Goal: Task Accomplishment & Management: Use online tool/utility

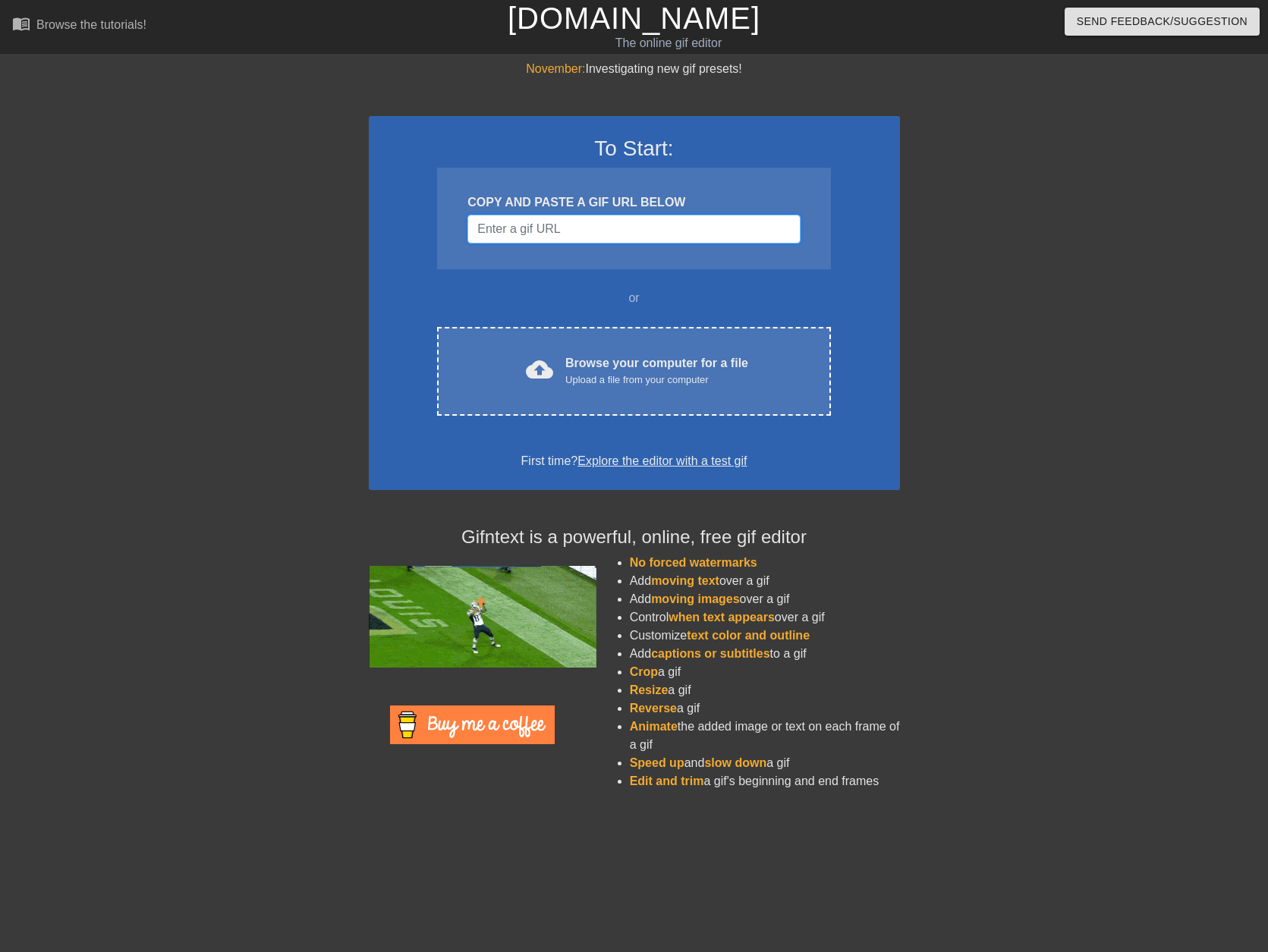
click at [649, 232] on input "Username" at bounding box center [633, 229] width 332 height 28
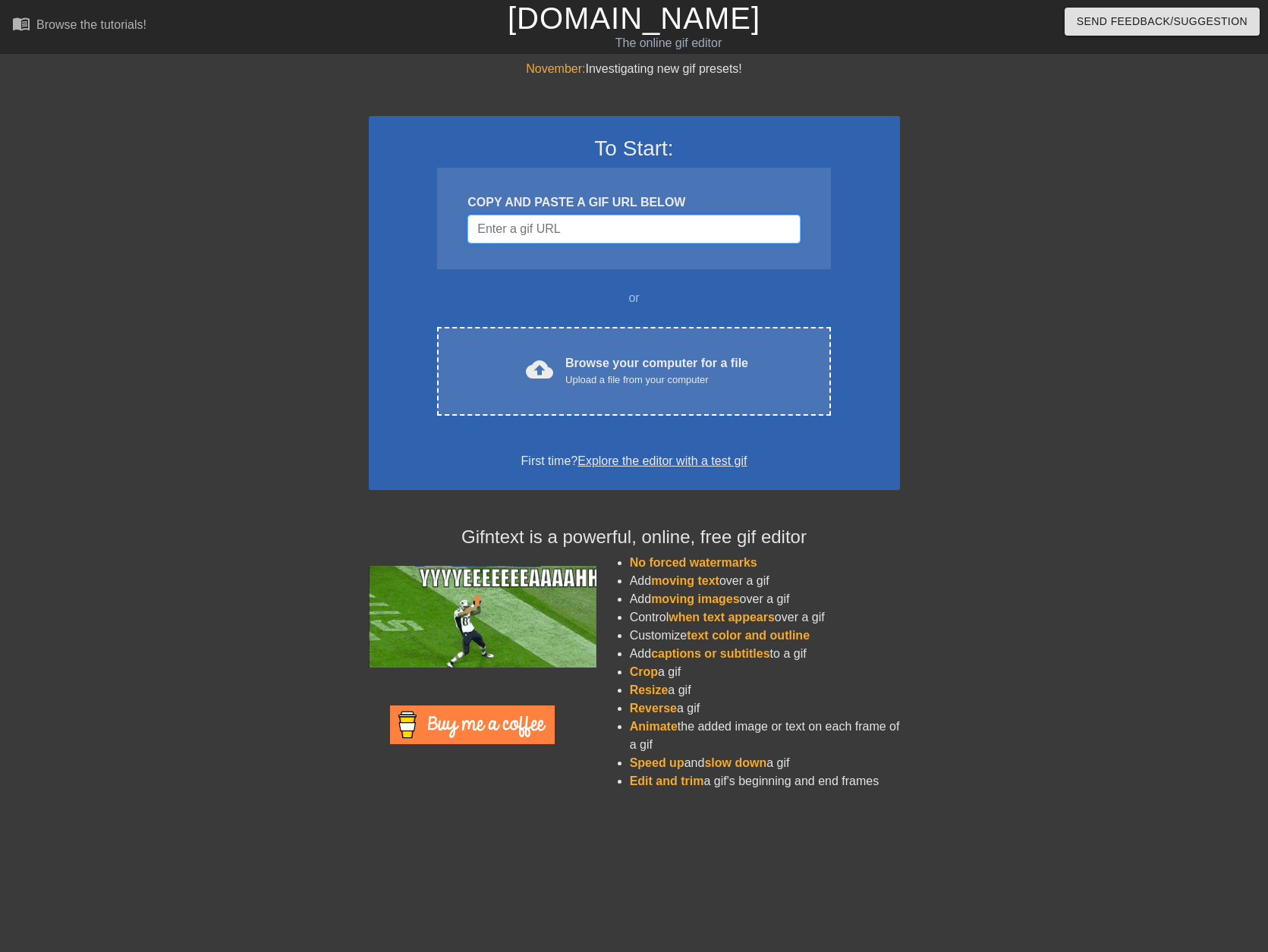
paste input "[URL][DOMAIN_NAME]"
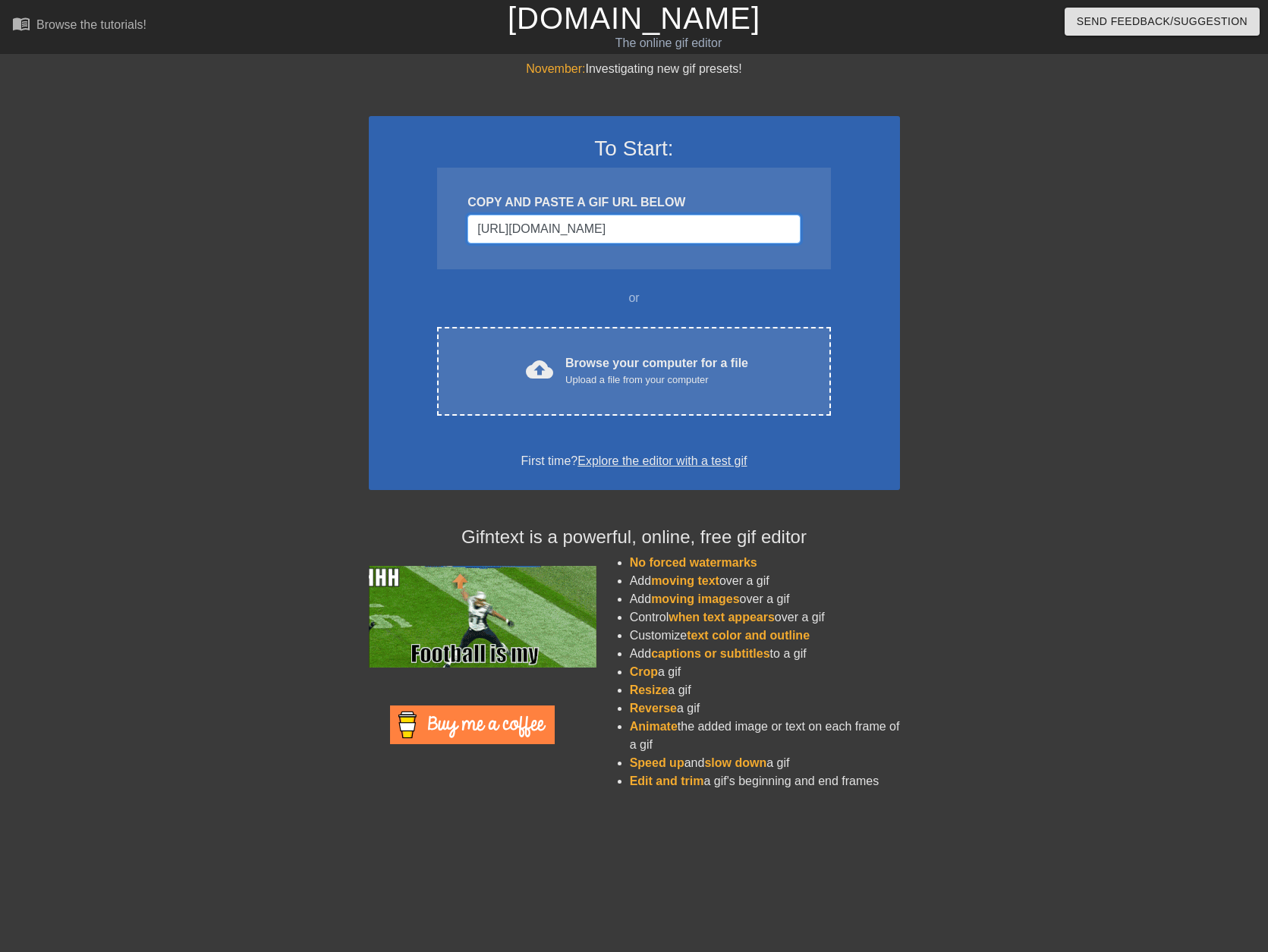
scroll to position [0, 87]
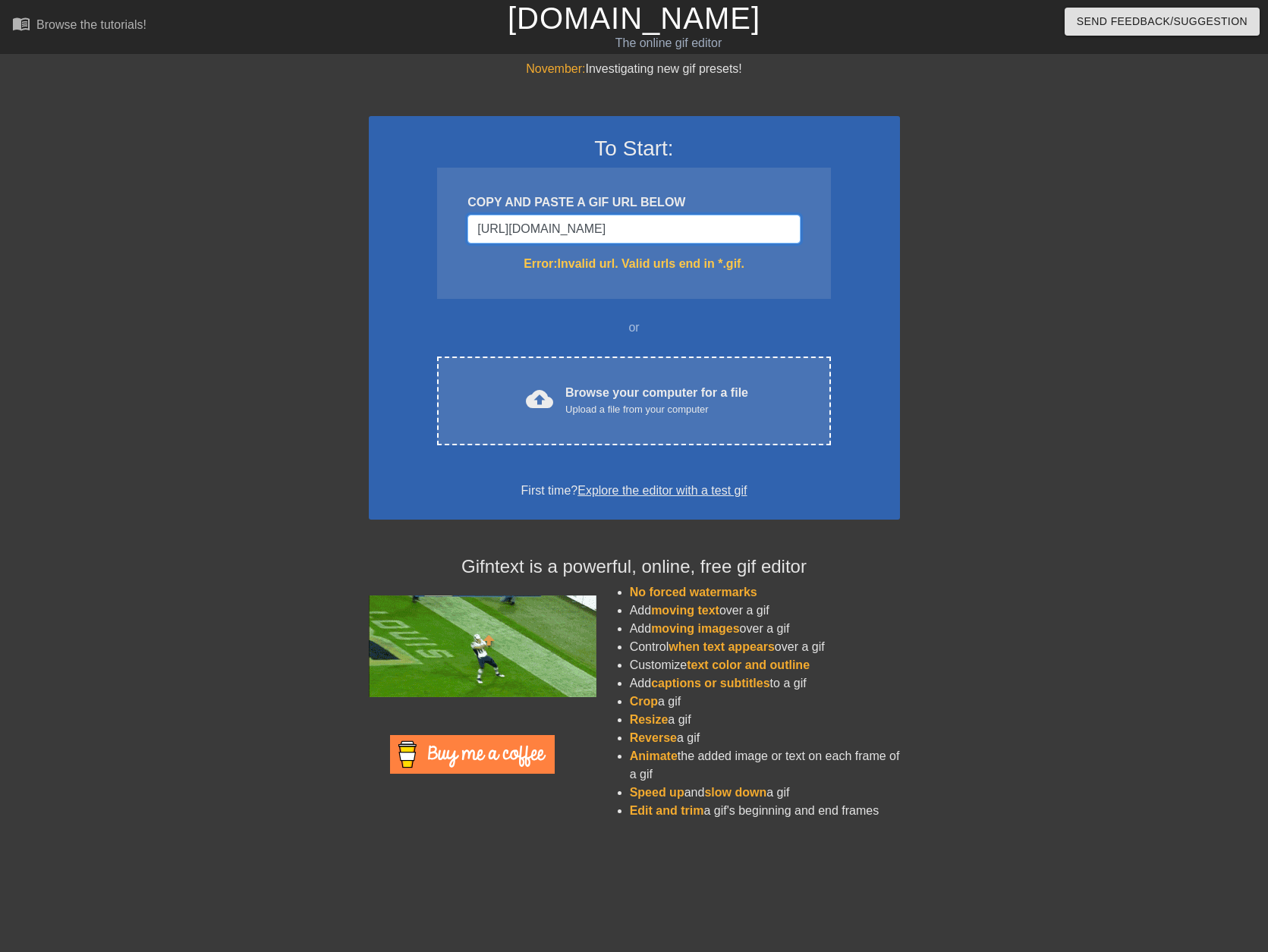
type input "[URL][DOMAIN_NAME]"
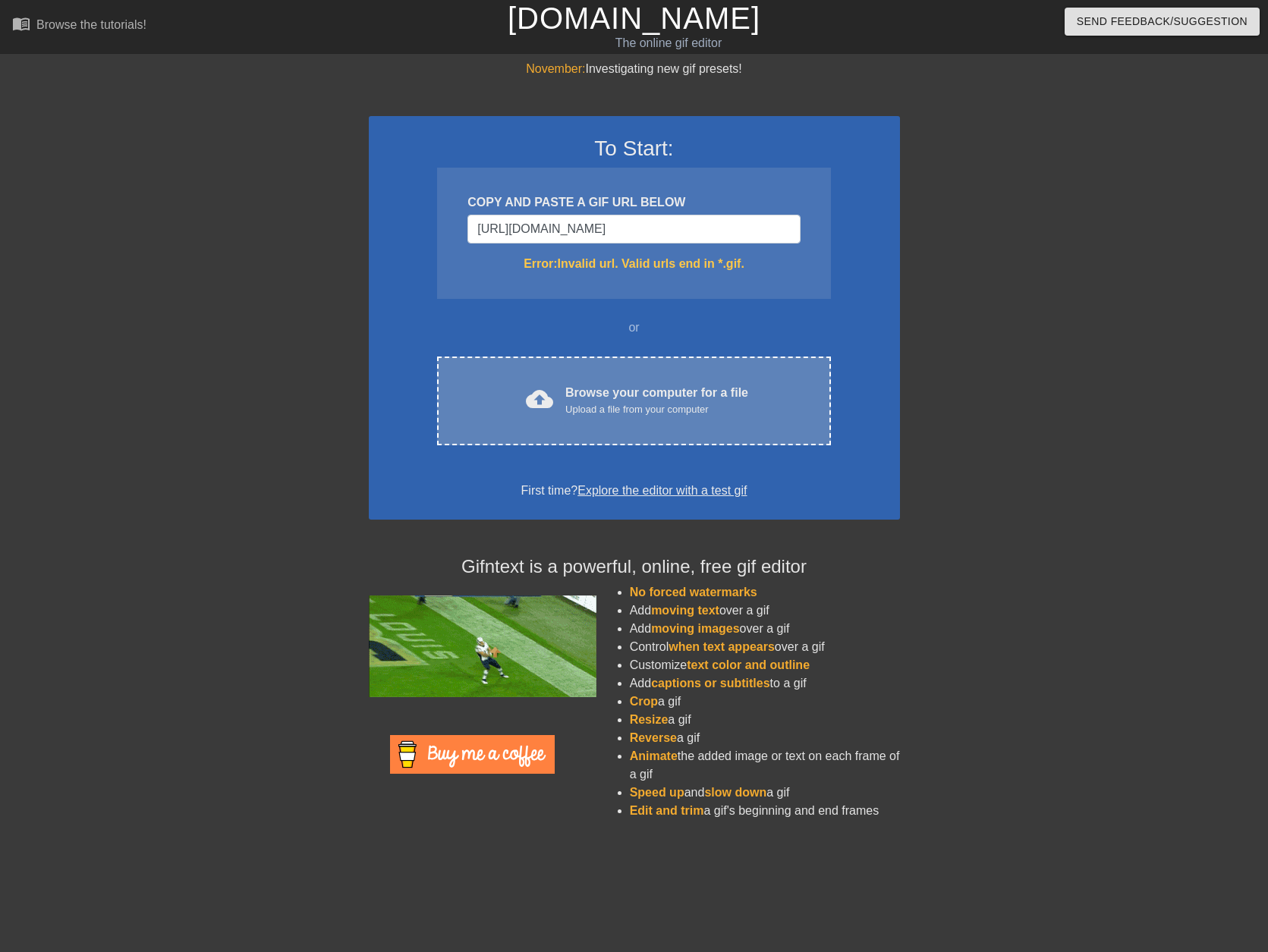
click at [660, 389] on div "Browse your computer for a file Upload a file from your computer" at bounding box center [656, 400] width 182 height 33
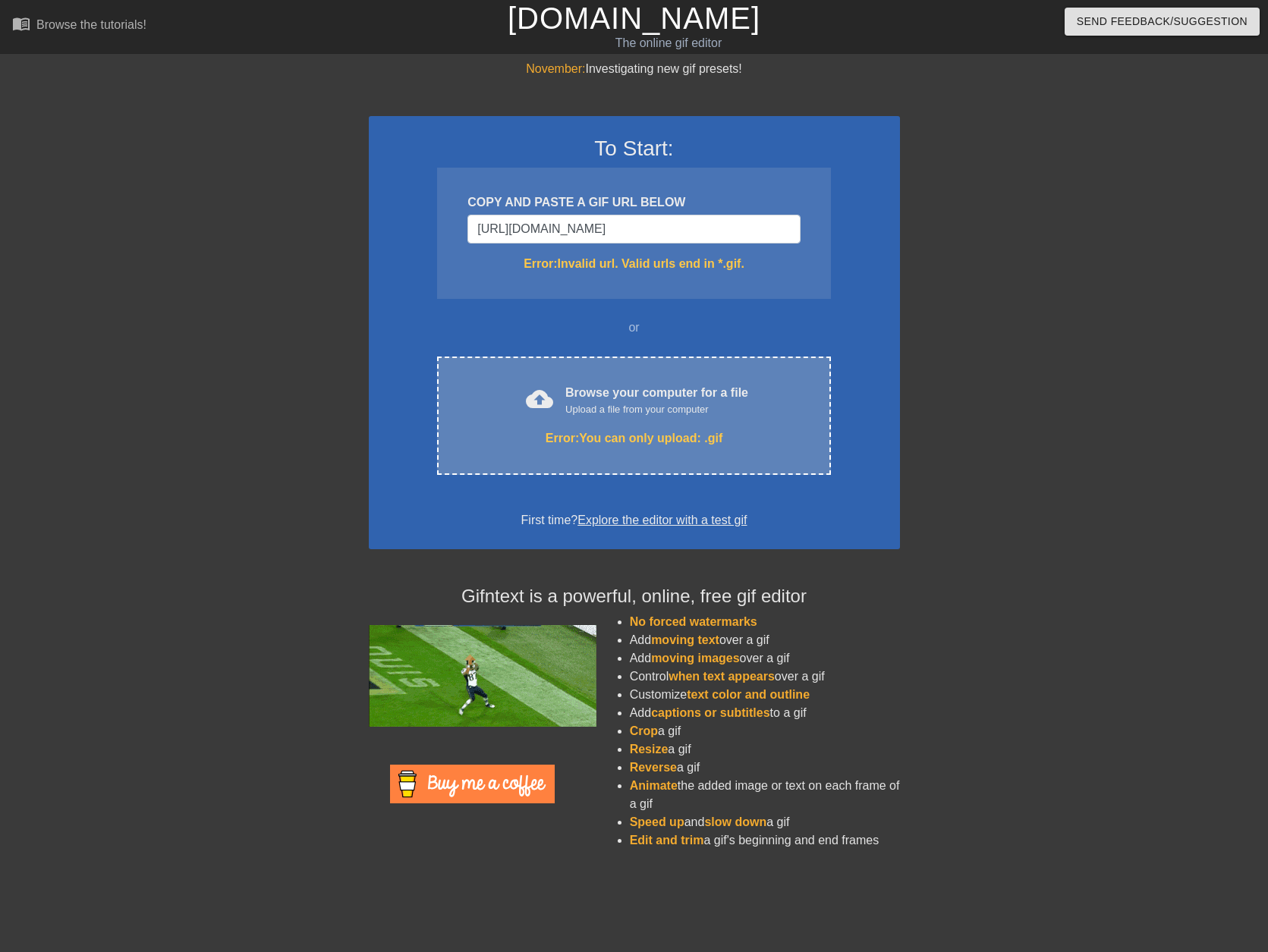
click at [665, 429] on div "Error: You can only upload: .gif" at bounding box center [634, 438] width 329 height 18
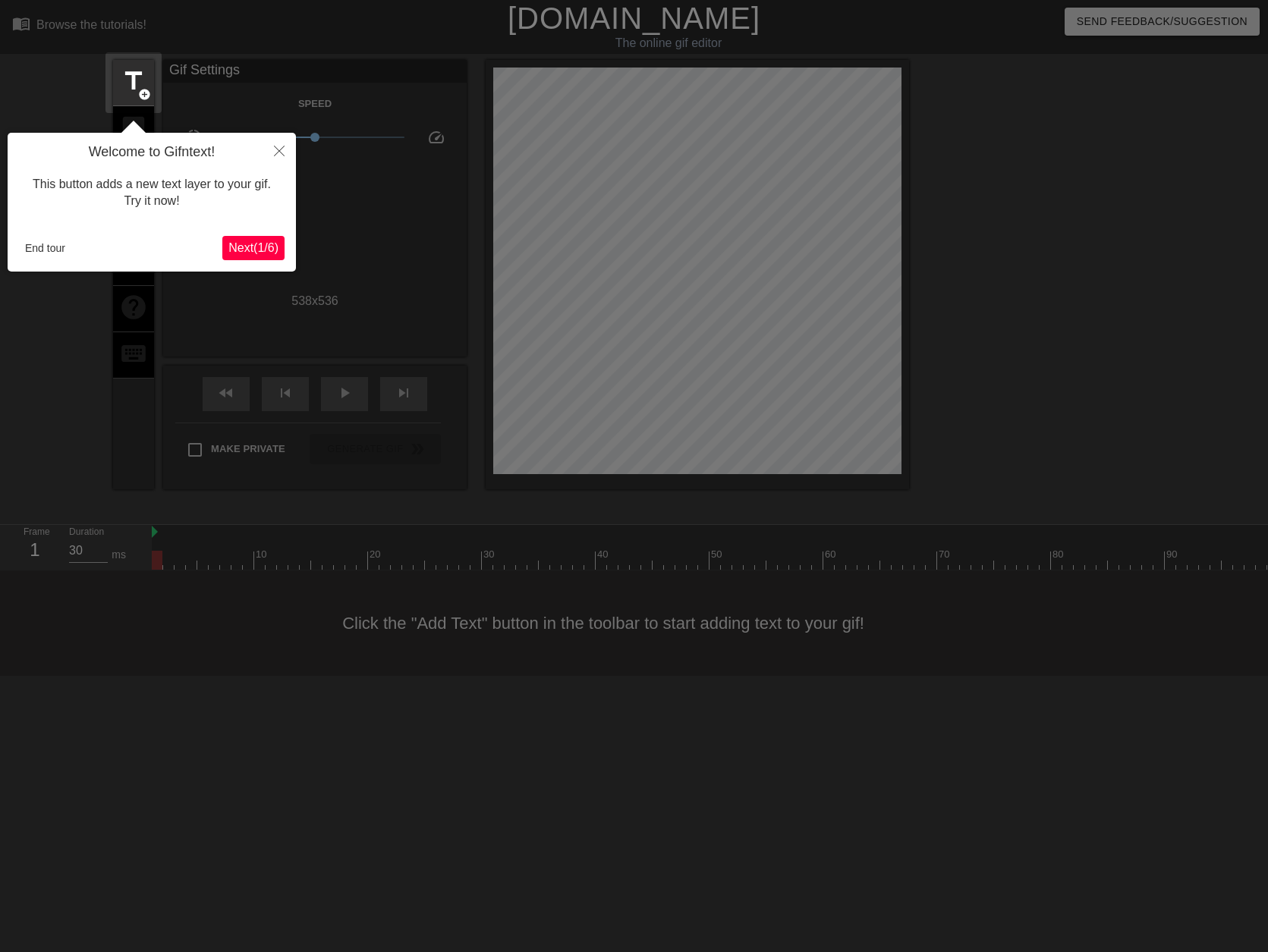
click at [266, 242] on span "Next ( 1 / 6 )" at bounding box center [253, 248] width 50 height 13
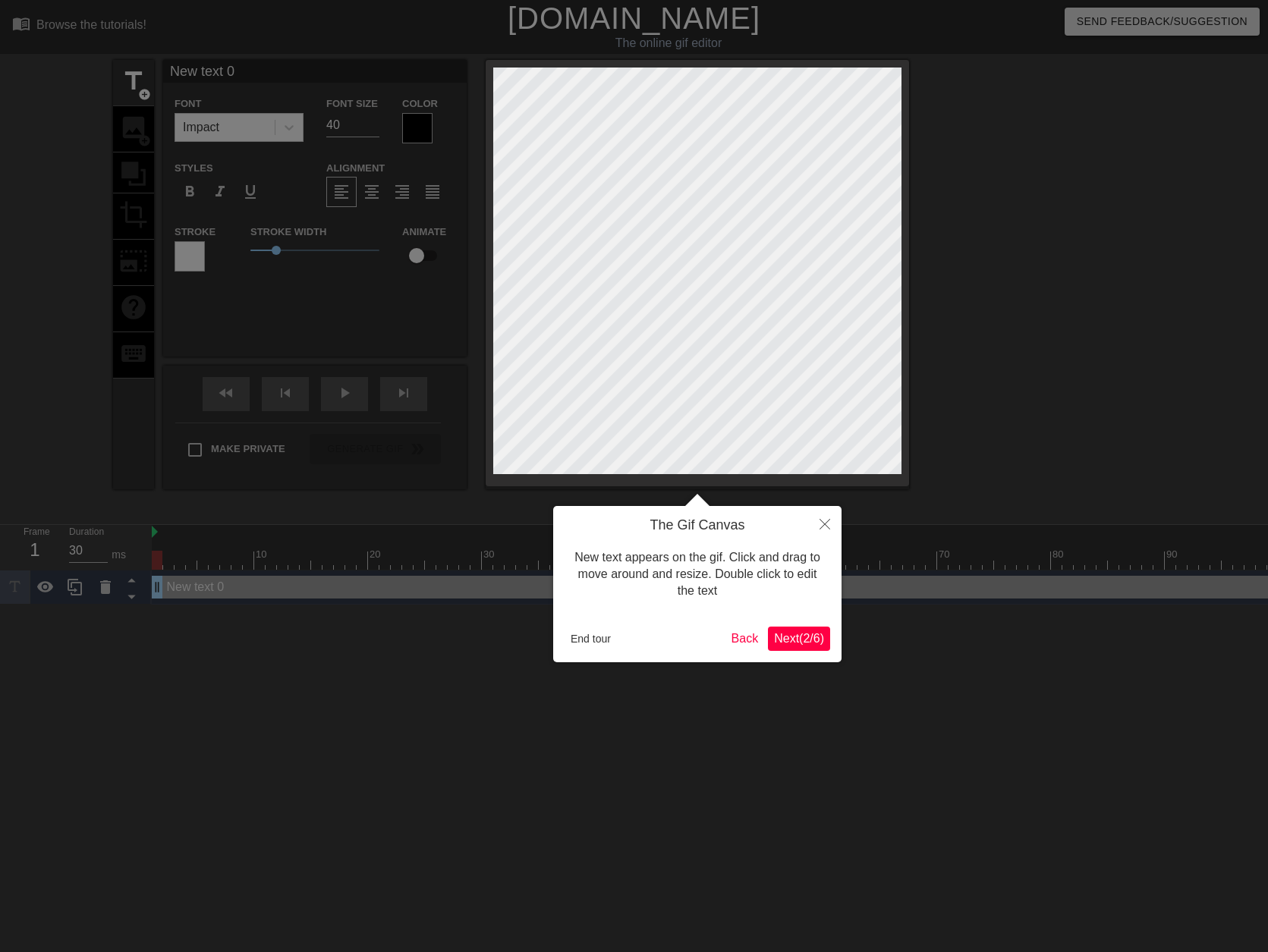
click at [793, 638] on span "Next ( 2 / 6 )" at bounding box center [798, 638] width 50 height 13
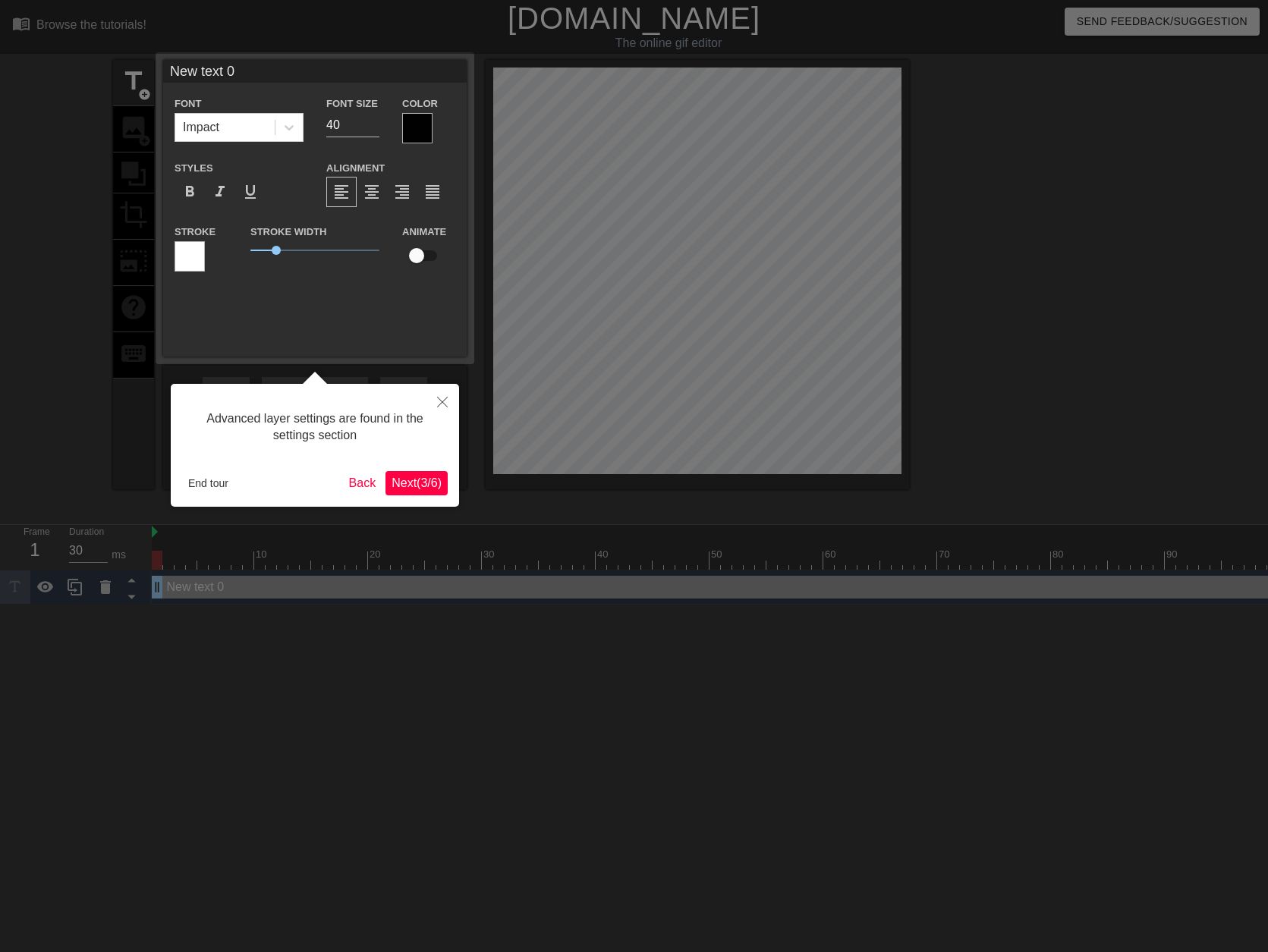
click at [416, 481] on span "Next ( 3 / 6 )" at bounding box center [416, 483] width 50 height 13
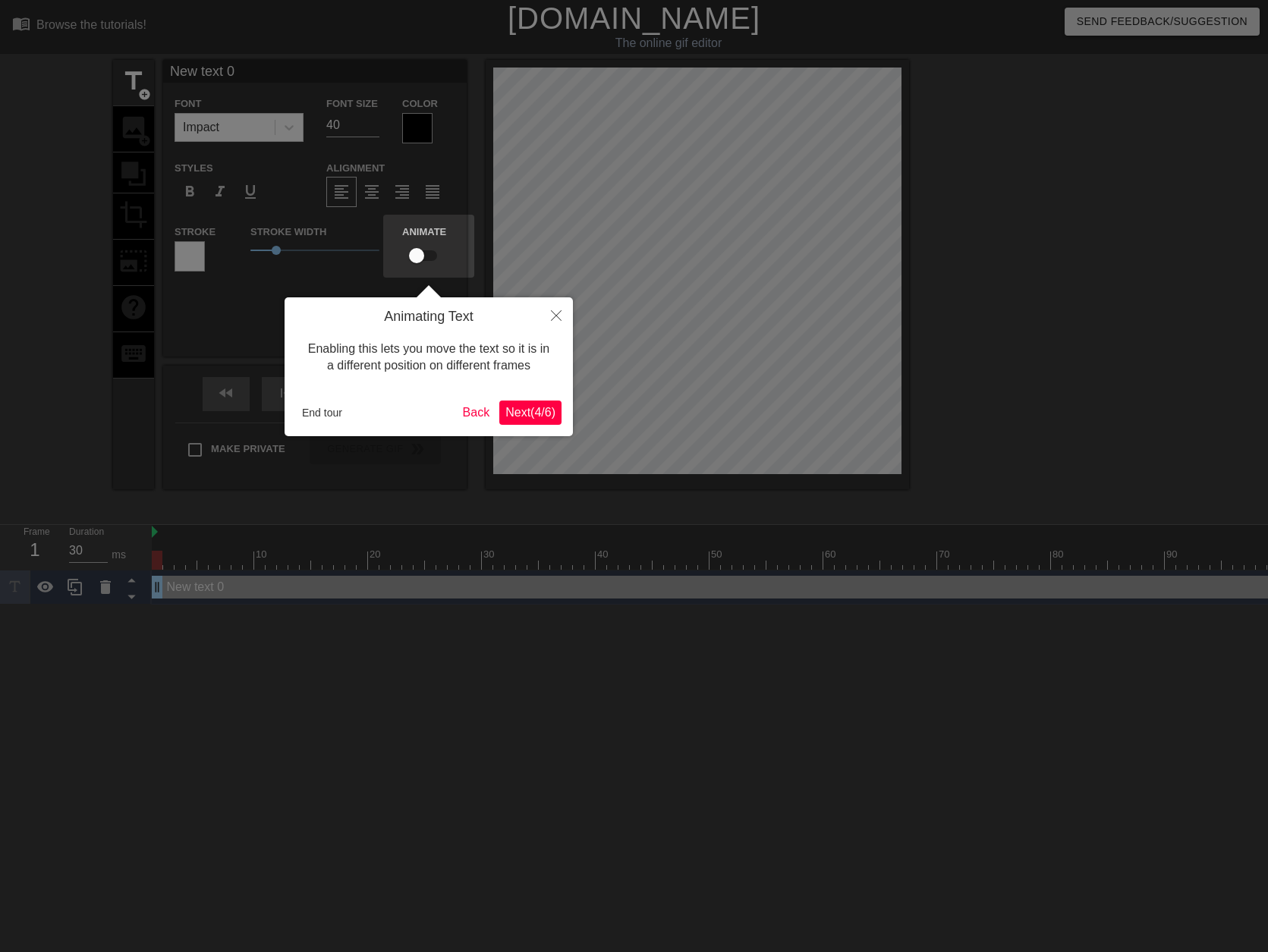
click at [541, 413] on span "Next ( 4 / 6 )" at bounding box center [530, 412] width 50 height 13
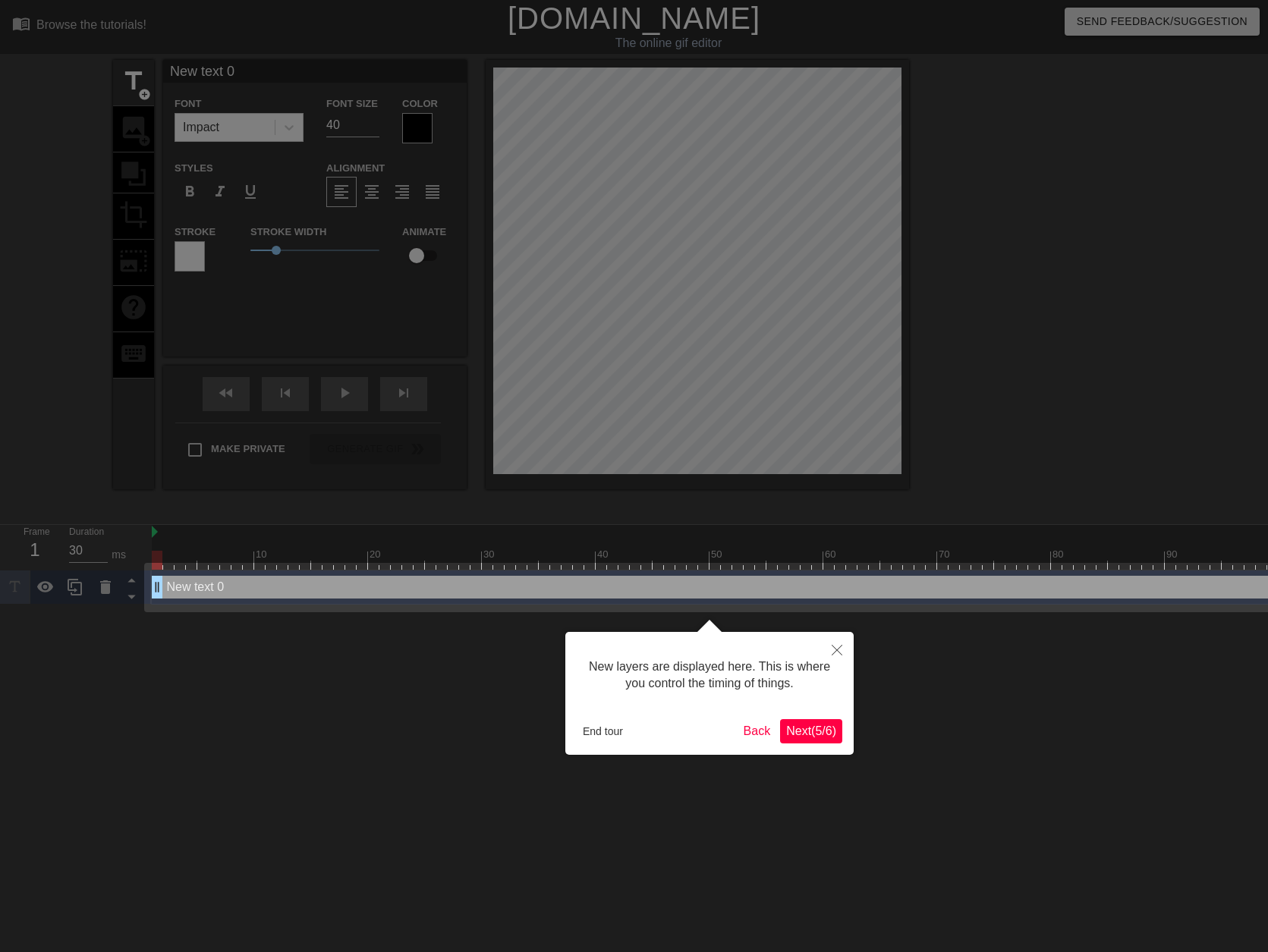
click at [817, 733] on span "Next ( 5 / 6 )" at bounding box center [810, 731] width 50 height 13
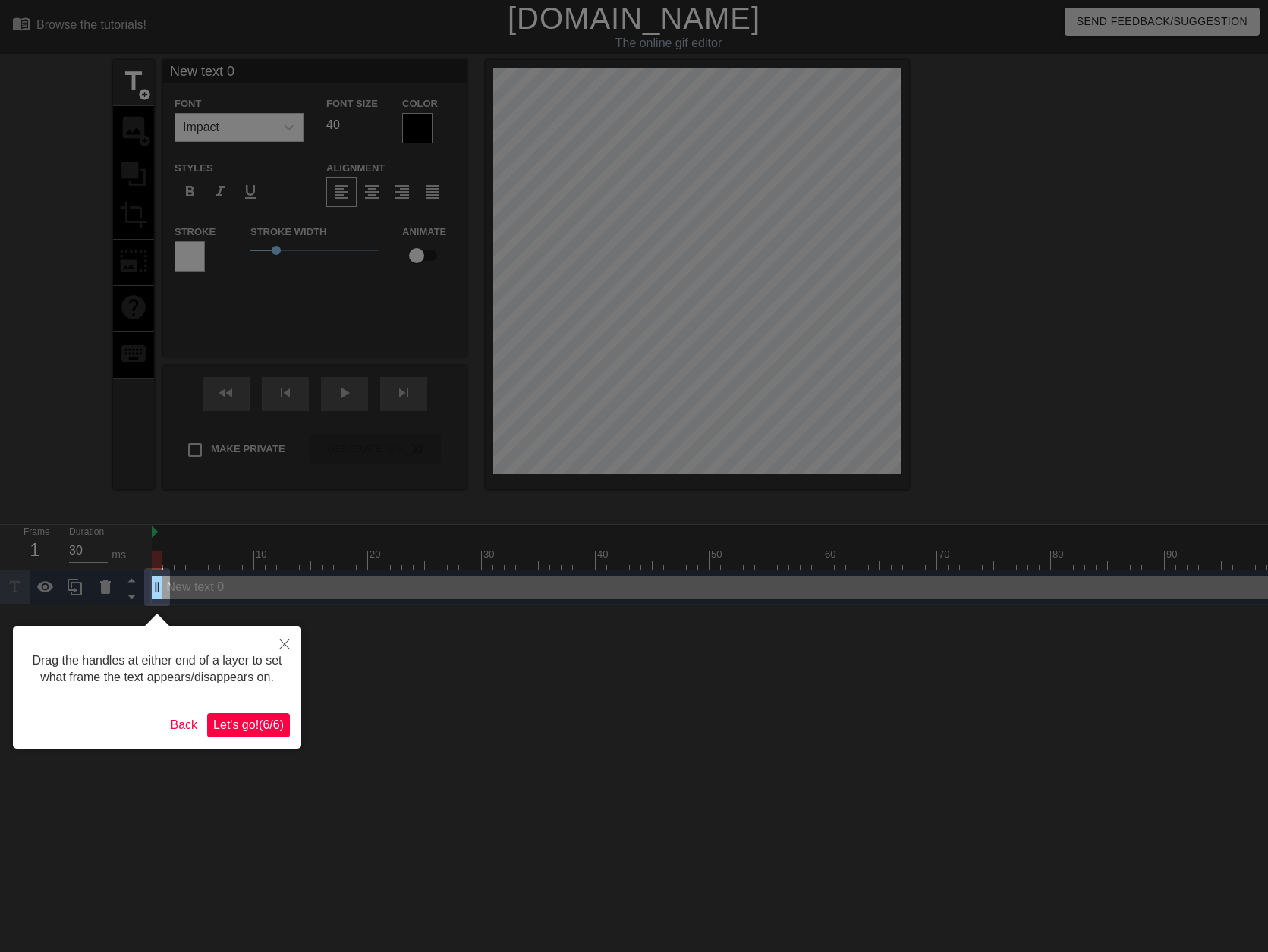
click at [273, 724] on span "Let's go! ( 6 / 6 )" at bounding box center [248, 725] width 71 height 13
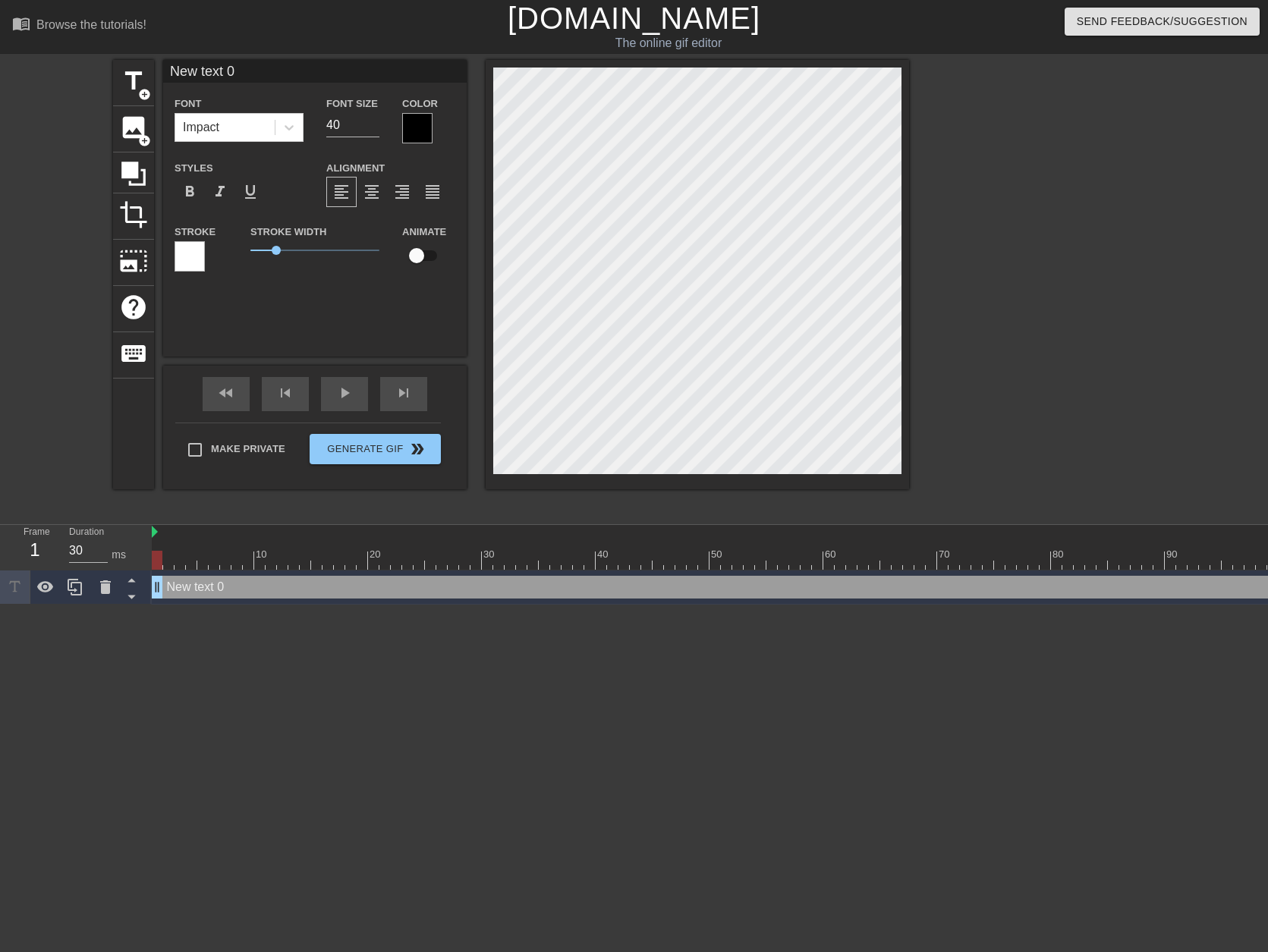
scroll to position [2, 3]
type input "M"
type textarea "M"
type input "Ma"
type textarea "Ma"
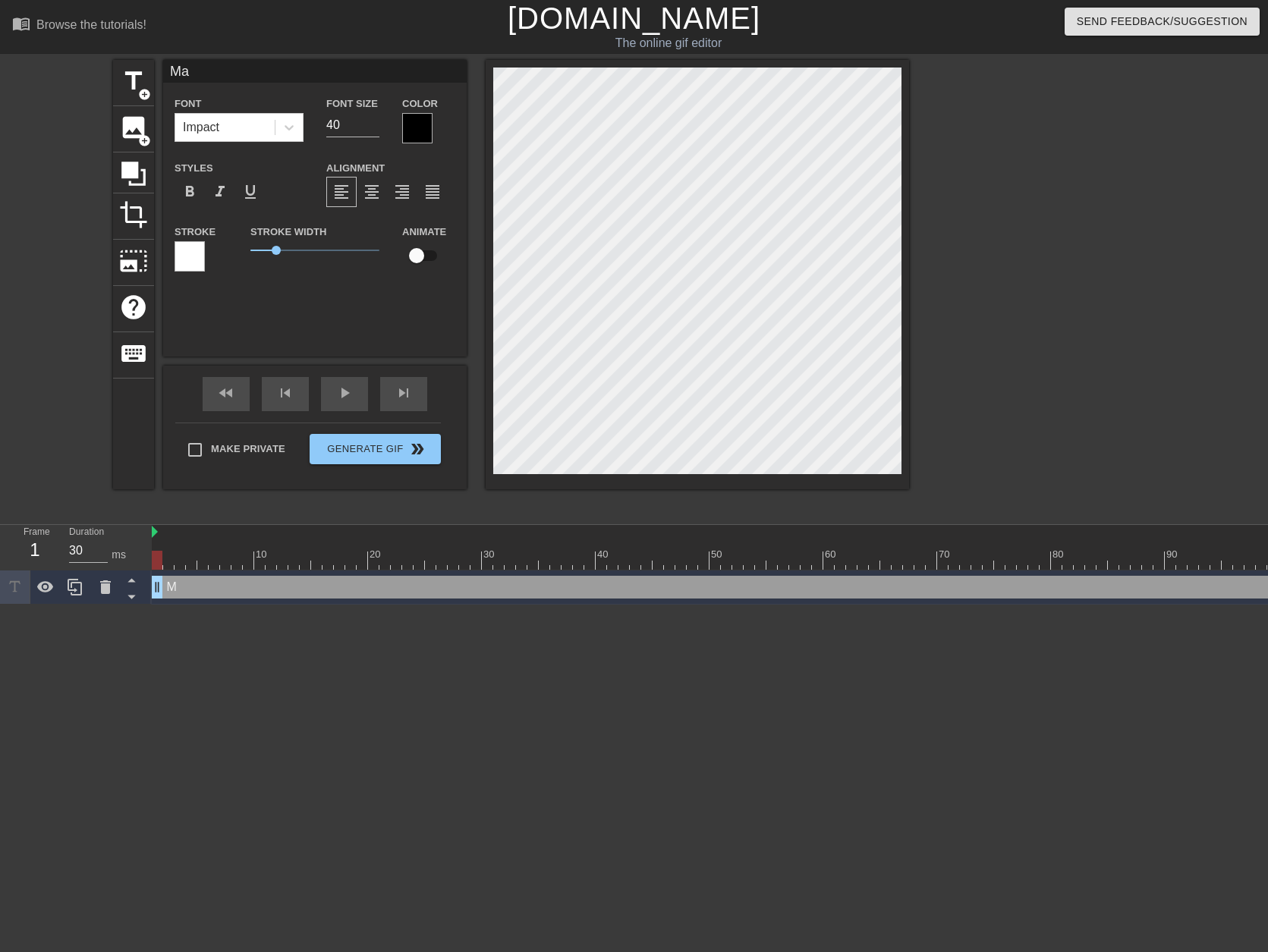
type input "Man"
type textarea "Man"
type input "Mana"
type textarea "Mana"
type input "Manag"
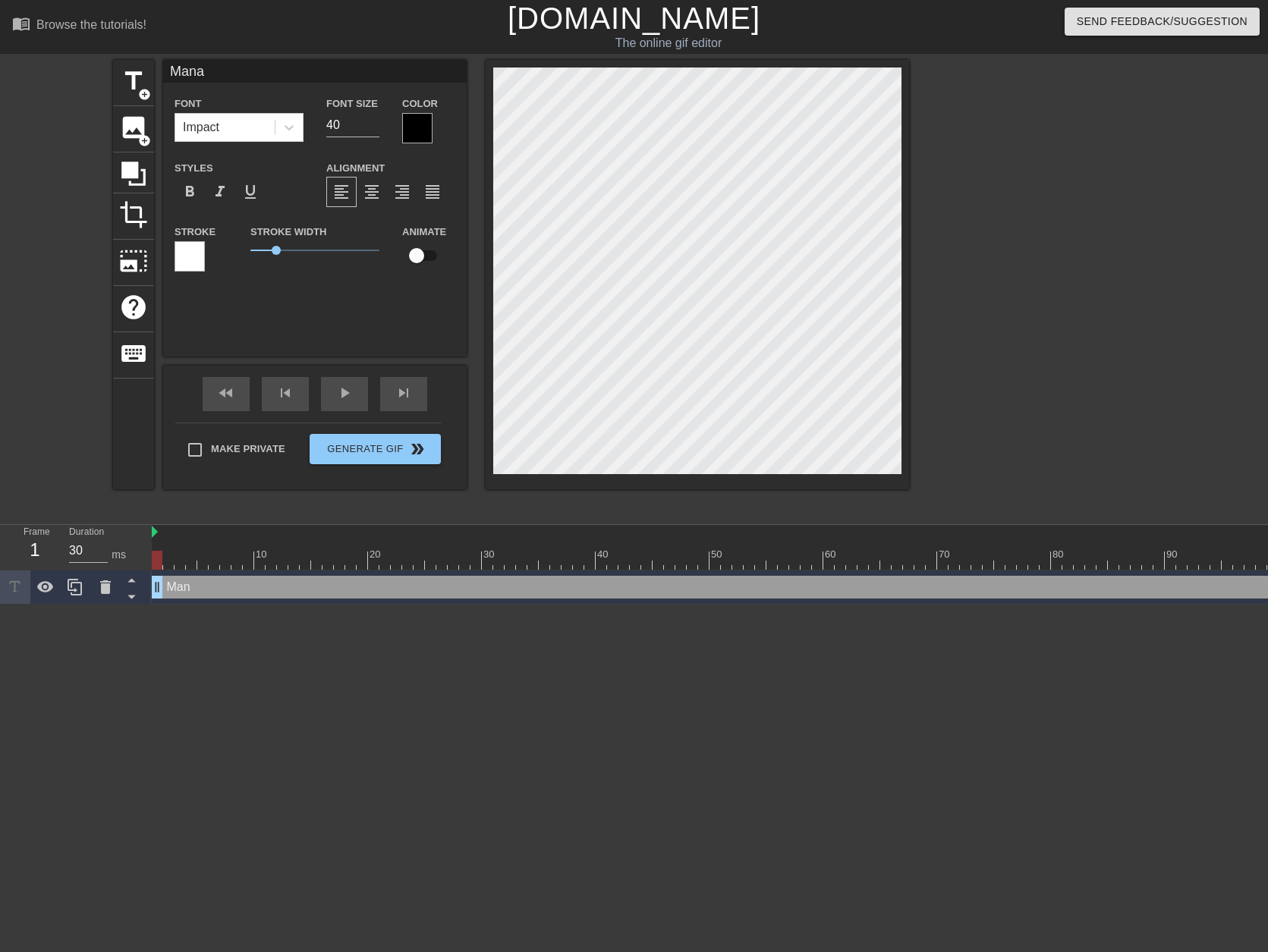
type textarea "Manag"
type input "Manage"
type textarea "Manage"
type input "Managem"
type textarea "Managem"
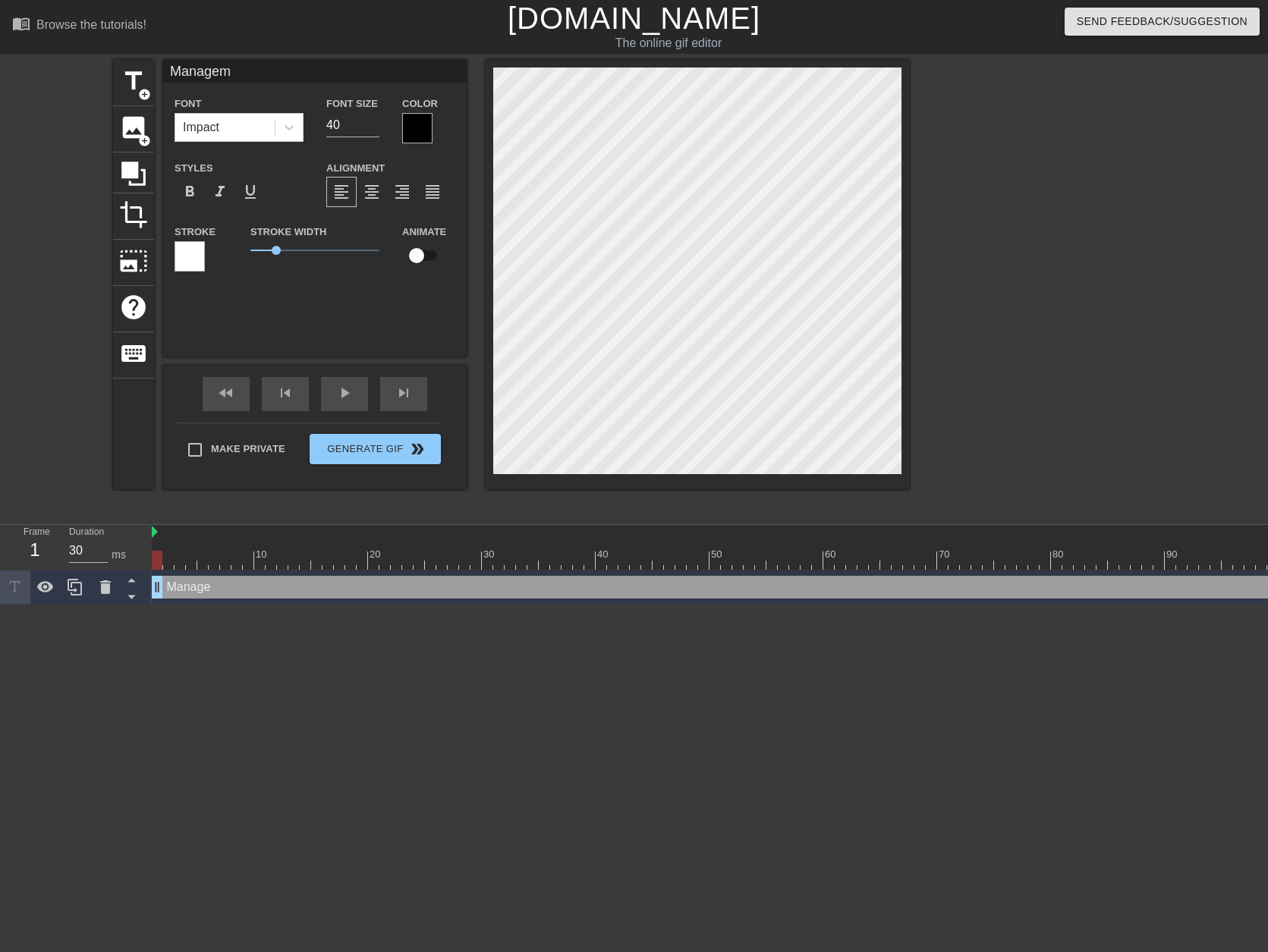
type input "Manageme"
type textarea "Manageme"
type input "Managemen"
type textarea "Managemen"
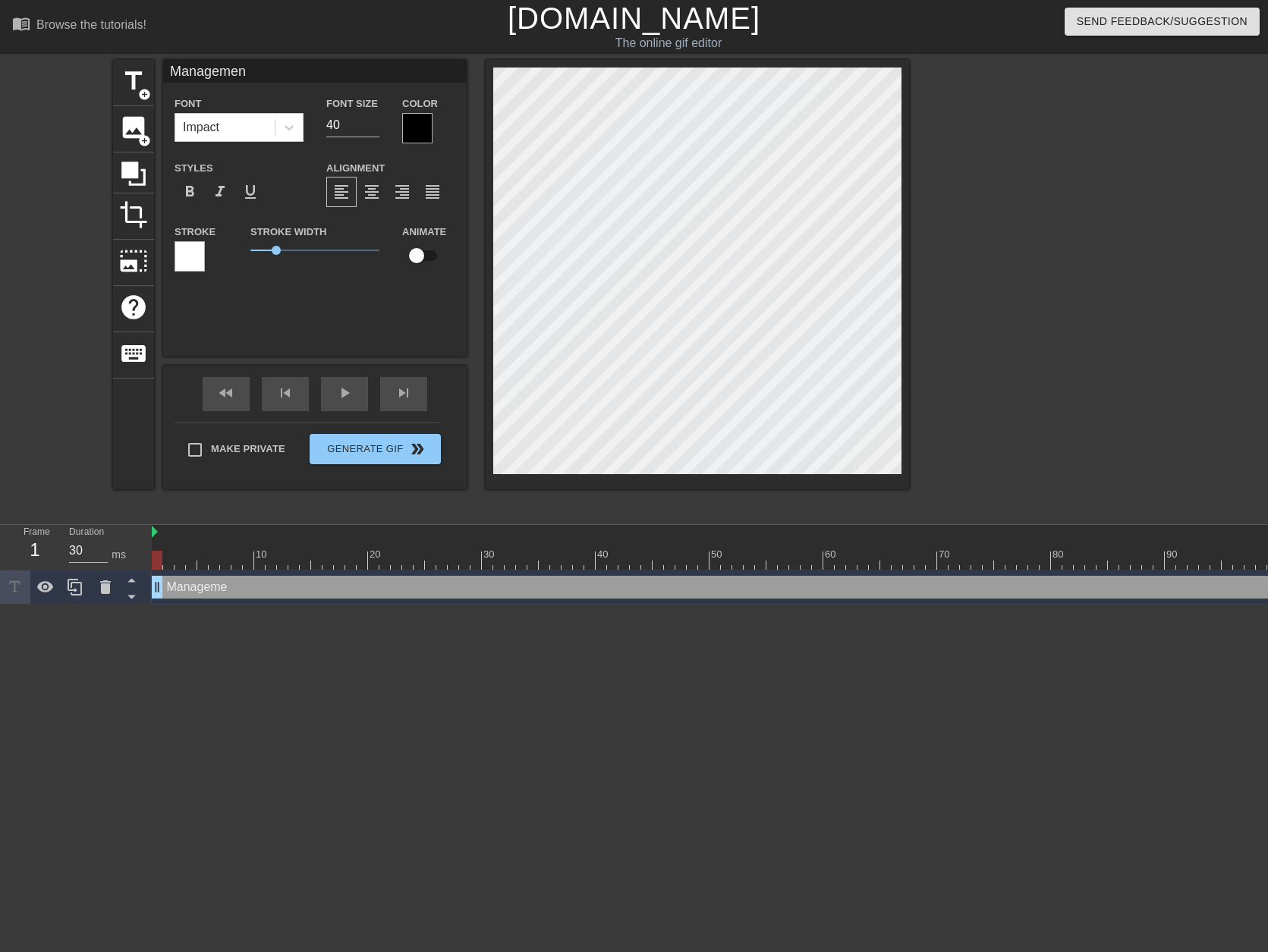
type input "Management"
type textarea "Management"
type input "M"
type textarea "M"
type input "MT"
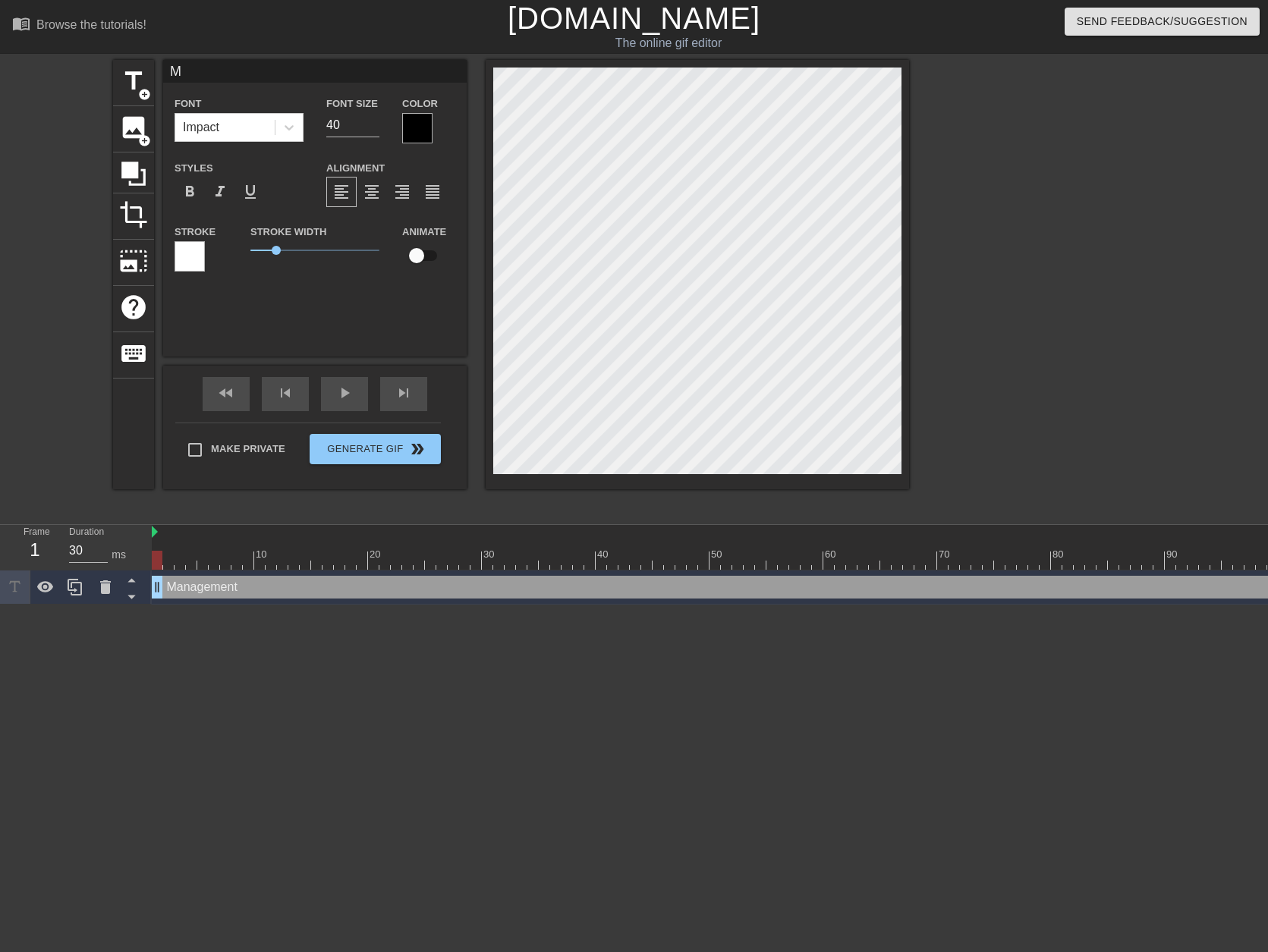
type textarea "MT"
type input "M"
type textarea "M"
type input "F"
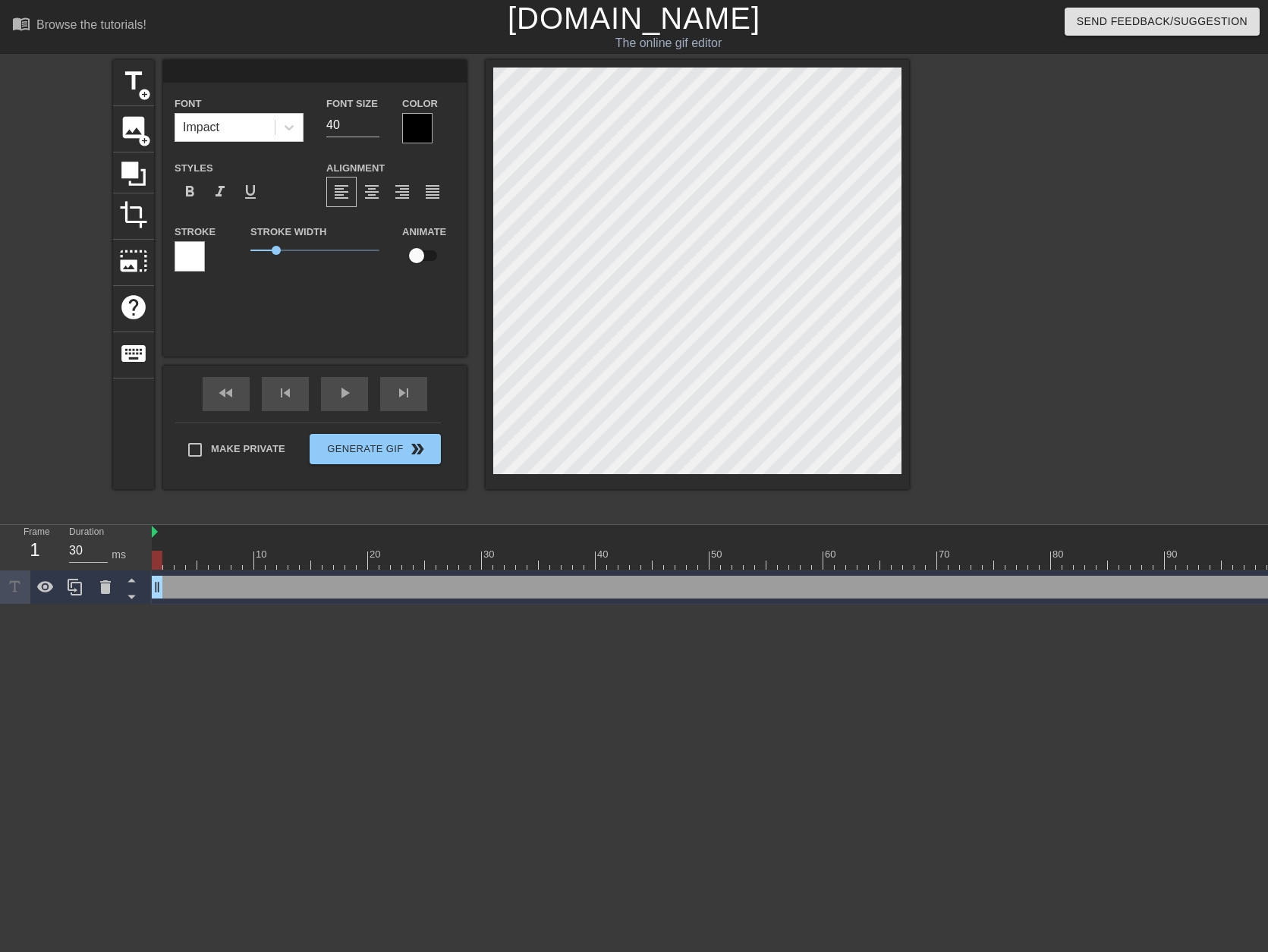
type textarea "F"
type input "FO"
type textarea "FO"
type input "FOC"
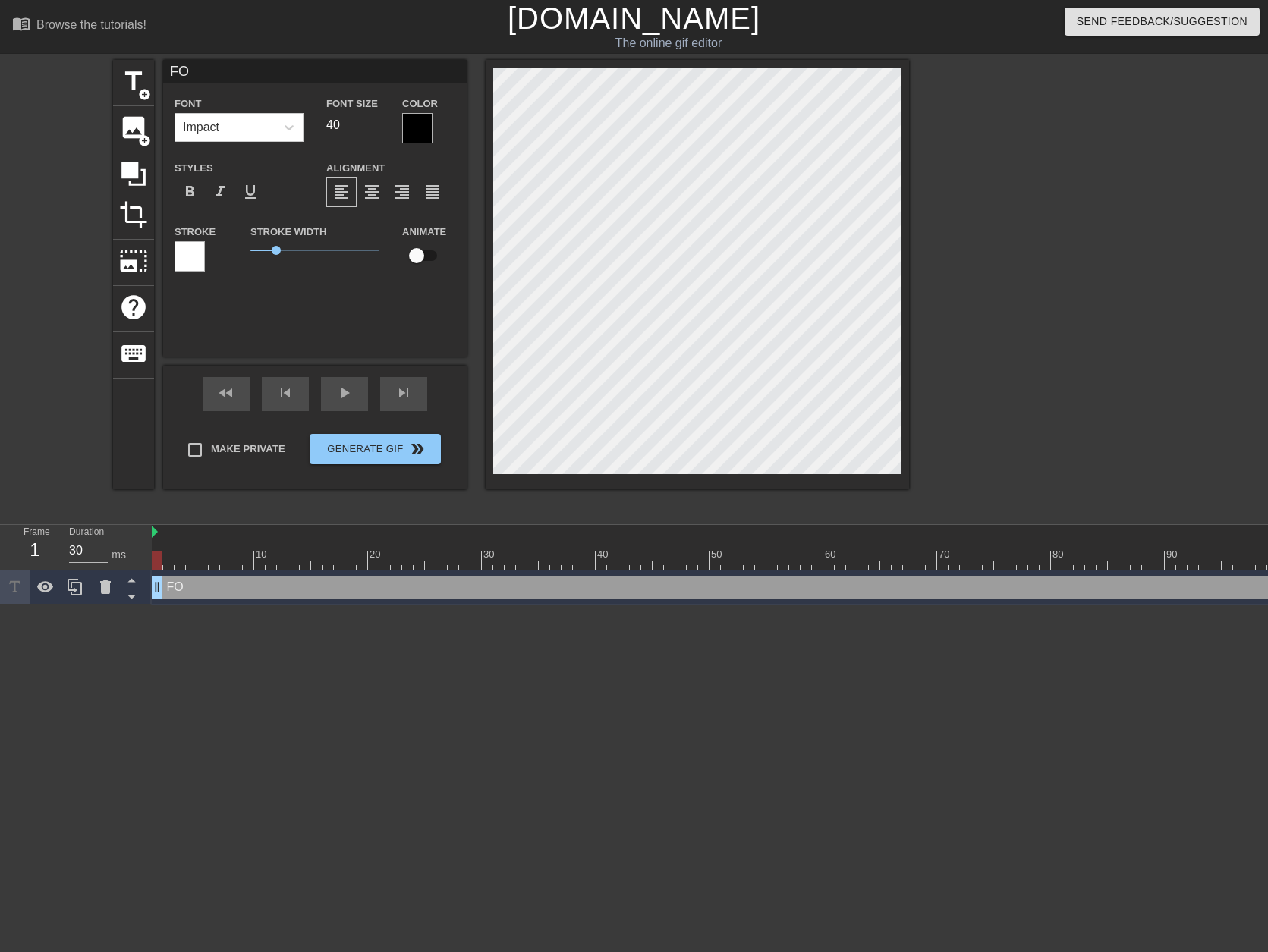
type textarea "FOC"
type input "FOCU"
type textarea "FOCU"
type input "FOC"
type textarea "FOC"
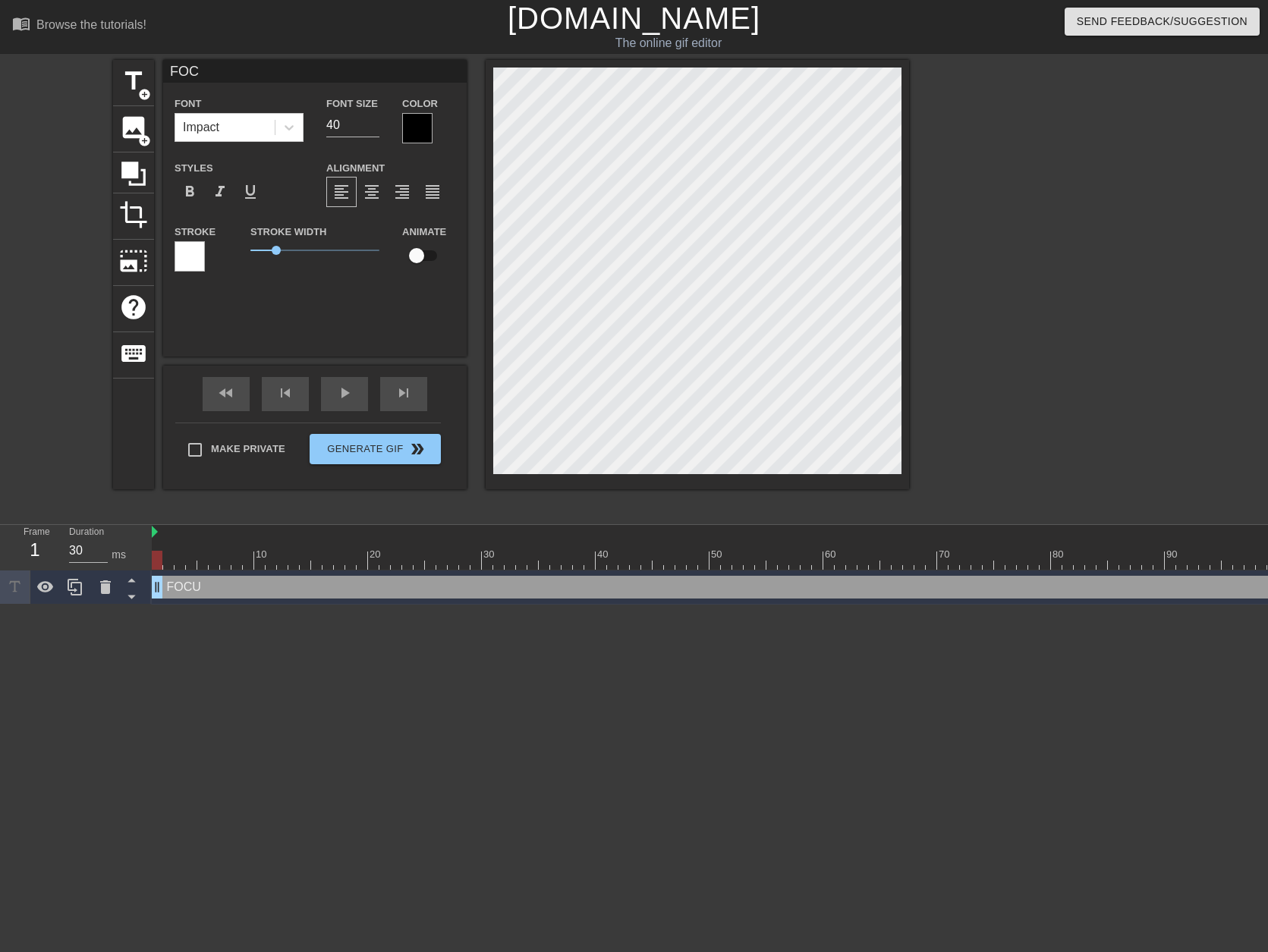
type input "FO"
type textarea "FO"
type input "F"
type textarea "F"
type input "Fo"
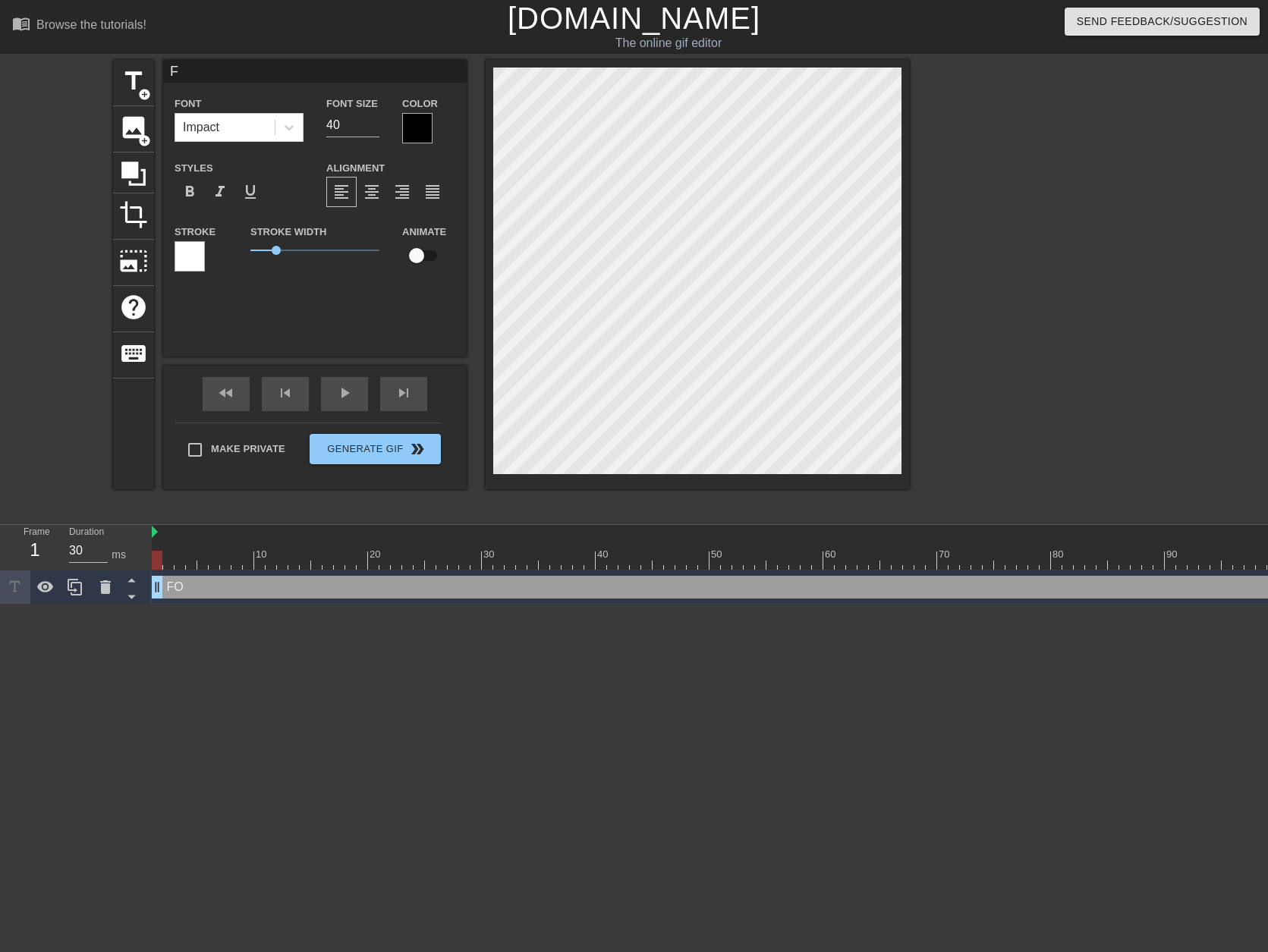
type textarea "Fo"
type input "Foc"
type textarea "Foc"
type input "Focu"
type textarea "Focu"
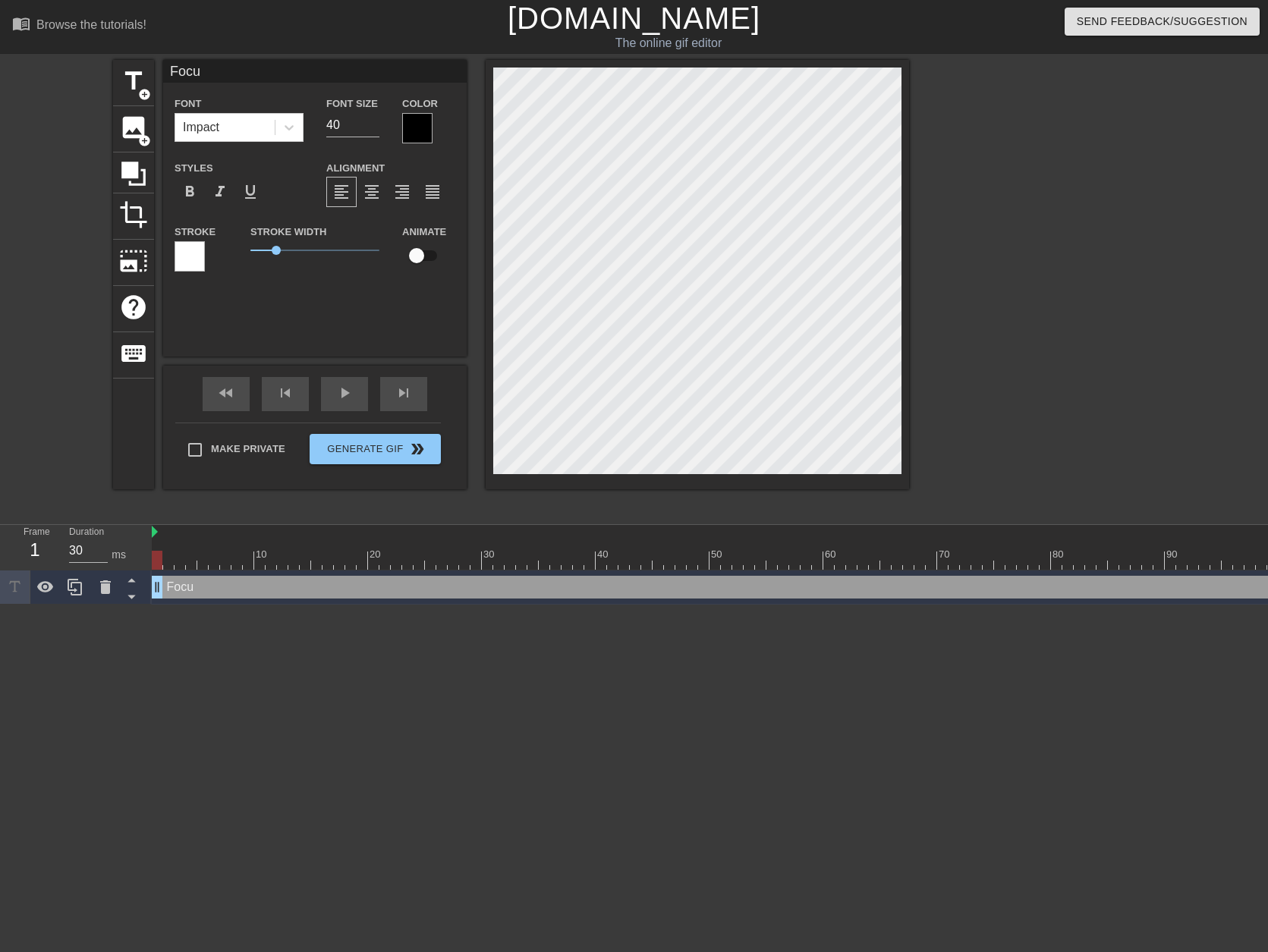
type input "Focus"
type textarea "Focus"
type input "Focus"
type textarea "Focus"
type input "Focus M"
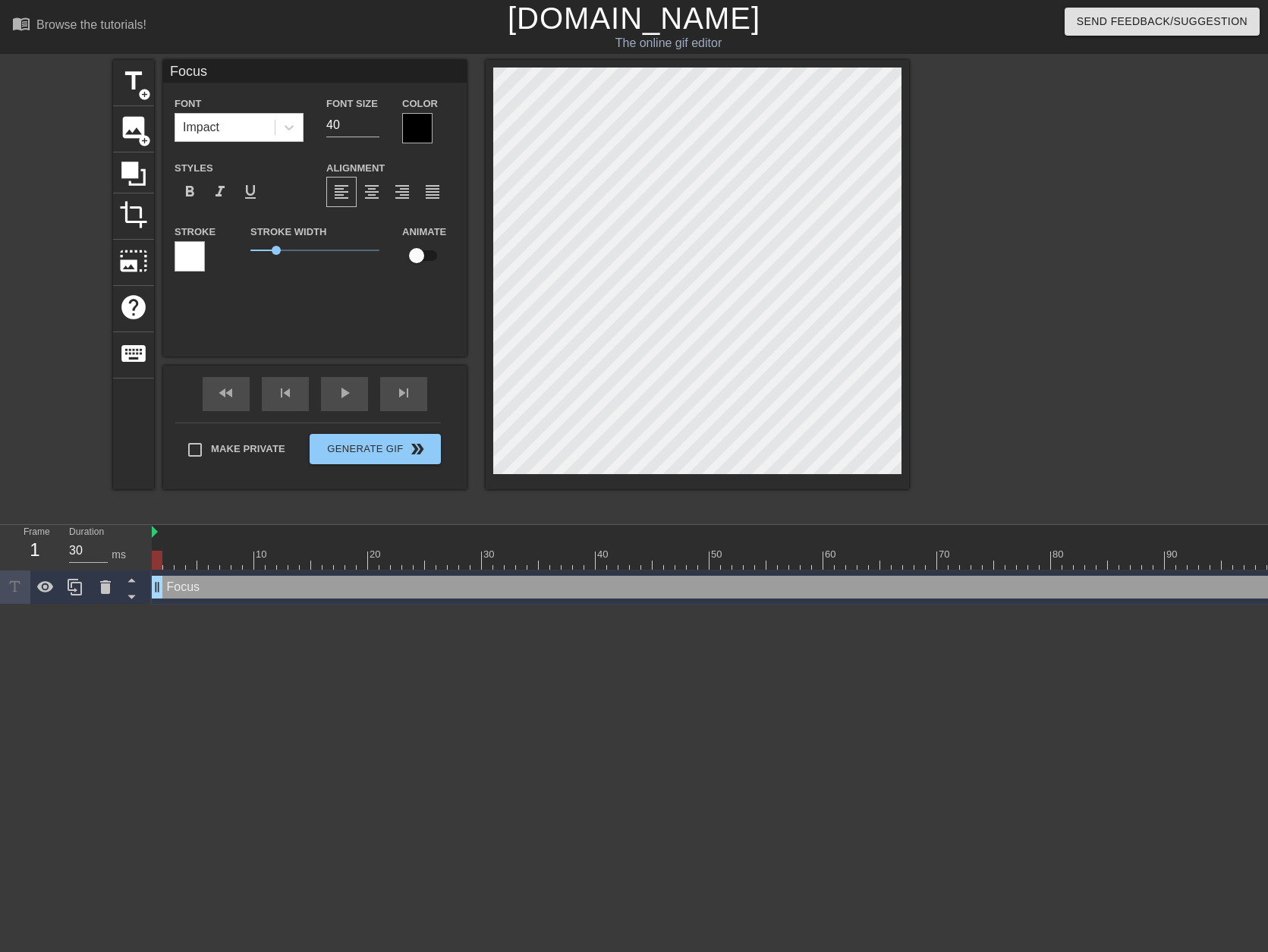
type textarea "Focus M"
type input "Focus MT"
type textarea "Focus MT"
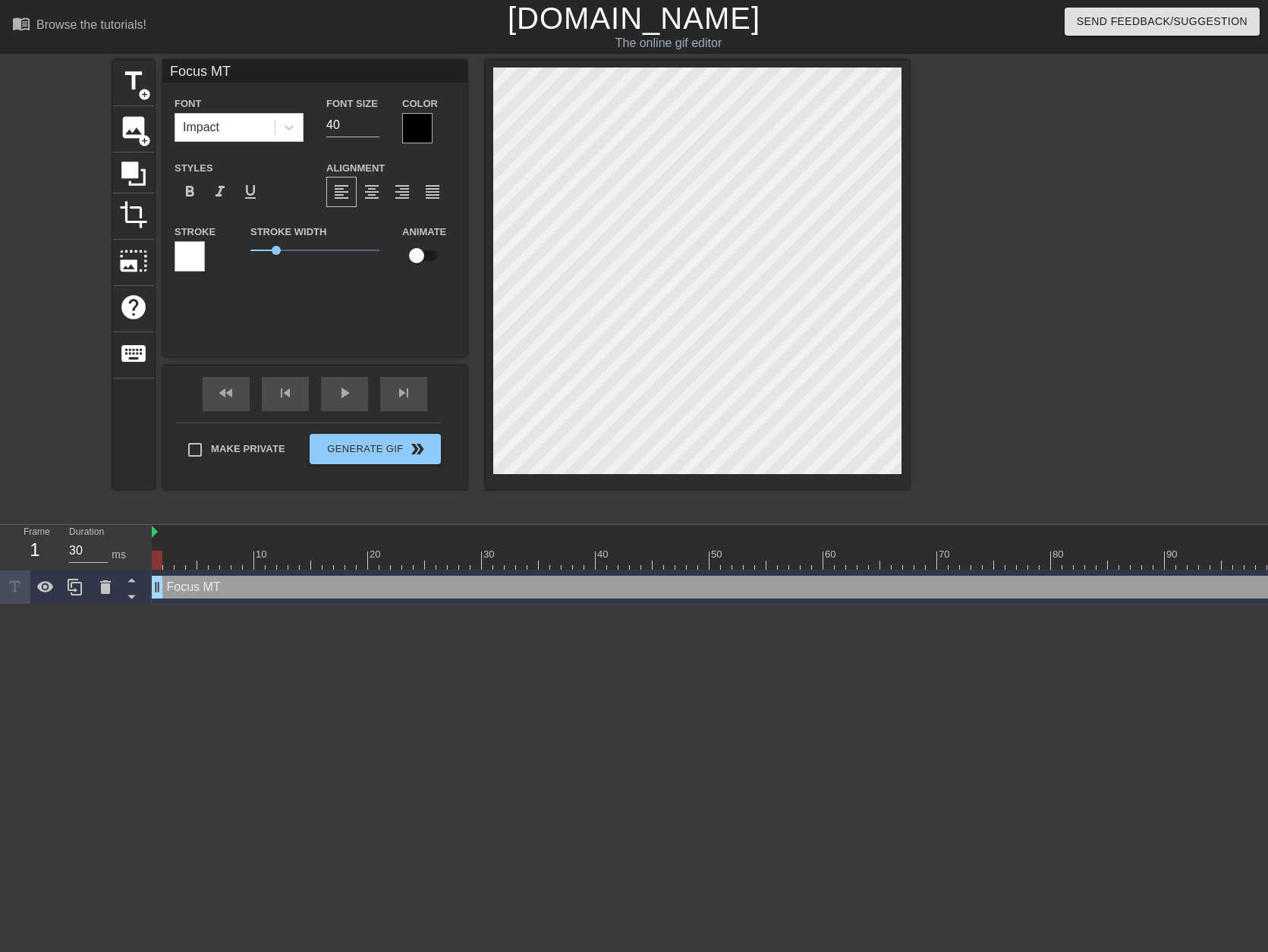
click at [1020, 331] on div at bounding box center [1041, 286] width 228 height 455
click at [1115, 206] on div at bounding box center [1041, 286] width 228 height 455
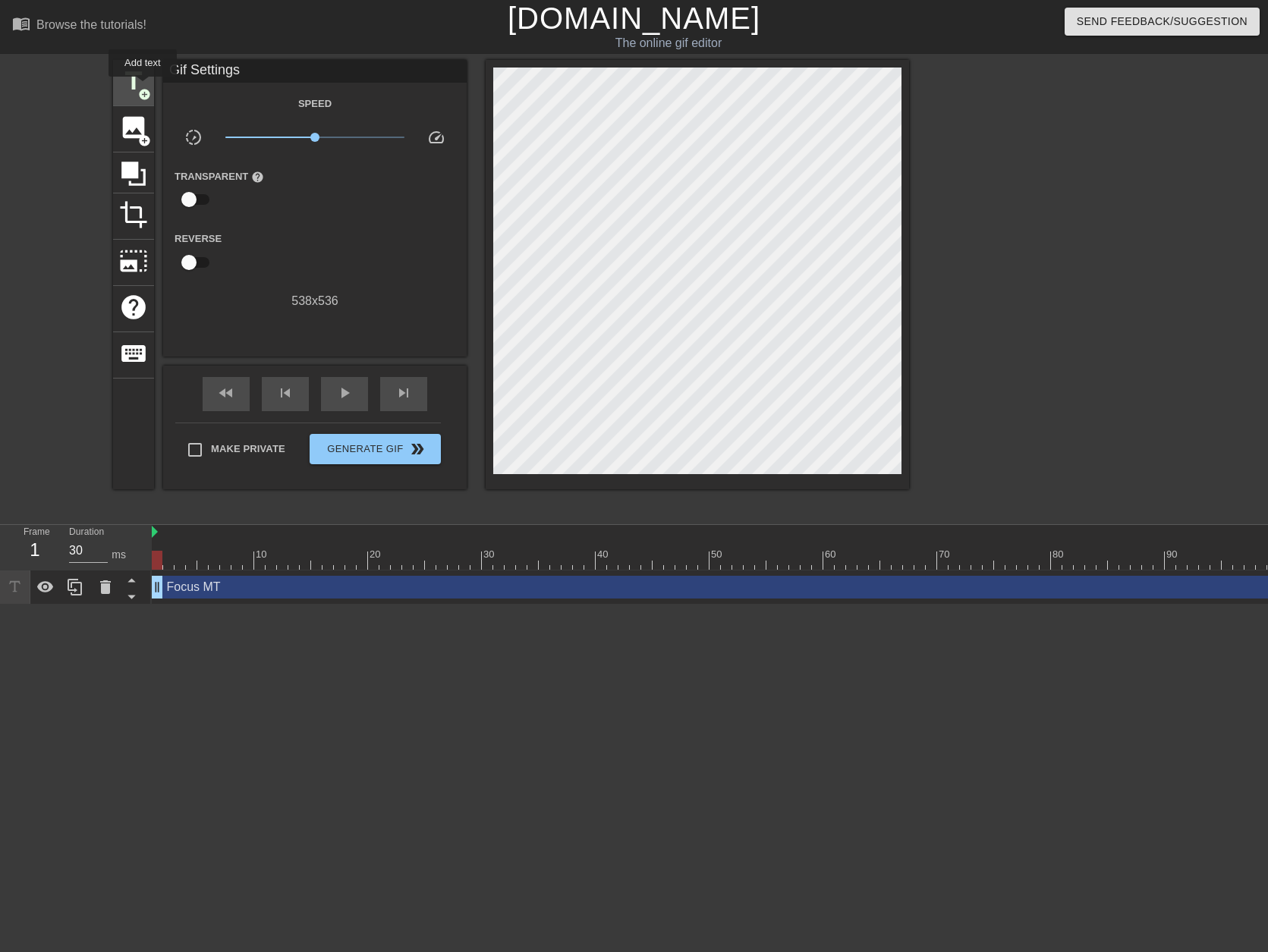
click at [148, 99] on span "add_circle" at bounding box center [145, 95] width 13 height 13
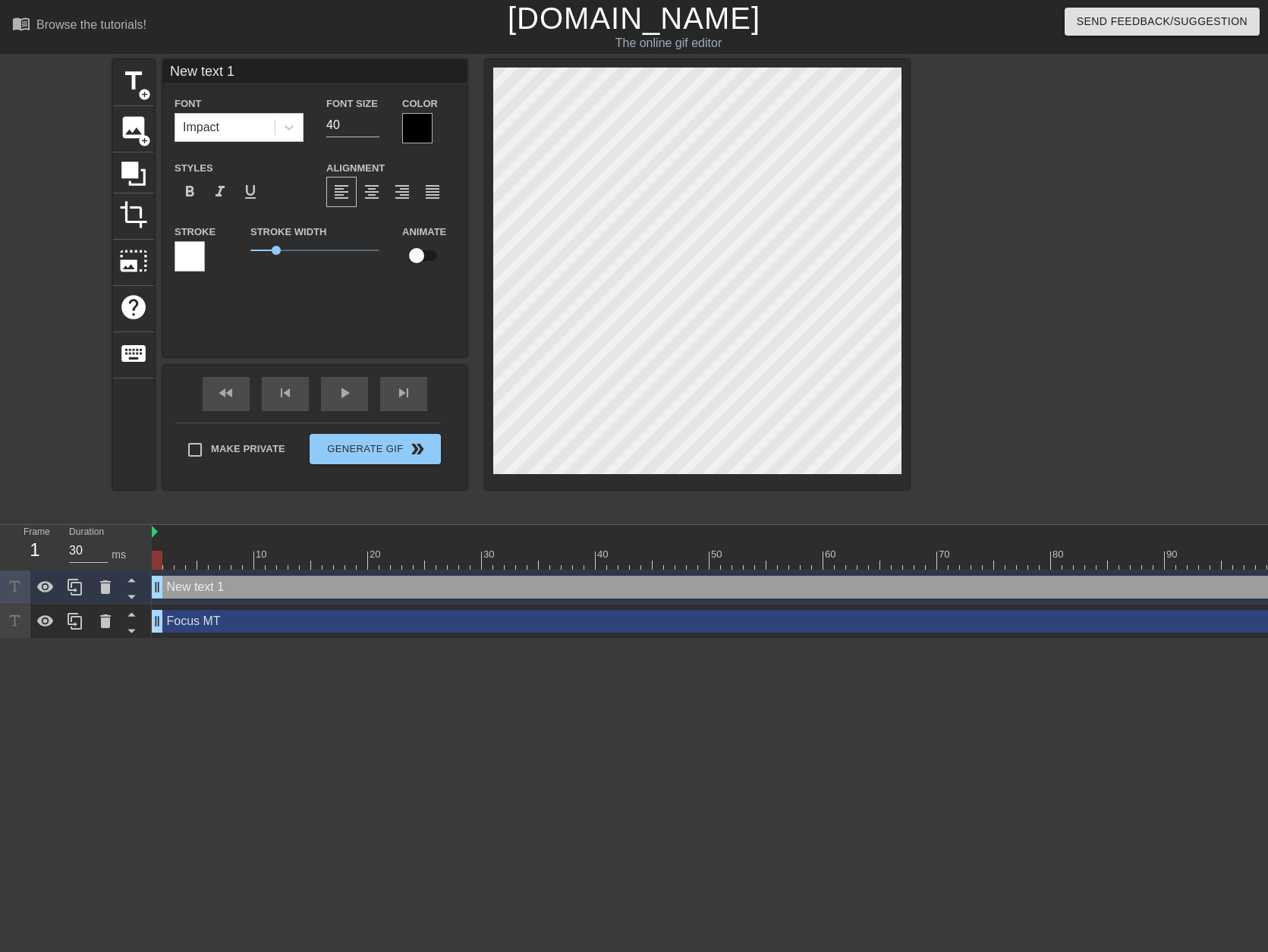
click at [200, 589] on div "New text 1 drag_handle drag_handle" at bounding box center [981, 587] width 1661 height 23
type input "S"
type textarea "S"
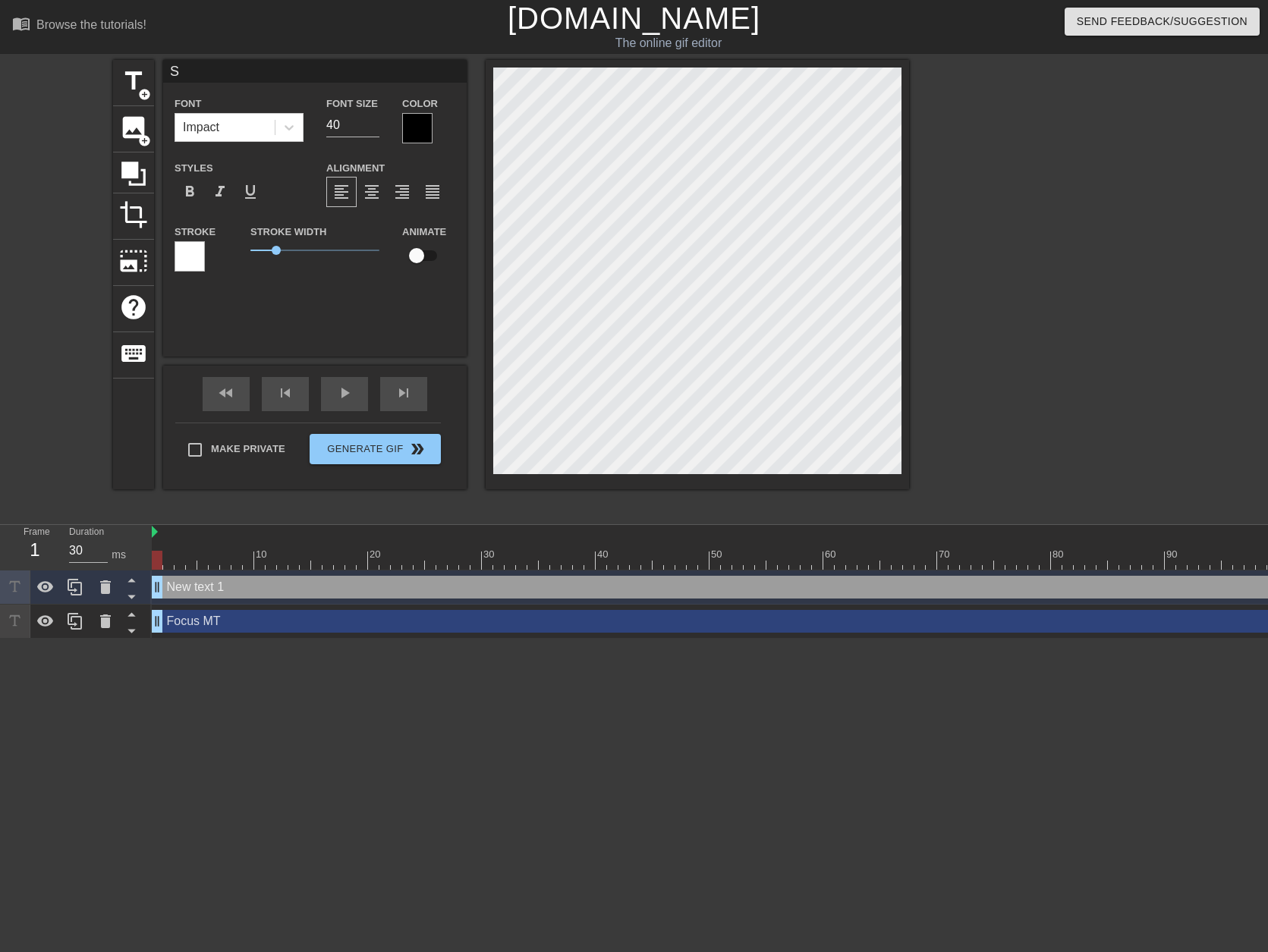
type input "Sa"
type textarea "Sa"
type input "[PERSON_NAME]"
type textarea "[PERSON_NAME]"
type input "Sale"
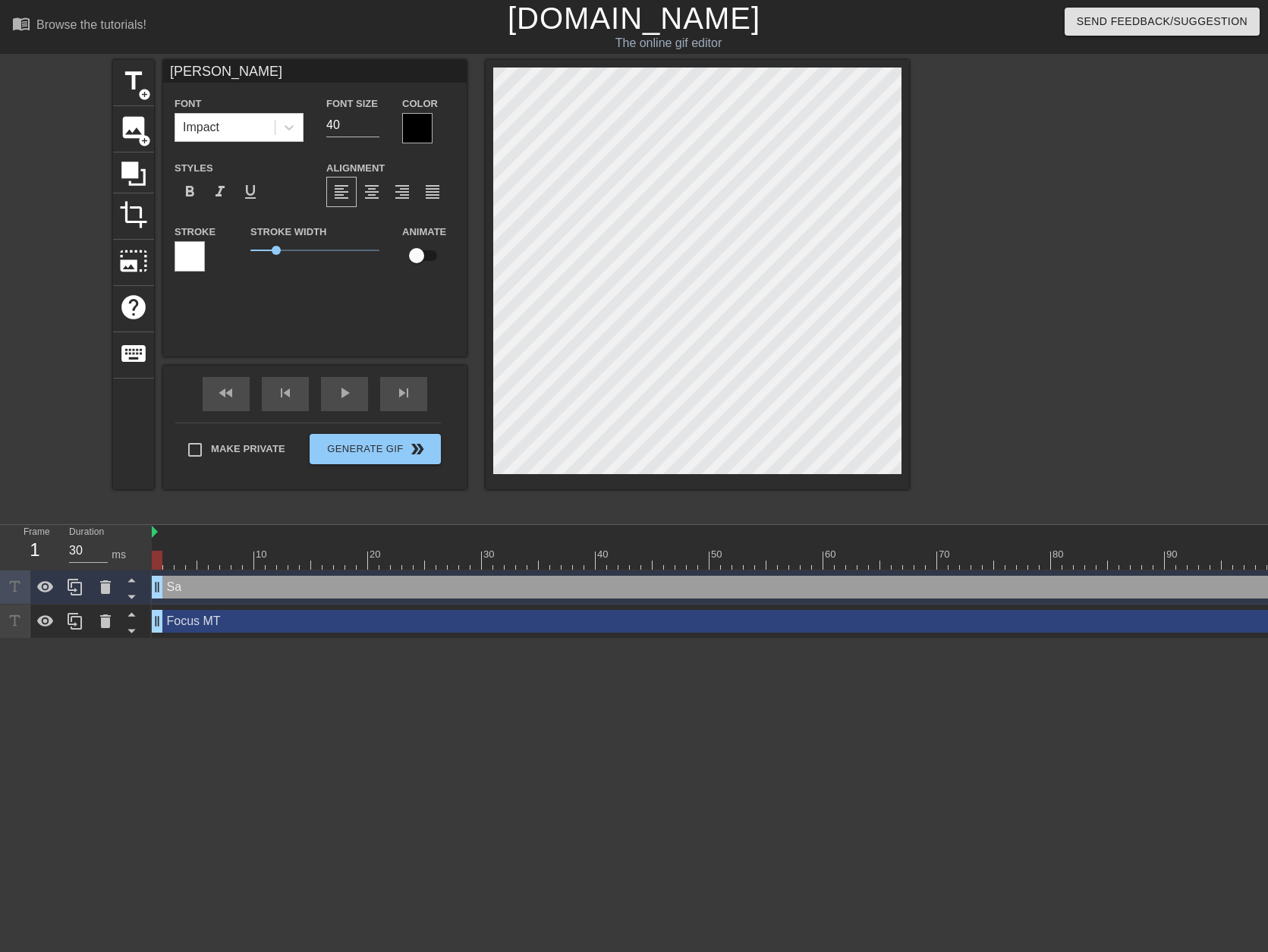
type textarea "Sale"
type input "Sales"
type textarea "Sales"
type input "Sales"
type textarea "Sales"
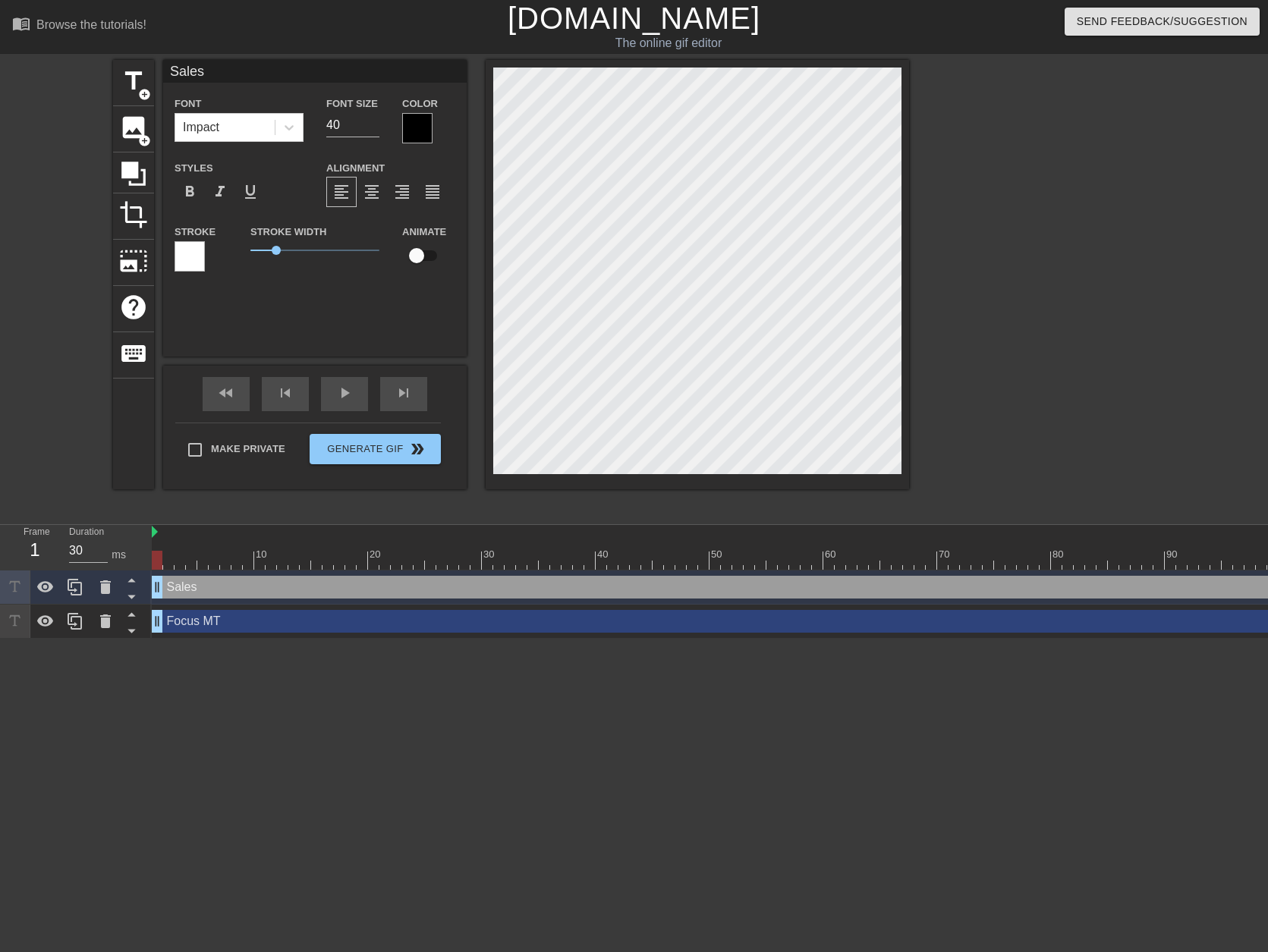
type input "Sales N"
type textarea "Sales N"
type input "Sales Nu"
type textarea "Sales Nu"
type input "Sales Num"
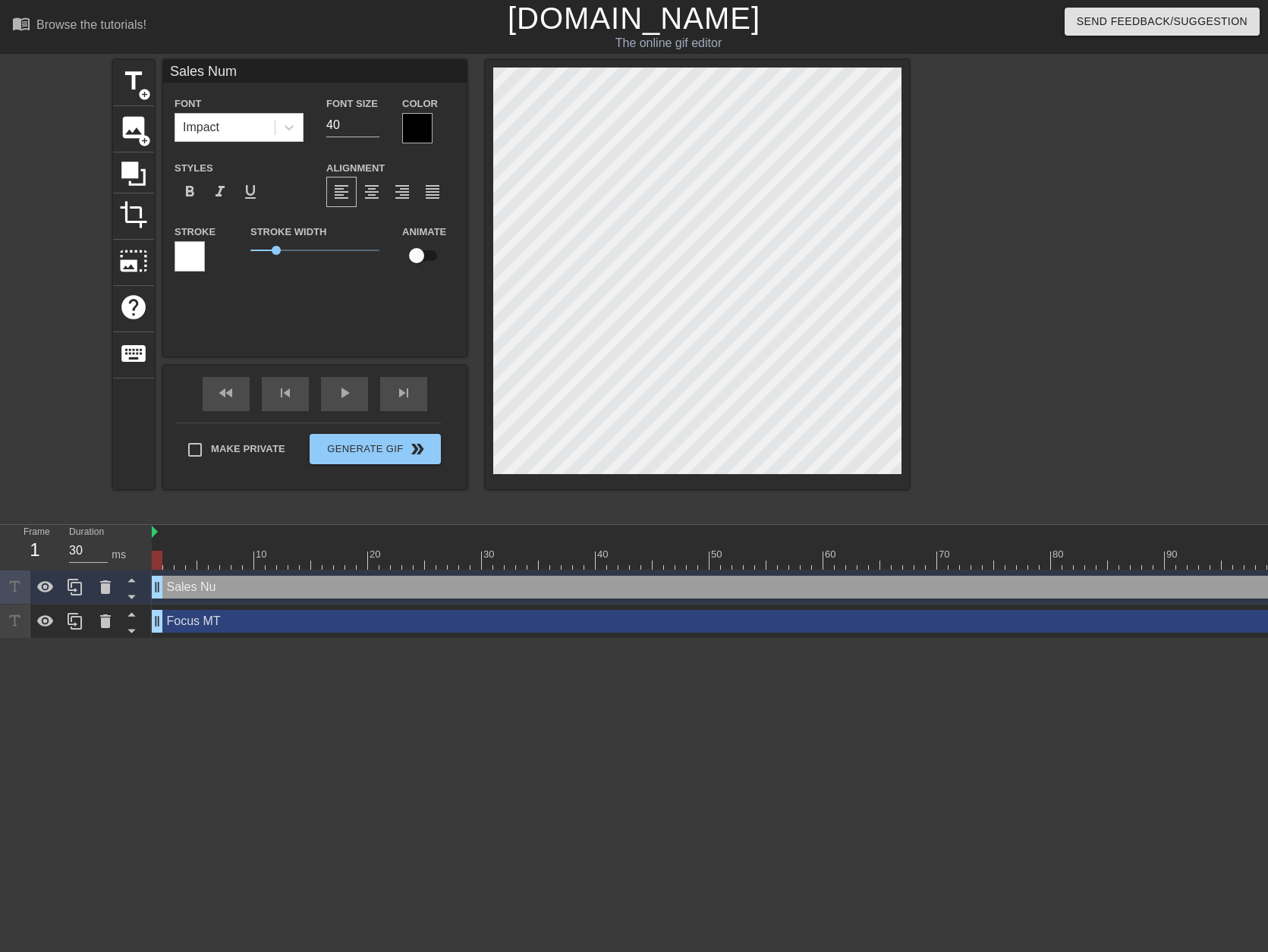
type textarea "Sales Num"
type input "Sales Numb"
type textarea "Sales Numb"
type input "Sales Numbe"
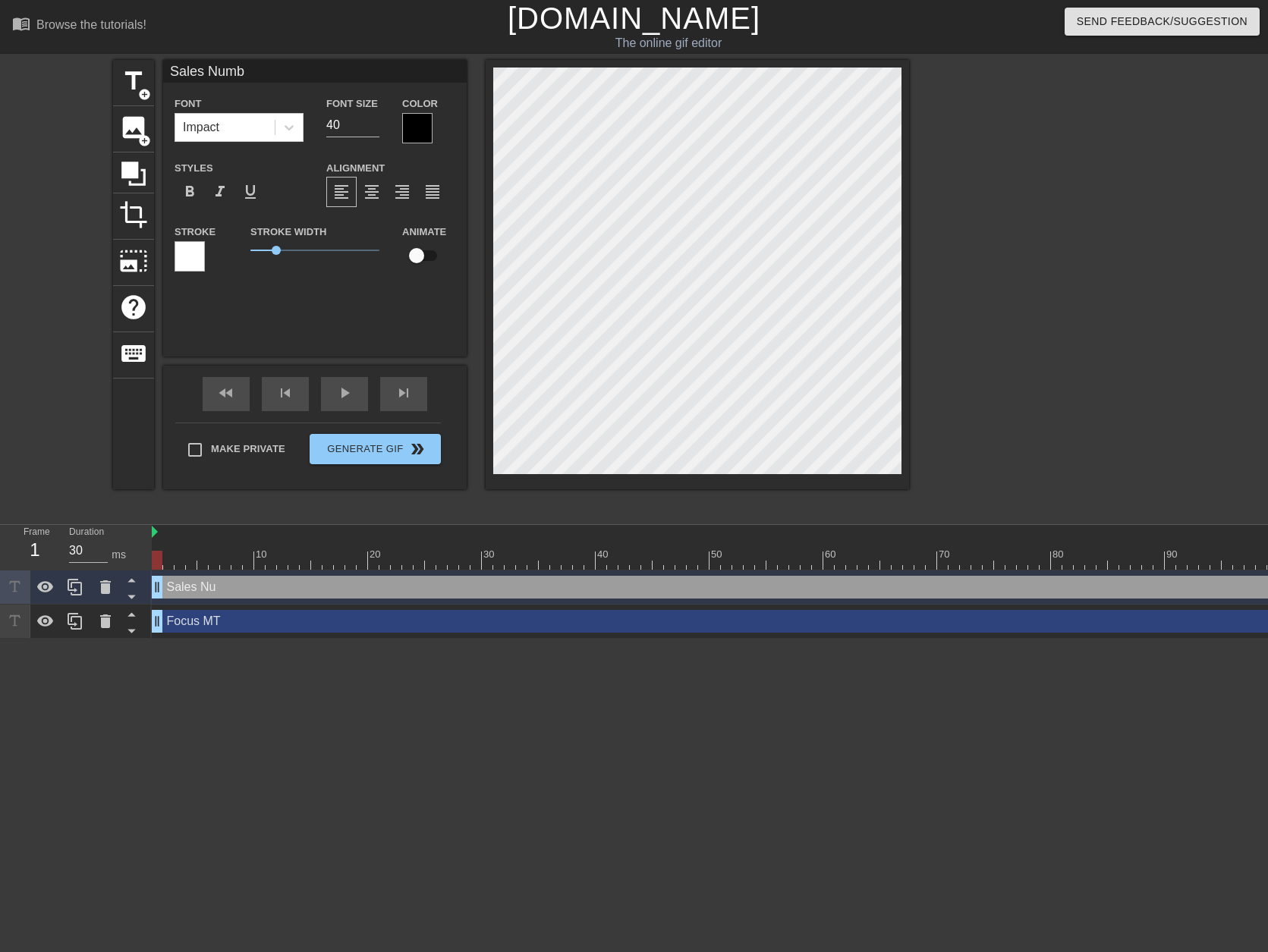
type textarea "Sales Numbe"
type input "Sales Number"
type textarea "Sales Number"
type input "Sales Numbers"
type textarea "Sales Numbers"
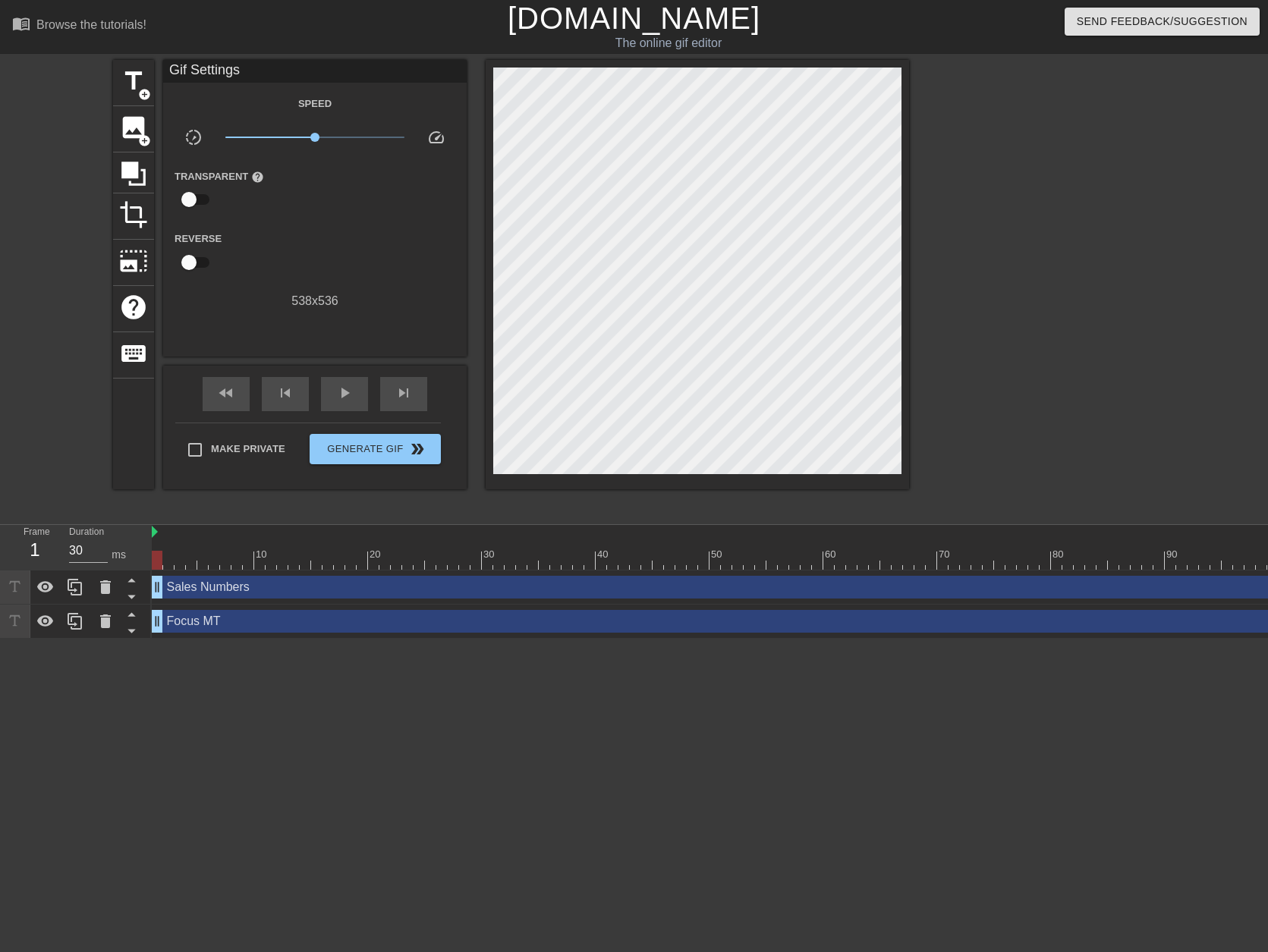
click at [1065, 303] on div at bounding box center [1041, 286] width 228 height 455
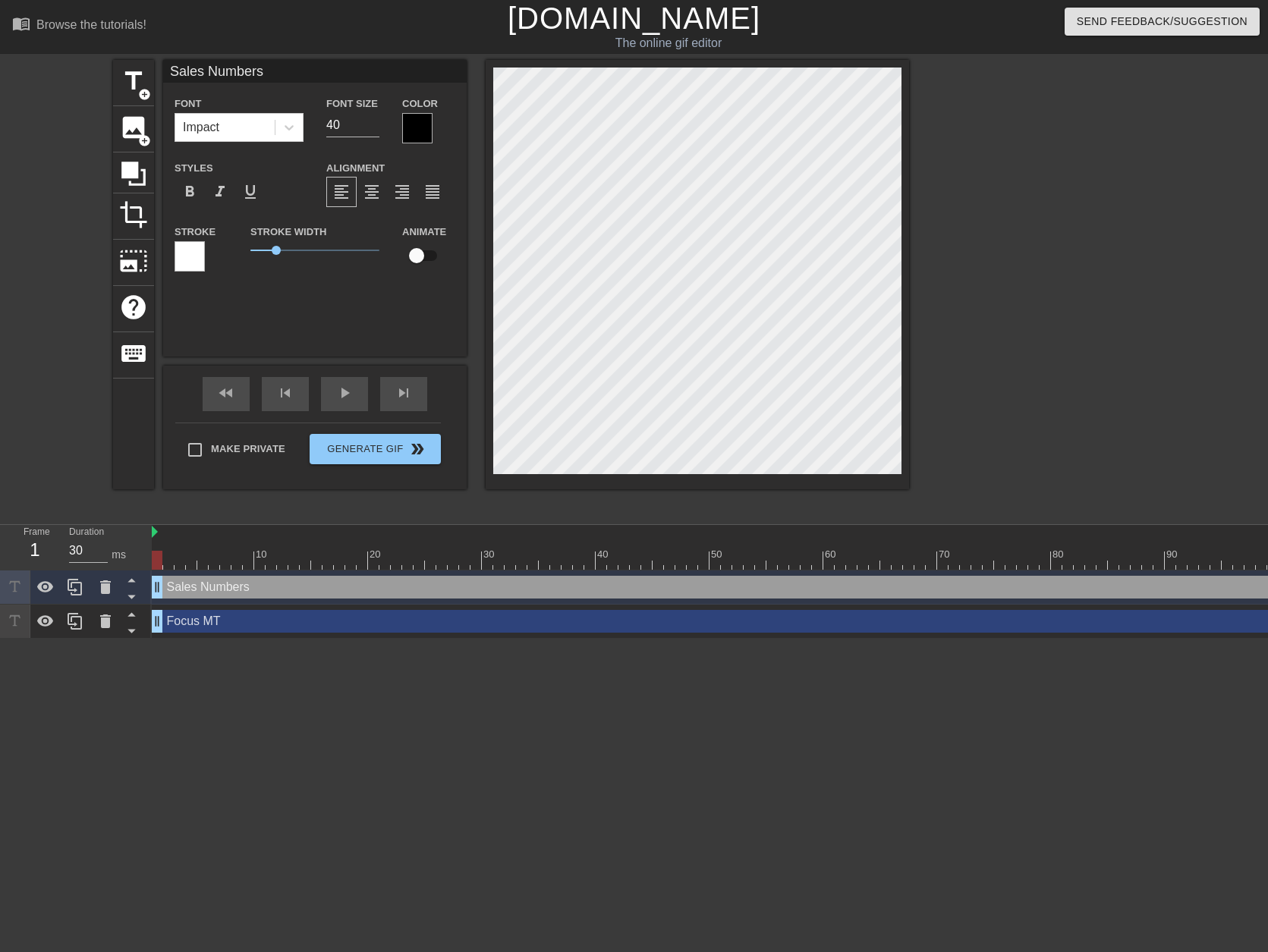
click at [1019, 283] on div at bounding box center [1041, 286] width 228 height 455
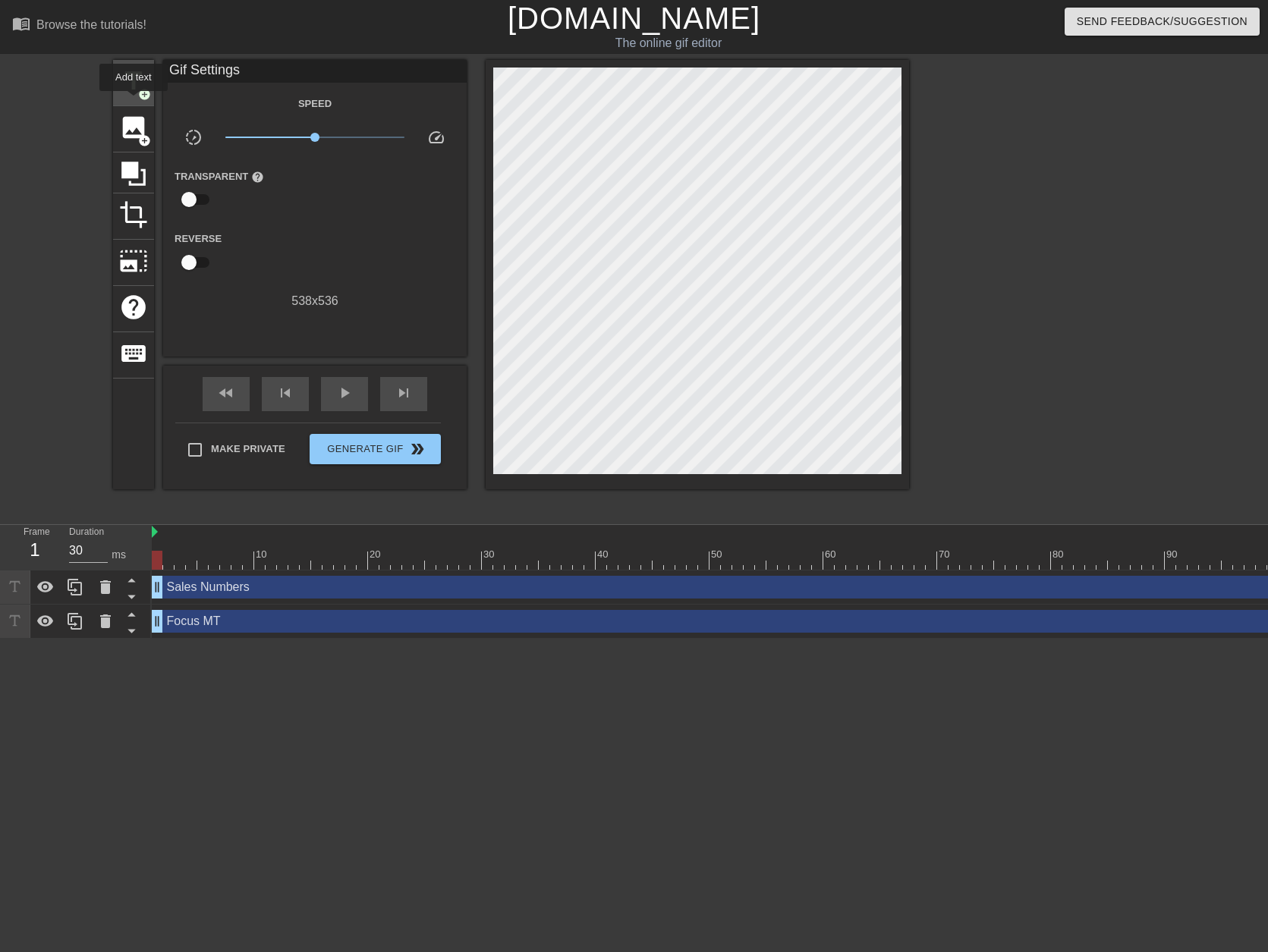
click at [132, 95] on span "title" at bounding box center [133, 81] width 28 height 28
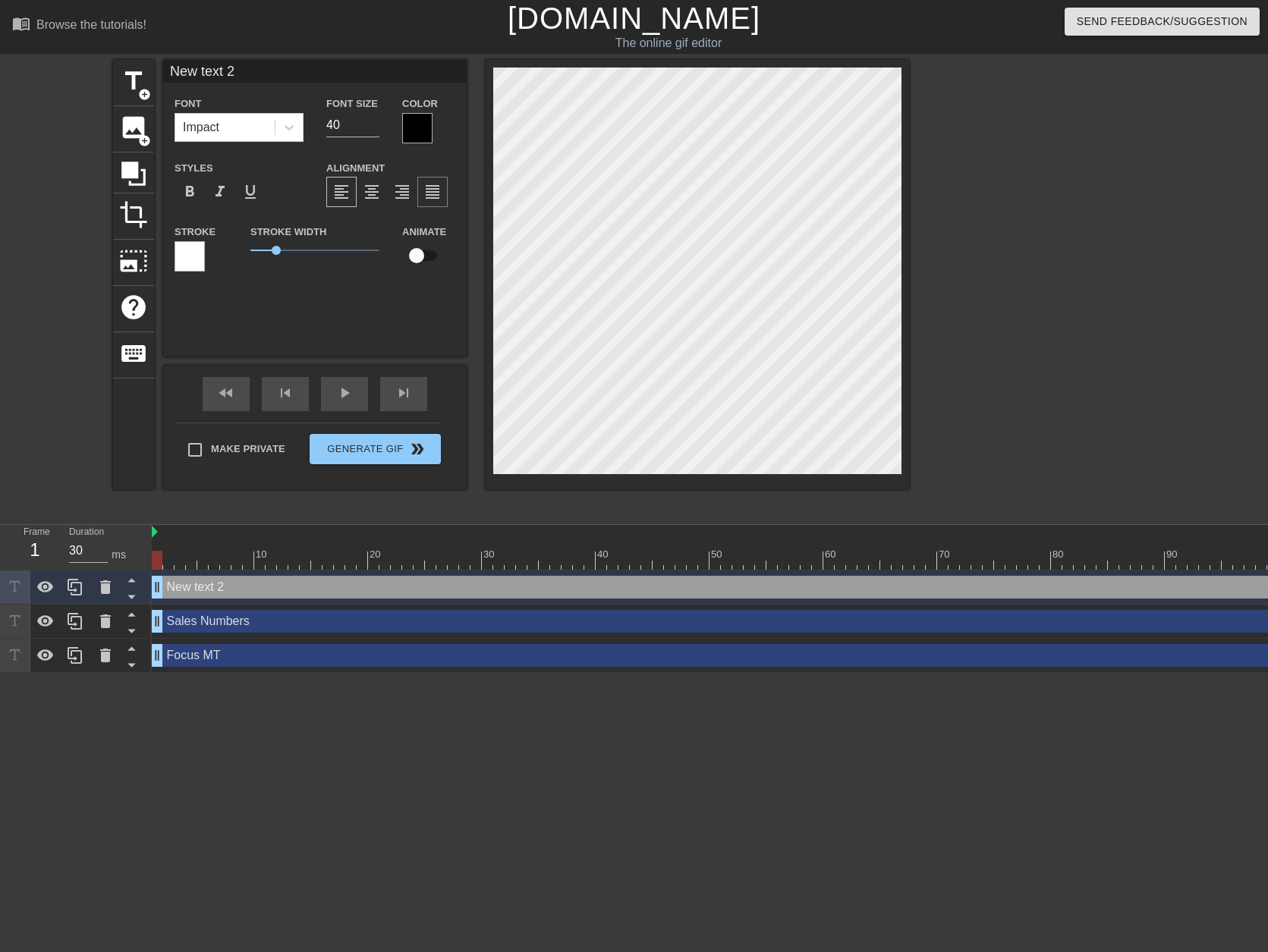
scroll to position [2, 4]
type input "A"
type textarea "A"
type input "Au"
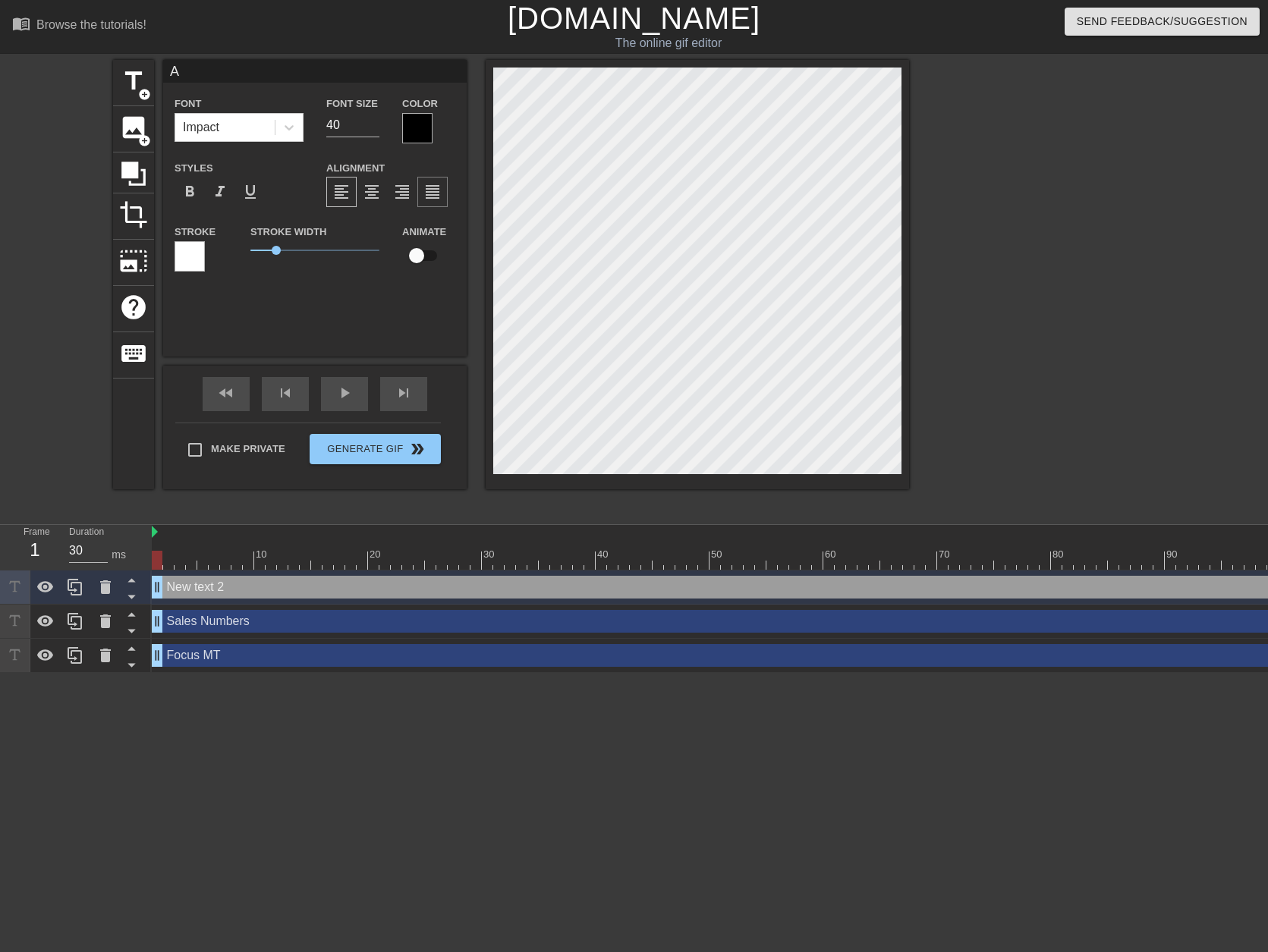
type textarea "Au"
type input "A"
type textarea "A"
type input "Q"
type textarea "Q"
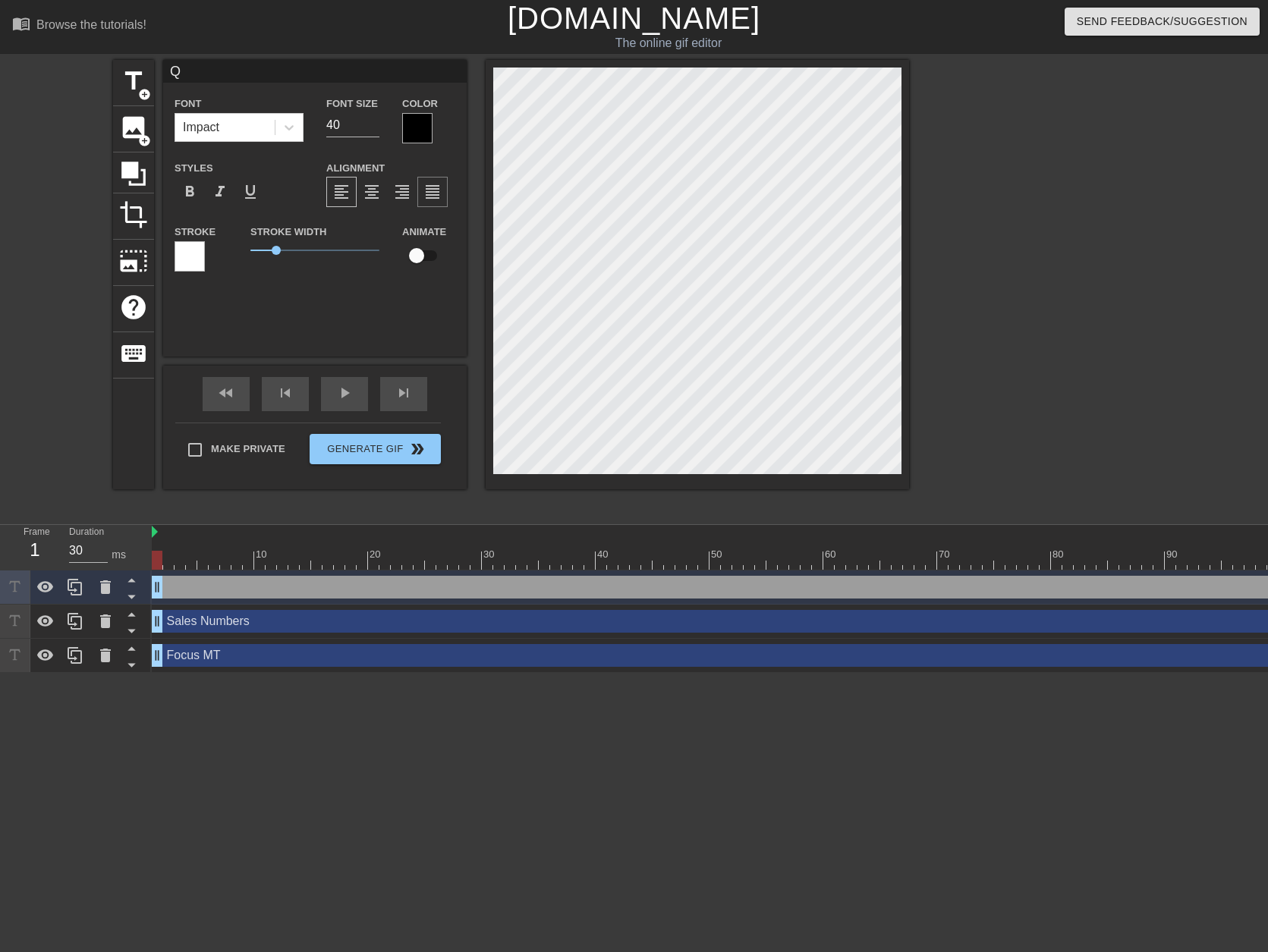
scroll to position [2, 2]
type input "Qu"
type textarea "Qu"
type input "Qul"
type textarea "Qul"
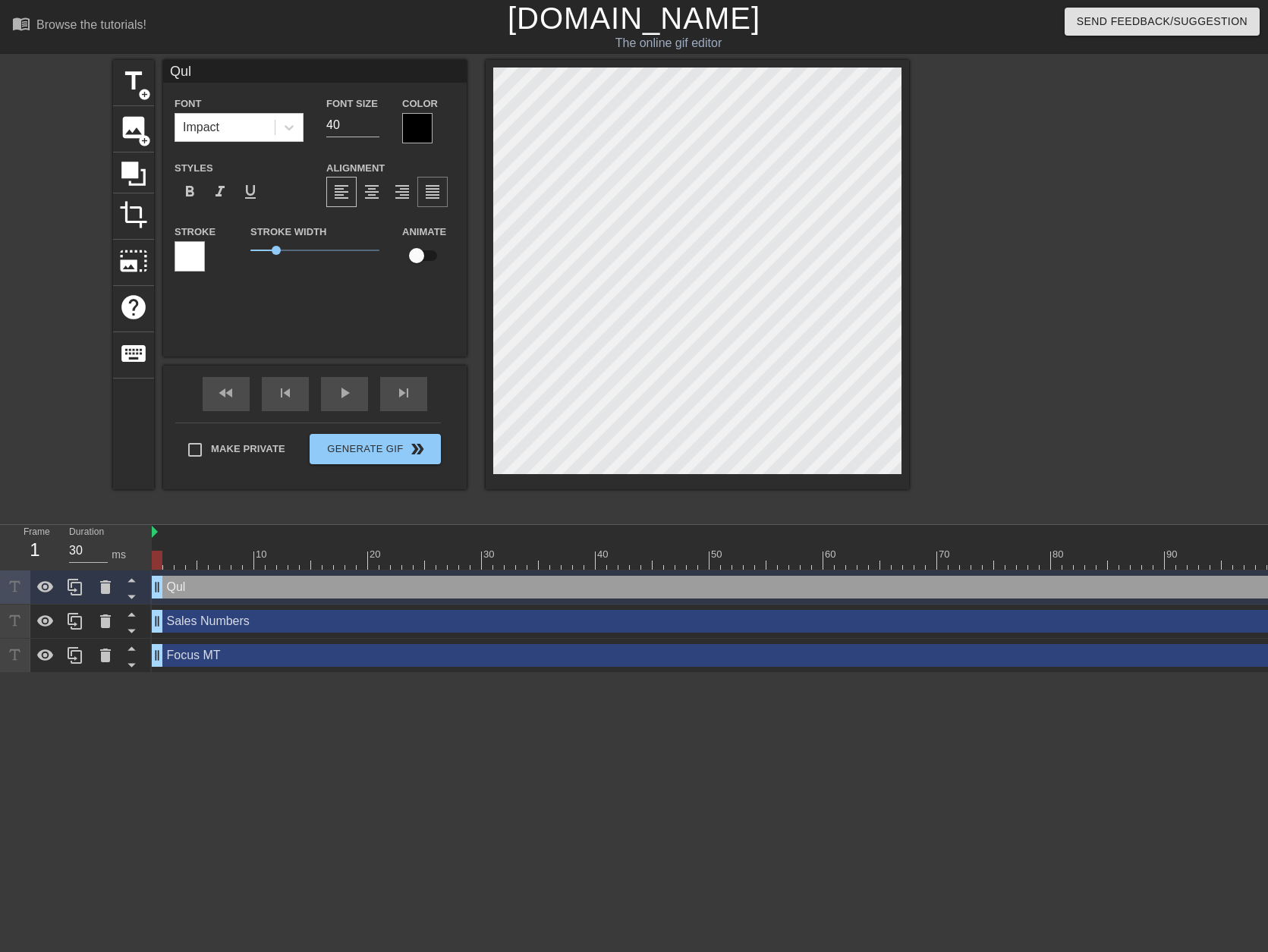
type input "Qu"
type textarea "Qu"
type input "Qua"
type textarea "Qua"
type input "Qual"
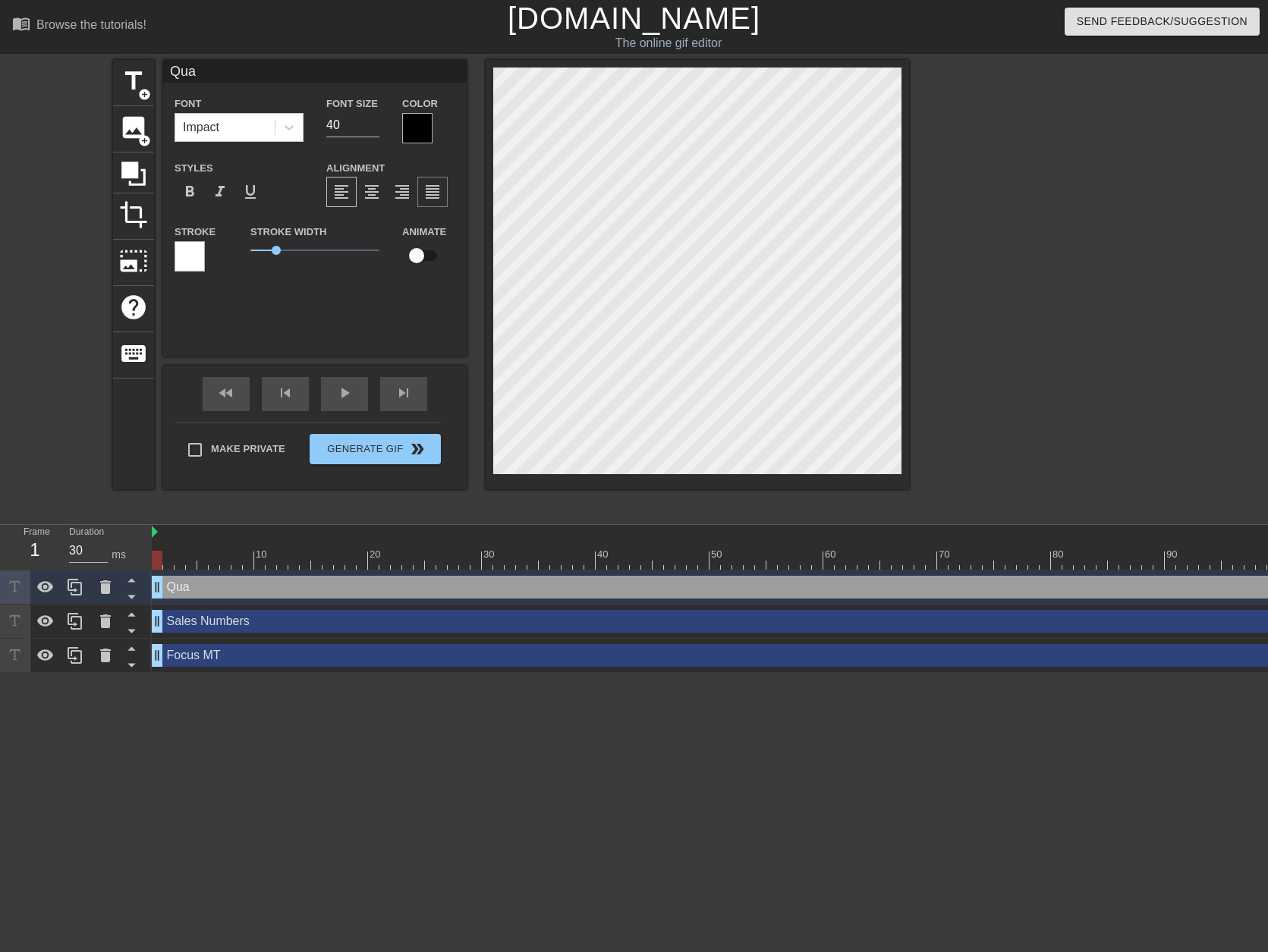
type textarea "Qual"
type input "Quali"
type textarea "Quali"
type input "Qualit"
type textarea "Qualit"
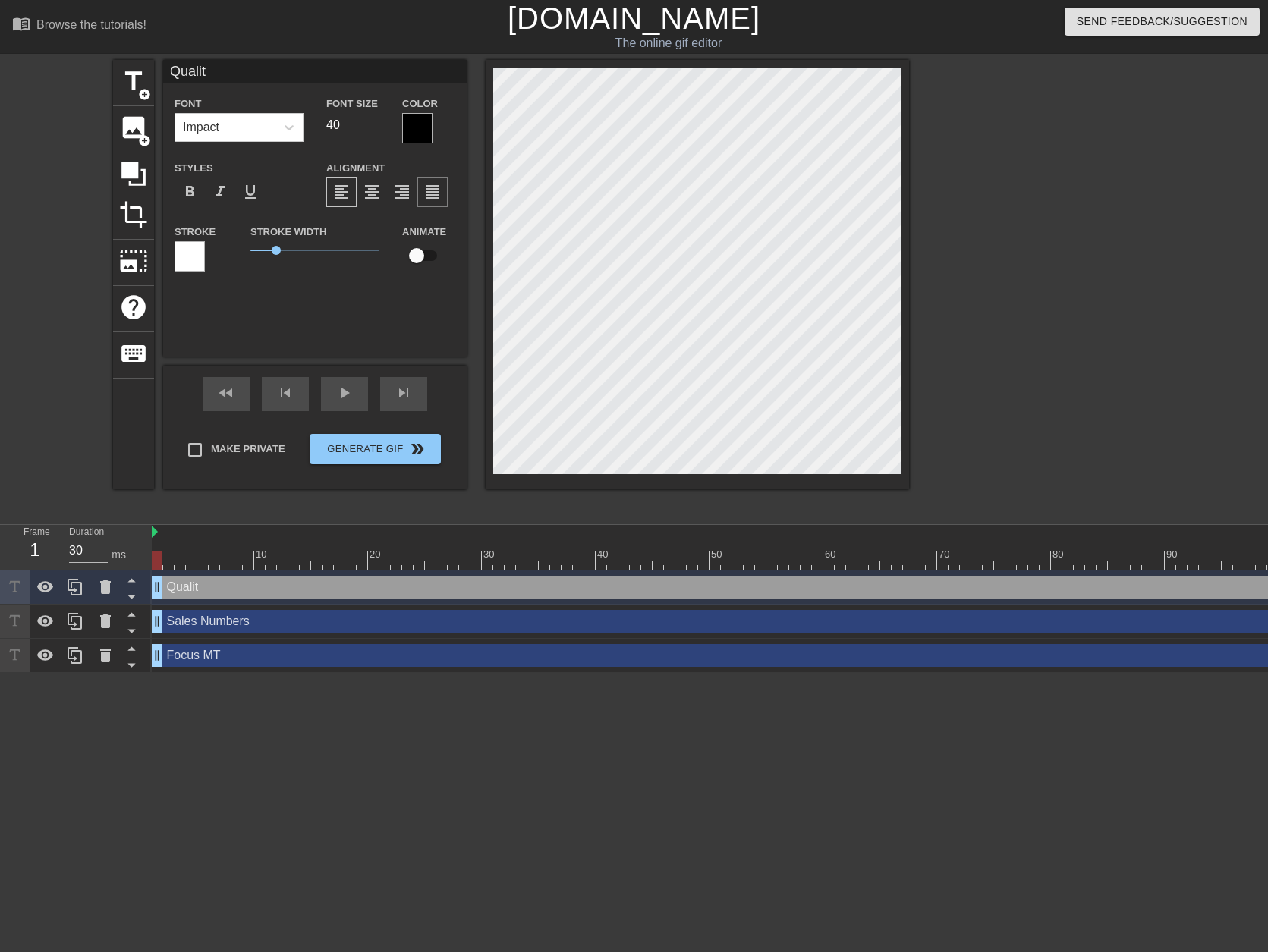
type input "Quality"
type textarea "Quality"
type input "Quality"
type textarea "Quality"
type input "Quality N"
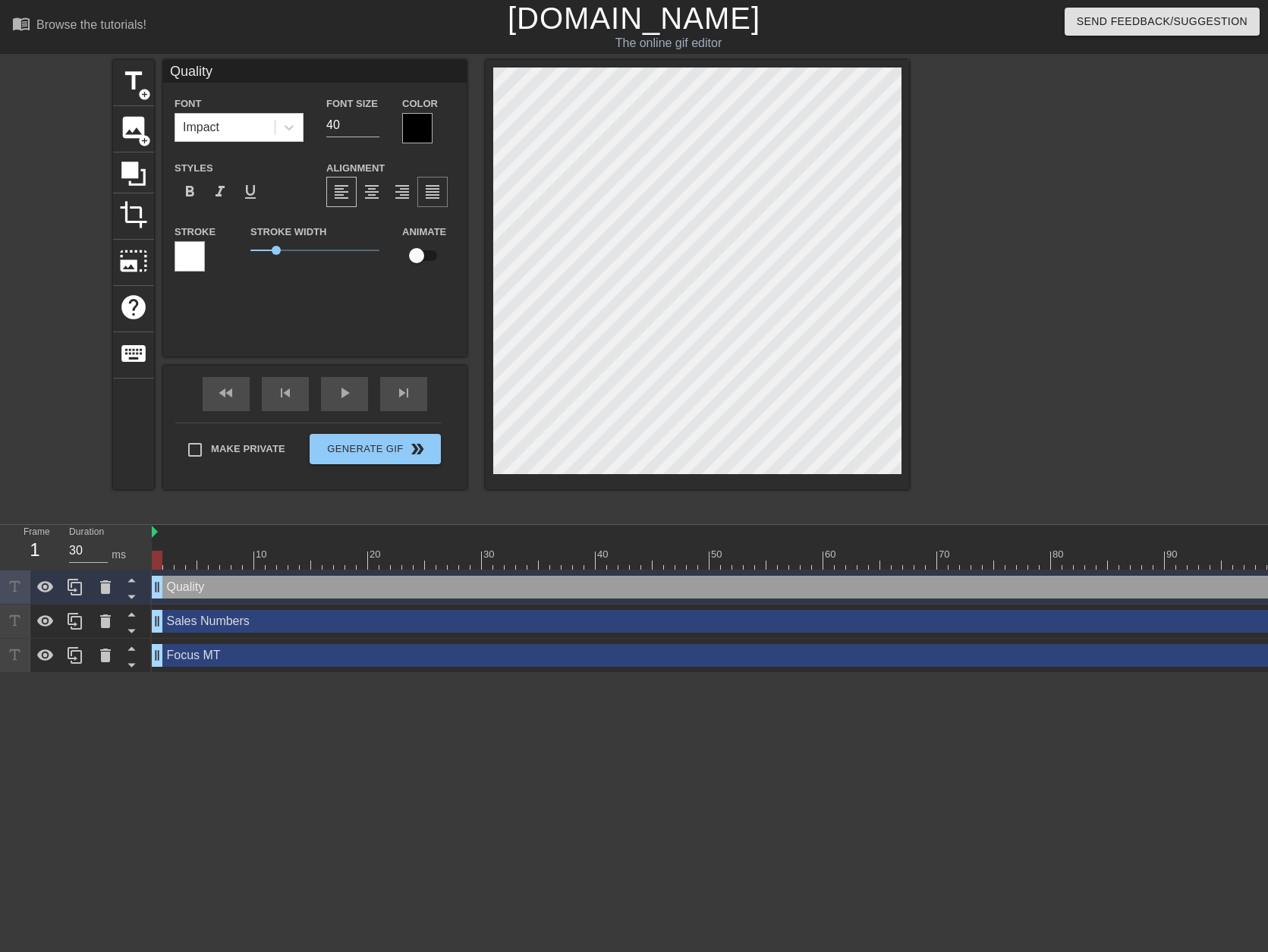
type textarea "Quality N"
type input "Quality Nu"
type textarea "Quality Nu"
type input "Quality Num"
type textarea "Quality Num"
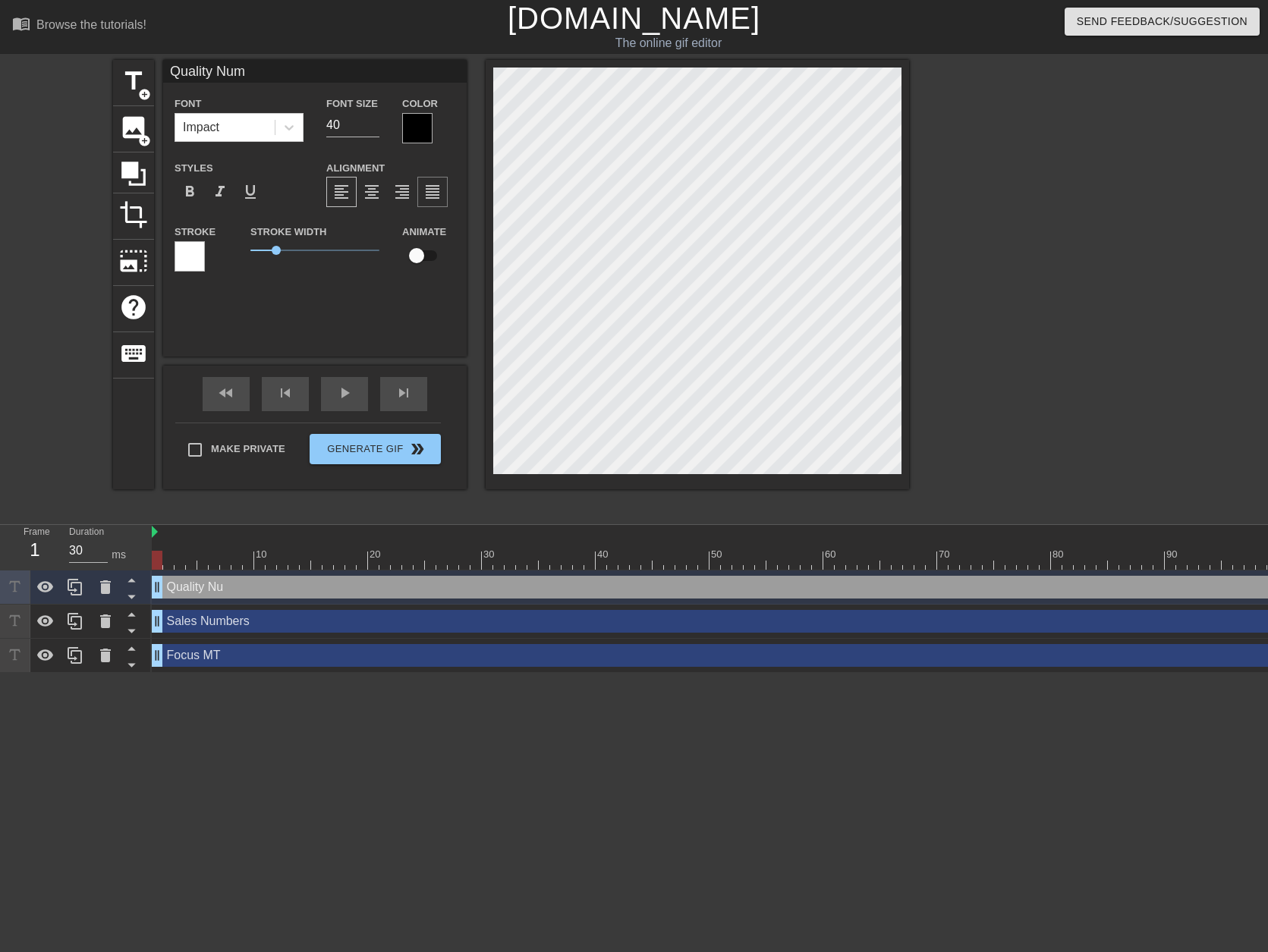
type input "Quality Numb"
type textarea "Quality Numb"
type input "Quality Numbe"
type textarea "Quality Numbe"
type input "Quality Number"
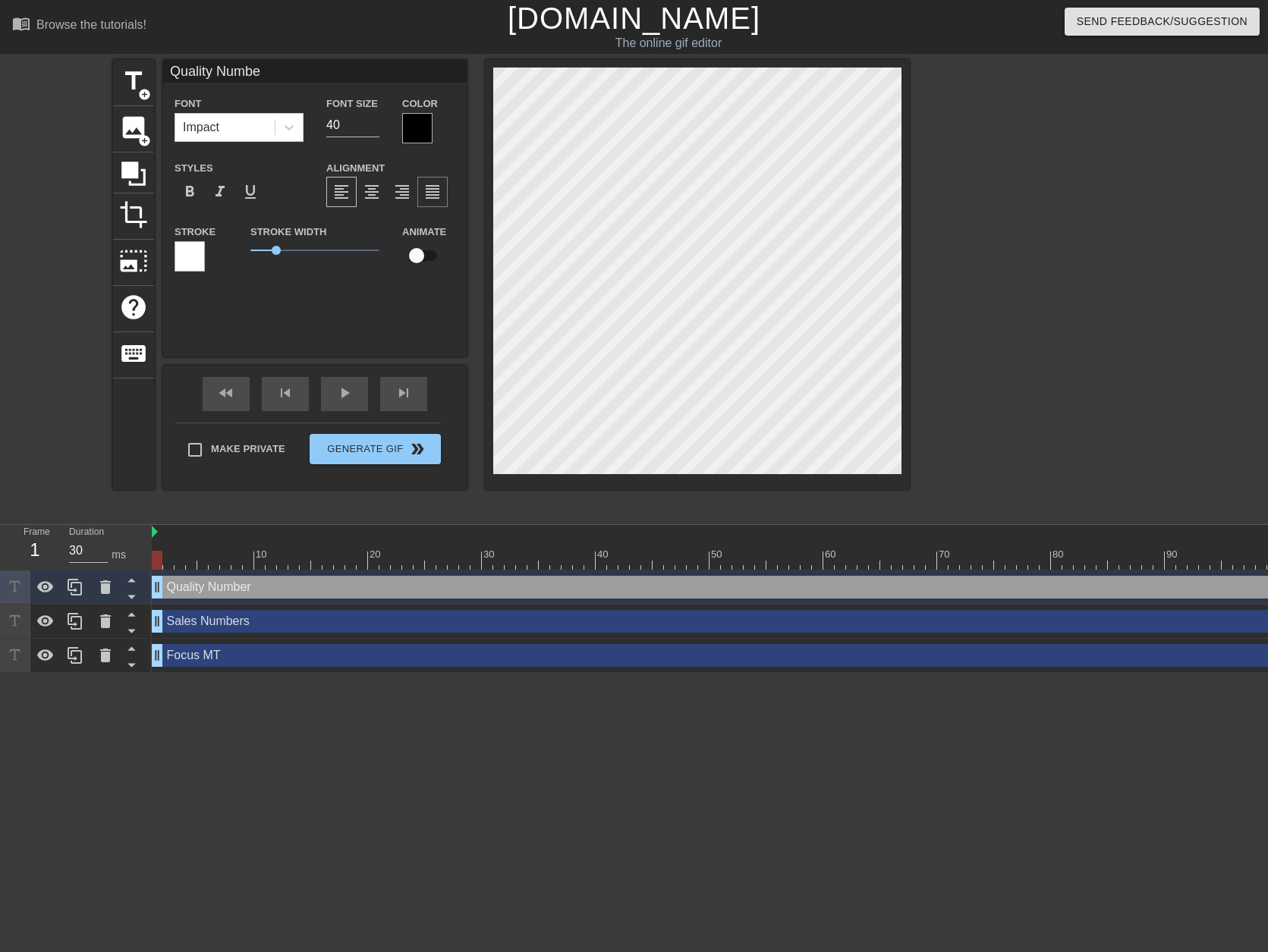
type textarea "Quality Number"
type input "Quality Numbers"
type textarea "Quality Numbers"
click at [1015, 300] on div at bounding box center [1041, 286] width 228 height 455
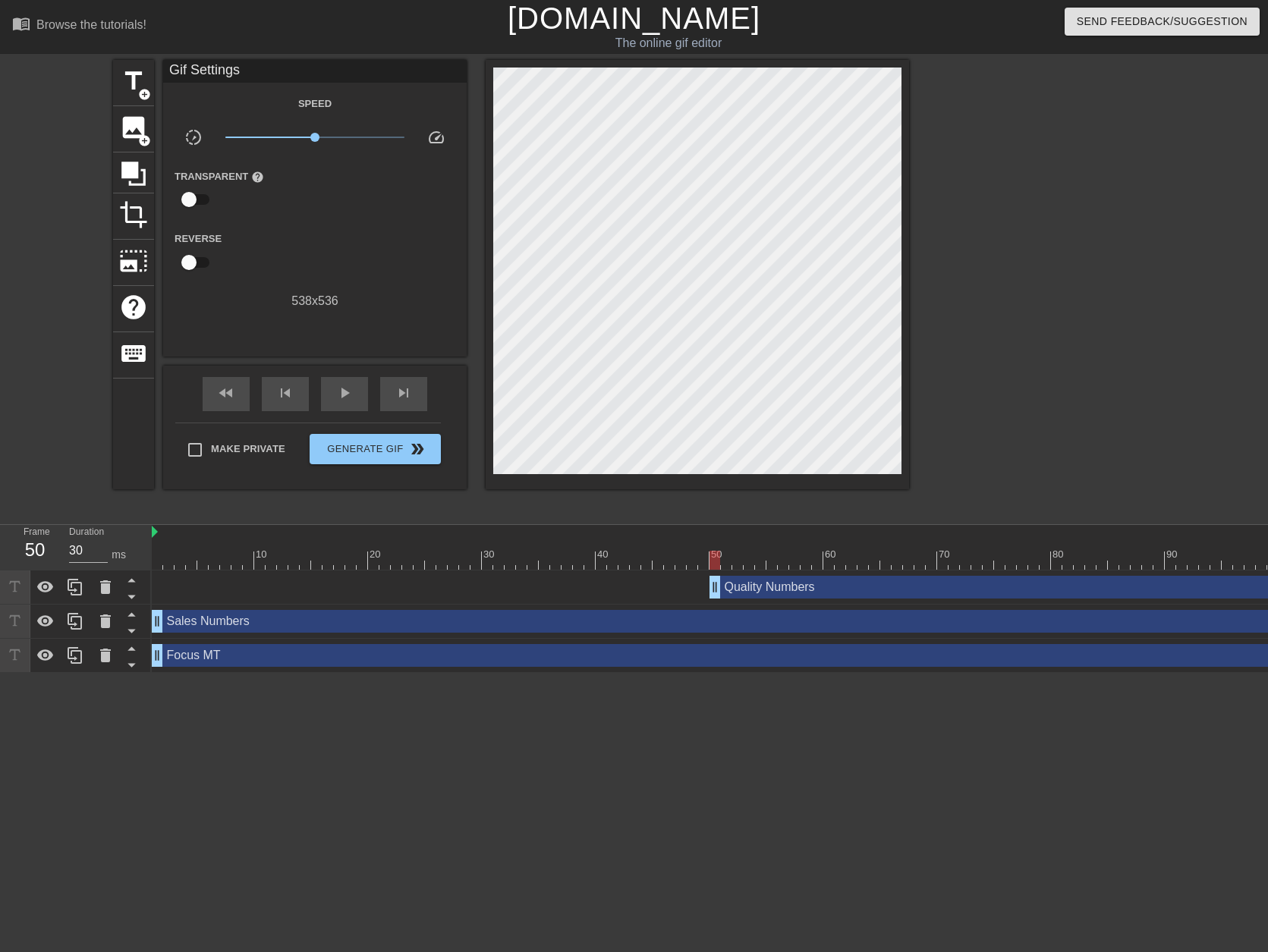
drag, startPoint x: 156, startPoint y: 586, endPoint x: 720, endPoint y: 597, distance: 564.1
click at [494, 643] on div "Focus MT drag_handle drag_handle" at bounding box center [981, 656] width 1661 height 34
click at [526, 616] on div "Sales Numbers drag_handle drag_handle" at bounding box center [981, 621] width 1661 height 23
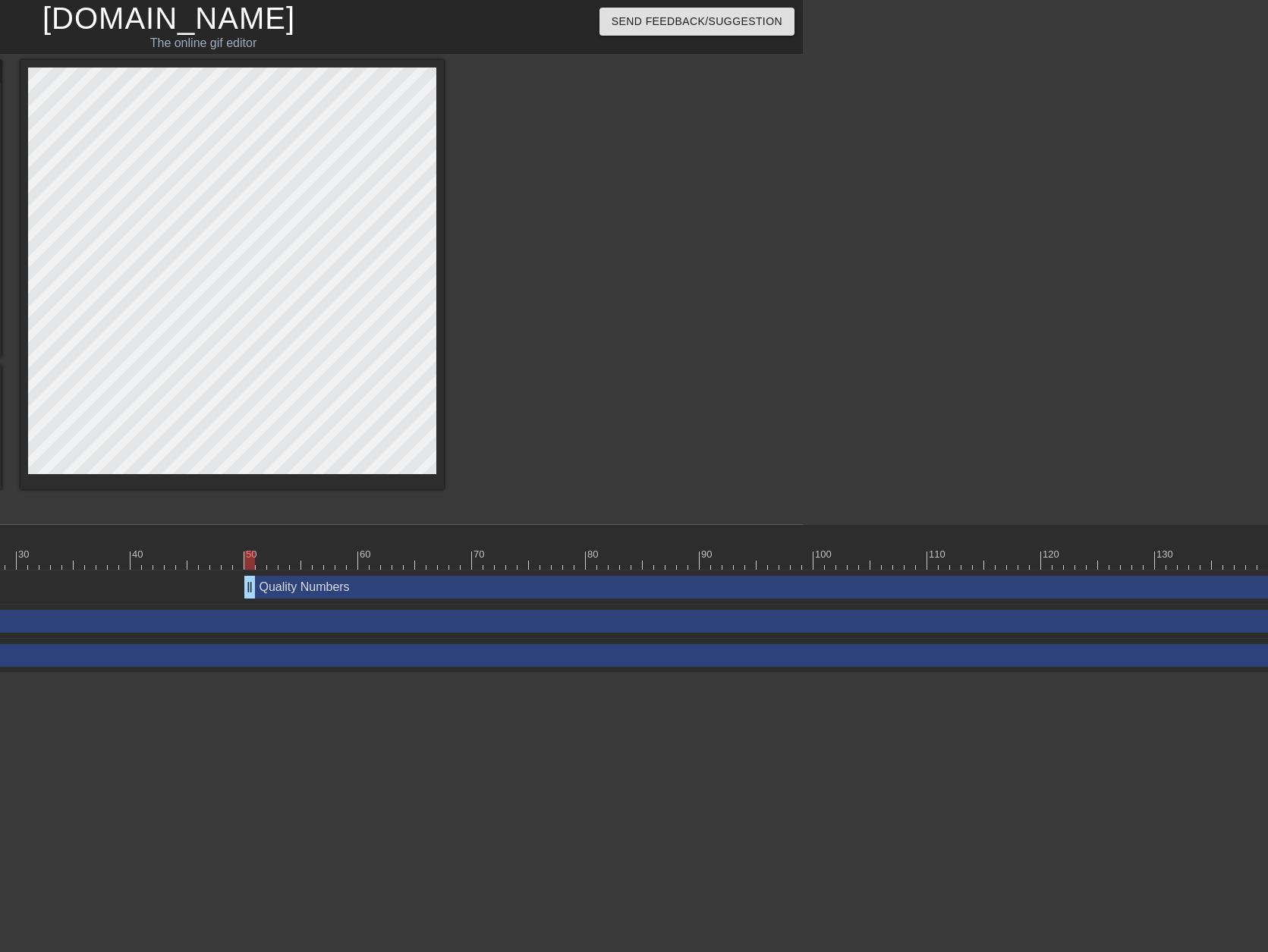
scroll to position [0, 549]
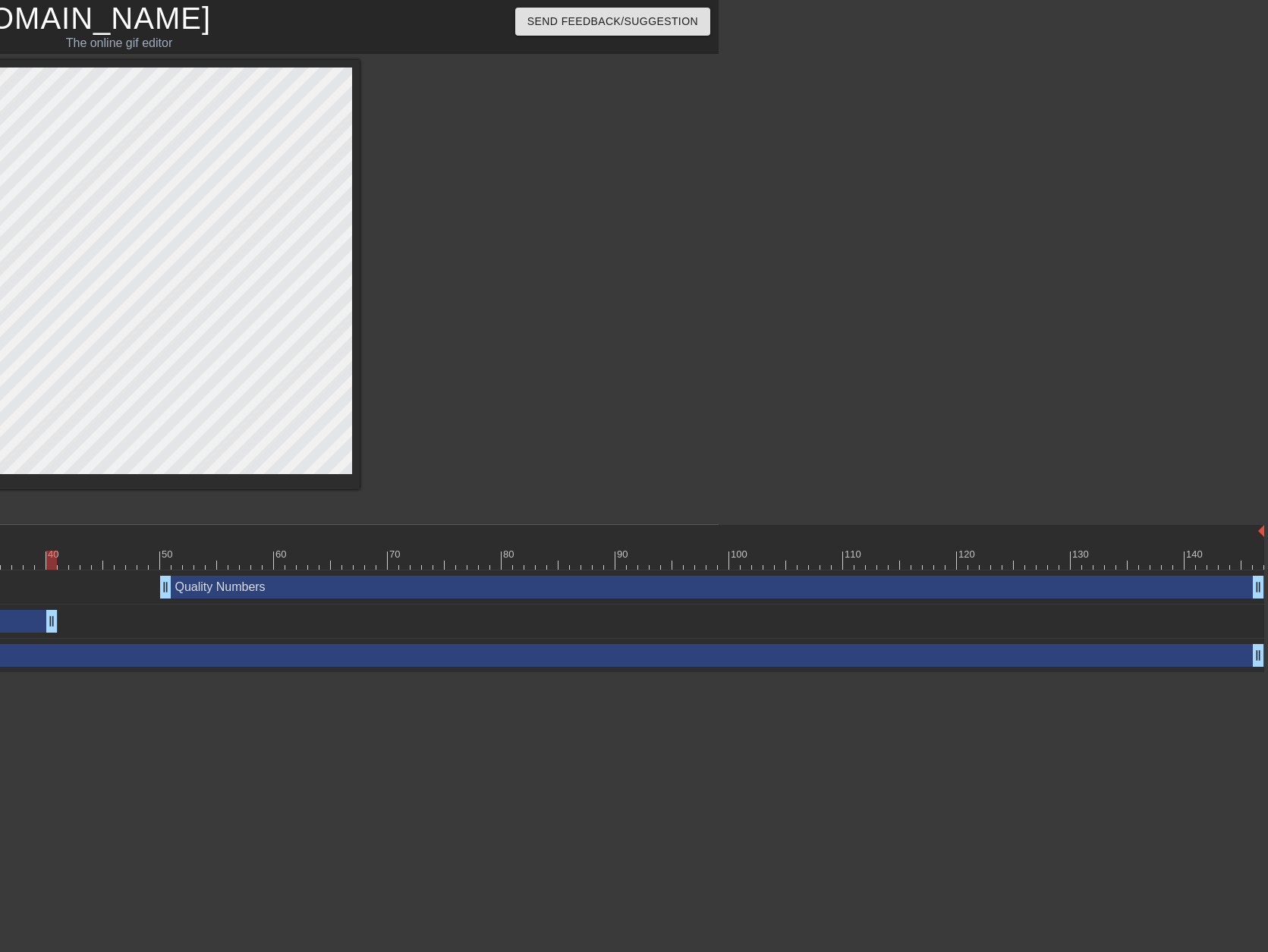
drag, startPoint x: 1260, startPoint y: 624, endPoint x: 176, endPoint y: 695, distance: 1086.3
click at [52, 642] on div "Quality Numbers drag_handle drag_handle Sales Numbers drag_handle drag_handle F…" at bounding box center [161, 621] width 1116 height 102
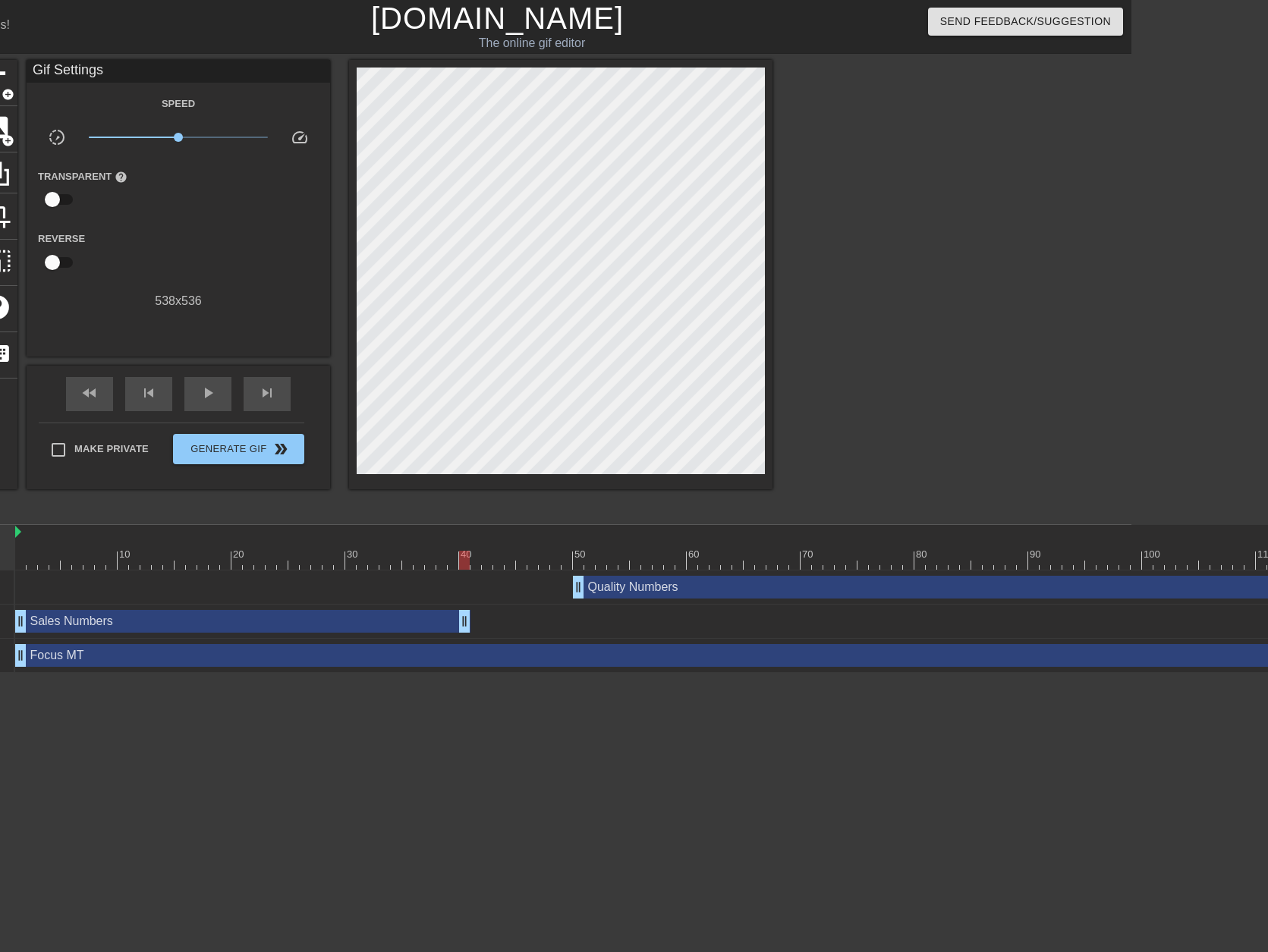
scroll to position [0, 0]
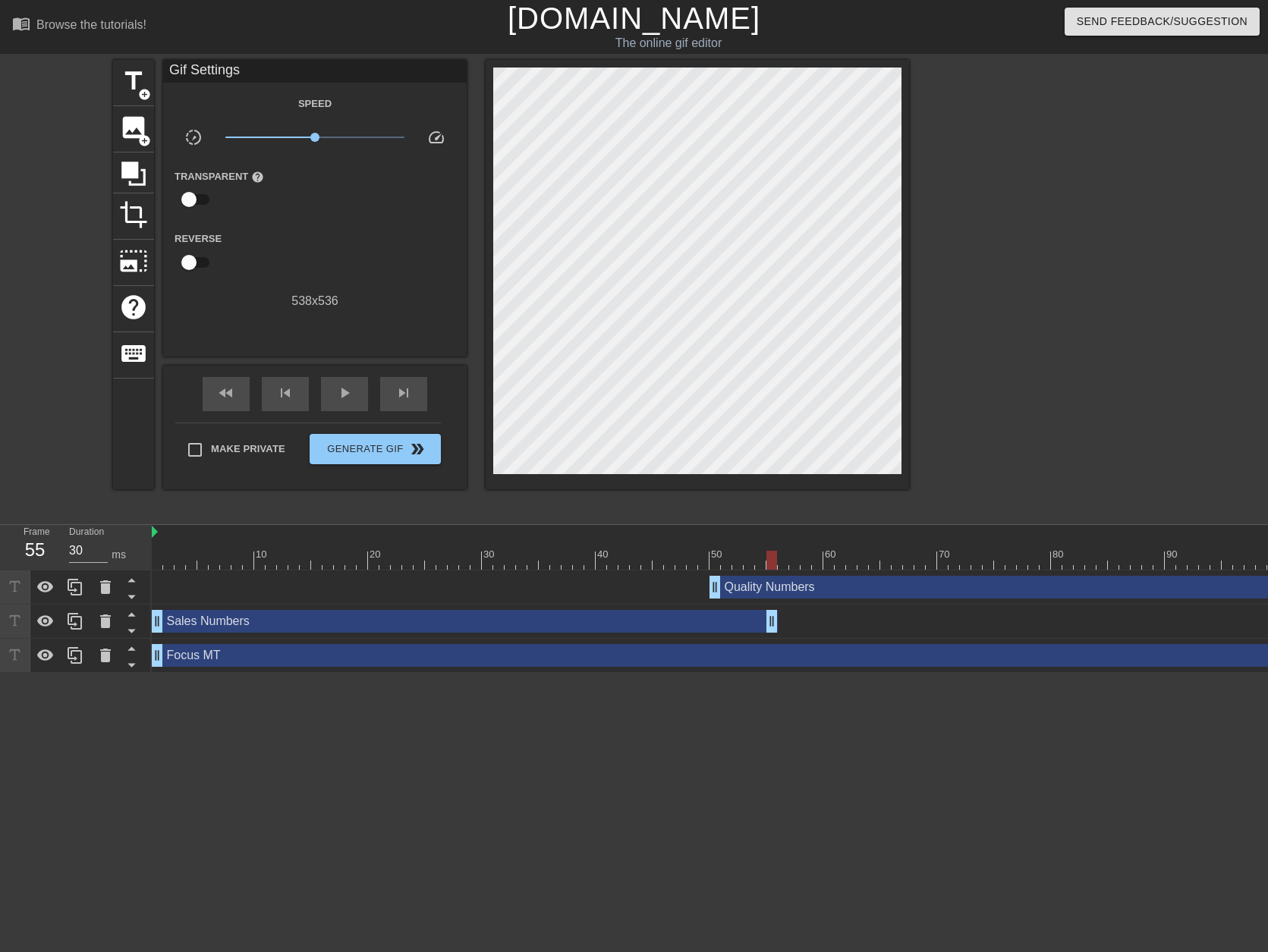
drag, startPoint x: 595, startPoint y: 623, endPoint x: 766, endPoint y: 627, distance: 171.0
drag, startPoint x: 721, startPoint y: 579, endPoint x: 975, endPoint y: 588, distance: 254.2
click at [975, 588] on div "Quality Numbers drag_handle drag_handle" at bounding box center [1261, 587] width 1104 height 23
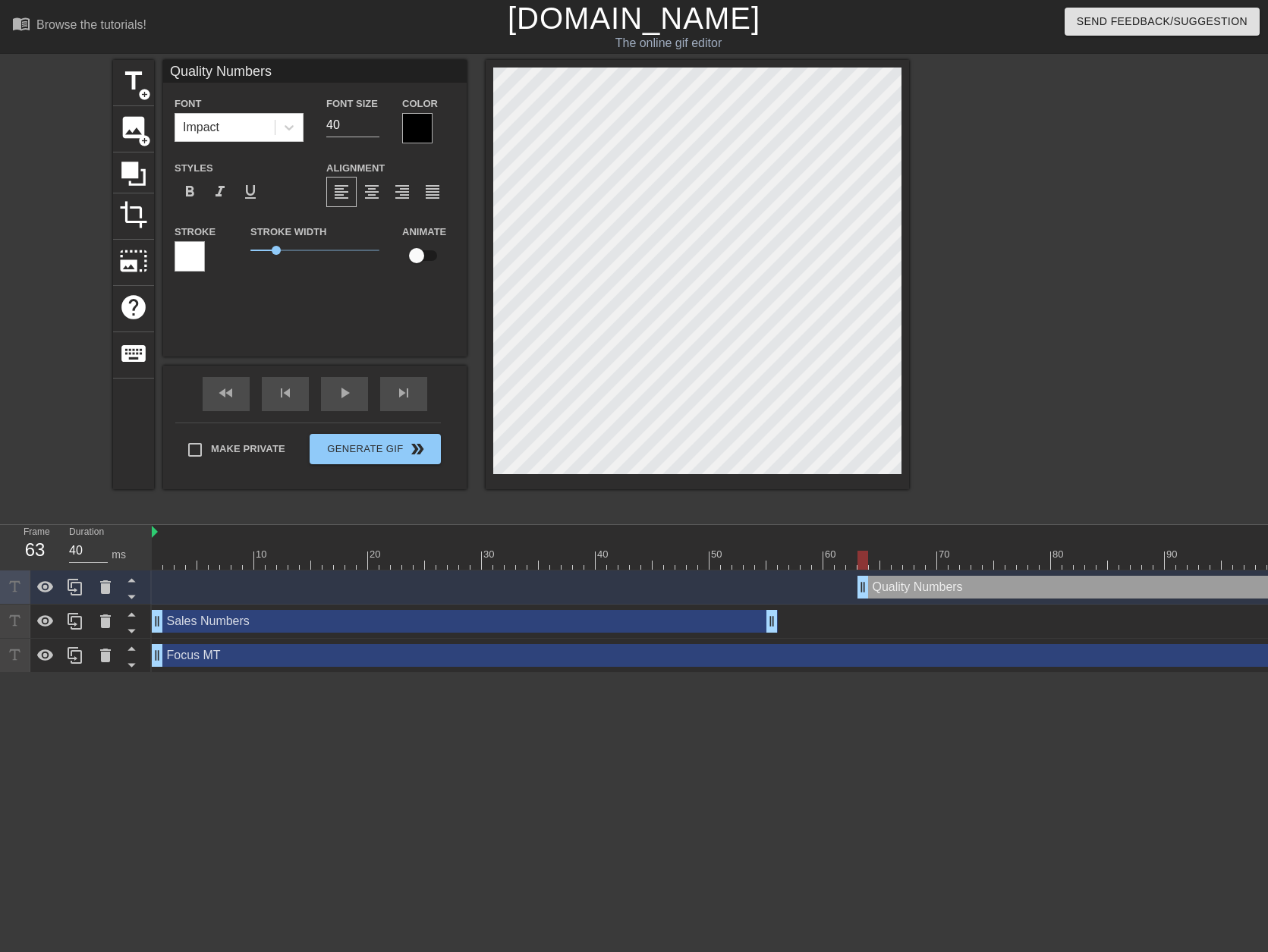
type input "30"
drag, startPoint x: 716, startPoint y: 590, endPoint x: 1035, endPoint y: 579, distance: 319.2
click at [1021, 601] on div "Quality Numbers drag_handle drag_handle" at bounding box center [981, 587] width 1661 height 34
click at [1115, 490] on div at bounding box center [1041, 286] width 228 height 455
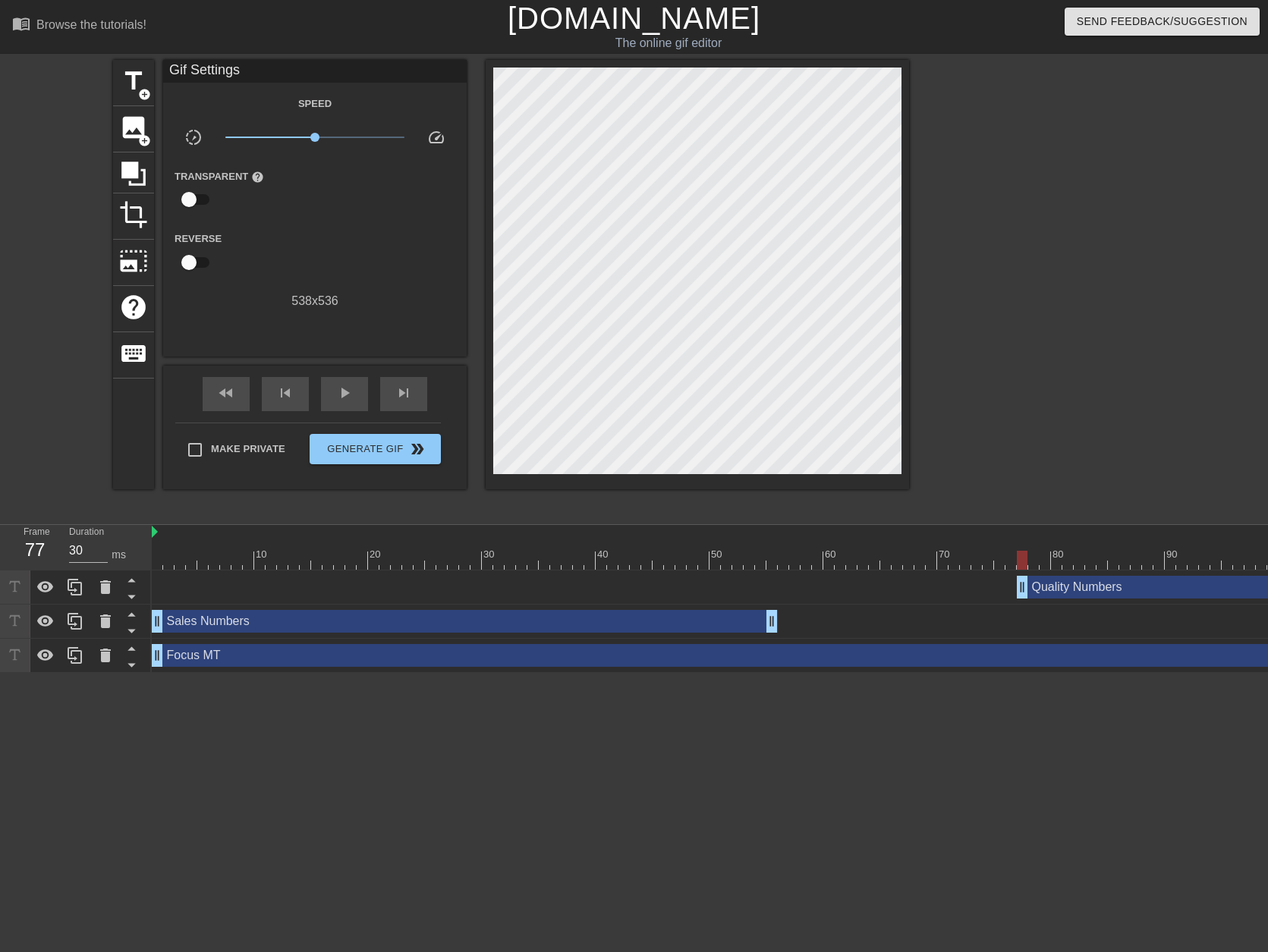
click at [723, 634] on div "Sales Numbers drag_handle drag_handle" at bounding box center [981, 622] width 1661 height 34
click at [269, 621] on div "Sales Numbers drag_handle drag_handle" at bounding box center [464, 621] width 626 height 23
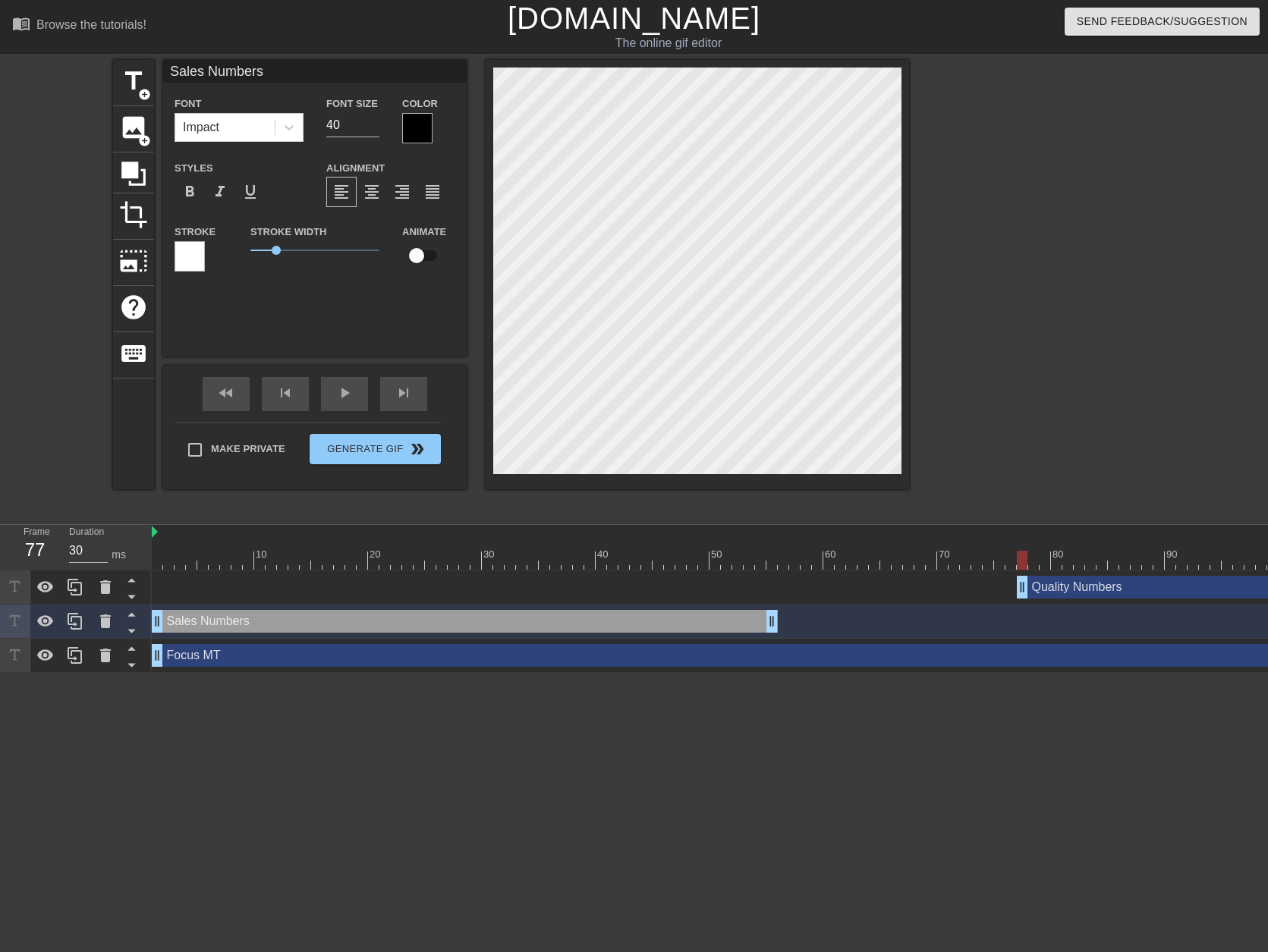
click at [409, 255] on input "checkbox" at bounding box center [416, 255] width 86 height 28
checkbox input "true"
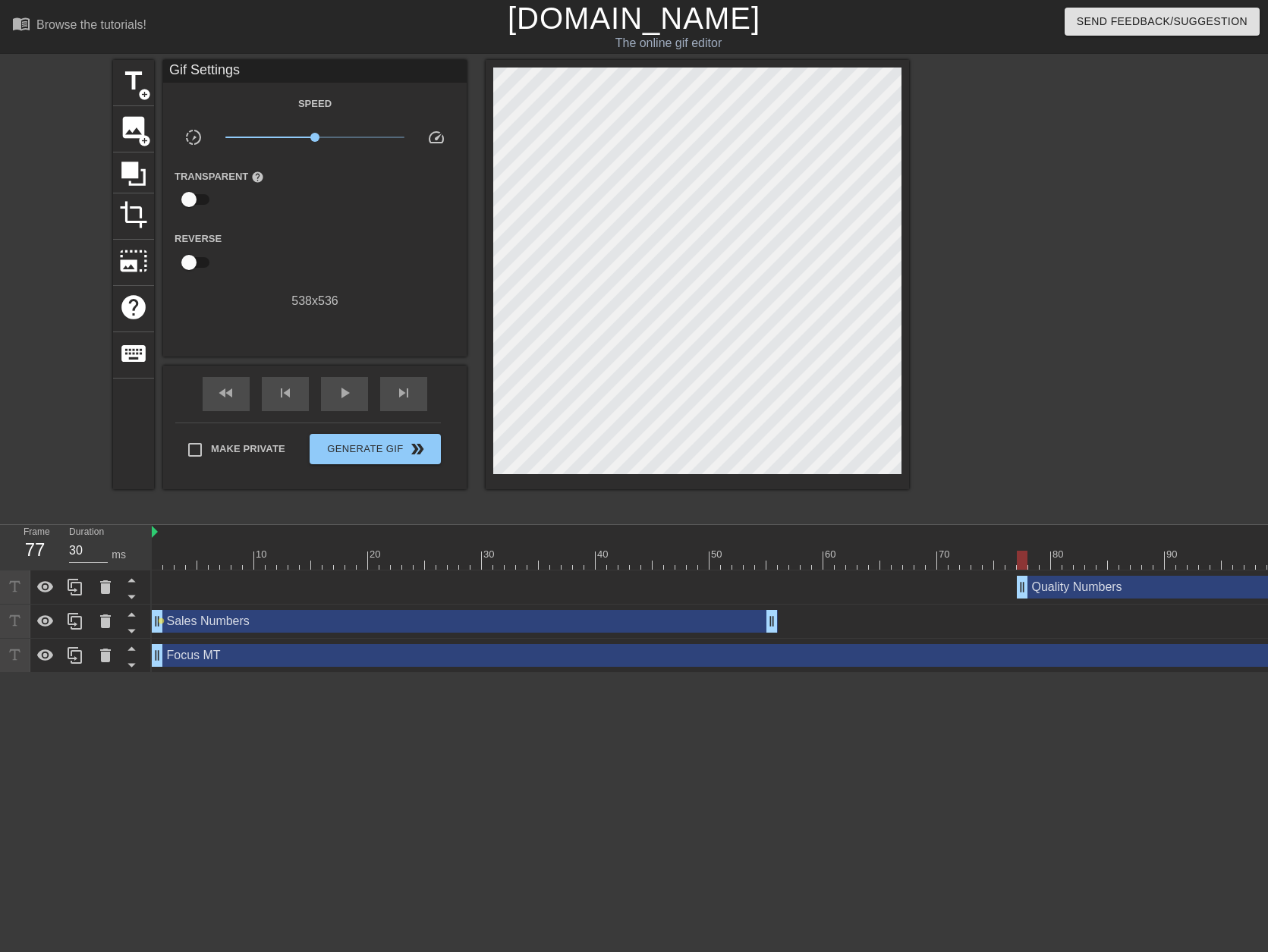
click at [556, 630] on div "Sales Numbers drag_handle drag_handle" at bounding box center [464, 621] width 626 height 23
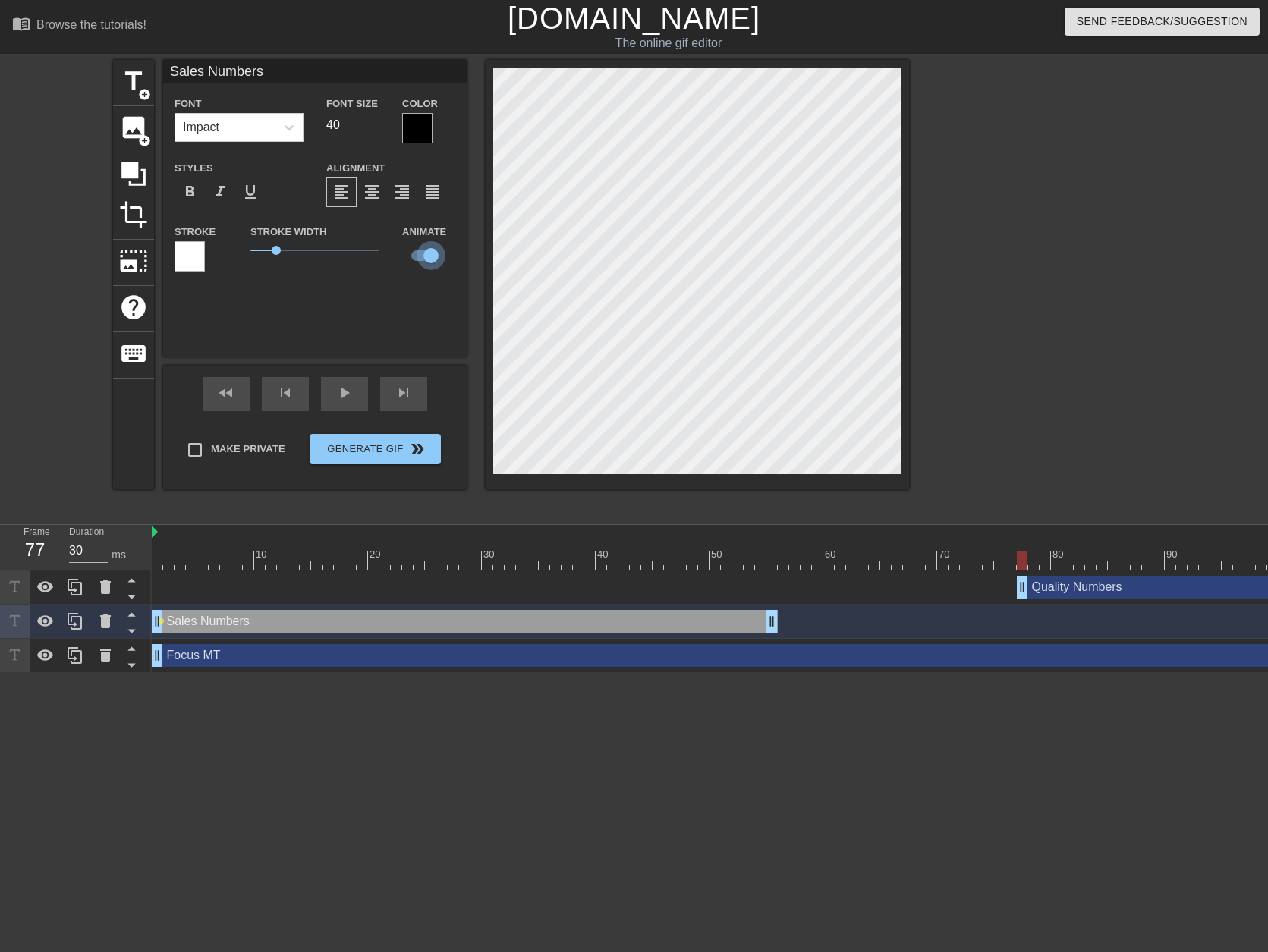
click at [427, 252] on input "checkbox" at bounding box center [430, 255] width 86 height 28
checkbox input "false"
click at [1047, 322] on div at bounding box center [1041, 286] width 228 height 455
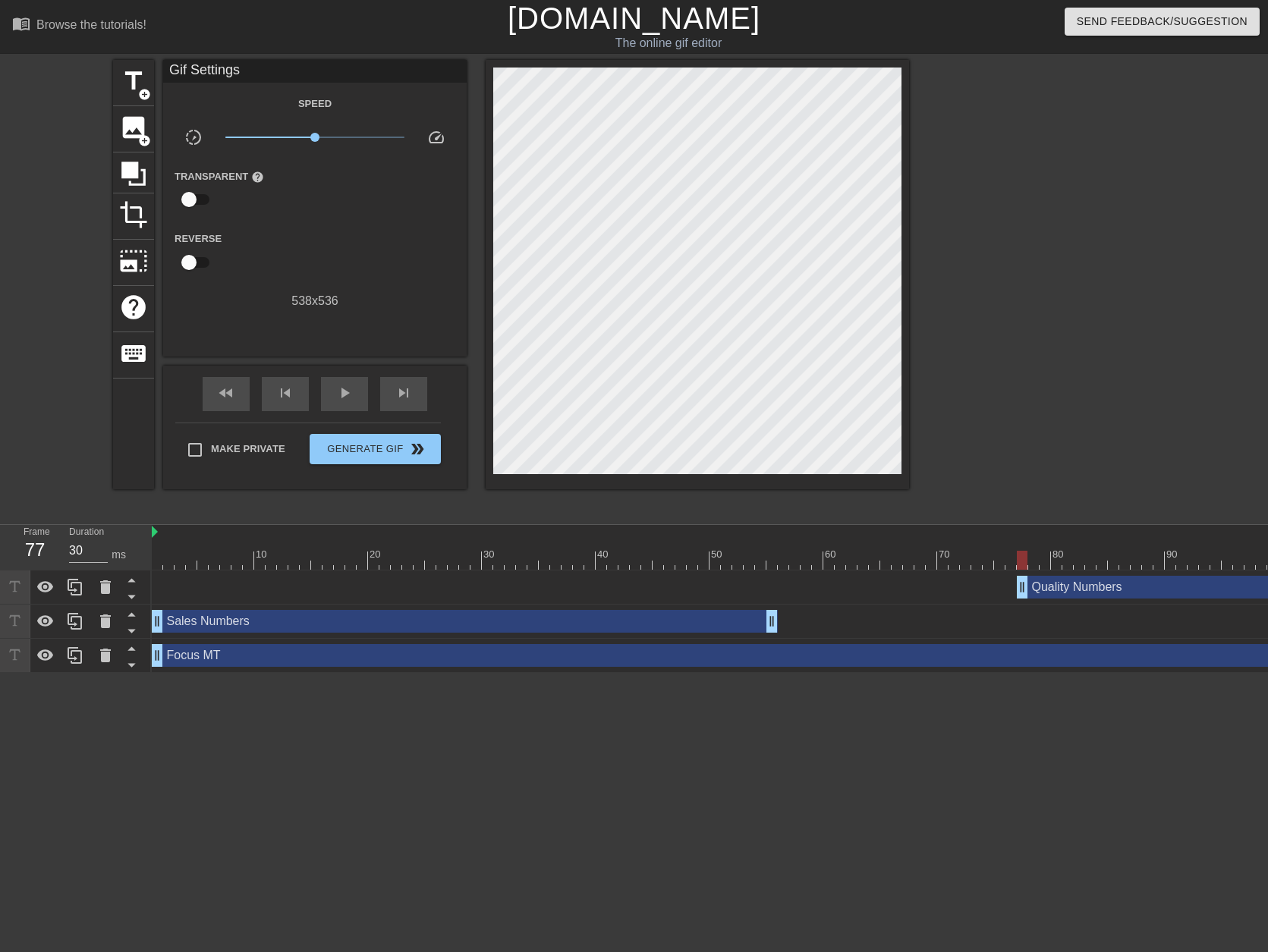
click at [287, 620] on div "Sales Numbers drag_handle drag_handle" at bounding box center [464, 621] width 626 height 23
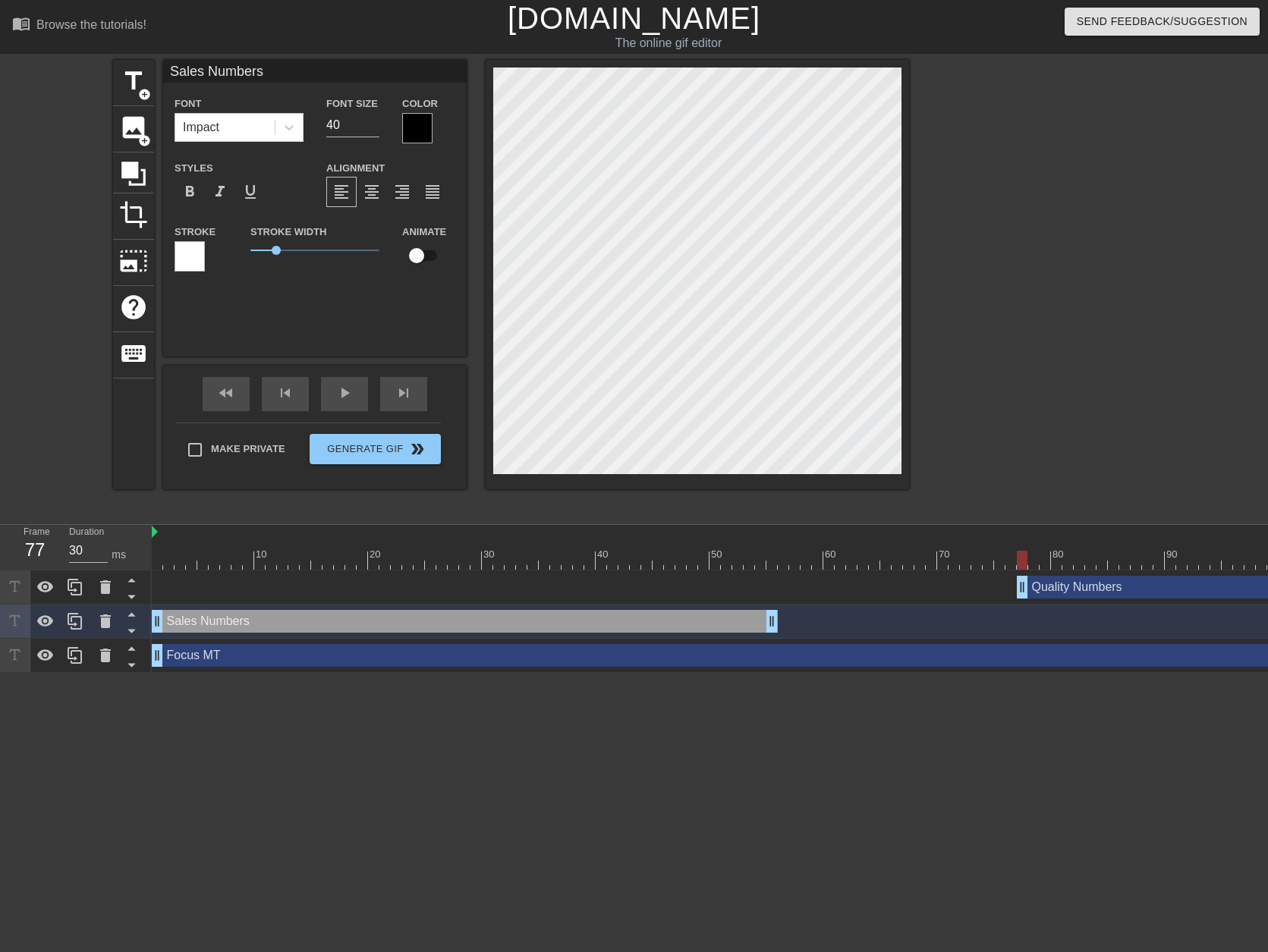
click at [423, 120] on div at bounding box center [417, 129] width 30 height 30
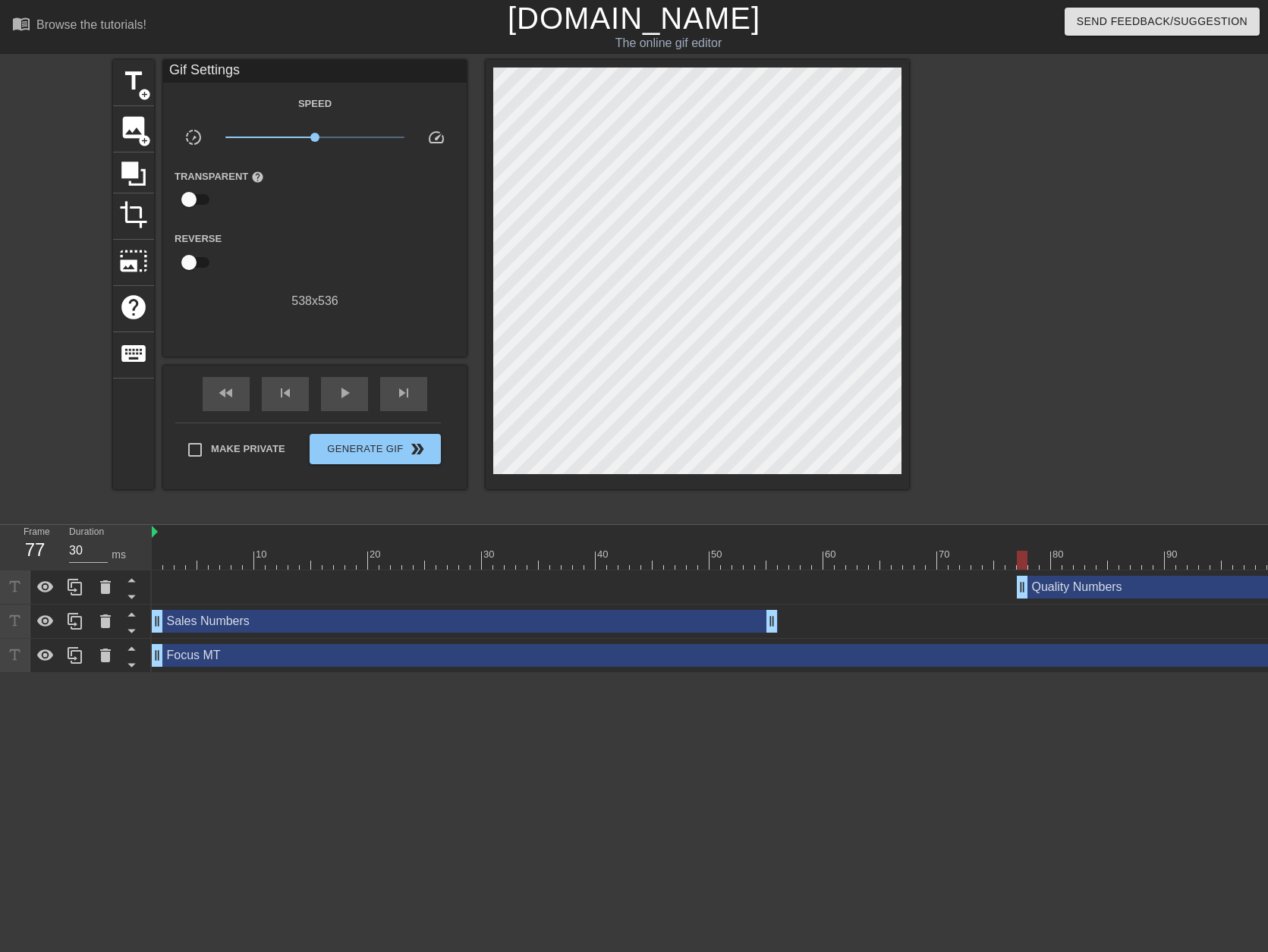
click at [456, 627] on div "Sales Numbers drag_handle drag_handle" at bounding box center [464, 621] width 626 height 23
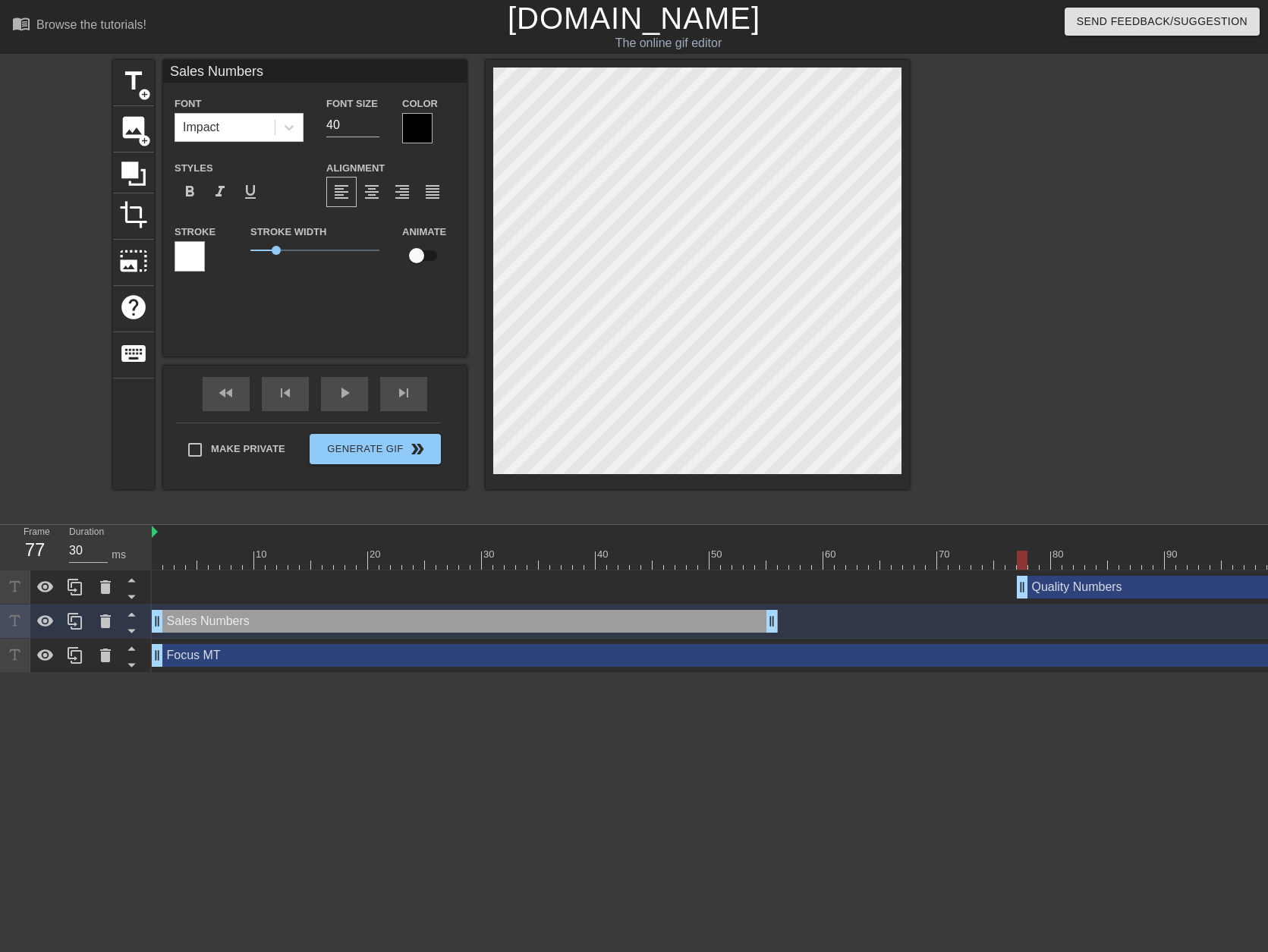
click at [1053, 278] on div at bounding box center [1041, 286] width 228 height 455
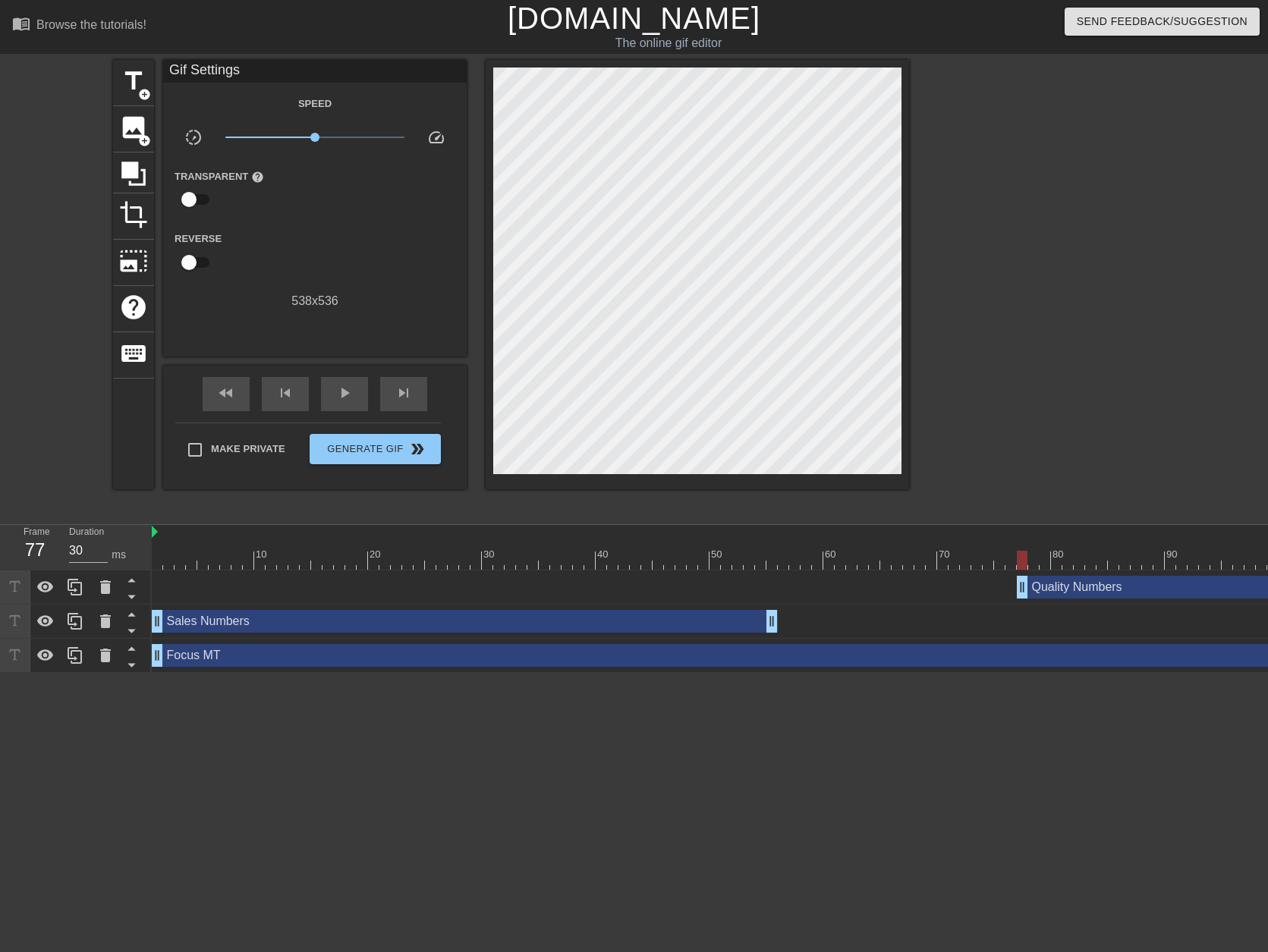
click at [1037, 410] on div "title add_circle image add_circle crop photo_size_select_large help keyboard Gi…" at bounding box center [634, 286] width 1268 height 455
click at [440, 629] on div "Sales Numbers drag_handle drag_handle" at bounding box center [464, 621] width 626 height 23
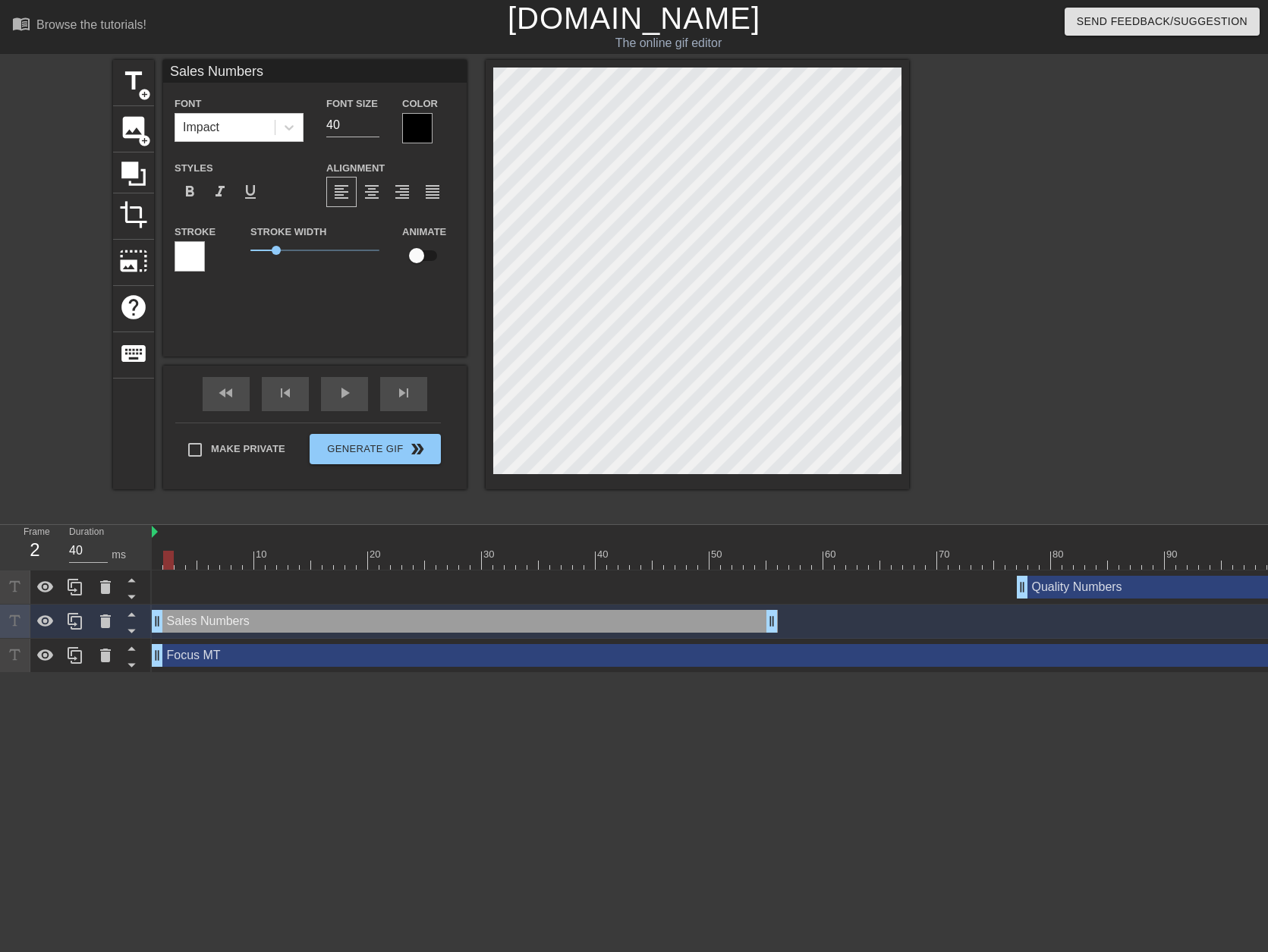
type input "30"
drag, startPoint x: 1020, startPoint y: 553, endPoint x: 155, endPoint y: 581, distance: 865.5
click at [155, 581] on div "10 20 30 40 50 60 70 80 90 100 110 120 130 140 Quality Numbers drag_handle drag…" at bounding box center [709, 598] width 1116 height 147
drag, startPoint x: 342, startPoint y: 127, endPoint x: 321, endPoint y: 127, distance: 21.0
click at [321, 127] on div "Font Size 40" at bounding box center [353, 119] width 76 height 49
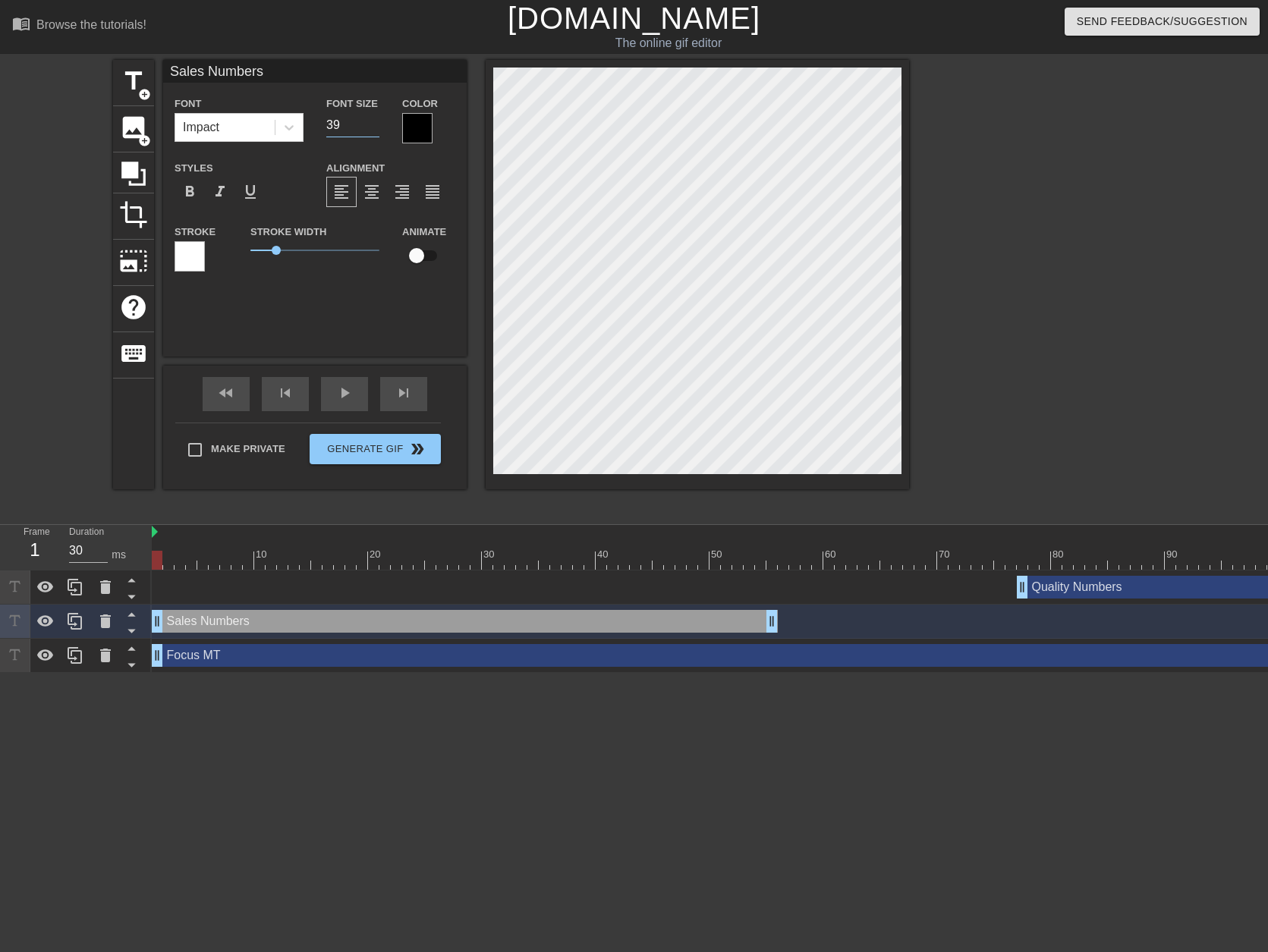
click at [374, 125] on input "39" at bounding box center [353, 126] width 53 height 25
click at [374, 125] on input "38" at bounding box center [353, 126] width 53 height 25
click at [374, 125] on input "37" at bounding box center [353, 126] width 53 height 25
click at [374, 125] on input "36" at bounding box center [353, 126] width 53 height 25
click at [374, 125] on input "35" at bounding box center [353, 126] width 53 height 25
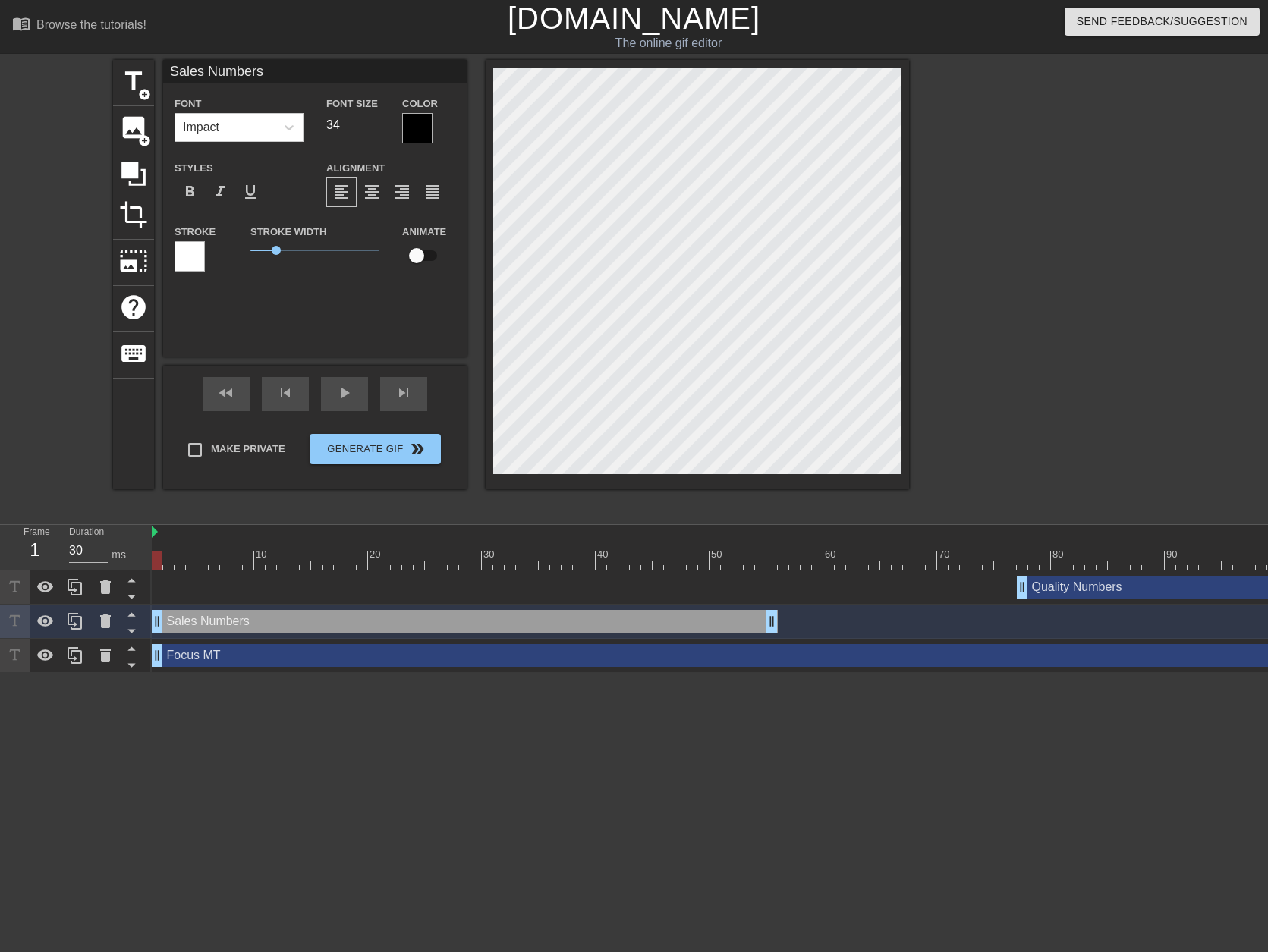
click at [374, 125] on input "34" at bounding box center [353, 126] width 53 height 25
type input "33"
click at [374, 125] on input "33" at bounding box center [353, 126] width 53 height 25
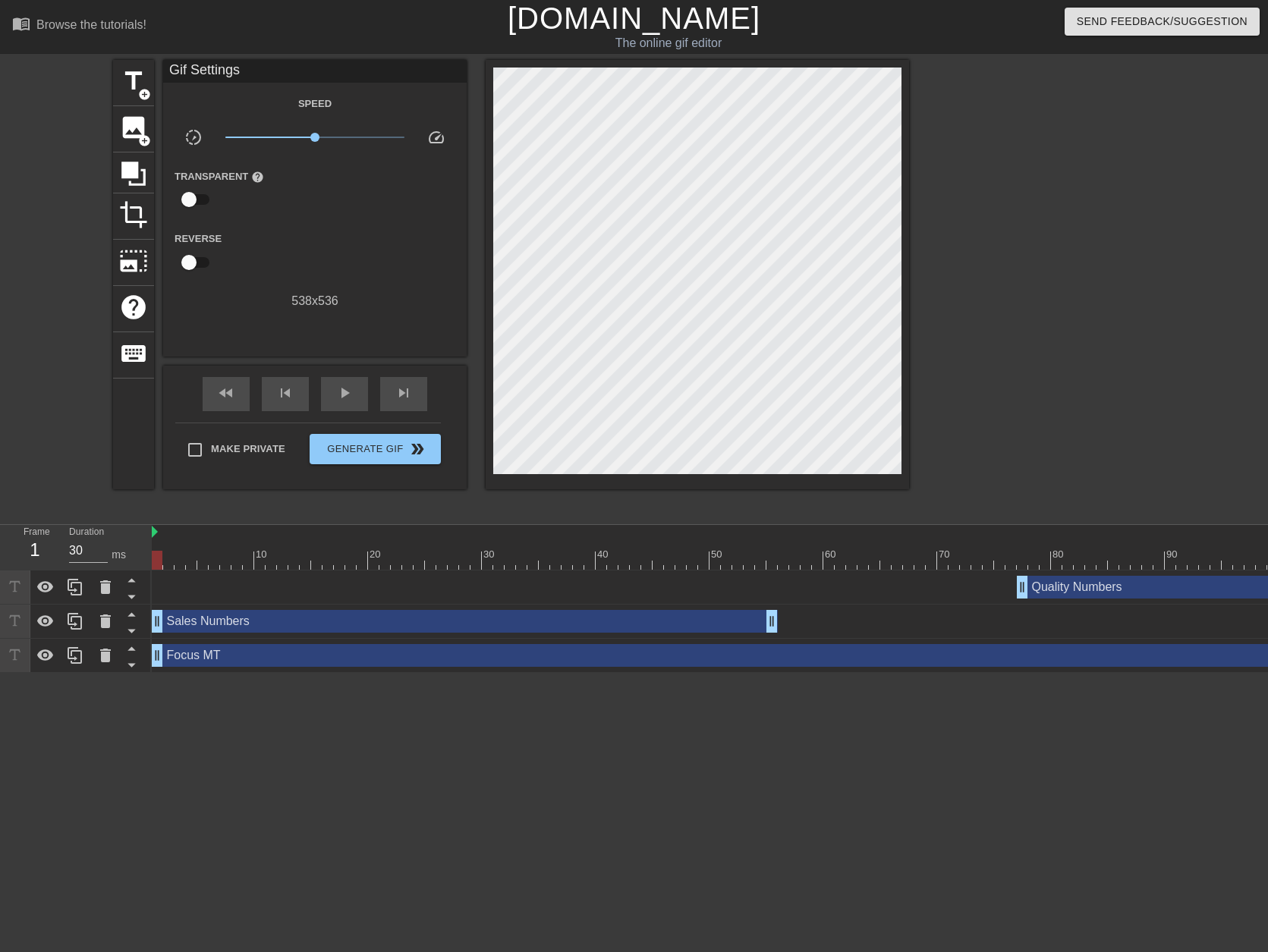
click at [1187, 263] on div "title add_circle image add_circle crop photo_size_select_large help keyboard Gi…" at bounding box center [634, 286] width 1268 height 455
click at [1018, 261] on div at bounding box center [1041, 286] width 228 height 455
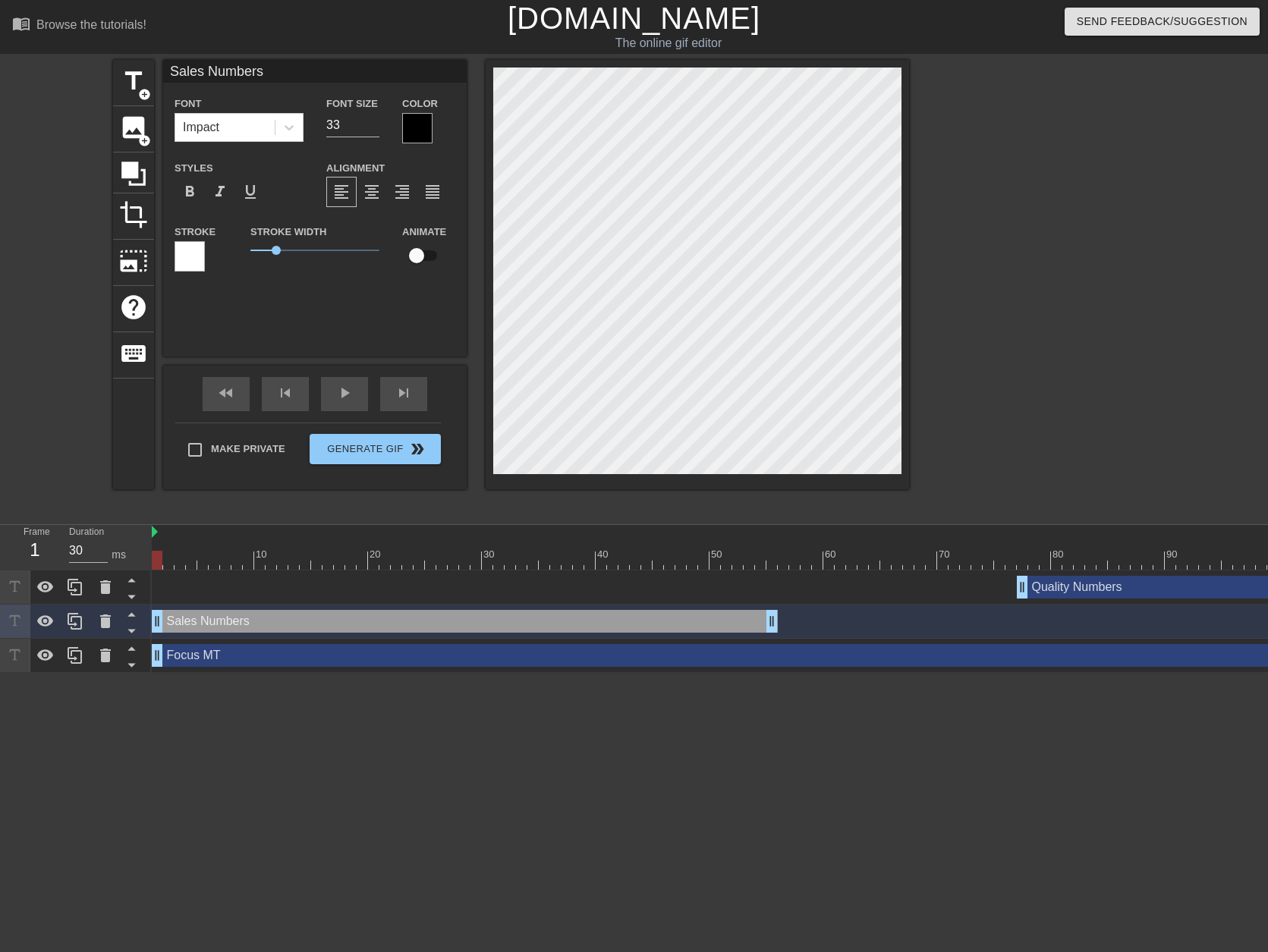
click at [1083, 256] on div at bounding box center [1041, 286] width 228 height 455
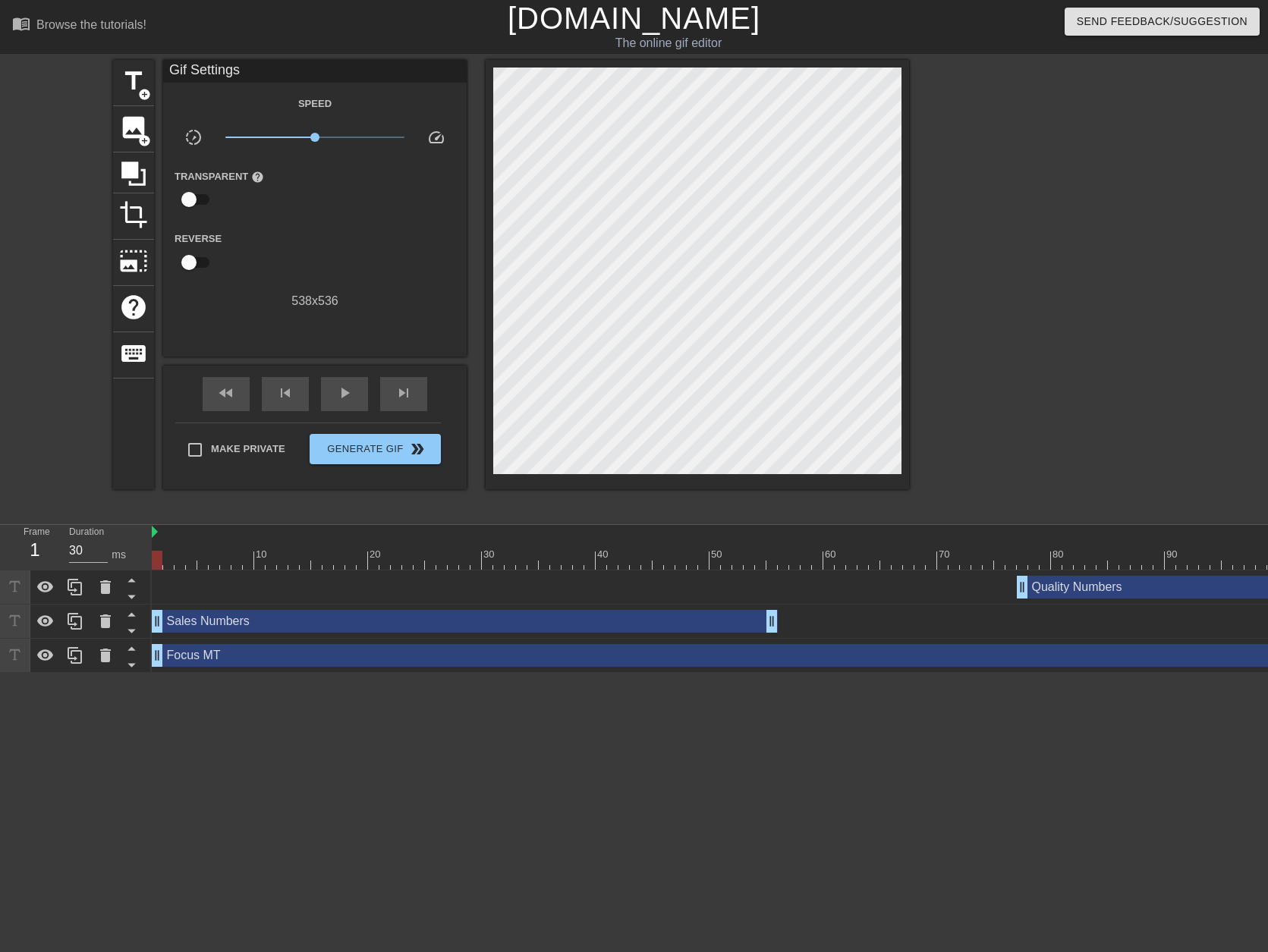
click at [163, 568] on div at bounding box center [981, 561] width 1661 height 19
click at [252, 620] on div "Sales Numbers drag_handle drag_handle" at bounding box center [464, 621] width 626 height 23
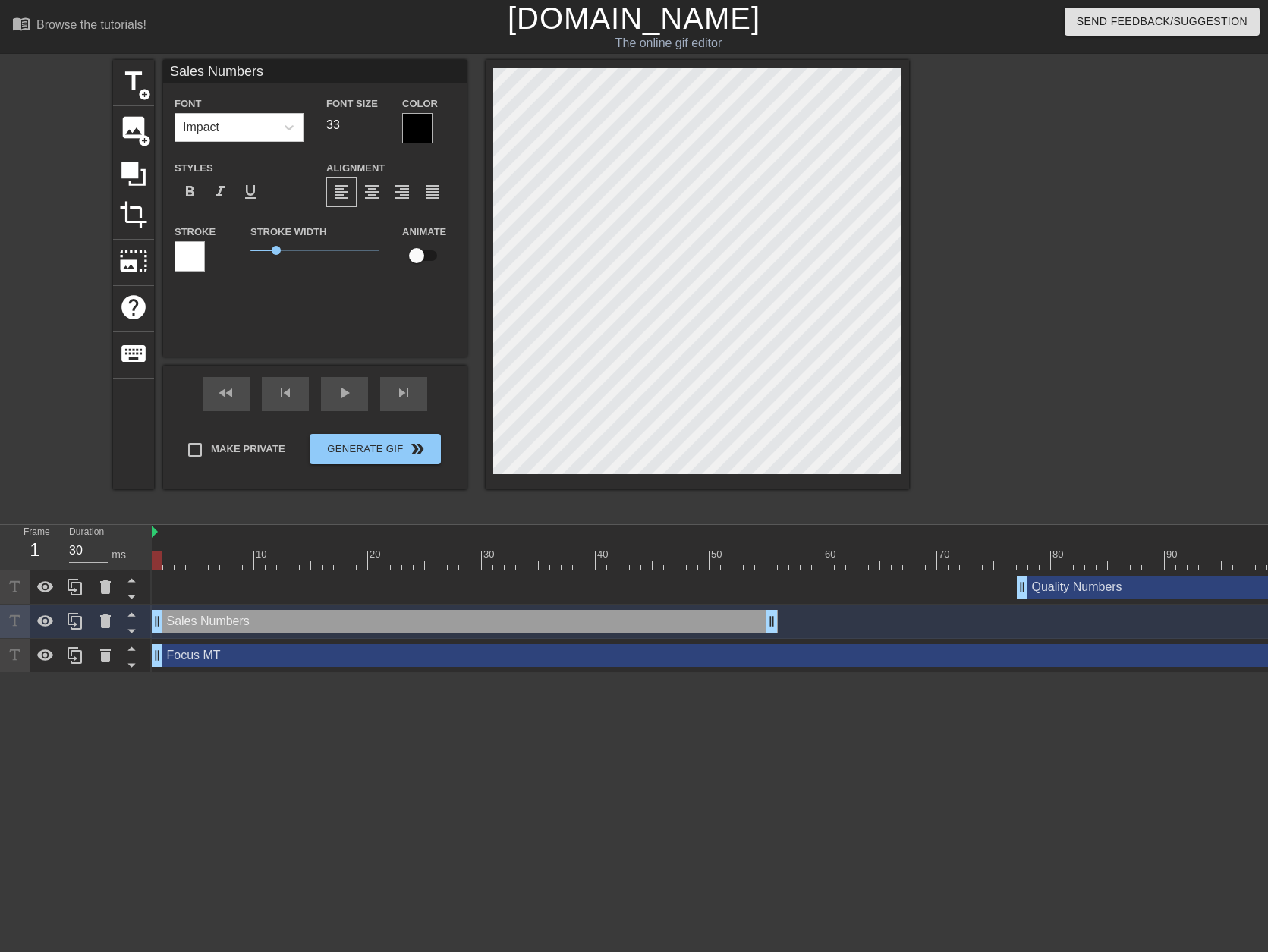
click at [417, 248] on input "checkbox" at bounding box center [416, 255] width 86 height 28
checkbox input "true"
click at [156, 532] on img at bounding box center [154, 531] width 6 height 12
click at [351, 390] on span "play_arrow" at bounding box center [344, 392] width 18 height 18
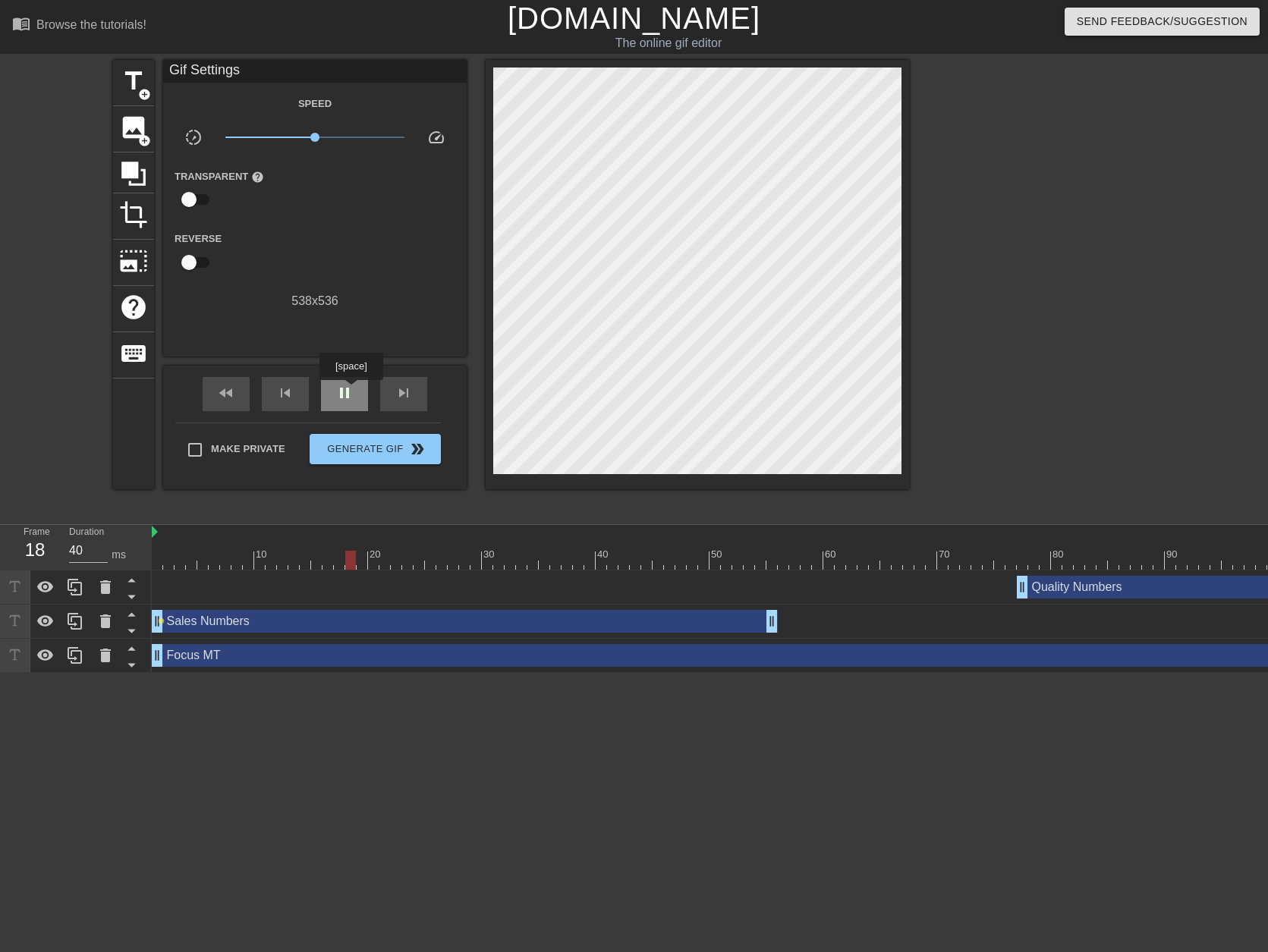
click at [351, 390] on span "pause" at bounding box center [344, 392] width 18 height 18
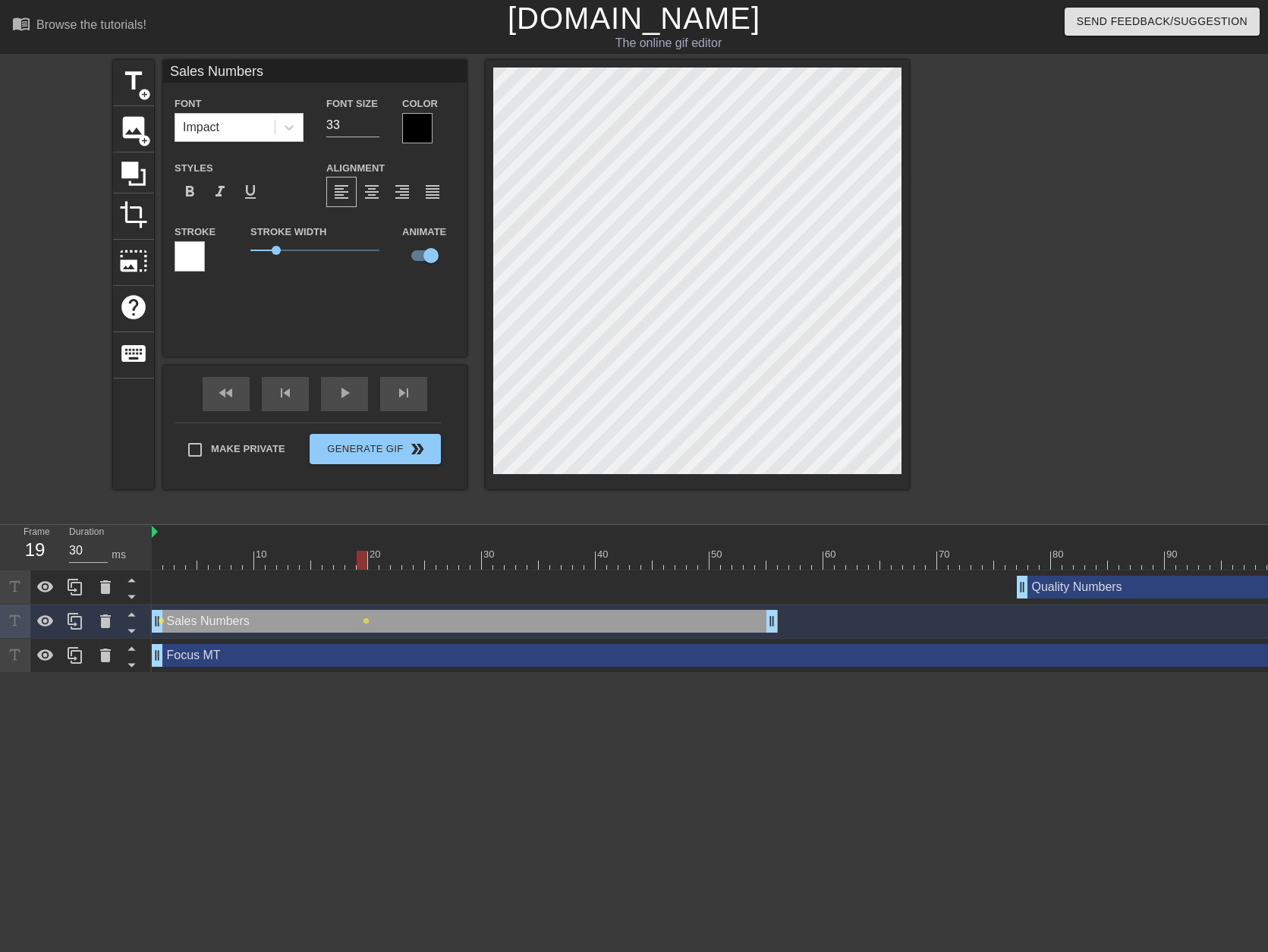
click at [363, 625] on div "Sales Numbers drag_handle drag_handle" at bounding box center [464, 621] width 626 height 23
click at [331, 389] on div "play_arrow" at bounding box center [344, 394] width 47 height 34
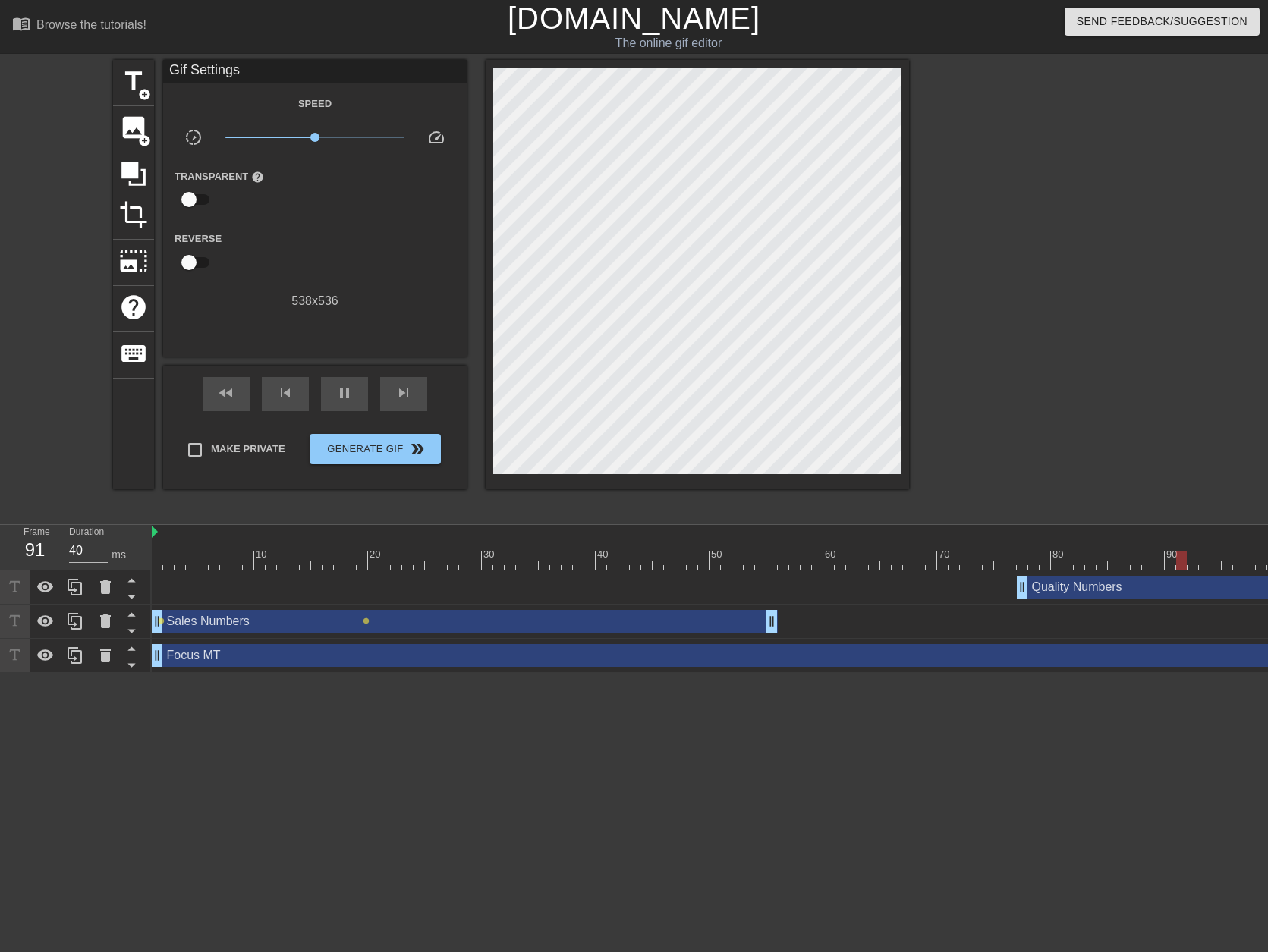
click at [167, 565] on div at bounding box center [981, 561] width 1661 height 19
drag, startPoint x: 166, startPoint y: 567, endPoint x: 155, endPoint y: 563, distance: 11.7
click at [155, 563] on div at bounding box center [156, 561] width 10 height 19
click at [158, 530] on div at bounding box center [981, 532] width 1661 height 15
click at [343, 393] on span "play_arrow" at bounding box center [344, 392] width 18 height 18
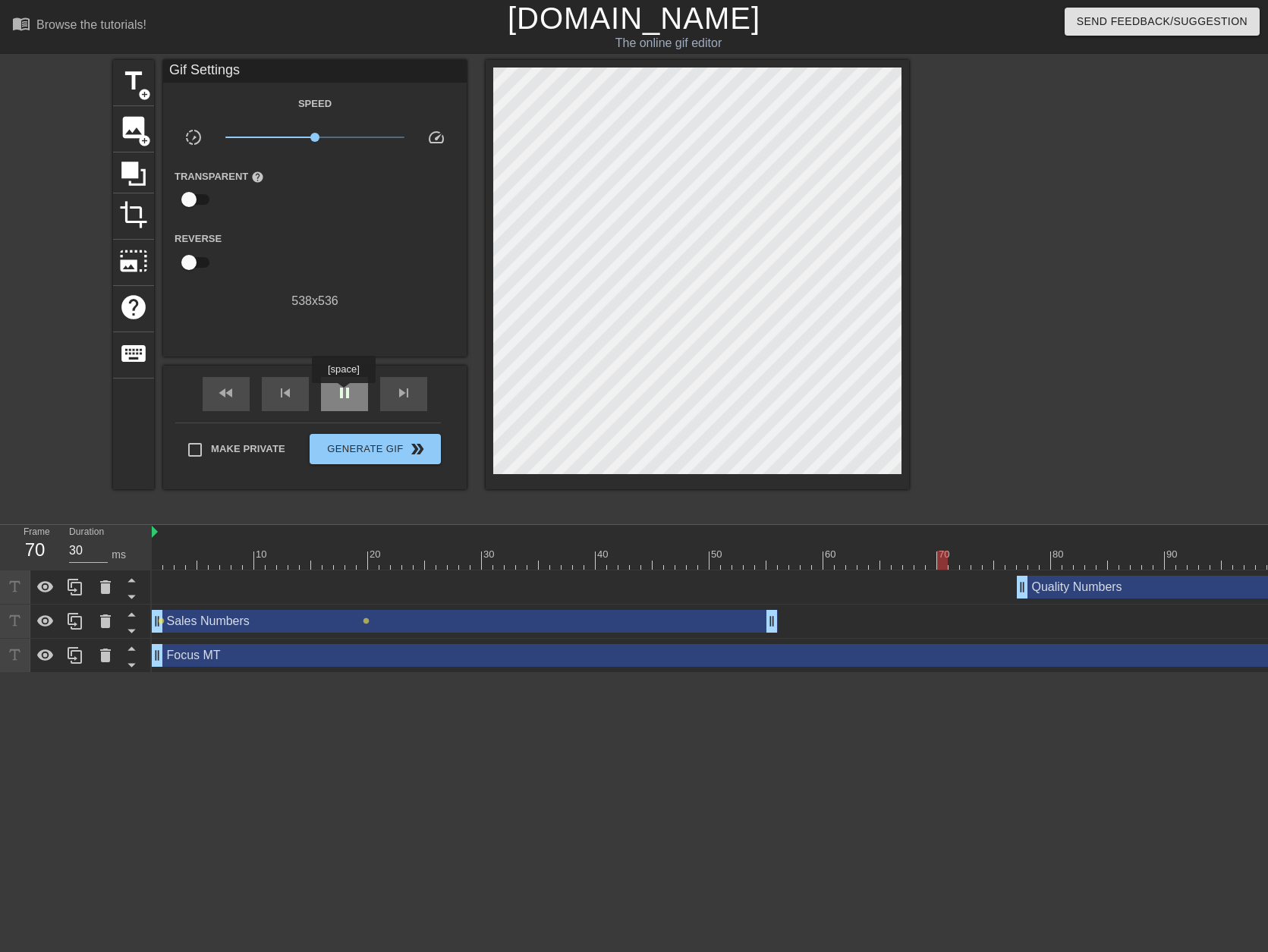
click at [343, 393] on span "pause" at bounding box center [344, 392] width 18 height 18
click at [360, 627] on div "Sales Numbers drag_handle drag_handle" at bounding box center [464, 621] width 626 height 23
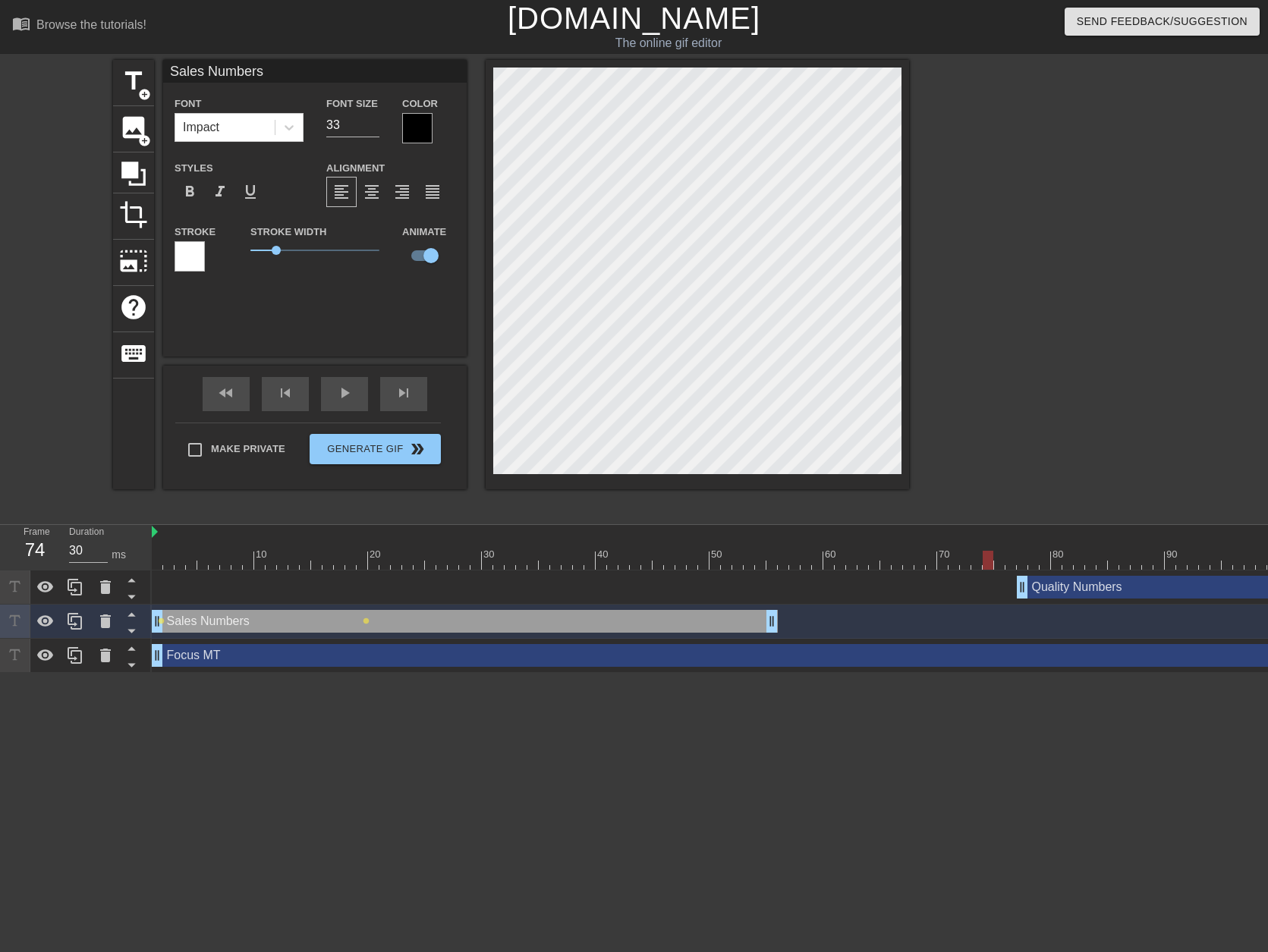
click at [366, 614] on div "Sales Numbers drag_handle drag_handle" at bounding box center [464, 621] width 626 height 23
click at [165, 560] on div at bounding box center [981, 561] width 1661 height 19
drag, startPoint x: 167, startPoint y: 562, endPoint x: 151, endPoint y: 560, distance: 16.1
click at [152, 559] on div at bounding box center [156, 561] width 10 height 19
click at [164, 562] on div at bounding box center [981, 561] width 1661 height 19
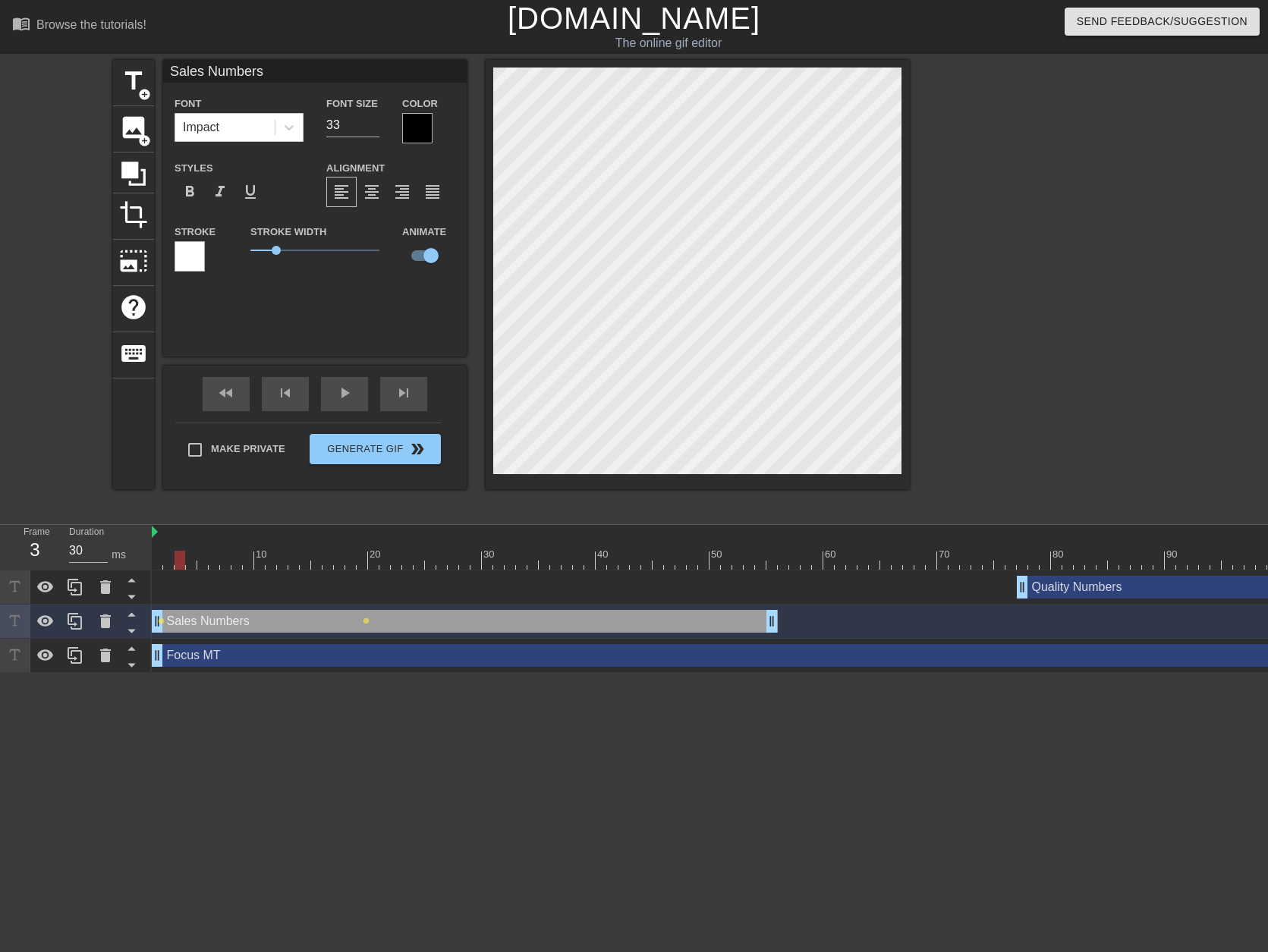
click at [182, 559] on div at bounding box center [981, 561] width 1661 height 19
click at [190, 560] on div at bounding box center [981, 561] width 1661 height 19
click at [203, 563] on div at bounding box center [981, 561] width 1661 height 19
click at [211, 563] on div at bounding box center [981, 561] width 1661 height 19
click at [224, 564] on div at bounding box center [981, 561] width 1661 height 19
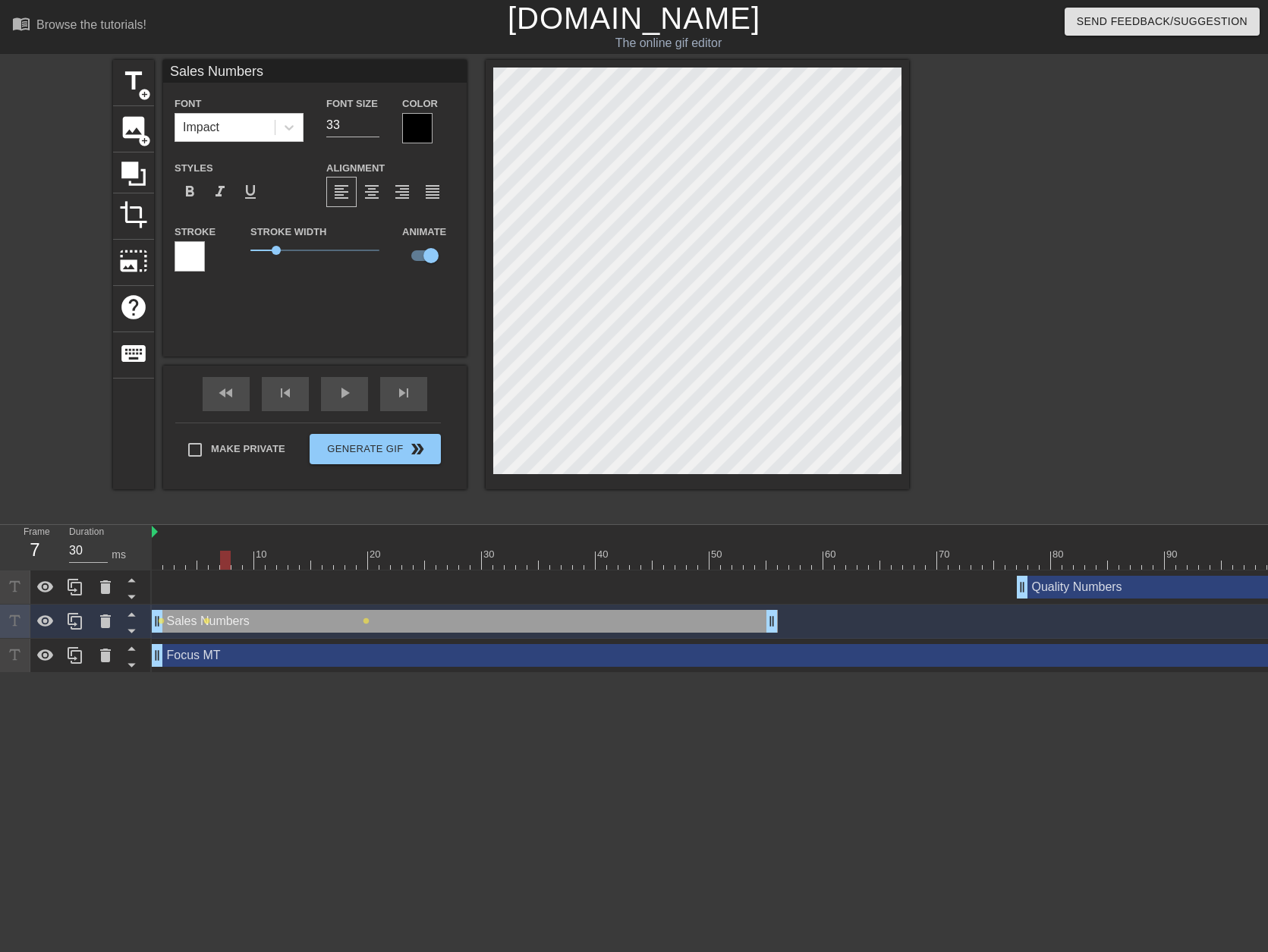
click at [234, 562] on div at bounding box center [981, 561] width 1661 height 19
click at [248, 559] on div at bounding box center [981, 561] width 1661 height 19
click at [258, 563] on div at bounding box center [981, 561] width 1661 height 19
click at [270, 564] on div at bounding box center [981, 561] width 1661 height 19
click at [283, 563] on div at bounding box center [981, 561] width 1661 height 19
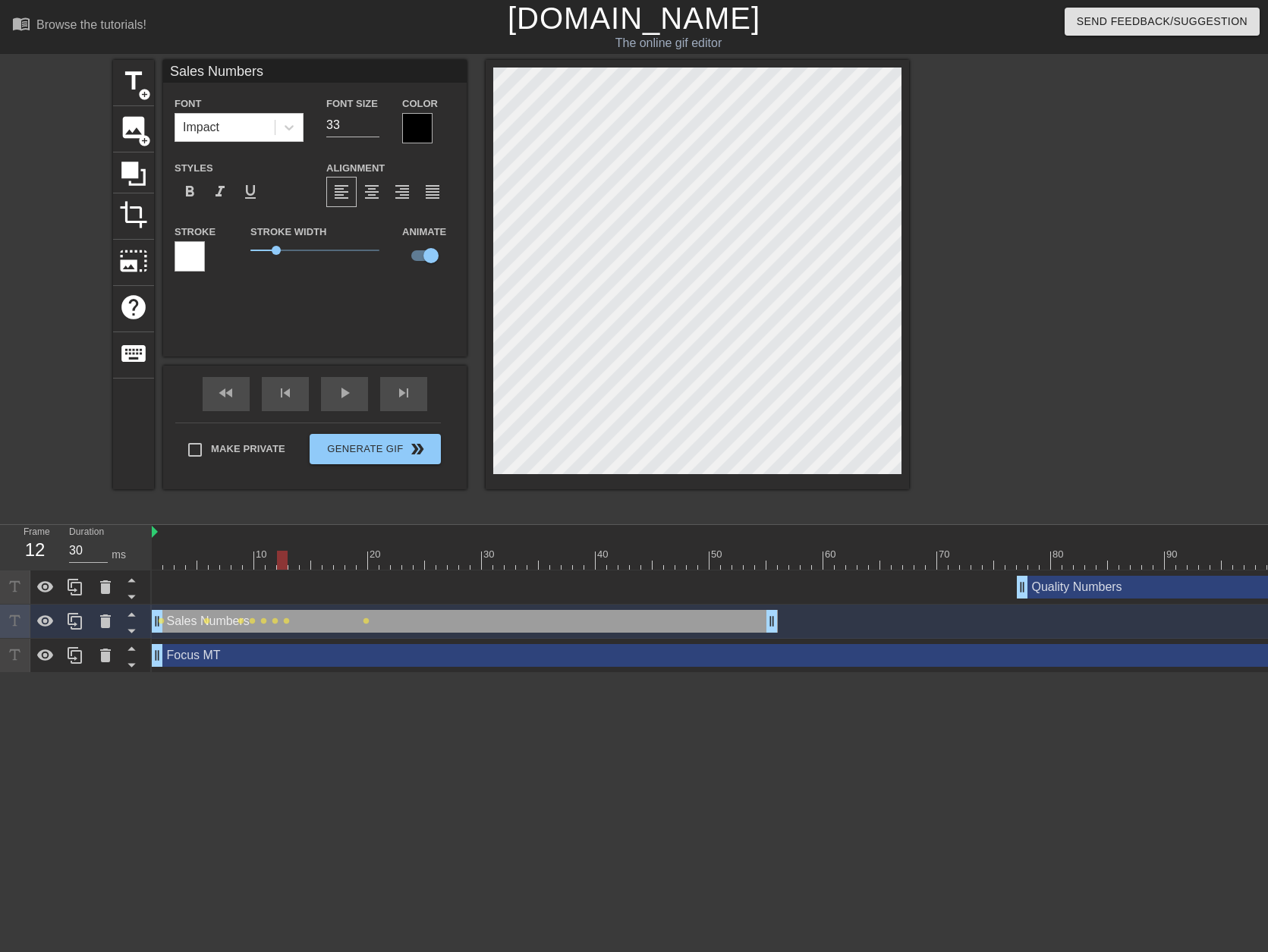
click at [291, 562] on div at bounding box center [981, 561] width 1661 height 19
click at [302, 565] on div at bounding box center [981, 561] width 1661 height 19
click at [317, 566] on div at bounding box center [981, 561] width 1661 height 19
click at [325, 564] on div at bounding box center [981, 561] width 1661 height 19
click at [339, 565] on div at bounding box center [981, 561] width 1661 height 19
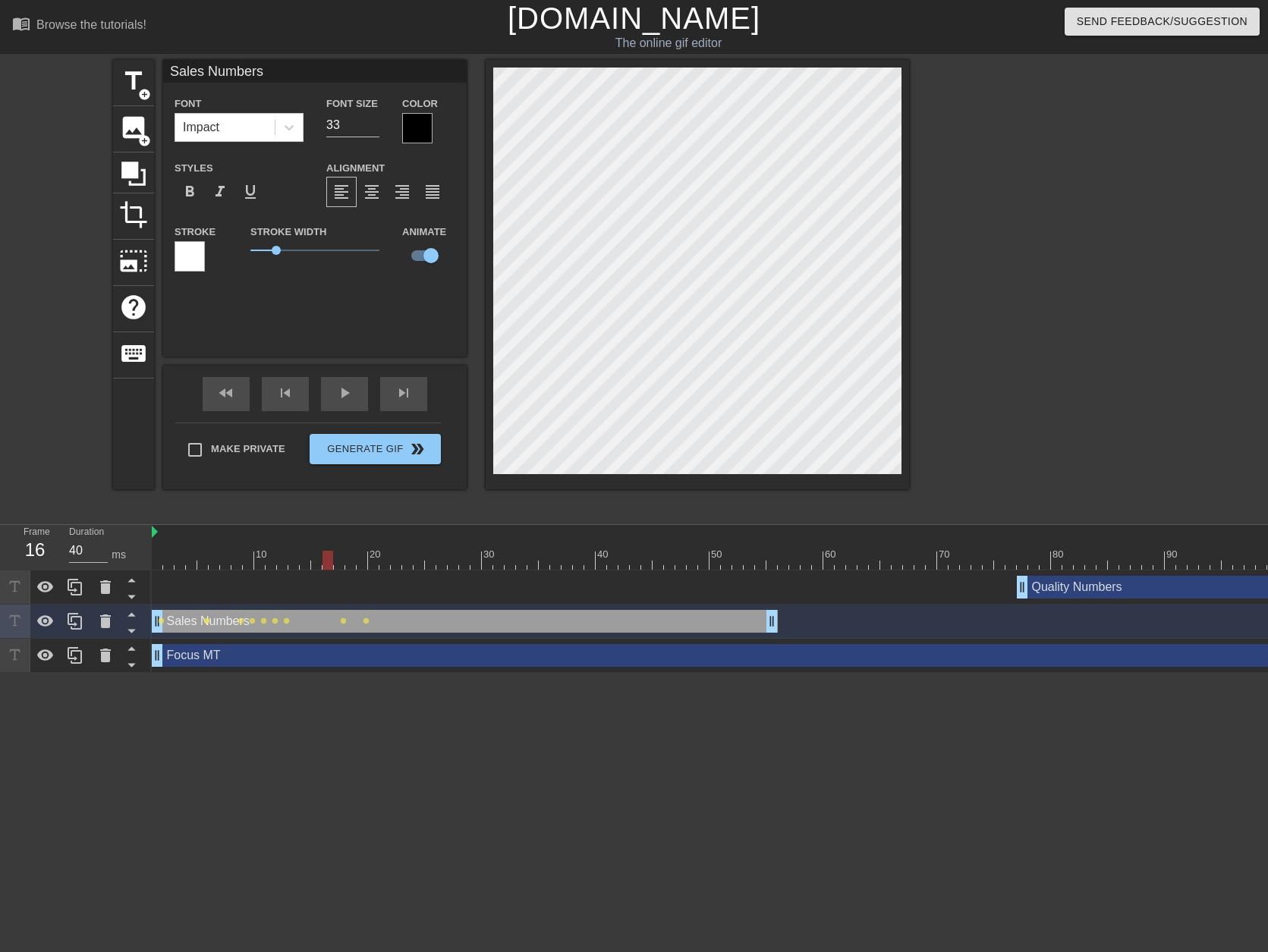
click at [328, 557] on div at bounding box center [981, 561] width 1661 height 19
click at [337, 564] on div at bounding box center [981, 561] width 1661 height 19
click at [349, 567] on div at bounding box center [981, 561] width 1661 height 19
click at [360, 556] on div at bounding box center [981, 561] width 1661 height 19
click at [370, 567] on div at bounding box center [981, 561] width 1661 height 19
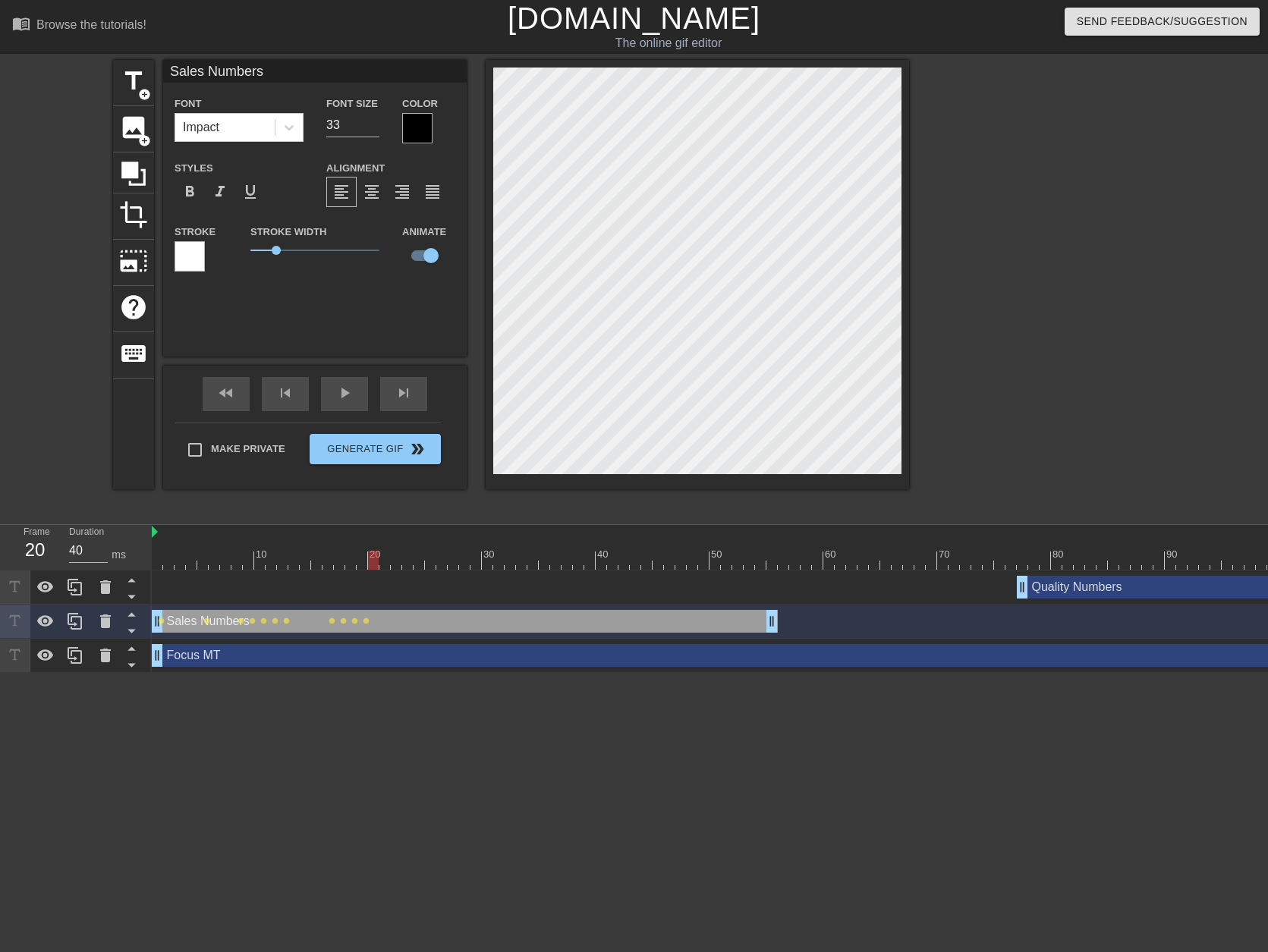
click at [386, 562] on div at bounding box center [981, 561] width 1661 height 19
click at [397, 563] on div at bounding box center [981, 561] width 1661 height 19
click at [407, 563] on div at bounding box center [981, 561] width 1661 height 19
click at [417, 562] on div at bounding box center [981, 561] width 1661 height 19
click at [431, 568] on div at bounding box center [981, 561] width 1661 height 19
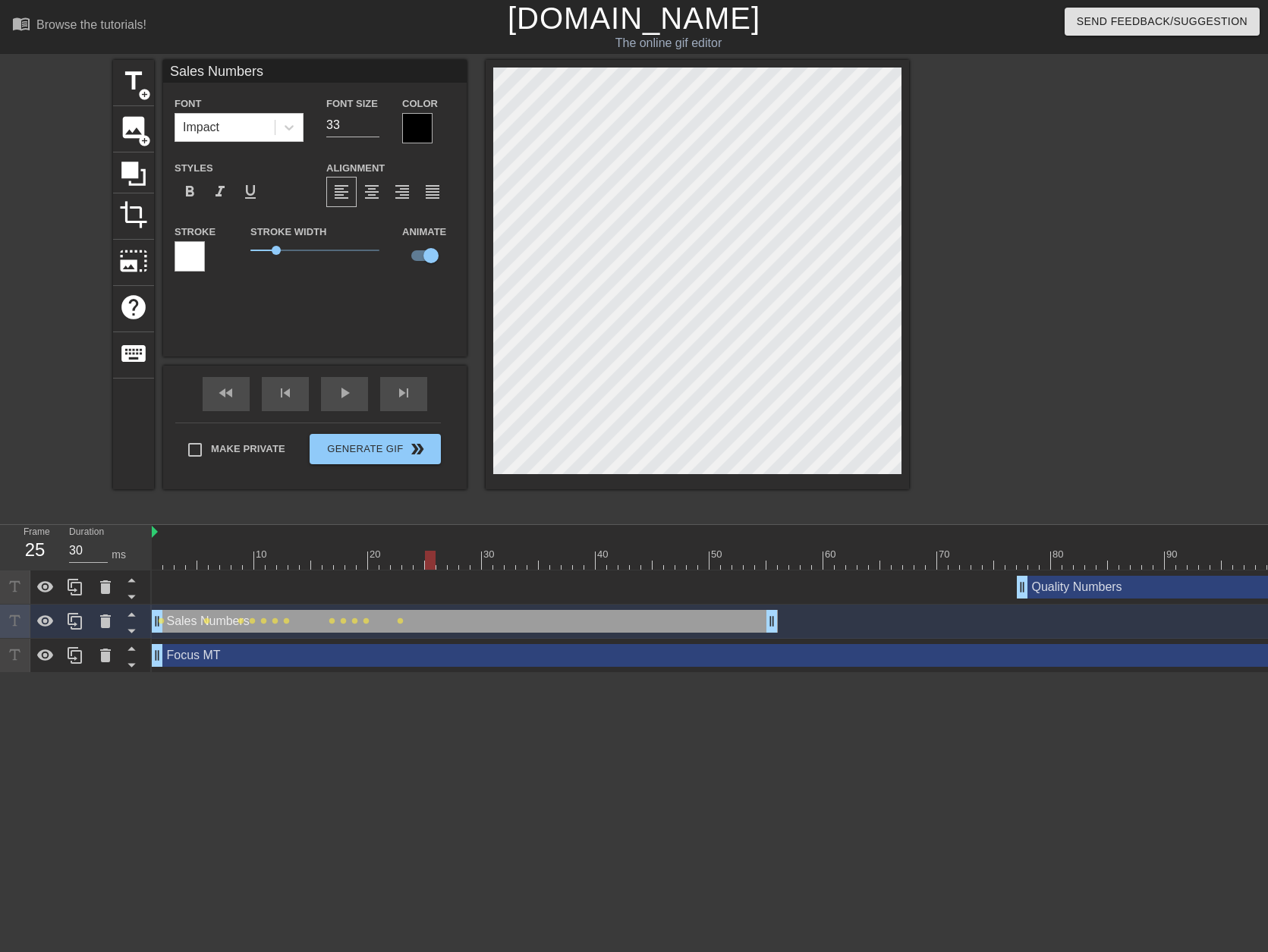
click at [441, 563] on div at bounding box center [981, 561] width 1661 height 19
click at [447, 560] on div at bounding box center [981, 561] width 1661 height 19
click at [459, 563] on div at bounding box center [981, 561] width 1661 height 19
click at [461, 563] on div at bounding box center [981, 561] width 1661 height 19
click at [471, 559] on div at bounding box center [476, 561] width 10 height 19
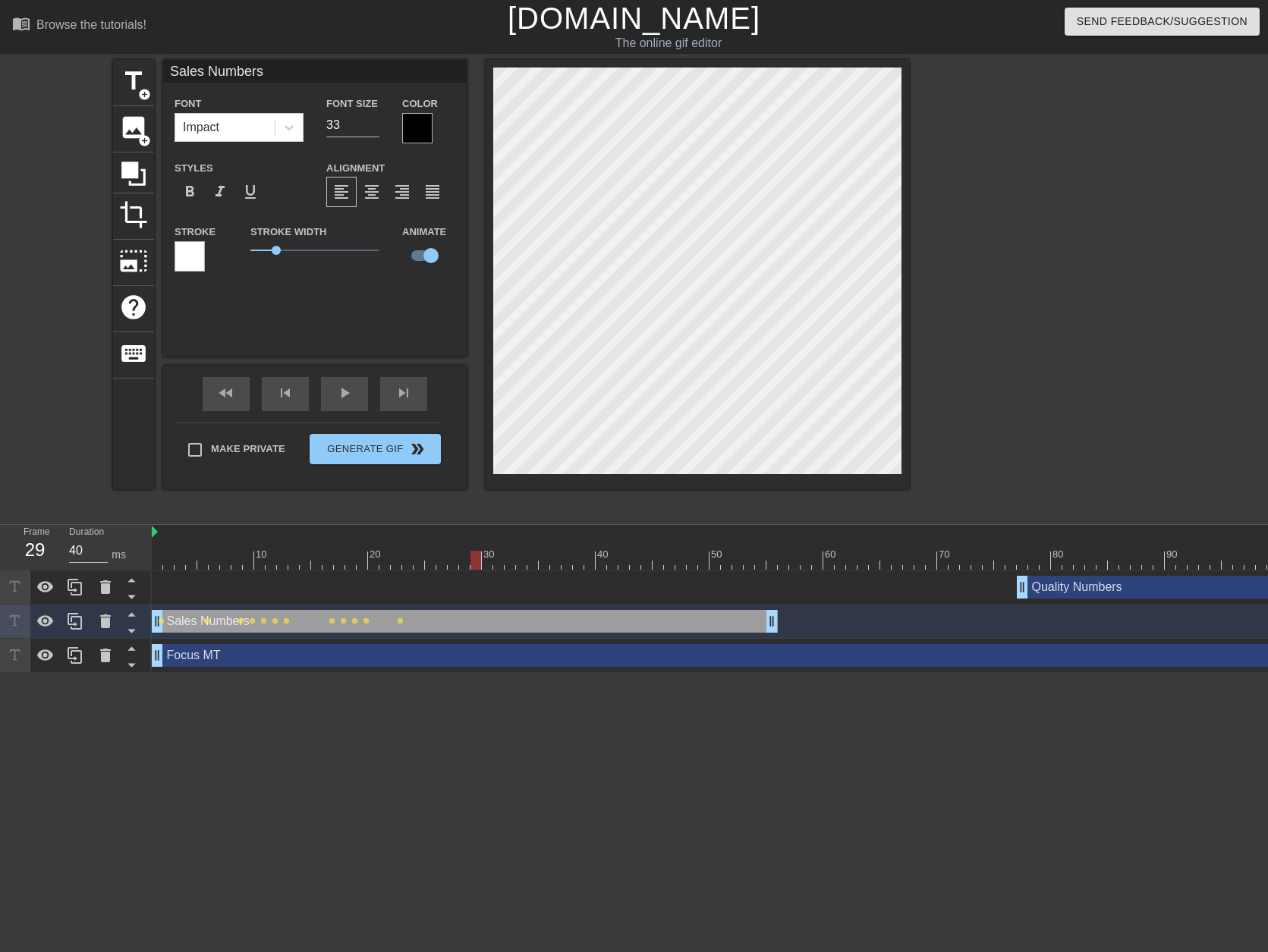
click at [484, 566] on div at bounding box center [981, 561] width 1661 height 19
click at [501, 567] on div at bounding box center [981, 561] width 1661 height 19
click at [509, 564] on div at bounding box center [981, 561] width 1661 height 19
click at [520, 563] on div at bounding box center [981, 561] width 1661 height 19
click at [535, 563] on div at bounding box center [981, 561] width 1661 height 19
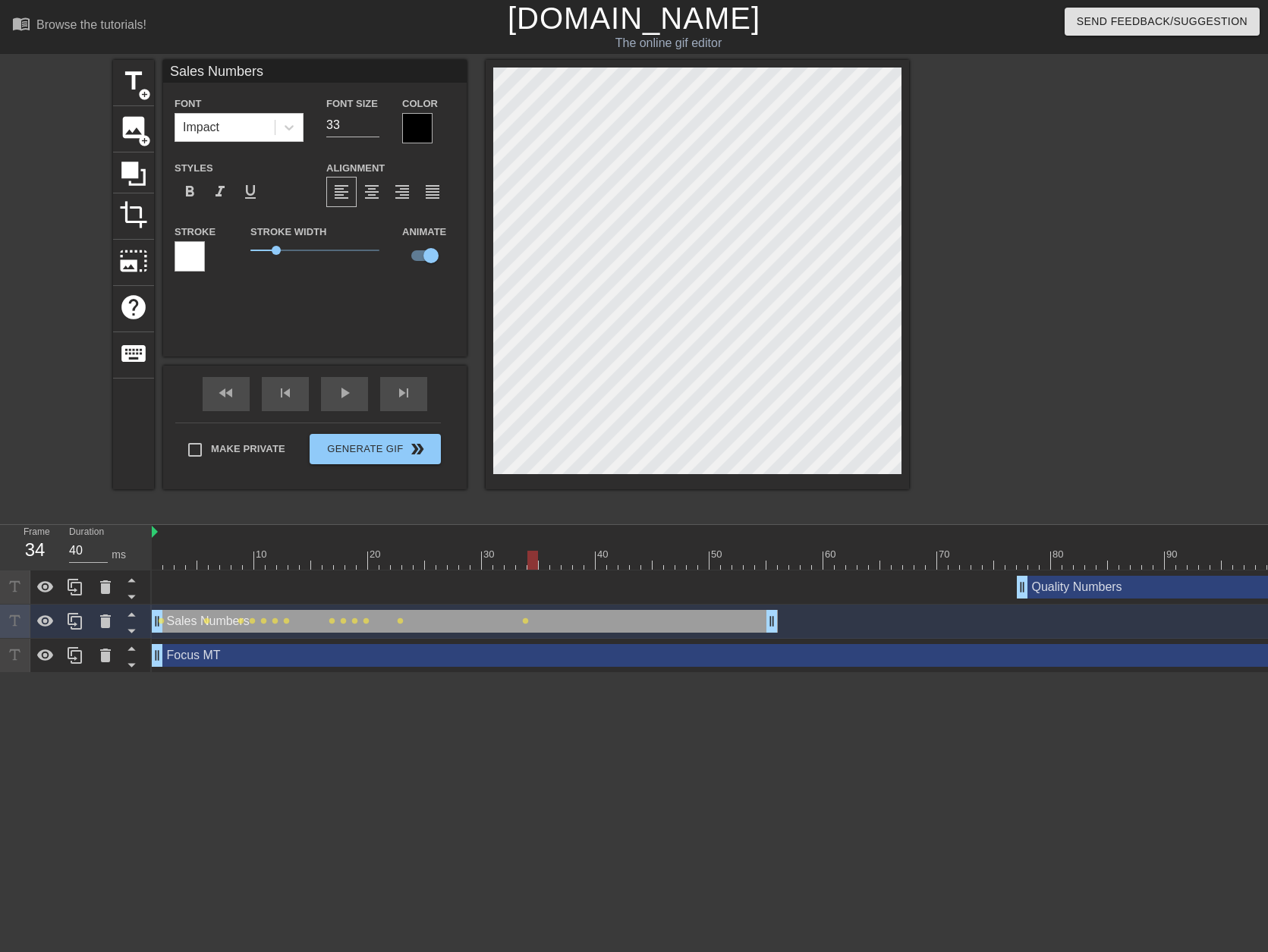
click at [545, 563] on div at bounding box center [981, 561] width 1661 height 19
click at [529, 561] on div at bounding box center [981, 561] width 1661 height 19
click at [546, 554] on div at bounding box center [981, 561] width 1661 height 19
click at [557, 561] on div at bounding box center [981, 561] width 1661 height 19
click at [565, 562] on div at bounding box center [981, 561] width 1661 height 19
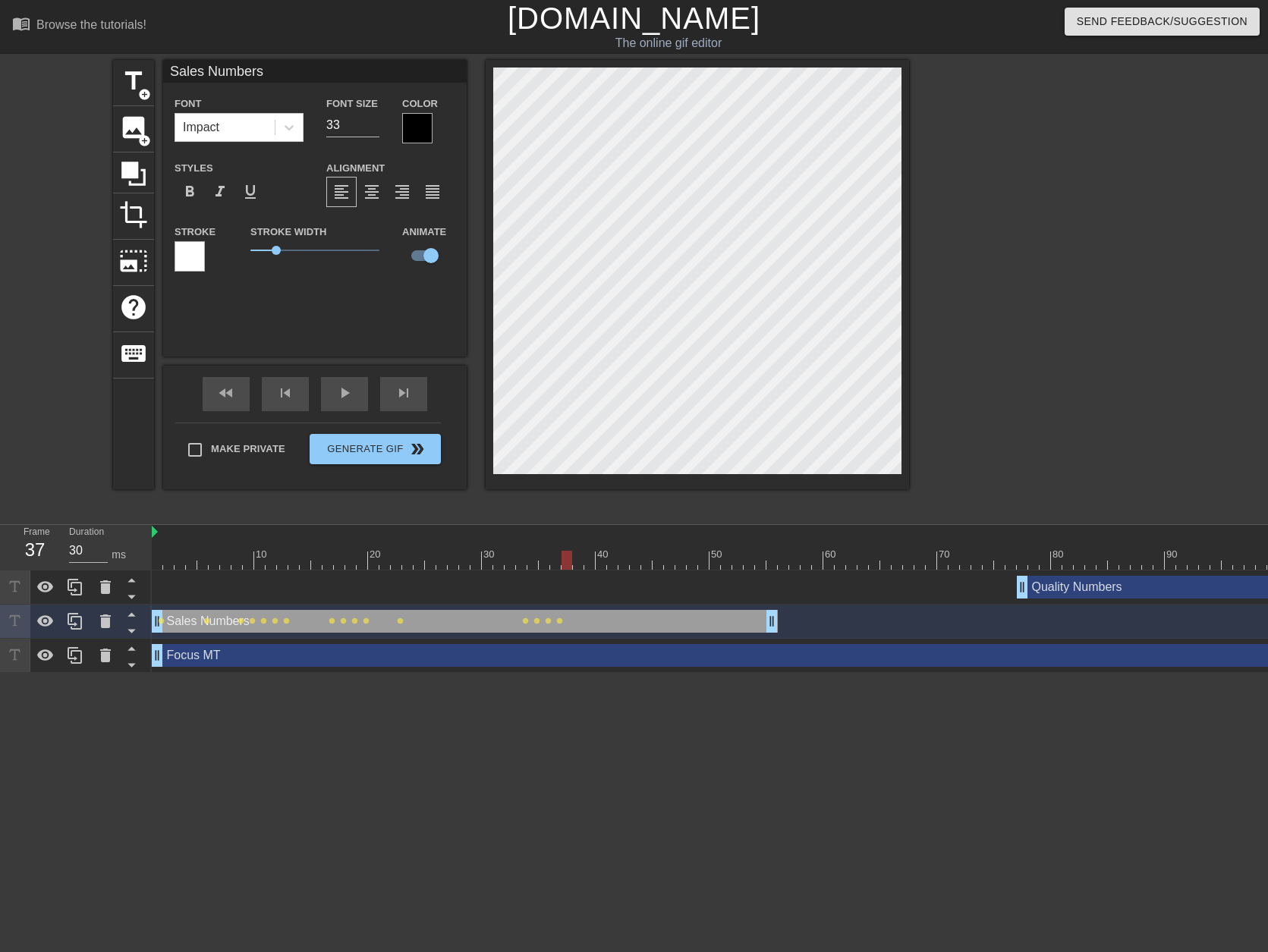
click at [579, 566] on div at bounding box center [981, 561] width 1661 height 19
click at [589, 568] on div at bounding box center [981, 561] width 1661 height 19
click at [601, 566] on div at bounding box center [981, 561] width 1661 height 19
click at [613, 555] on div at bounding box center [981, 561] width 1661 height 19
click at [625, 561] on div at bounding box center [981, 561] width 1661 height 19
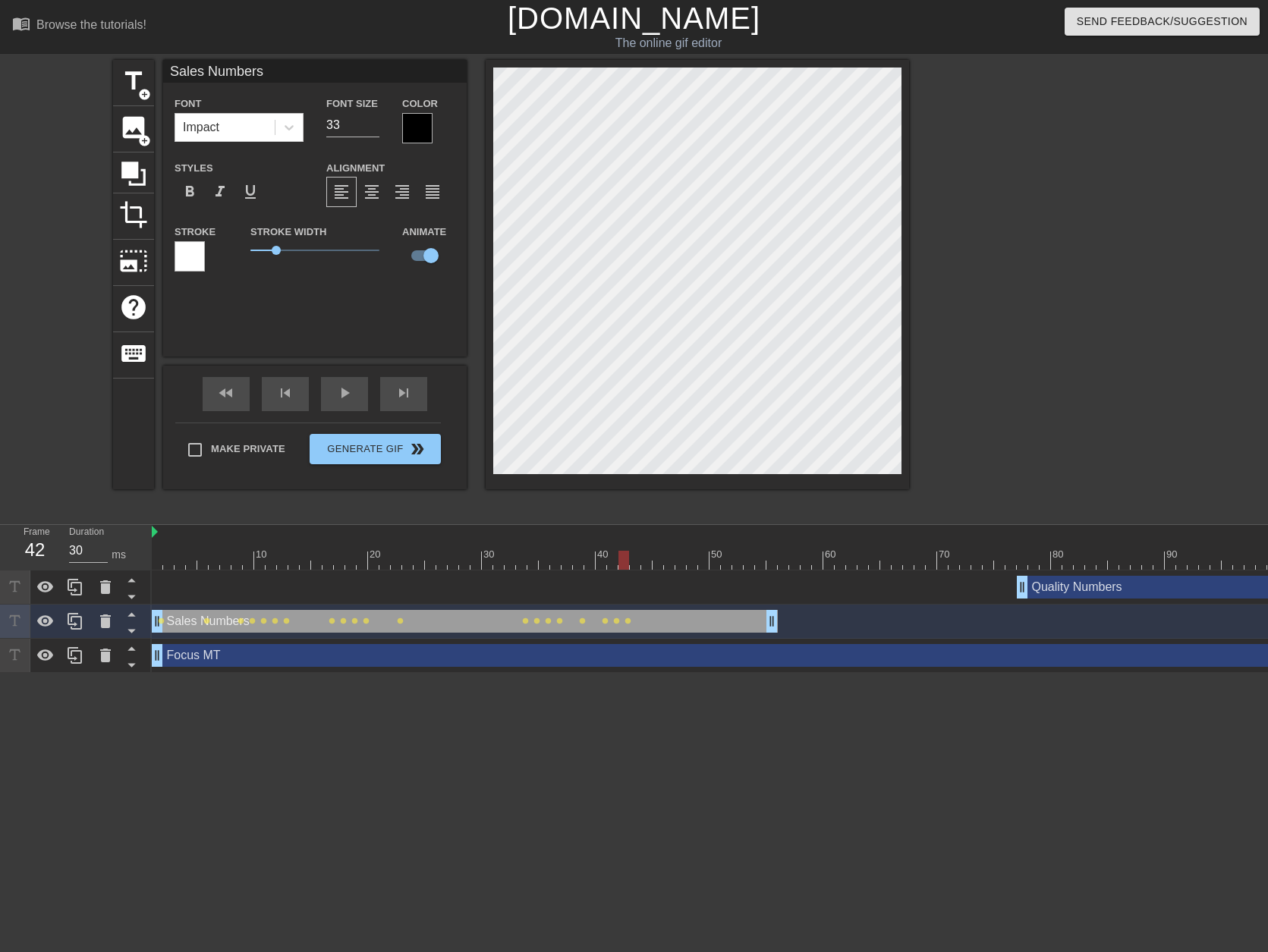
click at [636, 563] on div at bounding box center [981, 561] width 1661 height 19
click at [645, 566] on div at bounding box center [981, 561] width 1661 height 19
click at [654, 564] on div at bounding box center [981, 561] width 1661 height 19
click at [669, 562] on div at bounding box center [981, 561] width 1661 height 19
drag, startPoint x: 1021, startPoint y: 588, endPoint x: 971, endPoint y: 588, distance: 50.0
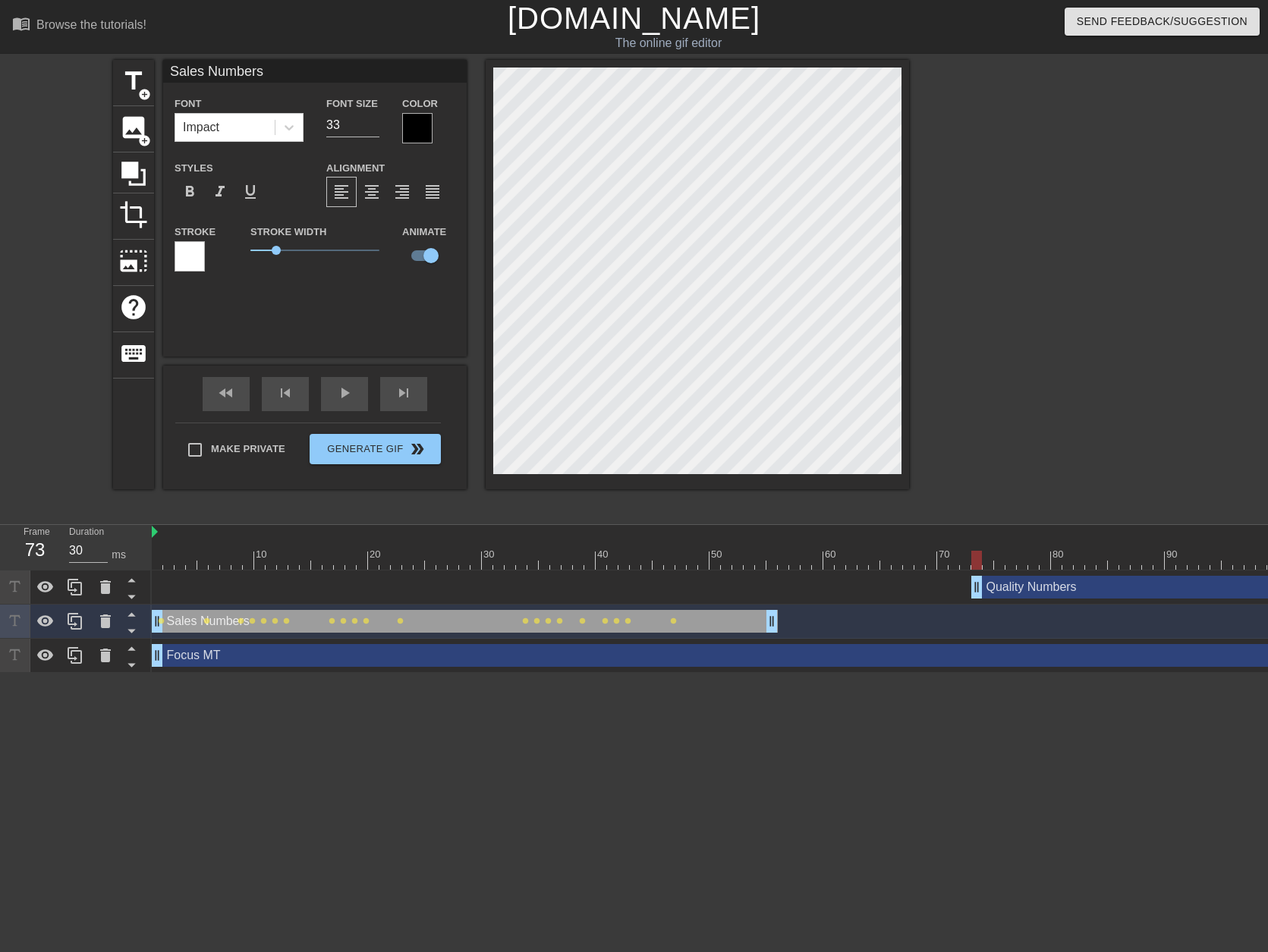
click at [607, 561] on div at bounding box center [981, 561] width 1661 height 19
click at [623, 560] on div at bounding box center [981, 561] width 1661 height 19
click at [636, 561] on div at bounding box center [981, 561] width 1661 height 19
click at [645, 563] on div at bounding box center [981, 561] width 1661 height 19
click at [651, 562] on div at bounding box center [981, 561] width 1661 height 19
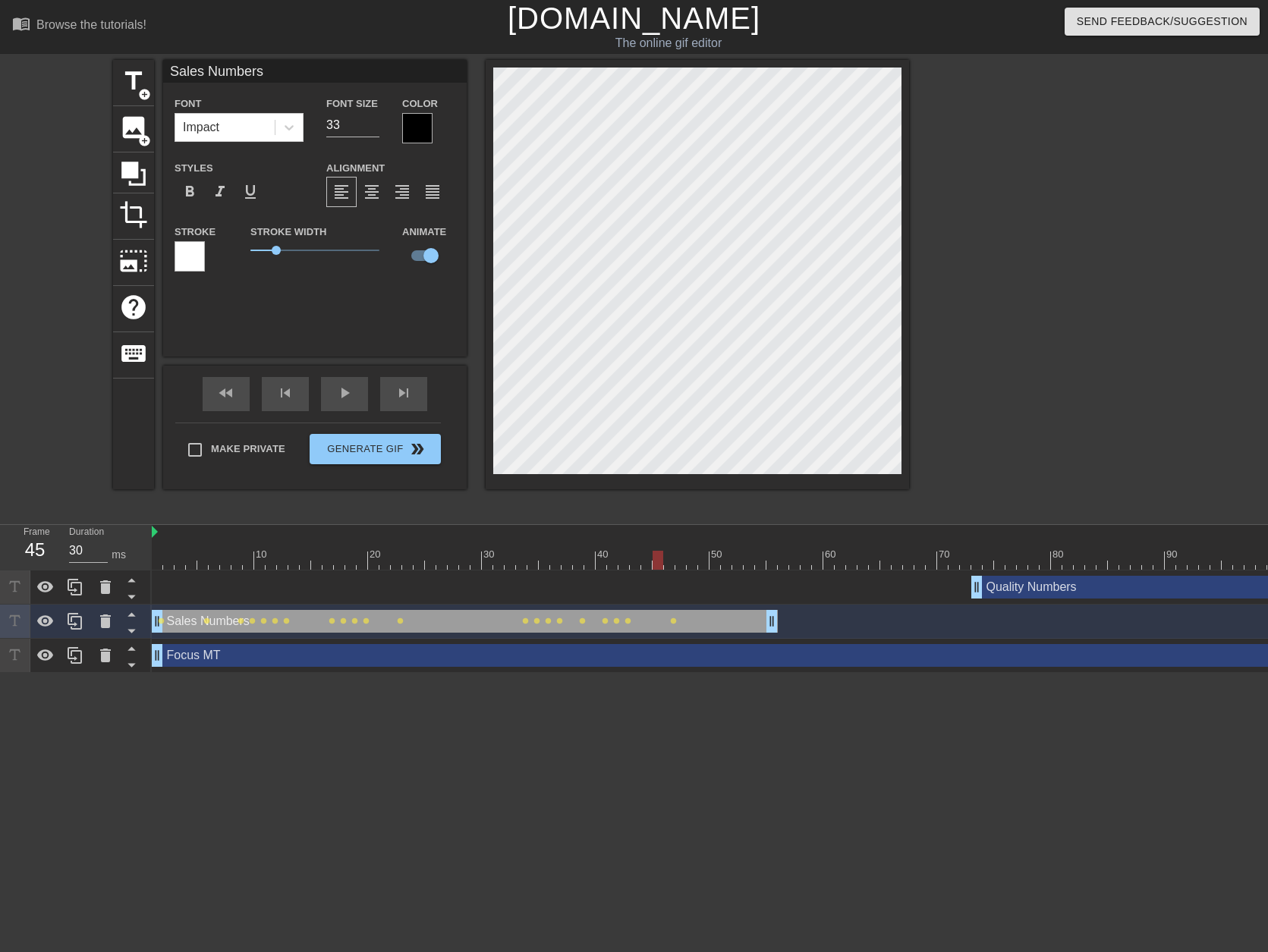
click at [656, 562] on div at bounding box center [981, 561] width 1661 height 19
click at [667, 563] on div at bounding box center [981, 561] width 1661 height 19
click at [678, 565] on div at bounding box center [981, 561] width 1661 height 19
click at [689, 565] on div at bounding box center [981, 561] width 1661 height 19
click at [700, 563] on div at bounding box center [981, 561] width 1661 height 19
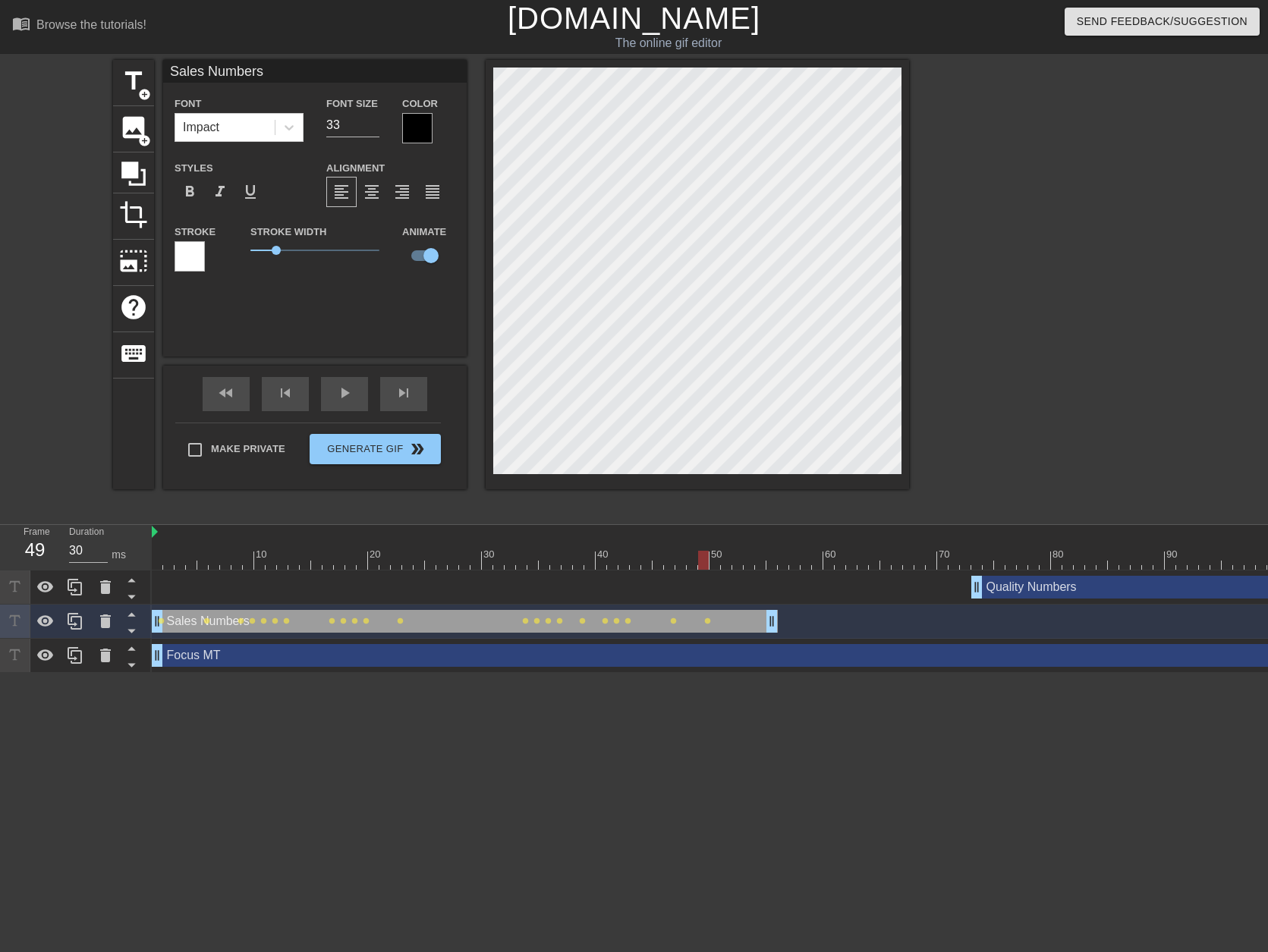
click at [719, 556] on div at bounding box center [981, 561] width 1661 height 19
click at [728, 554] on div at bounding box center [981, 561] width 1661 height 19
click at [734, 563] on div at bounding box center [981, 561] width 1661 height 19
click at [724, 557] on div at bounding box center [981, 561] width 1661 height 19
click at [739, 570] on div "Quality Numbers drag_handle drag_handle" at bounding box center [981, 587] width 1661 height 34
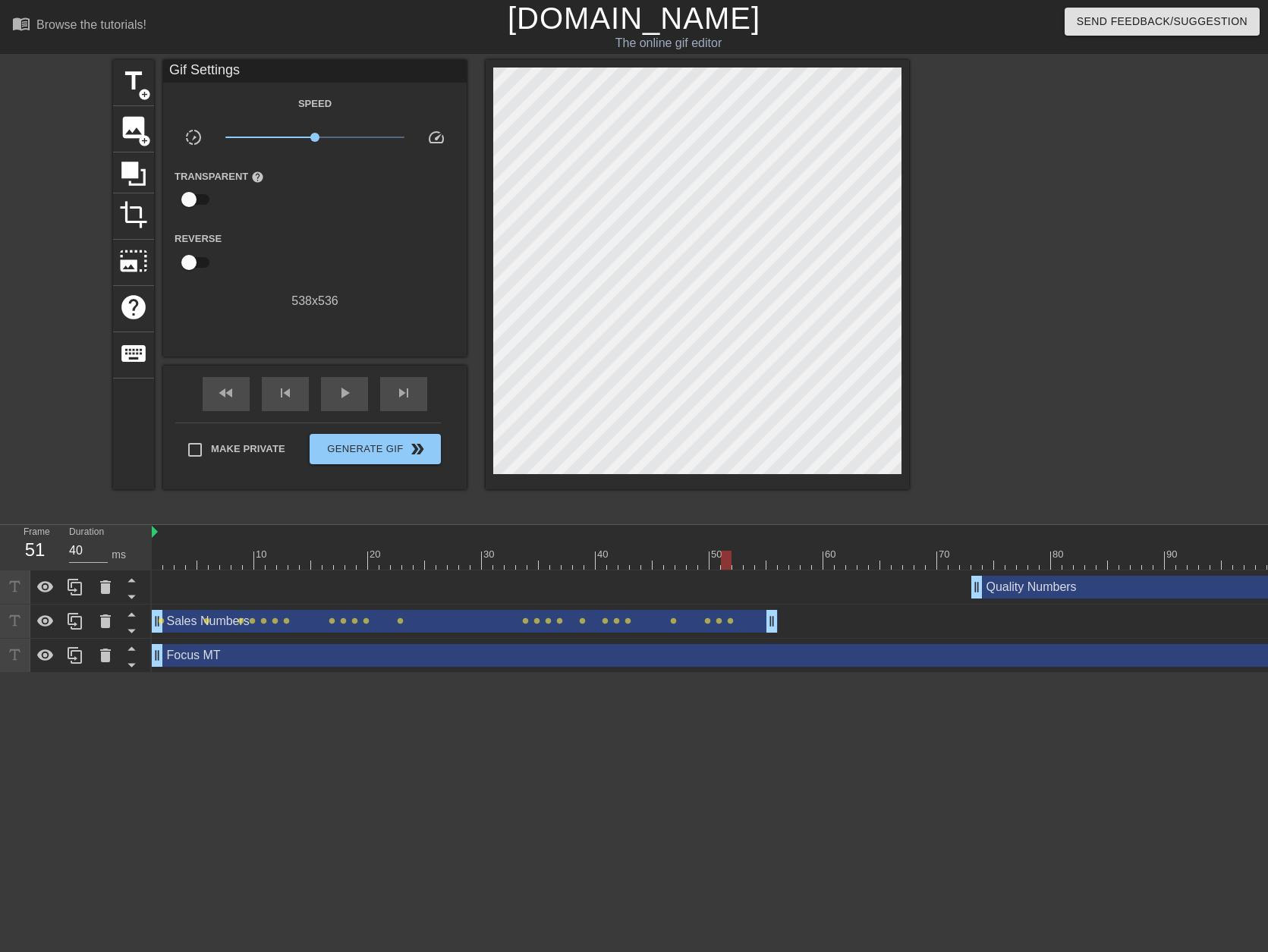
click at [736, 560] on div at bounding box center [981, 561] width 1661 height 19
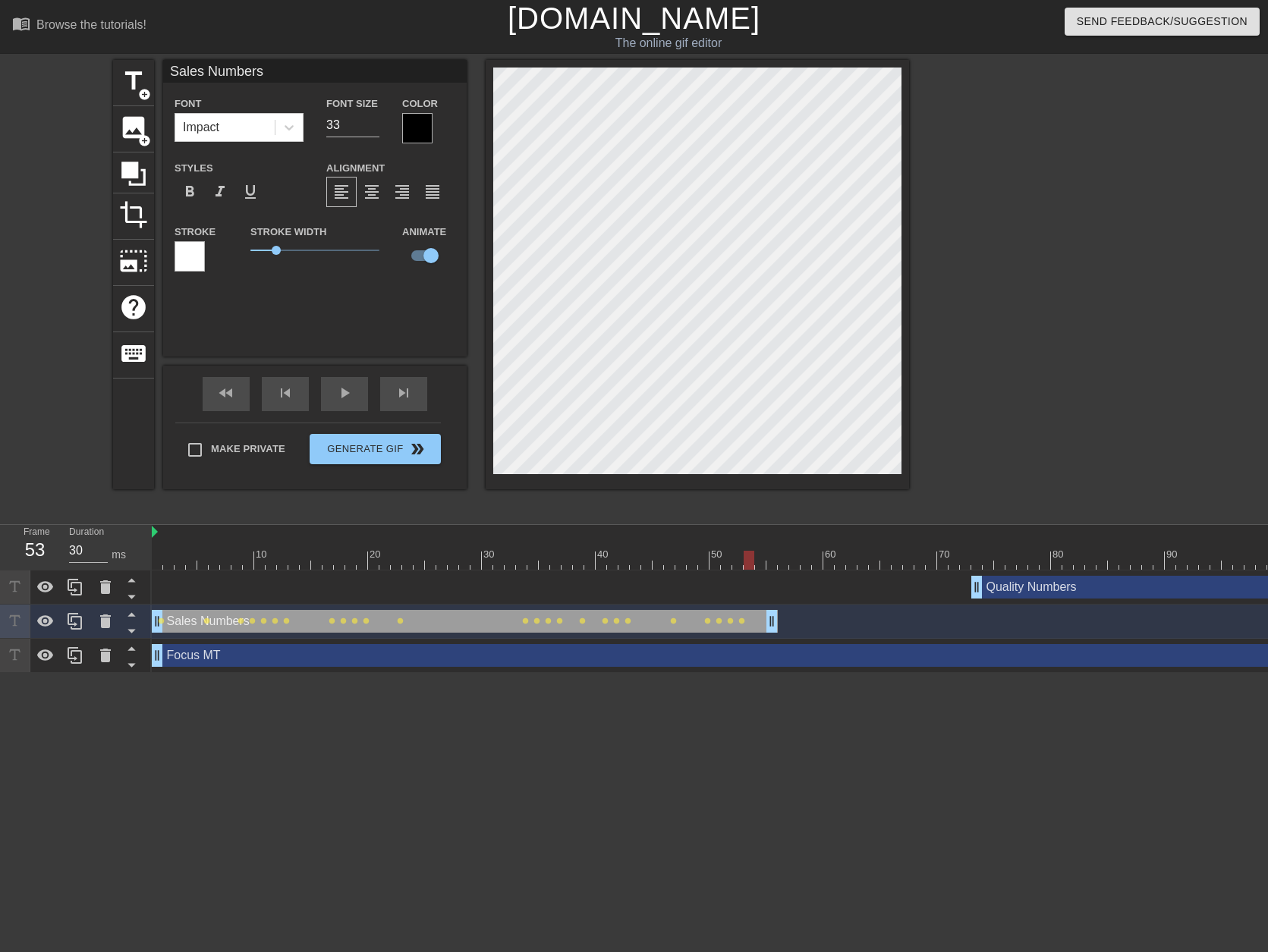
click at [750, 562] on div at bounding box center [981, 561] width 1661 height 19
click at [761, 562] on div at bounding box center [981, 561] width 1661 height 19
click at [768, 562] on div at bounding box center [981, 561] width 1661 height 19
click at [781, 561] on div at bounding box center [981, 561] width 1661 height 19
drag, startPoint x: 775, startPoint y: 614, endPoint x: 869, endPoint y: 618, distance: 94.1
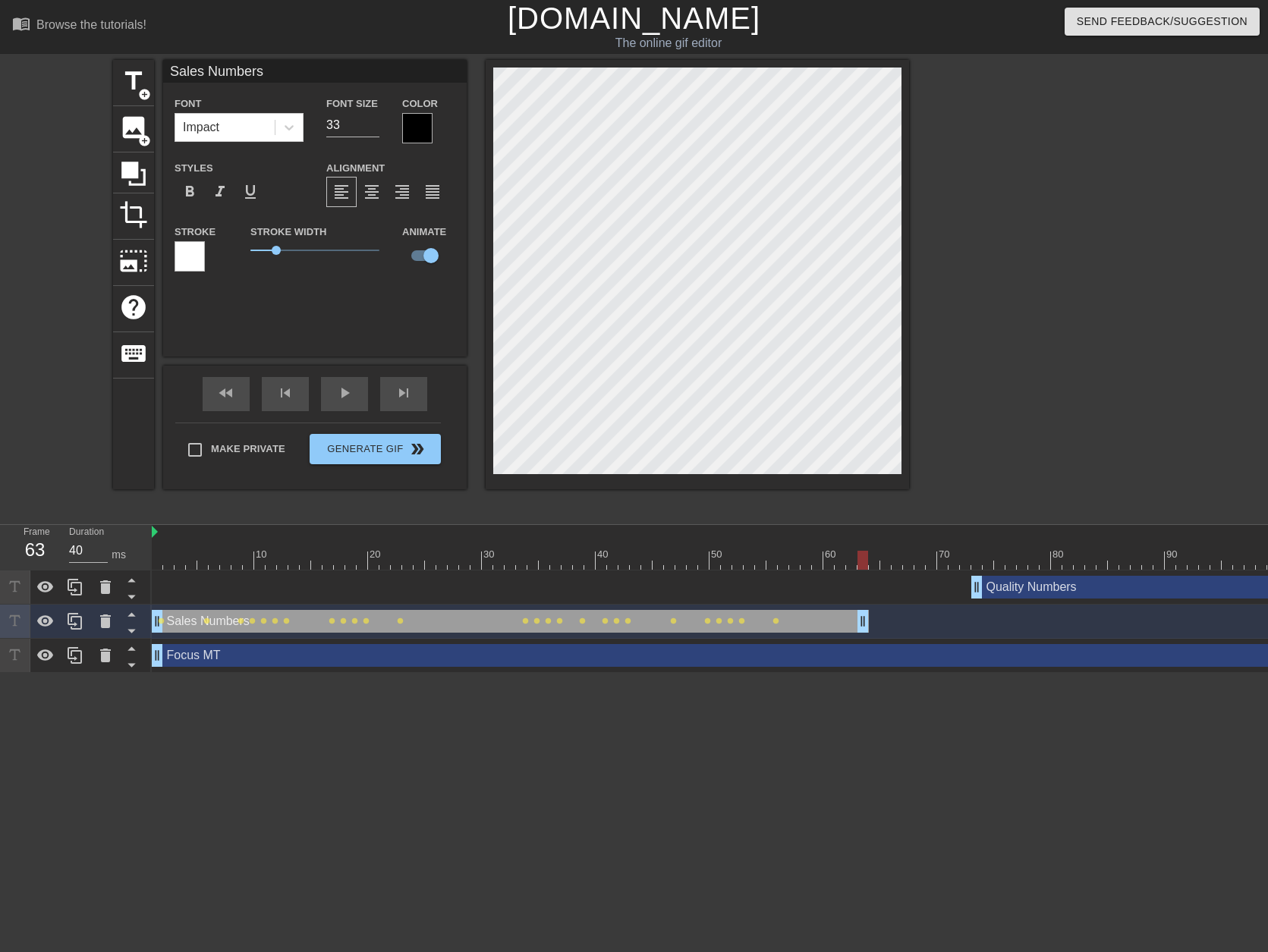
click at [869, 618] on div "Sales Numbers drag_handle drag_handle lens lens lens lens lens lens lens lens l…" at bounding box center [981, 621] width 1661 height 23
click at [774, 563] on div at bounding box center [981, 561] width 1661 height 19
click at [748, 565] on div at bounding box center [981, 561] width 1661 height 19
click at [761, 563] on div at bounding box center [981, 561] width 1661 height 19
click at [766, 563] on div at bounding box center [981, 561] width 1661 height 19
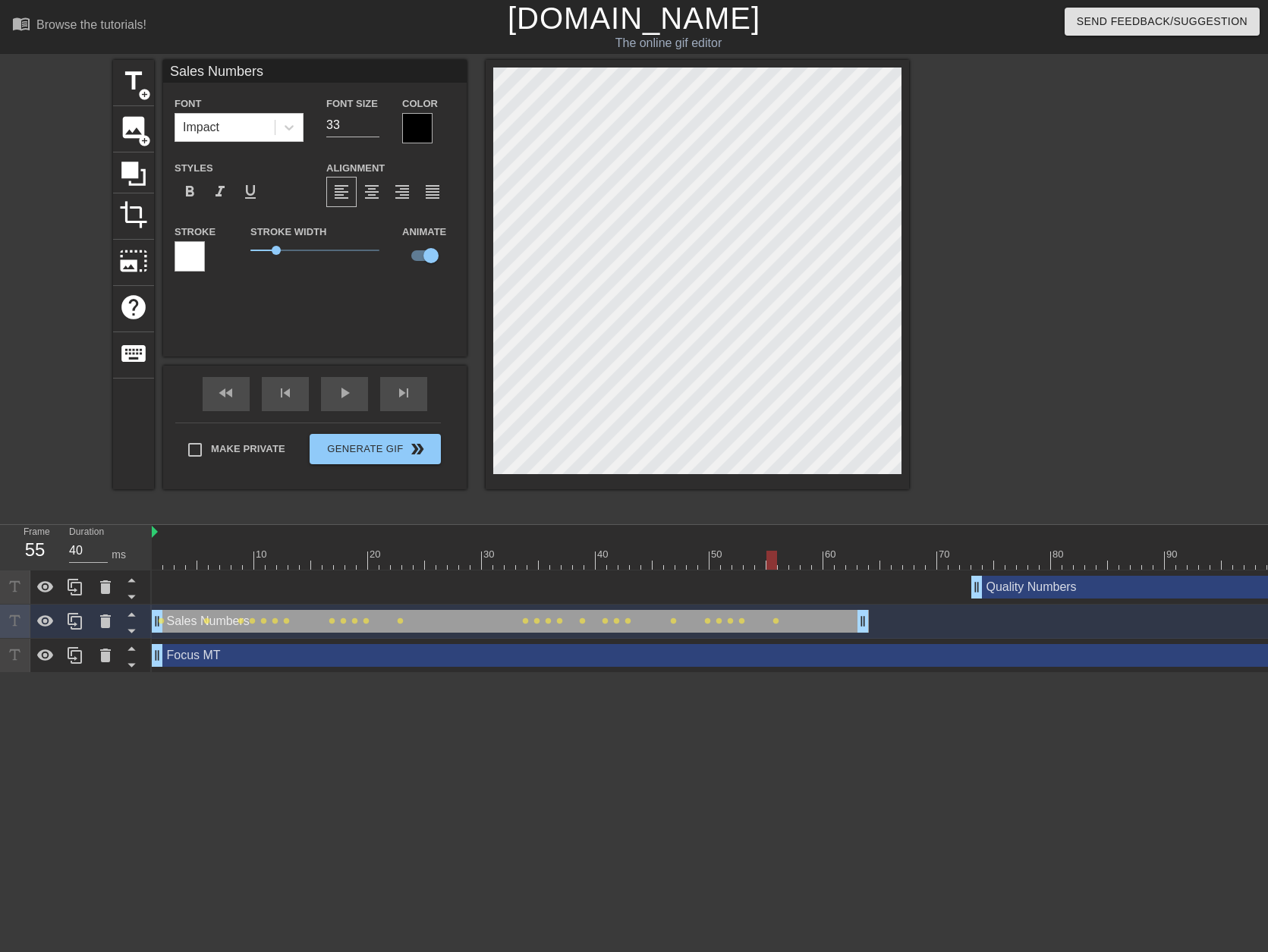
click at [779, 563] on div at bounding box center [981, 561] width 1661 height 19
click at [793, 563] on div at bounding box center [981, 561] width 1661 height 19
click at [803, 563] on div at bounding box center [981, 561] width 1661 height 19
click at [818, 566] on div at bounding box center [981, 561] width 1661 height 19
click at [831, 559] on div at bounding box center [981, 561] width 1661 height 19
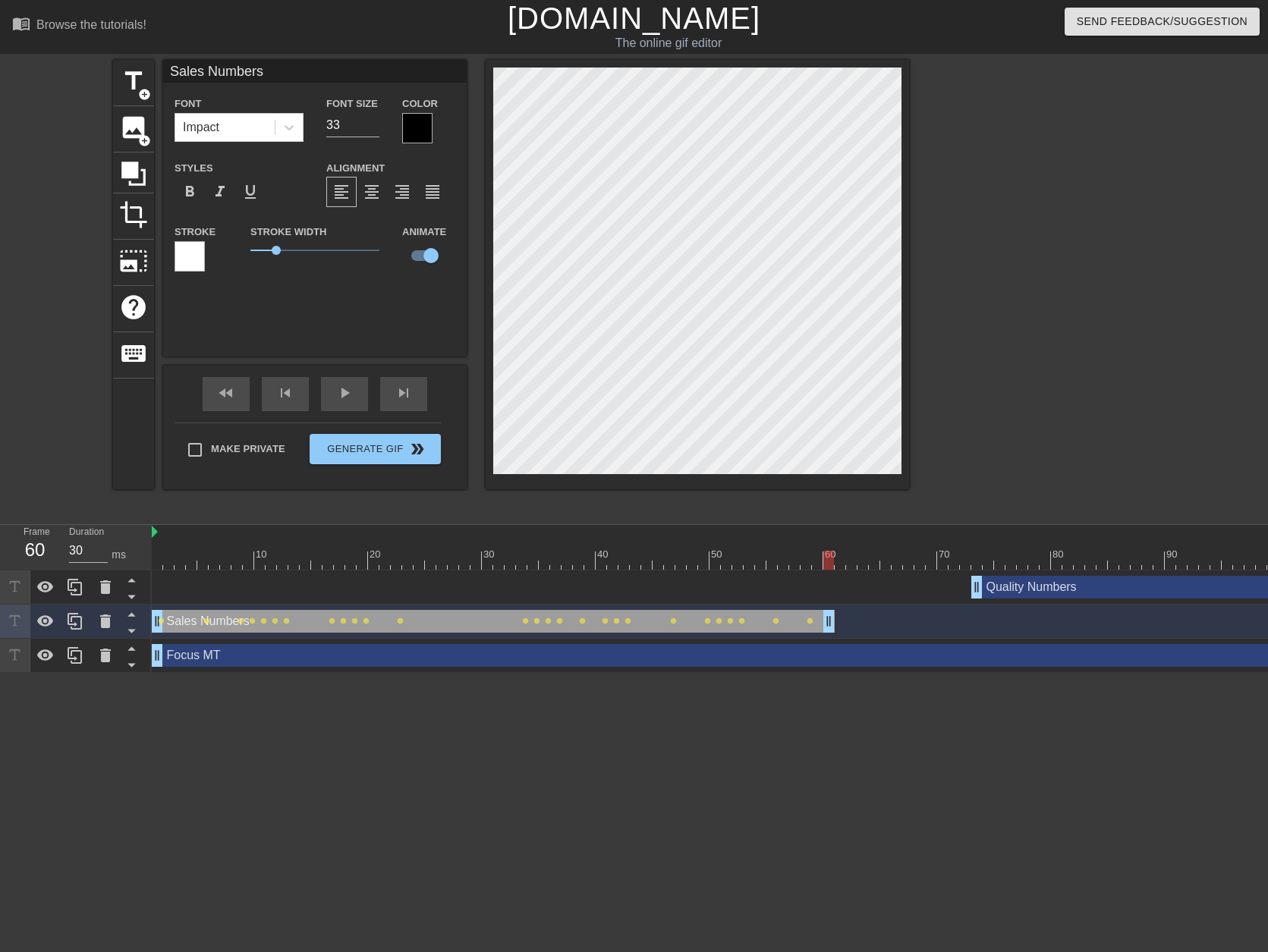
drag, startPoint x: 866, startPoint y: 618, endPoint x: 831, endPoint y: 610, distance: 35.9
click at [853, 583] on div "Quality Numbers drag_handle drag_handle" at bounding box center [981, 587] width 1661 height 23
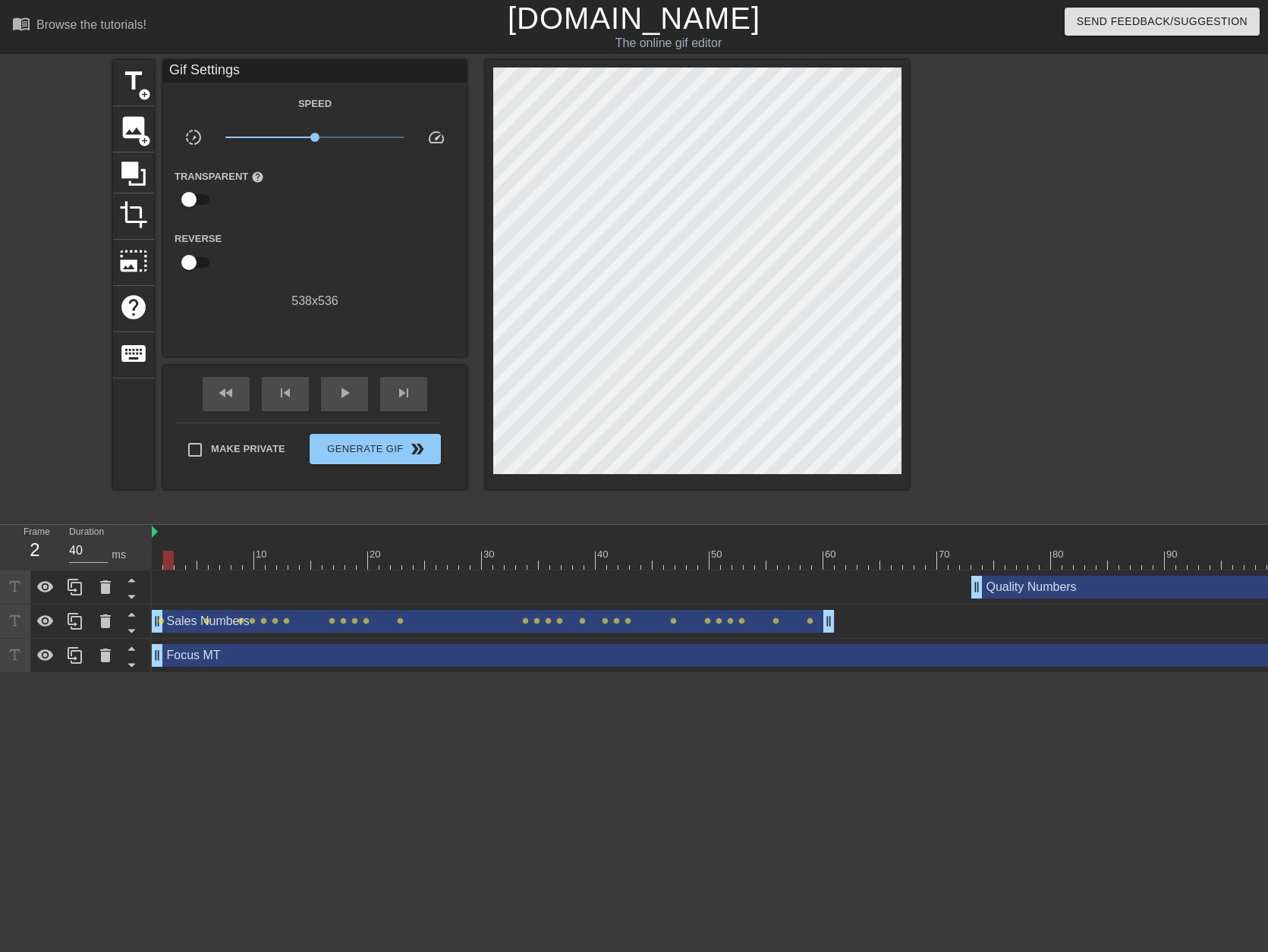
click at [164, 550] on div at bounding box center [169, 549] width 11 height 19
click at [158, 559] on div at bounding box center [981, 561] width 1661 height 19
click at [352, 388] on span "play_arrow" at bounding box center [344, 392] width 18 height 18
click at [352, 388] on span "pause" at bounding box center [344, 392] width 18 height 18
click at [153, 101] on div "title add_circle" at bounding box center [133, 82] width 41 height 46
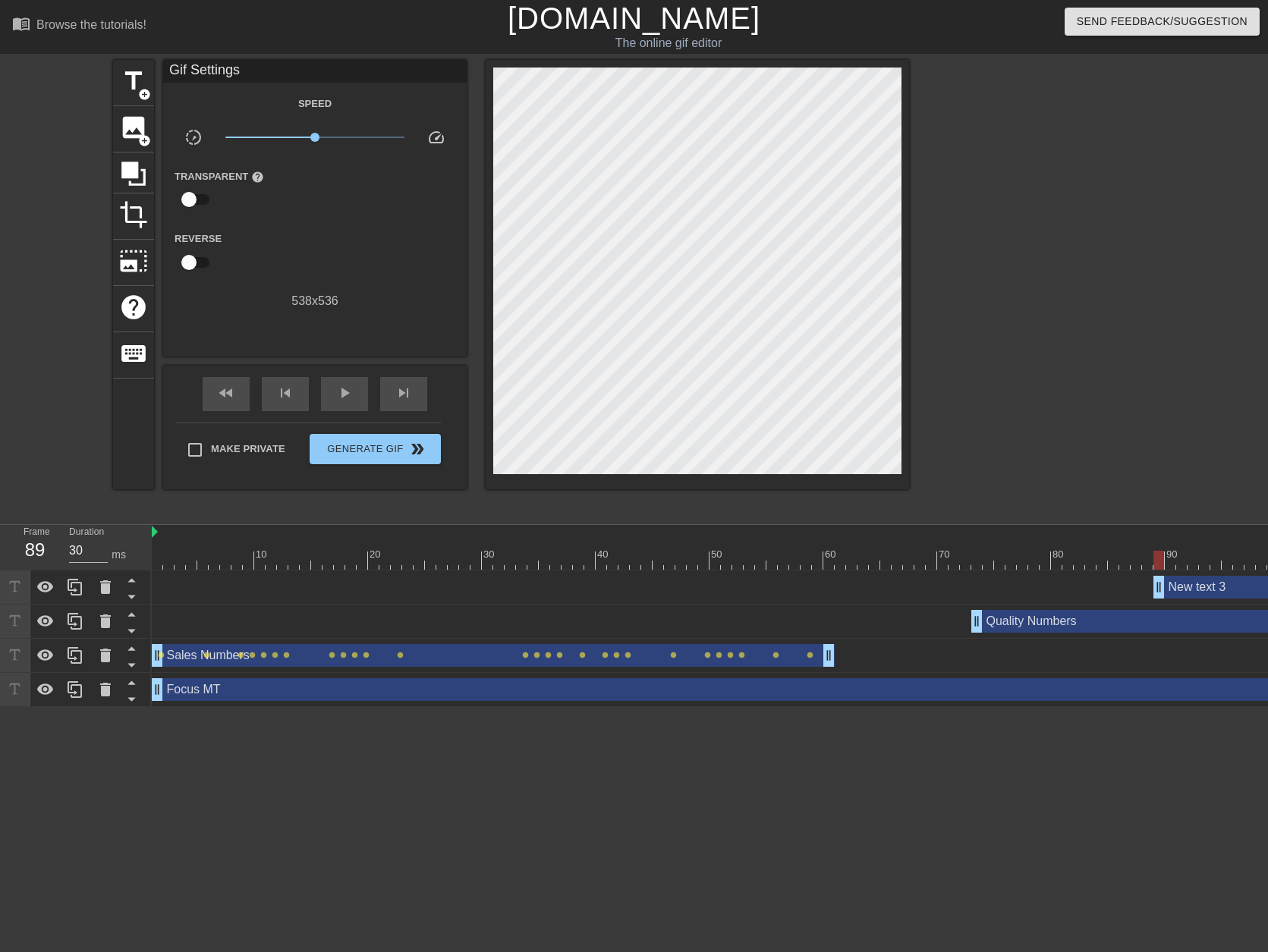
click at [763, 707] on html "menu_book Browse the tutorials! [DOMAIN_NAME] The online gif editor Send Feedba…" at bounding box center [634, 354] width 1268 height 707
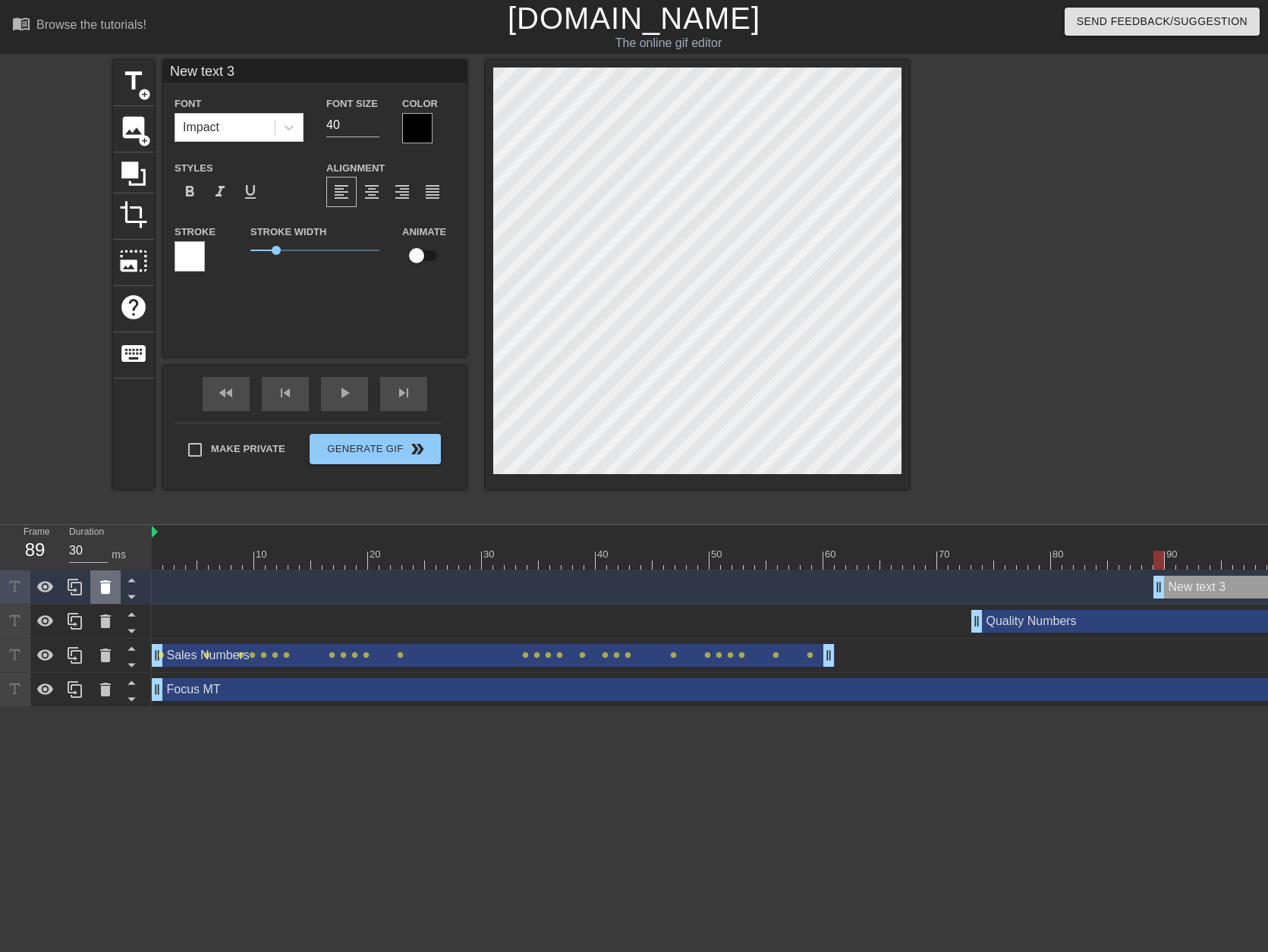
click at [110, 583] on icon at bounding box center [105, 587] width 10 height 13
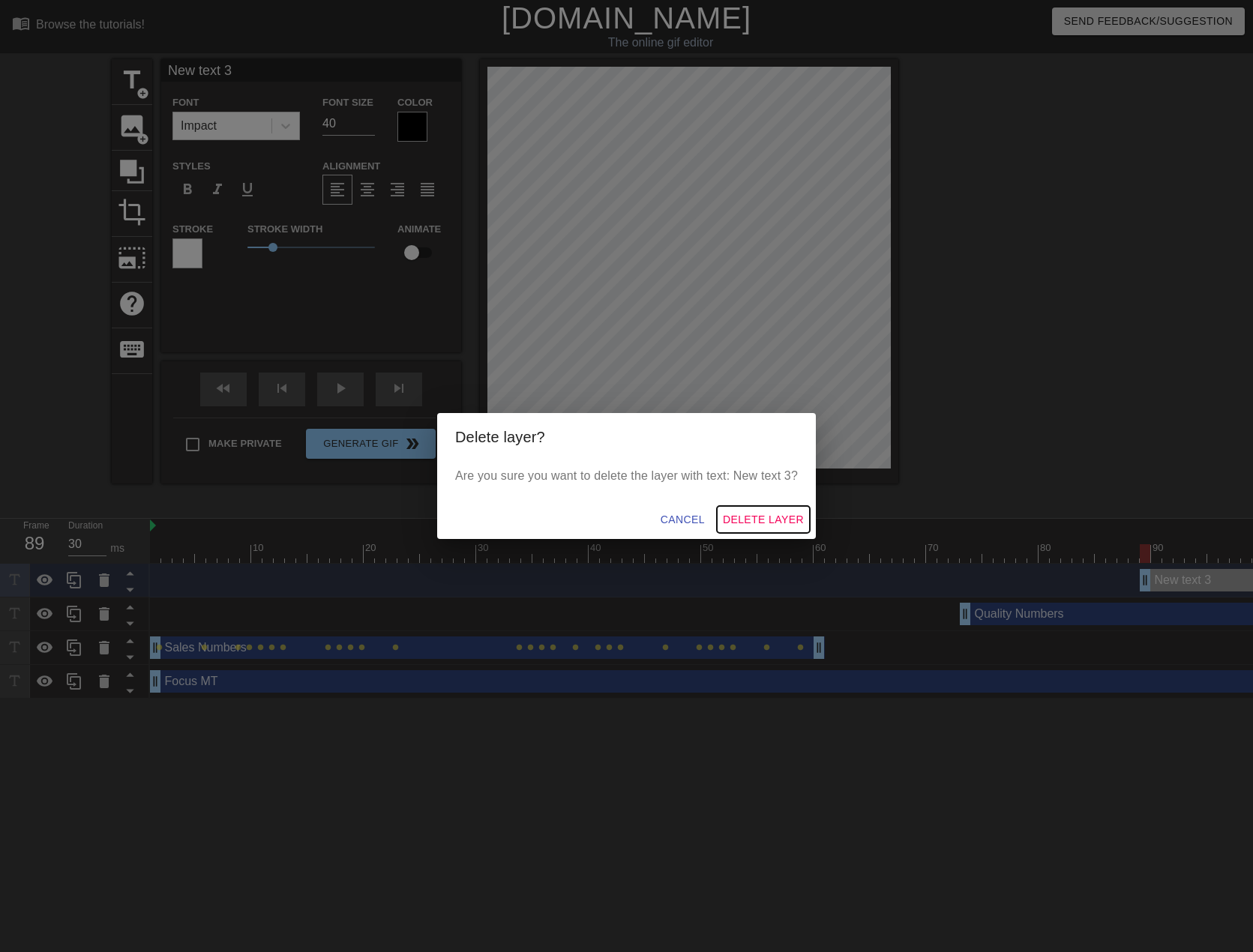
click at [729, 510] on span "Delete Layer" at bounding box center [763, 519] width 81 height 19
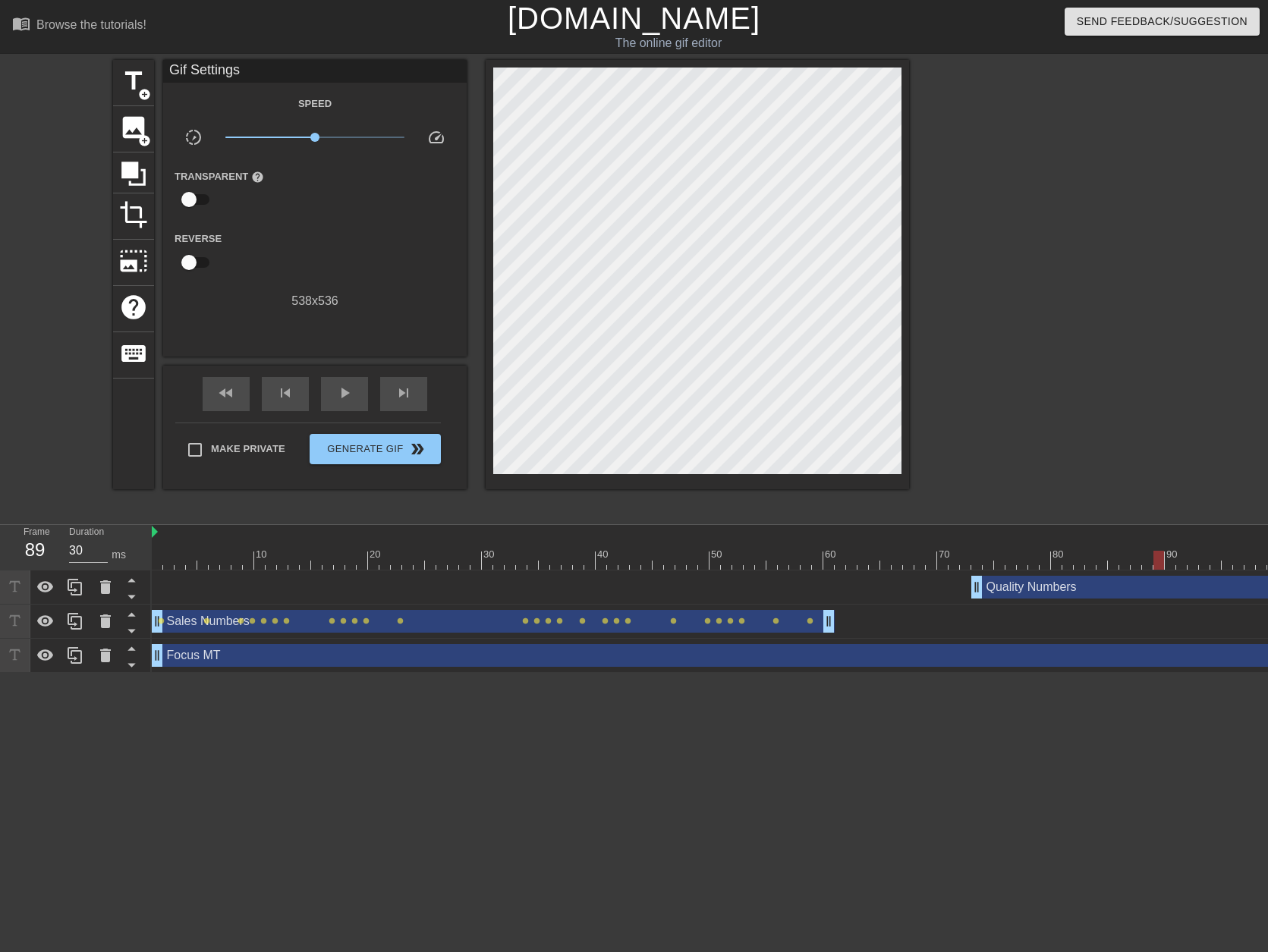
click at [433, 629] on div "Sales Numbers drag_handle drag_handle" at bounding box center [493, 621] width 683 height 23
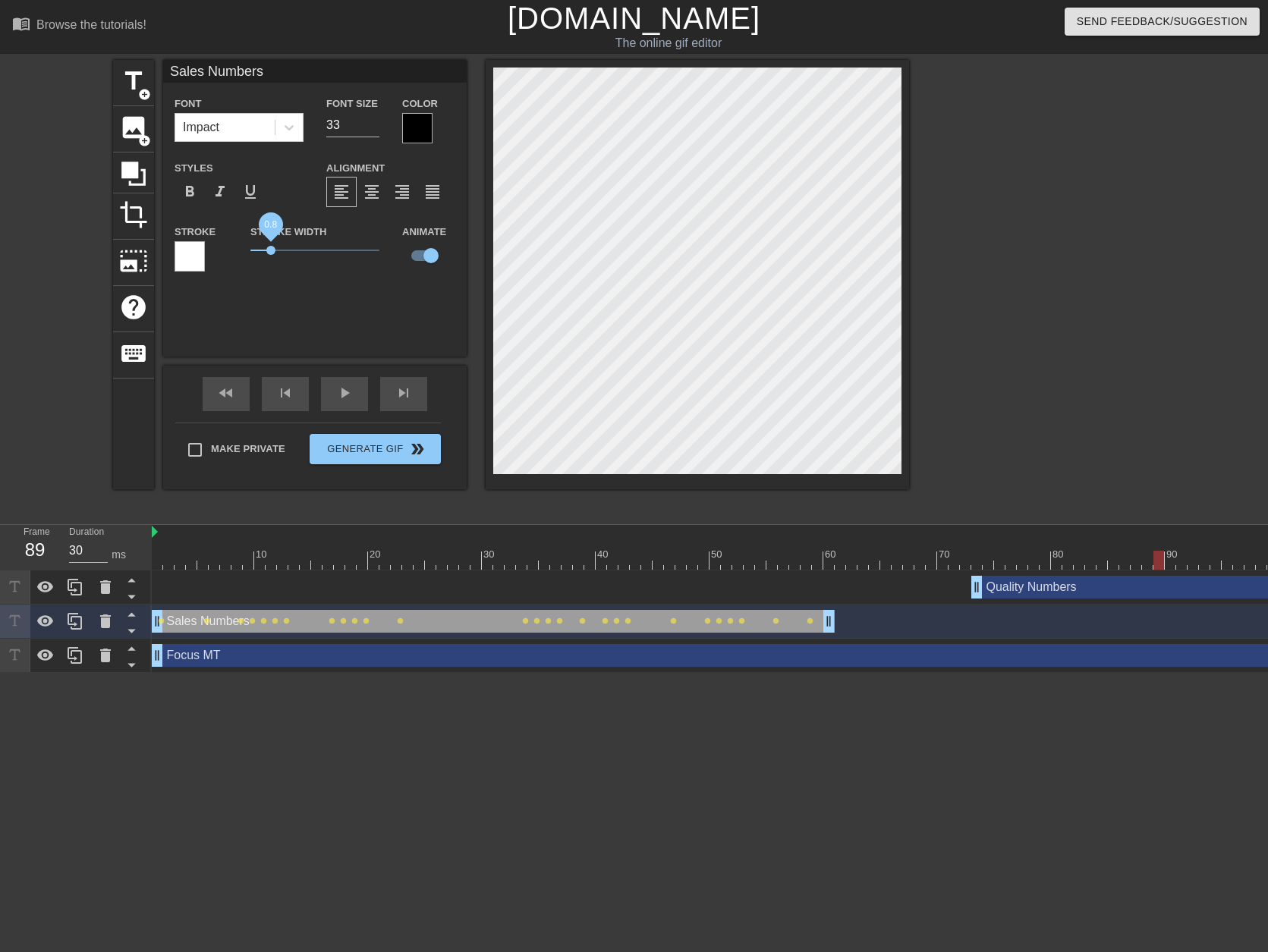
click at [270, 248] on span "0.8" at bounding box center [271, 251] width 9 height 9
click at [1180, 374] on div "title add_circle image add_circle crop photo_size_select_large help keyboard Sa…" at bounding box center [634, 286] width 1268 height 455
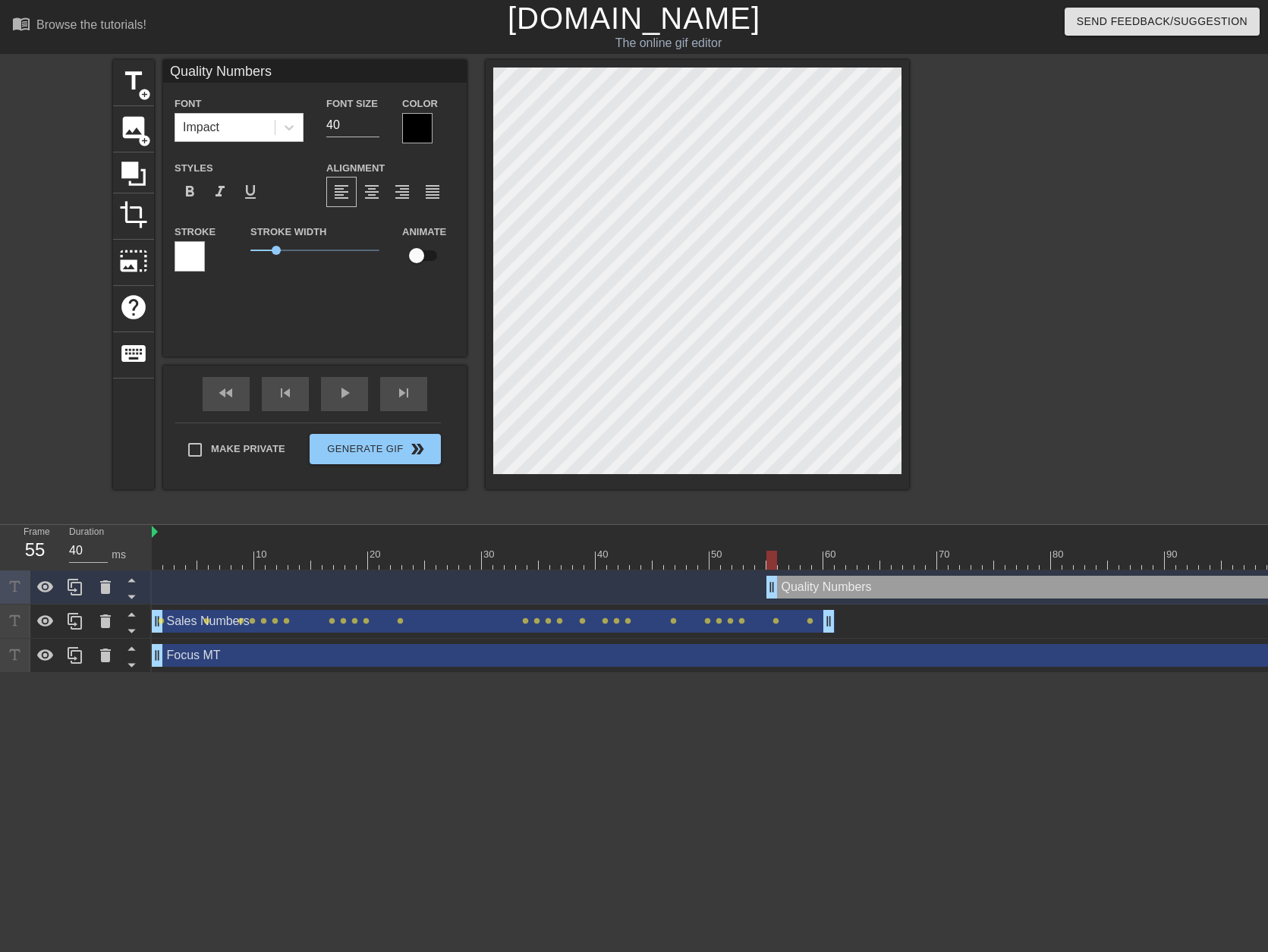
type input "30"
drag, startPoint x: 977, startPoint y: 593, endPoint x: 768, endPoint y: 597, distance: 209.0
click at [321, 129] on div "Font Size 40" at bounding box center [353, 119] width 76 height 49
click at [374, 129] on input "39" at bounding box center [353, 126] width 53 height 25
click at [374, 129] on input "38" at bounding box center [353, 126] width 53 height 25
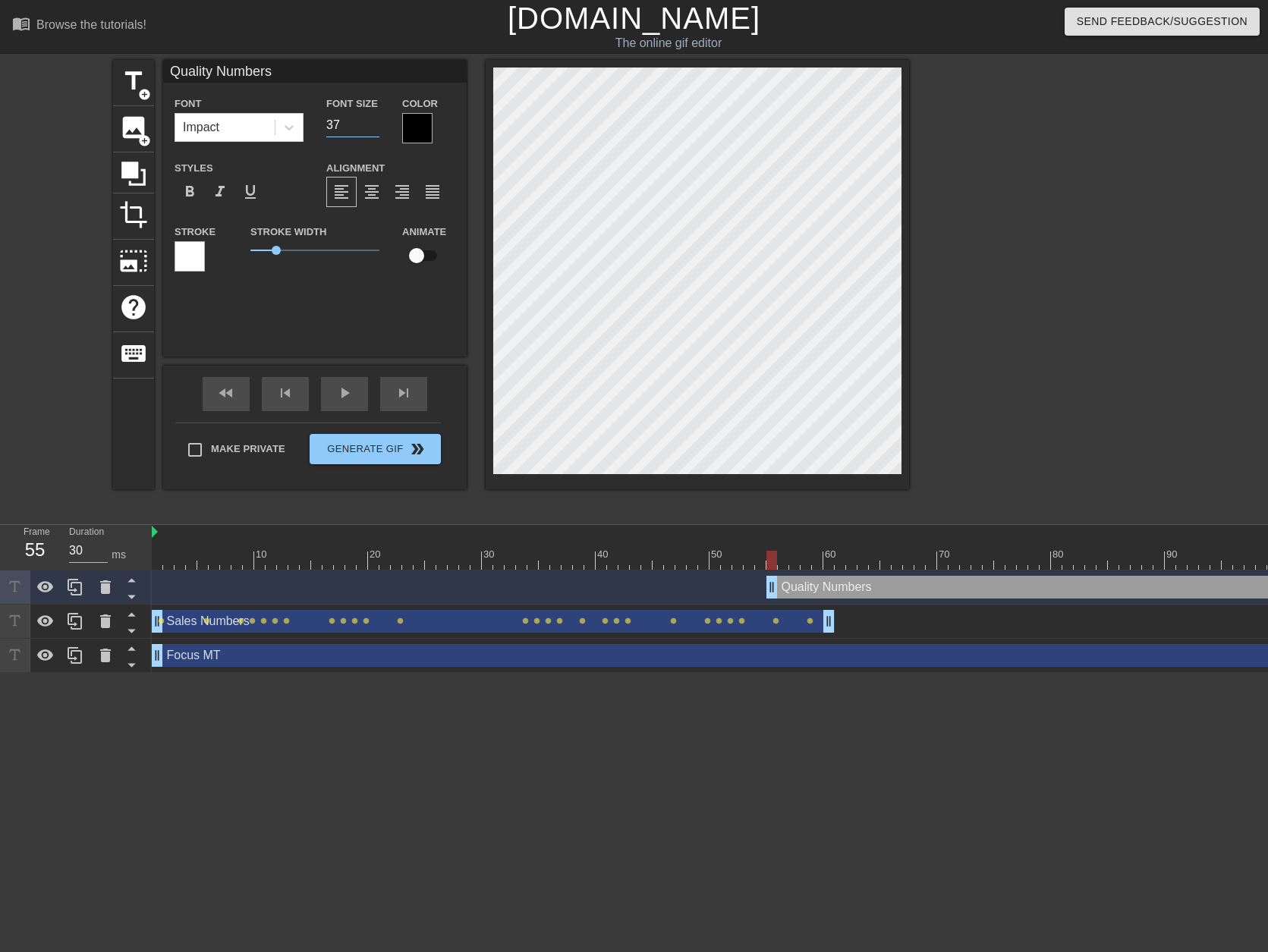
click at [374, 129] on input "37" at bounding box center [353, 126] width 53 height 25
click at [374, 129] on input "36" at bounding box center [353, 126] width 53 height 25
click at [374, 129] on input "35" at bounding box center [353, 126] width 53 height 25
click at [374, 129] on input "34" at bounding box center [353, 126] width 53 height 25
click at [374, 129] on input "33" at bounding box center [353, 126] width 53 height 25
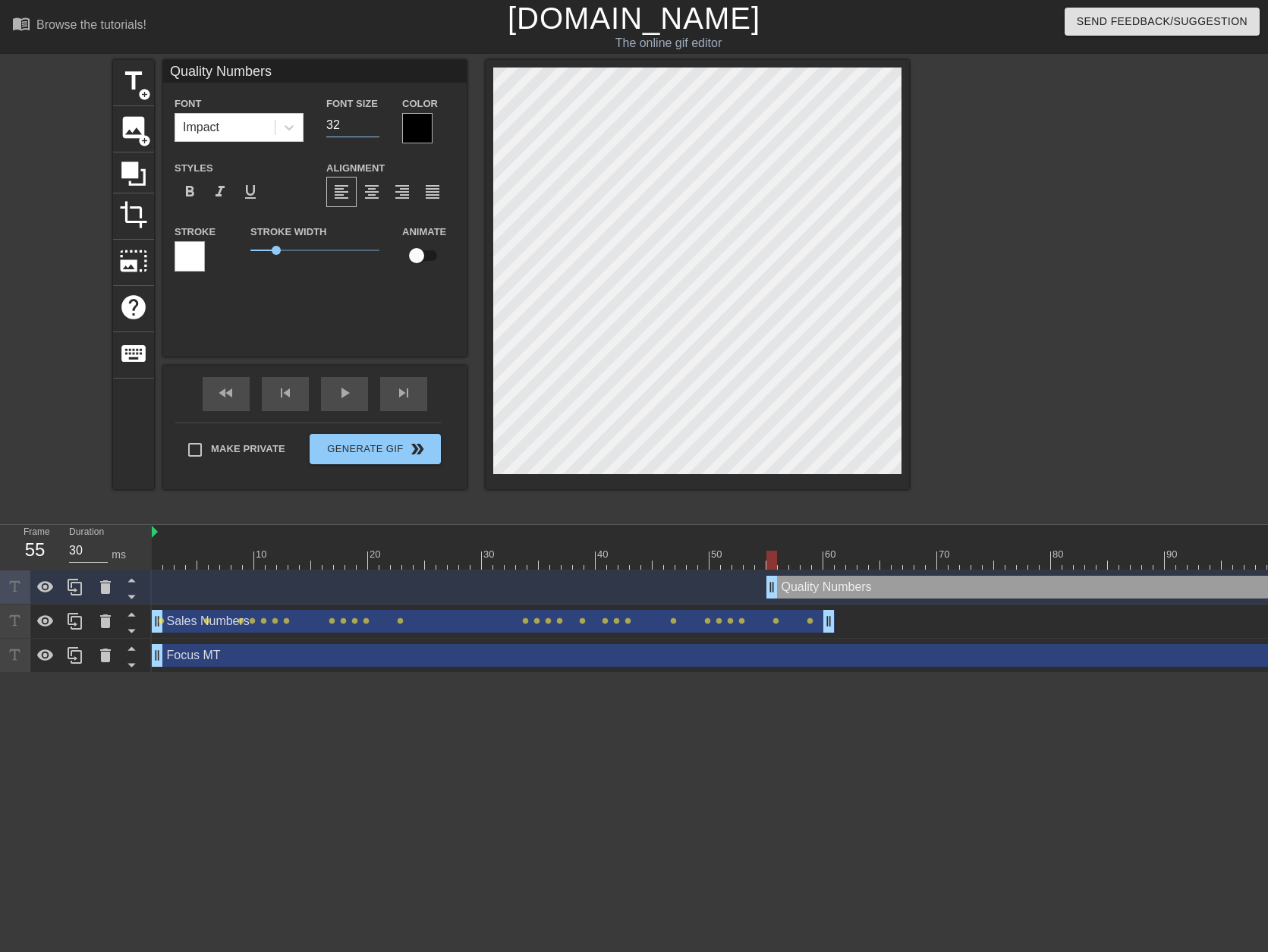
click at [374, 129] on input "32" at bounding box center [353, 126] width 53 height 25
type input "31"
click at [374, 129] on input "31" at bounding box center [353, 126] width 53 height 25
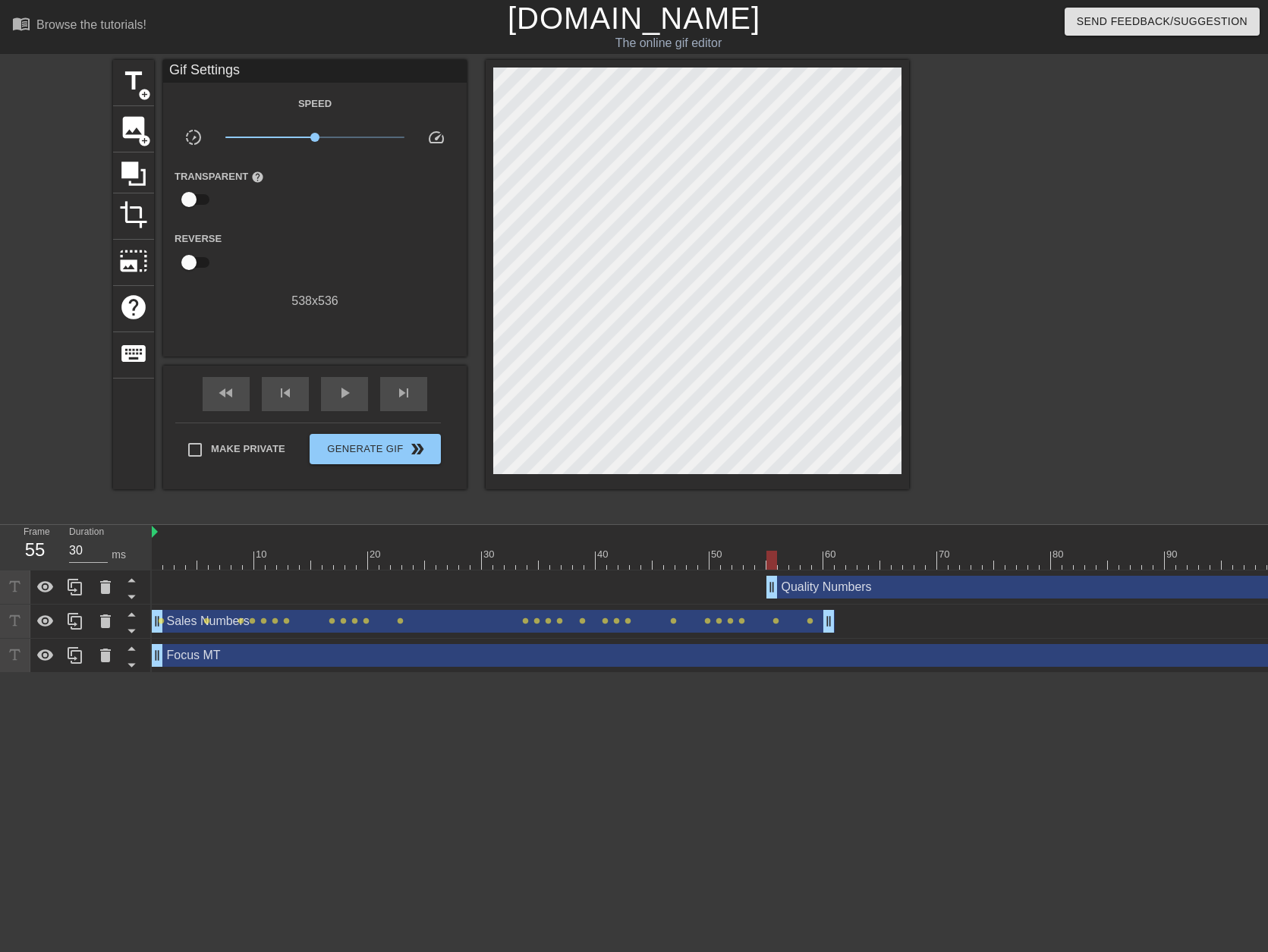
click at [1022, 313] on div at bounding box center [1041, 286] width 228 height 455
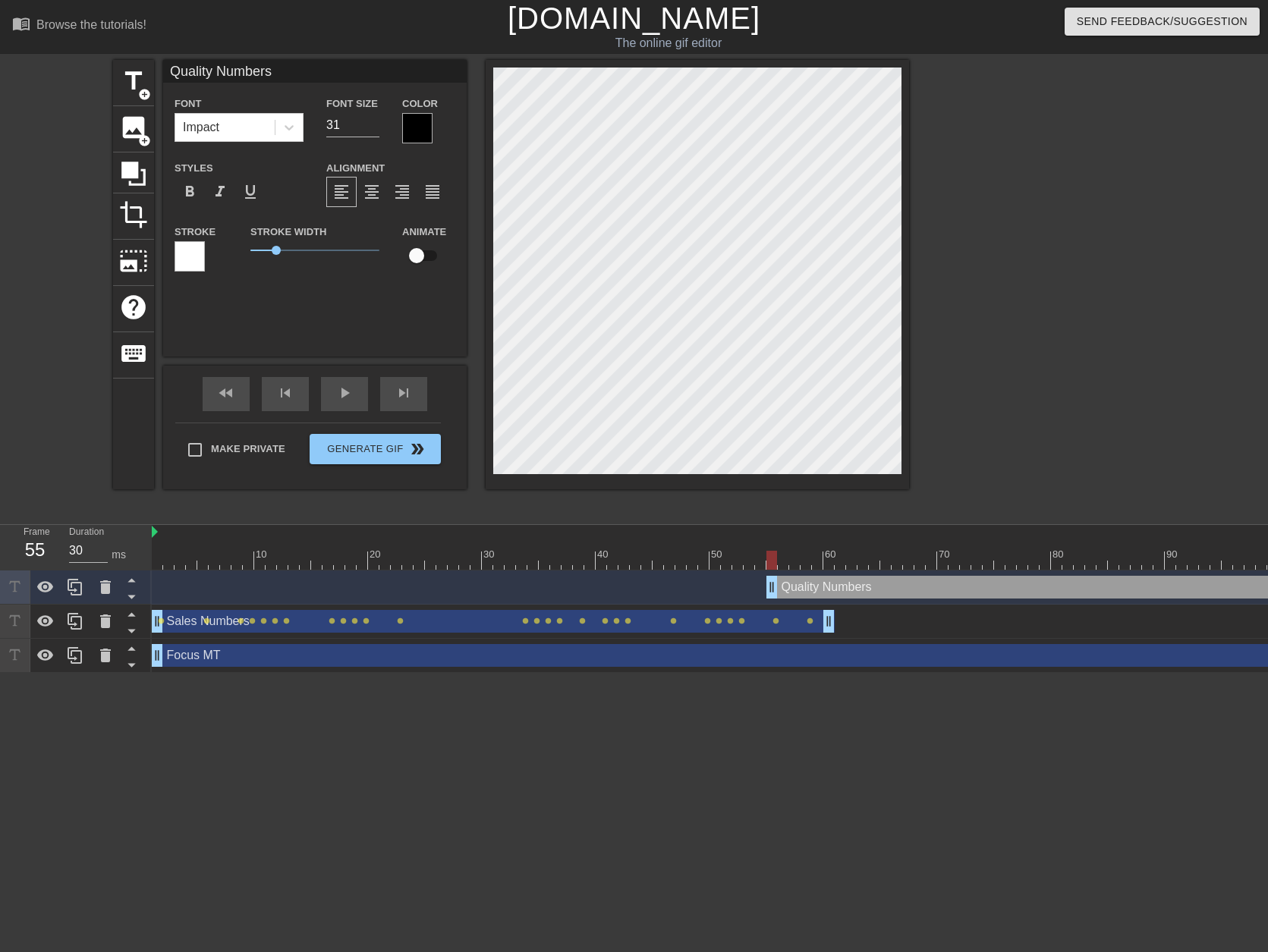
click at [980, 278] on div at bounding box center [1041, 286] width 228 height 455
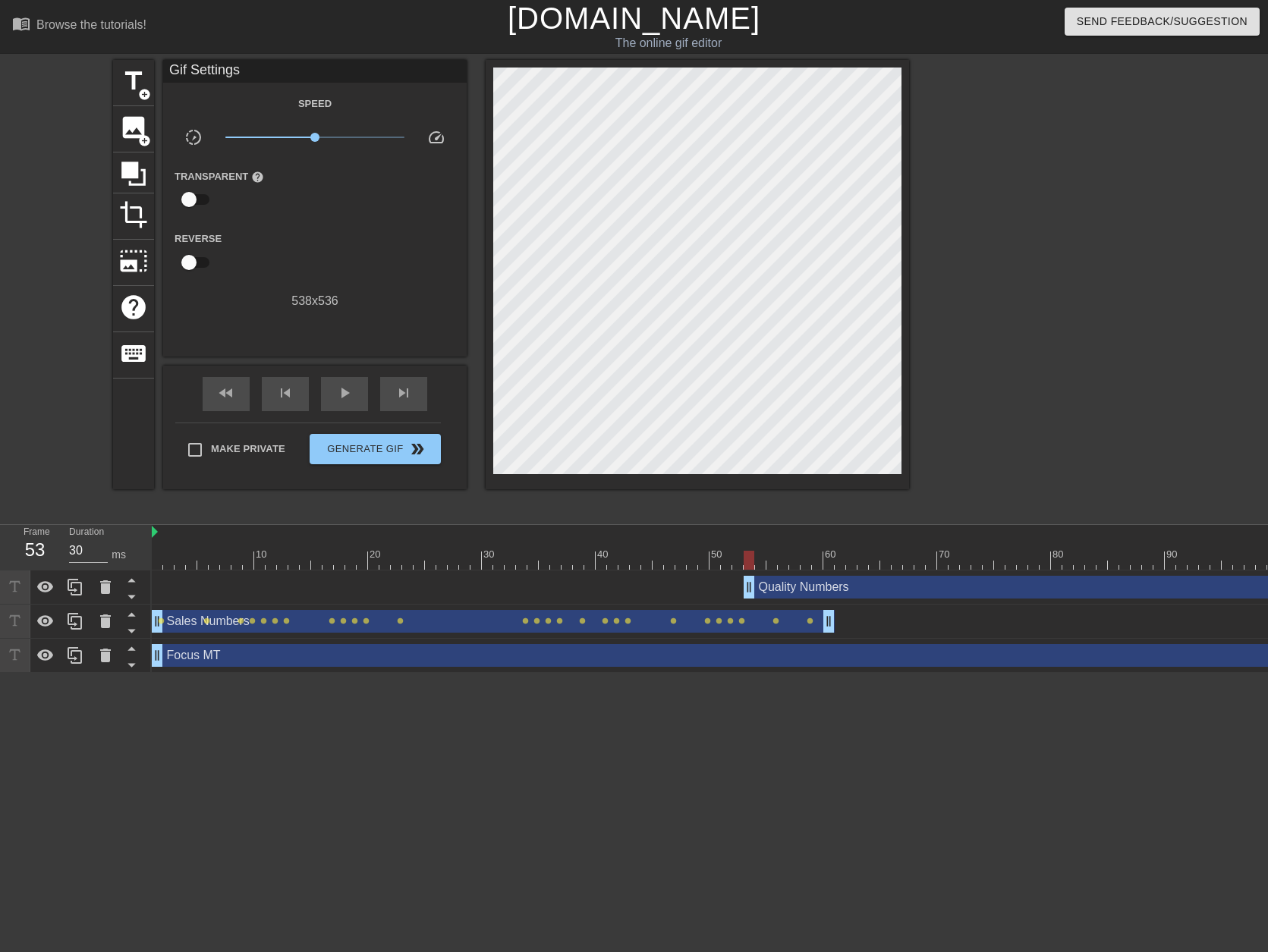
type input "40"
drag, startPoint x: 773, startPoint y: 592, endPoint x: 738, endPoint y: 591, distance: 35.0
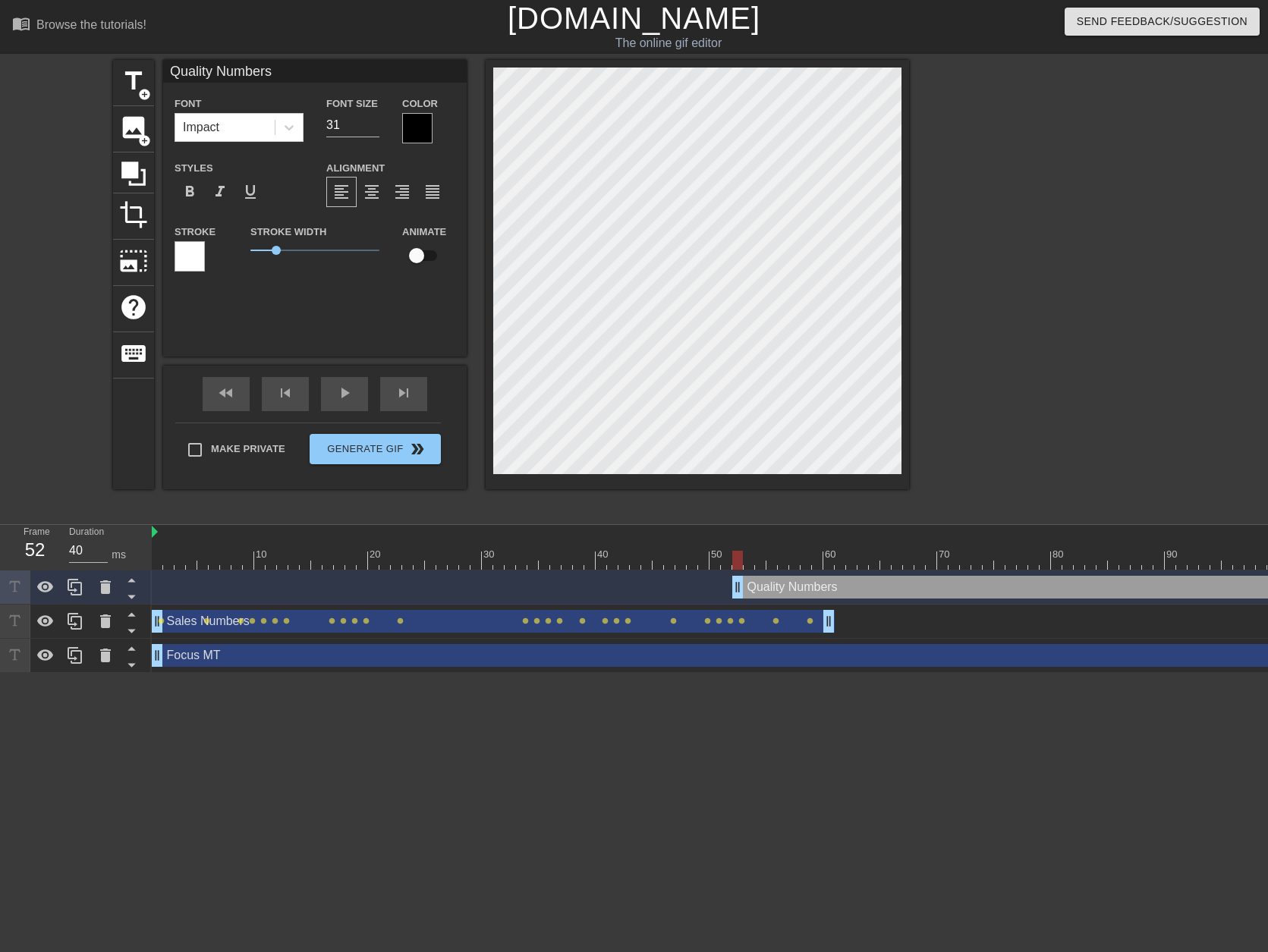
click at [1066, 355] on div at bounding box center [1041, 286] width 228 height 455
click at [403, 245] on input "checkbox" at bounding box center [416, 255] width 86 height 28
checkbox input "true"
click at [745, 558] on div at bounding box center [981, 561] width 1661 height 19
click at [761, 569] on div at bounding box center [981, 561] width 1661 height 19
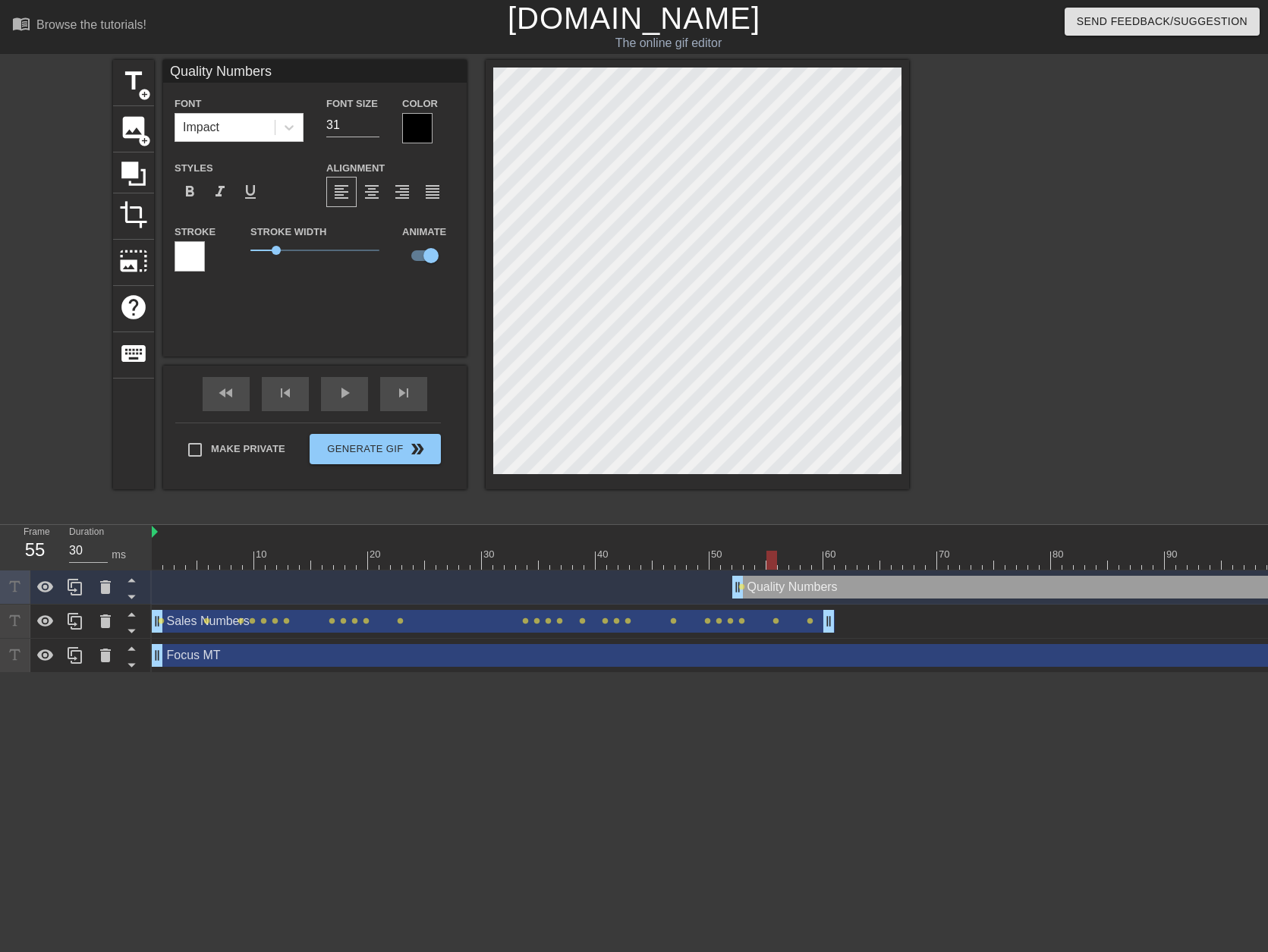
click at [772, 562] on div at bounding box center [981, 561] width 1661 height 19
click at [756, 564] on div at bounding box center [981, 561] width 1661 height 19
click at [776, 566] on div at bounding box center [981, 561] width 1661 height 19
click at [786, 562] on div at bounding box center [981, 561] width 1661 height 19
click at [795, 565] on div at bounding box center [981, 561] width 1661 height 19
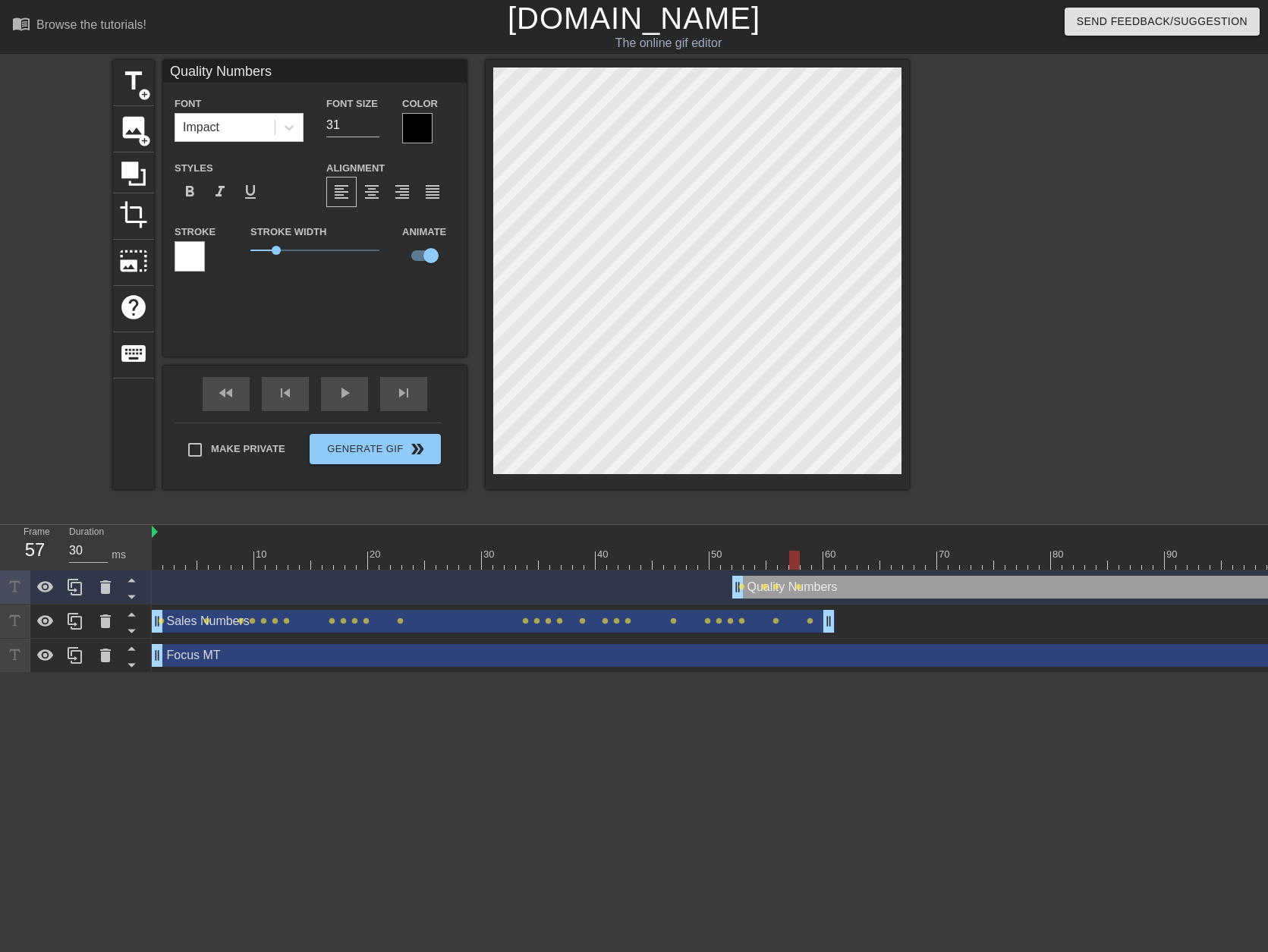
click at [803, 563] on div at bounding box center [981, 561] width 1661 height 19
click at [816, 559] on div at bounding box center [981, 561] width 1661 height 19
click at [801, 589] on span "lens" at bounding box center [798, 586] width 7 height 7
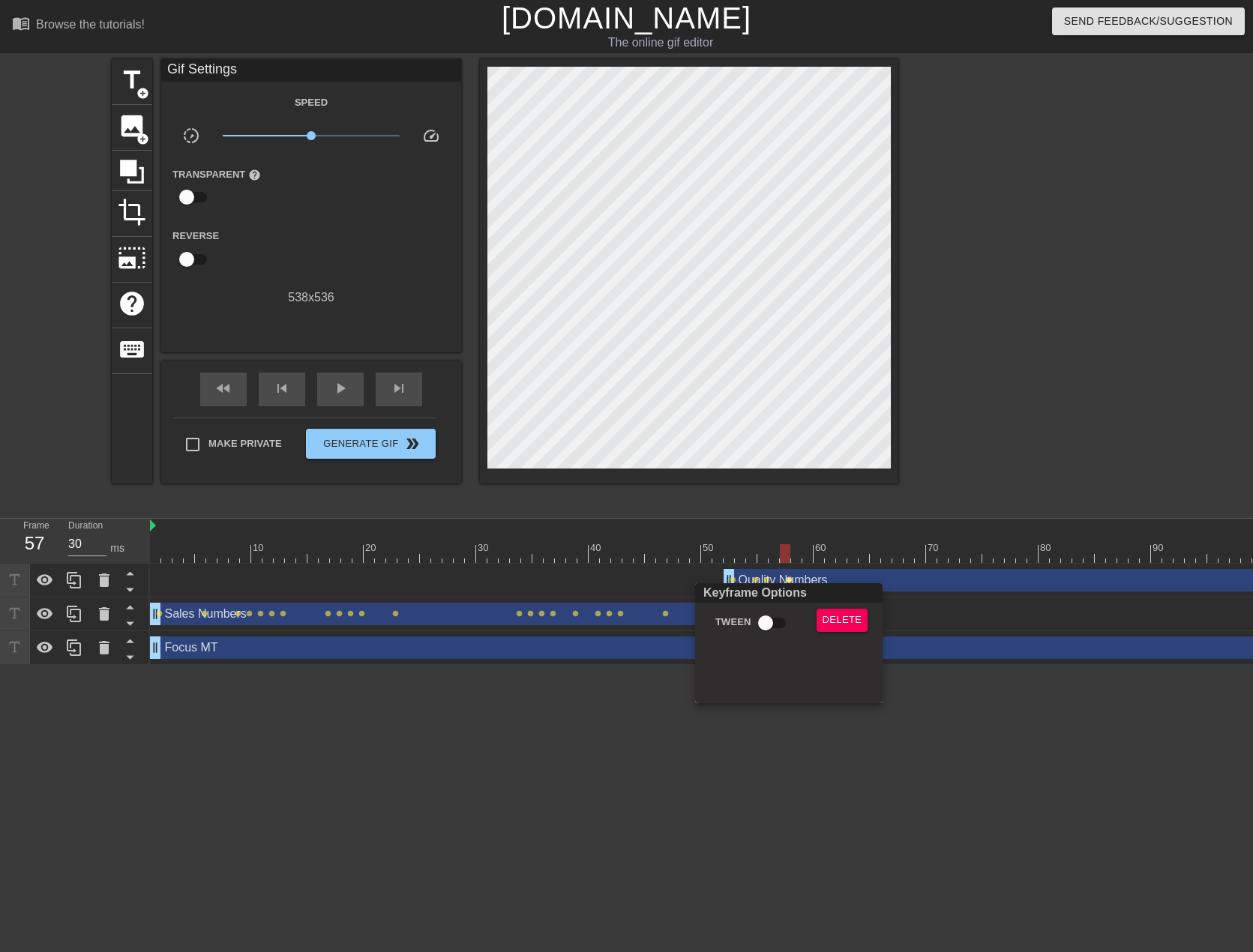
click at [832, 777] on div at bounding box center [626, 476] width 1253 height 952
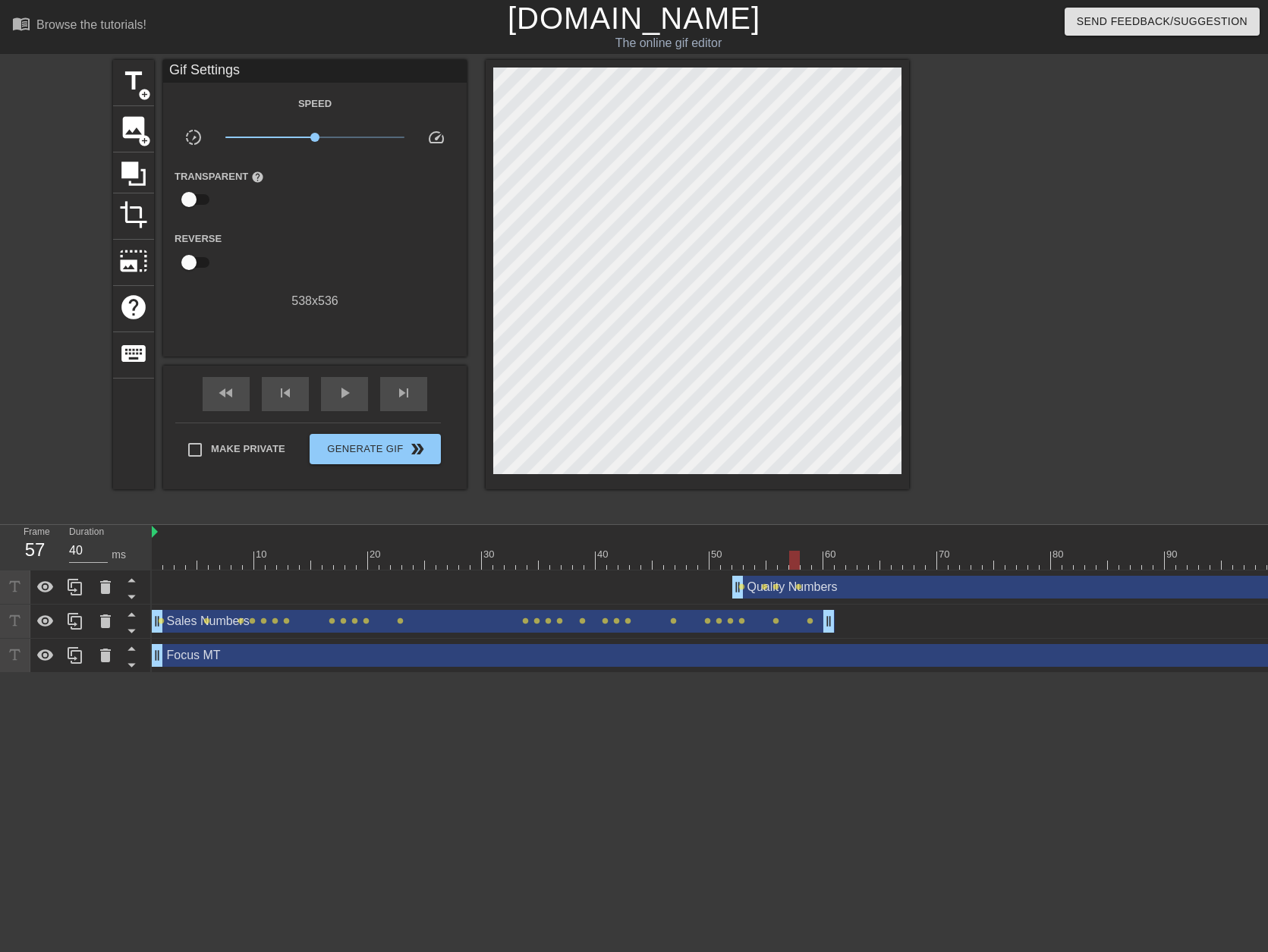
click at [781, 562] on div at bounding box center [981, 561] width 1661 height 19
click at [770, 562] on div at bounding box center [981, 561] width 1661 height 19
click at [743, 565] on div at bounding box center [981, 561] width 1661 height 19
click at [762, 563] on div at bounding box center [981, 561] width 1661 height 19
click at [772, 565] on div at bounding box center [981, 561] width 1661 height 19
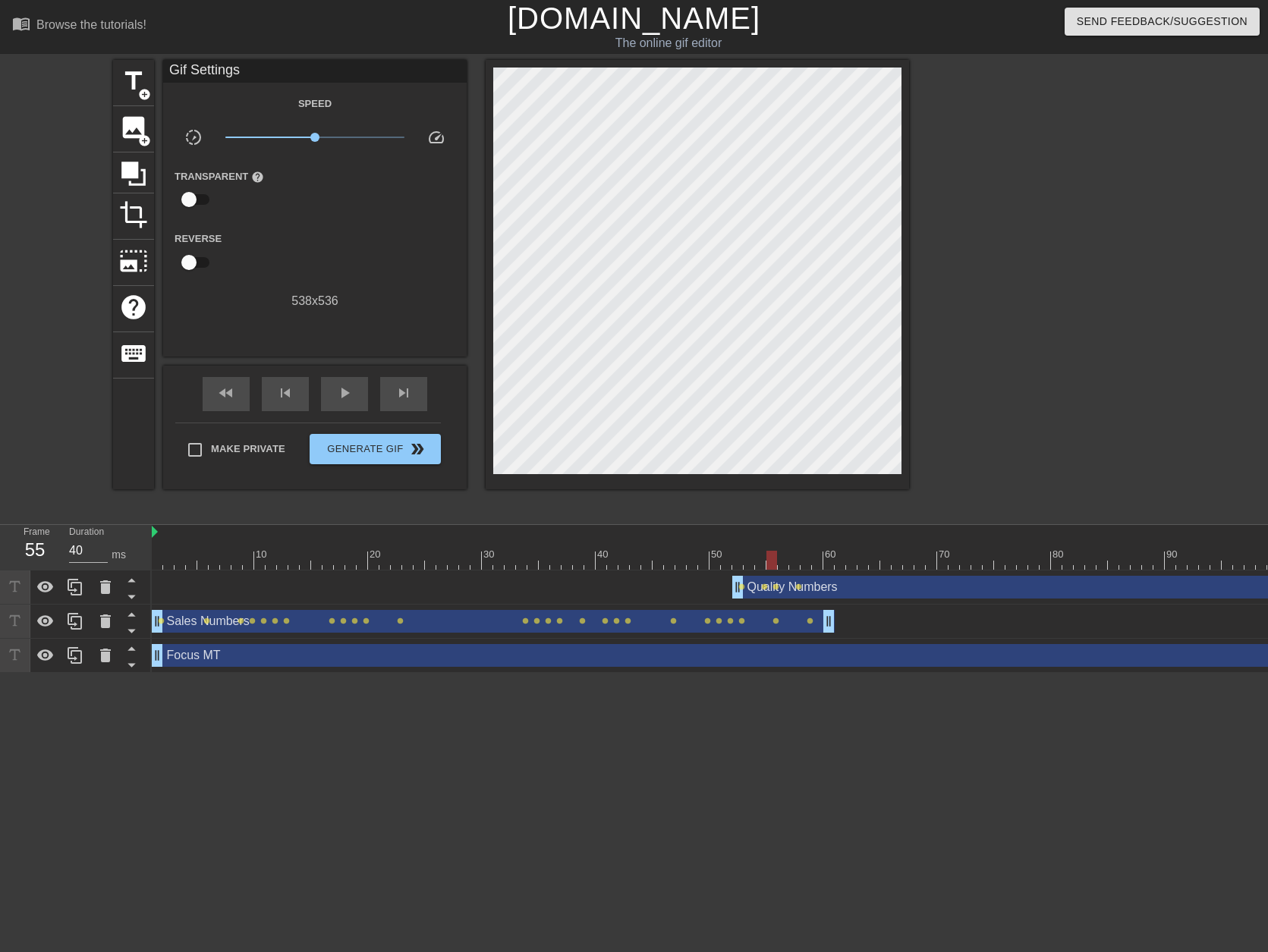
click at [782, 566] on div at bounding box center [981, 561] width 1661 height 19
click at [793, 566] on div at bounding box center [981, 561] width 1661 height 19
click at [805, 558] on div at bounding box center [981, 561] width 1661 height 19
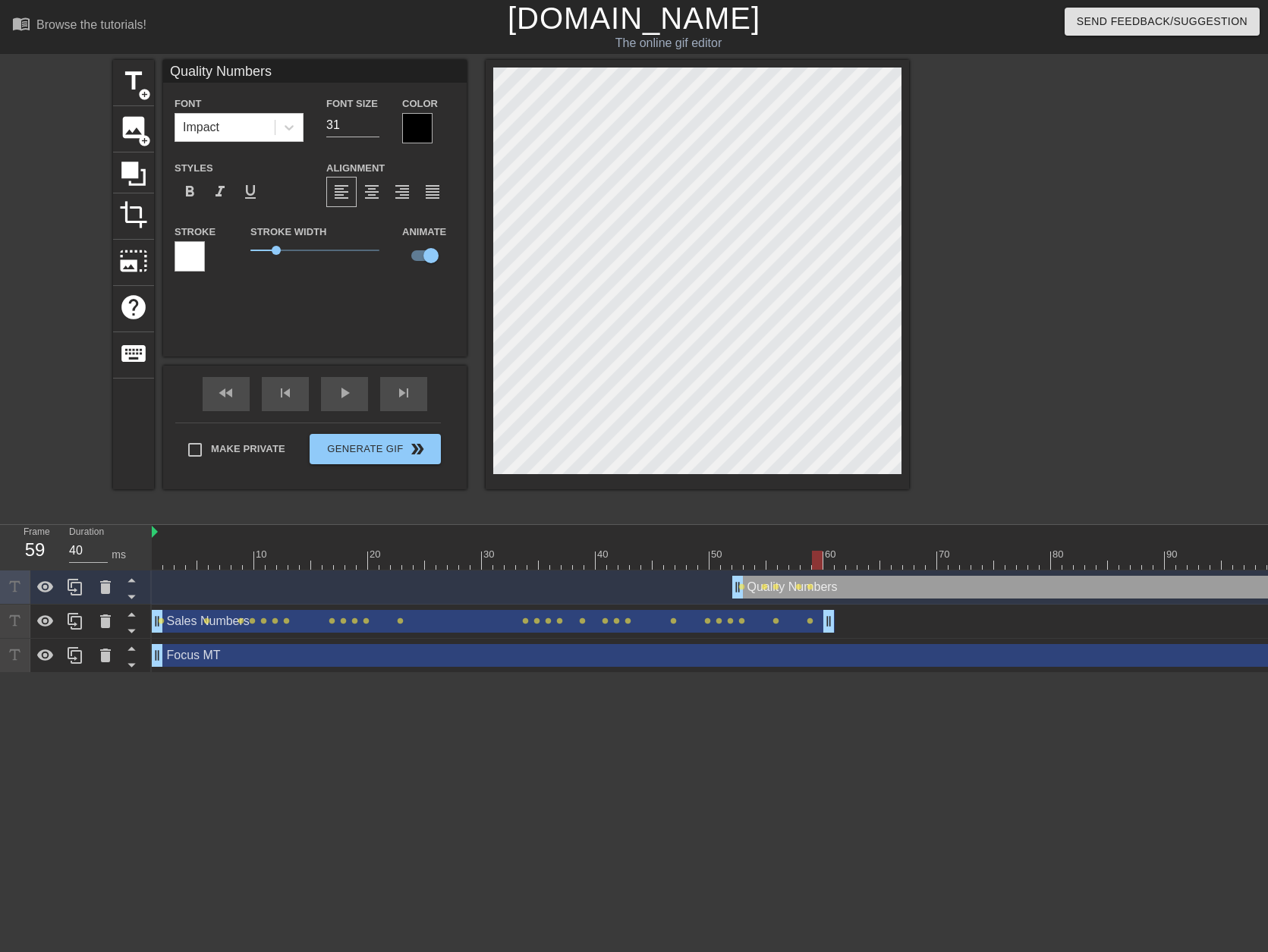
click at [818, 562] on div at bounding box center [981, 561] width 1661 height 19
click at [831, 564] on div at bounding box center [981, 561] width 1661 height 19
click at [839, 563] on div at bounding box center [981, 561] width 1661 height 19
click at [848, 565] on div at bounding box center [981, 561] width 1661 height 19
click at [862, 564] on div at bounding box center [981, 561] width 1661 height 19
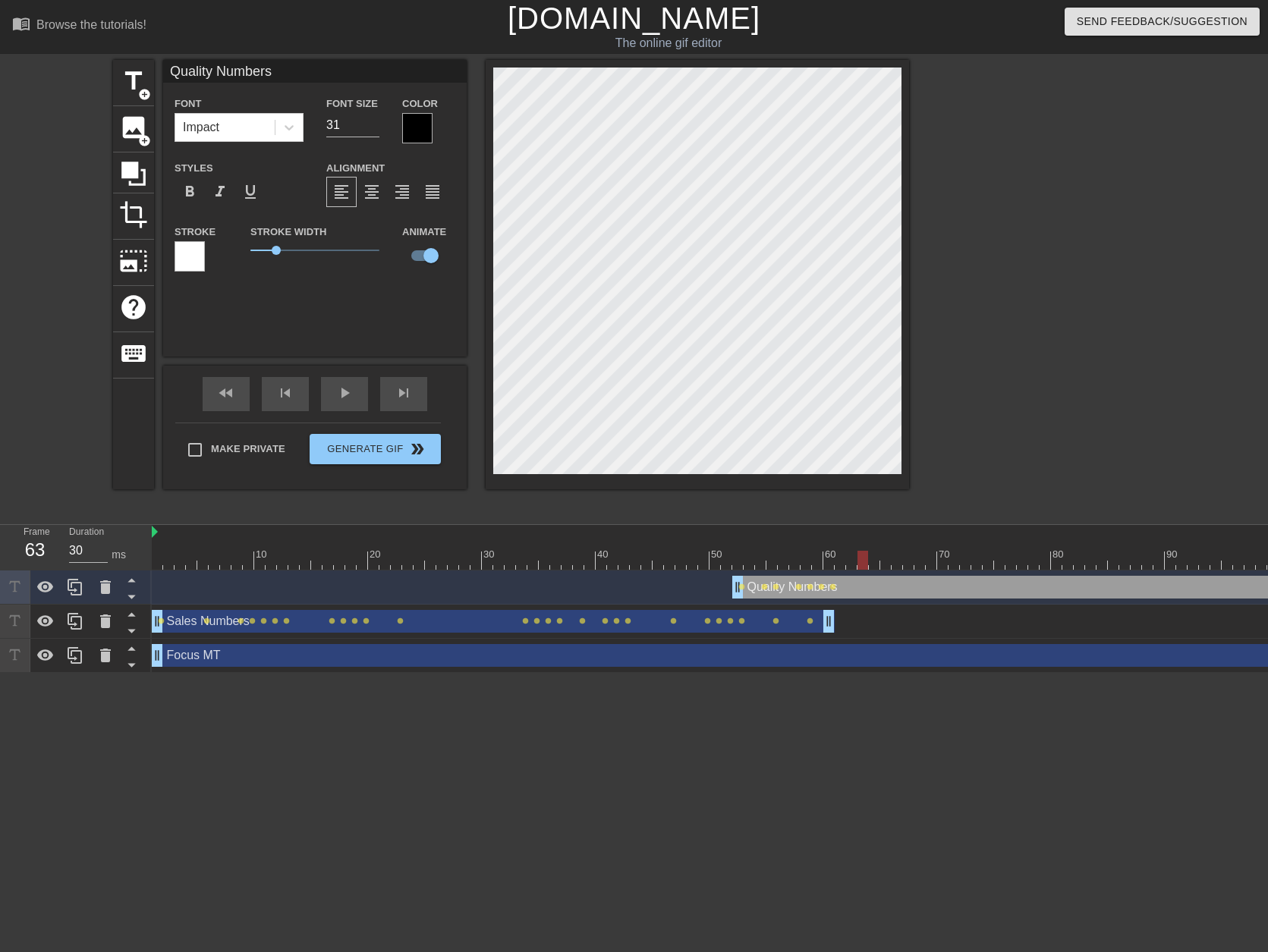
click at [872, 563] on div at bounding box center [981, 561] width 1661 height 19
click at [862, 568] on div at bounding box center [981, 561] width 1661 height 19
click at [873, 561] on div at bounding box center [981, 561] width 1661 height 19
click at [853, 558] on div at bounding box center [981, 561] width 1661 height 19
click at [860, 562] on div at bounding box center [981, 561] width 1661 height 19
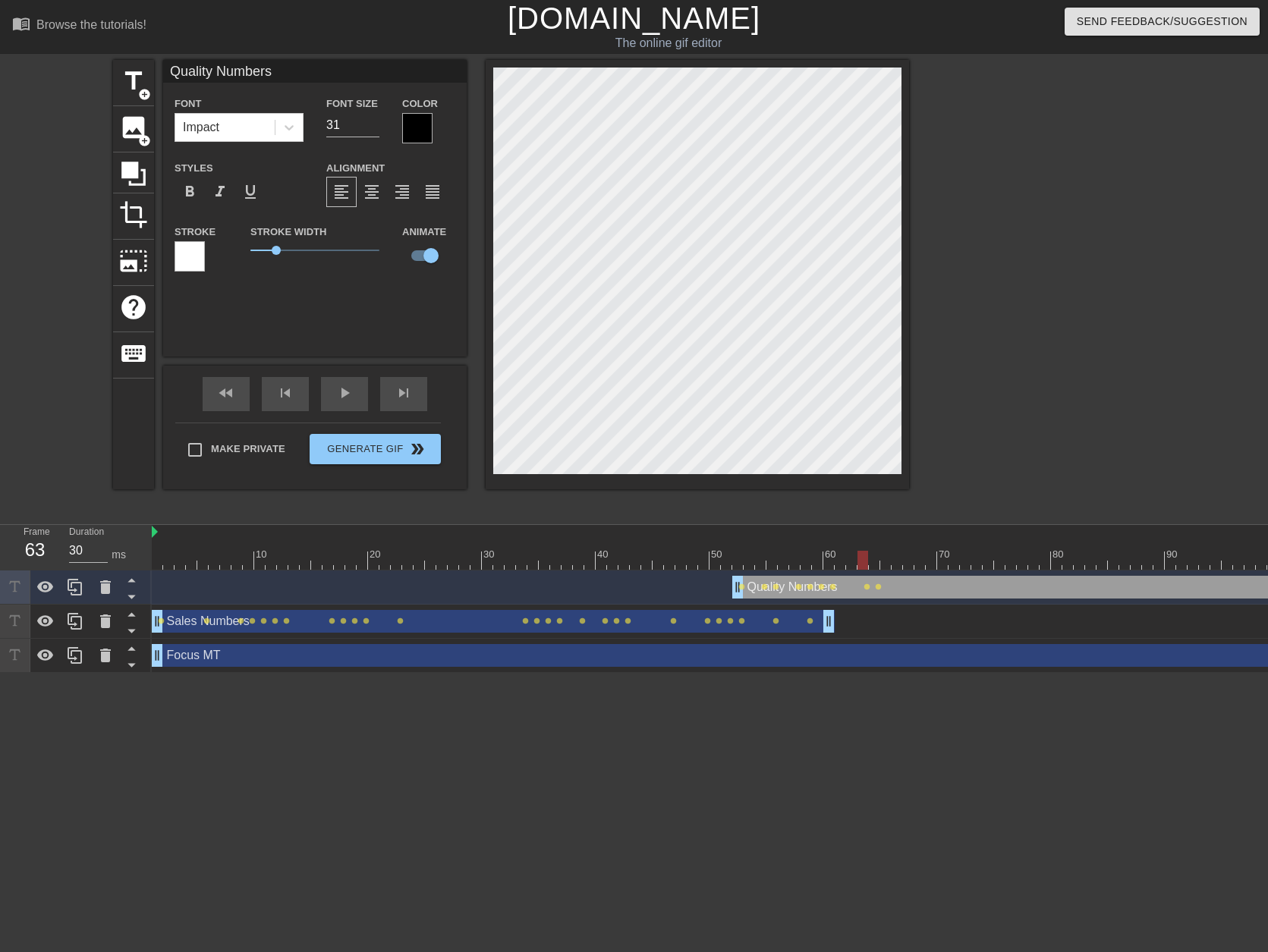
click at [869, 560] on div at bounding box center [981, 561] width 1661 height 19
click at [886, 560] on div at bounding box center [981, 561] width 1661 height 19
click at [901, 585] on div "Quality Numbers drag_handle drag_handle" at bounding box center [1272, 587] width 1081 height 23
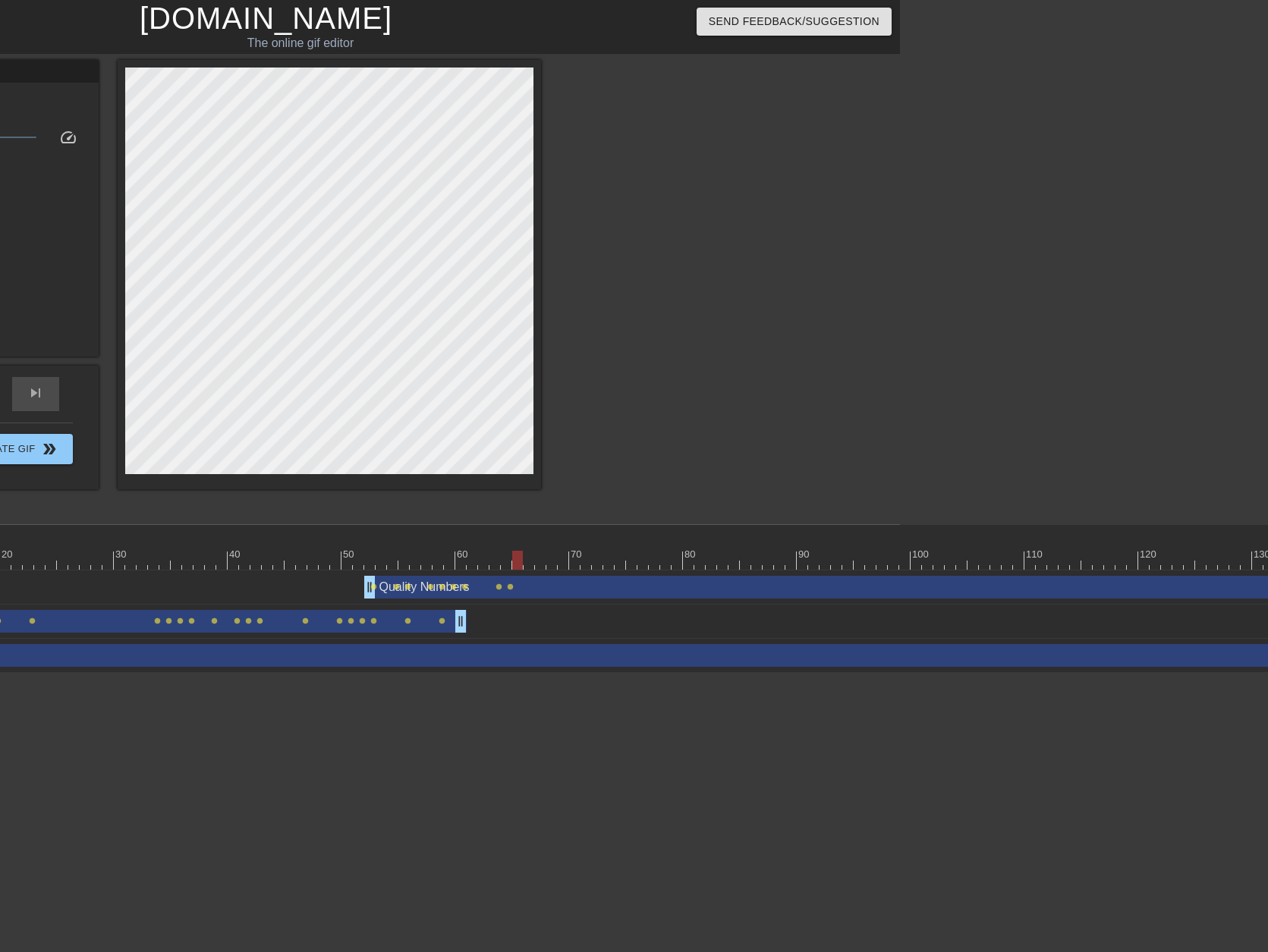
scroll to position [0, 549]
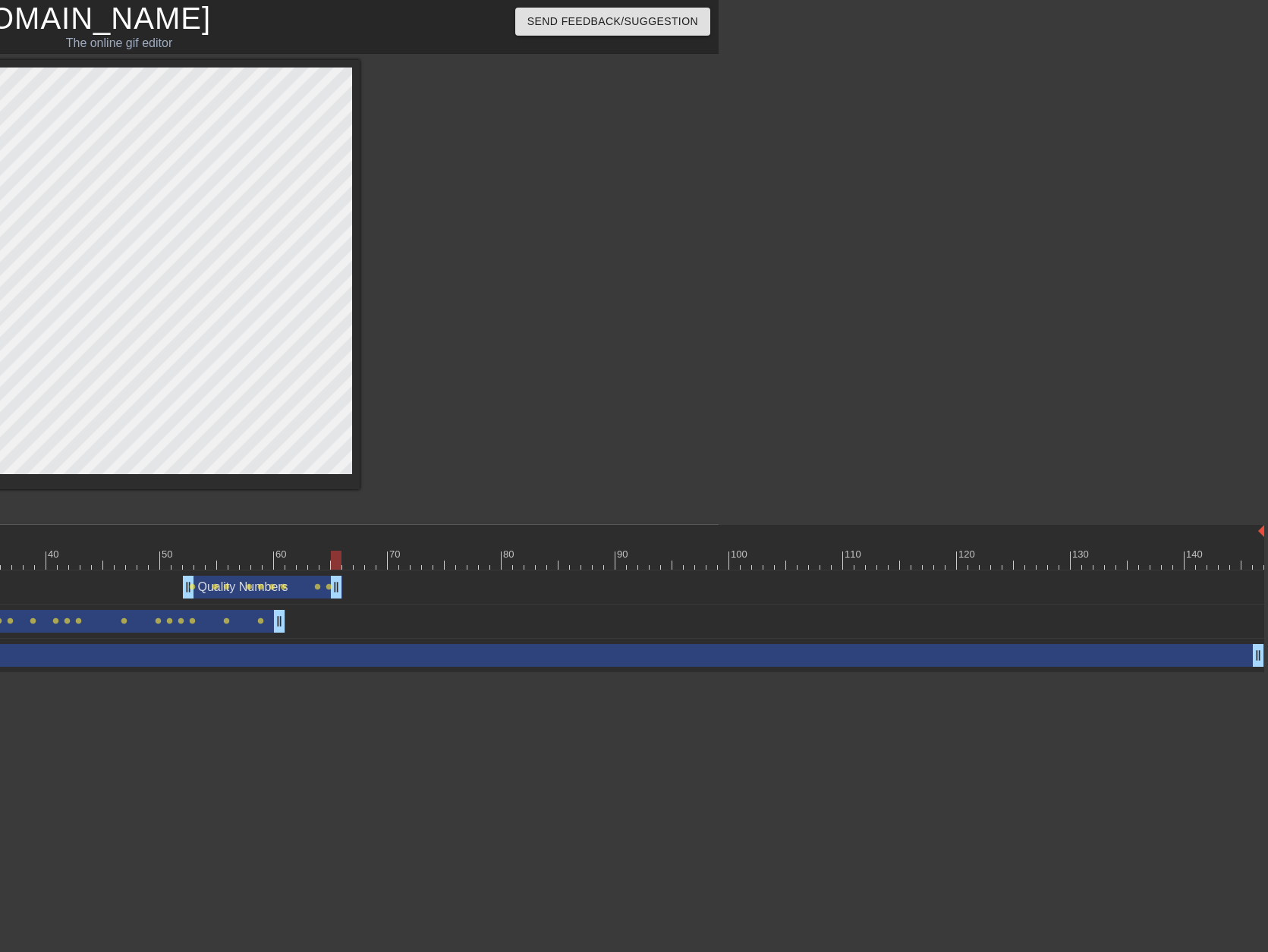
drag, startPoint x: 1258, startPoint y: 592, endPoint x: 339, endPoint y: 628, distance: 919.7
click at [339, 628] on div "Quality Numbers drag_handle drag_handle lens lens lens lens lens lens lens lens…" at bounding box center [161, 621] width 1116 height 102
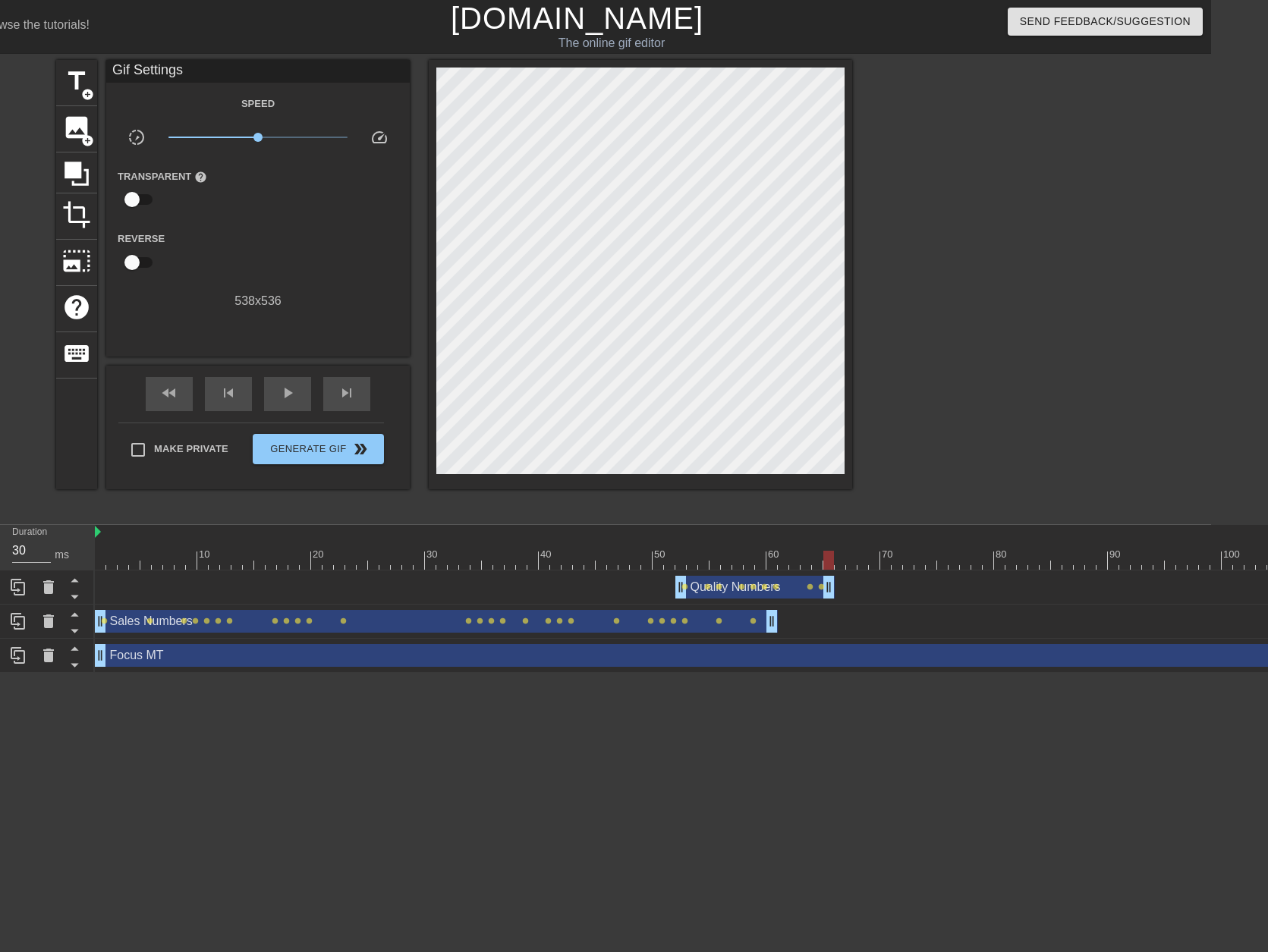
scroll to position [0, 0]
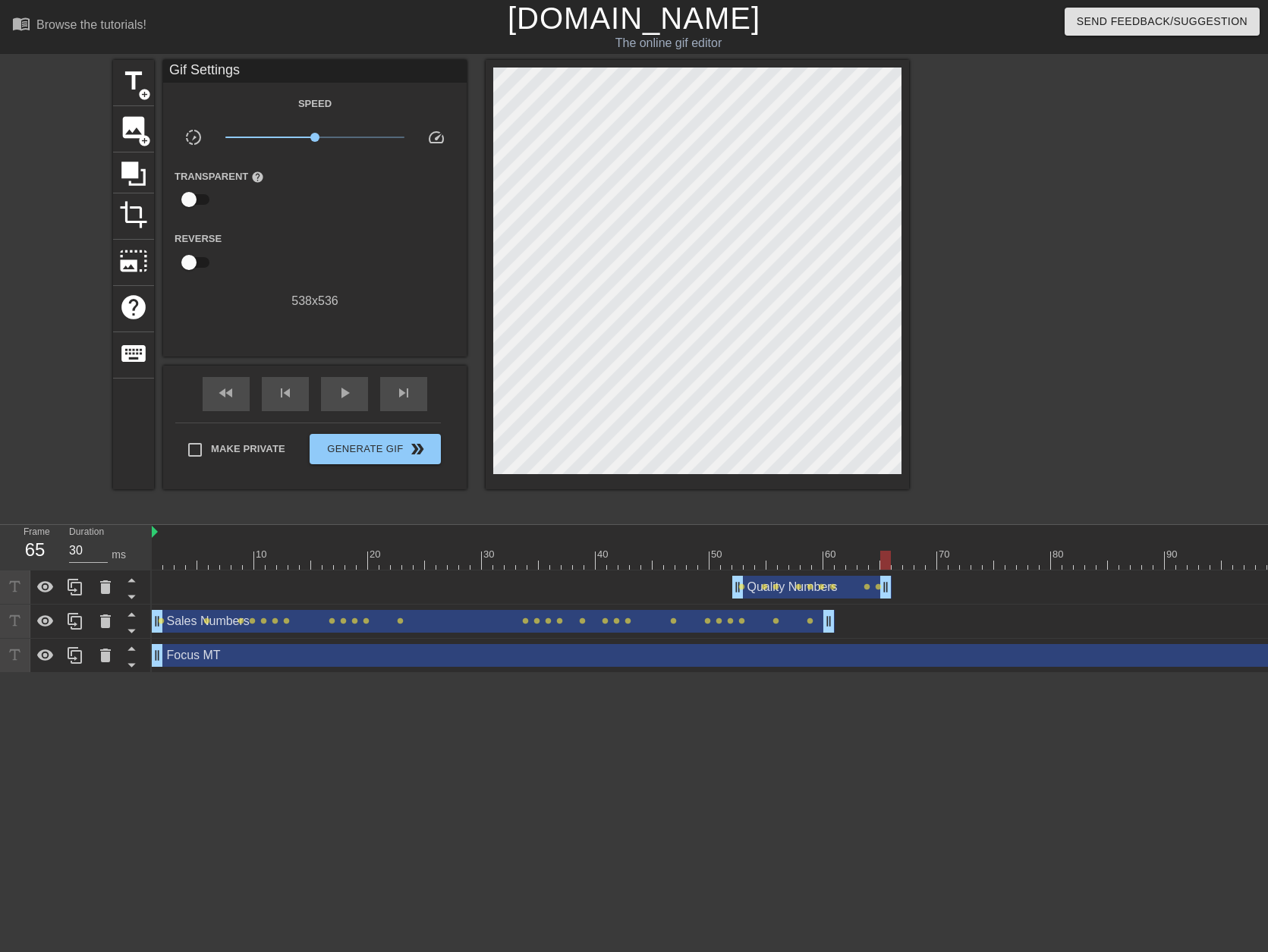
click at [237, 515] on div "menu_book Browse the tutorials! [DOMAIN_NAME] The online gif editor Send Feedba…" at bounding box center [634, 337] width 1268 height 673
click at [160, 565] on div at bounding box center [981, 561] width 1661 height 19
click at [351, 407] on div "play_arrow" at bounding box center [344, 394] width 47 height 34
type input "30"
click at [255, 442] on span "Make Private" at bounding box center [248, 449] width 75 height 15
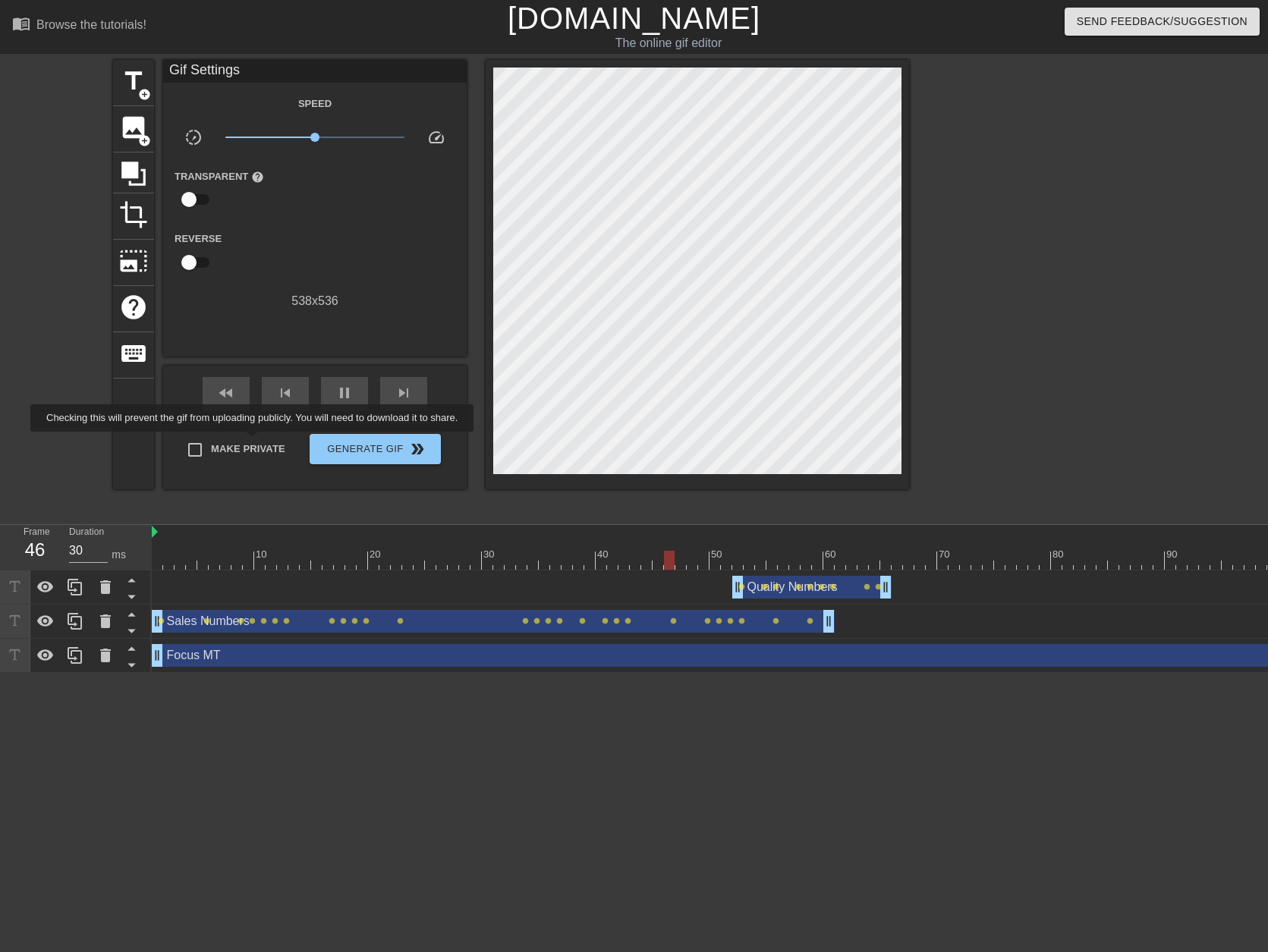
click at [211, 442] on input "Make Private" at bounding box center [195, 450] width 32 height 32
checkbox input "true"
type input "40"
click at [372, 446] on span "Generate Gif double_arrow" at bounding box center [375, 448] width 119 height 18
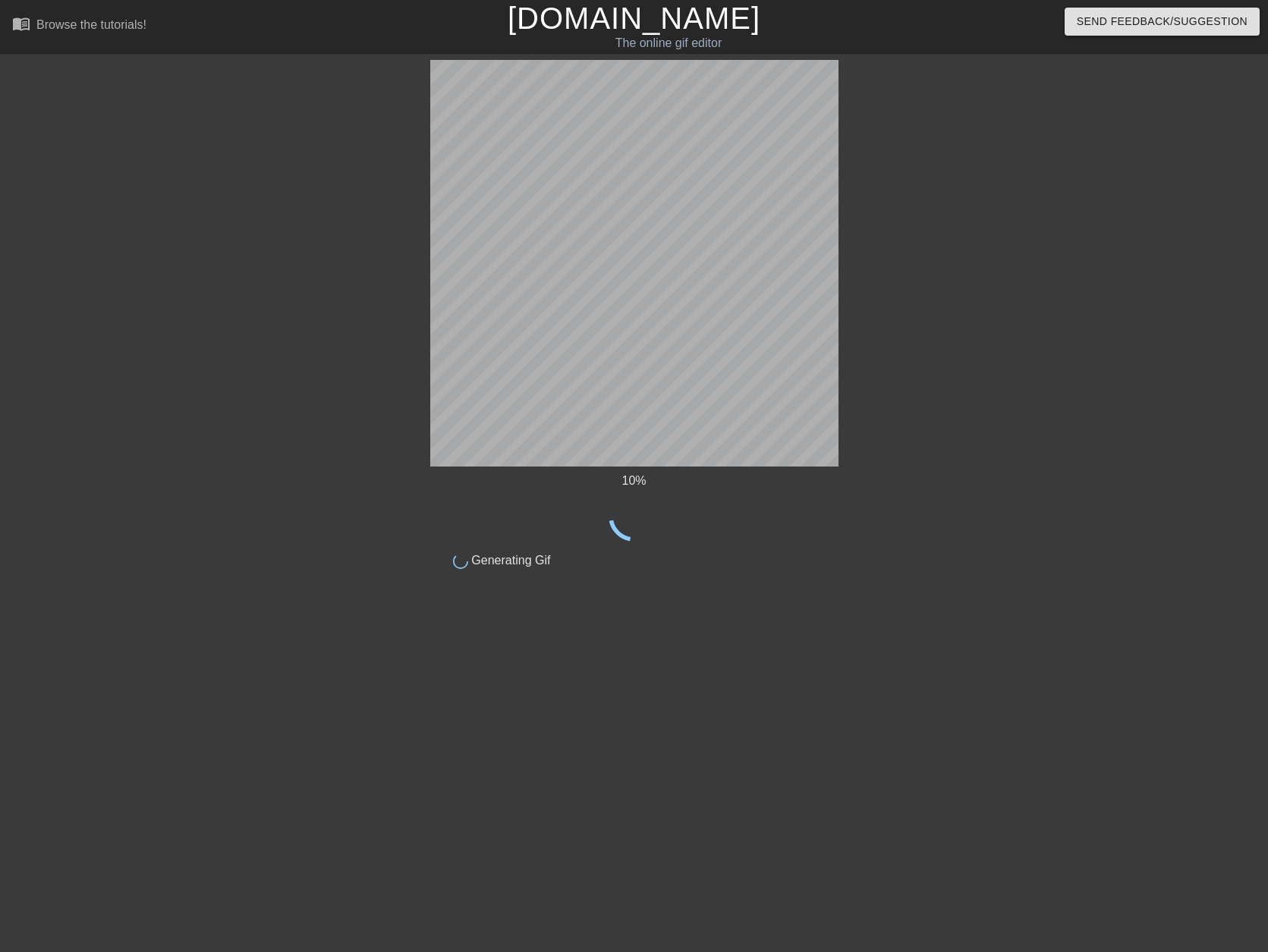
click at [999, 230] on div at bounding box center [970, 286] width 228 height 455
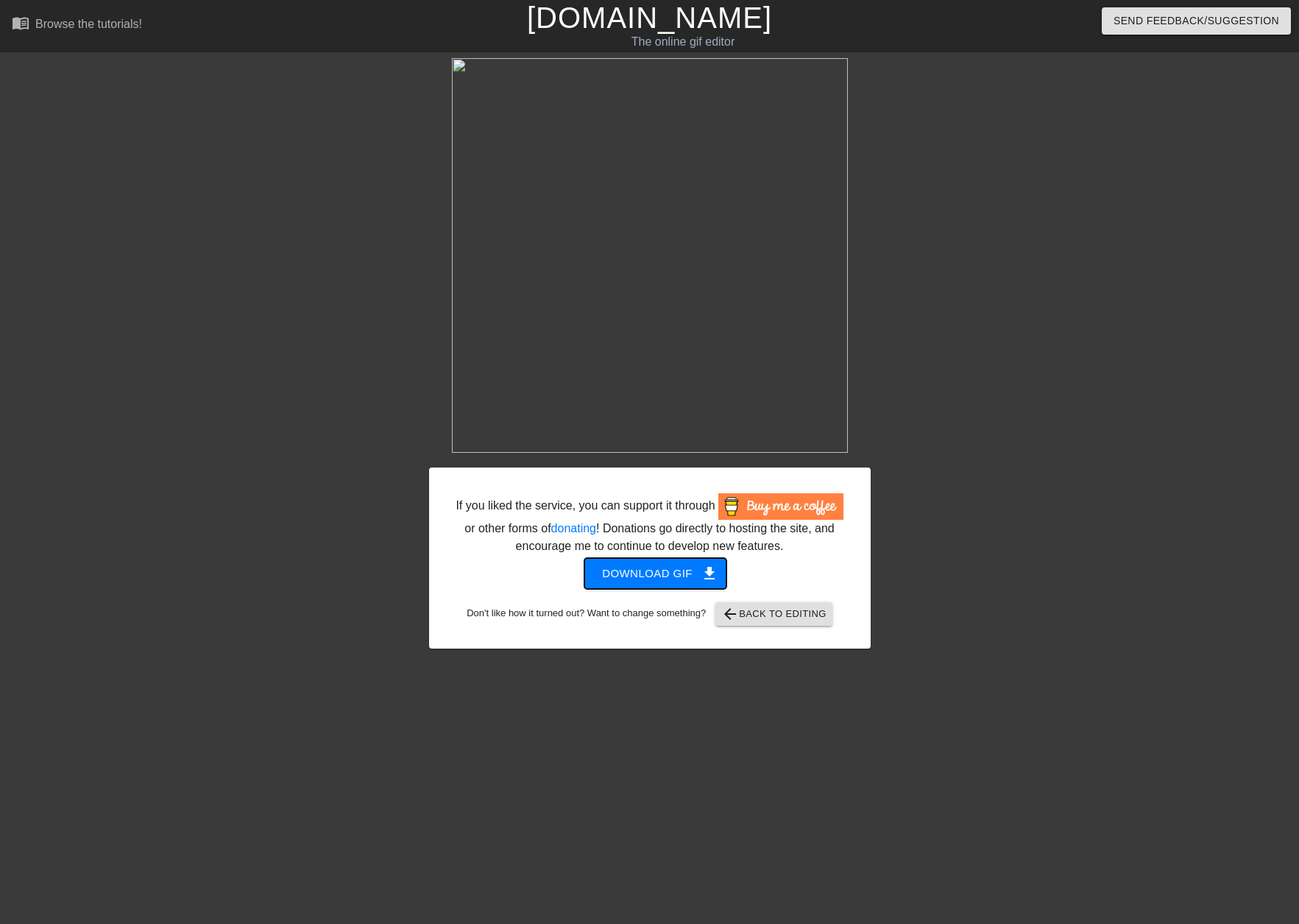
click at [665, 581] on span "Download gif get_app" at bounding box center [655, 573] width 106 height 19
click at [780, 620] on span "arrow_back Back to Editing" at bounding box center [773, 614] width 105 height 17
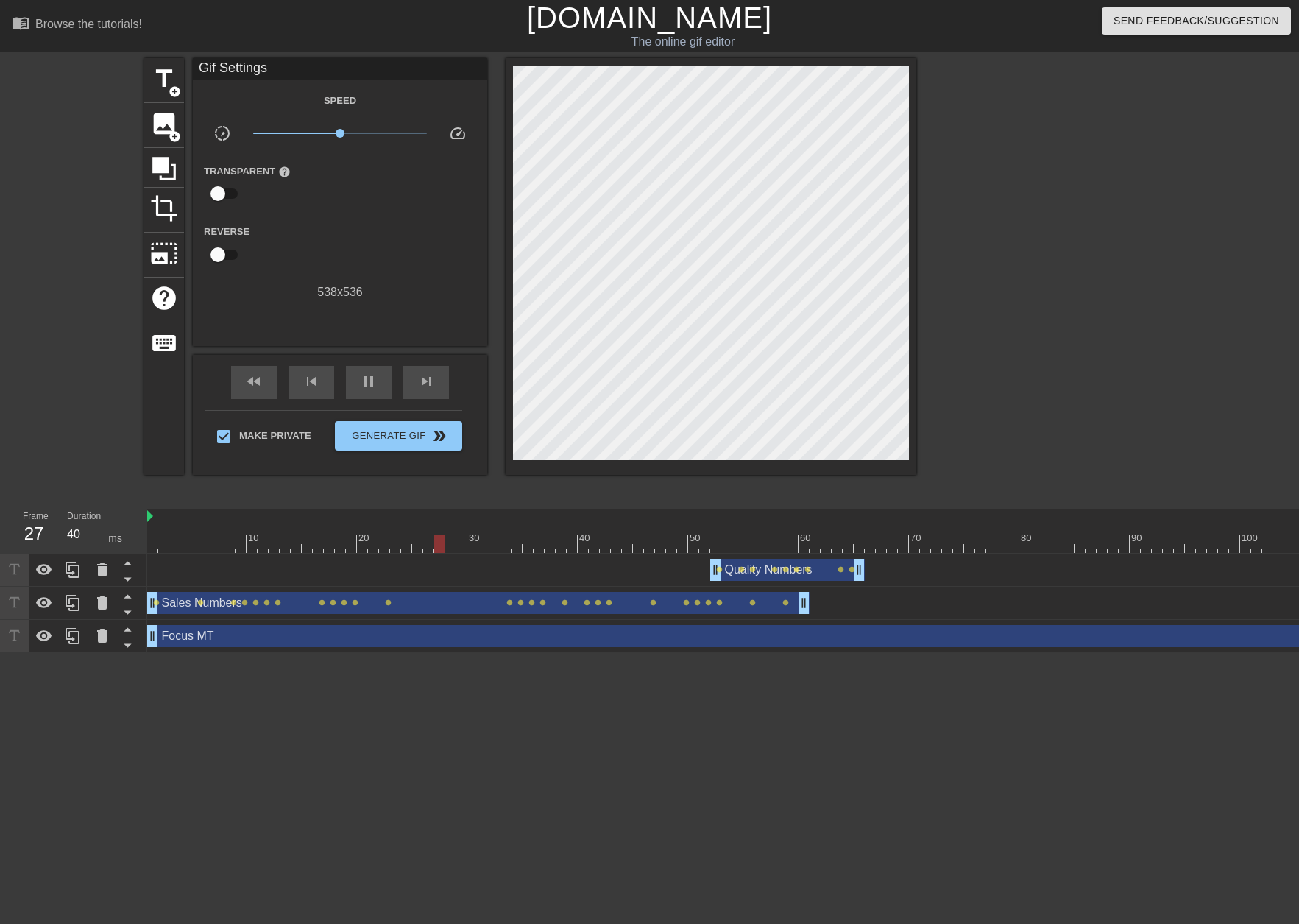
click at [770, 578] on div "Quality Numbers drag_handle drag_handle" at bounding box center [787, 570] width 155 height 22
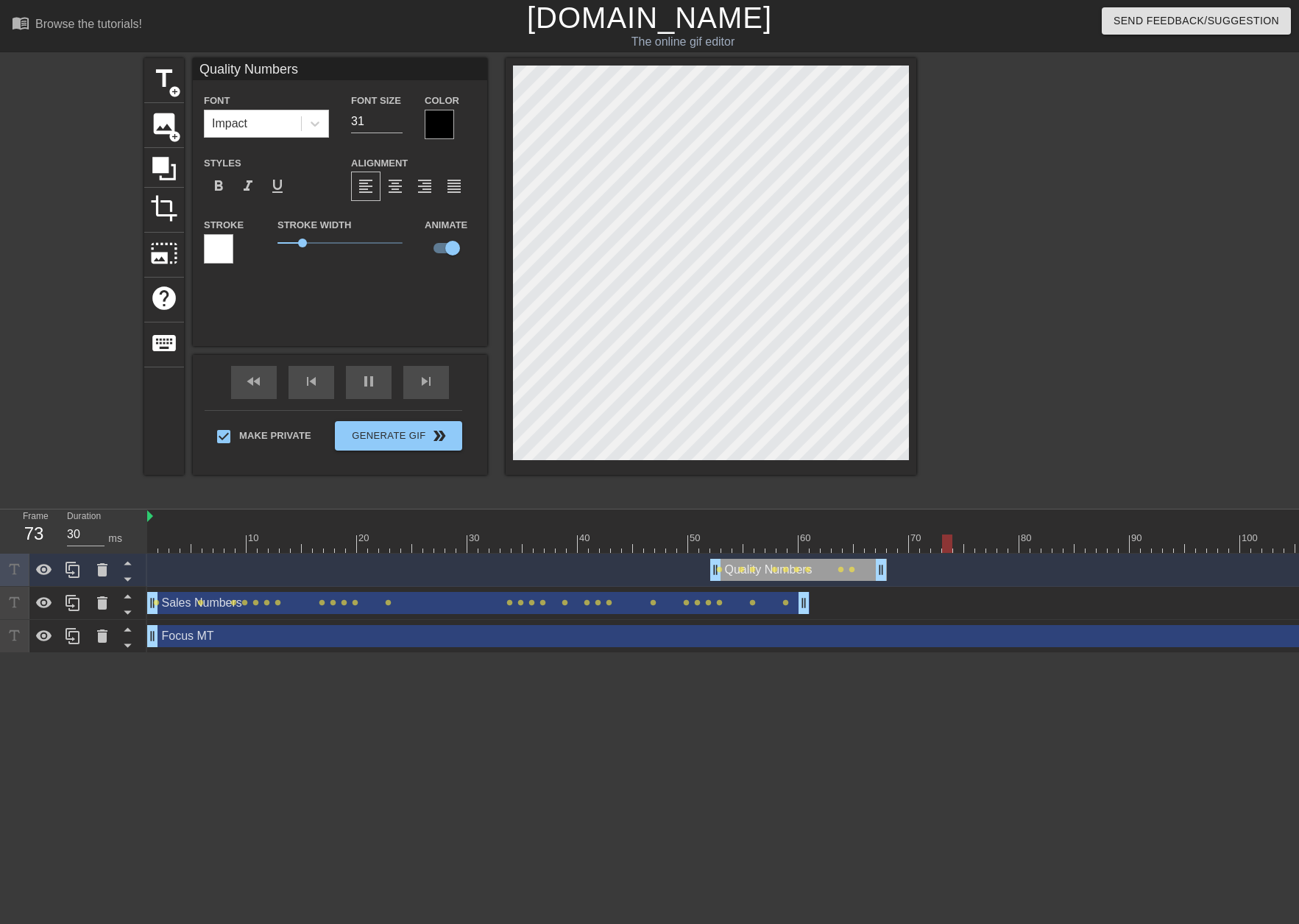
drag, startPoint x: 858, startPoint y: 575, endPoint x: 880, endPoint y: 575, distance: 22.0
click at [749, 572] on span "lens" at bounding box center [752, 569] width 6 height 6
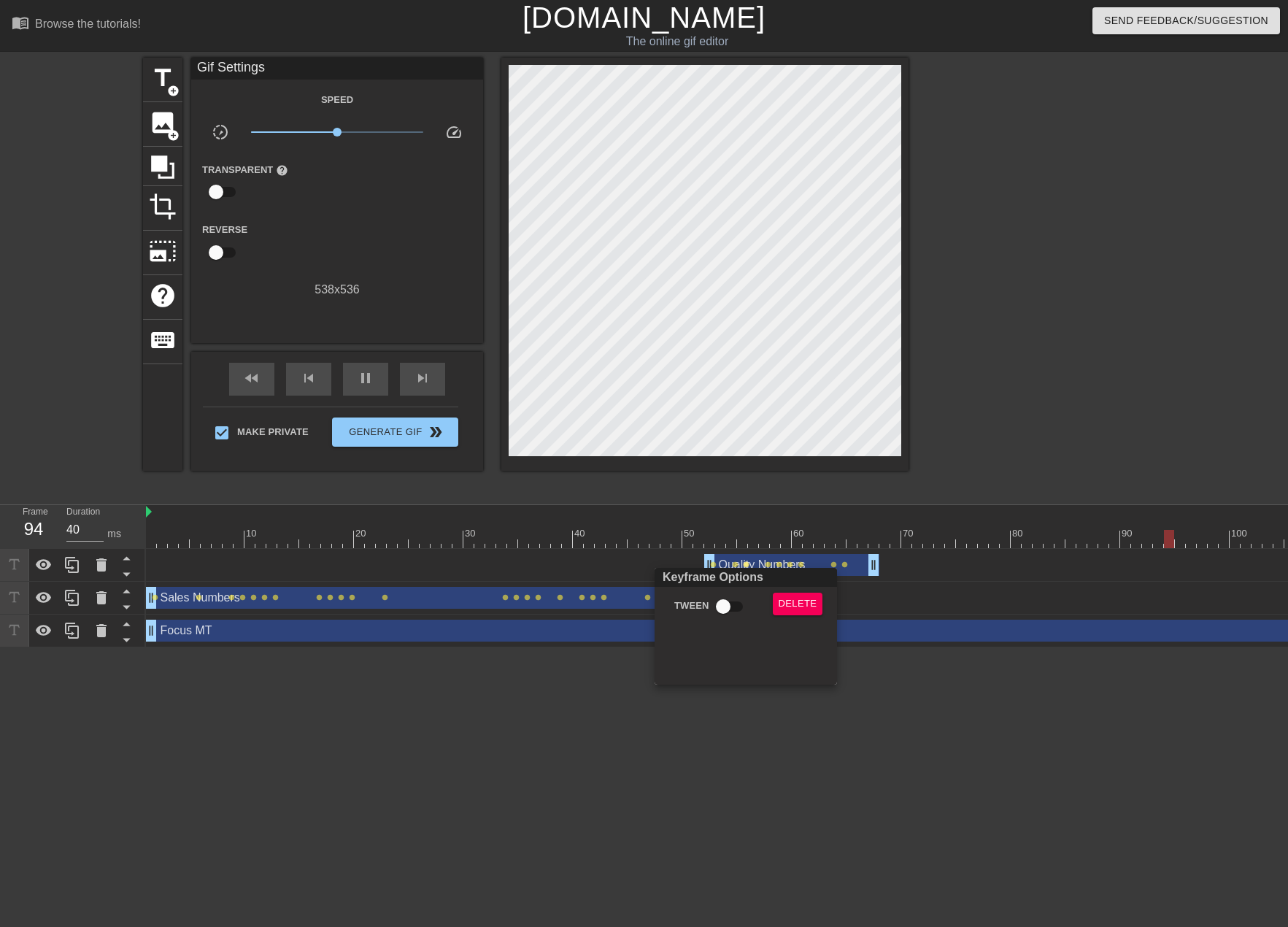
click at [847, 575] on div at bounding box center [644, 463] width 1288 height 927
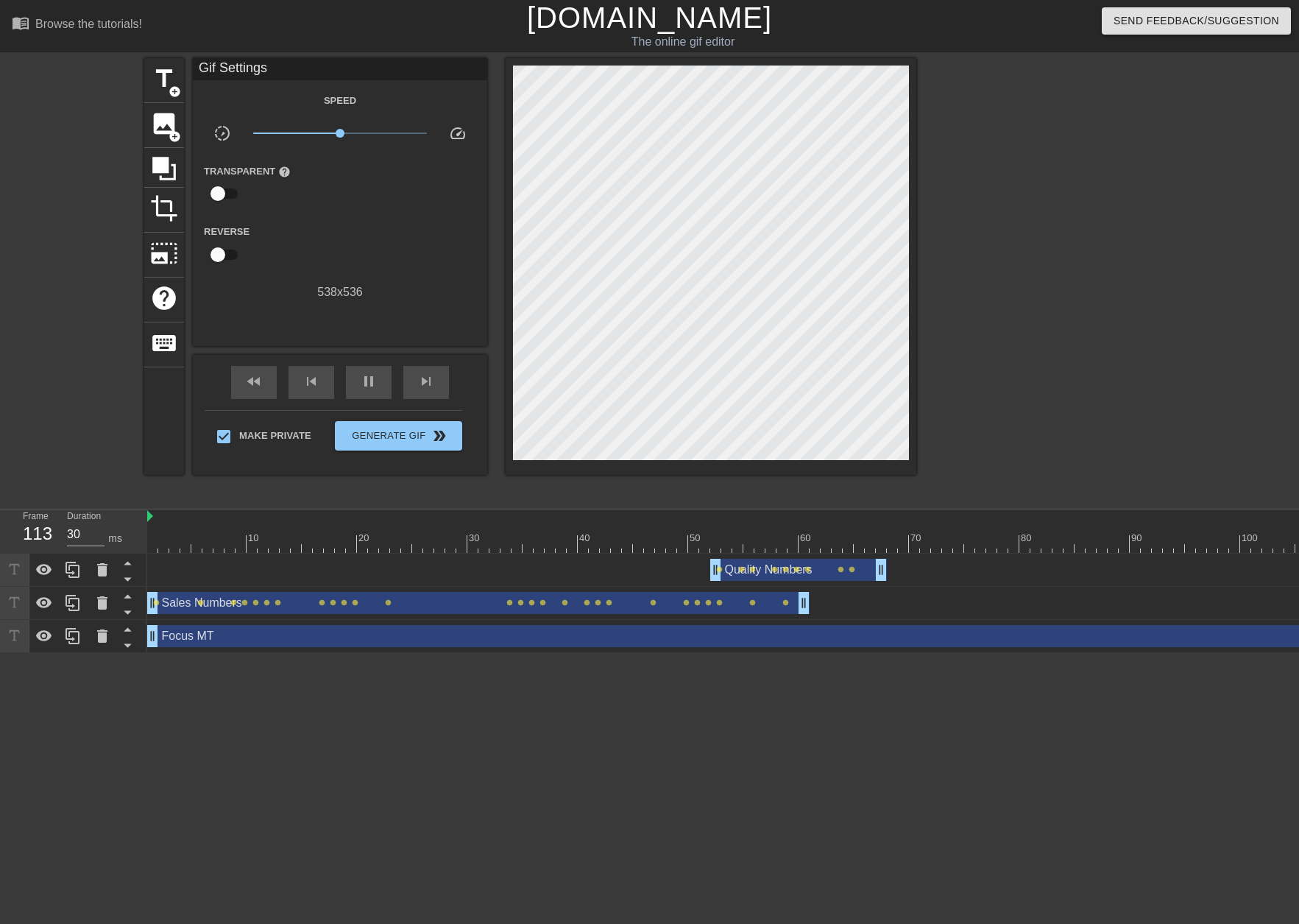
click at [856, 572] on div "Quality Numbers drag_handle drag_handle" at bounding box center [798, 570] width 177 height 22
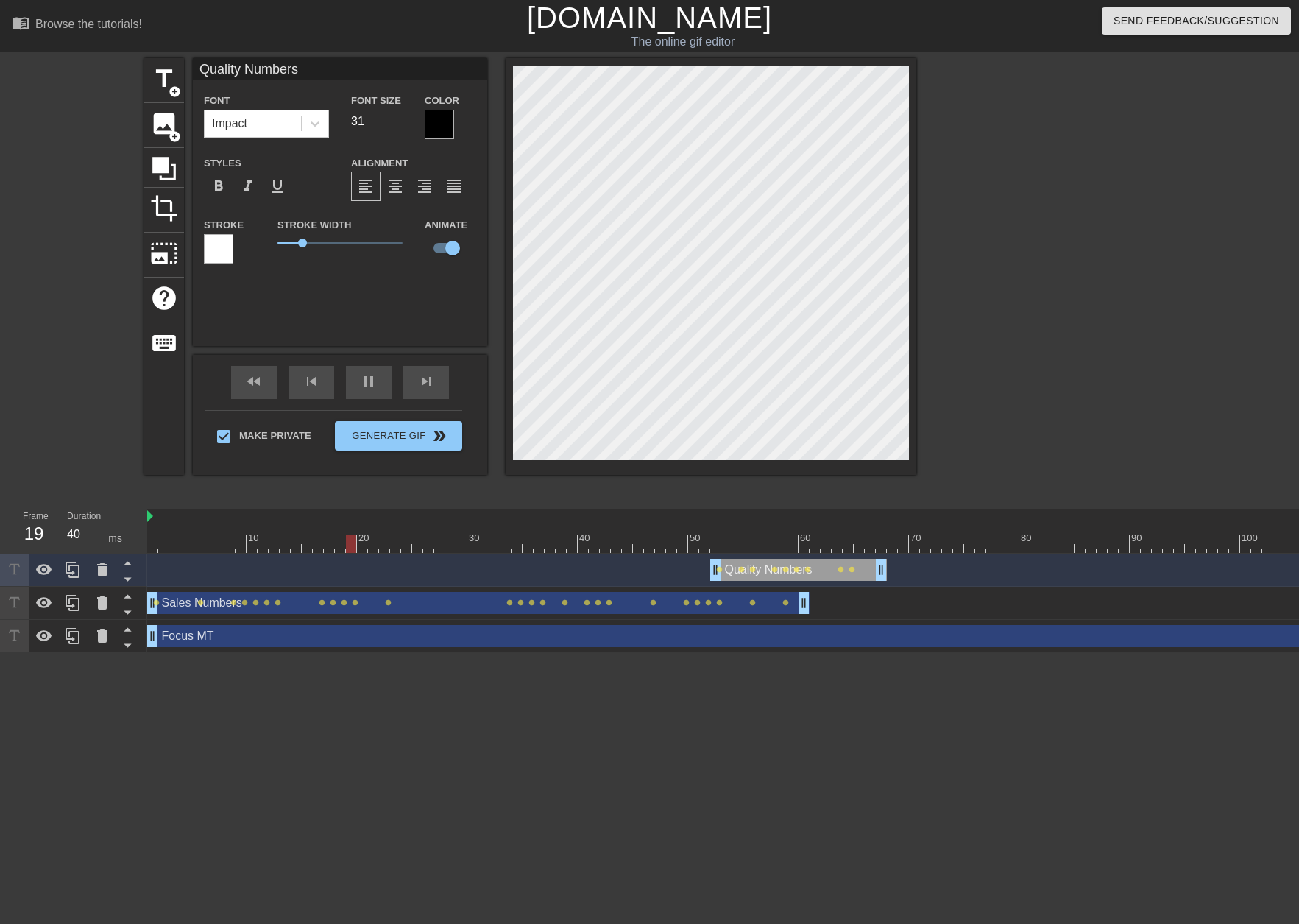
type input "30"
type input "40"
type input "30"
click at [398, 121] on input "30" at bounding box center [377, 122] width 51 height 24
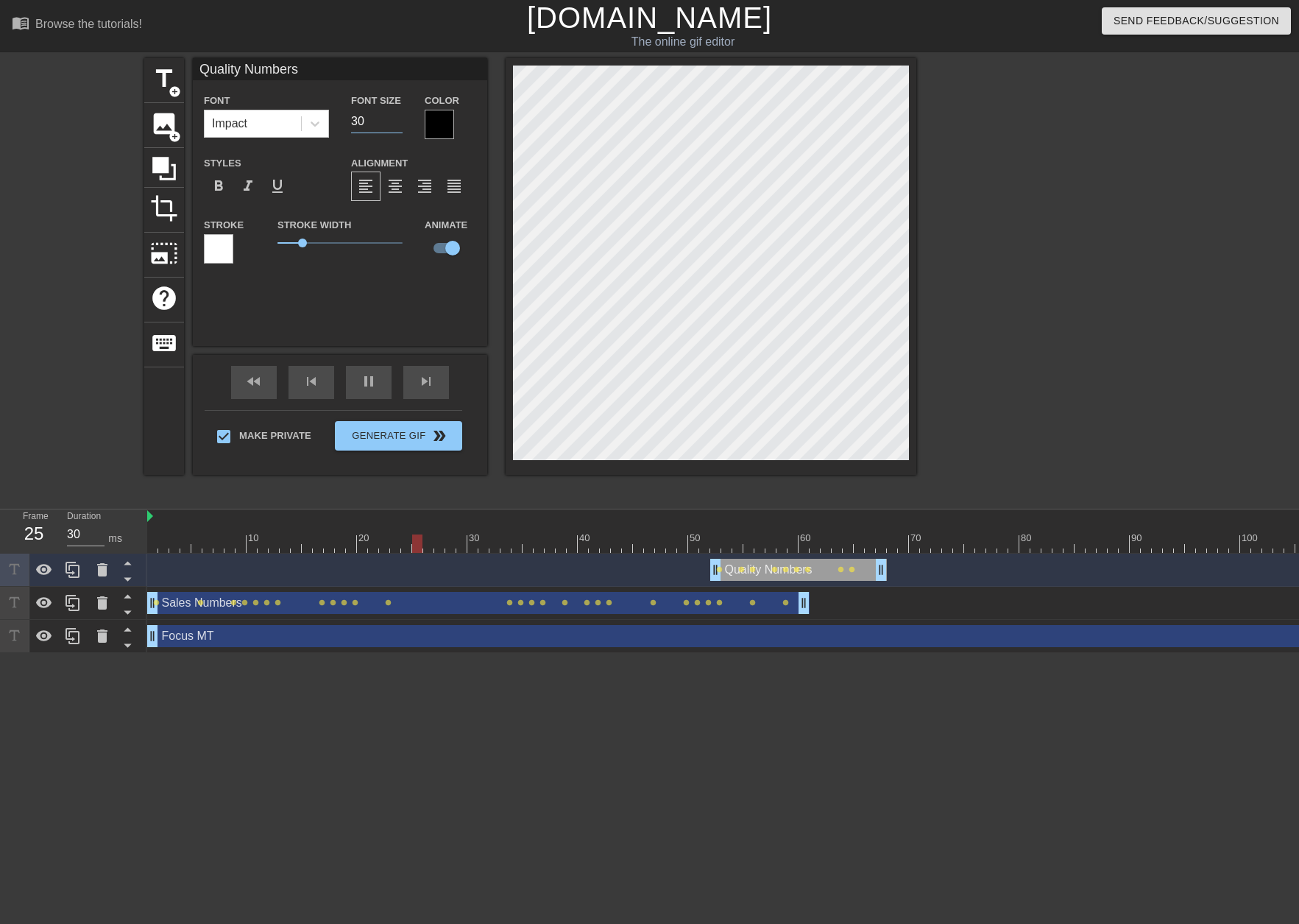
type input "40"
type input "29"
type input "30"
type input "29"
click at [398, 121] on input "29" at bounding box center [377, 122] width 51 height 24
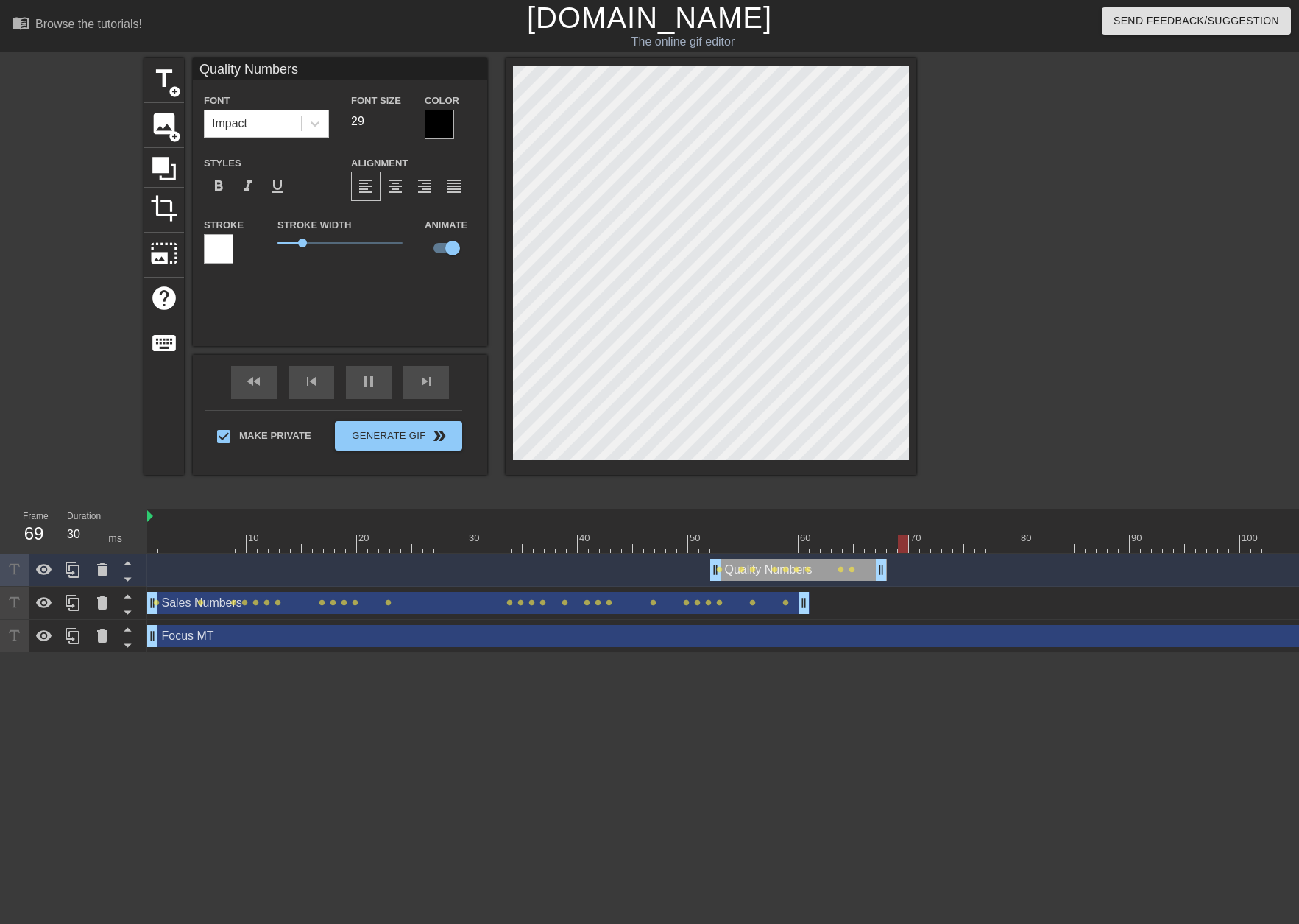
type input "40"
type input "28"
type input "40"
type input "28"
click at [398, 121] on input "28" at bounding box center [377, 122] width 51 height 24
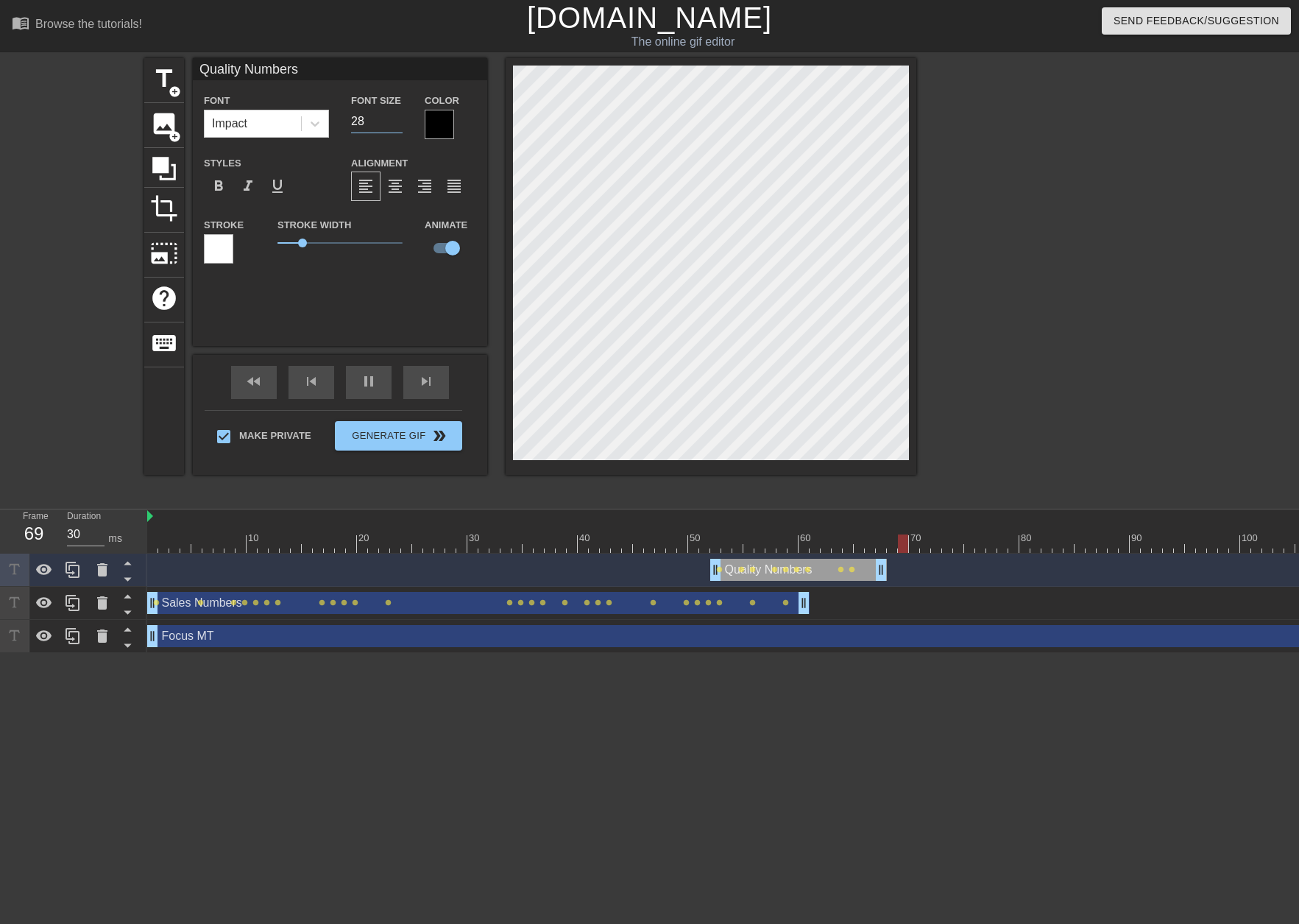
type input "40"
type input "27"
type input "30"
type input "27"
click at [398, 121] on input "27" at bounding box center [377, 122] width 51 height 24
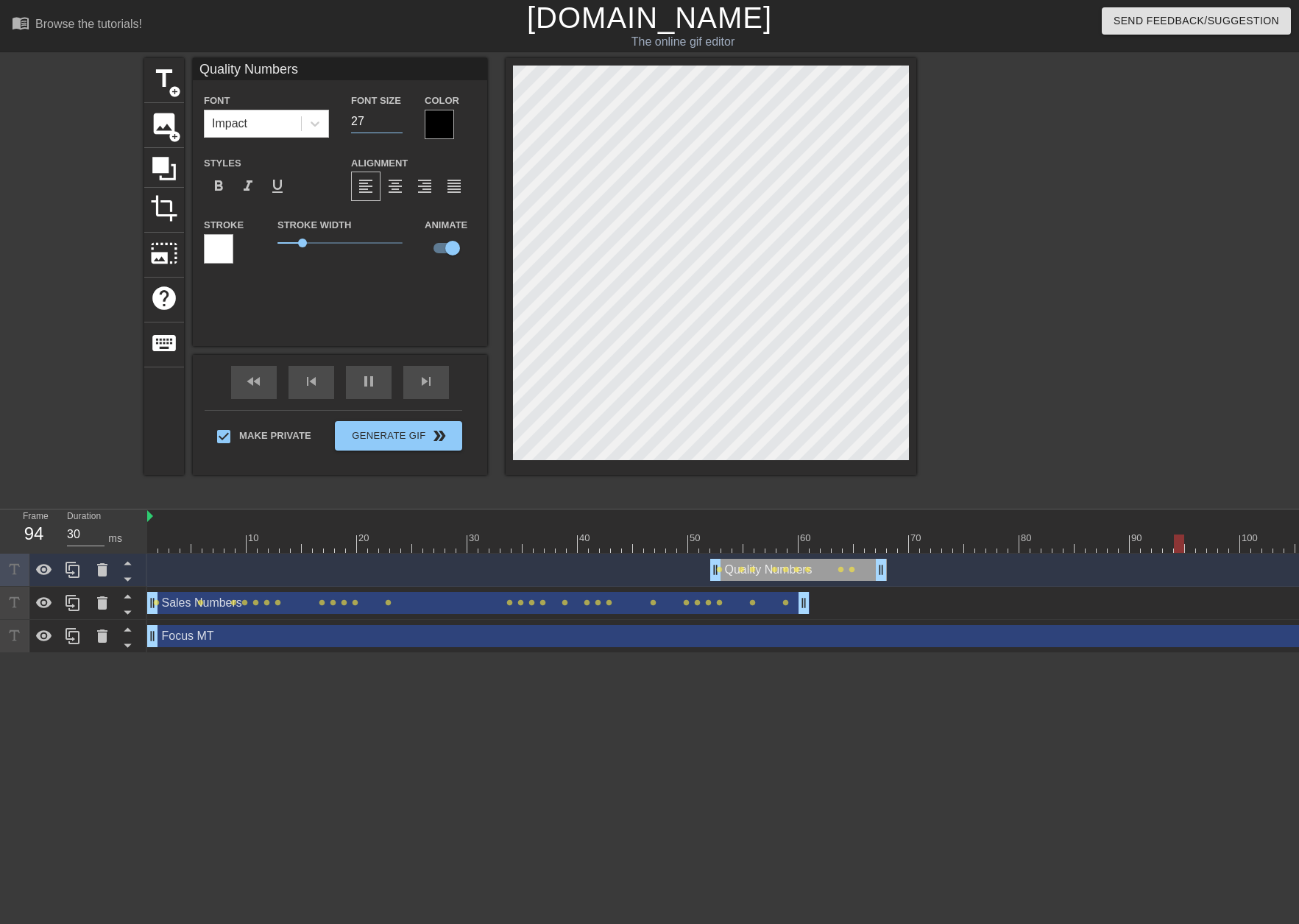
type input "40"
type input "28"
type input "30"
type input "28"
click at [397, 117] on input "28" at bounding box center [377, 122] width 51 height 24
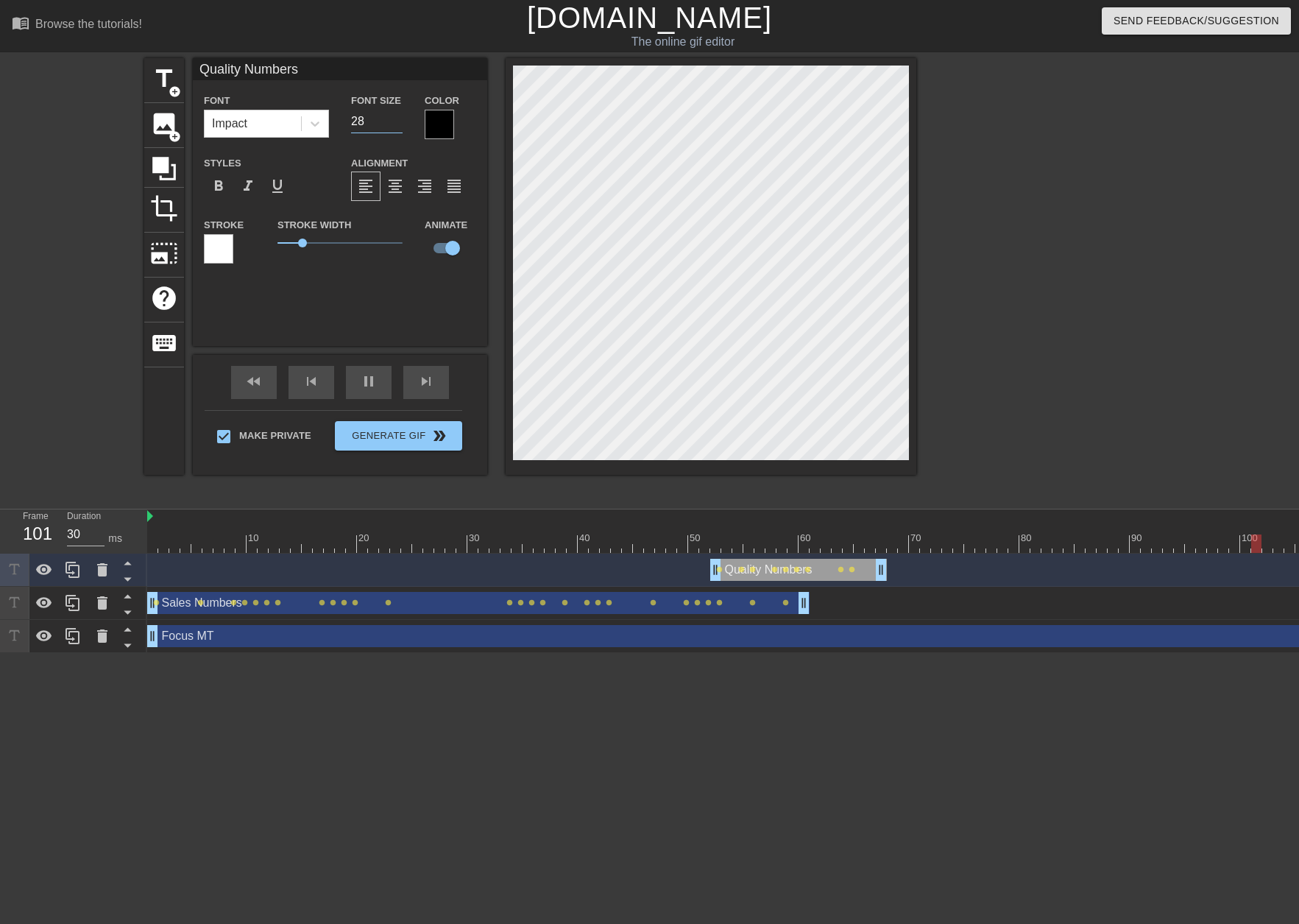
type input "40"
type input "29"
type input "40"
type input "29"
click at [397, 117] on input "29" at bounding box center [377, 122] width 51 height 24
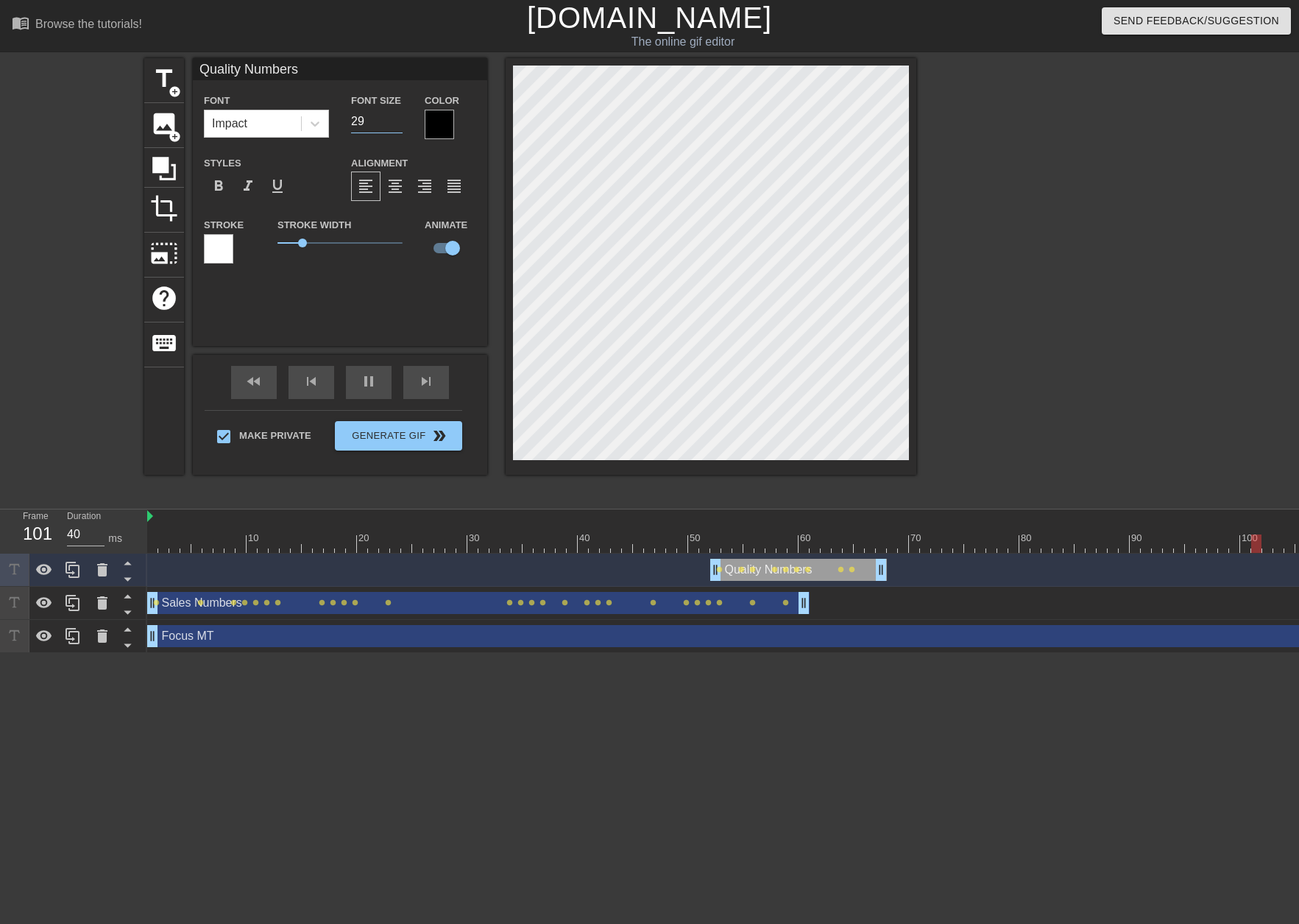
type input "30"
click at [397, 117] on input "30" at bounding box center [377, 122] width 51 height 24
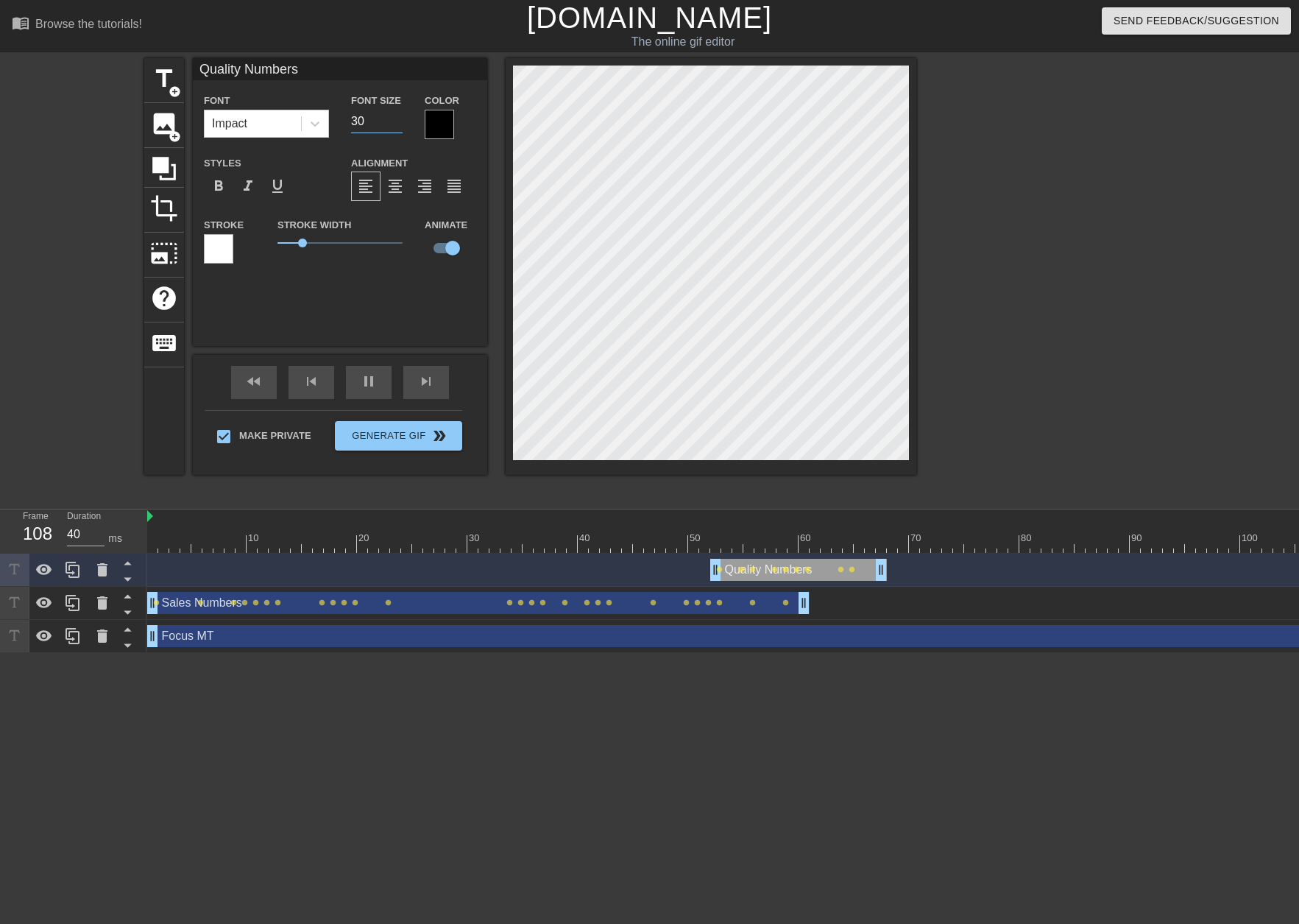
type input "30"
type input "31"
type input "30"
type input "31"
click at [397, 117] on input "31" at bounding box center [377, 122] width 51 height 24
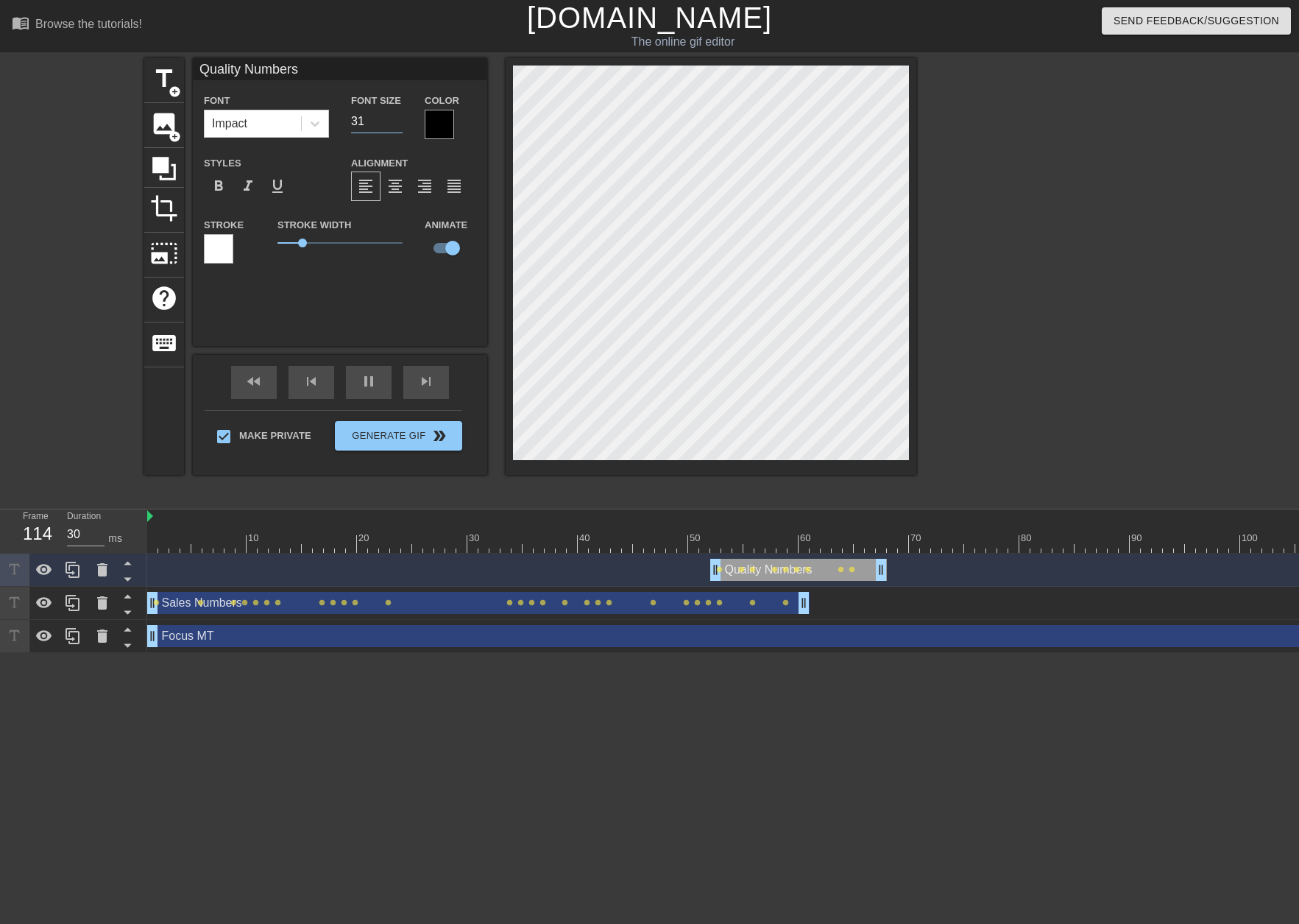
type input "40"
type input "32"
type input "30"
type input "32"
click at [397, 117] on input "32" at bounding box center [377, 122] width 51 height 24
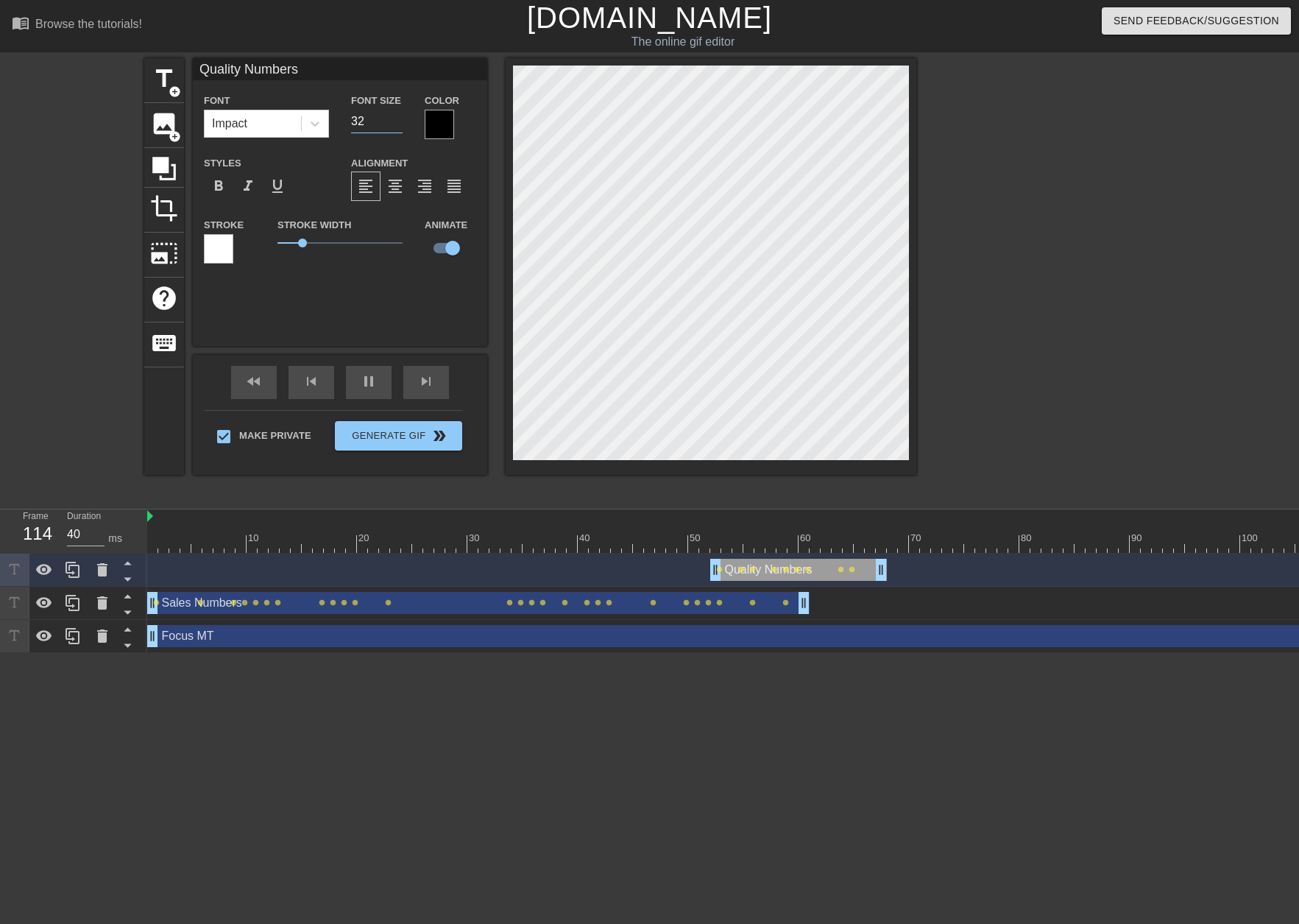
type input "30"
type input "33"
type input "30"
type input "33"
click at [397, 117] on input "33" at bounding box center [377, 122] width 51 height 24
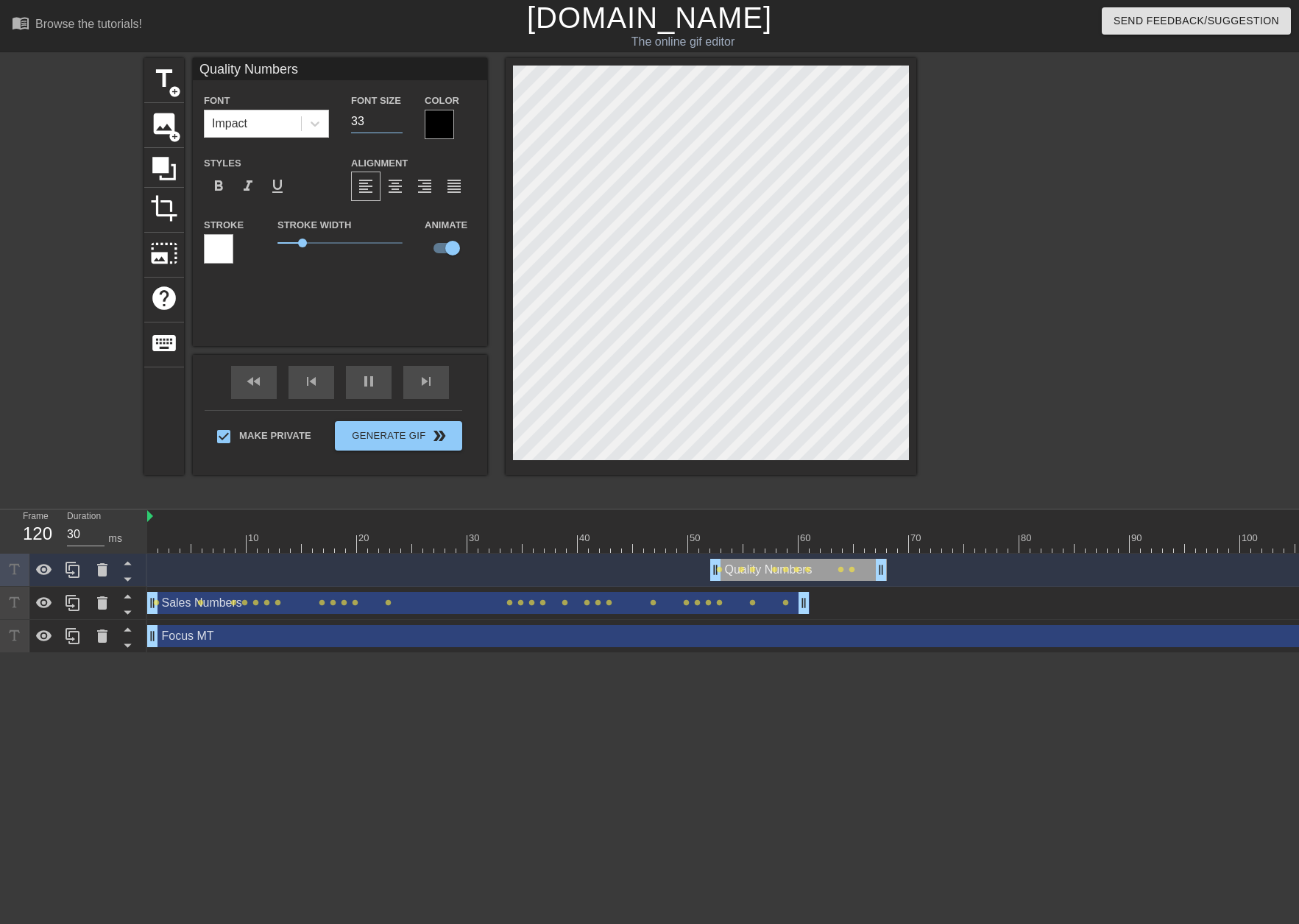
type input "40"
type input "34"
type input "30"
type input "34"
click at [397, 117] on input "34" at bounding box center [377, 122] width 51 height 24
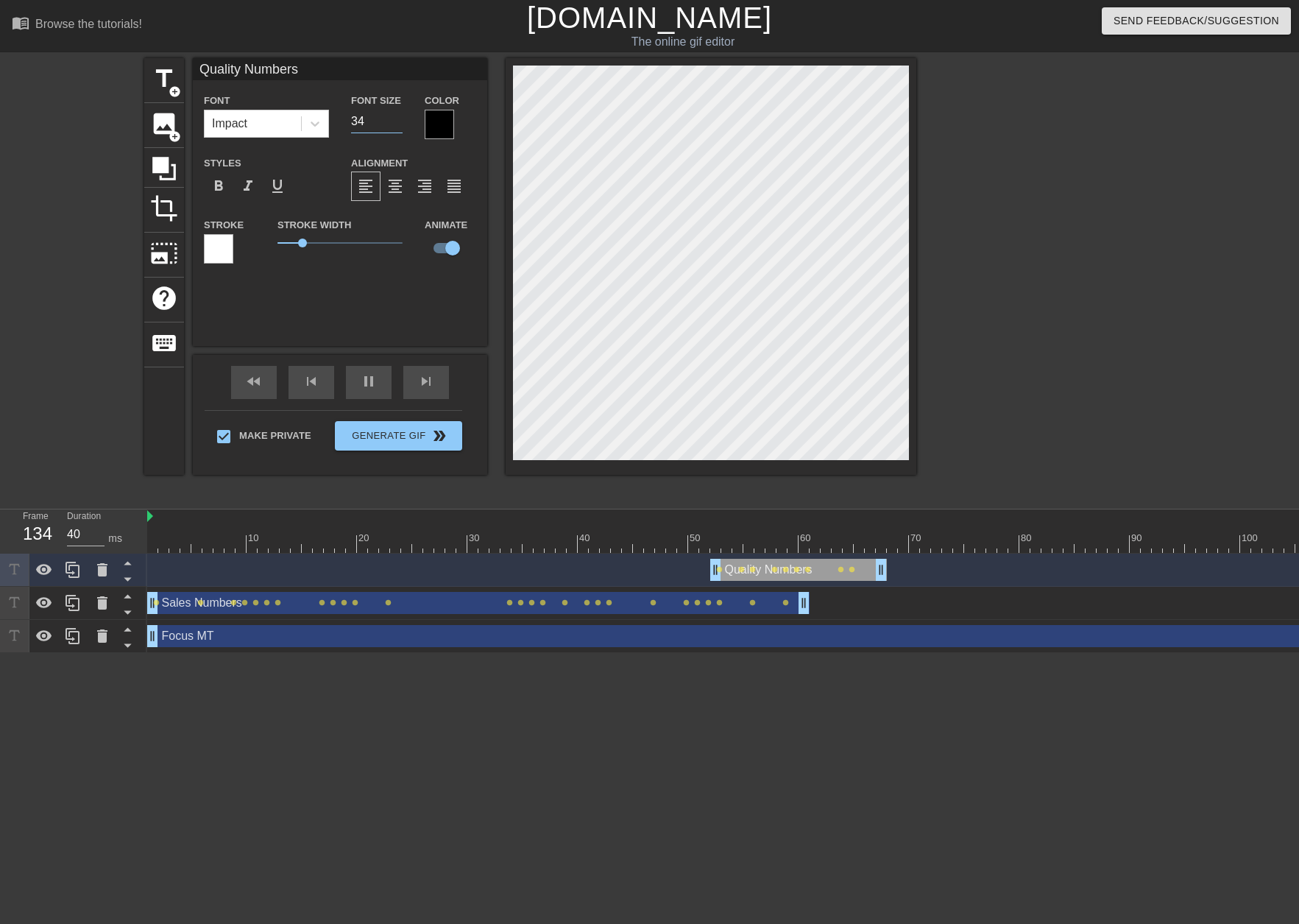
type input "30"
type input "35"
type input "40"
type input "35"
click at [397, 117] on input "35" at bounding box center [377, 122] width 51 height 24
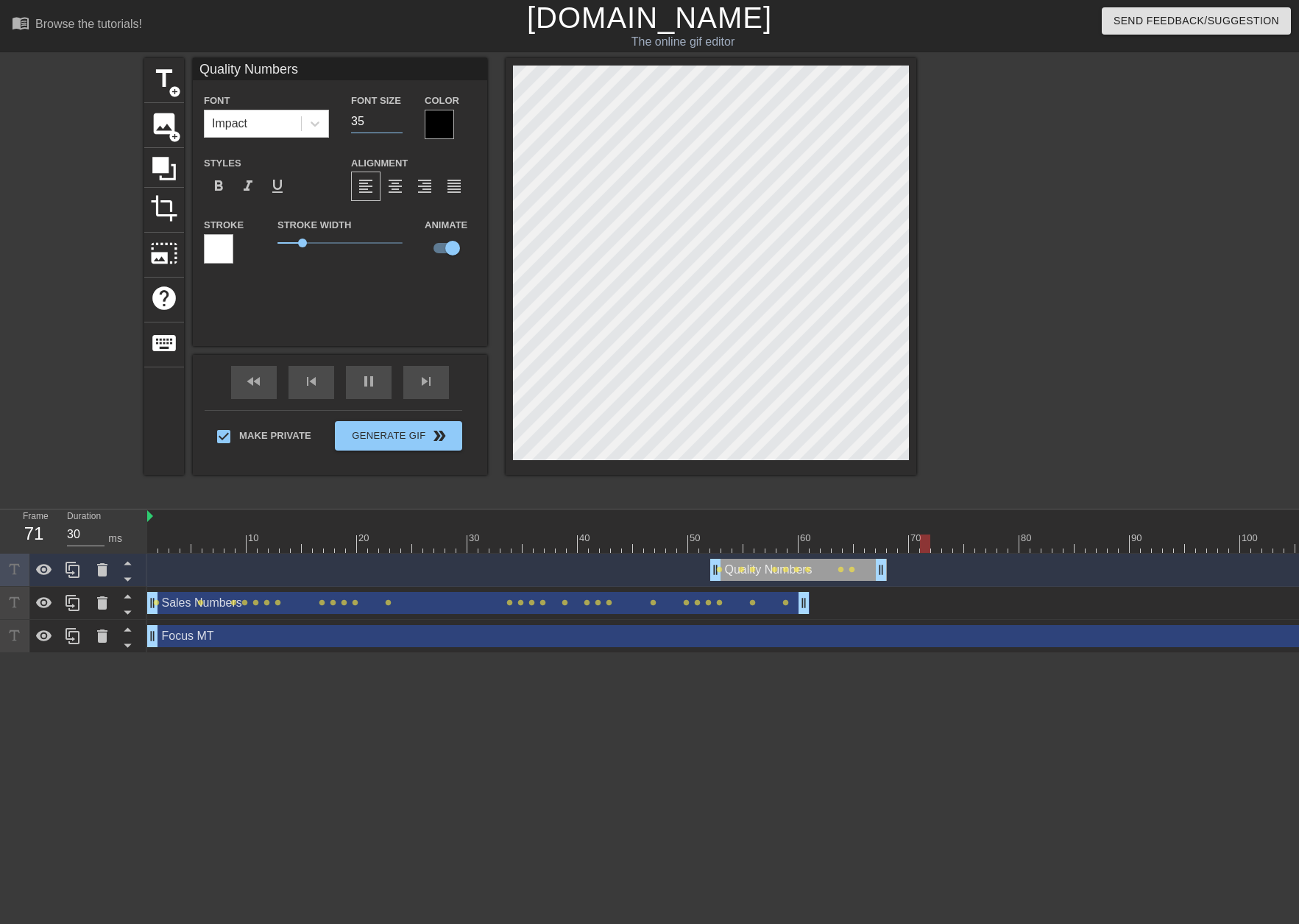
type input "40"
type input "36"
type input "40"
type input "36"
click at [397, 117] on input "36" at bounding box center [377, 122] width 51 height 24
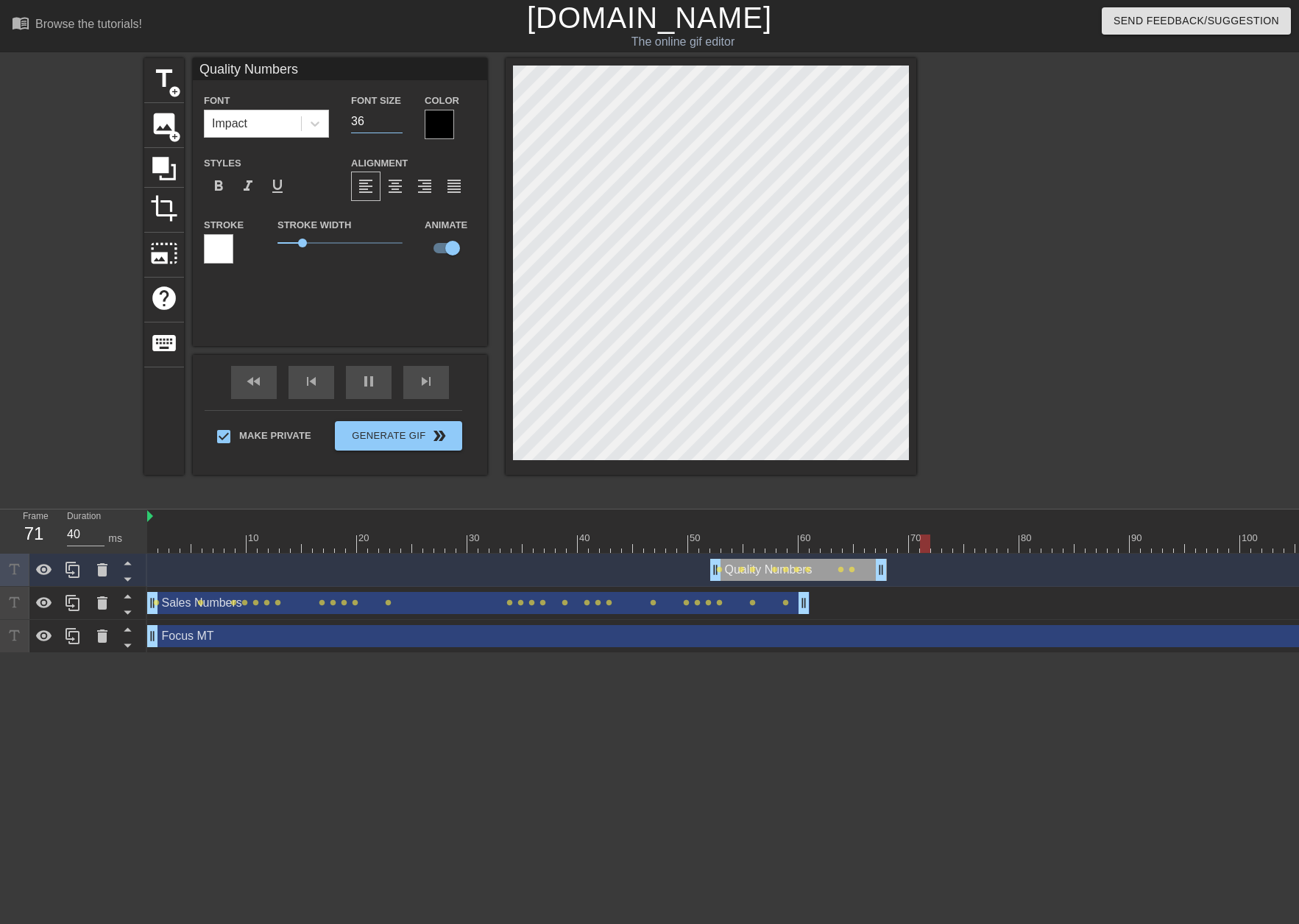
type input "30"
type input "37"
type input "40"
type input "37"
click at [397, 117] on input "37" at bounding box center [377, 122] width 51 height 24
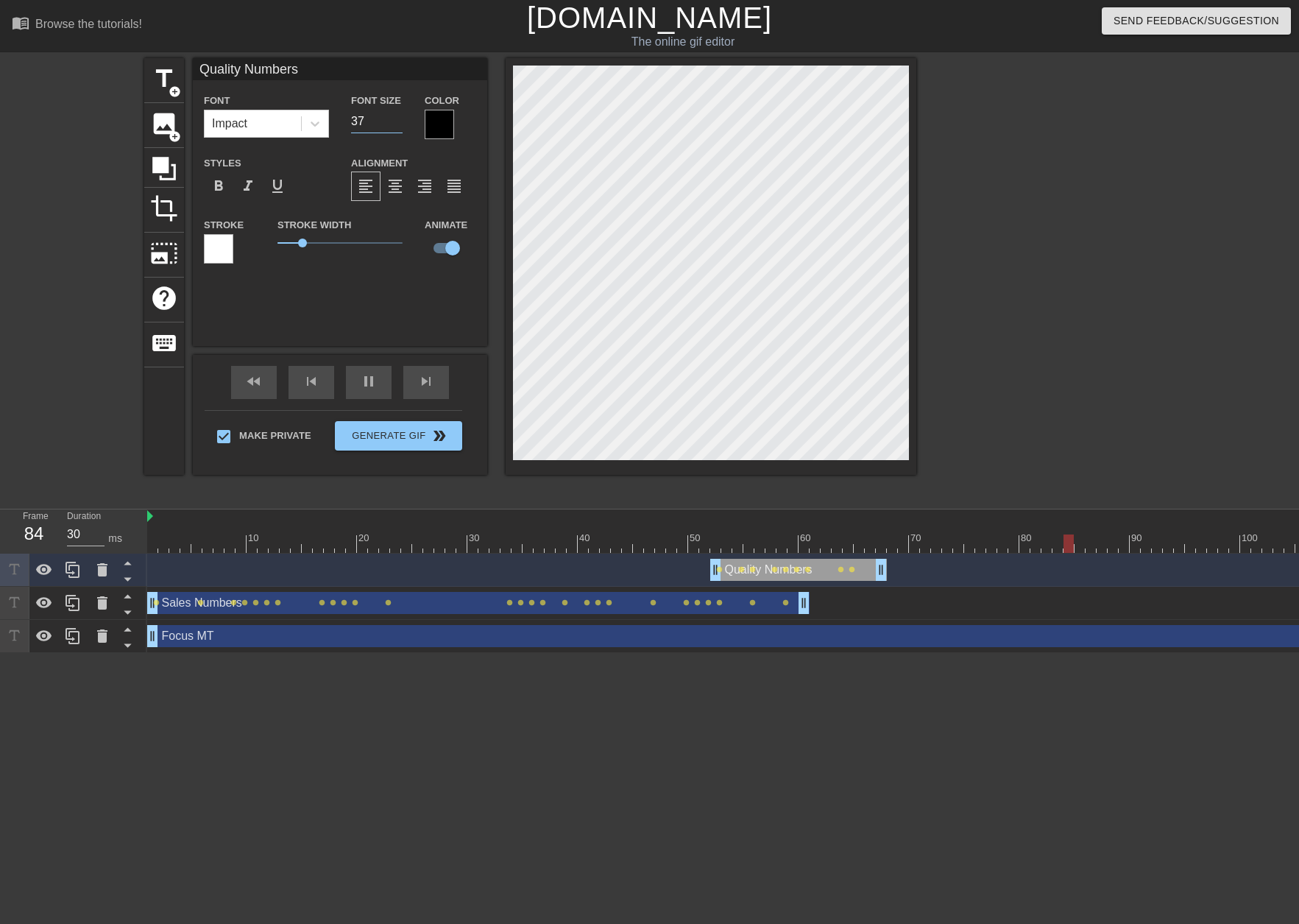
type input "40"
type input "38"
type input "30"
type input "38"
click at [397, 117] on input "38" at bounding box center [377, 122] width 51 height 24
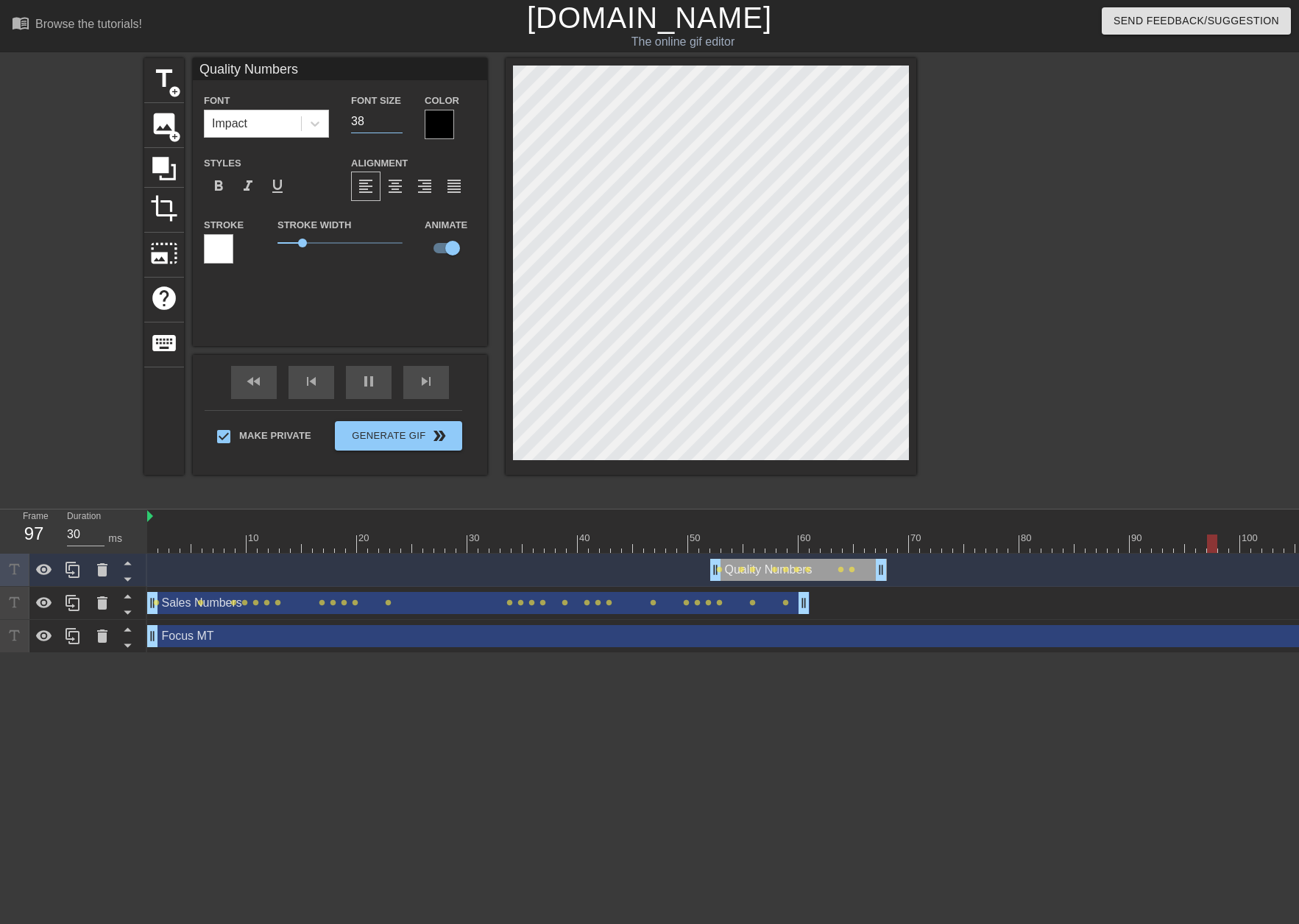
type input "40"
type input "39"
click at [397, 117] on input "39" at bounding box center [377, 122] width 51 height 24
click at [397, 117] on input "40" at bounding box center [377, 122] width 51 height 24
click at [1060, 446] on div at bounding box center [1044, 278] width 221 height 441
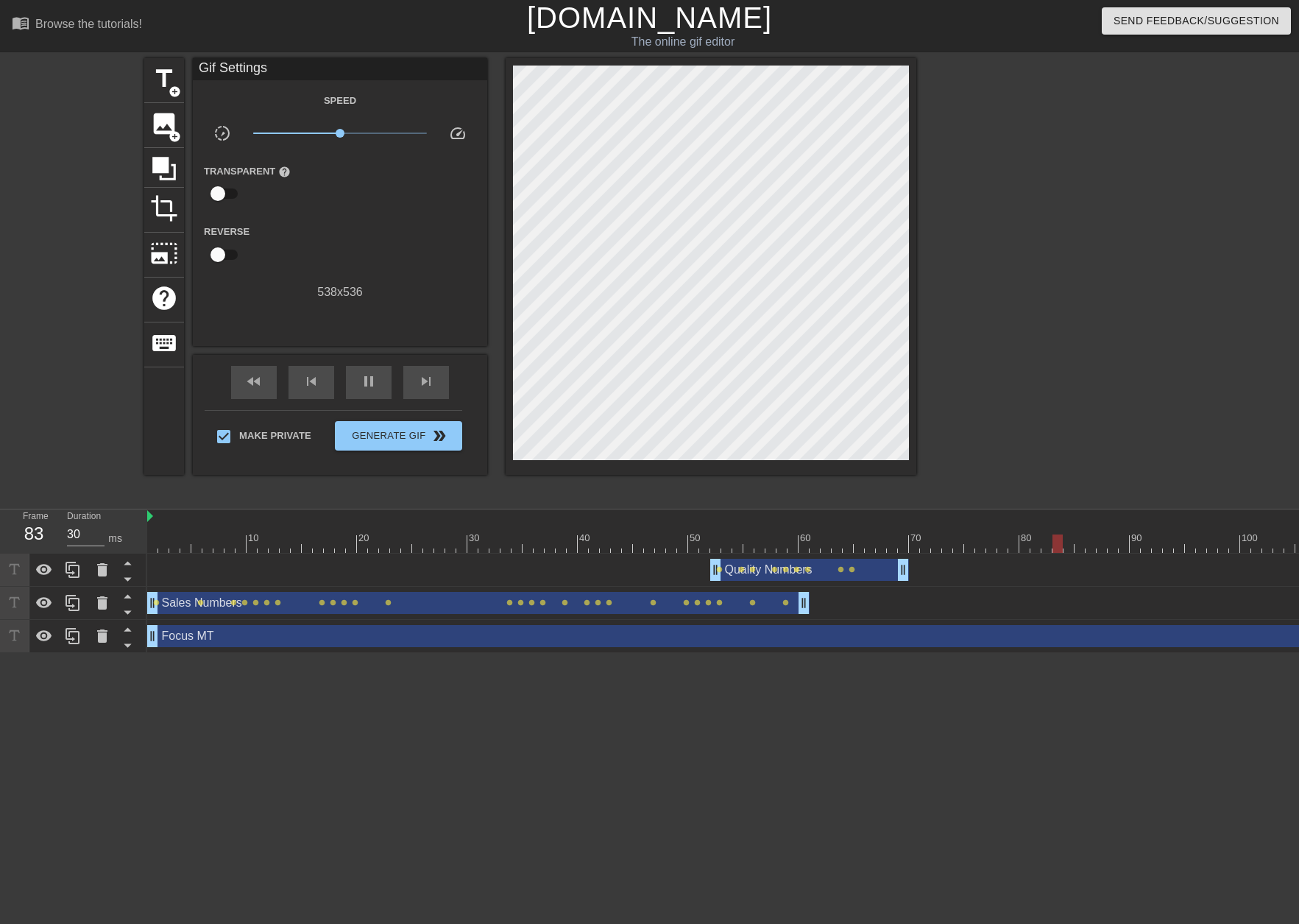
drag, startPoint x: 882, startPoint y: 568, endPoint x: 900, endPoint y: 565, distance: 18.2
click at [741, 573] on div "Quality Numbers drag_handle drag_handle" at bounding box center [809, 570] width 199 height 22
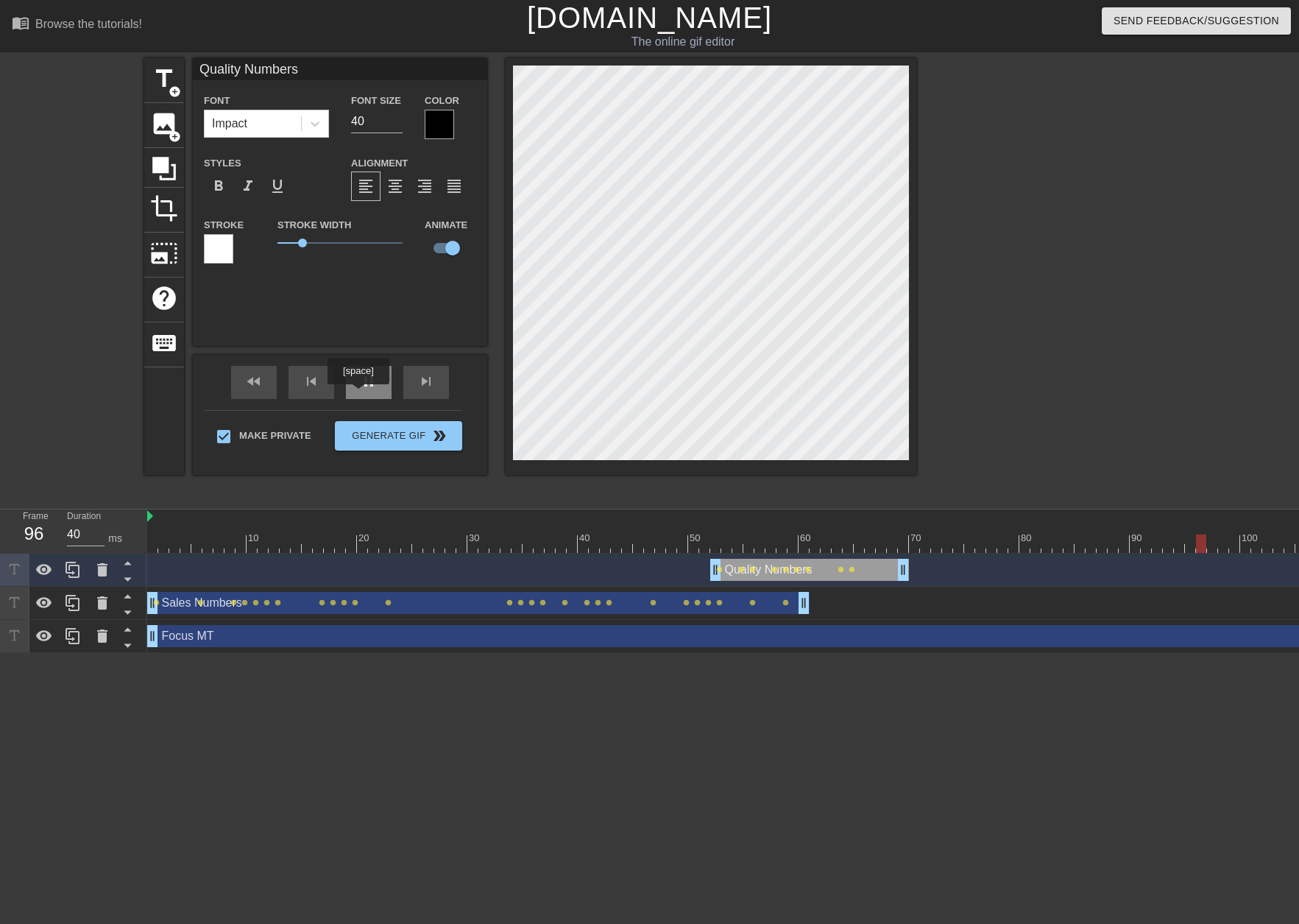
click at [358, 395] on div "pause" at bounding box center [369, 383] width 46 height 33
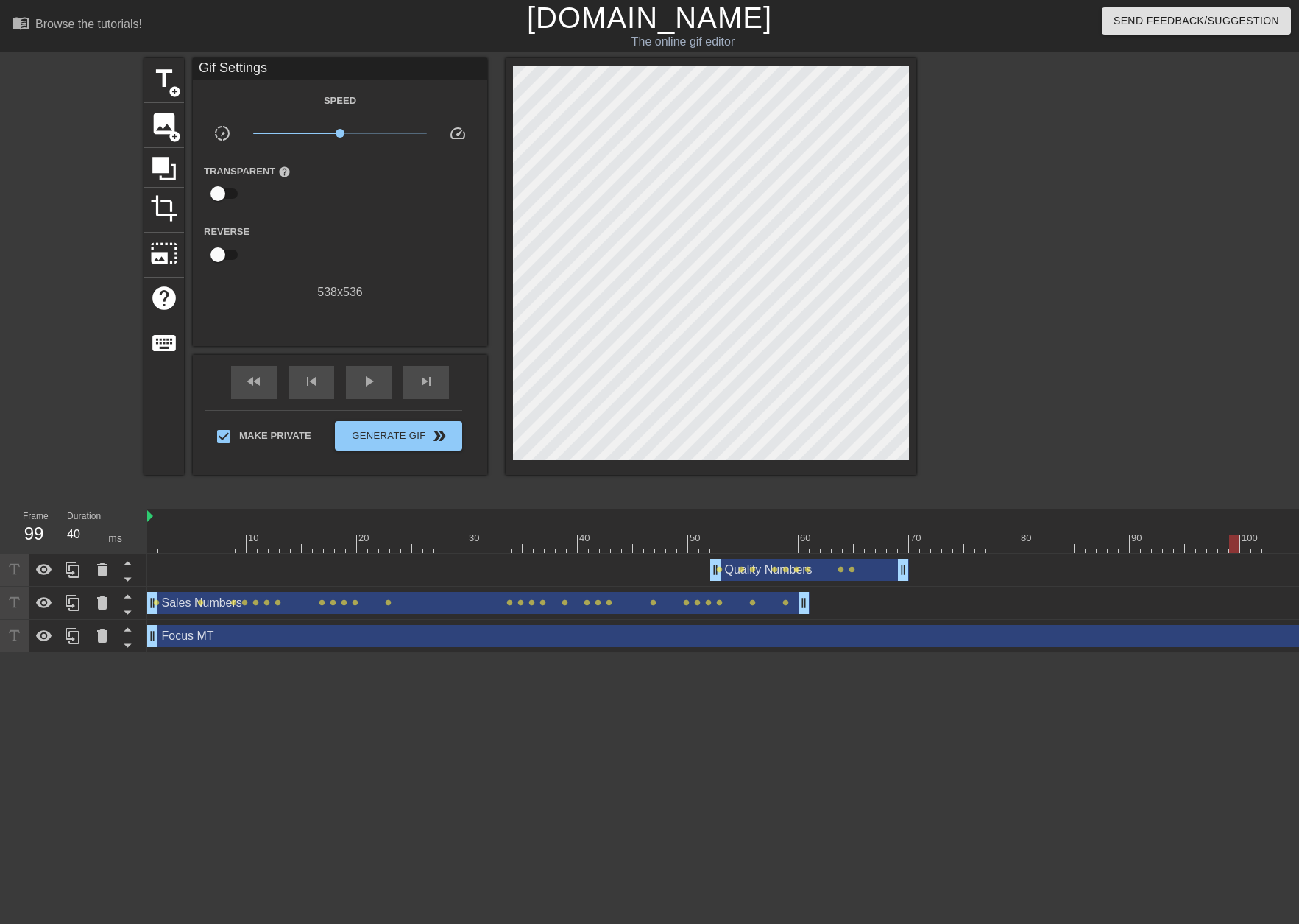
click at [842, 573] on div "Quality Numbers drag_handle drag_handle" at bounding box center [809, 570] width 199 height 22
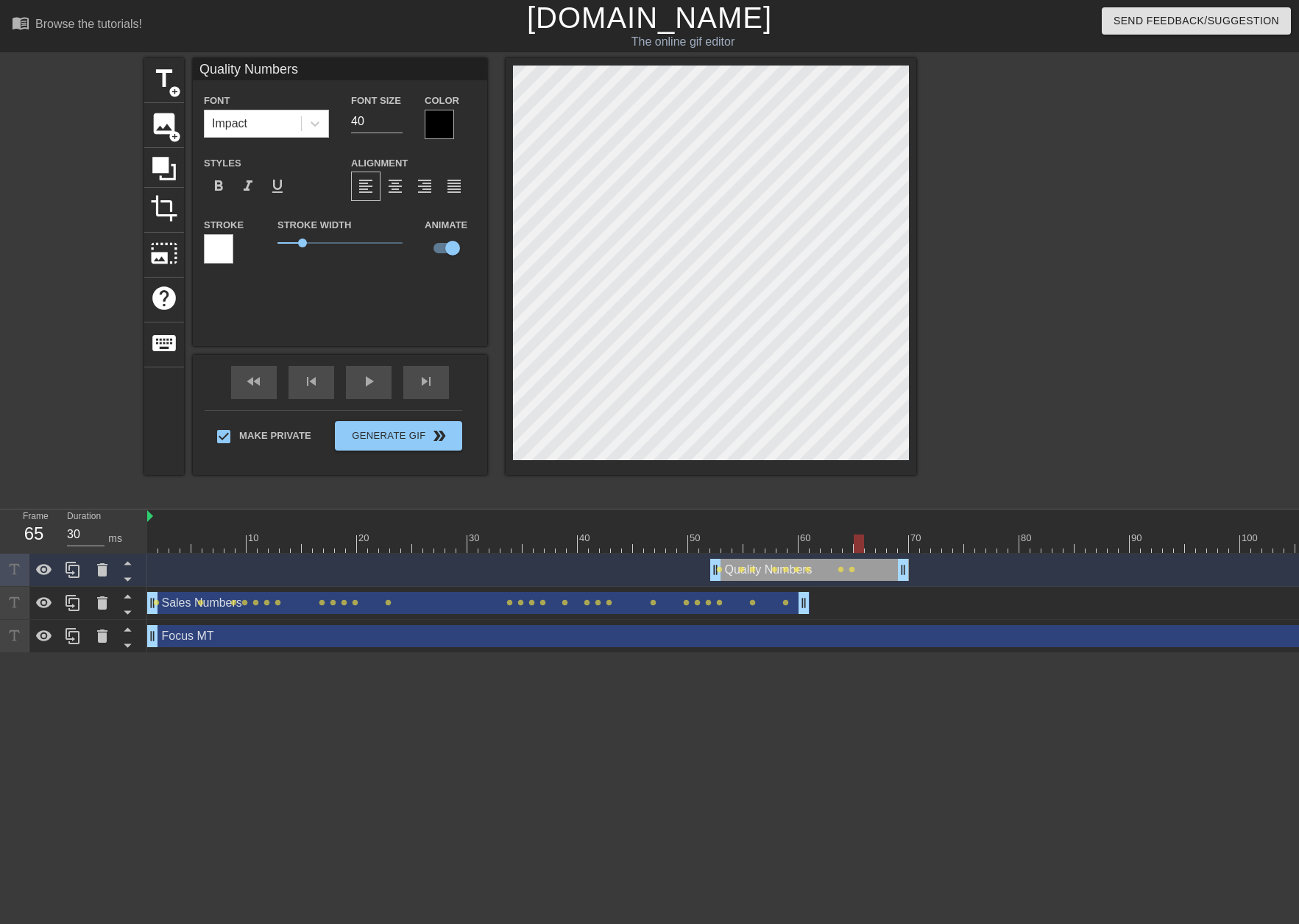
drag, startPoint x: 1227, startPoint y: 546, endPoint x: 862, endPoint y: 550, distance: 365.0
click at [862, 550] on div at bounding box center [952, 544] width 1612 height 18
click at [862, 544] on div at bounding box center [859, 544] width 10 height 18
click at [726, 551] on div at bounding box center [952, 544] width 1612 height 18
click at [716, 547] on div at bounding box center [952, 544] width 1612 height 18
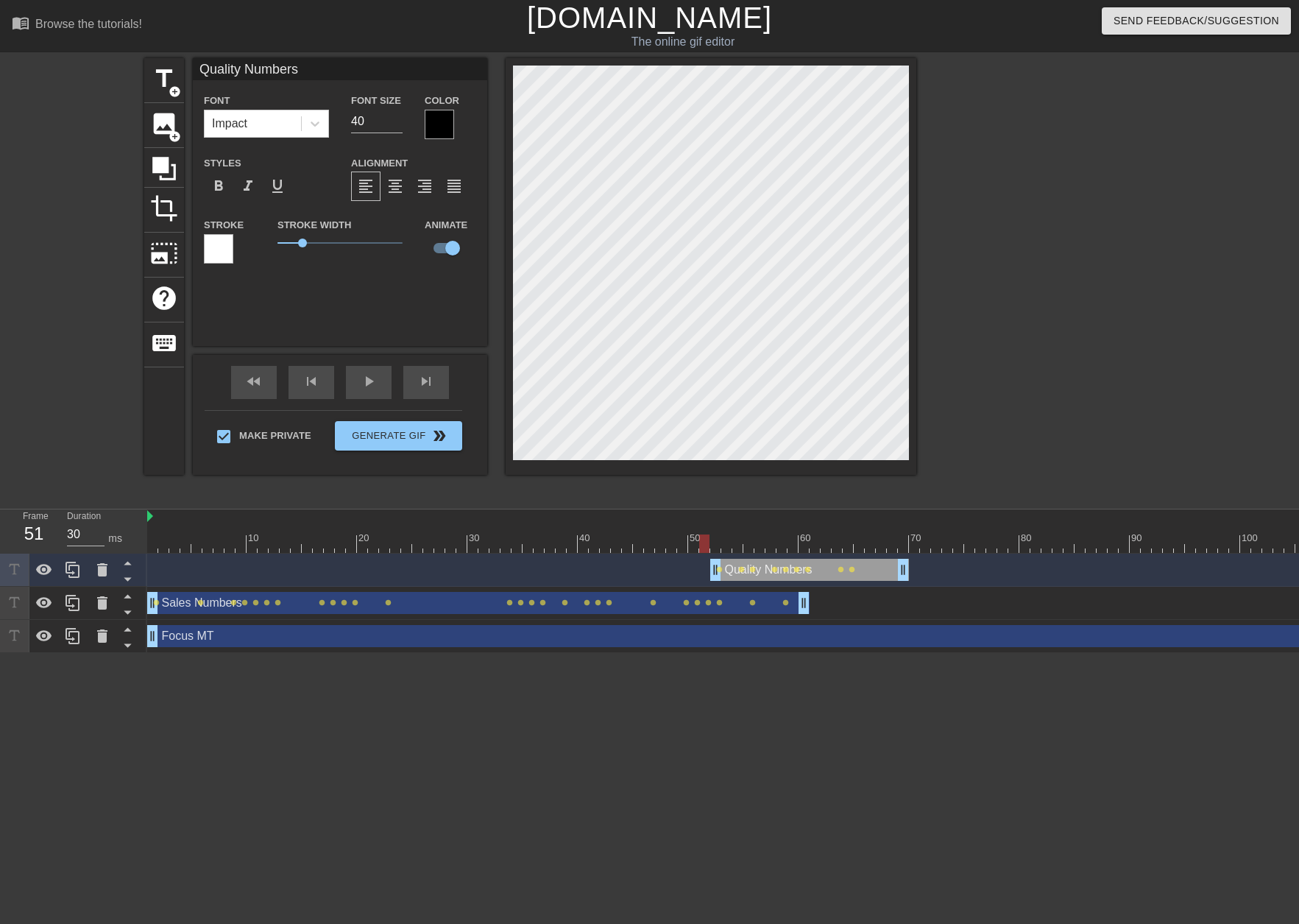
click at [703, 546] on div at bounding box center [952, 544] width 1612 height 18
drag, startPoint x: 711, startPoint y: 566, endPoint x: 665, endPoint y: 567, distance: 46.0
click at [665, 567] on div "Quality Numbers drag_handle drag_handle lens lens lens lens lens lens lens lens…" at bounding box center [952, 570] width 1612 height 22
click at [681, 546] on div at bounding box center [952, 544] width 1612 height 18
click at [691, 547] on div at bounding box center [952, 544] width 1612 height 18
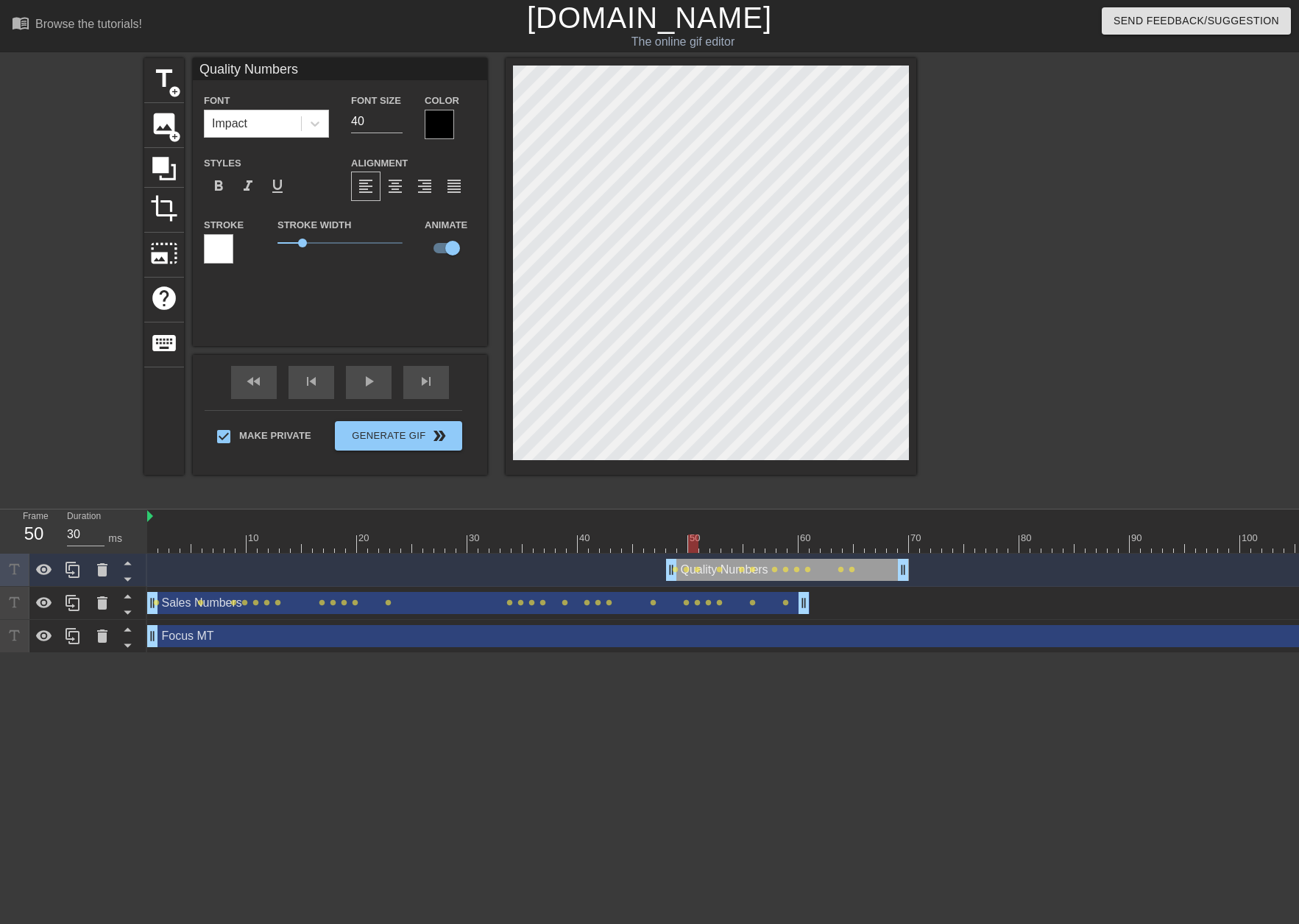
click at [1020, 479] on div at bounding box center [1044, 278] width 221 height 441
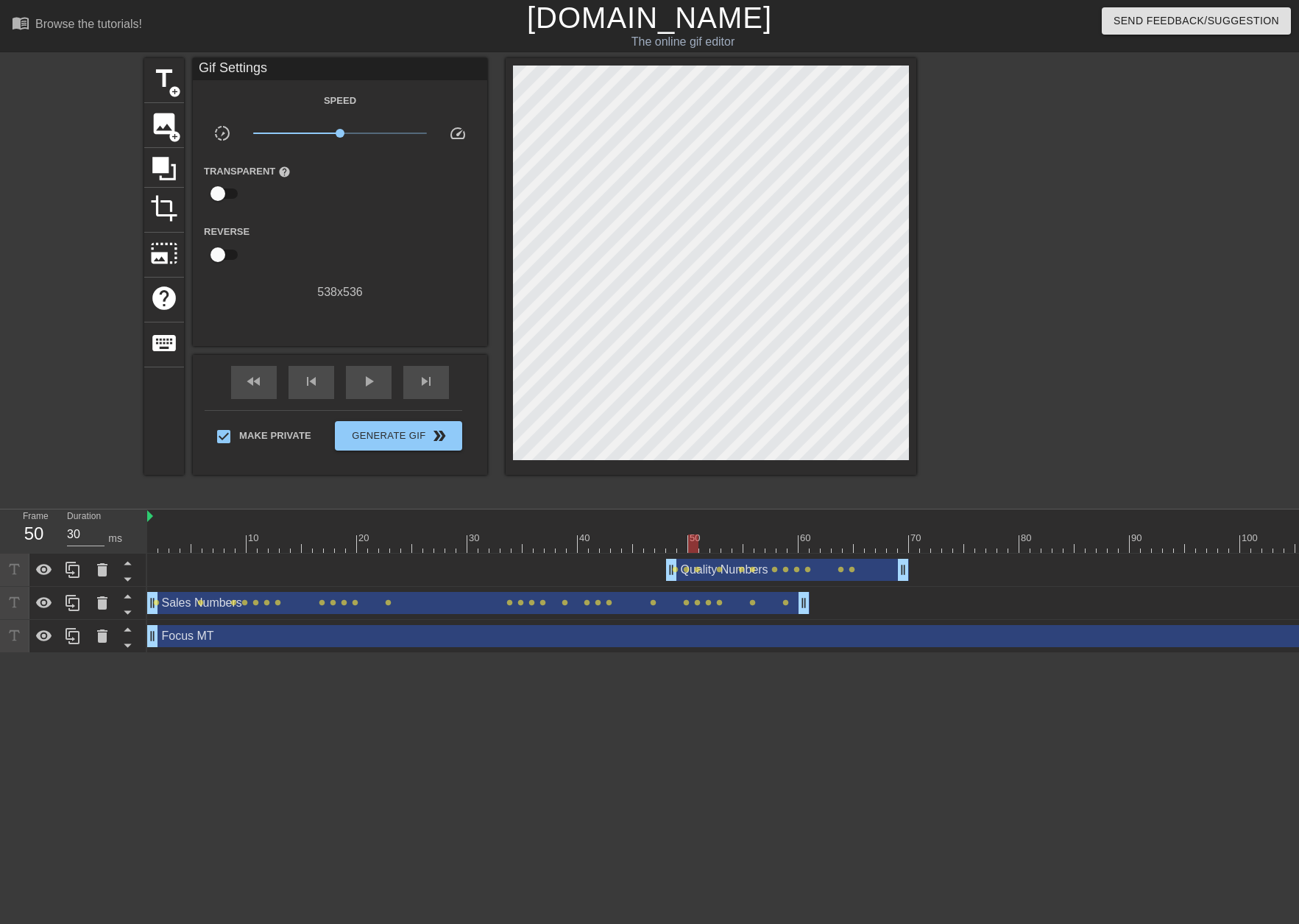
click at [858, 553] on div "10 20 30 40 50 60 70 80 90 100 110 120 130 140" at bounding box center [952, 531] width 1612 height 44
click at [861, 552] on div at bounding box center [952, 544] width 1612 height 18
click at [866, 549] on div at bounding box center [952, 544] width 1612 height 18
drag, startPoint x: 906, startPoint y: 573, endPoint x: 876, endPoint y: 574, distance: 30.0
click at [876, 574] on div "Quality Numbers drag_handle drag_handle lens lens lens lens lens lens lens lens…" at bounding box center [952, 570] width 1612 height 22
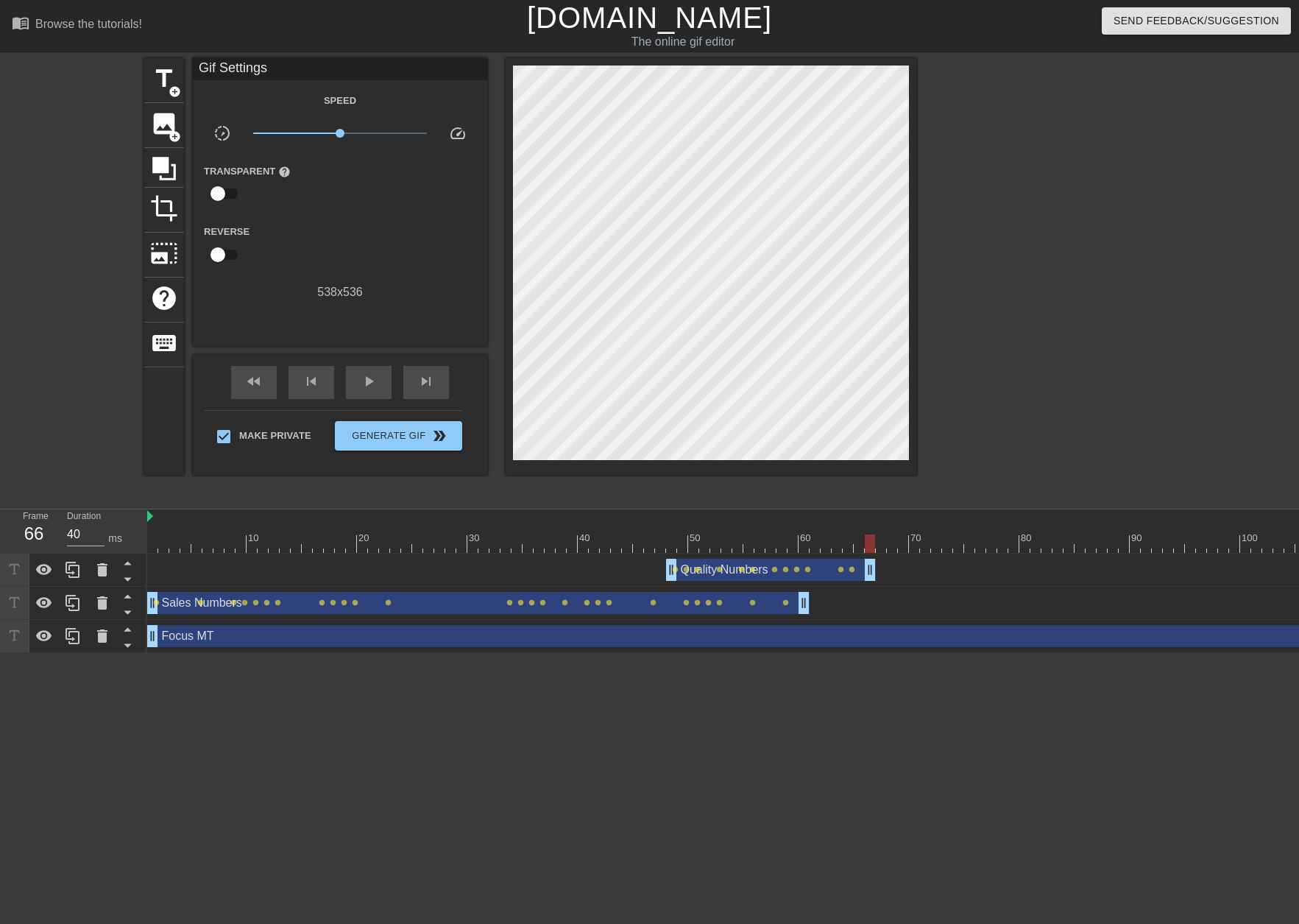
click at [1000, 444] on div at bounding box center [1044, 278] width 221 height 441
click at [162, 560] on div "Quality Numbers drag_handle drag_handle lens lens lens lens lens lens lens lens…" at bounding box center [952, 570] width 1612 height 22
click at [155, 562] on div "Quality Numbers drag_handle drag_handle lens lens lens lens lens lens lens lens…" at bounding box center [952, 570] width 1612 height 22
click at [150, 550] on div at bounding box center [952, 544] width 1612 height 18
click at [373, 374] on span "play_arrow" at bounding box center [368, 381] width 17 height 17
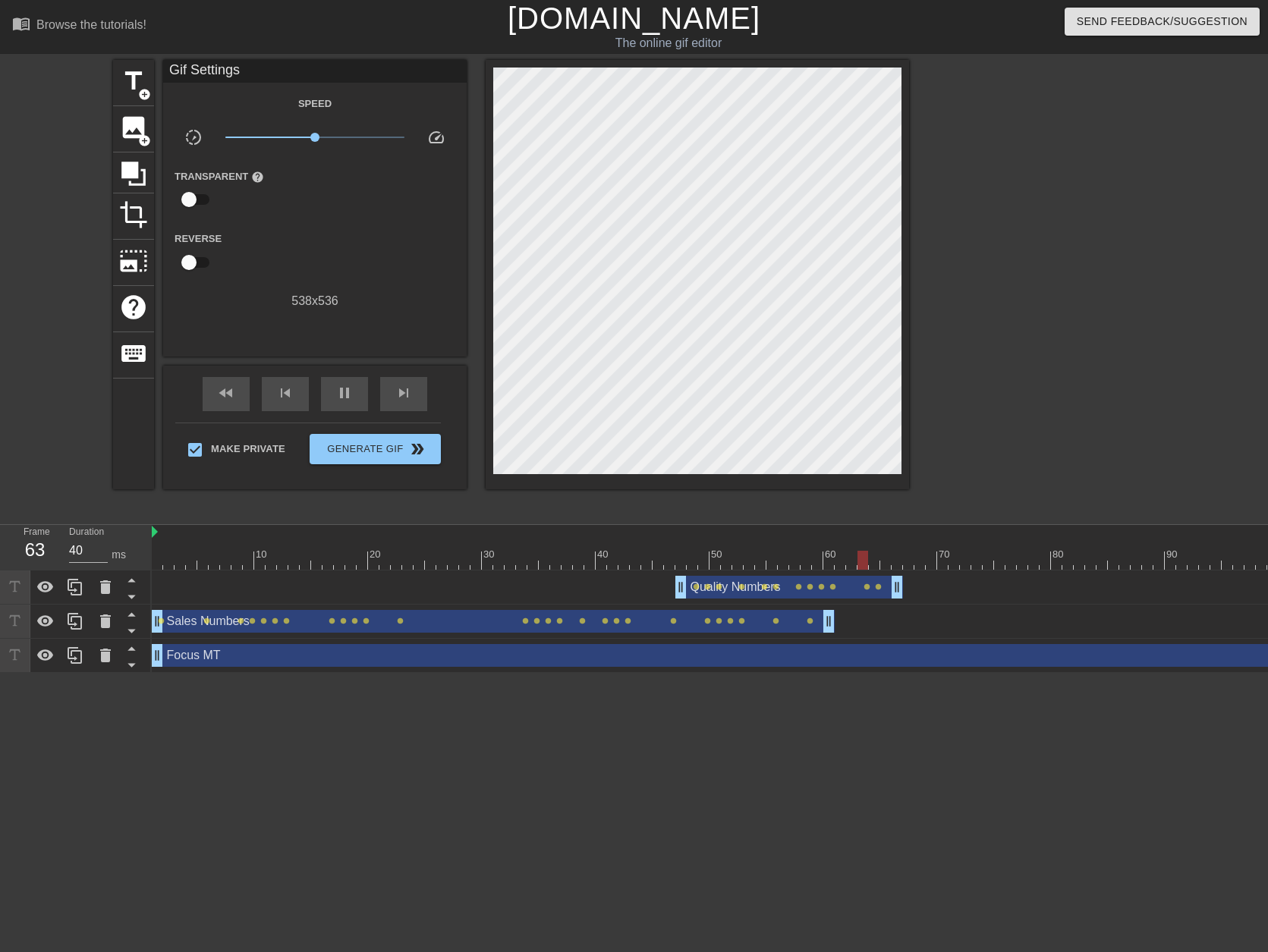
drag, startPoint x: 690, startPoint y: 594, endPoint x: 677, endPoint y: 589, distance: 13.9
click at [345, 392] on span "pause" at bounding box center [344, 392] width 18 height 18
click at [673, 568] on div at bounding box center [981, 561] width 1661 height 19
click at [702, 590] on div "Quality Numbers drag_handle drag_handle" at bounding box center [789, 587] width 228 height 23
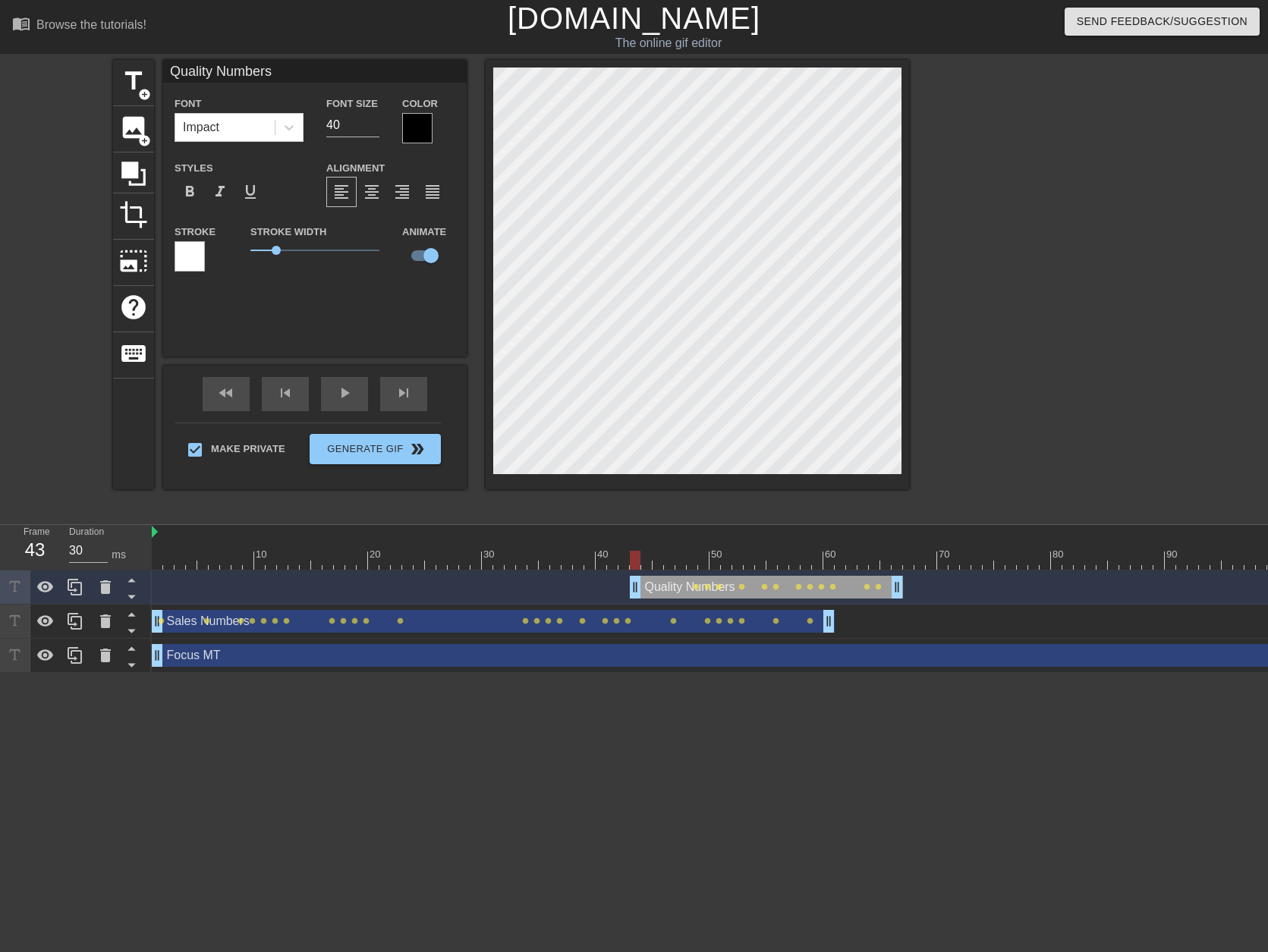
drag, startPoint x: 679, startPoint y: 582, endPoint x: 634, endPoint y: 577, distance: 45.3
click at [648, 561] on div at bounding box center [981, 561] width 1661 height 19
click at [658, 564] on div at bounding box center [981, 561] width 1661 height 19
click at [672, 565] on div at bounding box center [981, 561] width 1661 height 19
click at [965, 320] on div at bounding box center [1041, 286] width 228 height 455
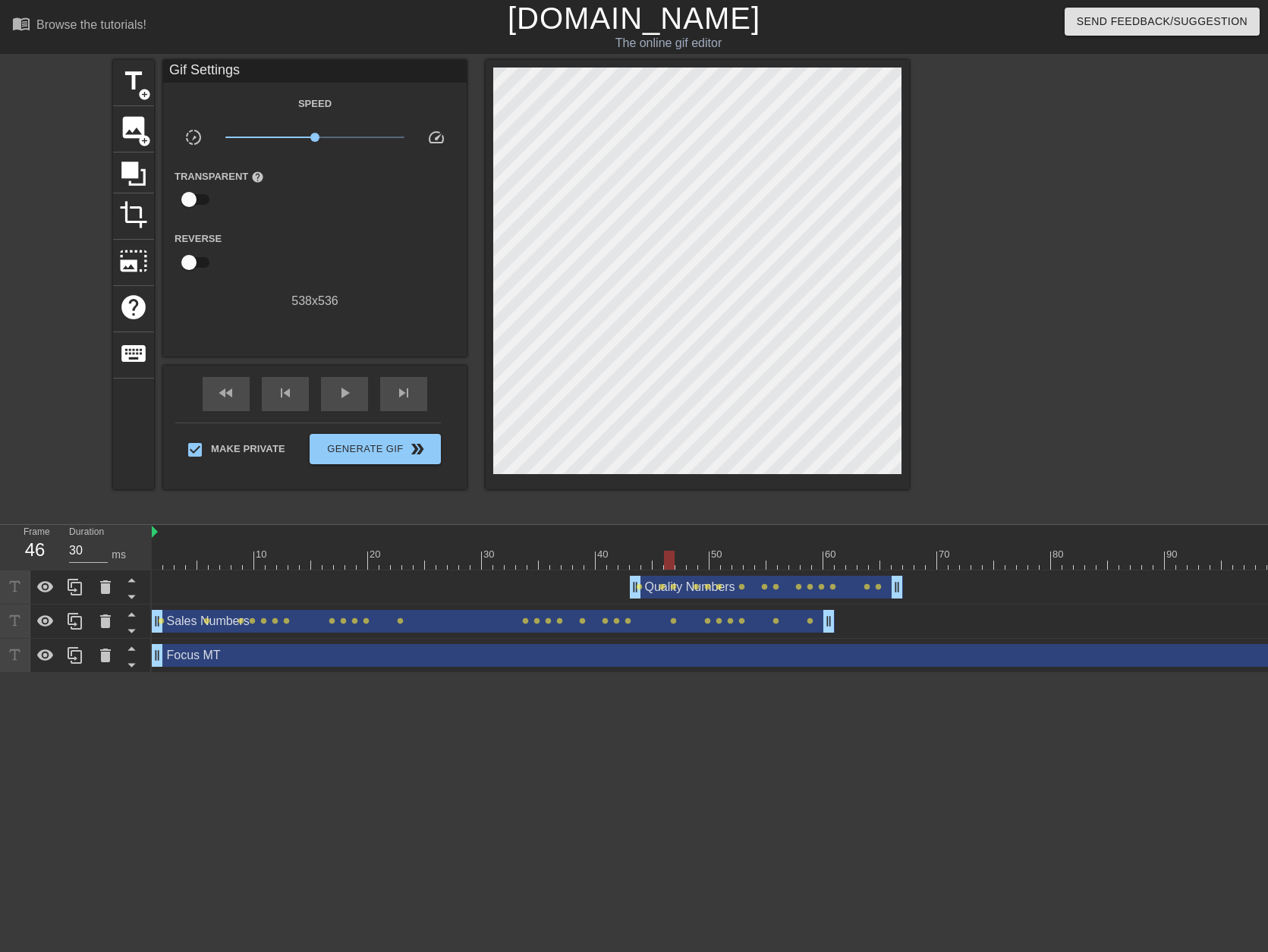
click at [538, 563] on div at bounding box center [981, 561] width 1661 height 19
click at [348, 388] on span "play_arrow" at bounding box center [344, 392] width 18 height 18
click at [359, 405] on div "pause" at bounding box center [344, 394] width 47 height 34
click at [98, 548] on input "31" at bounding box center [88, 551] width 39 height 25
click at [106, 550] on input "32" at bounding box center [88, 551] width 39 height 25
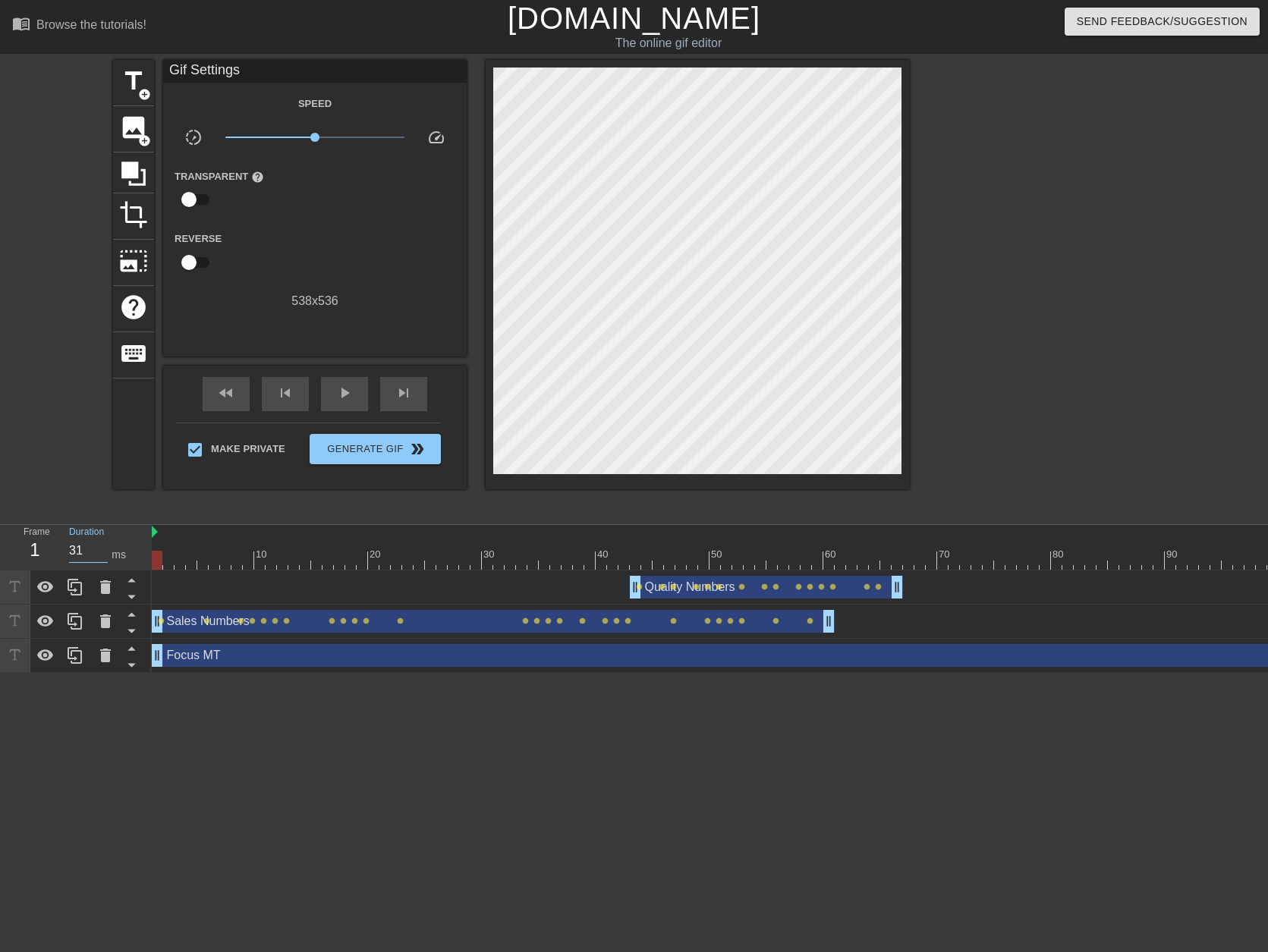
click at [101, 555] on input "31" at bounding box center [88, 551] width 39 height 25
click at [101, 555] on input "30" at bounding box center [88, 551] width 39 height 25
click at [136, 216] on span "crop" at bounding box center [133, 215] width 28 height 28
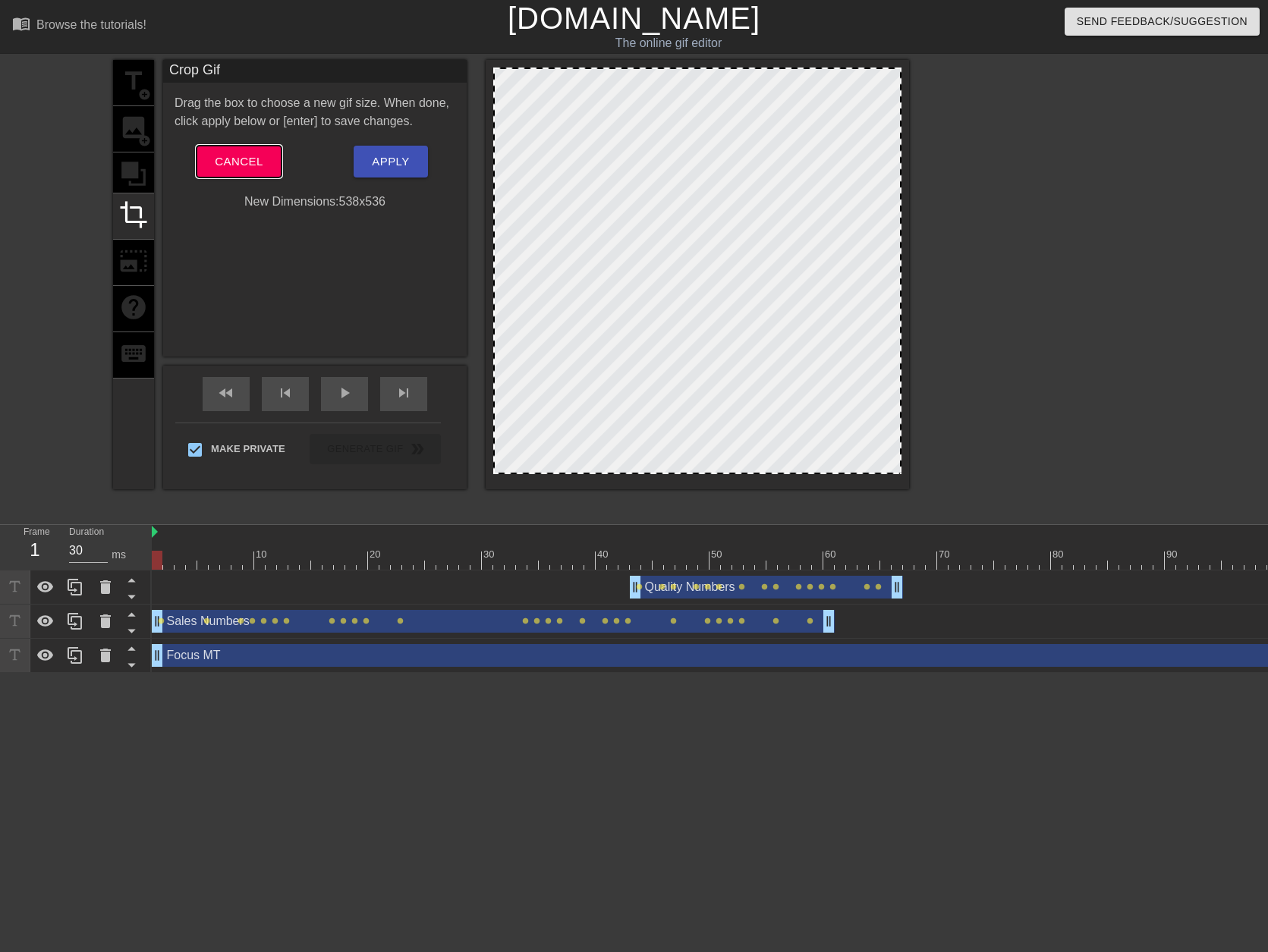
click at [251, 167] on span "Cancel" at bounding box center [238, 161] width 48 height 20
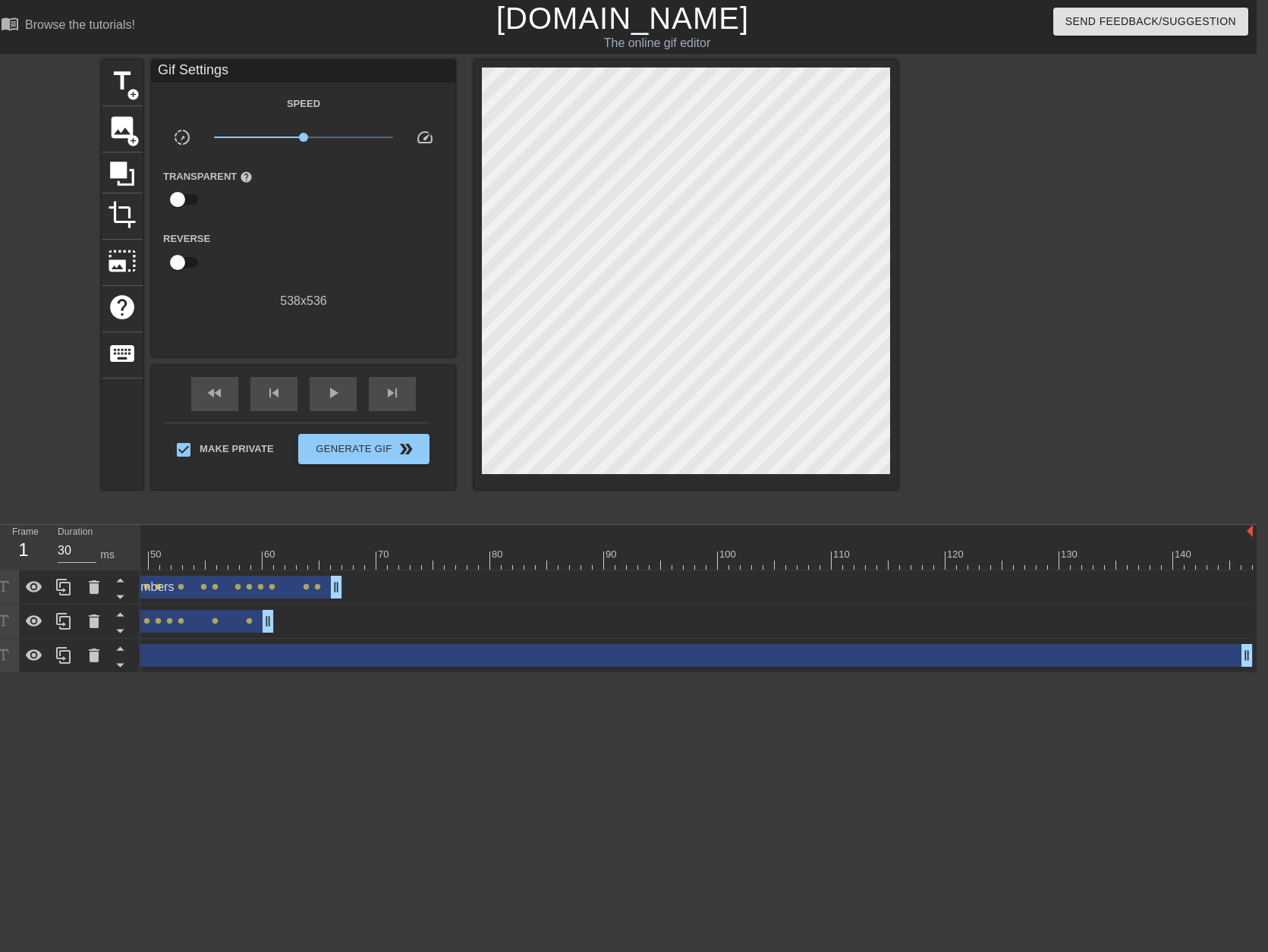
scroll to position [0, 547]
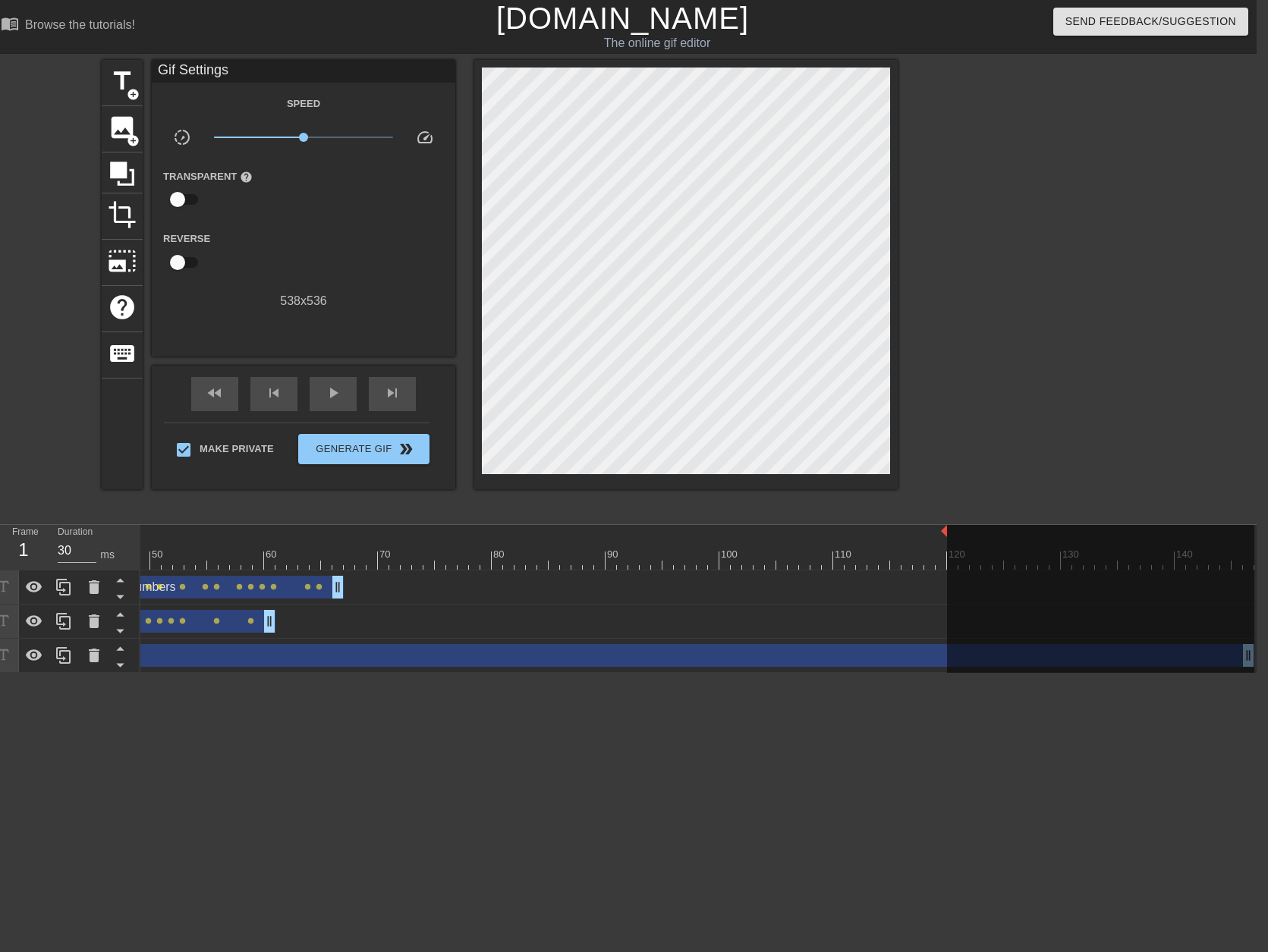
drag, startPoint x: 1253, startPoint y: 528, endPoint x: 947, endPoint y: 545, distance: 306.5
click at [947, 545] on div "10 20 30 40 50 60 70 80 90 100 110 120 130 140" at bounding box center [423, 546] width 1661 height 44
click at [1073, 673] on html "menu_book Browse the tutorials! [DOMAIN_NAME] The online gif editor Send Feedba…" at bounding box center [622, 337] width 1268 height 673
click at [322, 392] on div "play_arrow" at bounding box center [333, 394] width 47 height 34
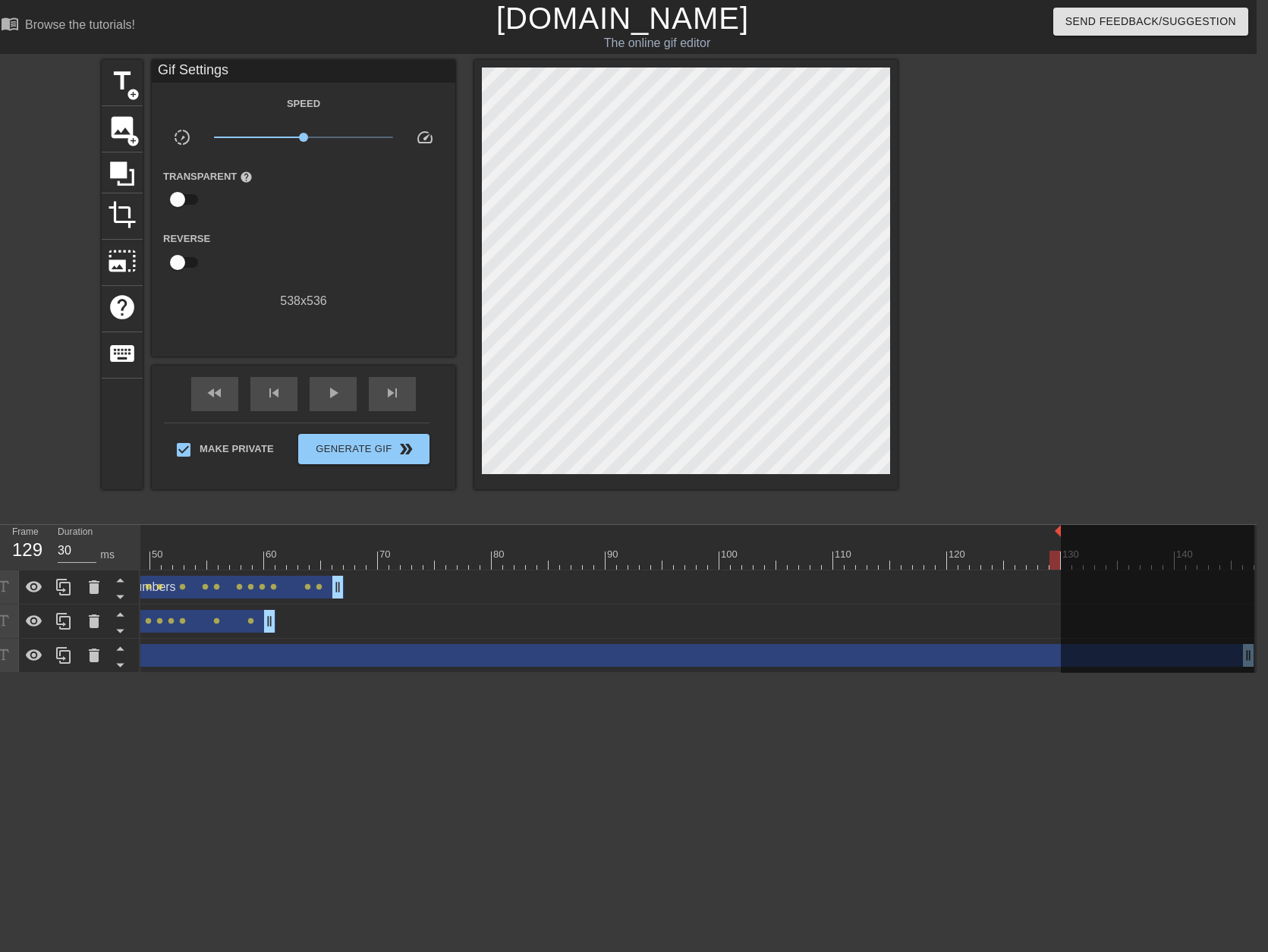
drag, startPoint x: 946, startPoint y: 530, endPoint x: 1057, endPoint y: 527, distance: 111.0
click at [916, 547] on div at bounding box center [915, 555] width 3 height 15
click at [340, 386] on span "play_arrow" at bounding box center [333, 392] width 18 height 18
drag, startPoint x: 1057, startPoint y: 531, endPoint x: 999, endPoint y: 532, distance: 58.0
click at [1059, 437] on div at bounding box center [1030, 286] width 228 height 455
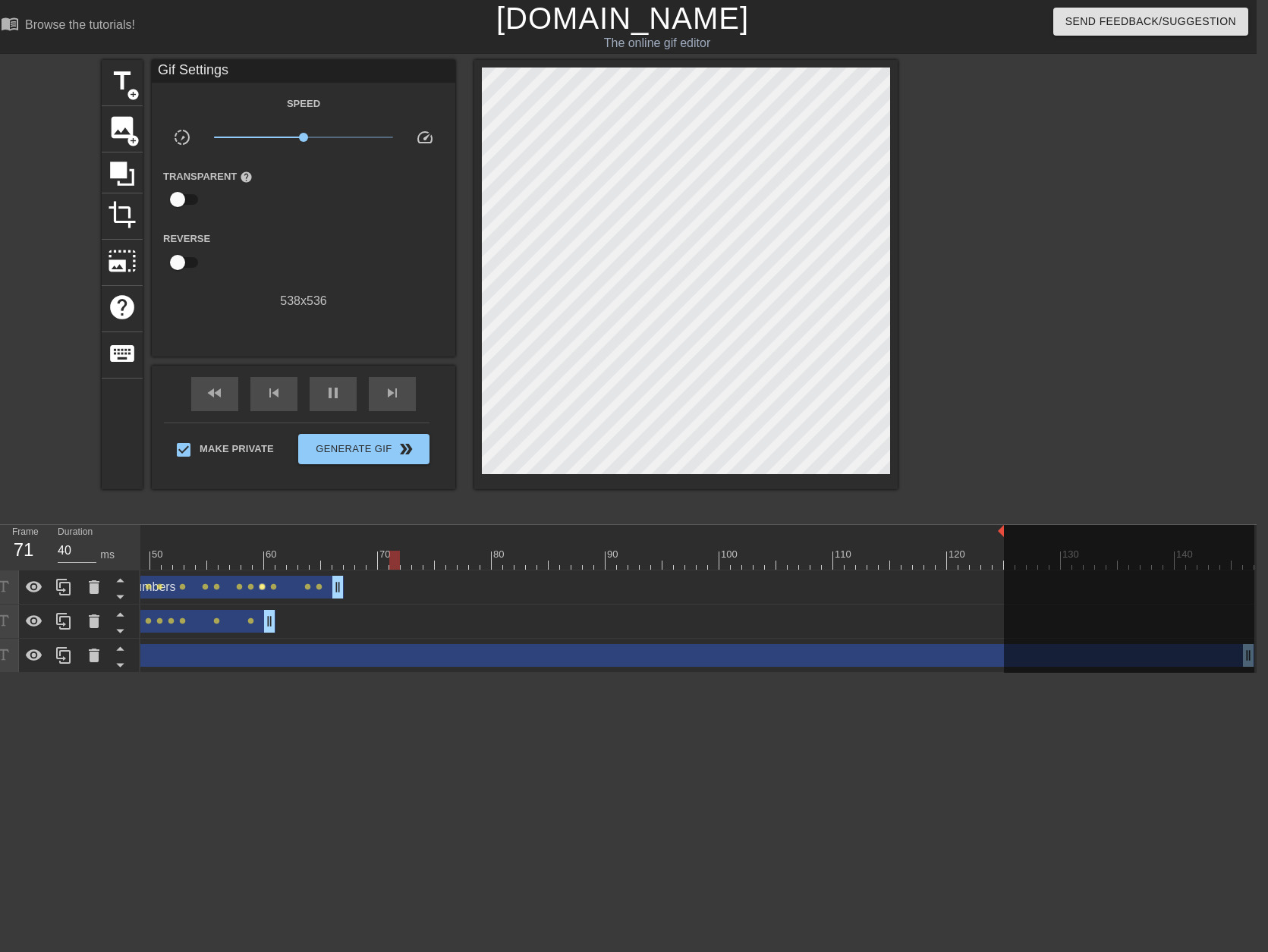
click at [264, 588] on span "lens" at bounding box center [262, 586] width 7 height 7
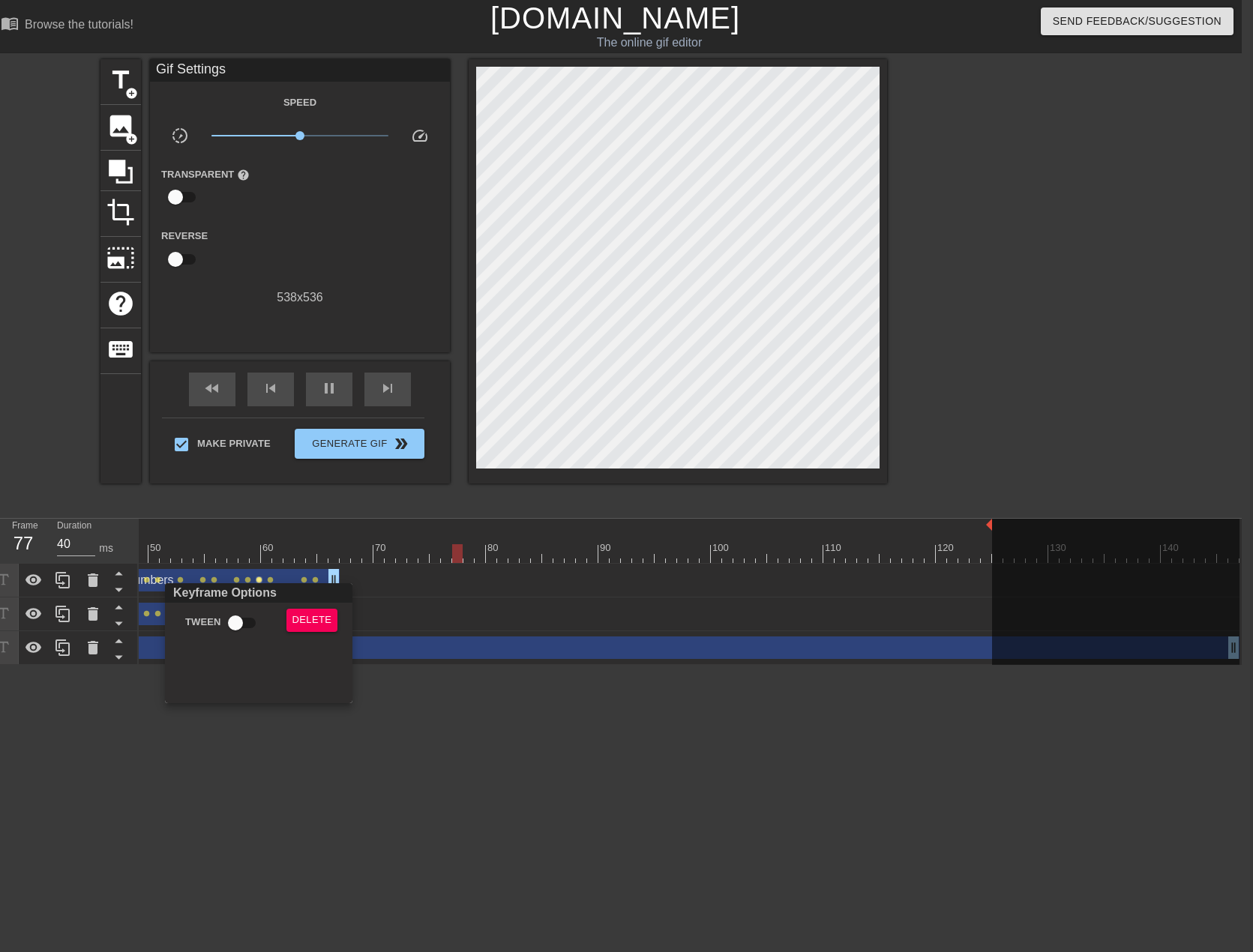
click at [298, 580] on div at bounding box center [626, 476] width 1253 height 952
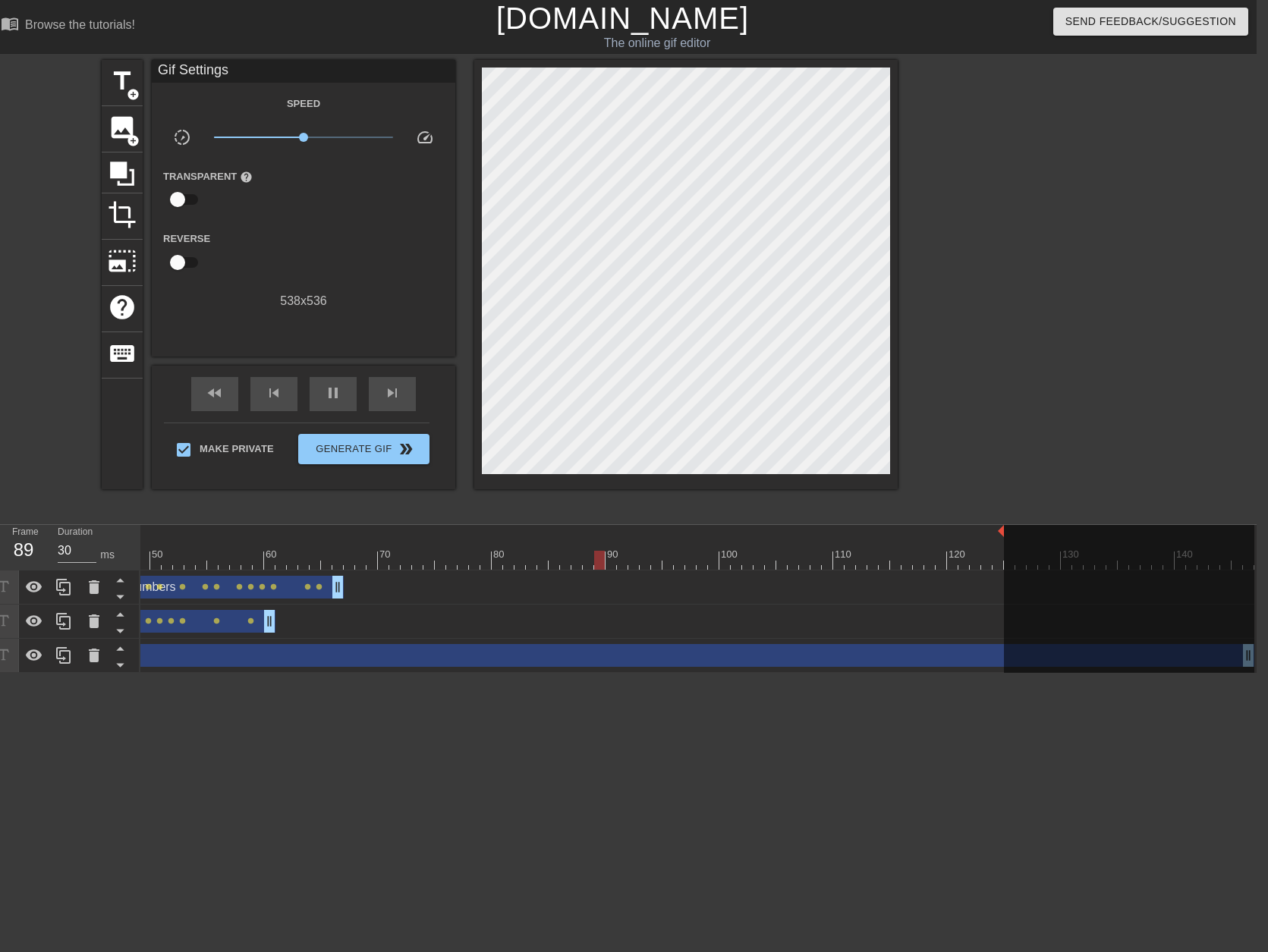
click at [295, 589] on div "Quality Numbers drag_handle drag_handle" at bounding box center [207, 587] width 273 height 23
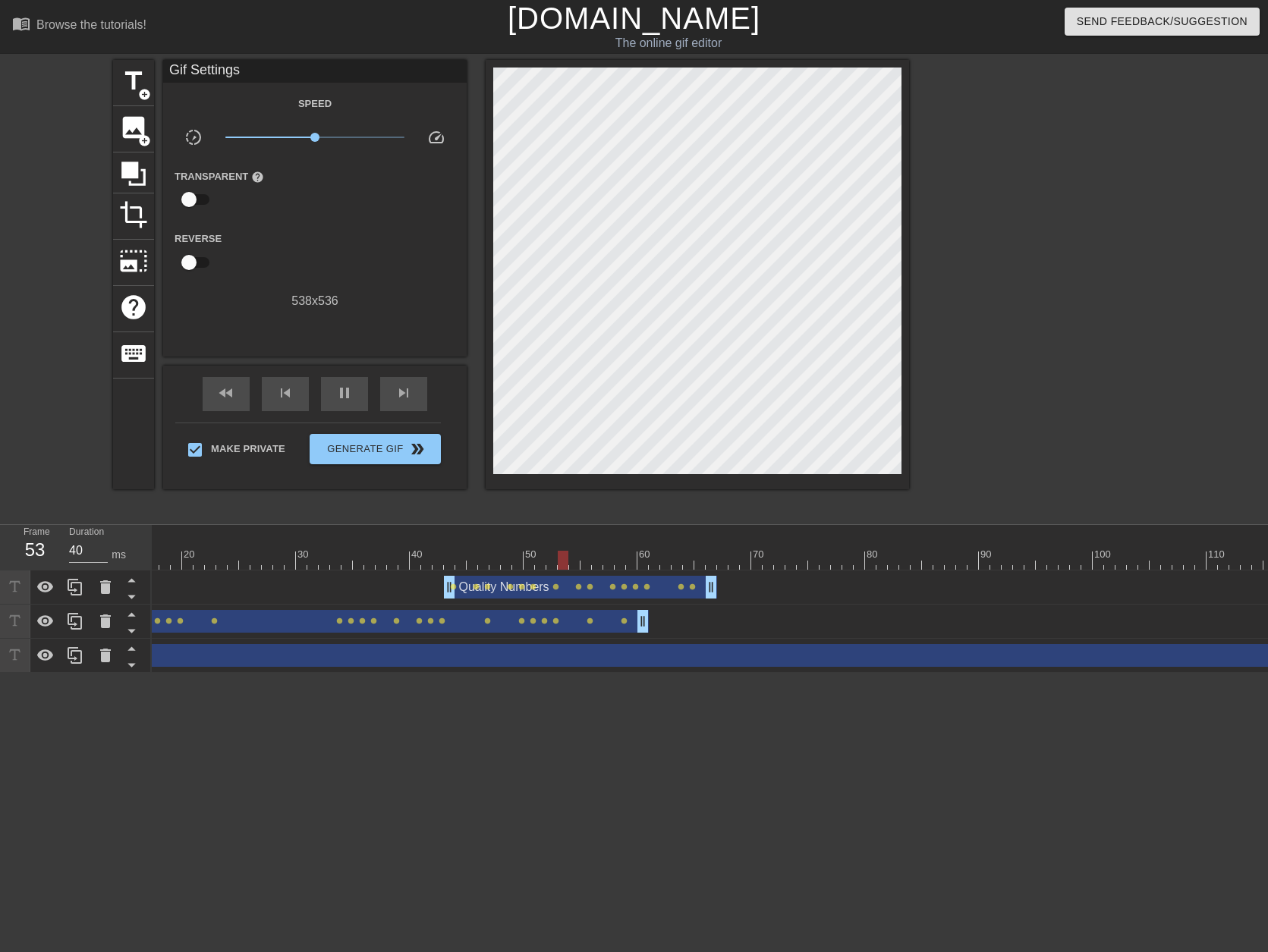
scroll to position [0, 0]
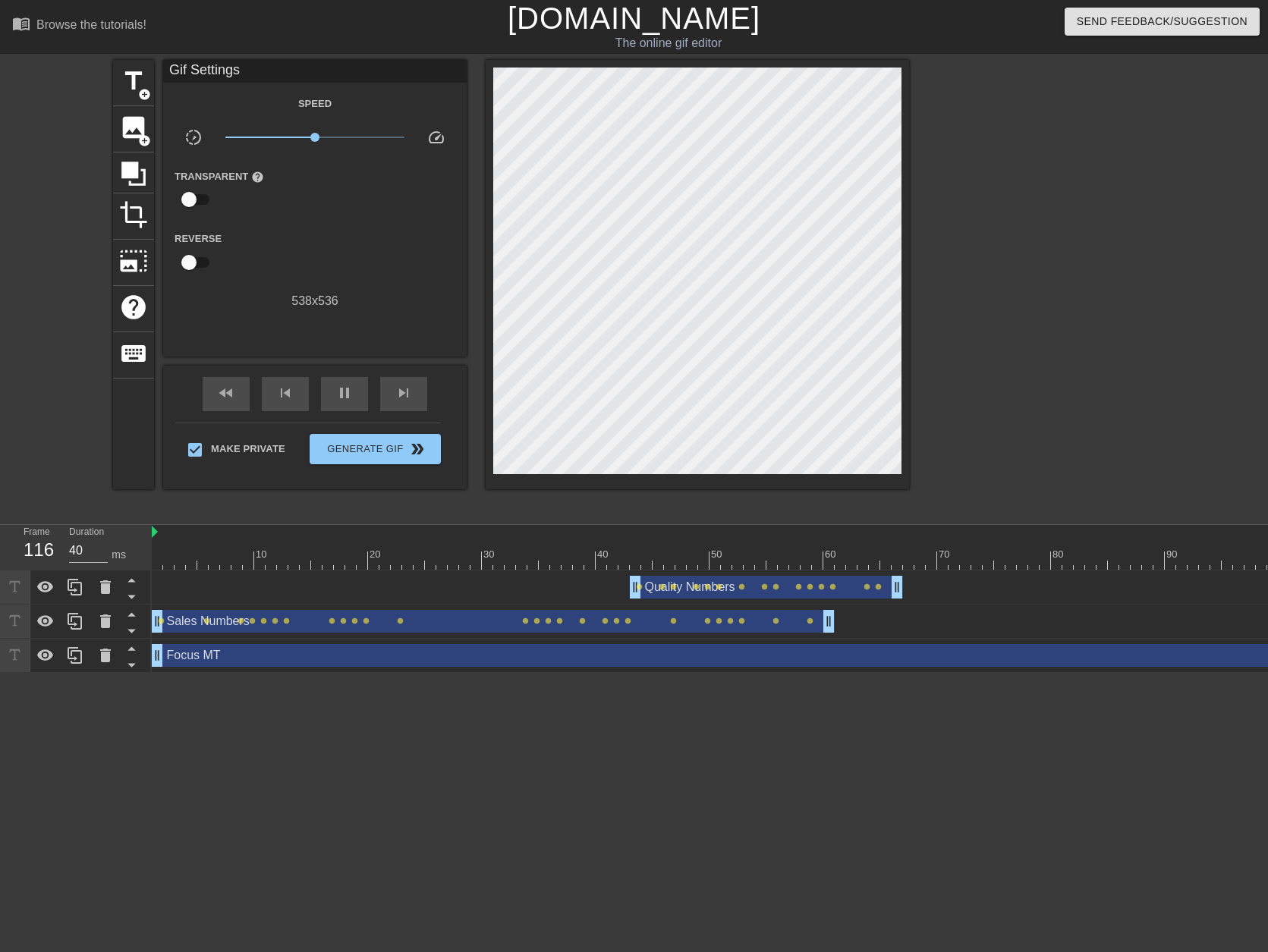
click at [447, 618] on div "Sales Numbers drag_handle drag_handle" at bounding box center [493, 621] width 683 height 23
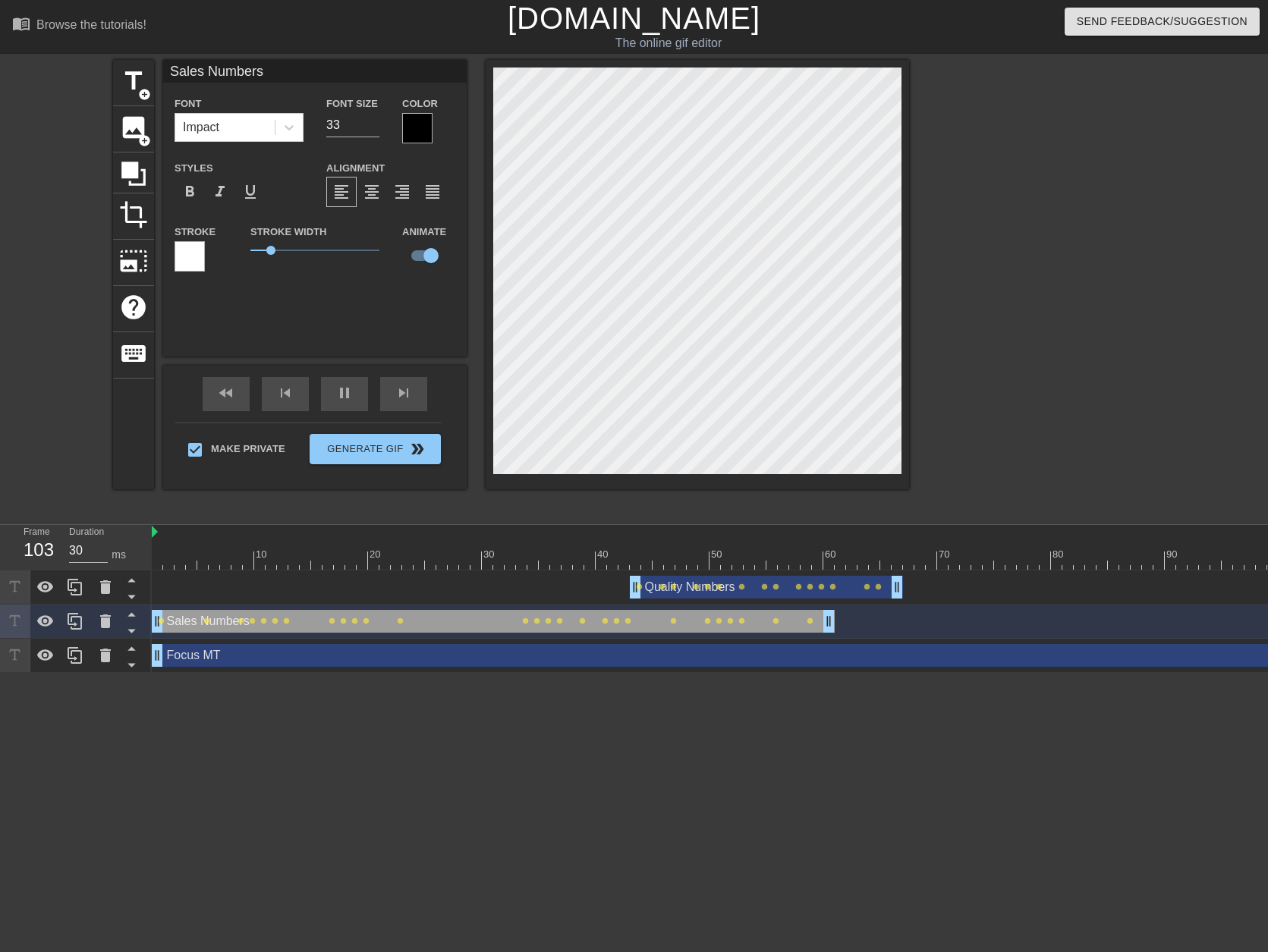
click at [848, 593] on div "Quality Numbers drag_handle drag_handle" at bounding box center [766, 587] width 273 height 23
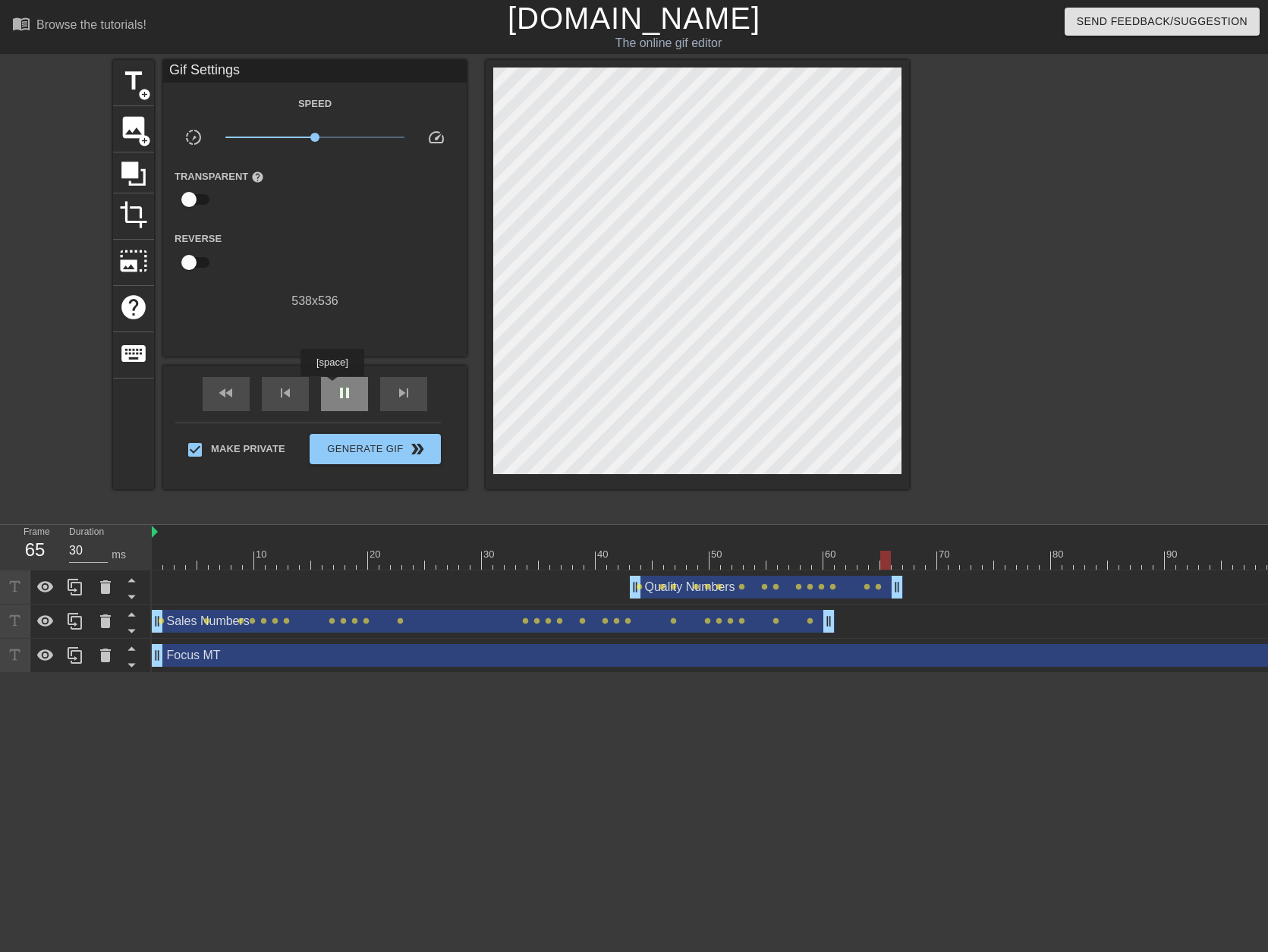
click at [332, 387] on div "pause" at bounding box center [344, 394] width 47 height 34
click at [855, 585] on div "Quality Numbers drag_handle drag_handle" at bounding box center [766, 587] width 273 height 23
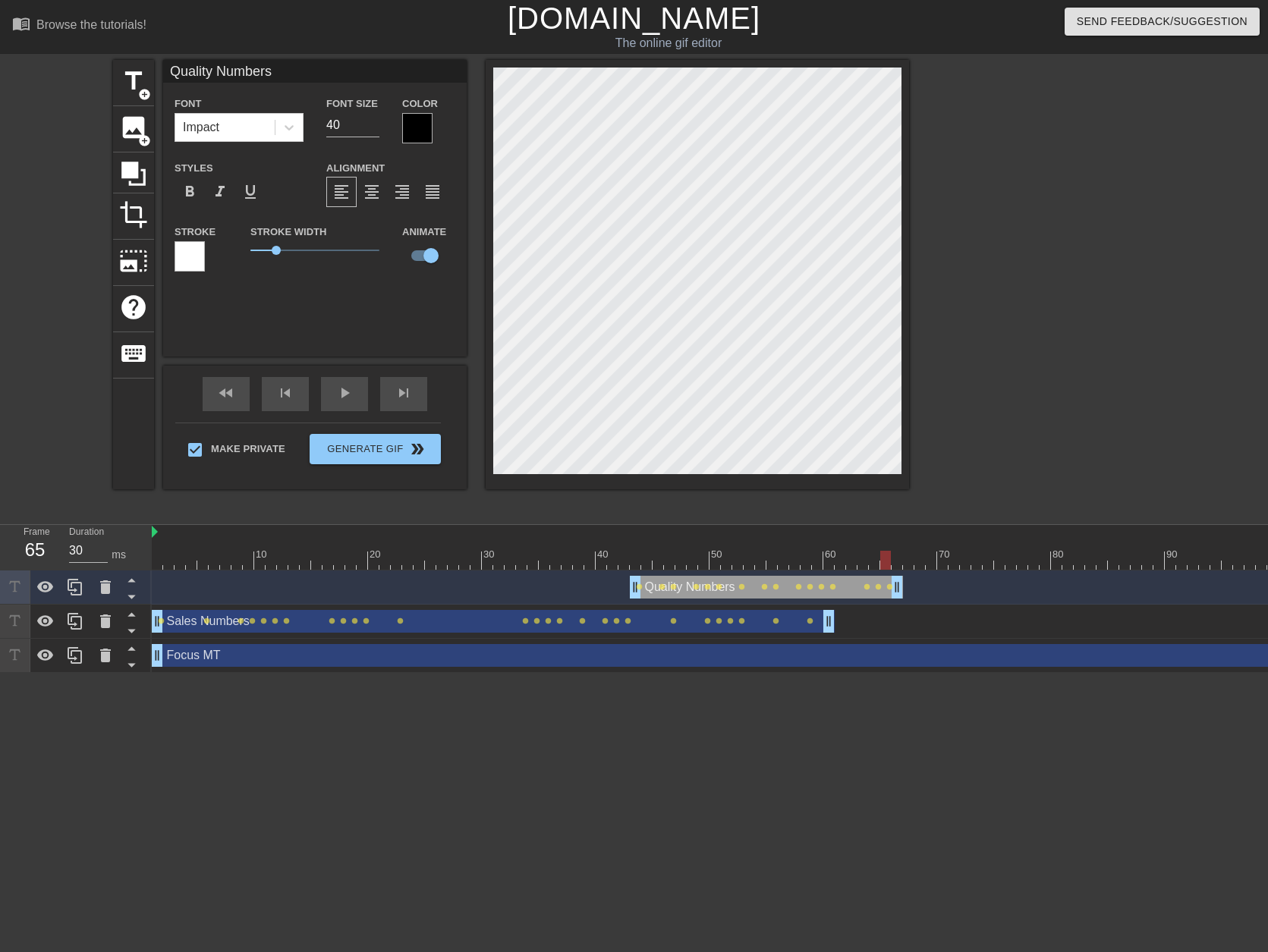
click at [974, 283] on div at bounding box center [1041, 286] width 228 height 455
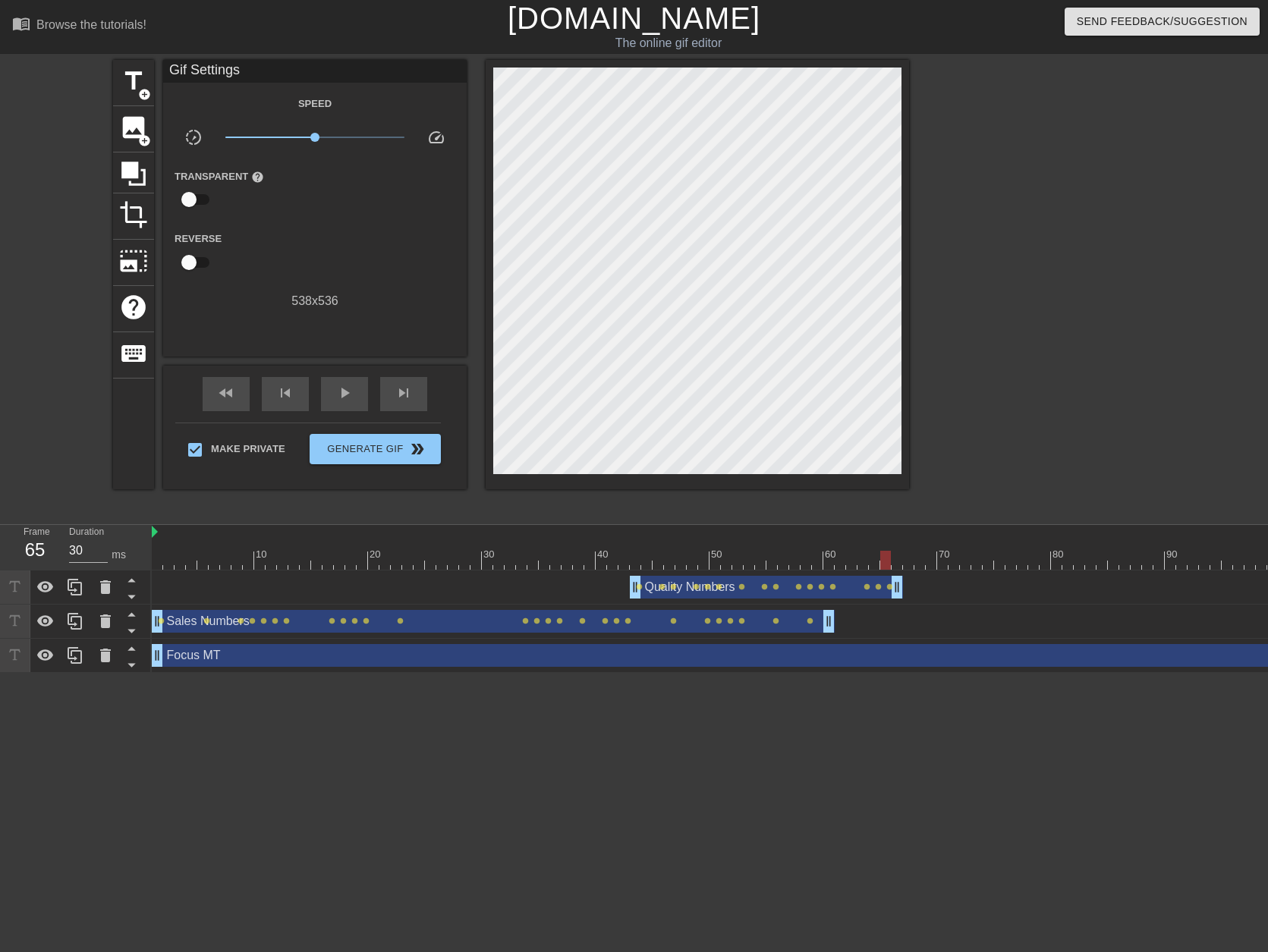
click at [615, 561] on div at bounding box center [981, 561] width 1661 height 19
click at [351, 389] on span "play_arrow" at bounding box center [344, 392] width 18 height 18
click at [814, 597] on div "Quality Numbers drag_handle drag_handle" at bounding box center [766, 587] width 273 height 23
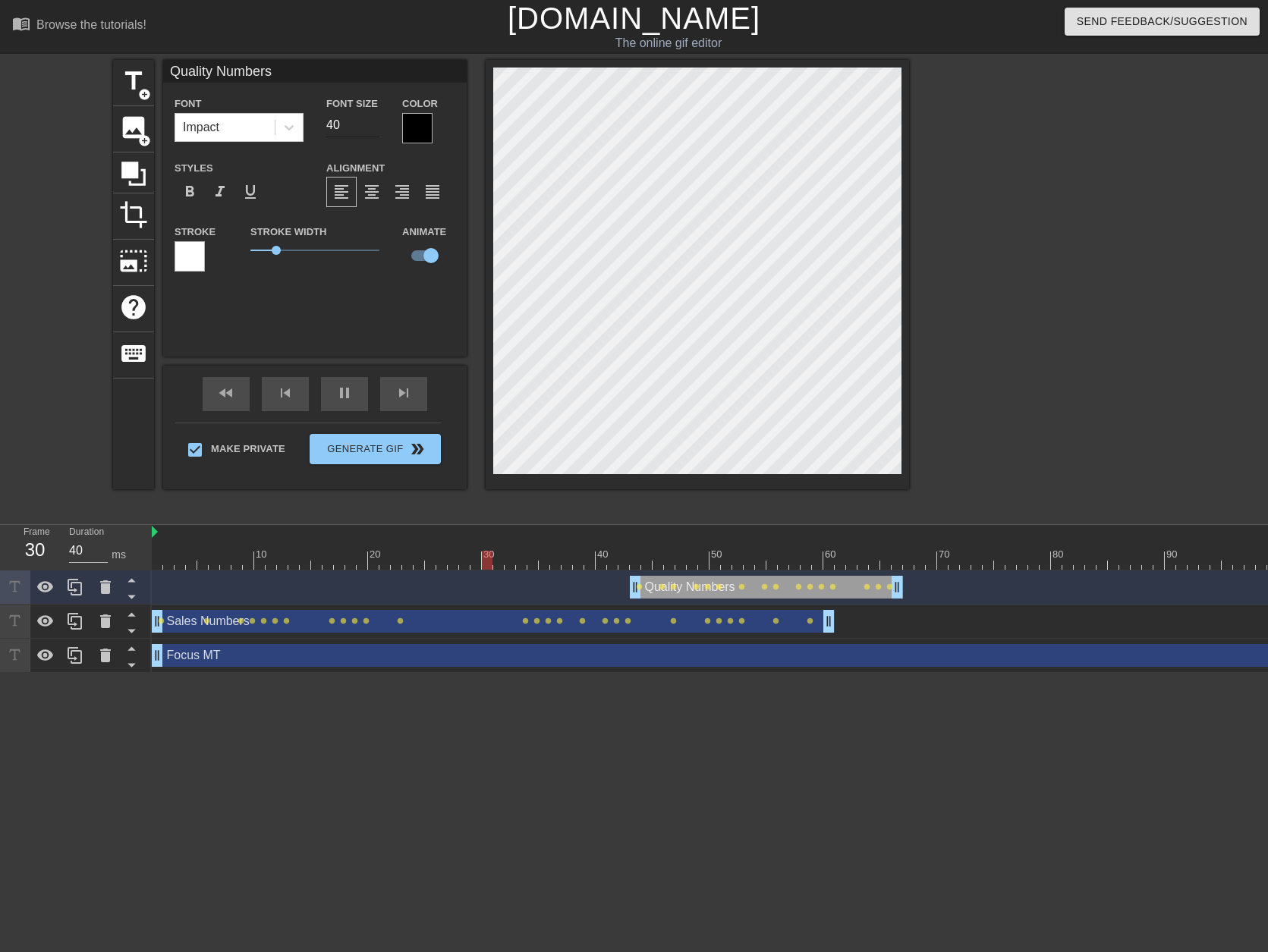
click at [347, 128] on input "40" at bounding box center [353, 126] width 53 height 25
click at [371, 120] on input "41" at bounding box center [353, 126] width 53 height 25
click at [371, 120] on input "42" at bounding box center [353, 126] width 53 height 25
click at [1176, 298] on div "title add_circle image add_circle crop photo_size_select_large help keyboard Qu…" at bounding box center [634, 286] width 1268 height 455
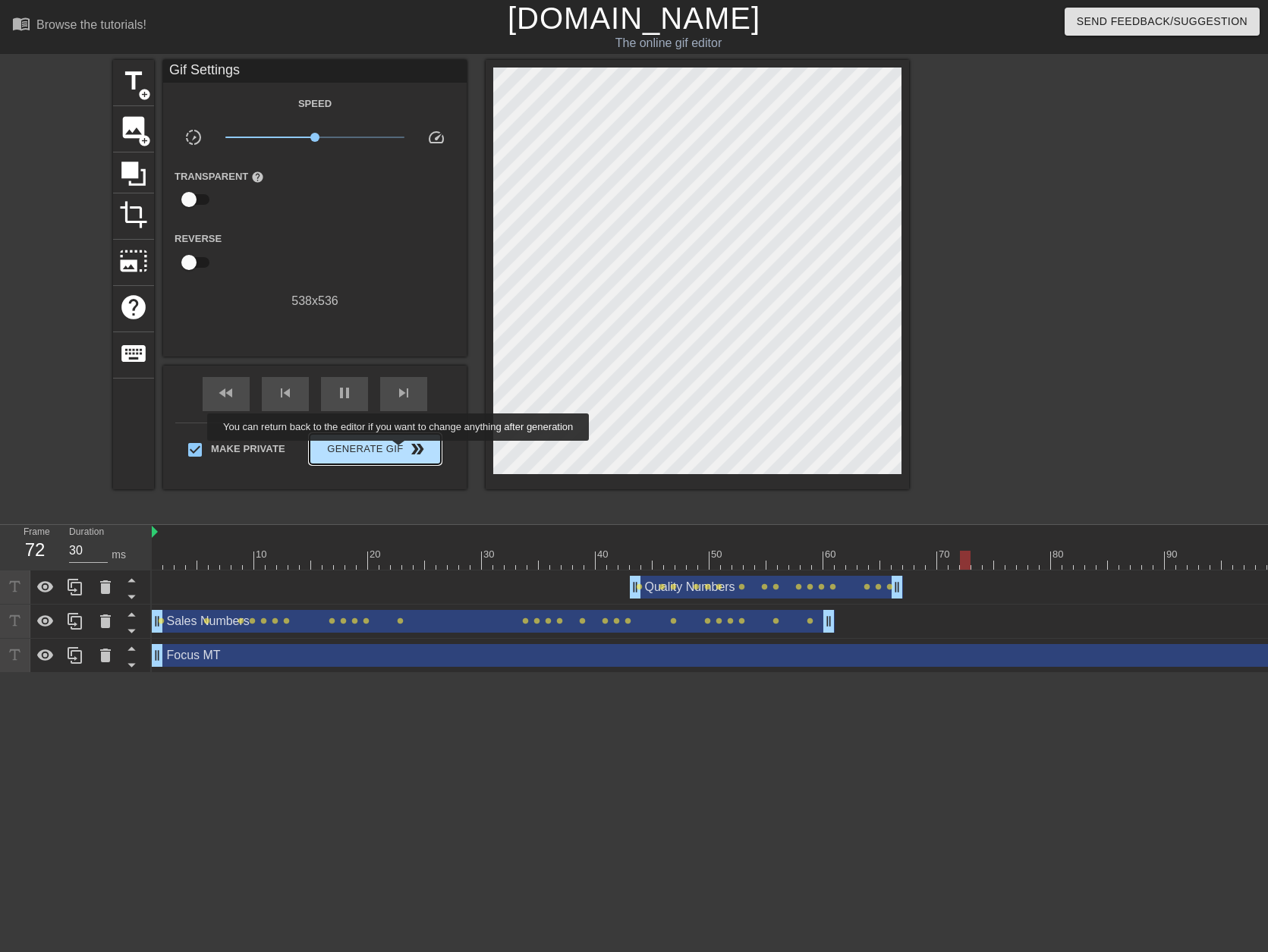
click at [400, 451] on span "Generate Gif double_arrow" at bounding box center [375, 448] width 119 height 18
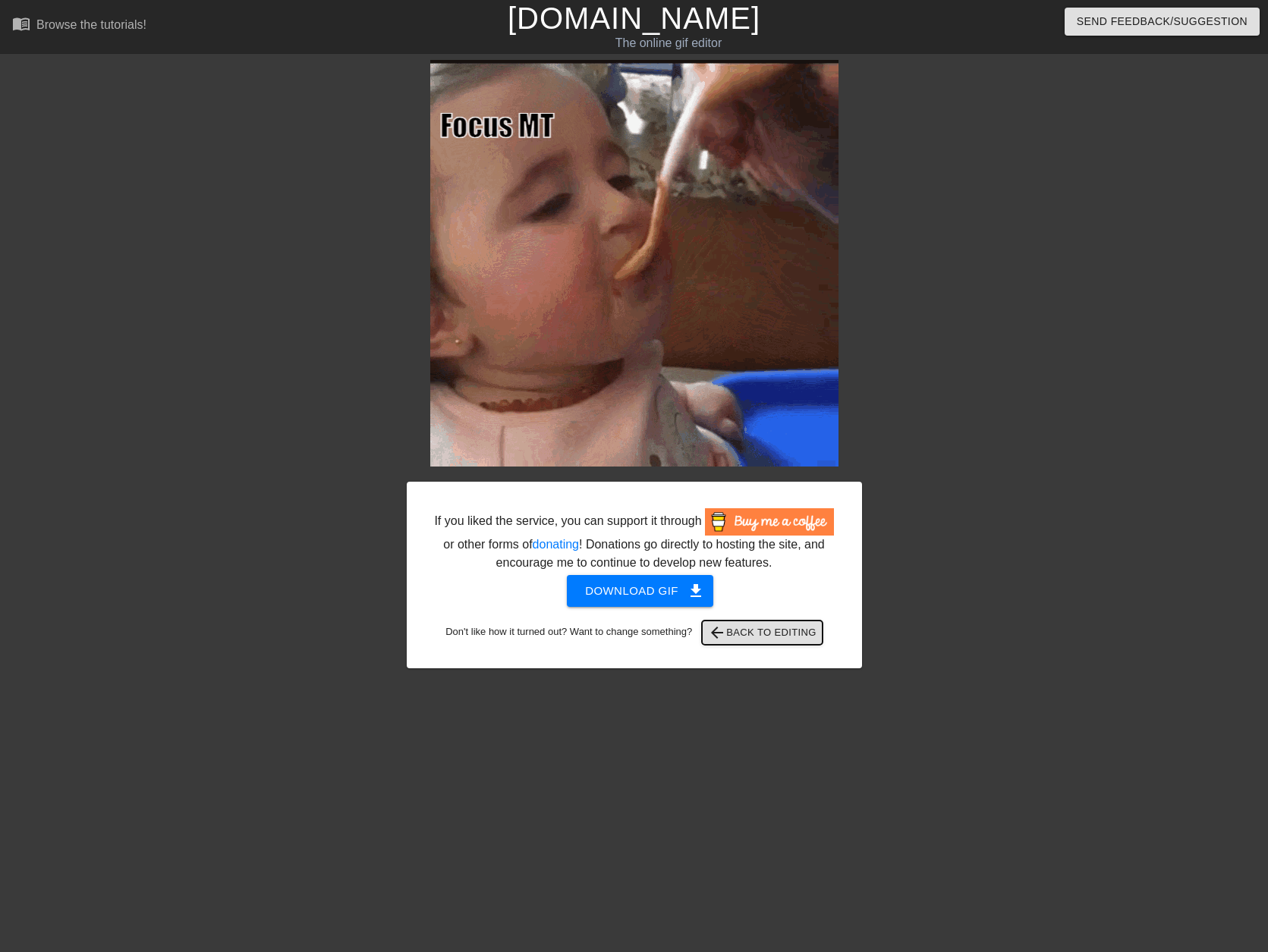
click at [782, 639] on span "arrow_back Back to Editing" at bounding box center [762, 632] width 109 height 18
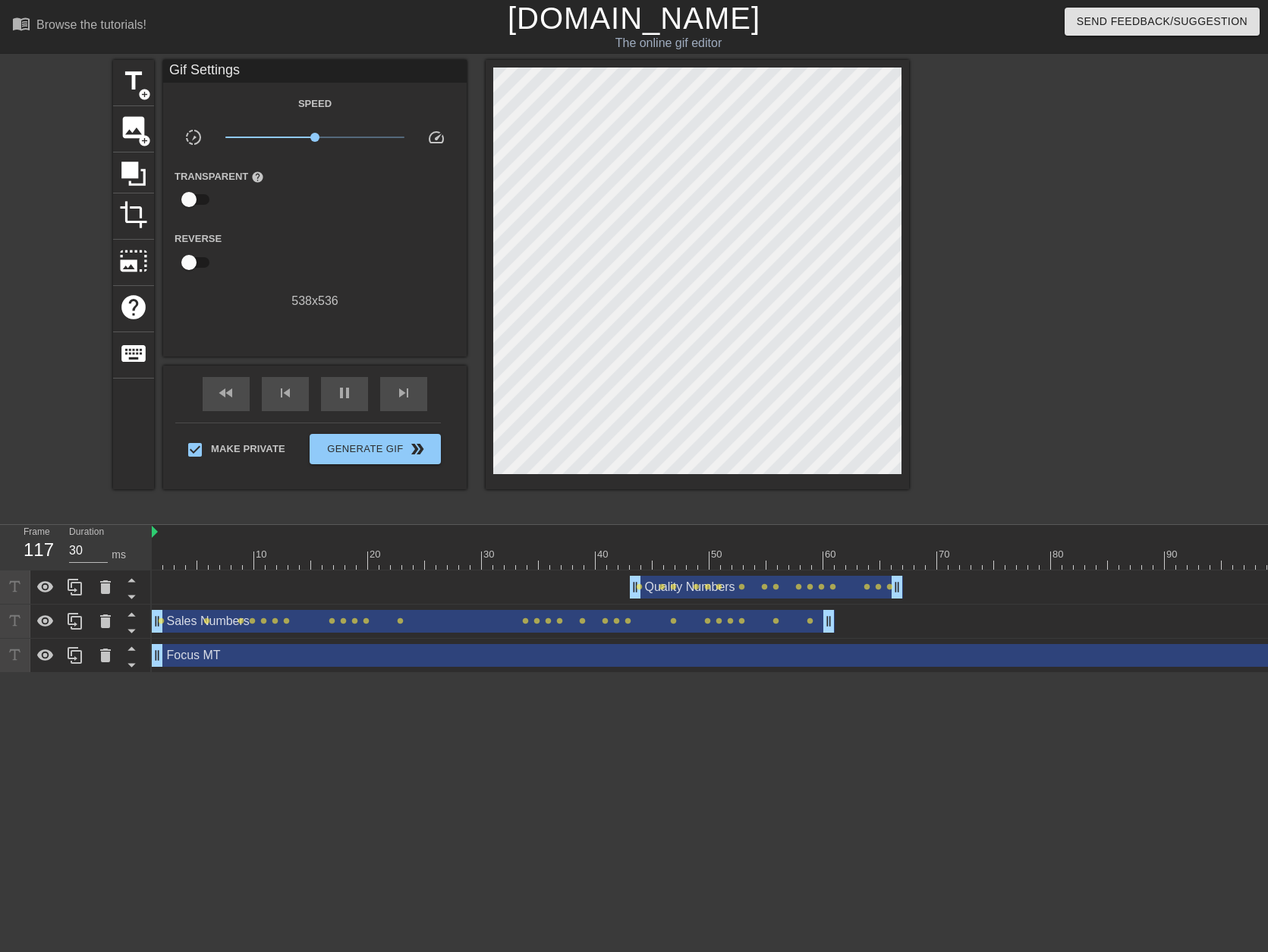
click at [669, 597] on div "Quality Numbers drag_handle drag_handle" at bounding box center [766, 587] width 273 height 23
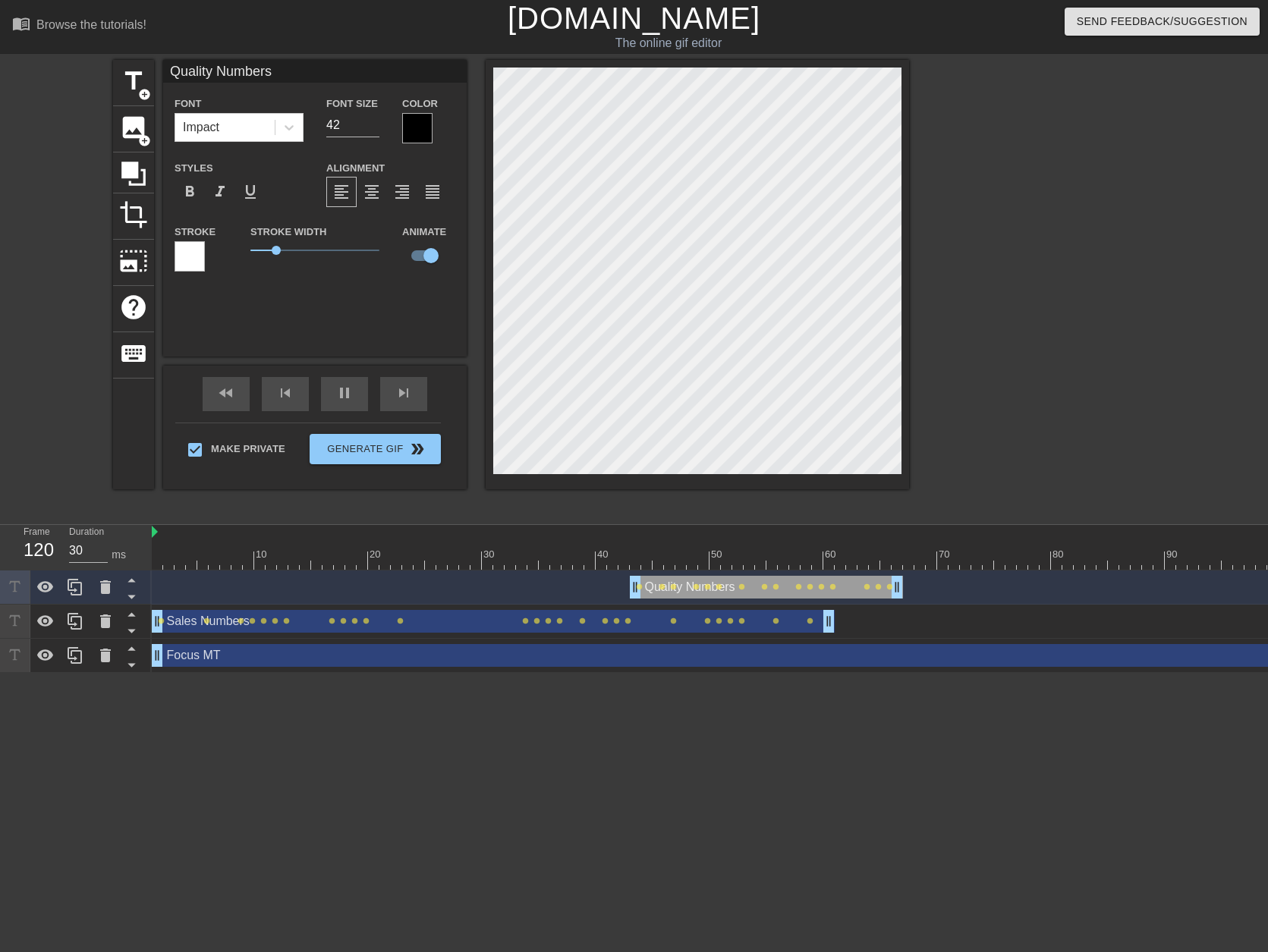
click at [635, 566] on div at bounding box center [981, 561] width 1661 height 19
click at [647, 560] on div at bounding box center [981, 561] width 1661 height 19
click at [659, 562] on div at bounding box center [981, 561] width 1661 height 19
click at [667, 565] on div at bounding box center [981, 561] width 1661 height 19
click at [659, 563] on div at bounding box center [981, 561] width 1661 height 19
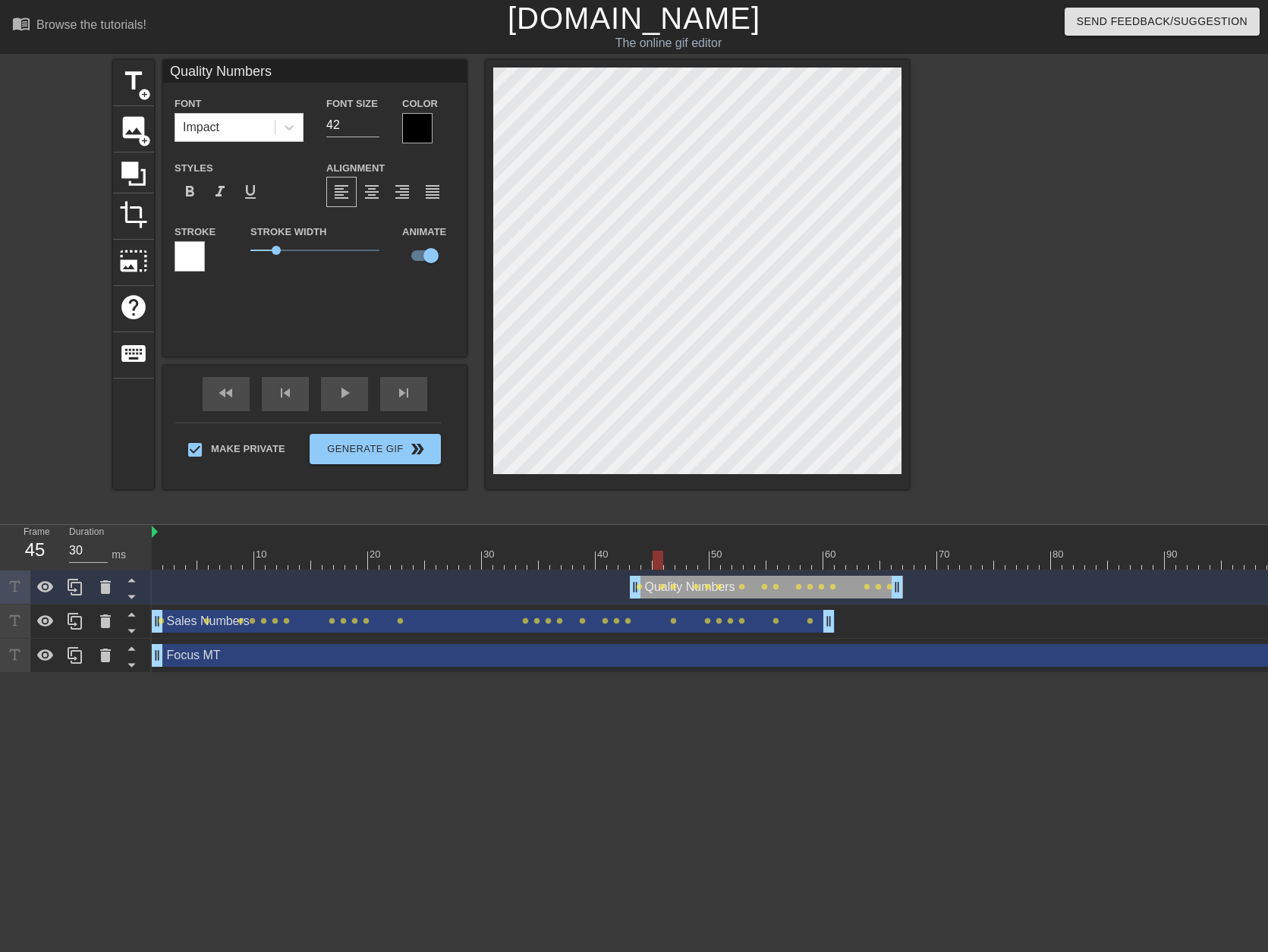
click at [670, 569] on div at bounding box center [981, 561] width 1661 height 19
click at [668, 589] on div "Quality Numbers drag_handle drag_handle" at bounding box center [766, 587] width 273 height 23
click at [674, 582] on div "Quality Numbers drag_handle drag_handle" at bounding box center [766, 587] width 273 height 23
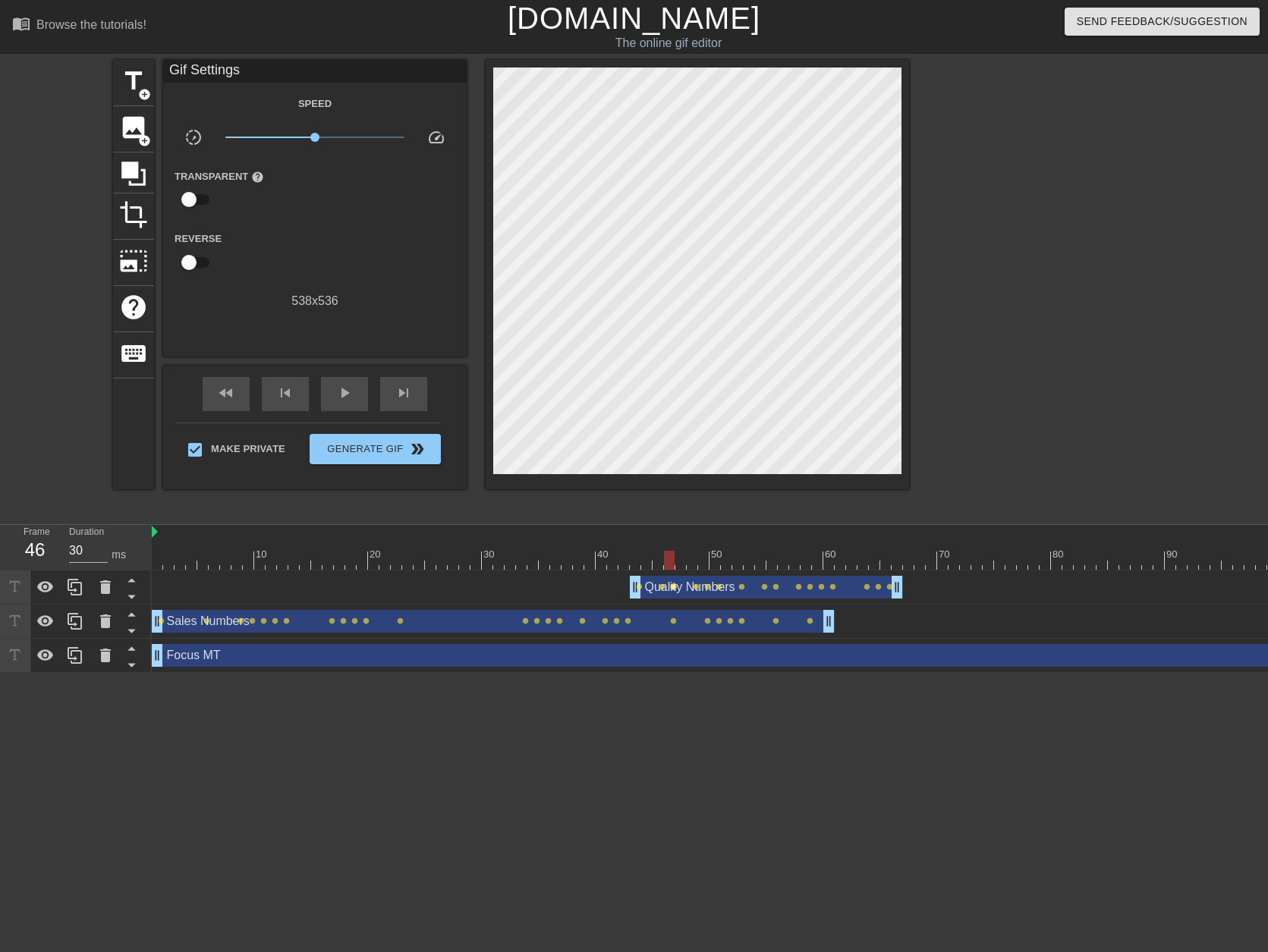
click at [672, 586] on span "lens" at bounding box center [673, 586] width 7 height 7
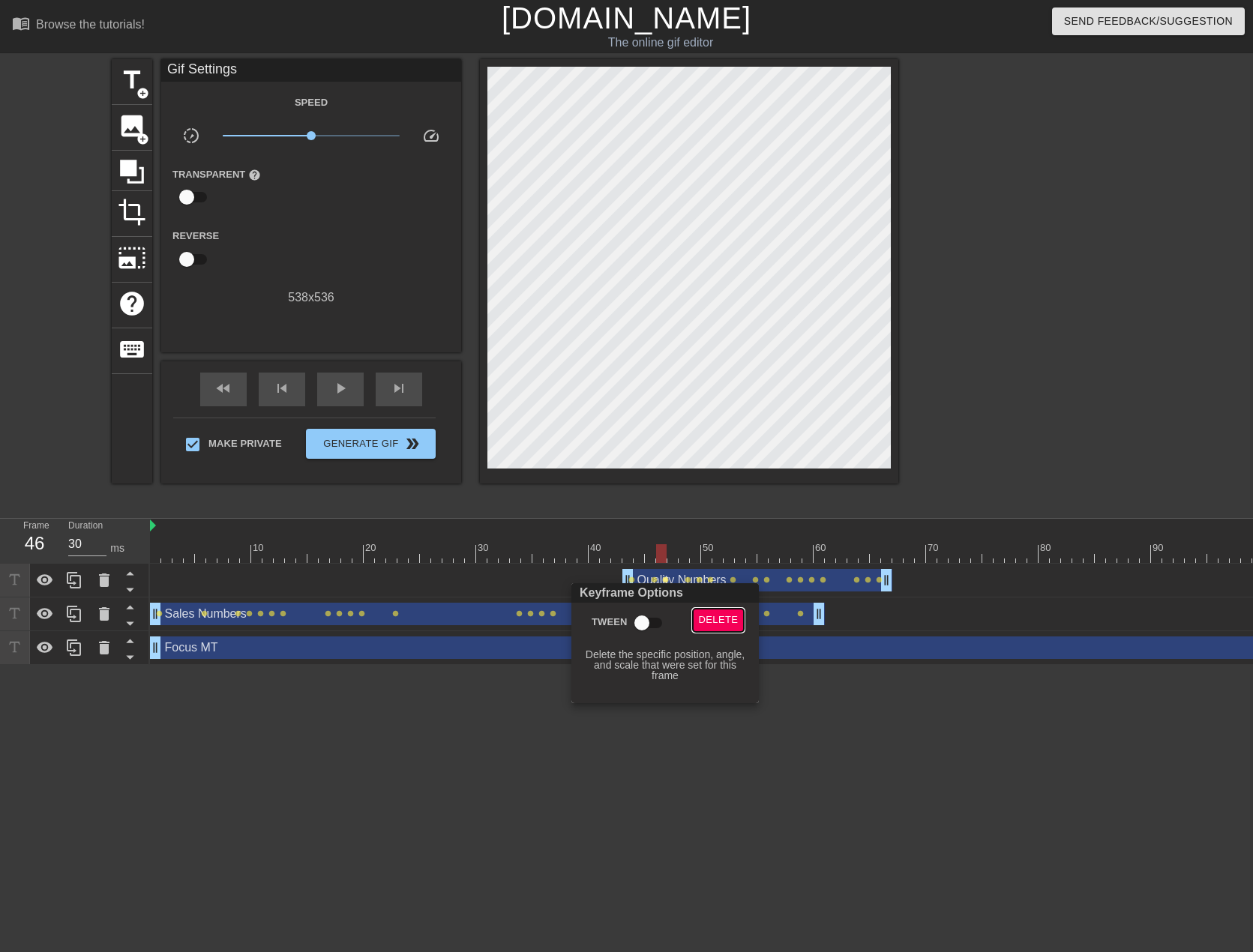
click at [704, 623] on span "Delete" at bounding box center [719, 620] width 40 height 17
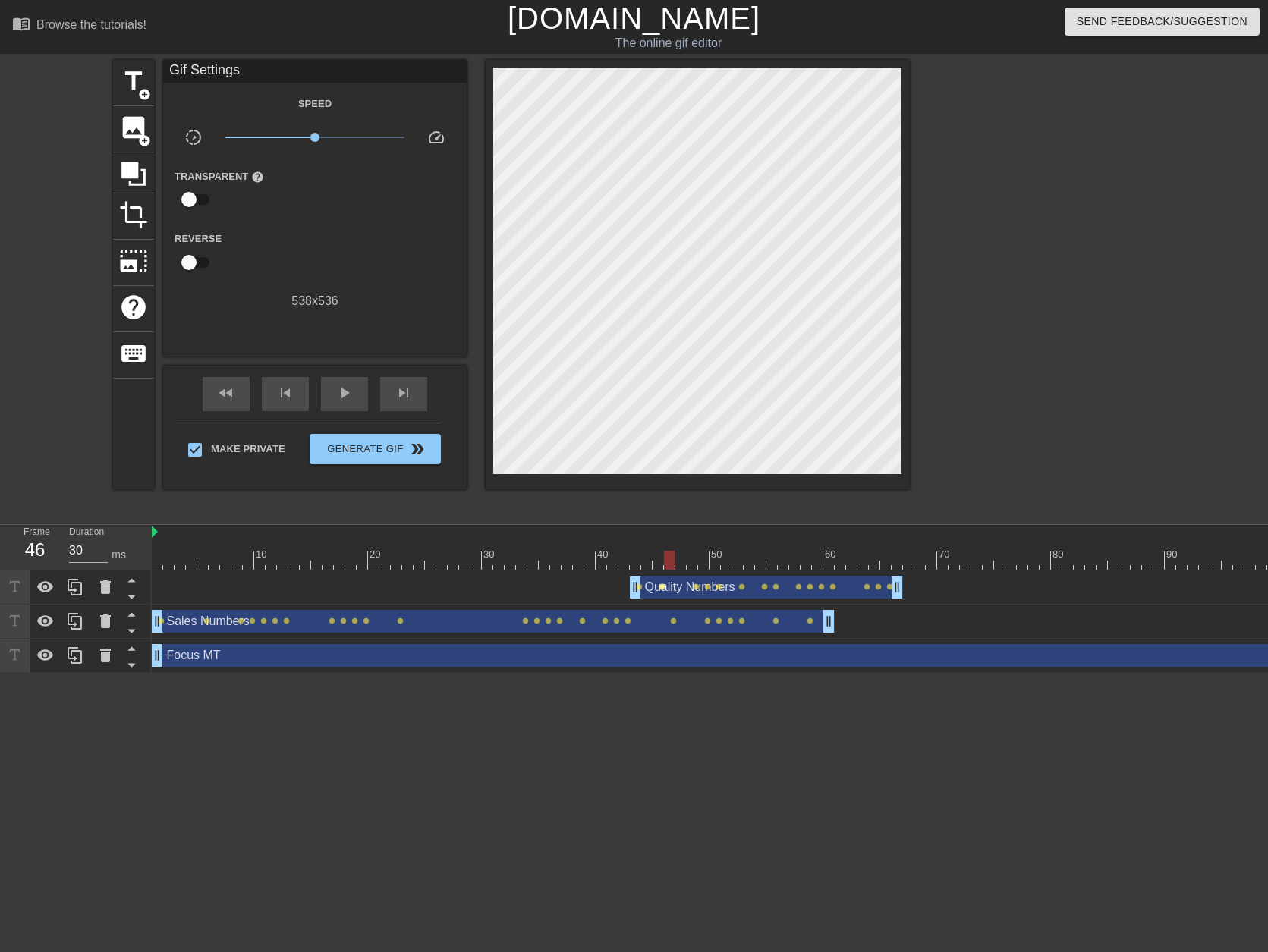
click at [659, 589] on span "lens" at bounding box center [662, 586] width 7 height 7
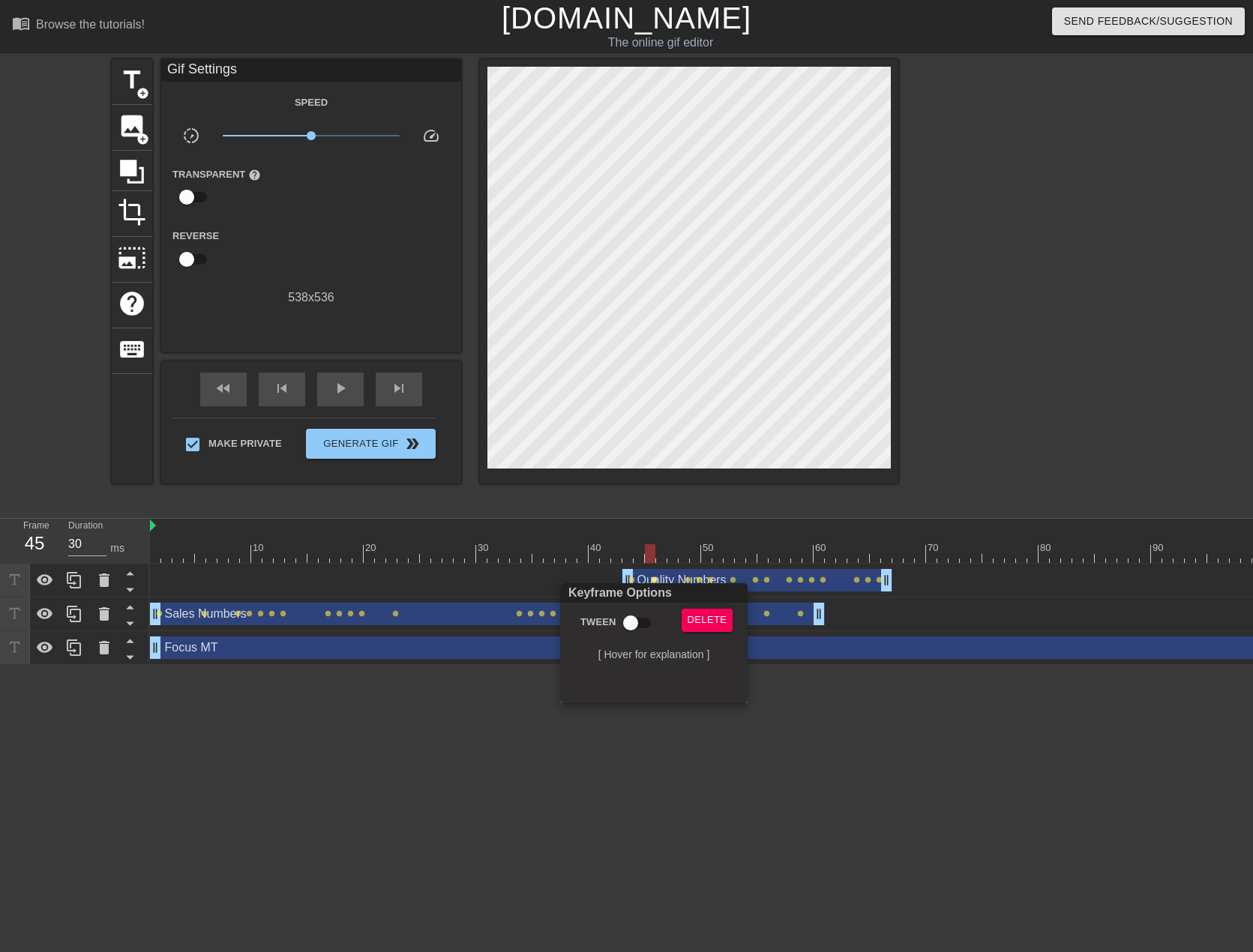
click at [518, 577] on div at bounding box center [626, 476] width 1253 height 952
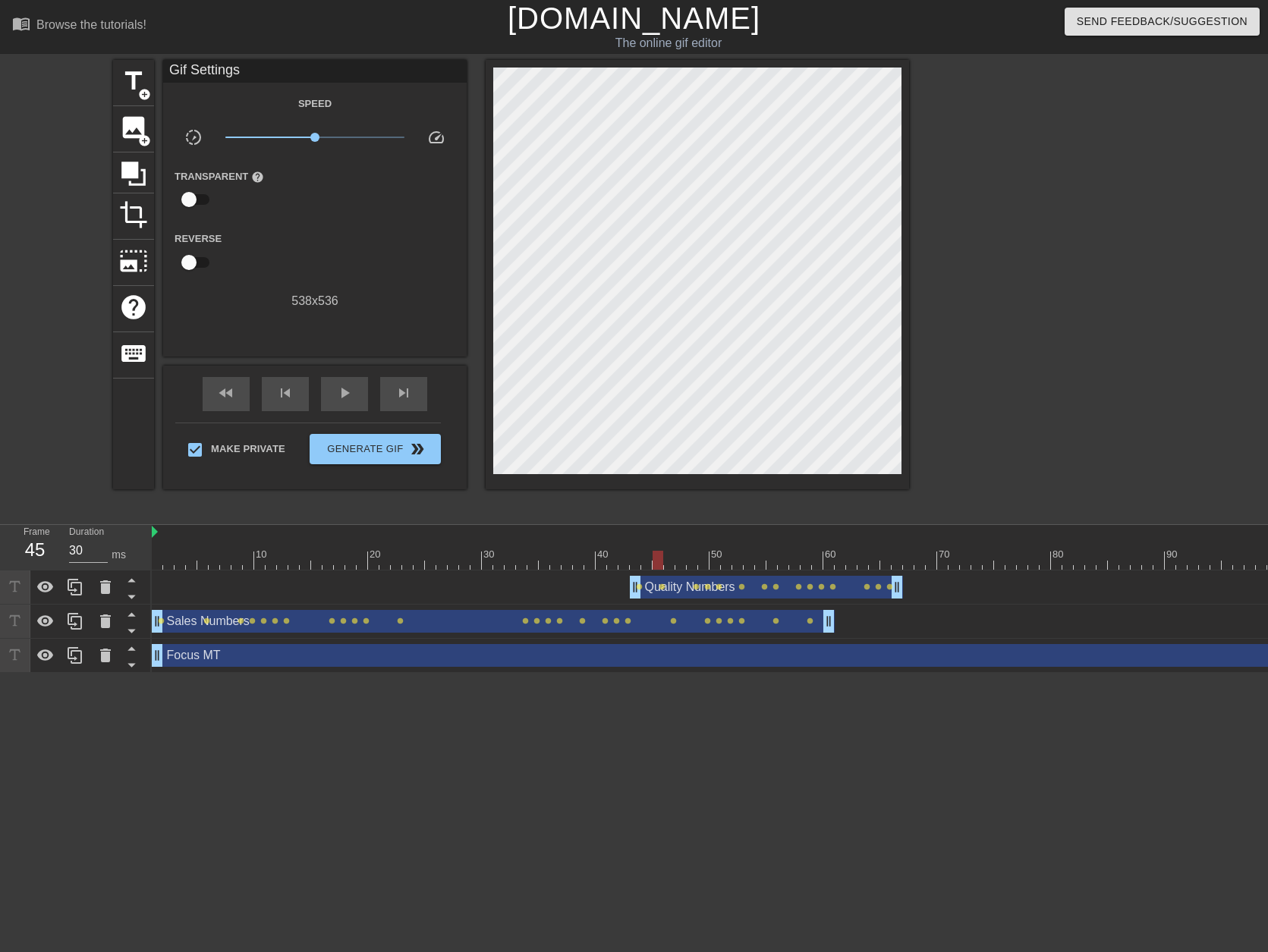
click at [669, 566] on div at bounding box center [981, 561] width 1661 height 19
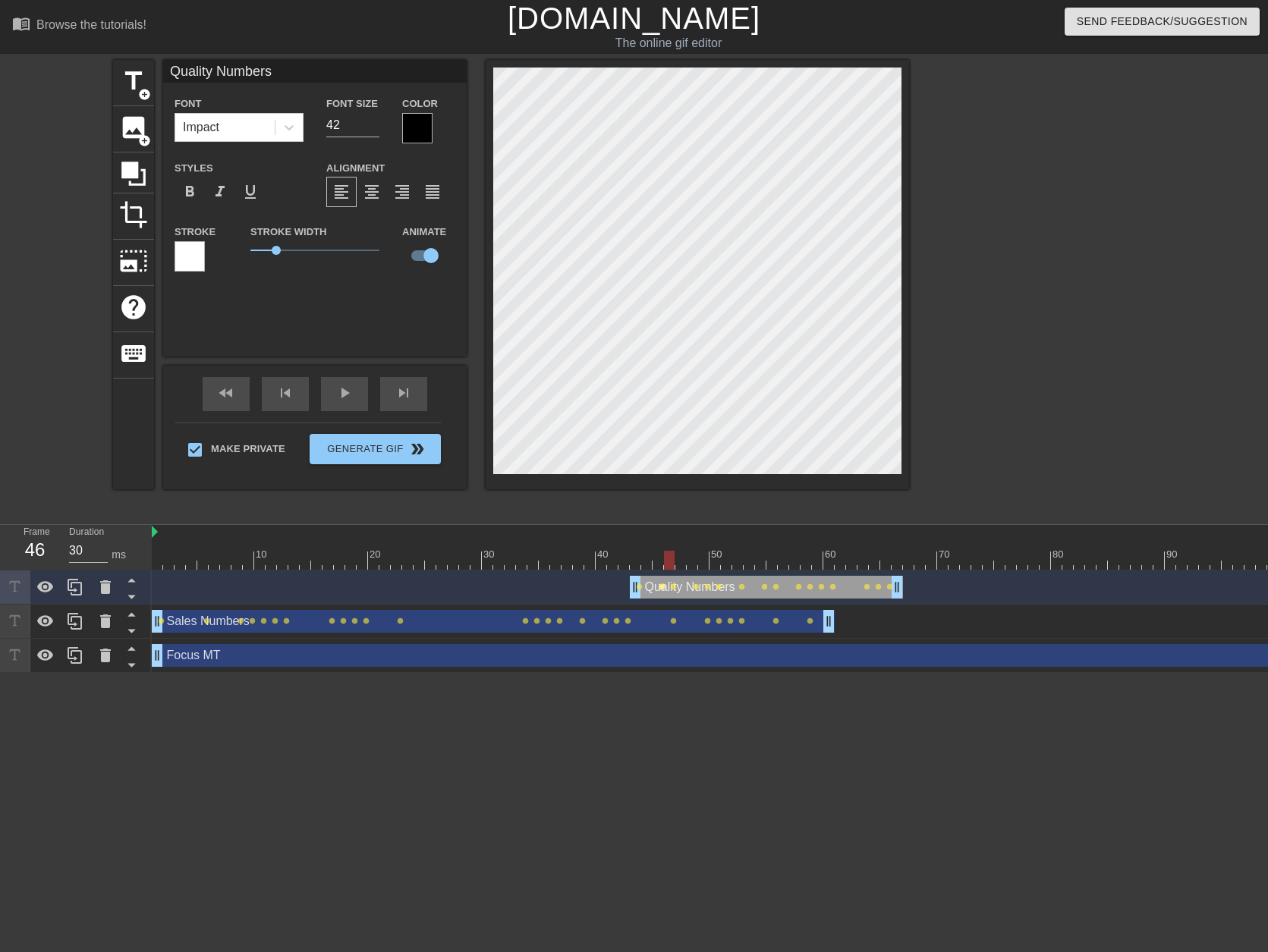
click at [663, 585] on span "lens" at bounding box center [662, 586] width 7 height 7
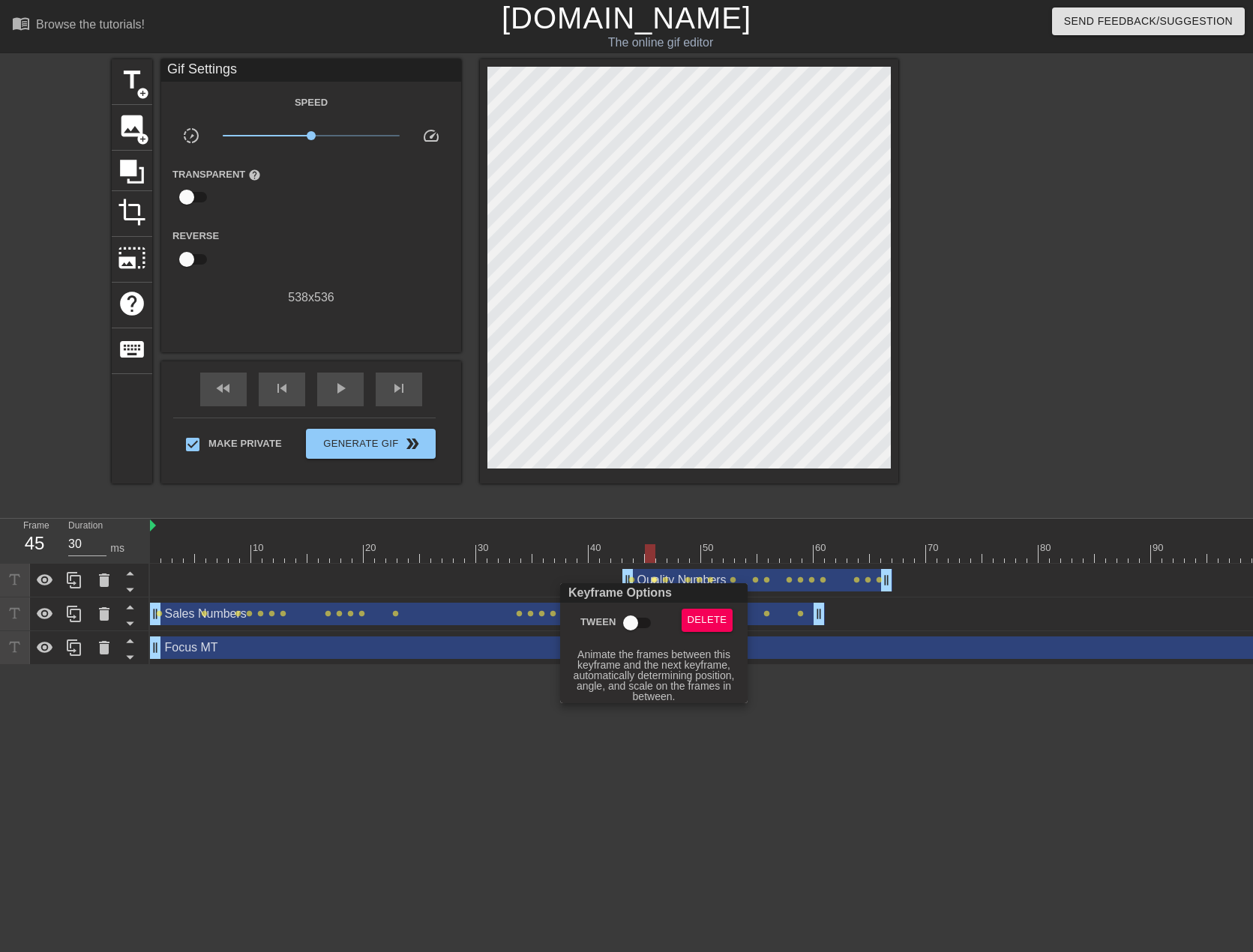
click at [629, 624] on input "Tween" at bounding box center [630, 623] width 85 height 28
click at [667, 578] on div at bounding box center [626, 476] width 1253 height 952
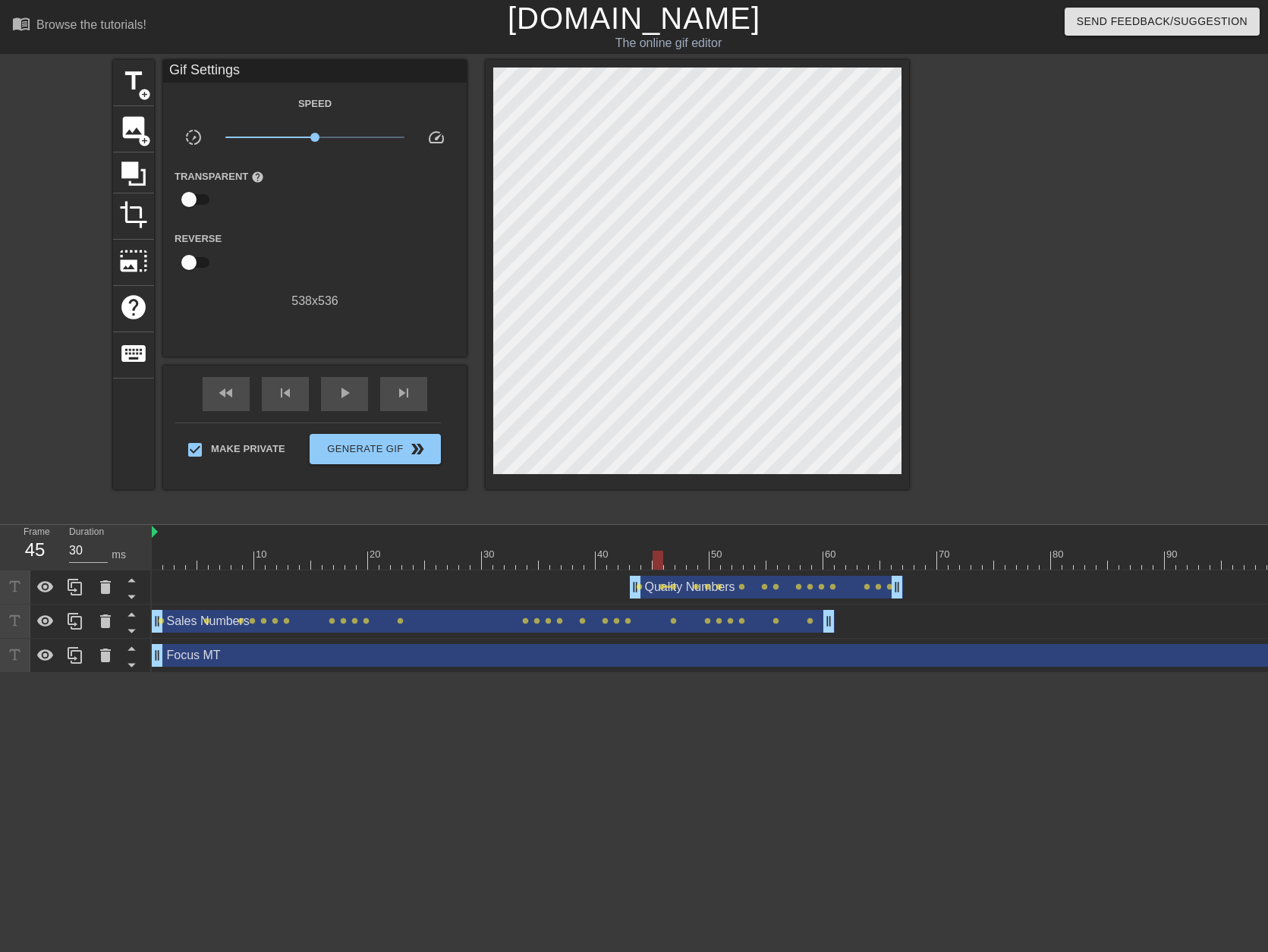
click at [675, 585] on span "lens" at bounding box center [673, 586] width 7 height 7
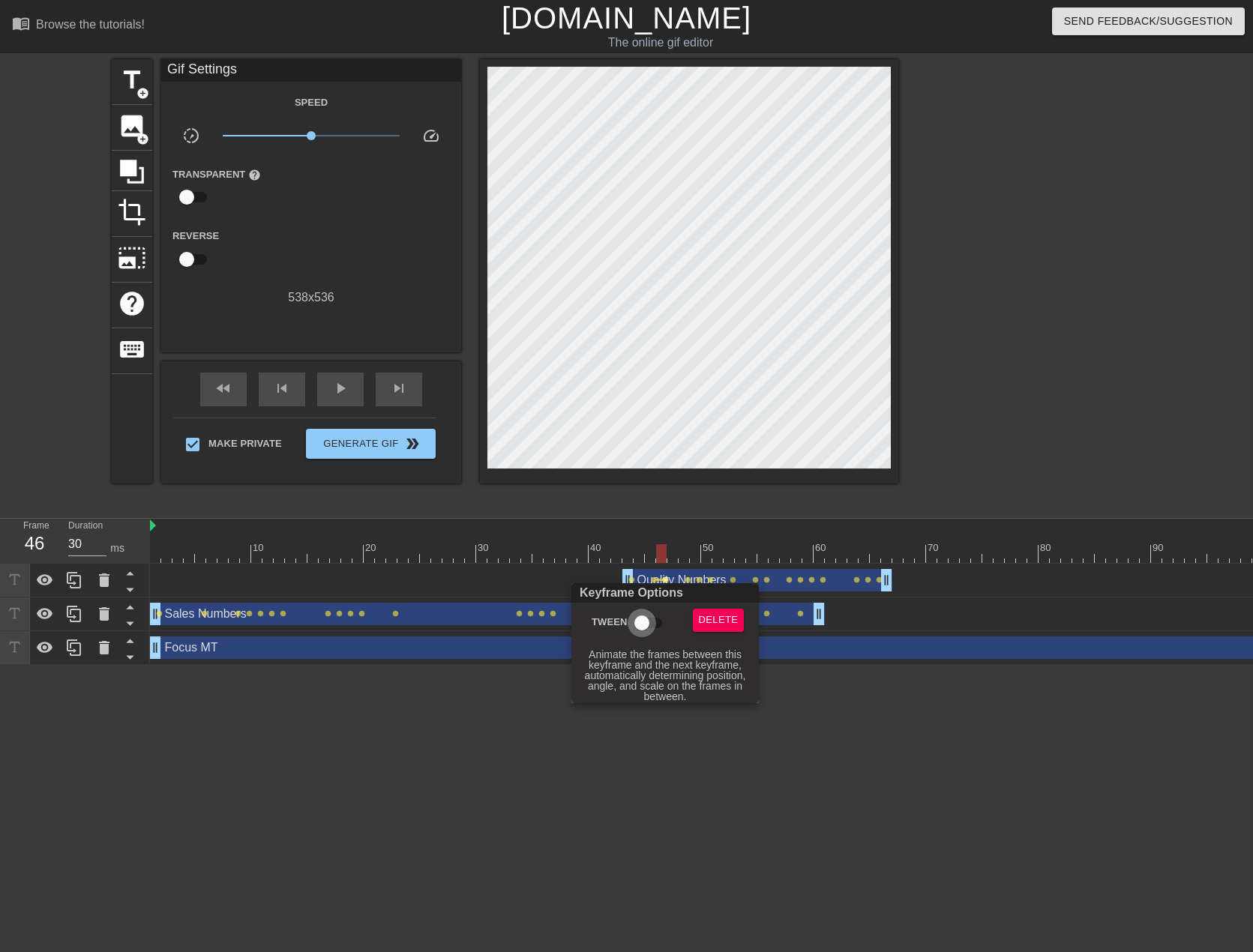
click at [655, 618] on input "Tween" at bounding box center [641, 623] width 85 height 28
click at [712, 579] on div at bounding box center [626, 476] width 1253 height 952
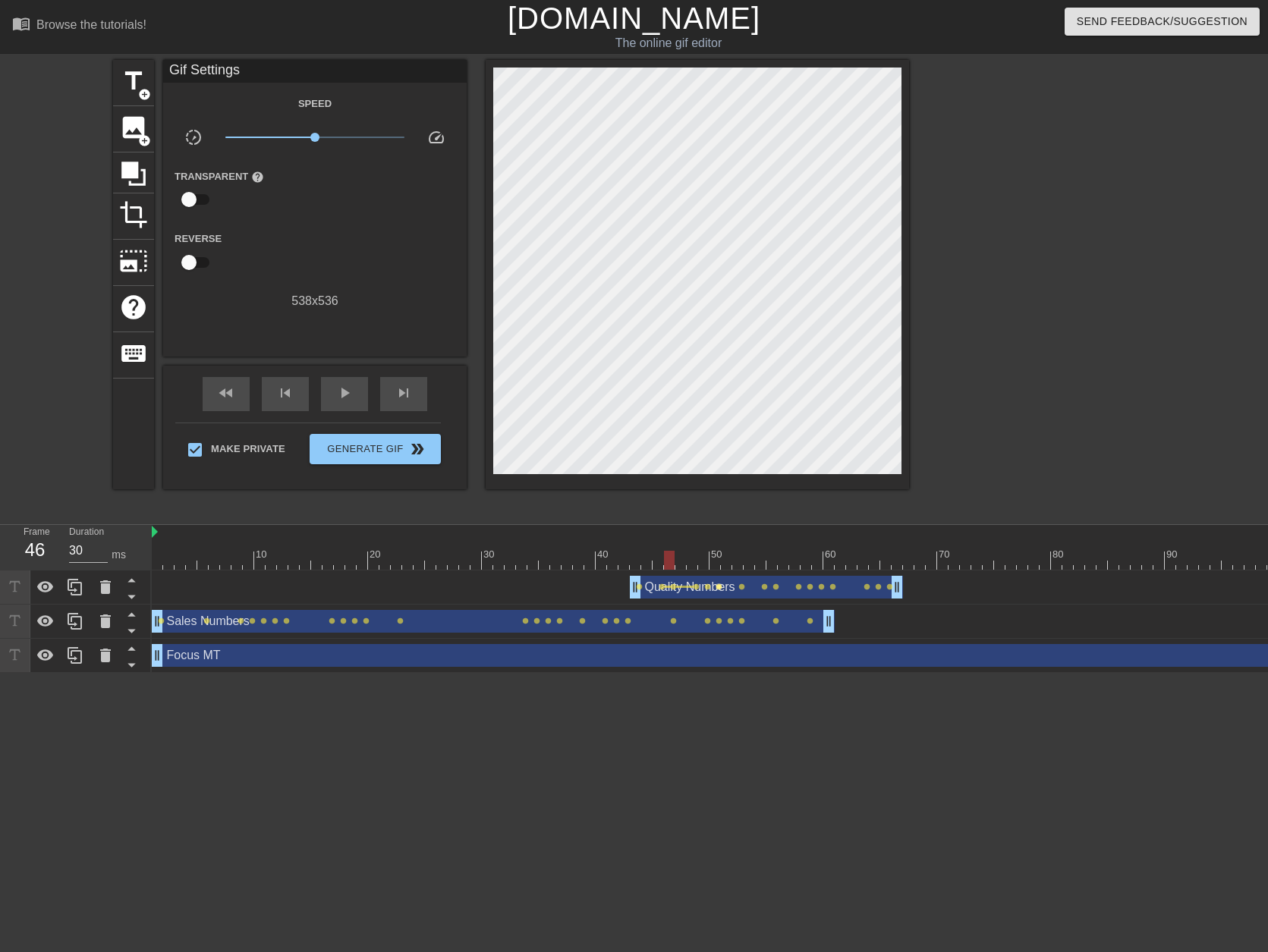
click at [718, 589] on span "lens" at bounding box center [719, 586] width 7 height 7
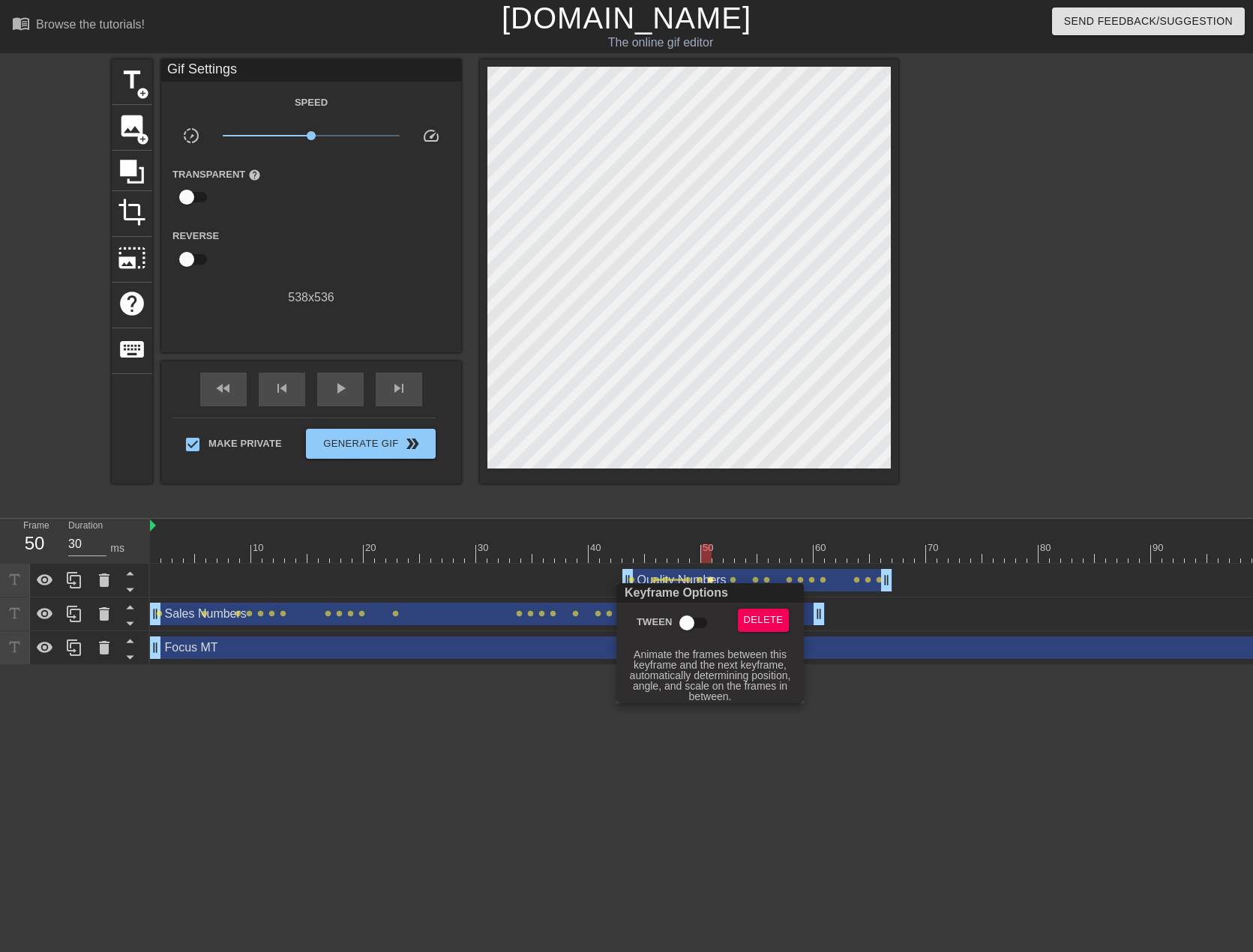
click at [692, 619] on input "Tween" at bounding box center [686, 623] width 85 height 28
click at [756, 579] on div at bounding box center [626, 476] width 1253 height 952
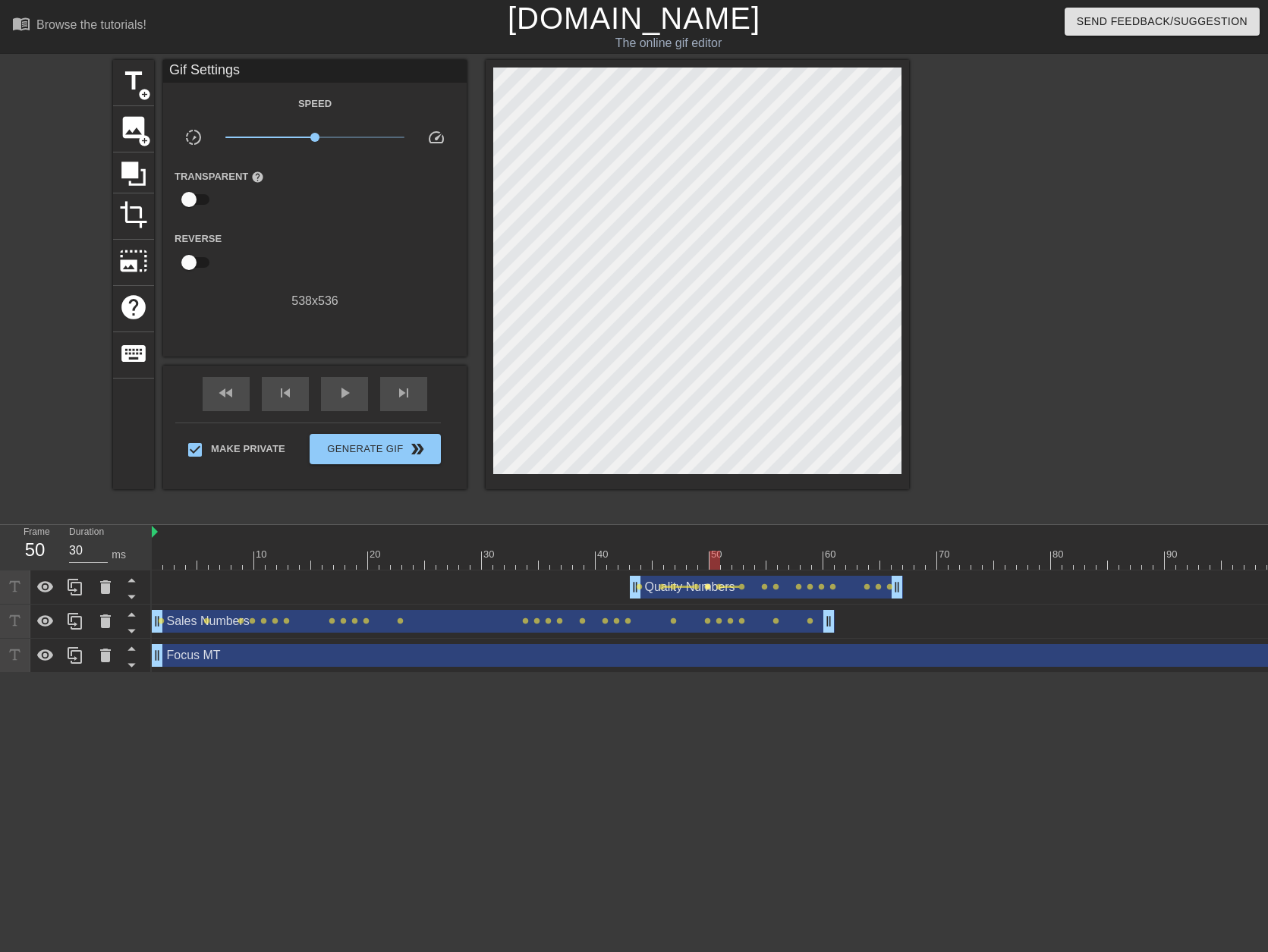
click at [706, 588] on span "lens" at bounding box center [707, 586] width 7 height 7
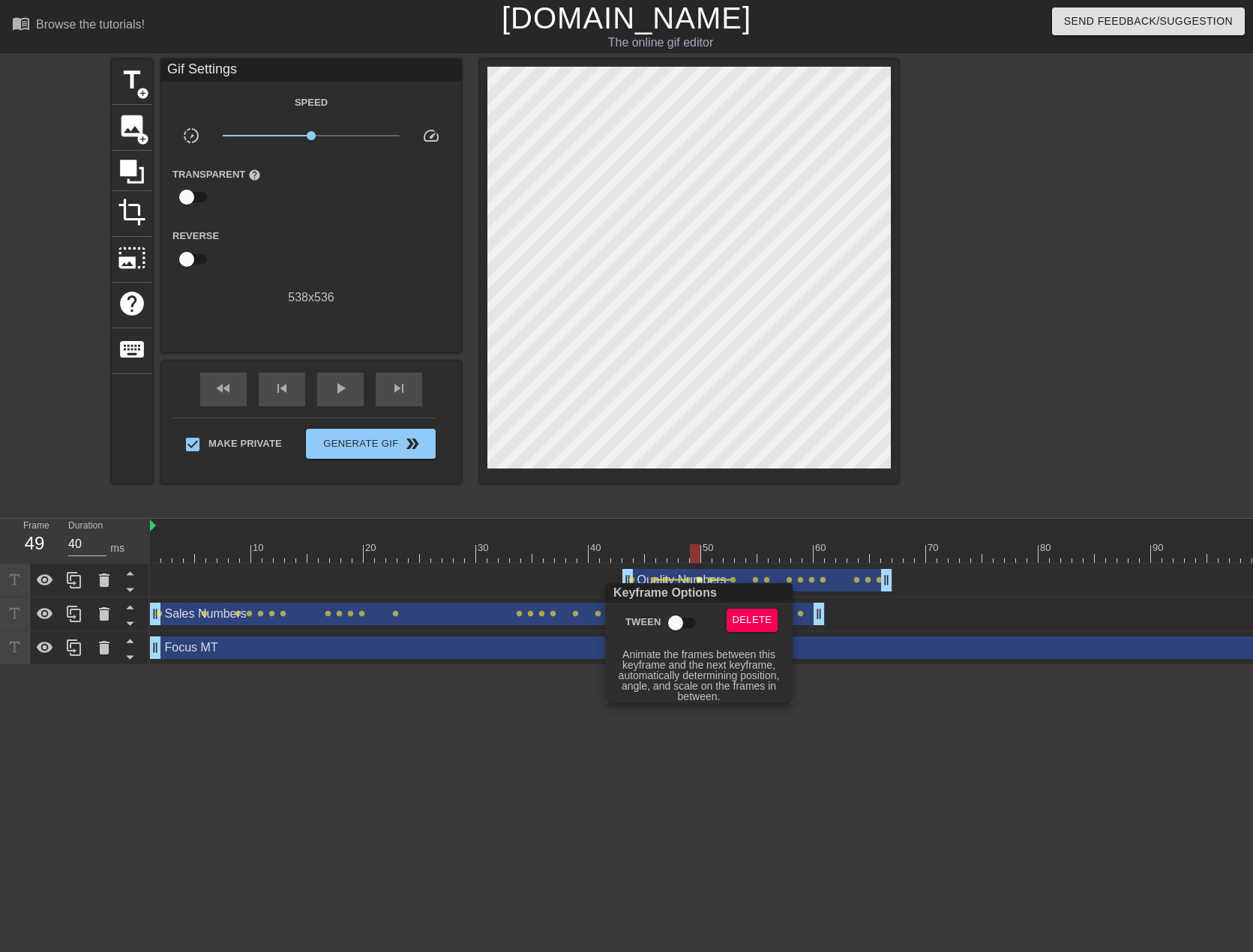
click at [692, 622] on input "Tween" at bounding box center [675, 623] width 85 height 28
click at [754, 578] on div at bounding box center [626, 476] width 1253 height 952
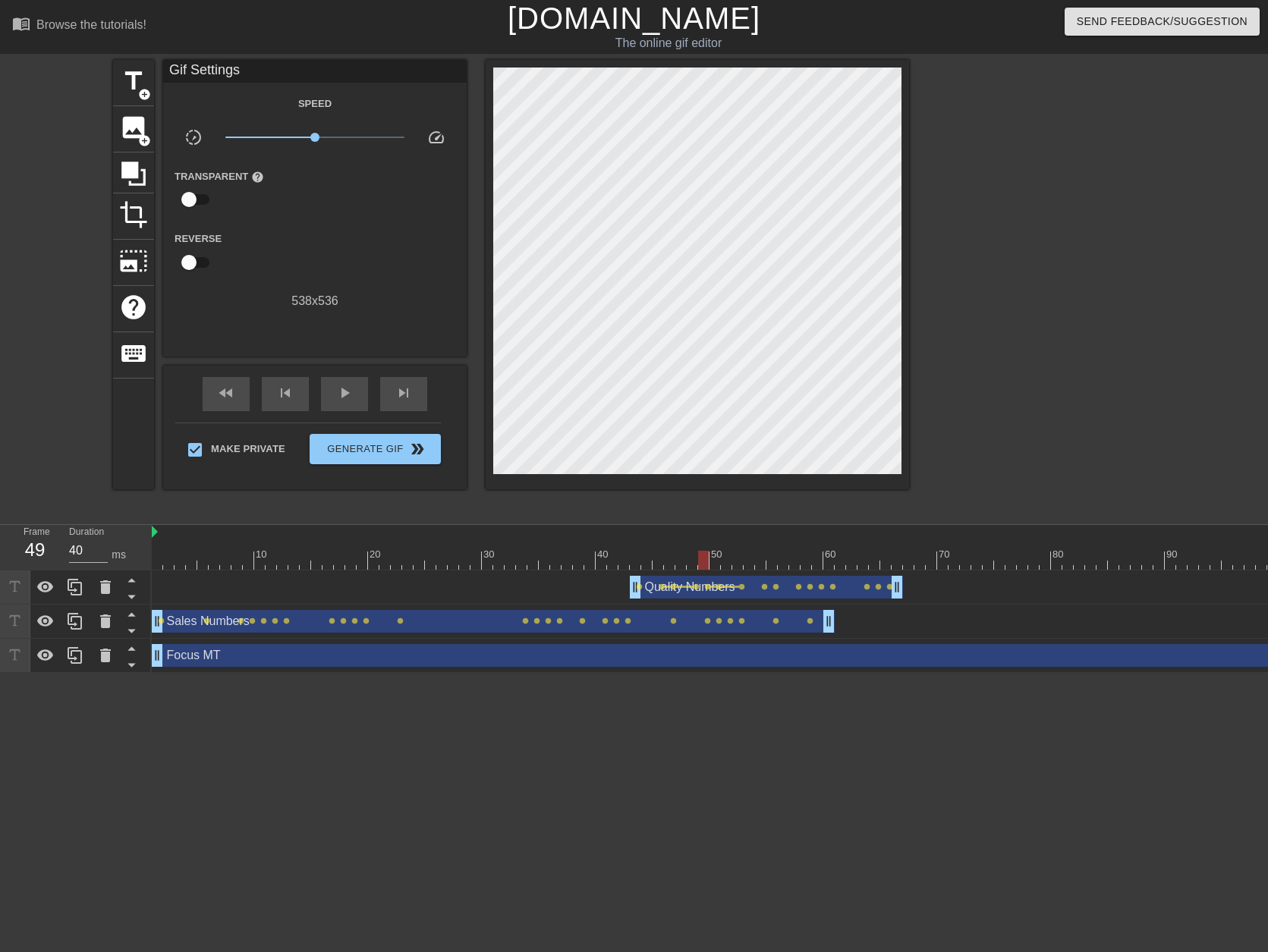
click at [763, 585] on span "lens" at bounding box center [764, 586] width 7 height 7
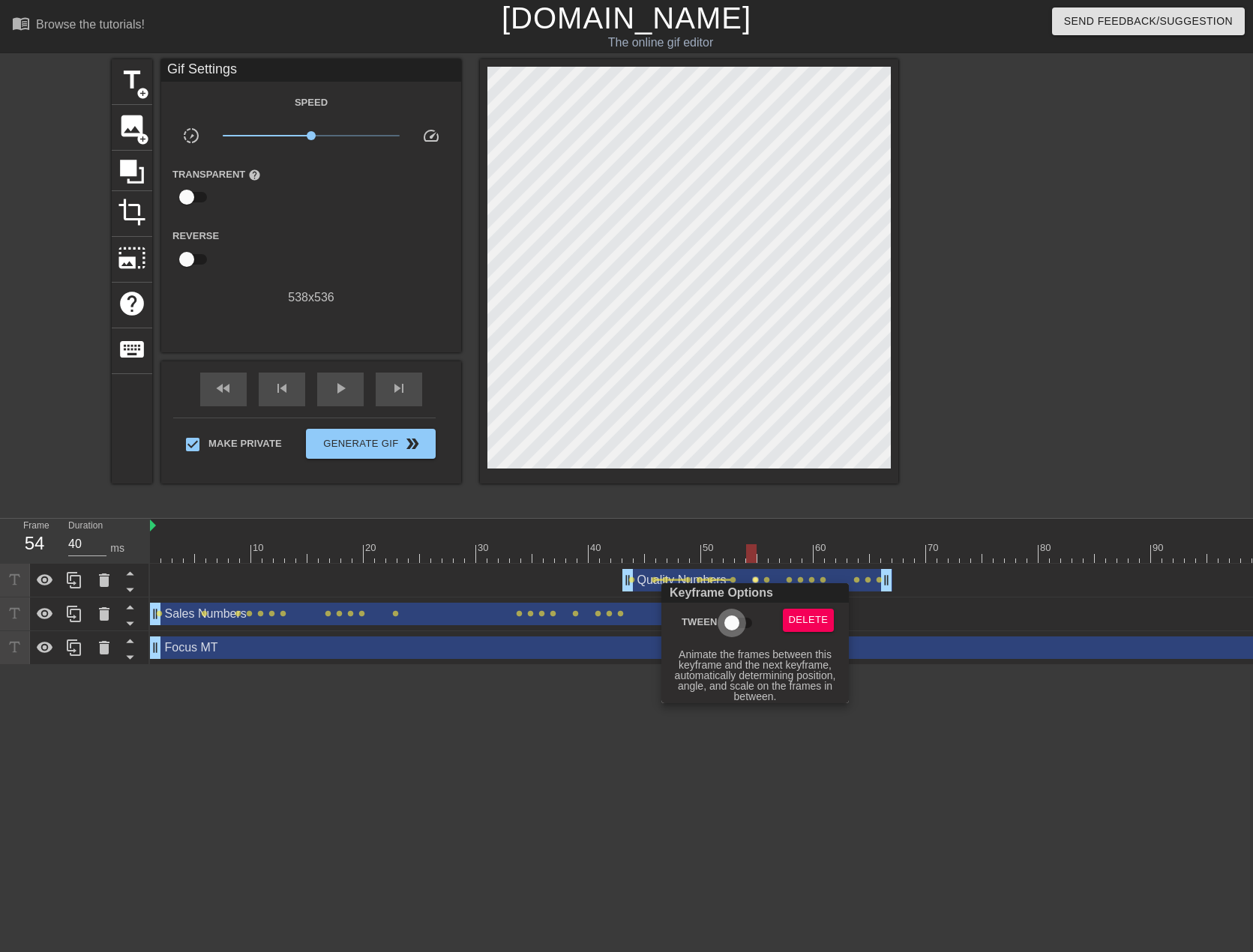
click at [733, 626] on input "Tween" at bounding box center [731, 623] width 85 height 28
click at [735, 582] on div at bounding box center [626, 476] width 1253 height 952
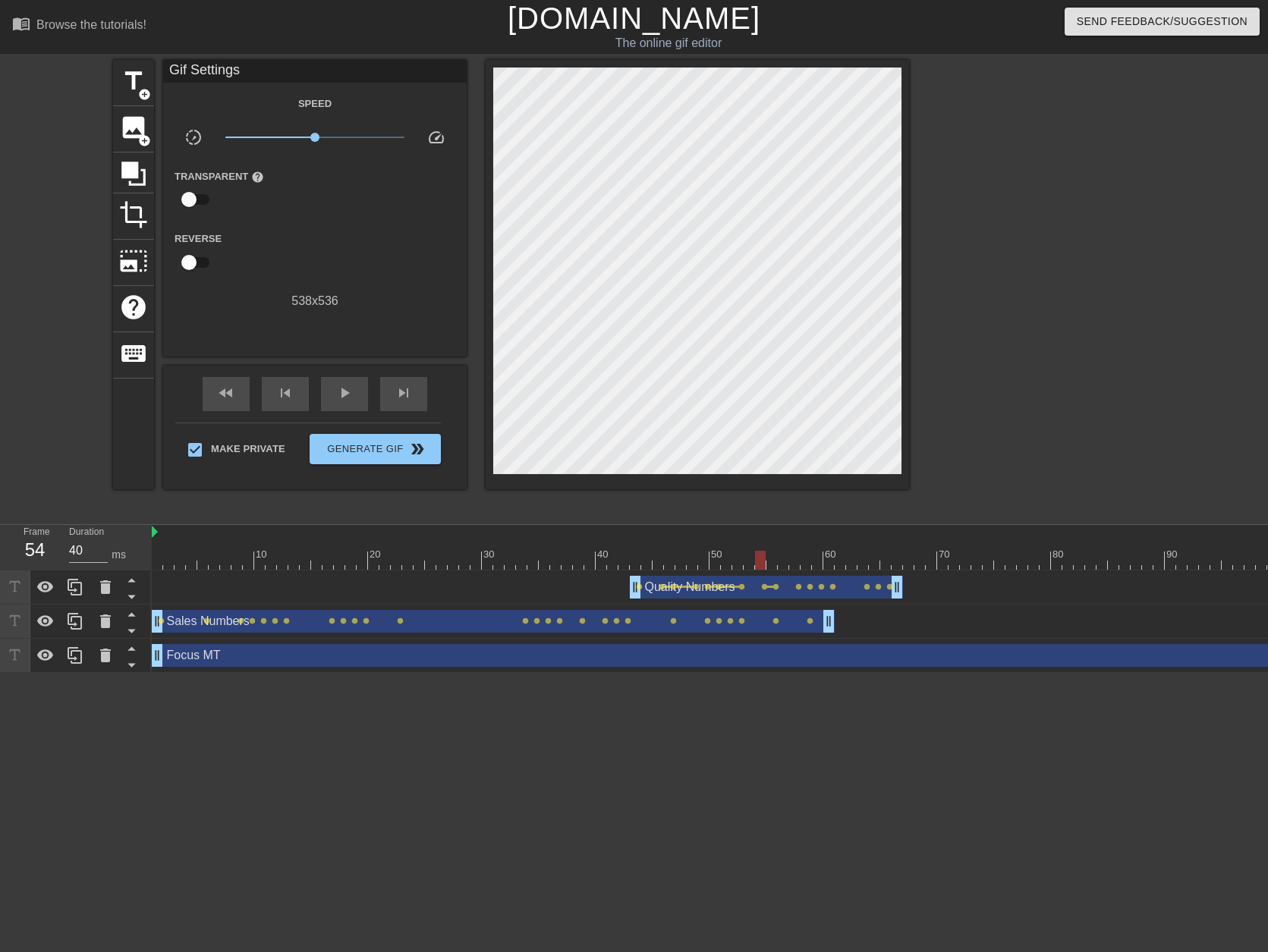
click at [741, 590] on div "Quality Numbers drag_handle drag_handle" at bounding box center [766, 587] width 273 height 23
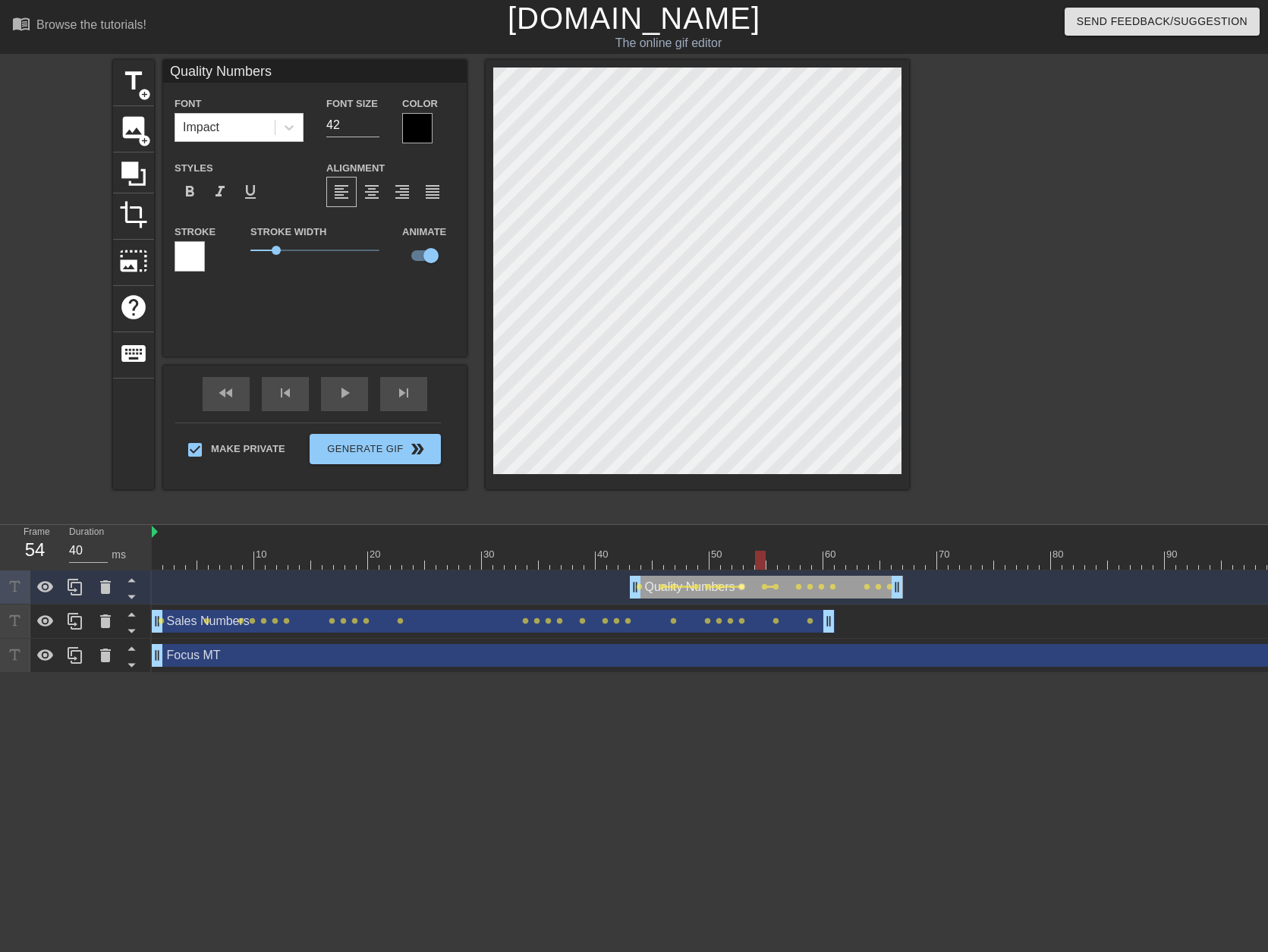
click at [741, 589] on span "lens" at bounding box center [741, 586] width 7 height 7
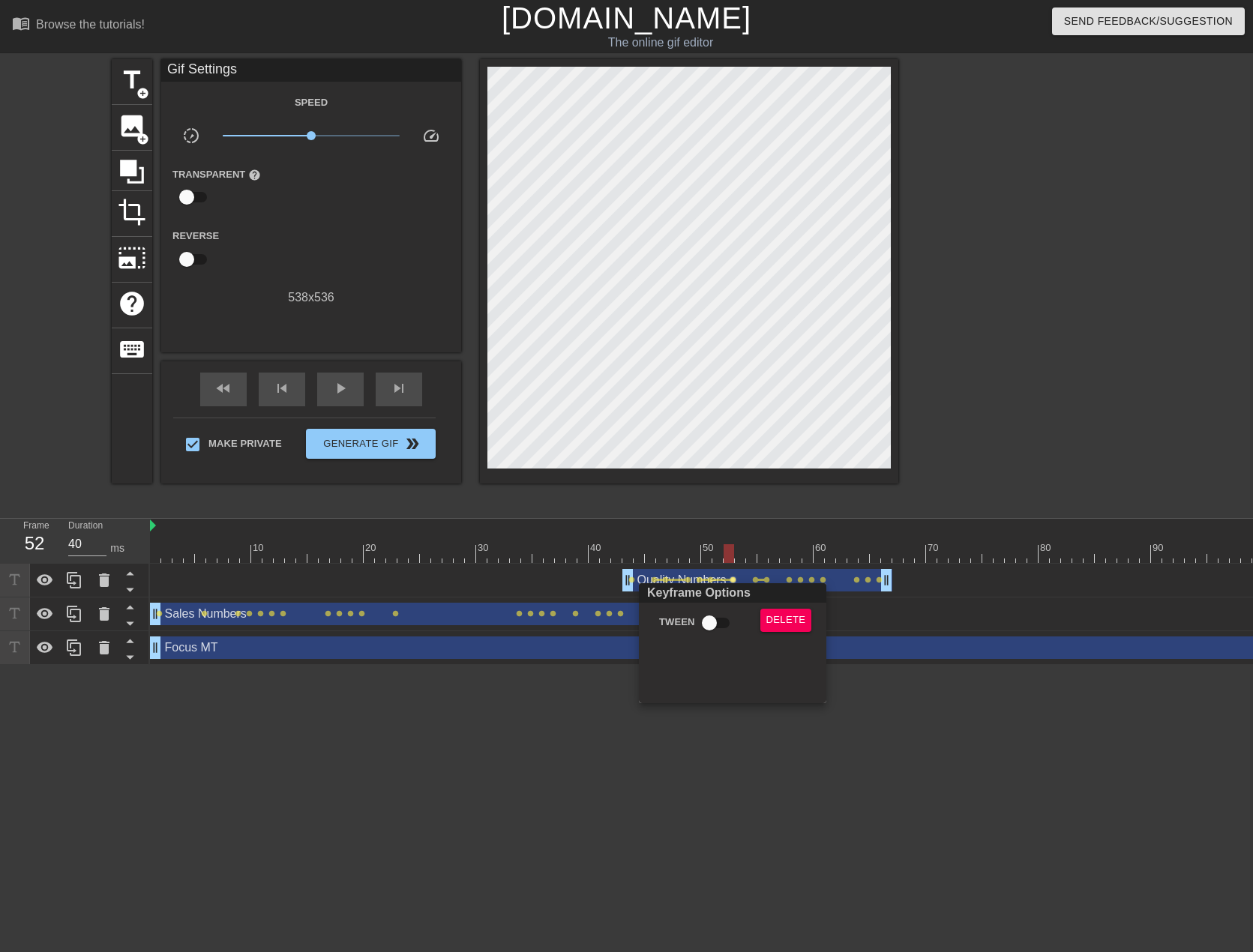
click at [733, 579] on div at bounding box center [626, 476] width 1253 height 952
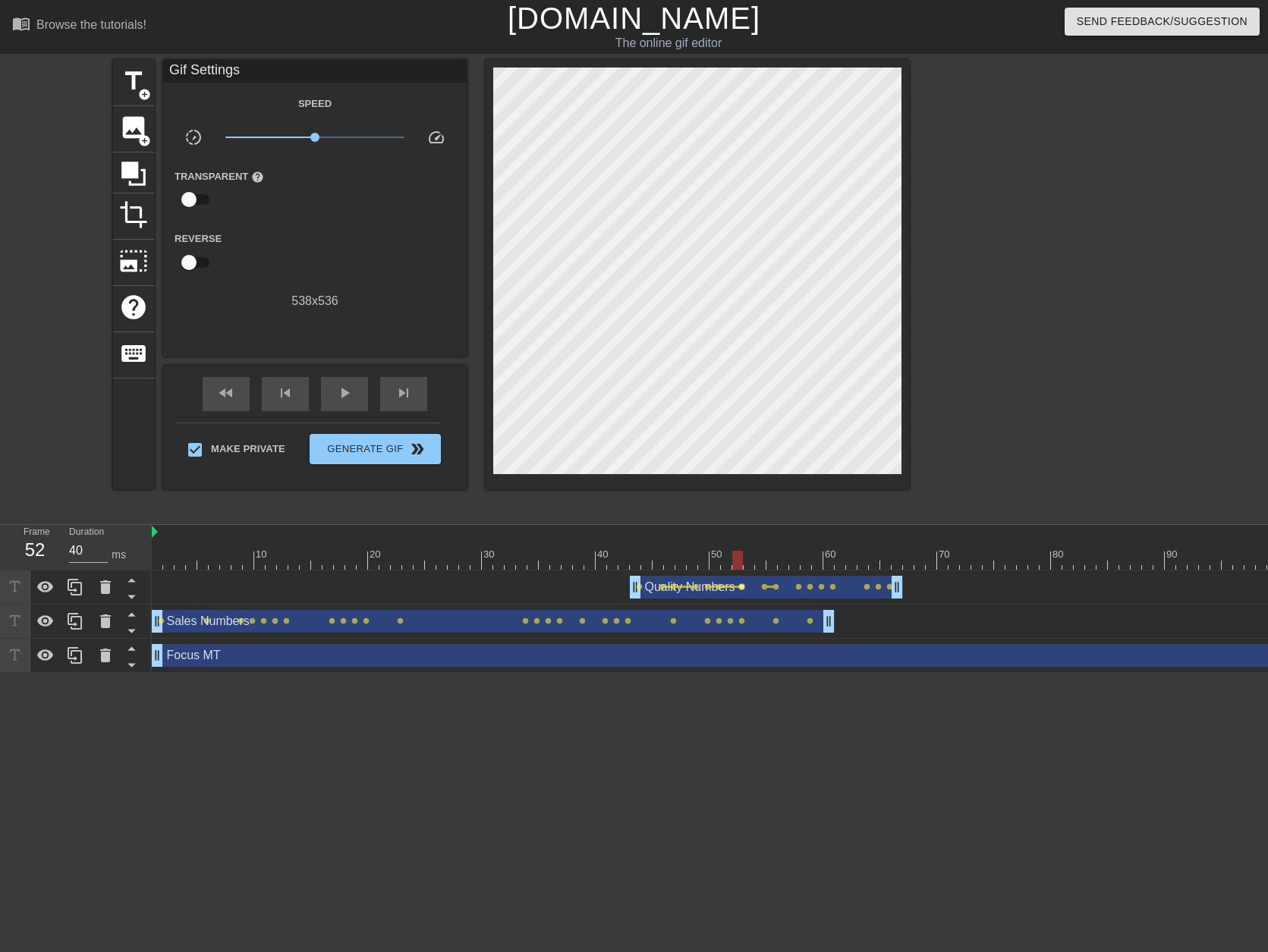
click at [742, 586] on span "lens" at bounding box center [741, 586] width 7 height 7
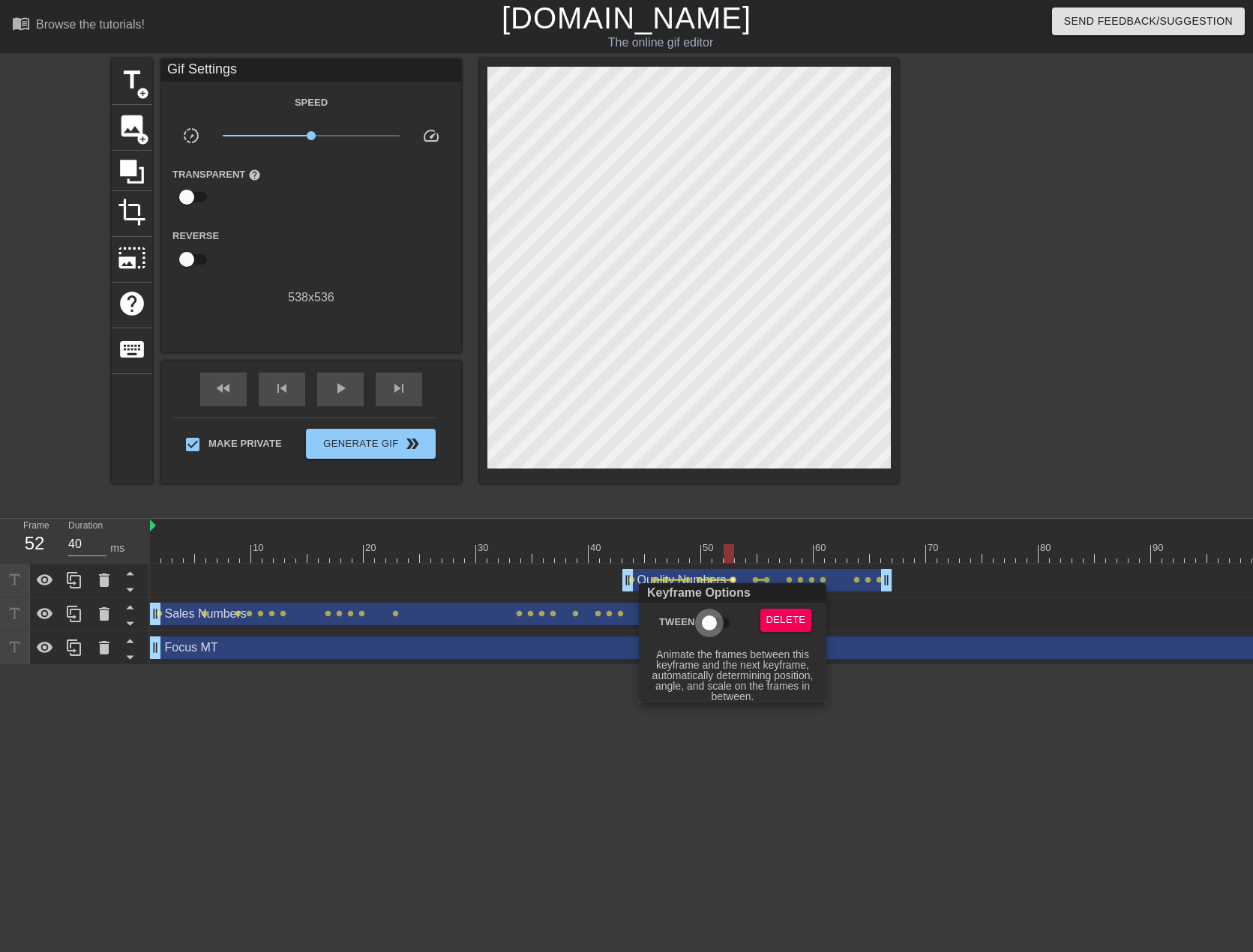
click at [716, 615] on input "Tween" at bounding box center [708, 623] width 85 height 28
click at [765, 579] on div at bounding box center [626, 476] width 1253 height 952
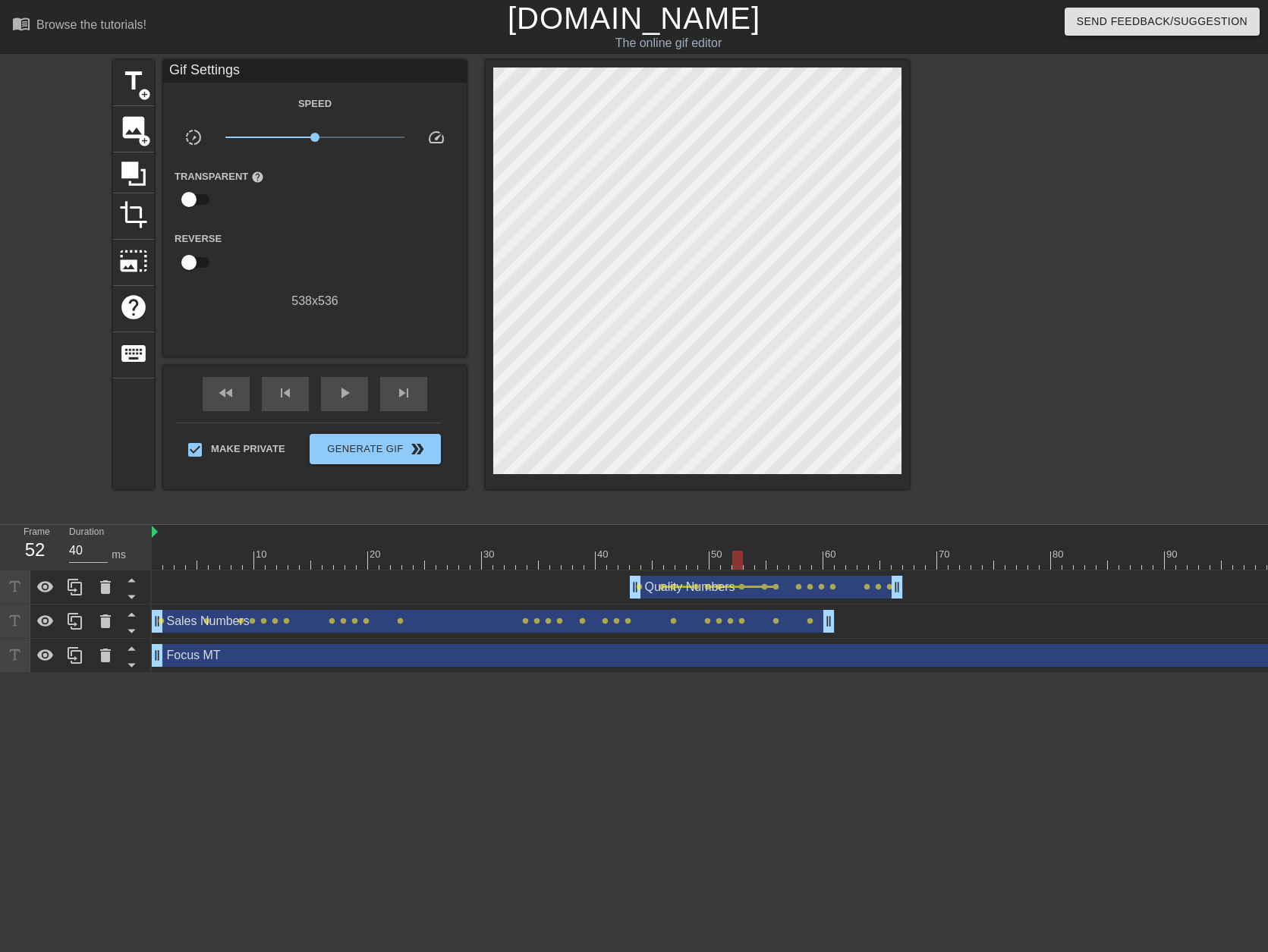
click at [774, 586] on span "lens" at bounding box center [775, 586] width 7 height 7
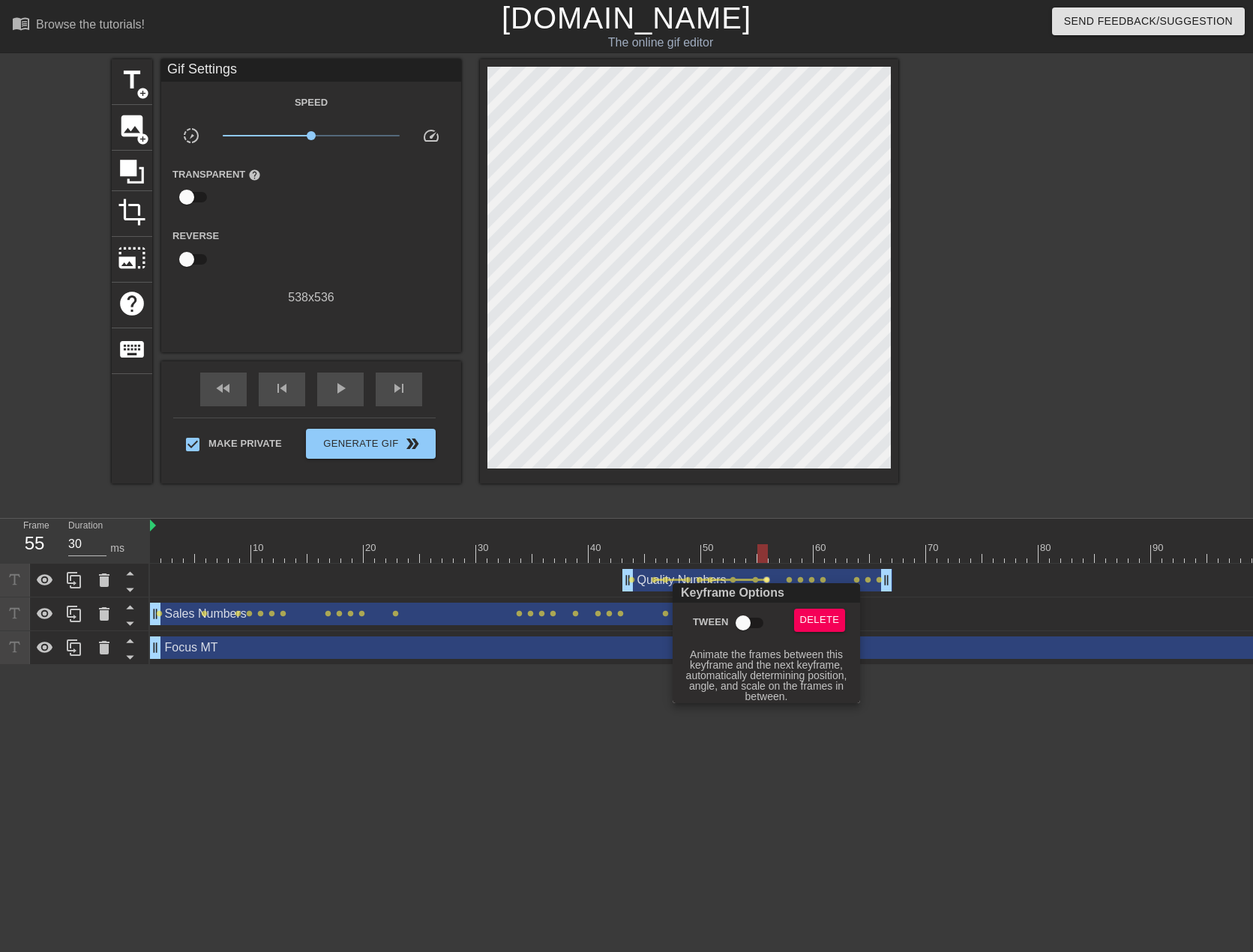
click at [753, 626] on input "Tween" at bounding box center [742, 623] width 85 height 28
click at [798, 580] on div at bounding box center [626, 476] width 1253 height 952
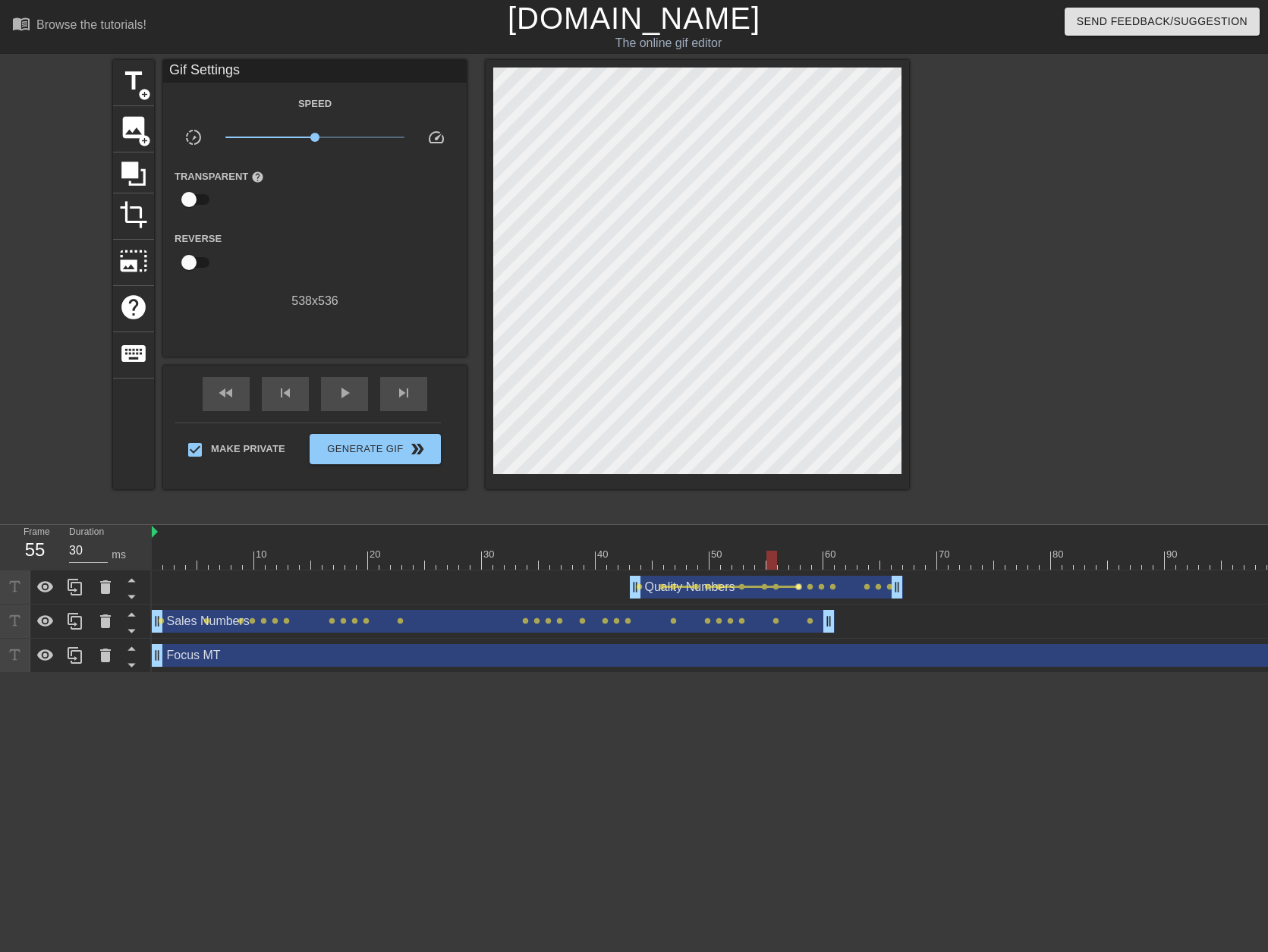
click at [800, 587] on span "lens" at bounding box center [798, 586] width 7 height 7
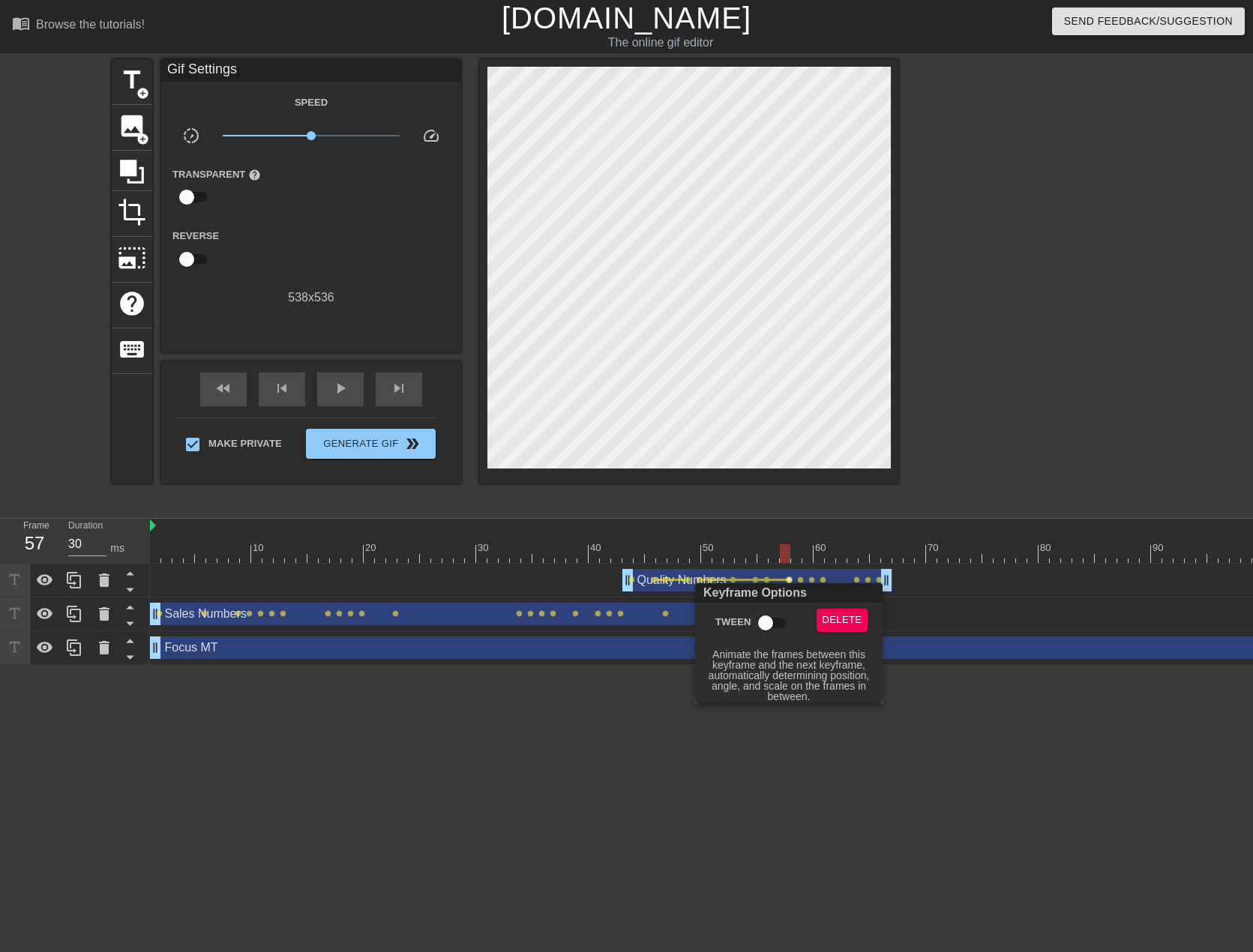
click at [768, 613] on input "Tween" at bounding box center [765, 623] width 85 height 28
click at [800, 578] on div at bounding box center [626, 476] width 1253 height 952
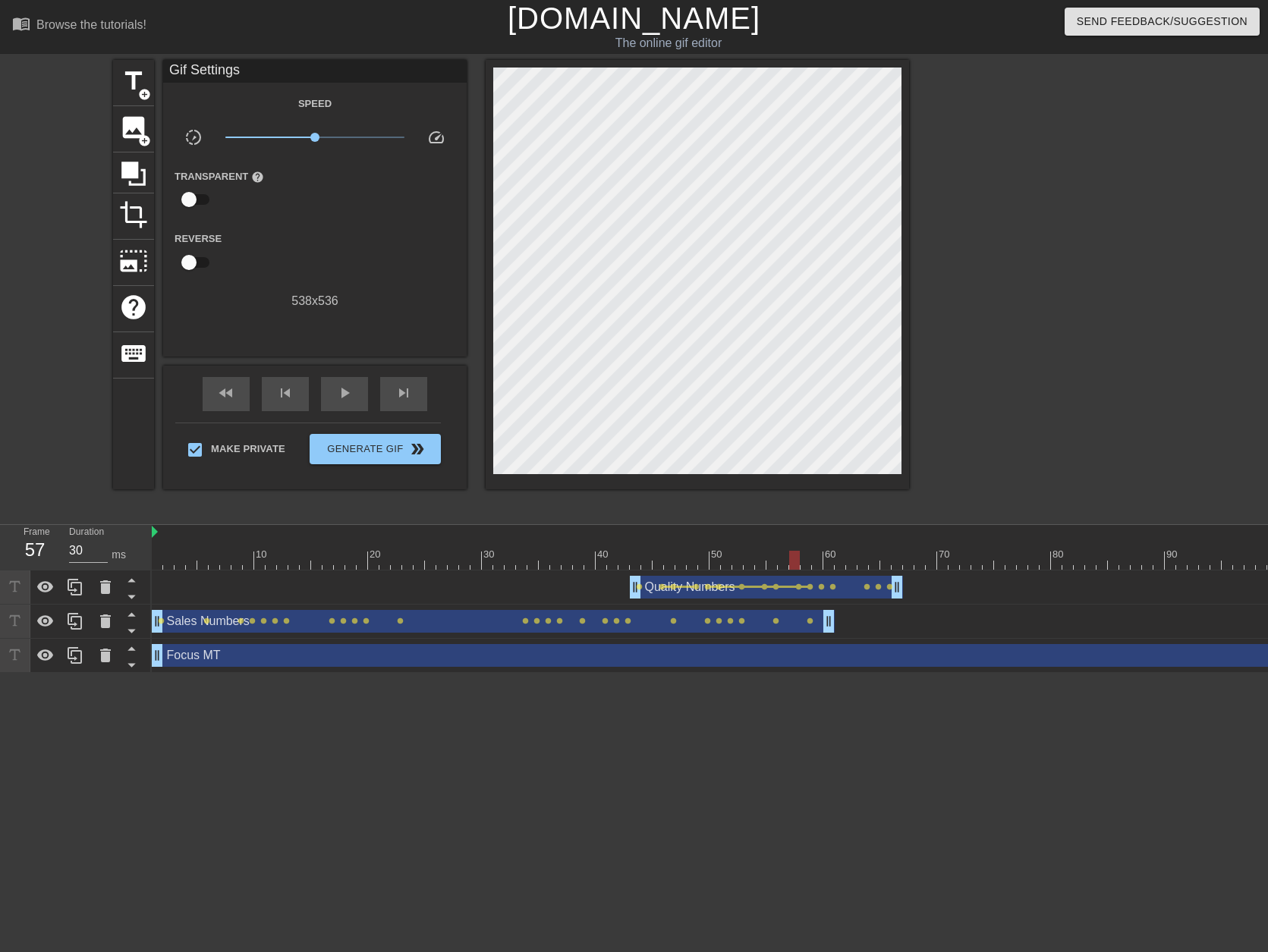
click at [809, 585] on span "lens" at bounding box center [809, 586] width 7 height 7
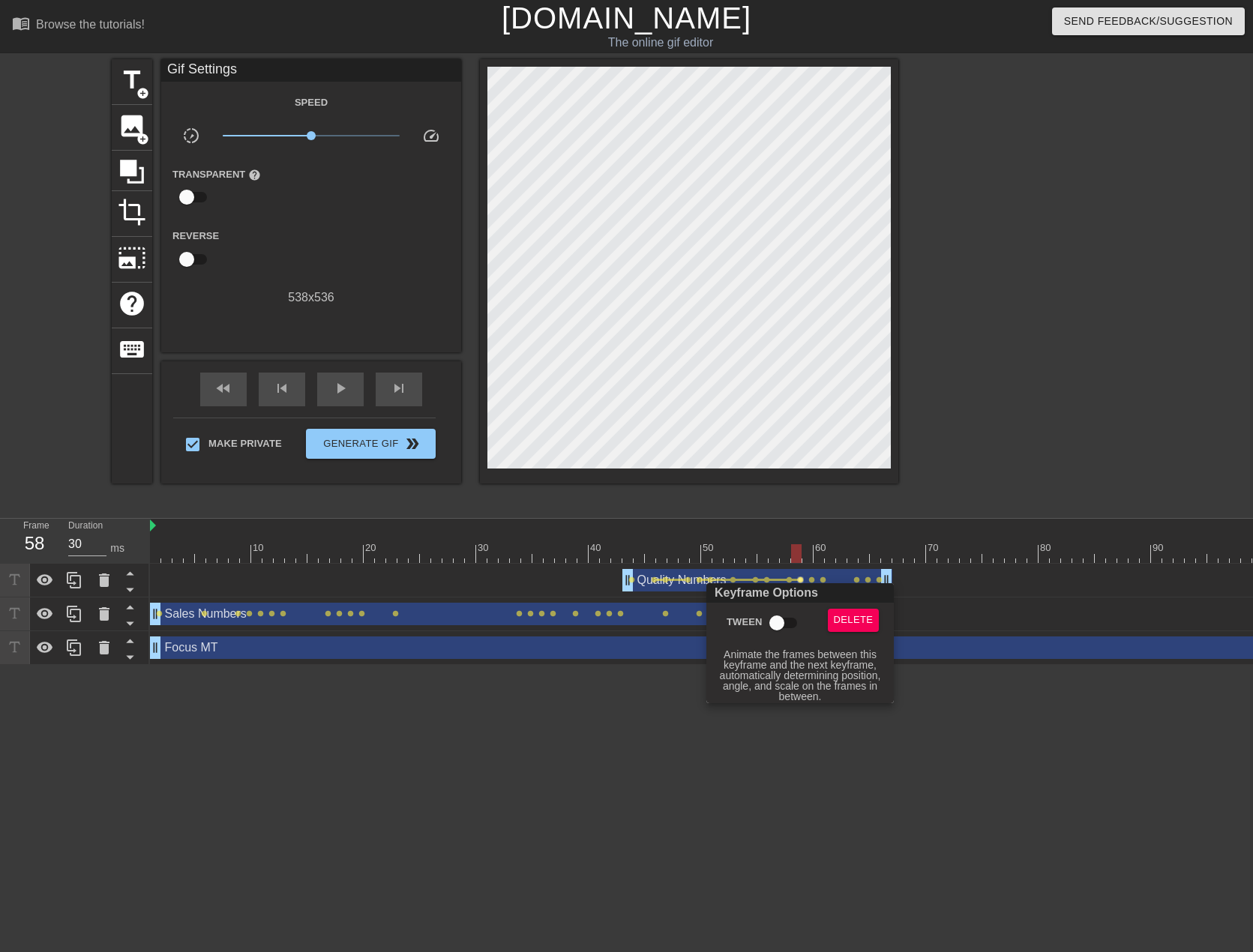
click at [788, 613] on input "Tween" at bounding box center [776, 623] width 85 height 28
click at [813, 577] on div at bounding box center [626, 476] width 1253 height 952
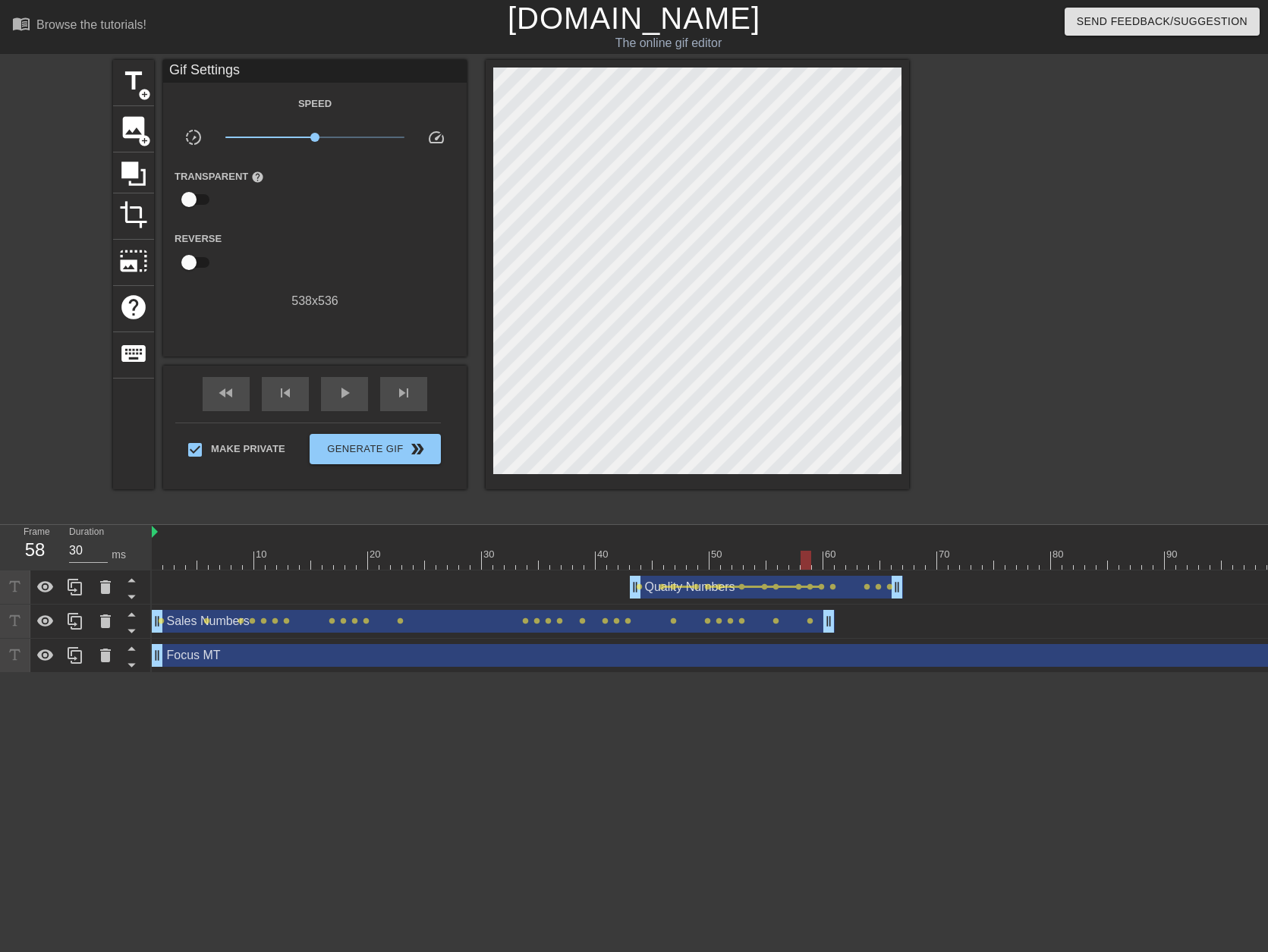
click at [823, 584] on span "lens" at bounding box center [821, 586] width 7 height 7
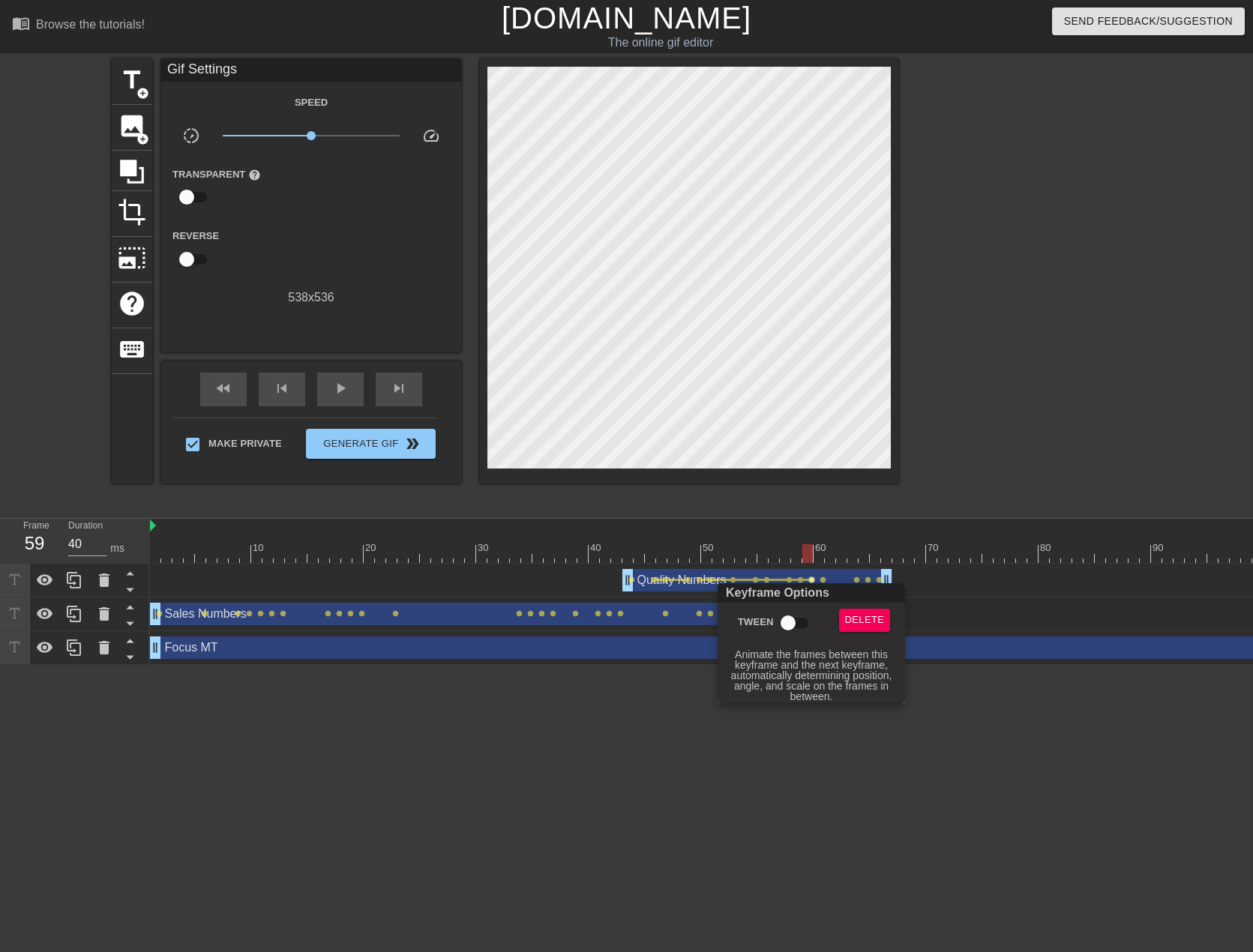
click at [788, 619] on input "Tween" at bounding box center [788, 623] width 85 height 28
click at [823, 579] on div at bounding box center [626, 476] width 1253 height 952
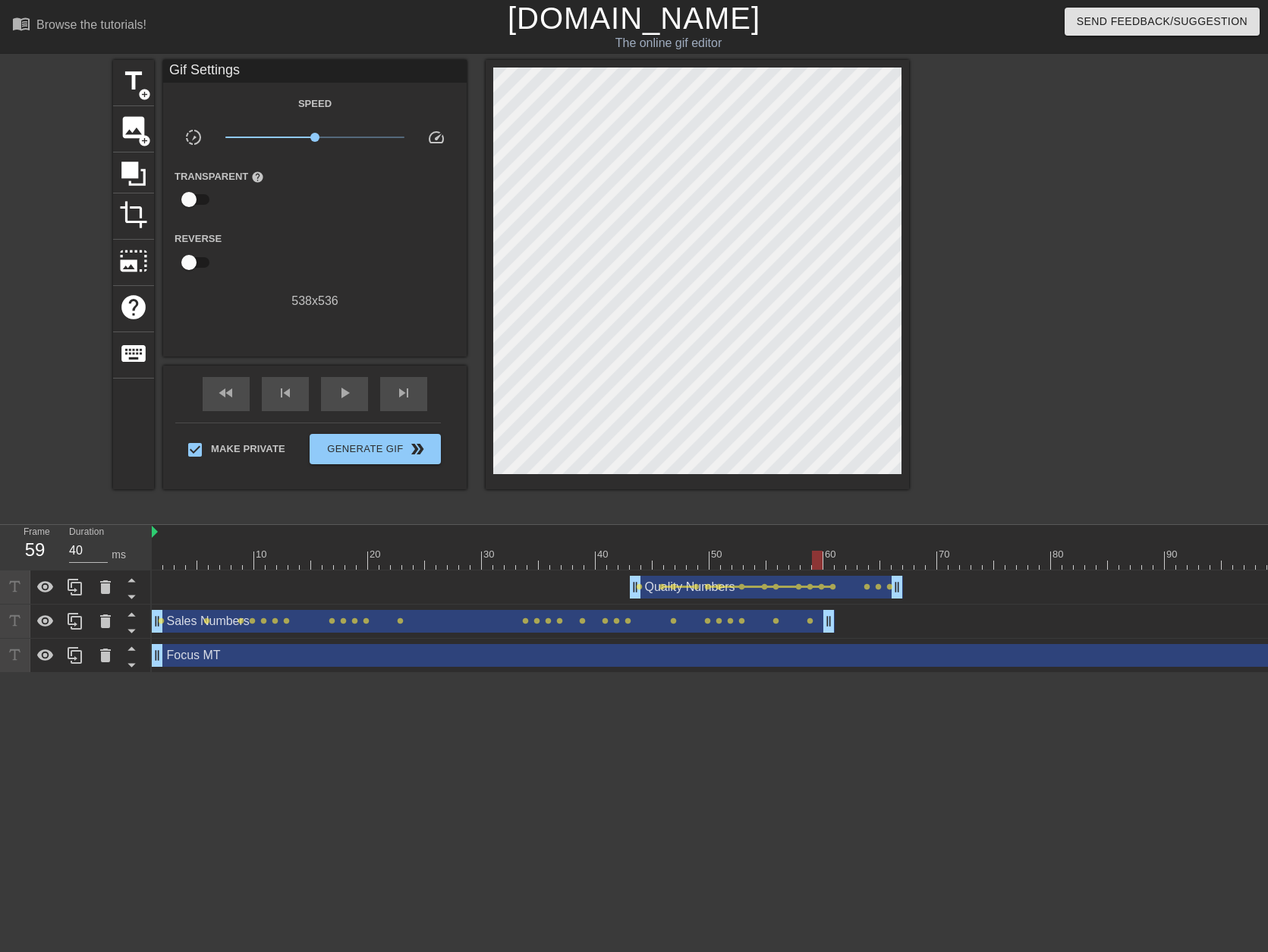
click at [833, 586] on span "lens" at bounding box center [832, 586] width 7 height 7
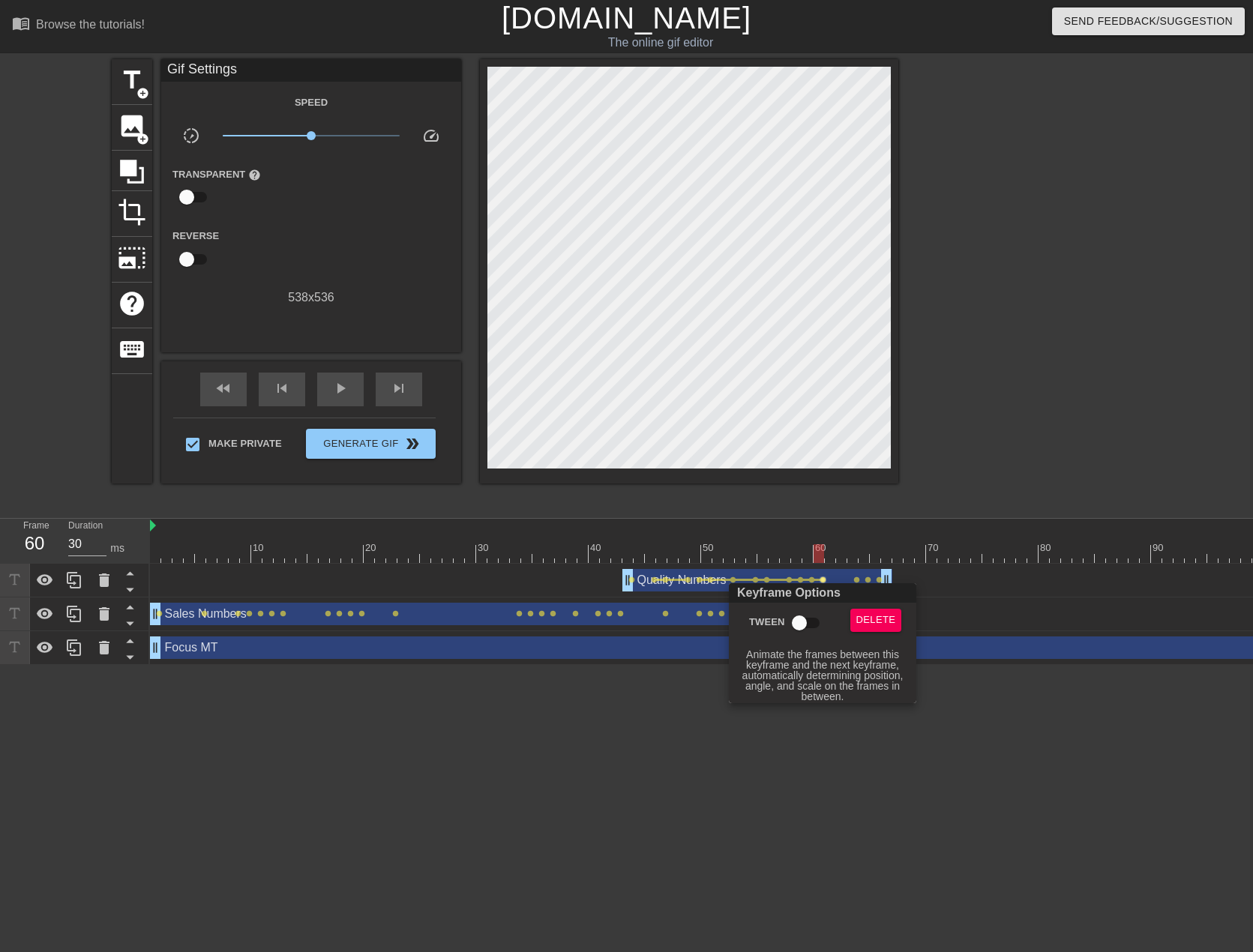
click at [811, 615] on input "Tween" at bounding box center [799, 623] width 85 height 28
click at [856, 578] on div at bounding box center [626, 476] width 1253 height 952
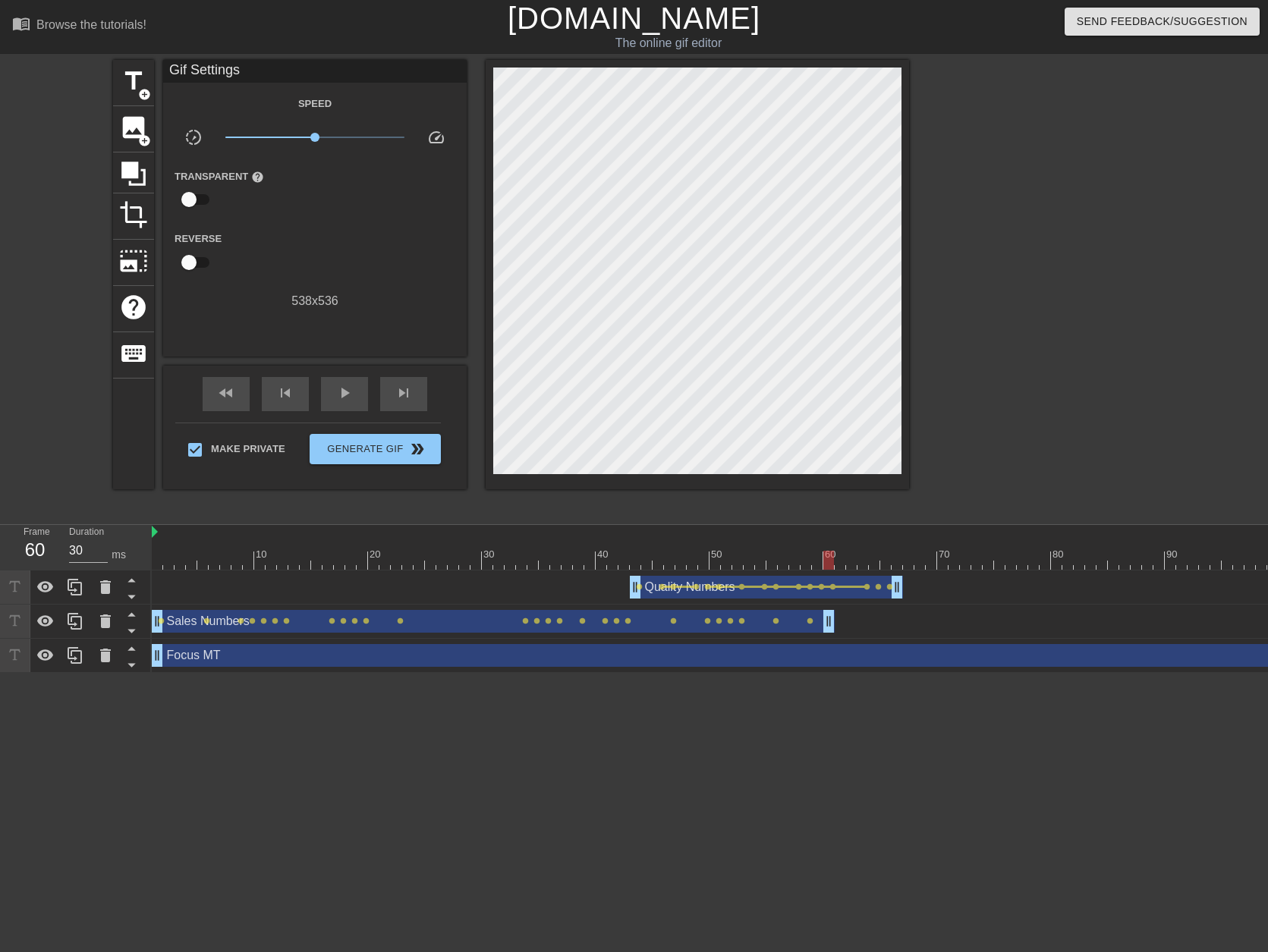
click at [866, 585] on span "lens" at bounding box center [866, 586] width 7 height 7
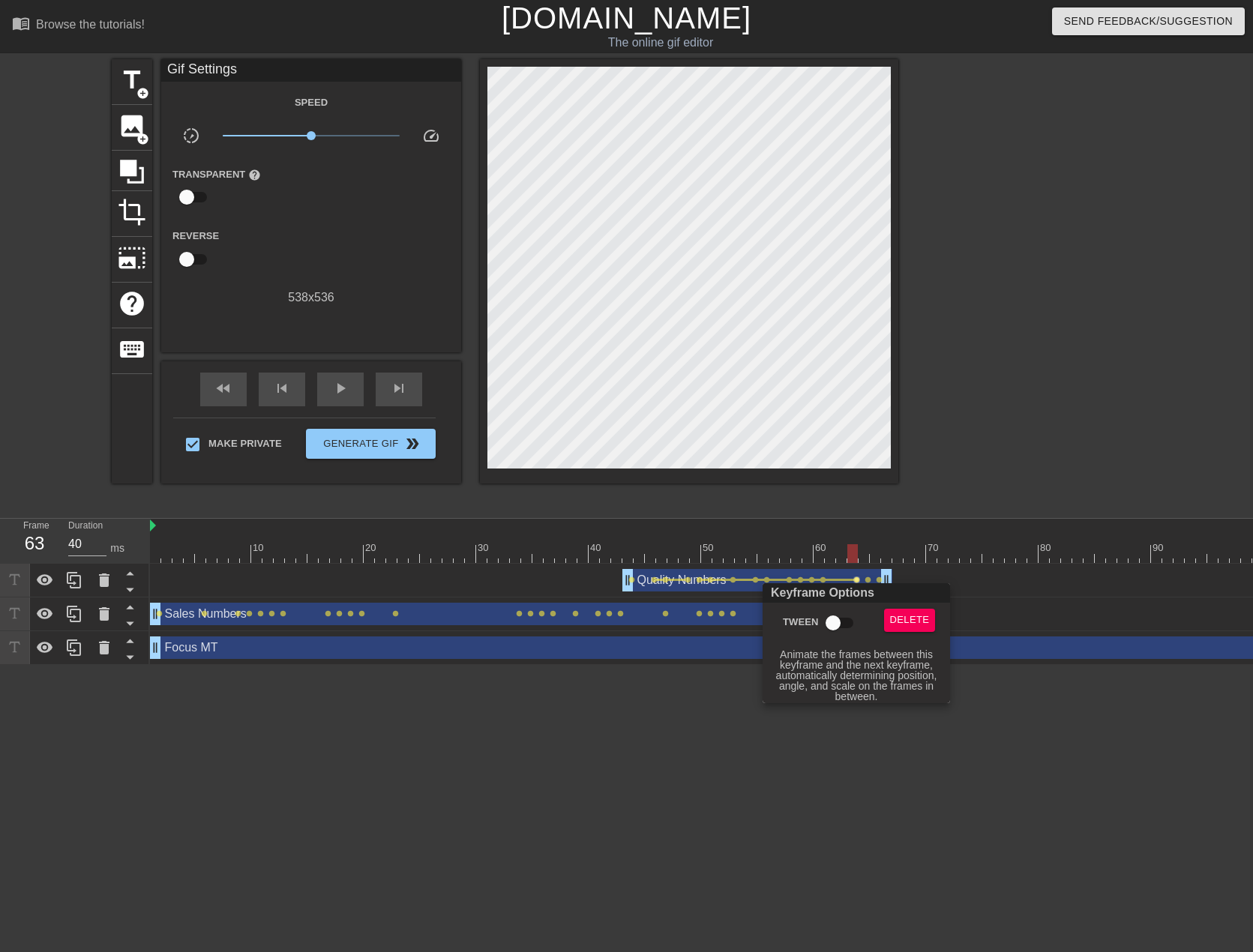
click at [840, 617] on input "Tween" at bounding box center [833, 623] width 85 height 28
click at [1000, 453] on div at bounding box center [626, 476] width 1253 height 952
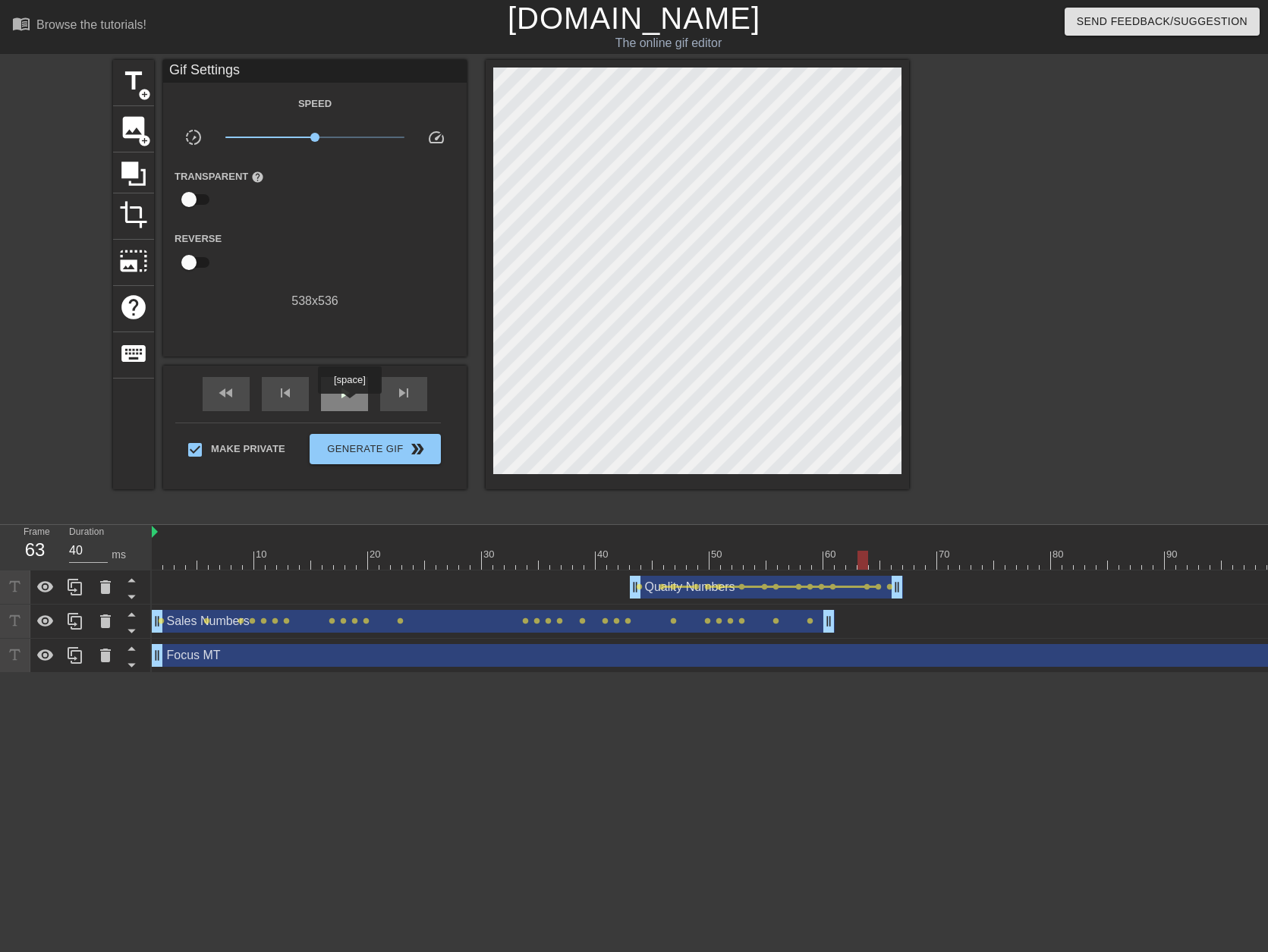
click at [349, 405] on div "play_arrow" at bounding box center [344, 394] width 47 height 34
click at [349, 405] on div "pause" at bounding box center [344, 394] width 47 height 34
click at [160, 622] on span "lens" at bounding box center [161, 620] width 7 height 7
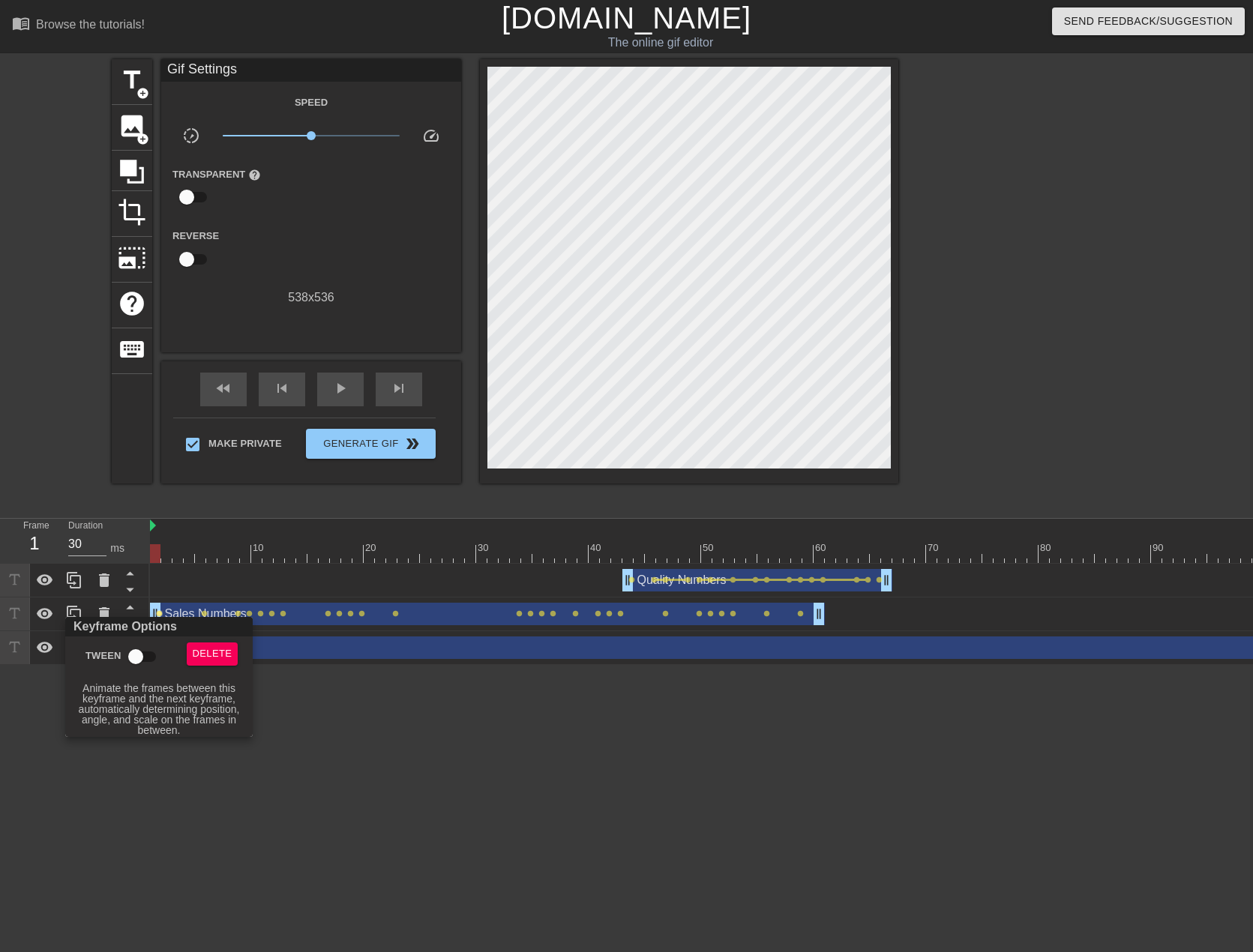
click at [151, 652] on input "Tween" at bounding box center [135, 657] width 85 height 28
click at [206, 612] on div at bounding box center [626, 476] width 1253 height 952
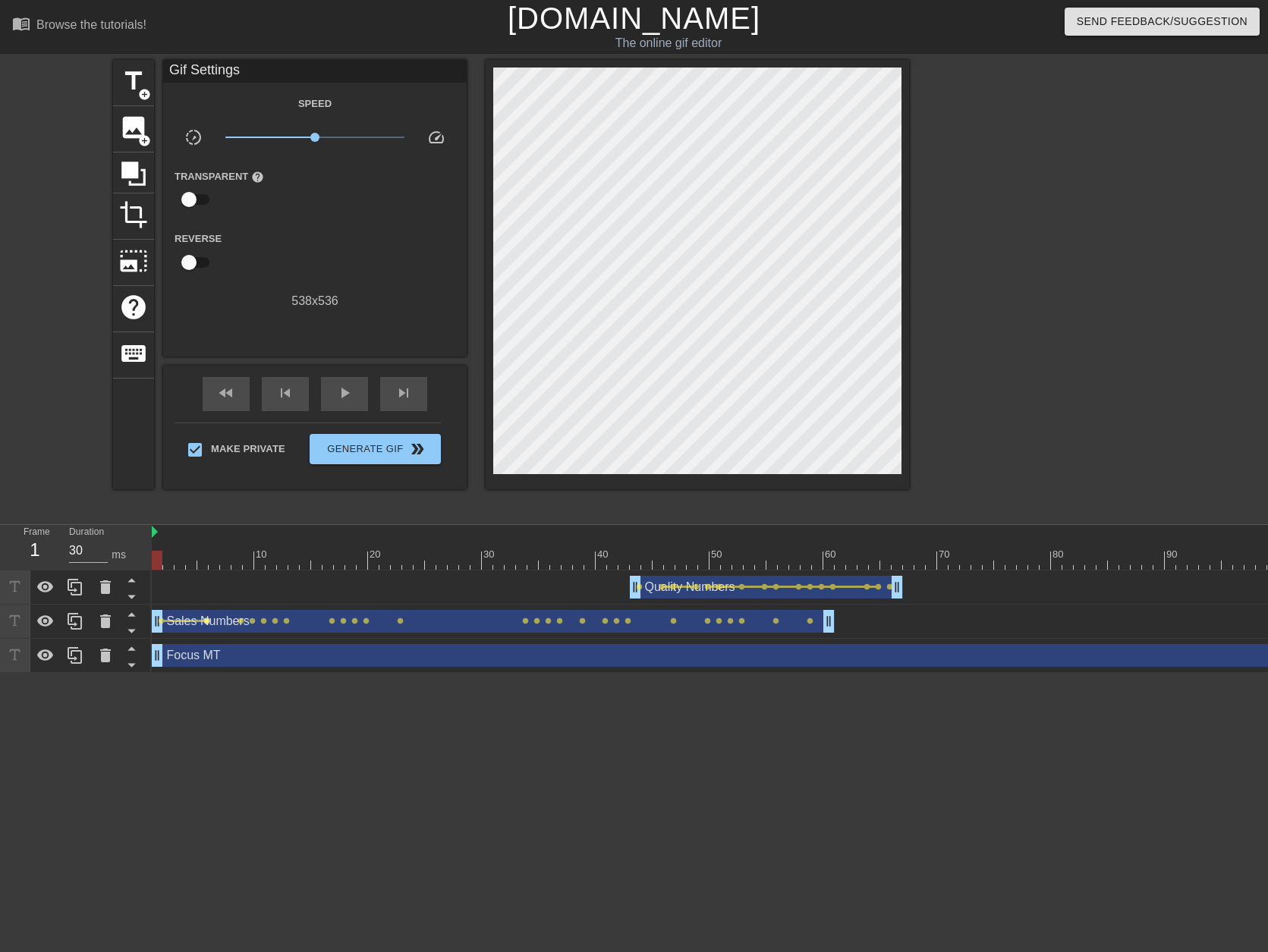
click at [206, 619] on span "lens" at bounding box center [206, 620] width 7 height 7
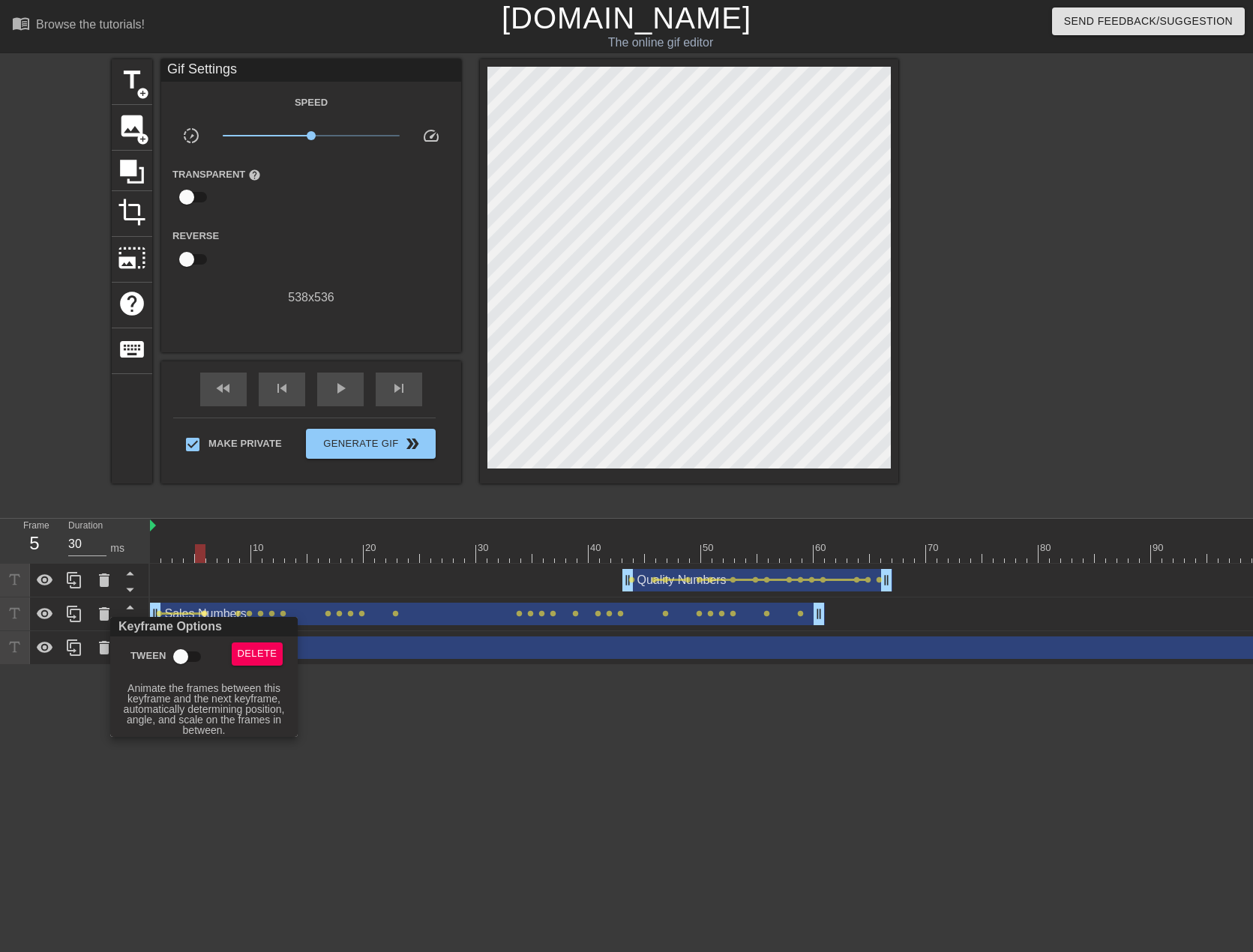
click at [193, 658] on input "Tween" at bounding box center [180, 657] width 85 height 28
click at [251, 610] on div at bounding box center [626, 476] width 1253 height 952
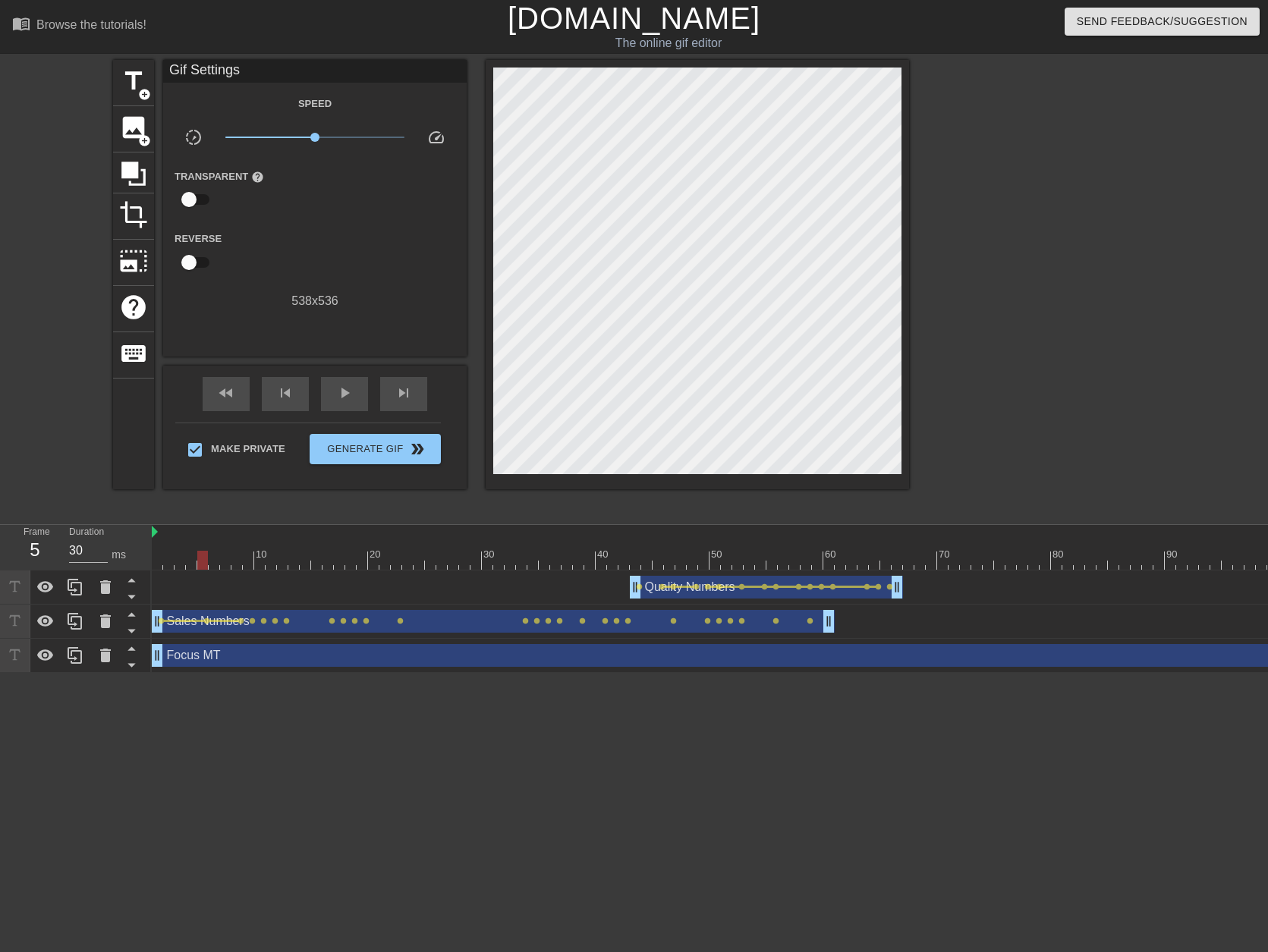
click at [254, 620] on span "lens" at bounding box center [252, 620] width 7 height 7
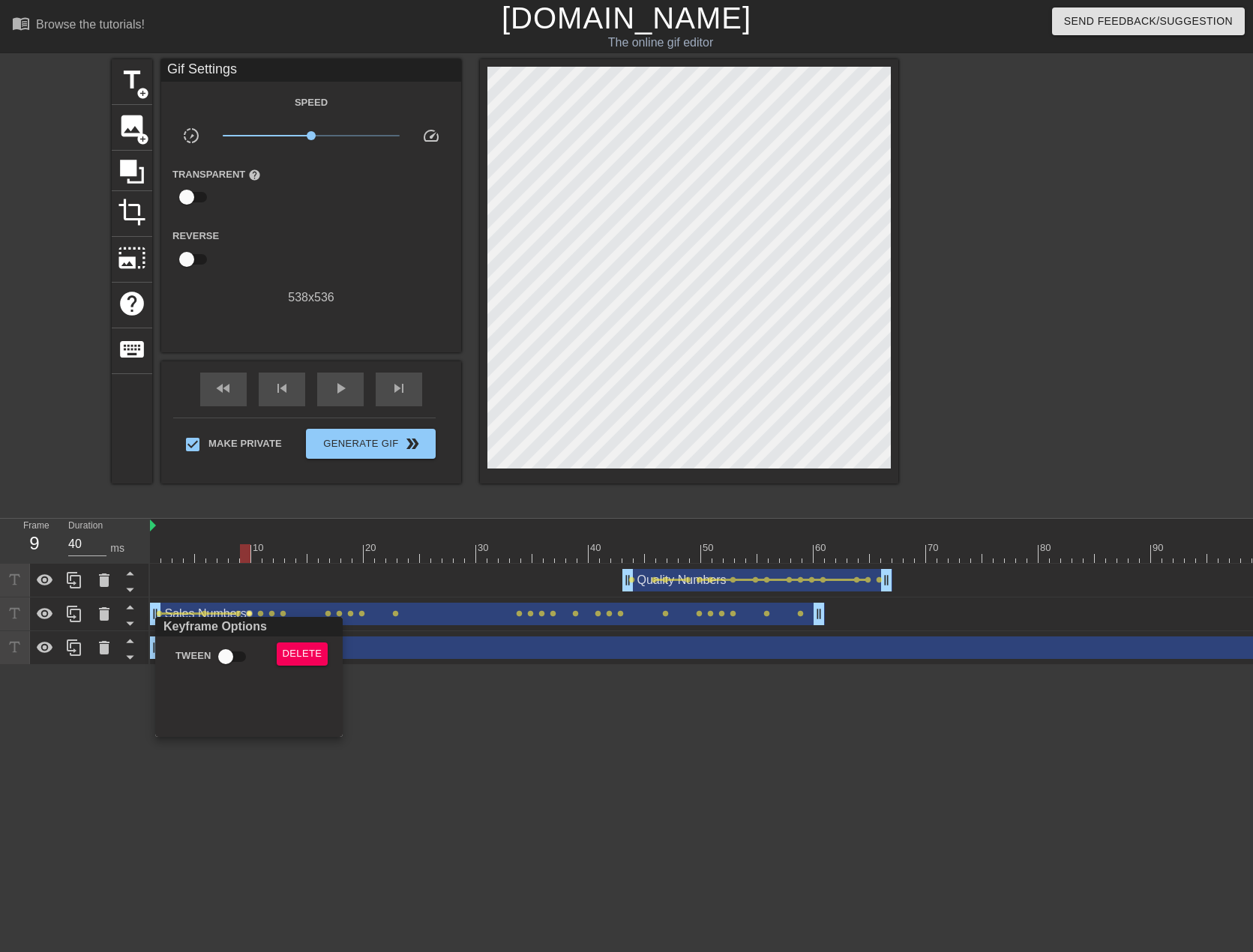
click at [262, 612] on div at bounding box center [626, 476] width 1253 height 952
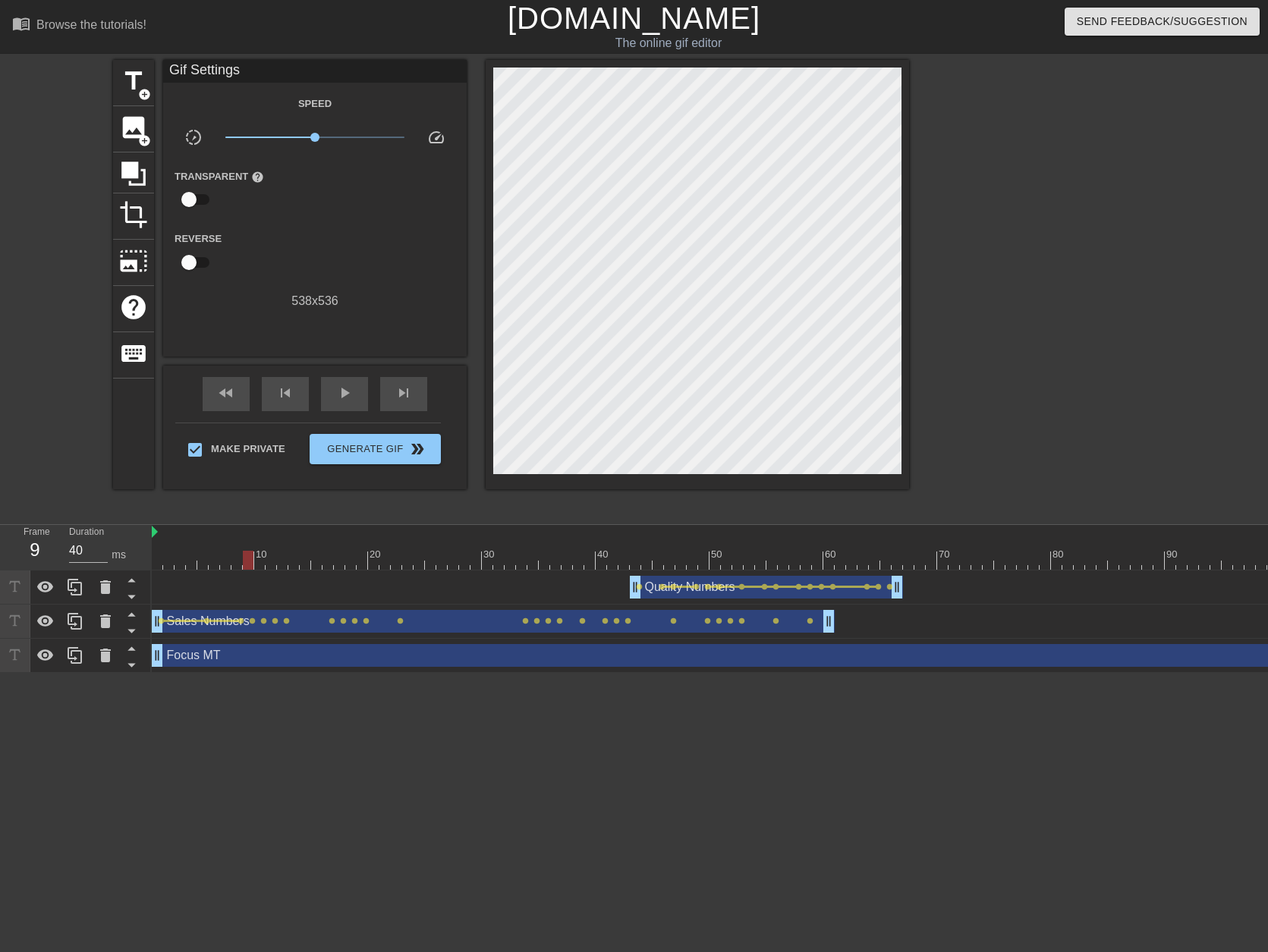
click at [265, 619] on span "lens" at bounding box center [263, 620] width 7 height 7
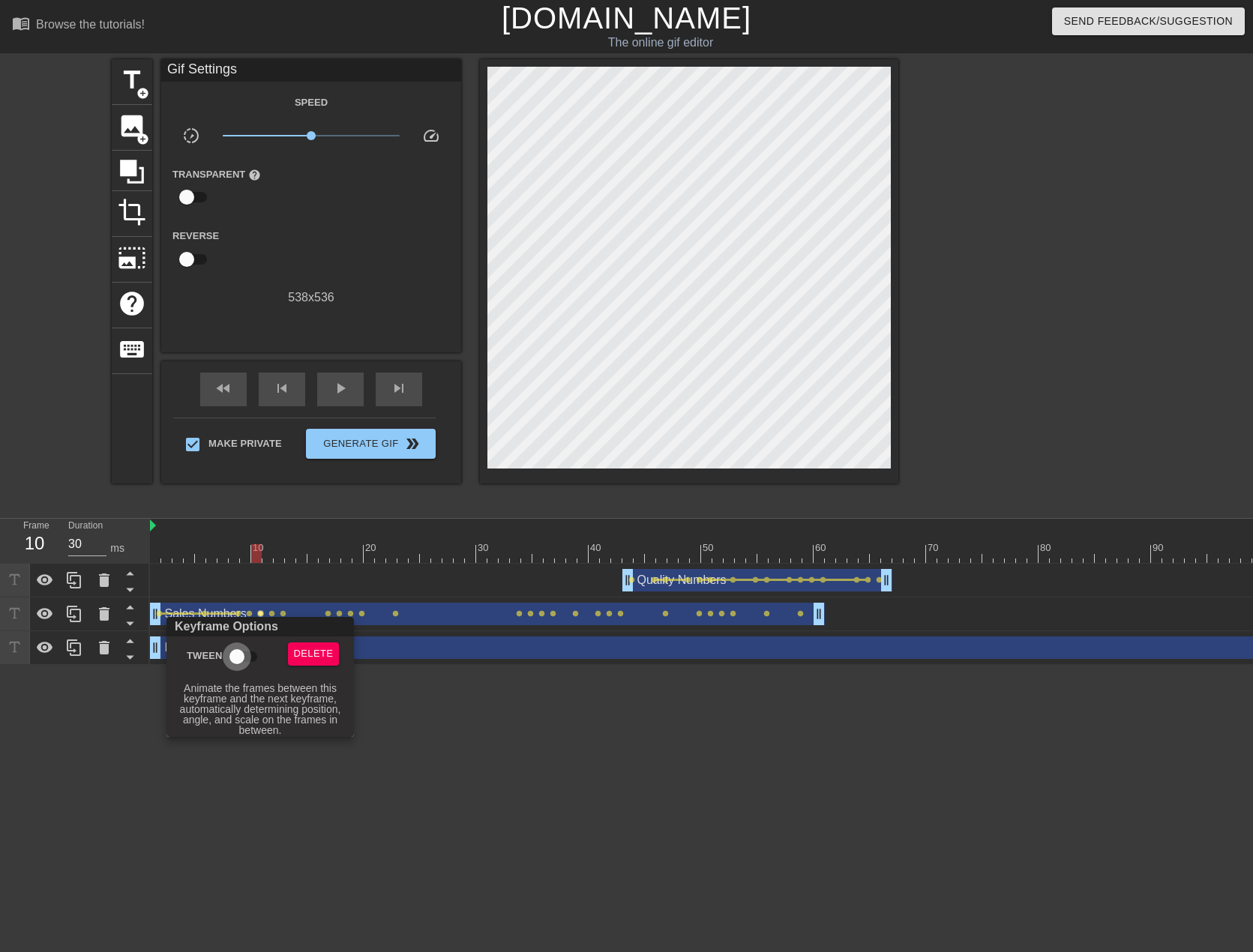
click at [247, 657] on input "Tween" at bounding box center [236, 657] width 85 height 28
click at [249, 613] on div at bounding box center [626, 476] width 1253 height 952
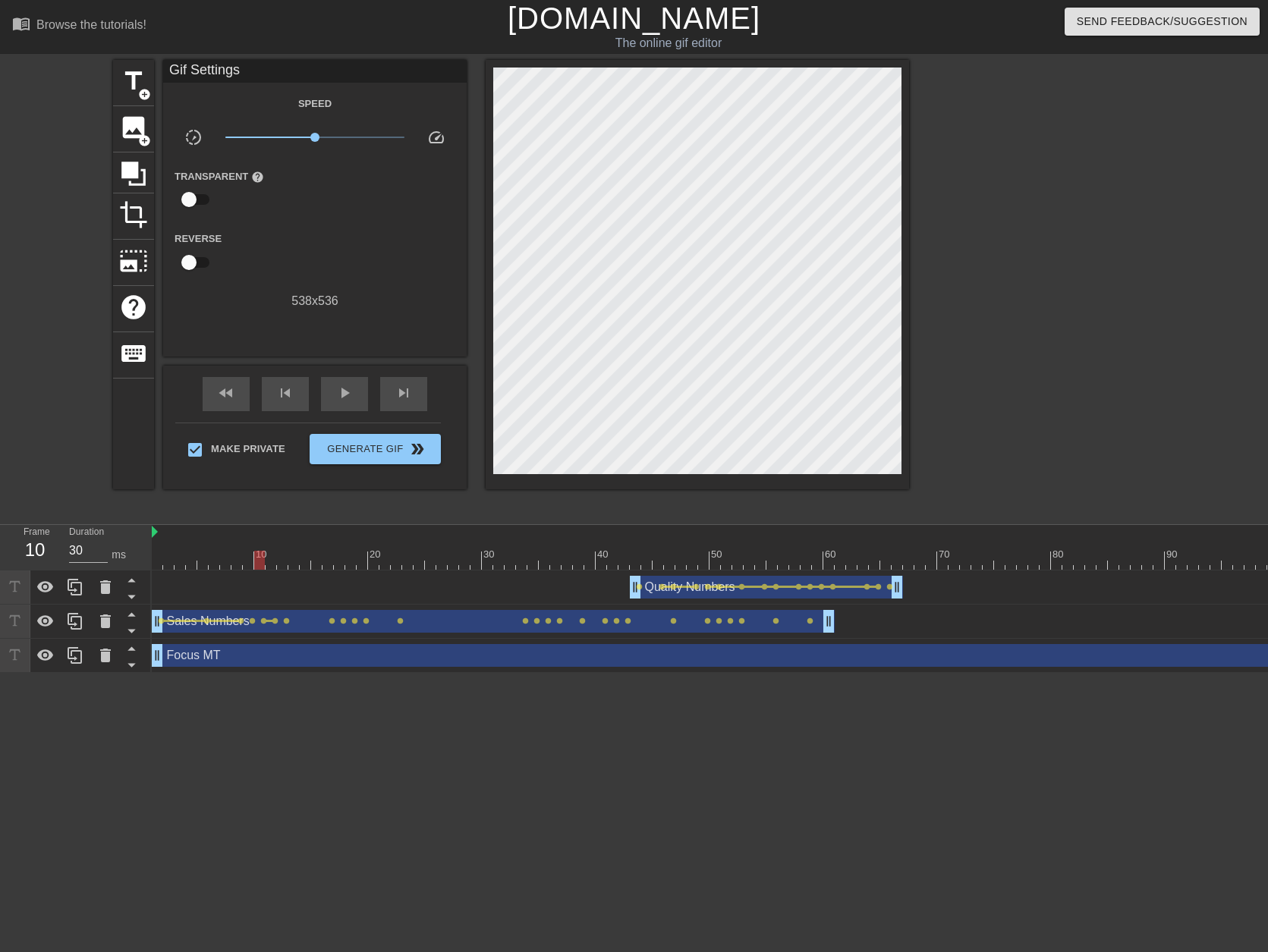
click at [252, 620] on span "lens" at bounding box center [252, 620] width 7 height 7
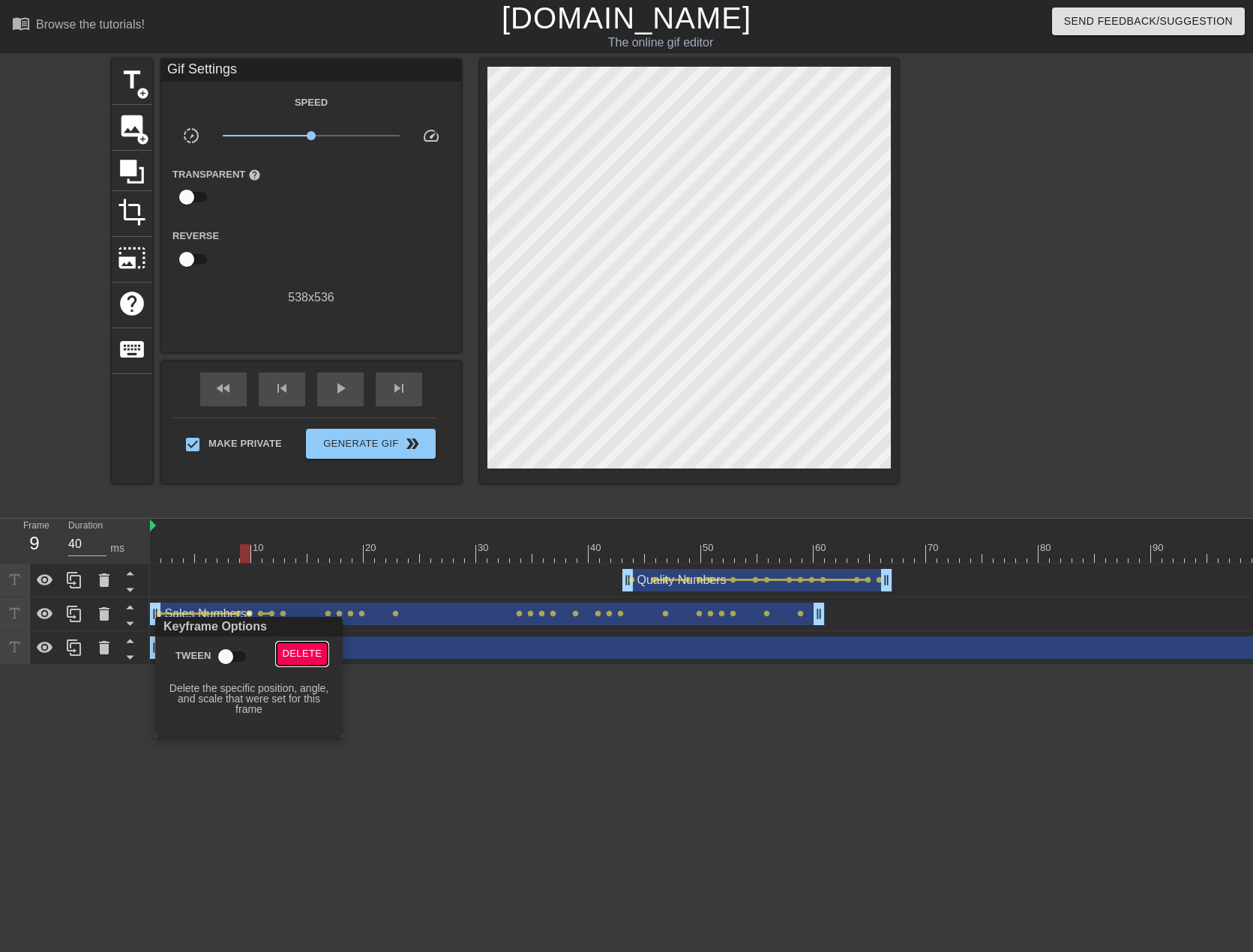
click at [290, 663] on button "Delete" at bounding box center [302, 654] width 51 height 23
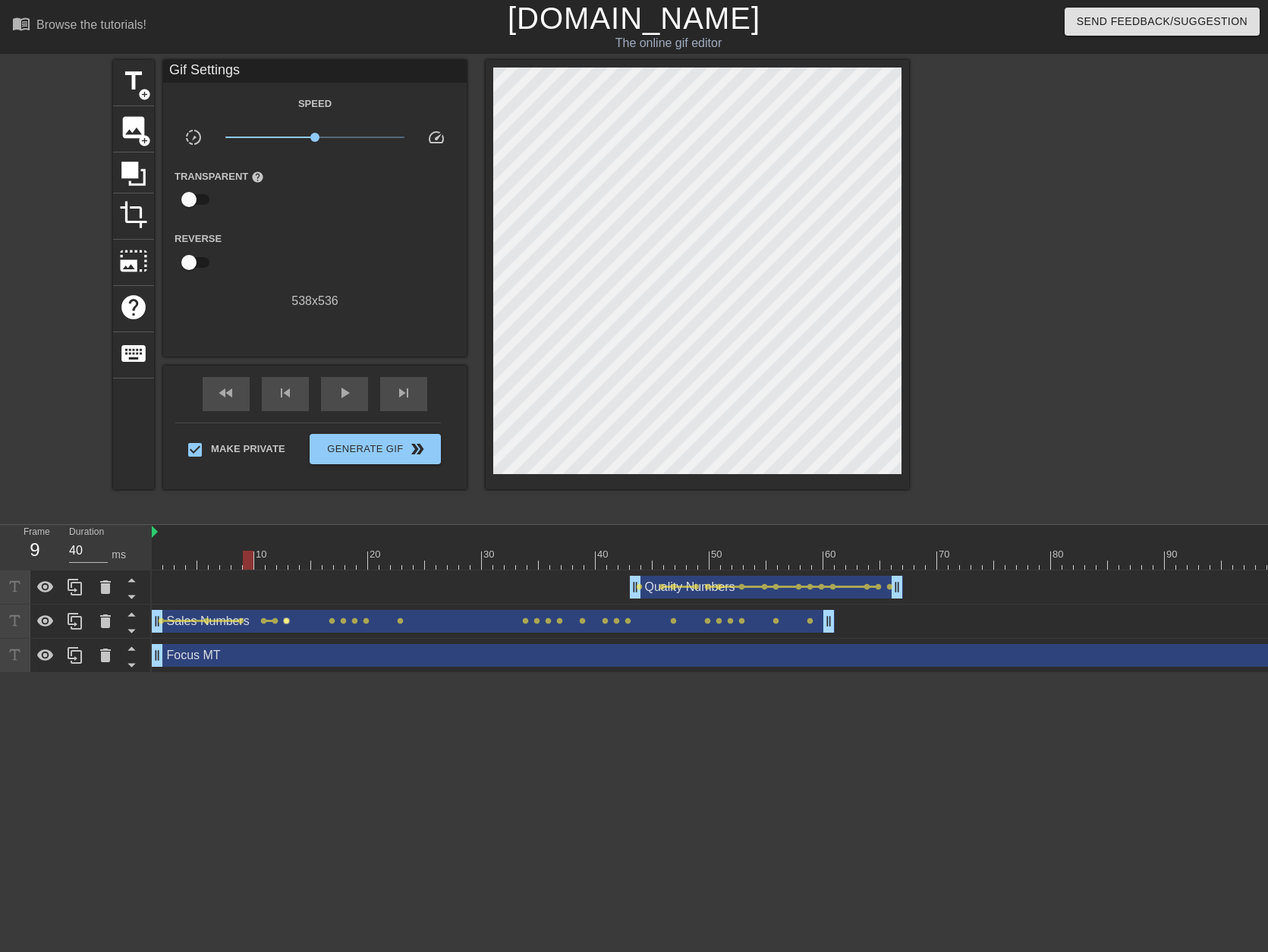
click at [288, 617] on span "lens" at bounding box center [286, 620] width 7 height 7
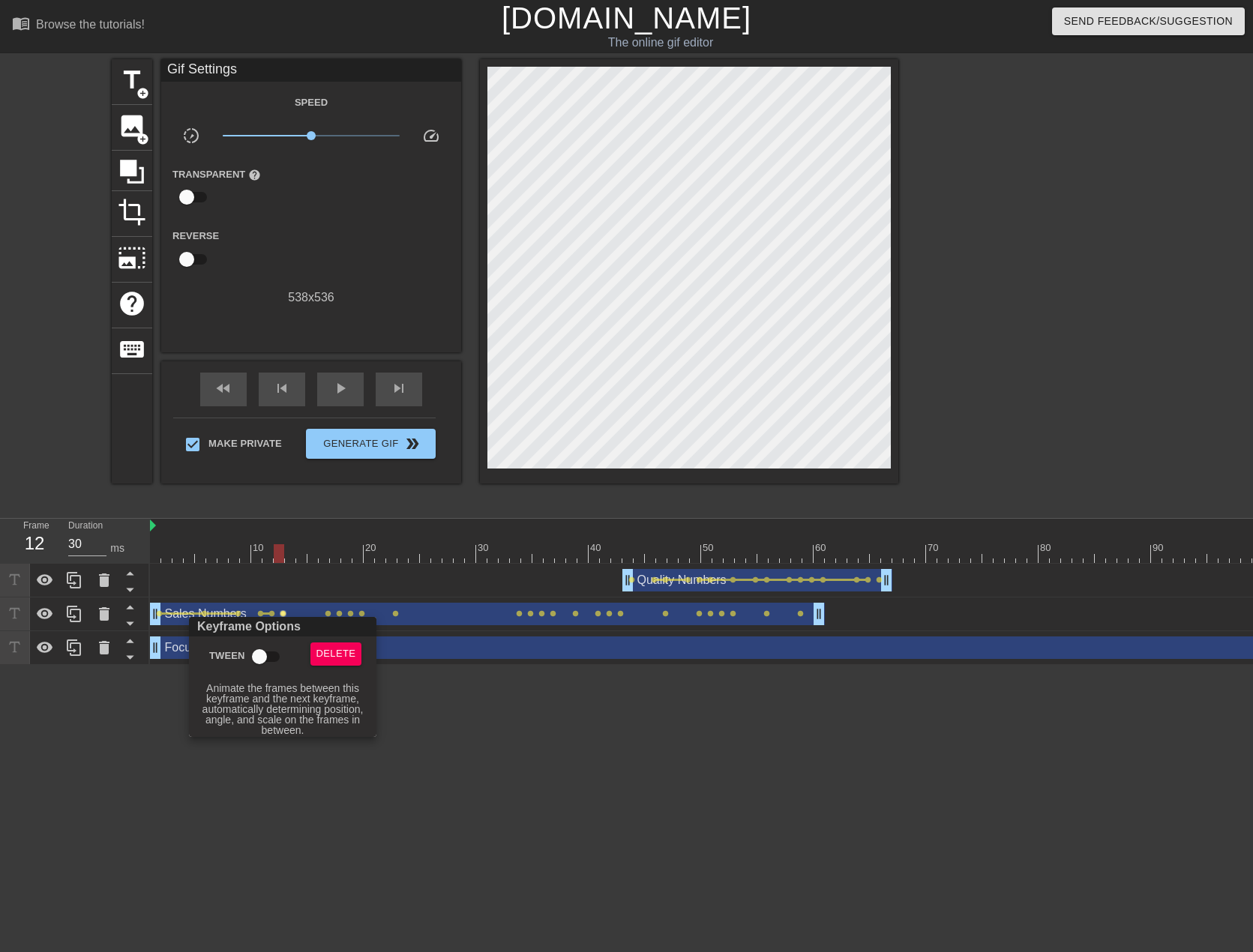
click at [270, 647] on input "Tween" at bounding box center [259, 657] width 85 height 28
click at [320, 590] on div at bounding box center [626, 476] width 1253 height 952
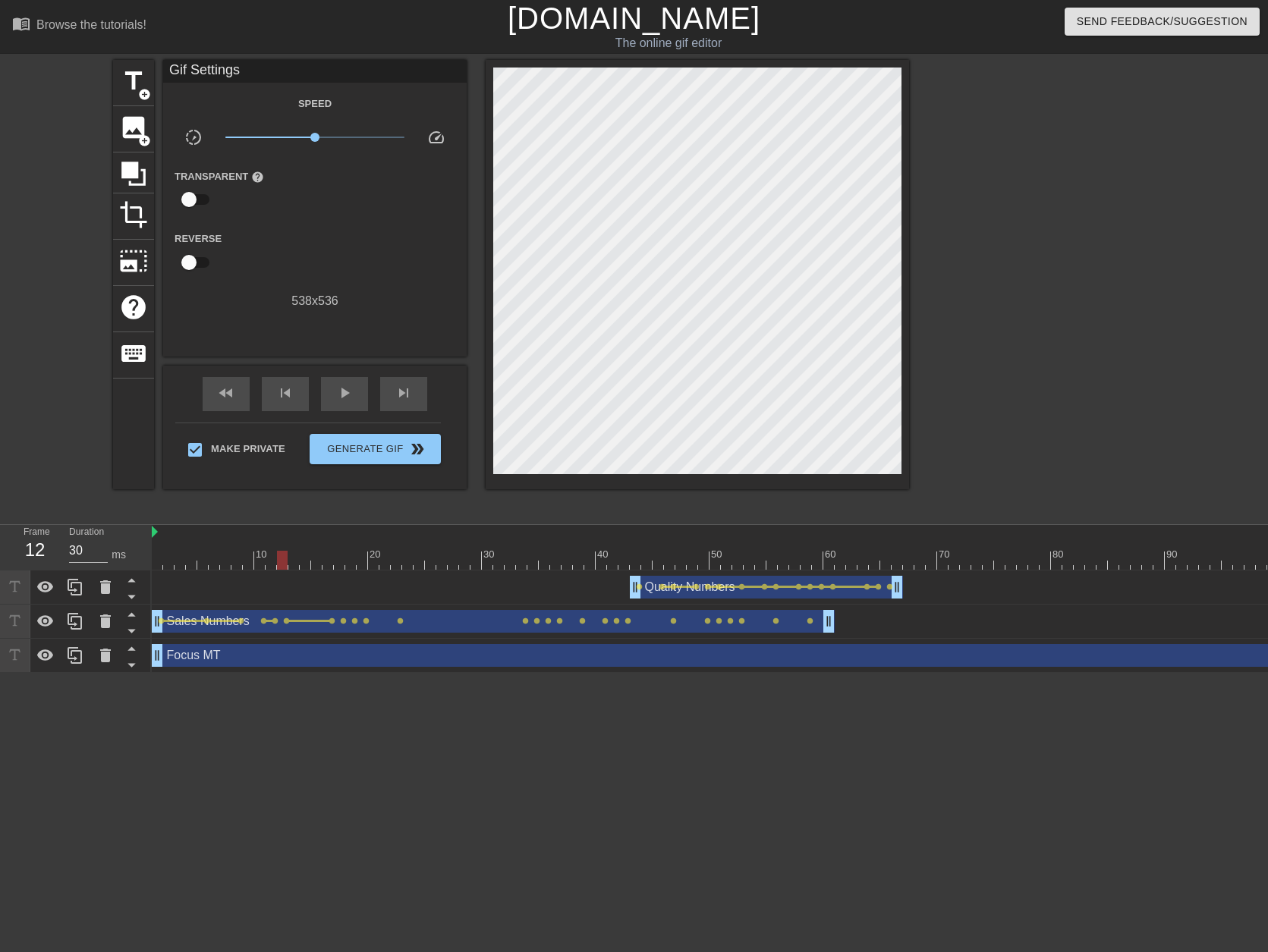
click at [186, 611] on div "Sales Numbers drag_handle drag_handle" at bounding box center [493, 621] width 683 height 23
click at [162, 571] on div "Quality Numbers drag_handle drag_handle lens lens lens lens lens lens lens lens…" at bounding box center [981, 587] width 1661 height 34
click at [164, 568] on div at bounding box center [981, 561] width 1661 height 19
click at [337, 392] on span "play_arrow" at bounding box center [344, 392] width 18 height 18
click at [701, 584] on div "Quality Numbers drag_handle drag_handle" at bounding box center [766, 587] width 273 height 23
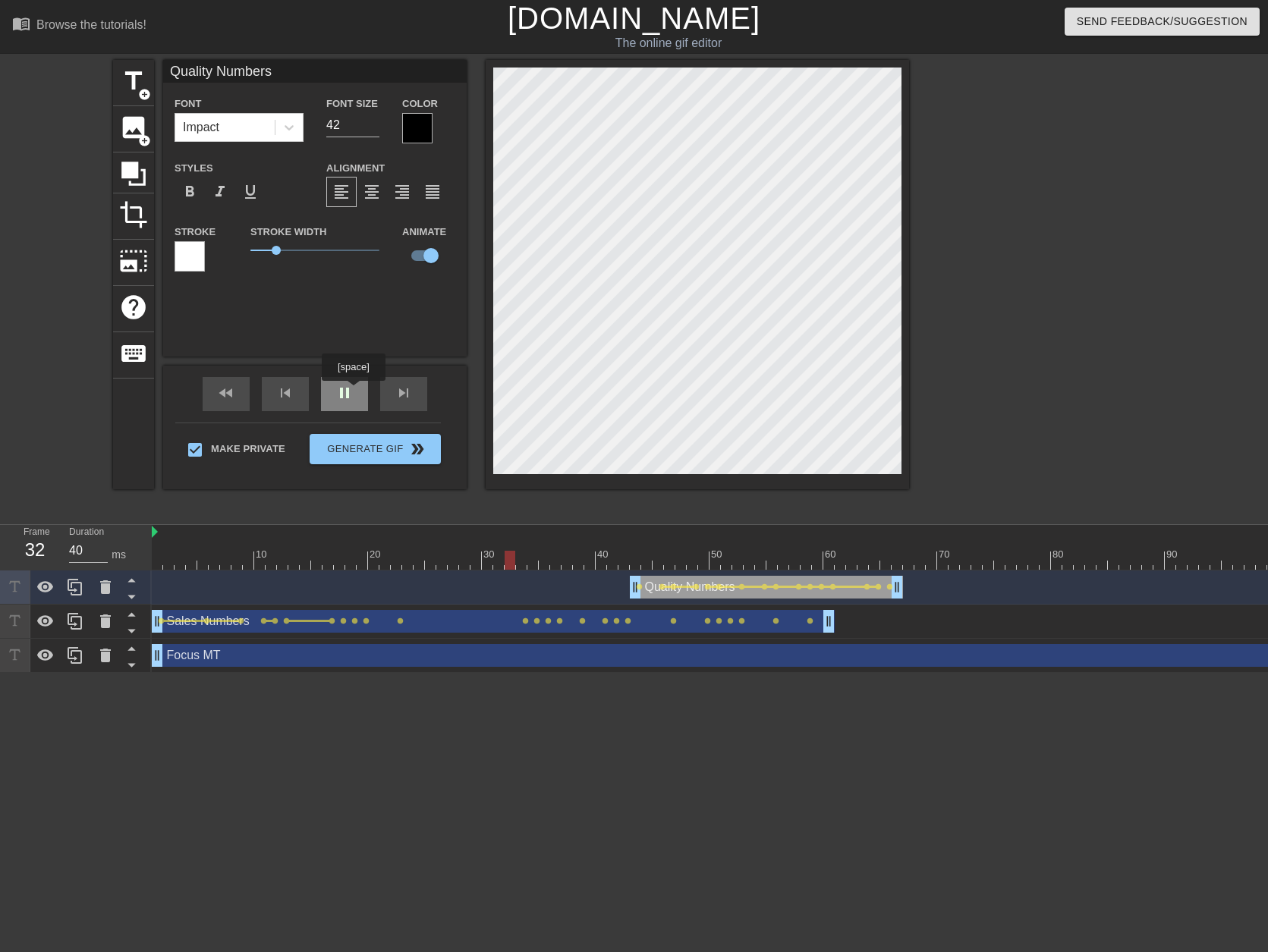
click at [353, 388] on span "pause" at bounding box center [344, 392] width 18 height 18
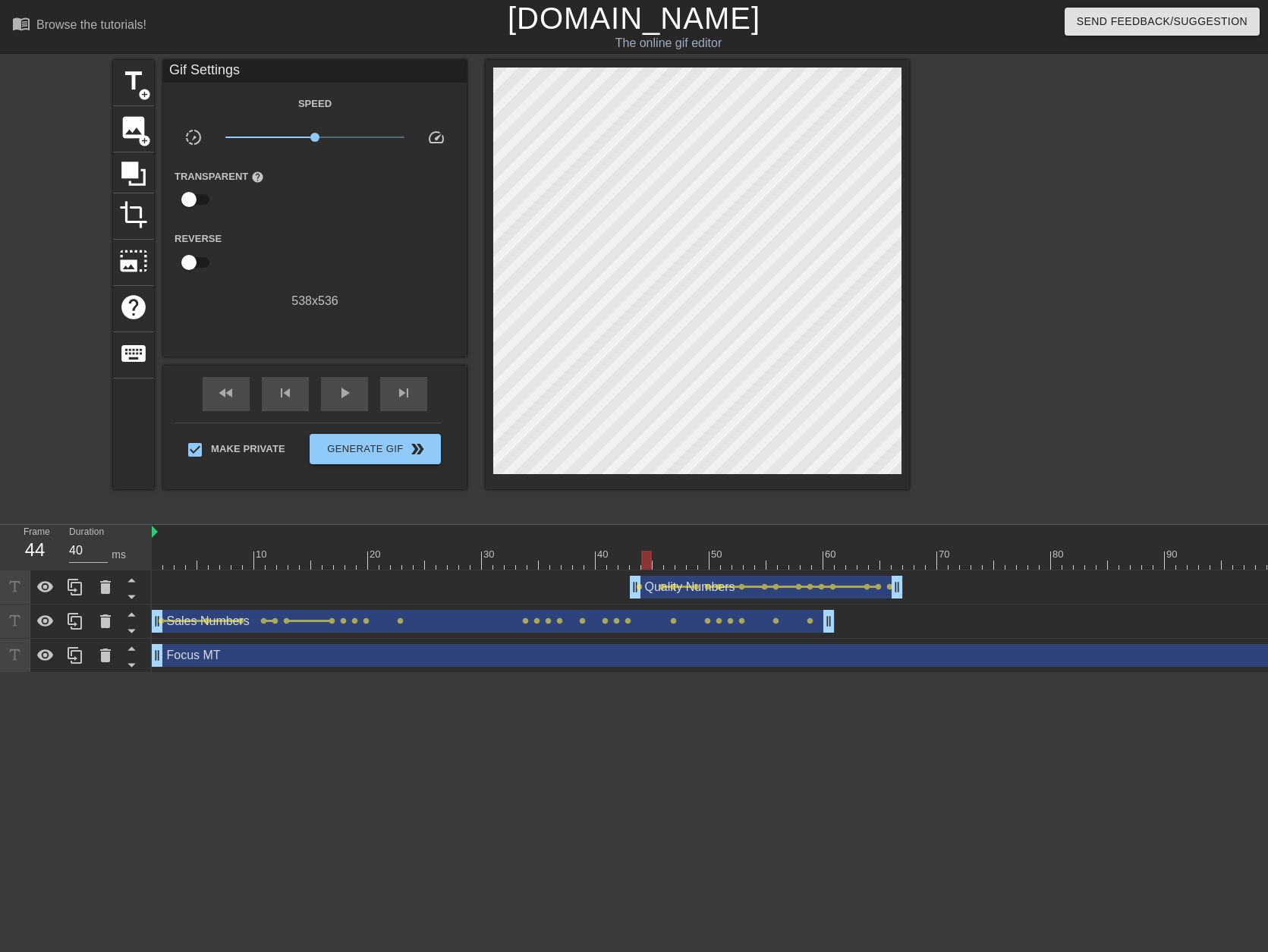
click at [651, 565] on div at bounding box center [981, 561] width 1661 height 19
click at [657, 560] on div at bounding box center [981, 561] width 1661 height 19
click at [659, 587] on span "lens" at bounding box center [662, 586] width 7 height 7
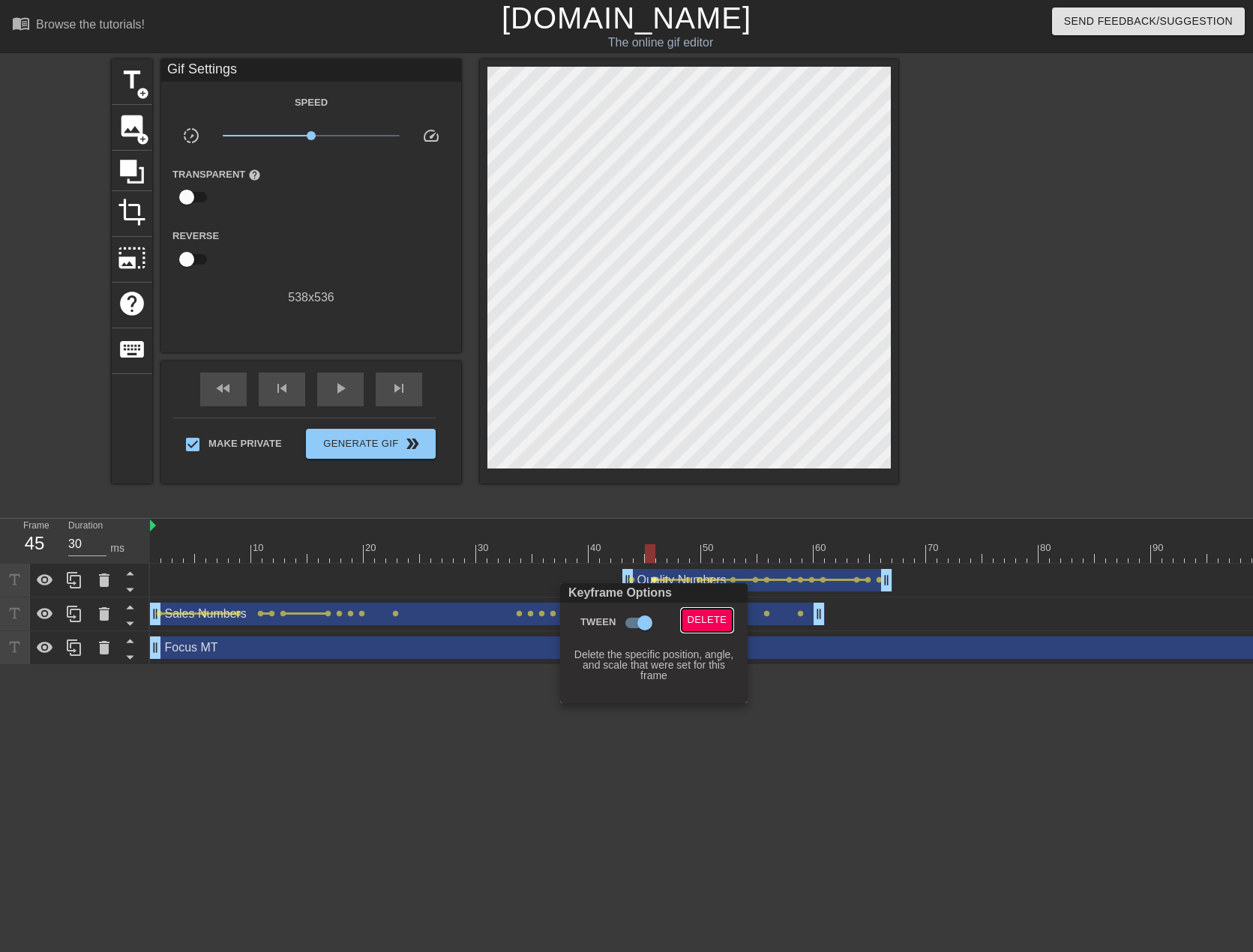
click at [688, 616] on span "Delete" at bounding box center [707, 620] width 40 height 17
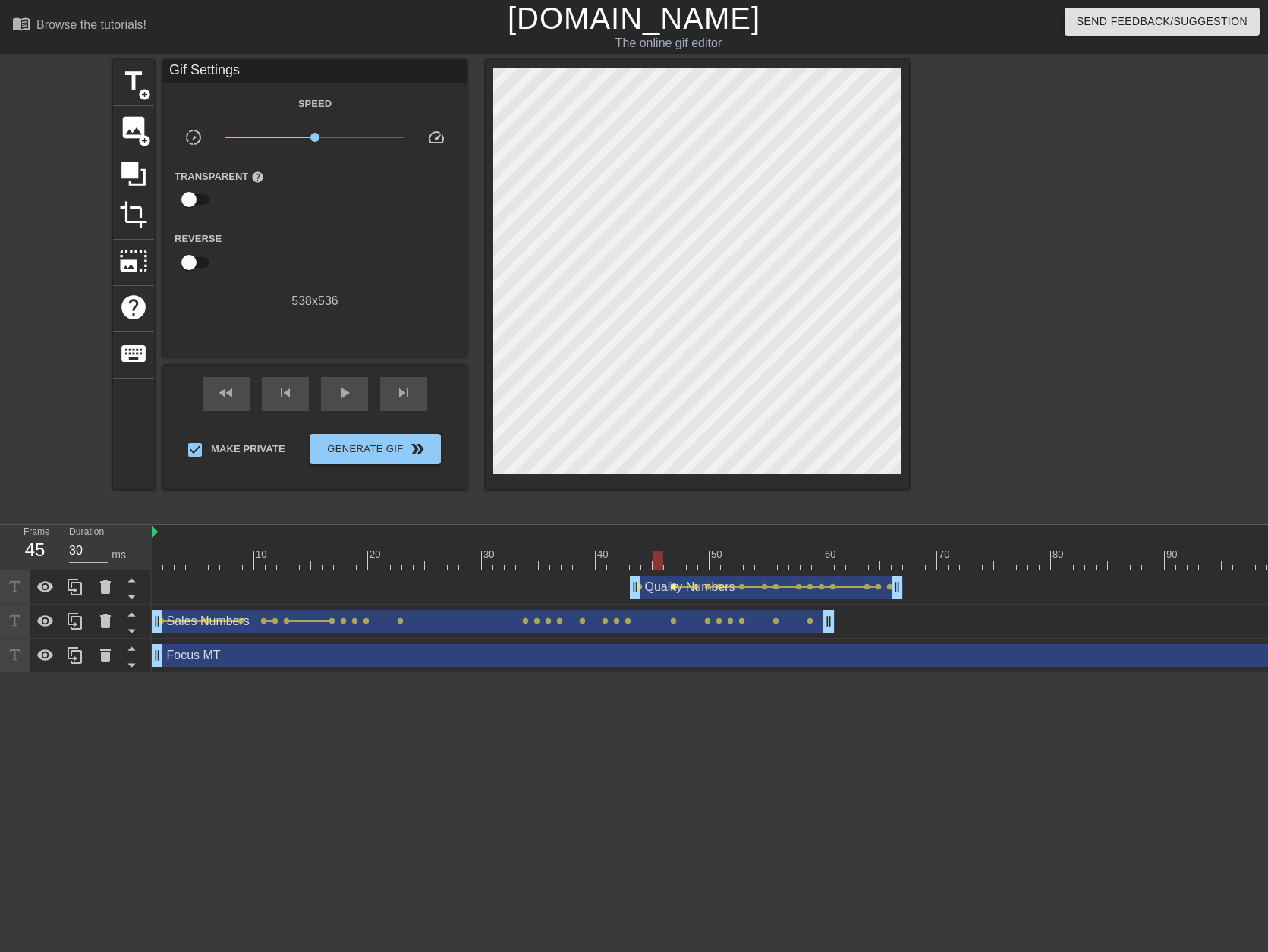
click at [674, 589] on span "lens" at bounding box center [673, 586] width 7 height 7
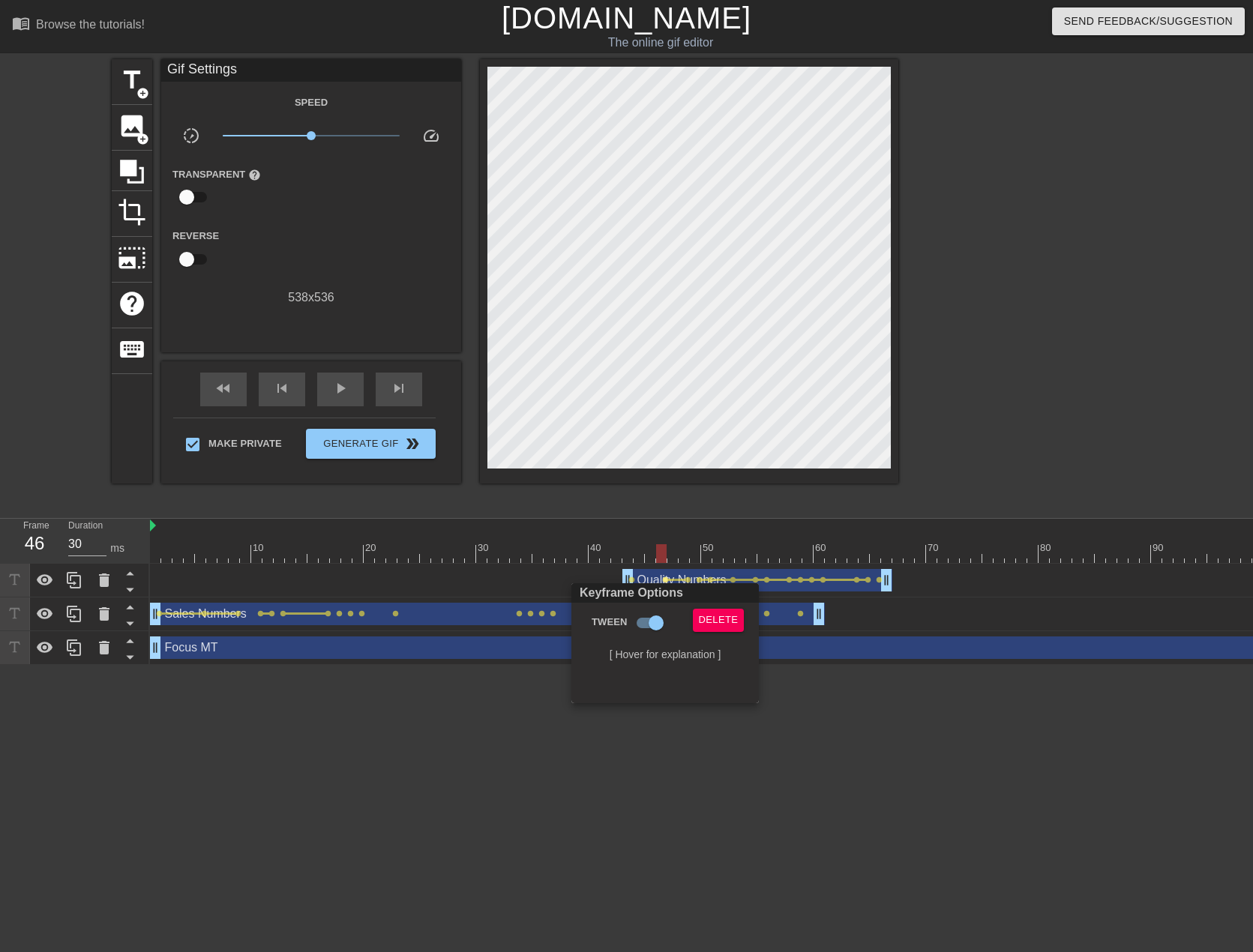
click at [634, 579] on div at bounding box center [626, 476] width 1253 height 952
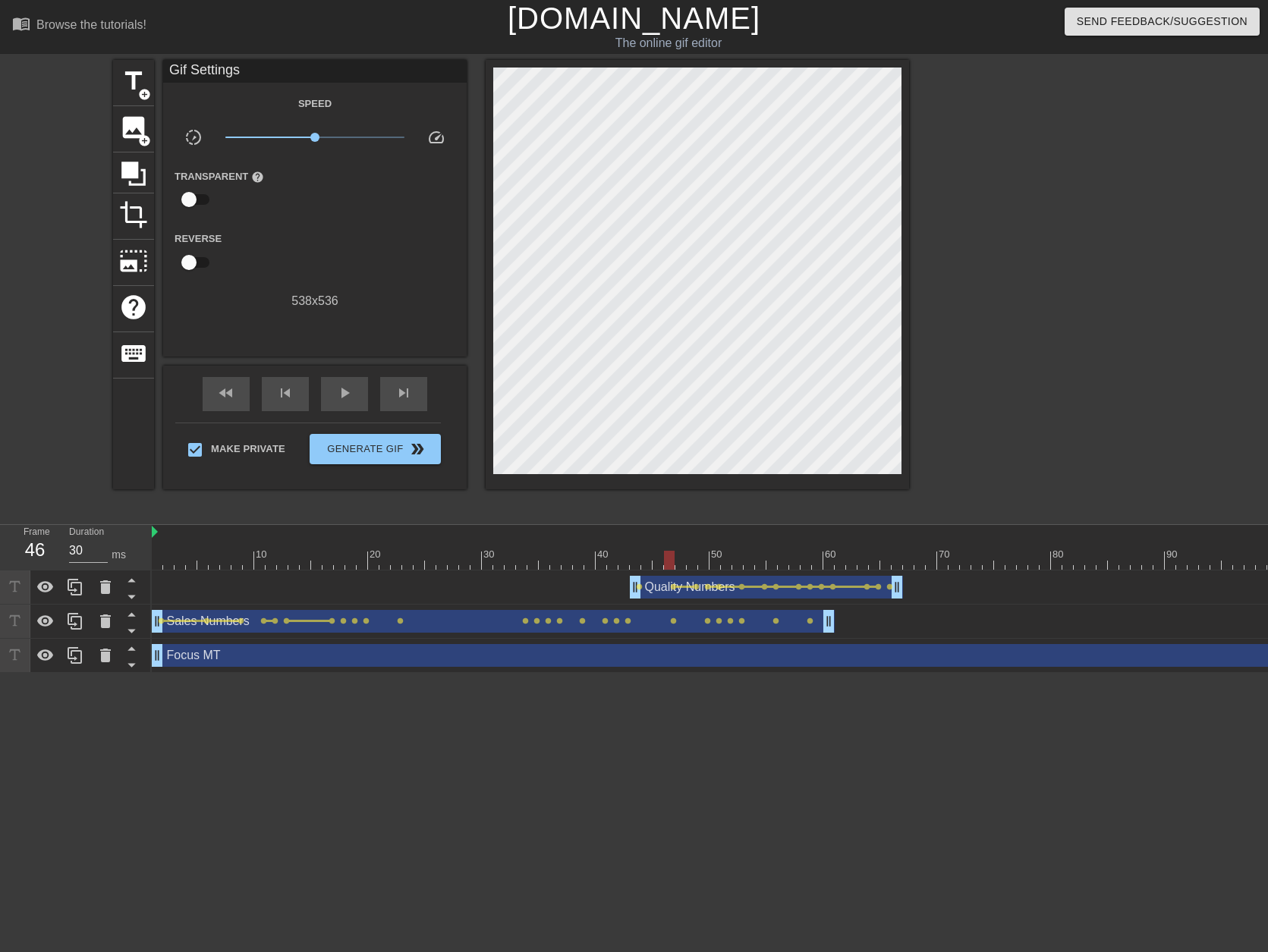
click at [642, 586] on span "lens" at bounding box center [638, 586] width 7 height 7
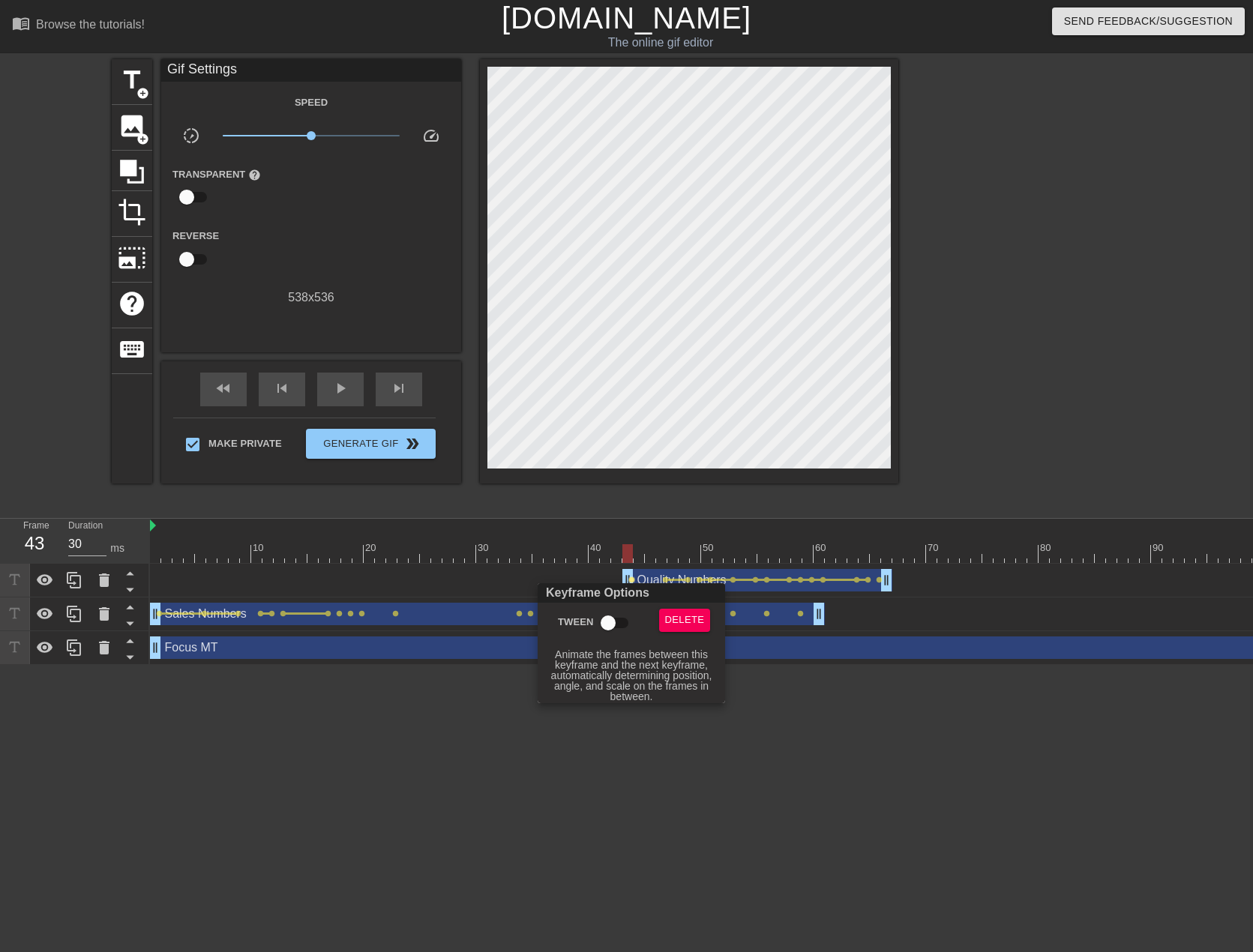
click at [604, 622] on input "Tween" at bounding box center [607, 623] width 85 height 28
click at [1011, 463] on div at bounding box center [626, 476] width 1253 height 952
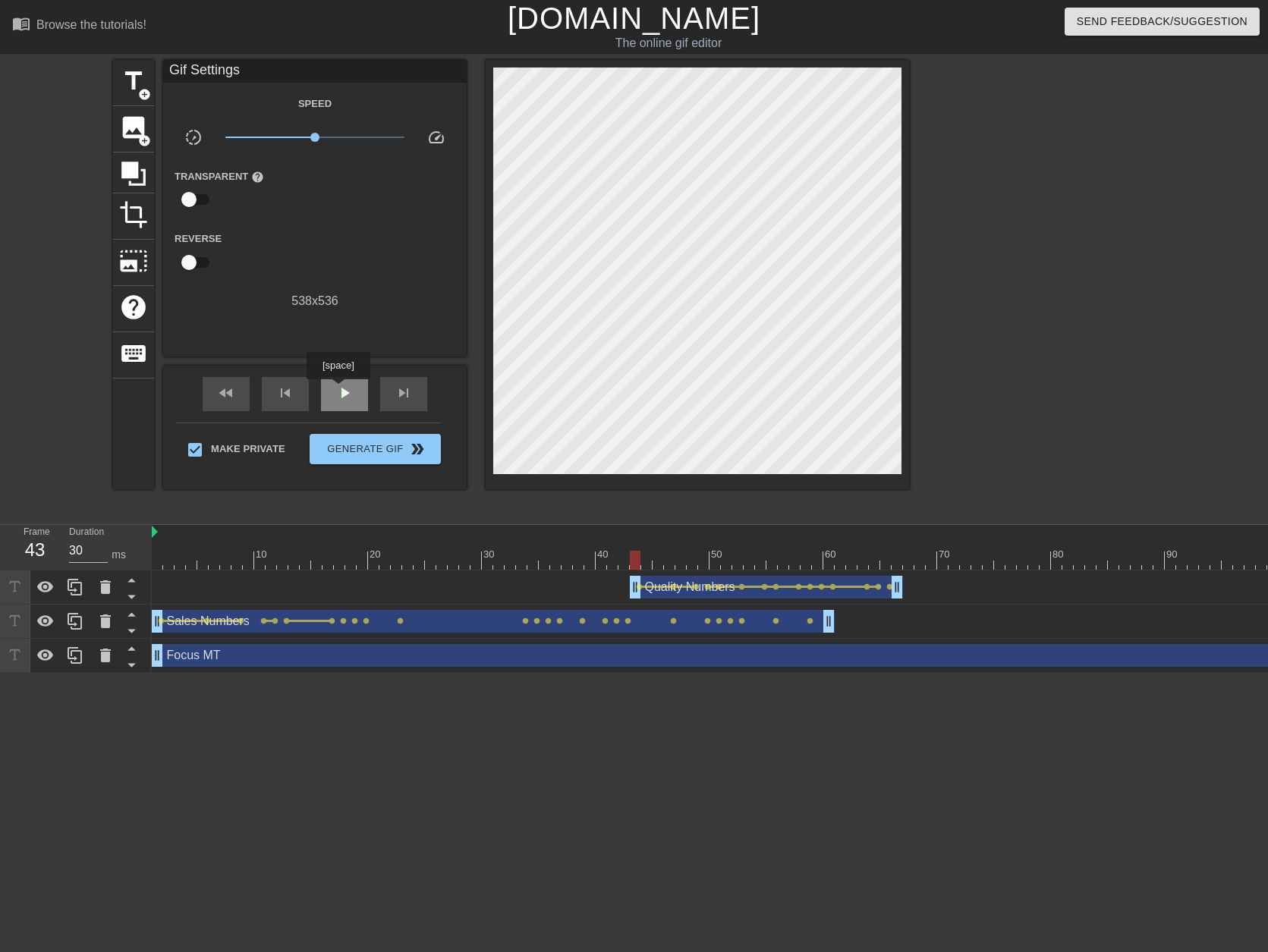
click at [338, 389] on span "play_arrow" at bounding box center [344, 392] width 18 height 18
click at [338, 389] on span "pause" at bounding box center [344, 392] width 18 height 18
click at [773, 589] on span "lens" at bounding box center [775, 586] width 7 height 7
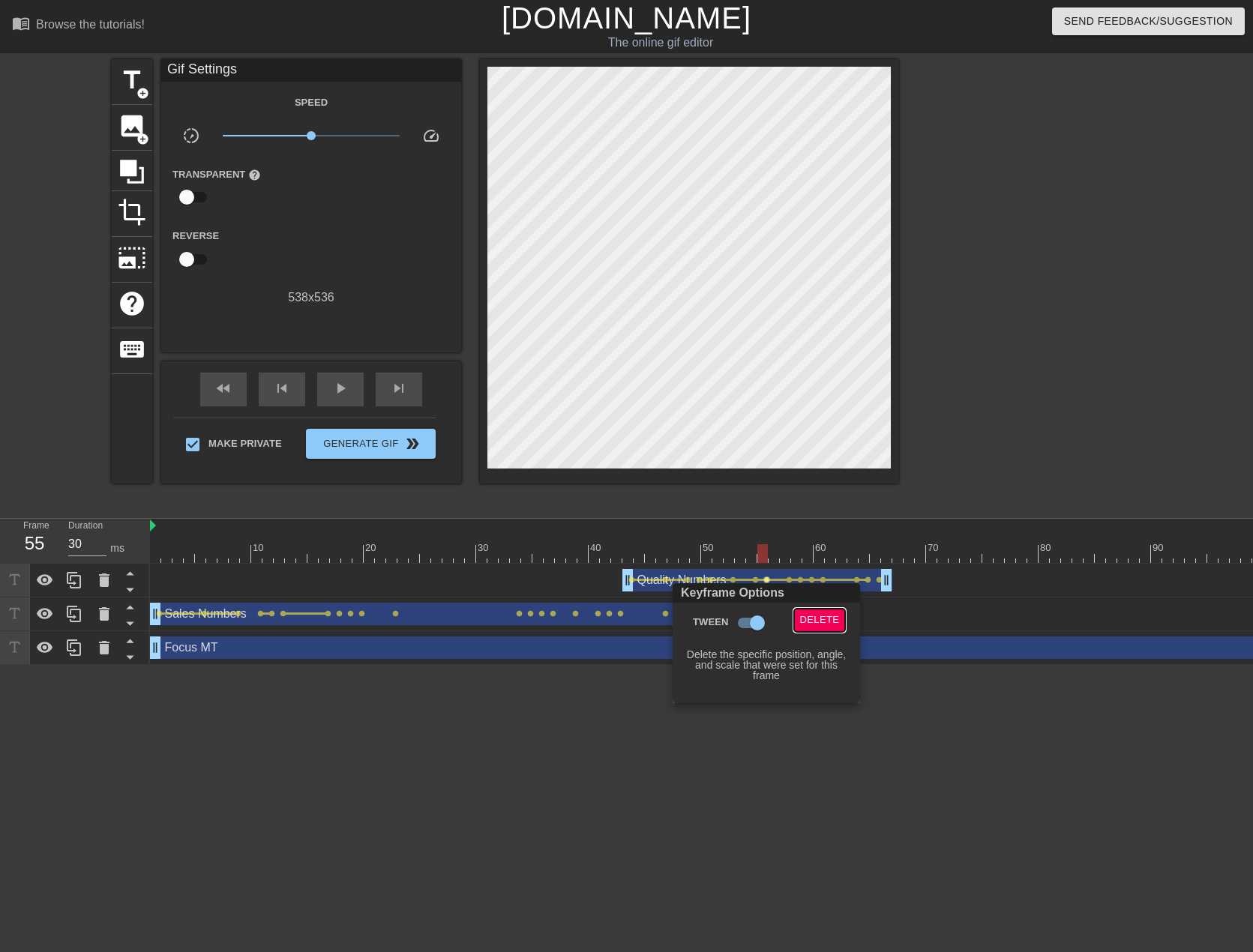
click at [802, 624] on span "Delete" at bounding box center [819, 620] width 40 height 17
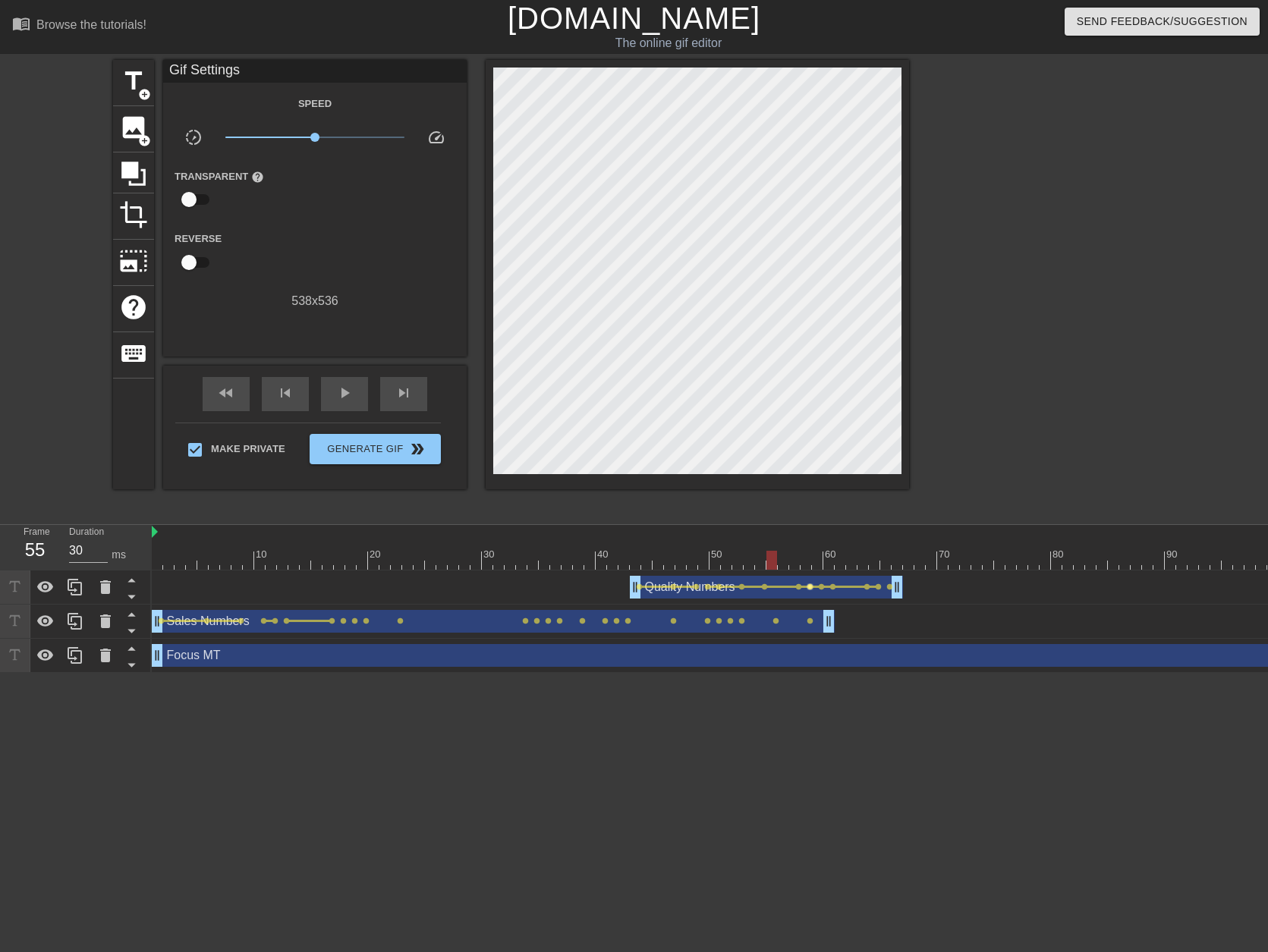
click at [808, 587] on span "lens" at bounding box center [809, 586] width 7 height 7
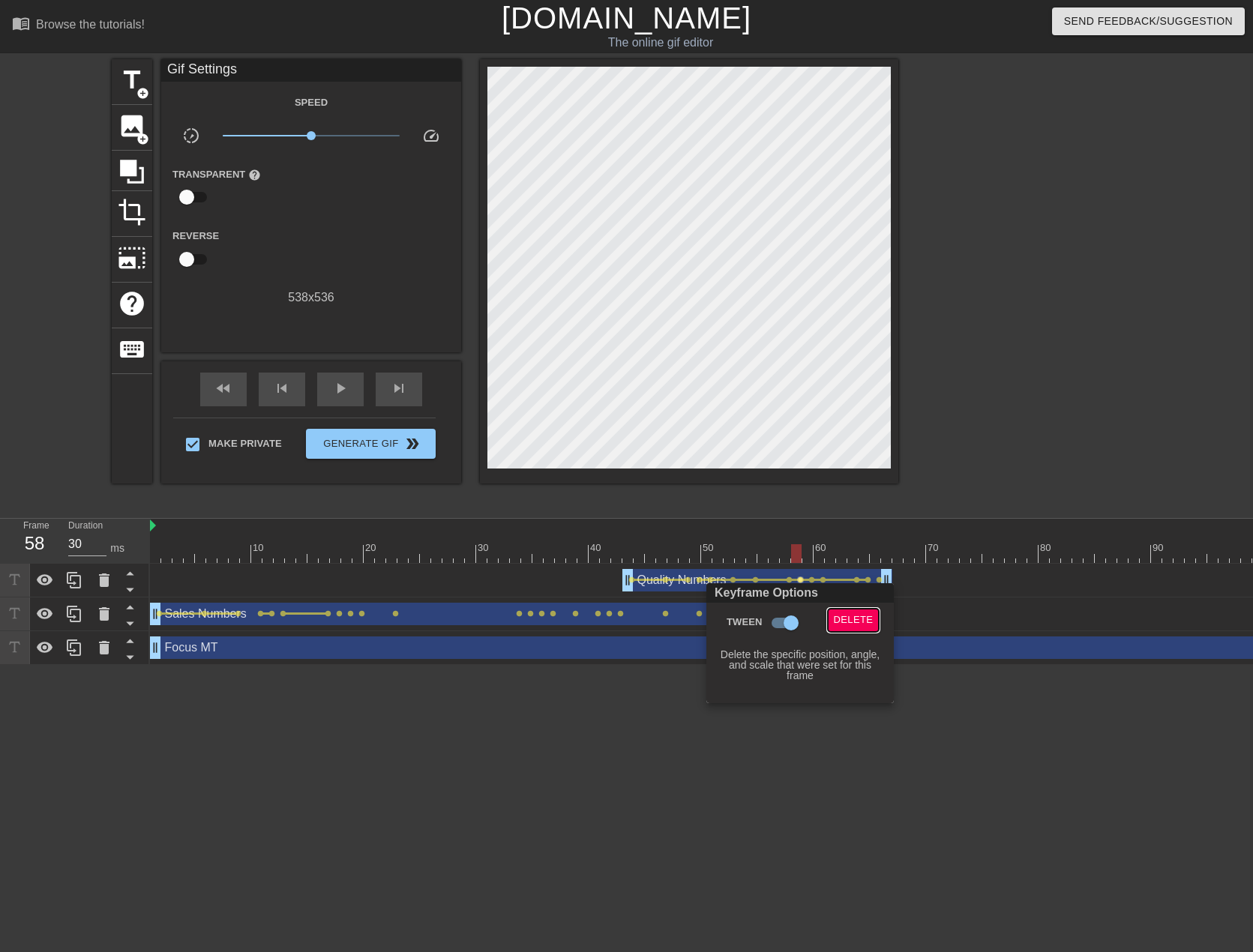
click at [843, 617] on span "Delete" at bounding box center [853, 620] width 40 height 17
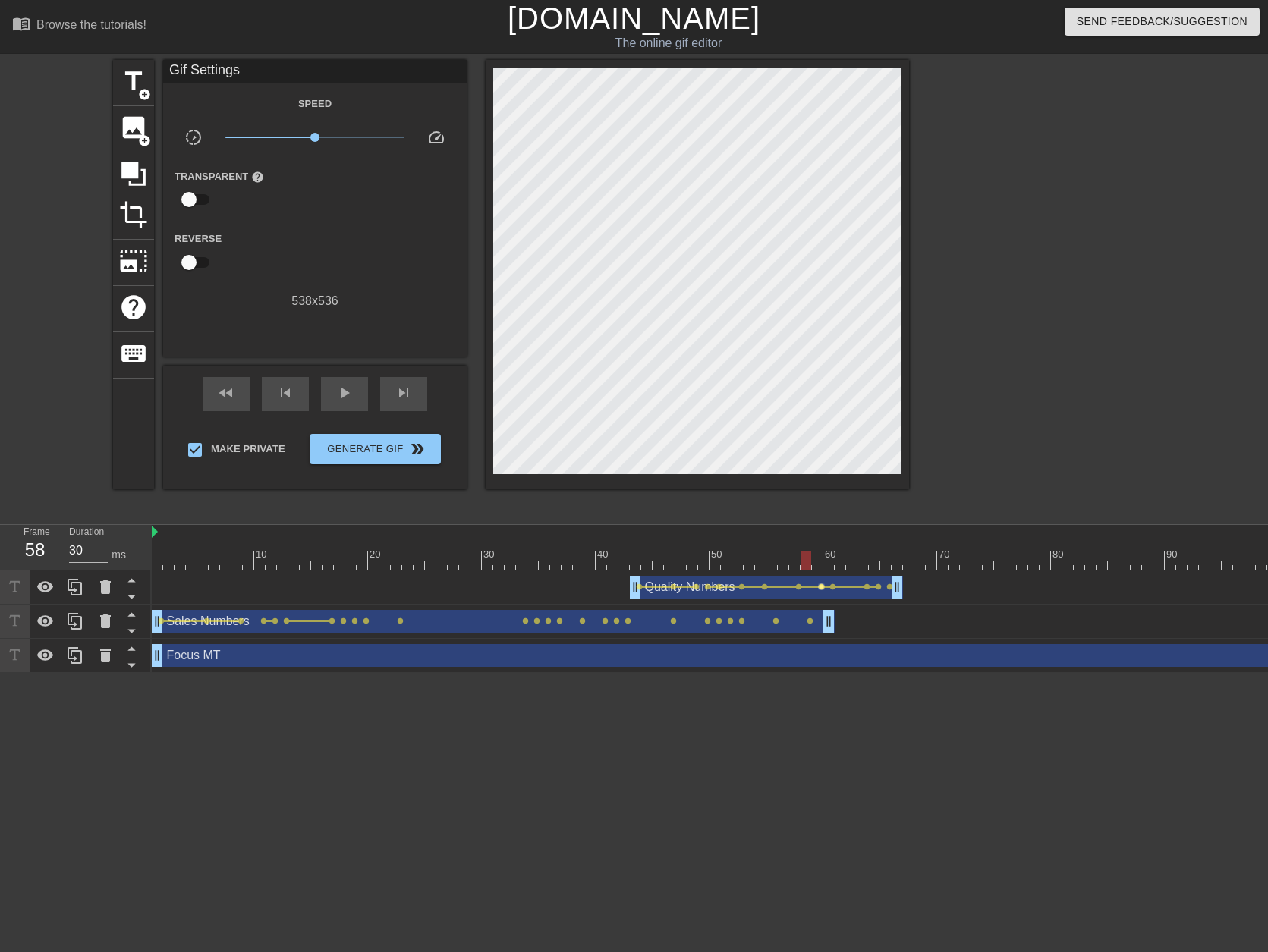
click at [823, 587] on span "lens" at bounding box center [821, 586] width 7 height 7
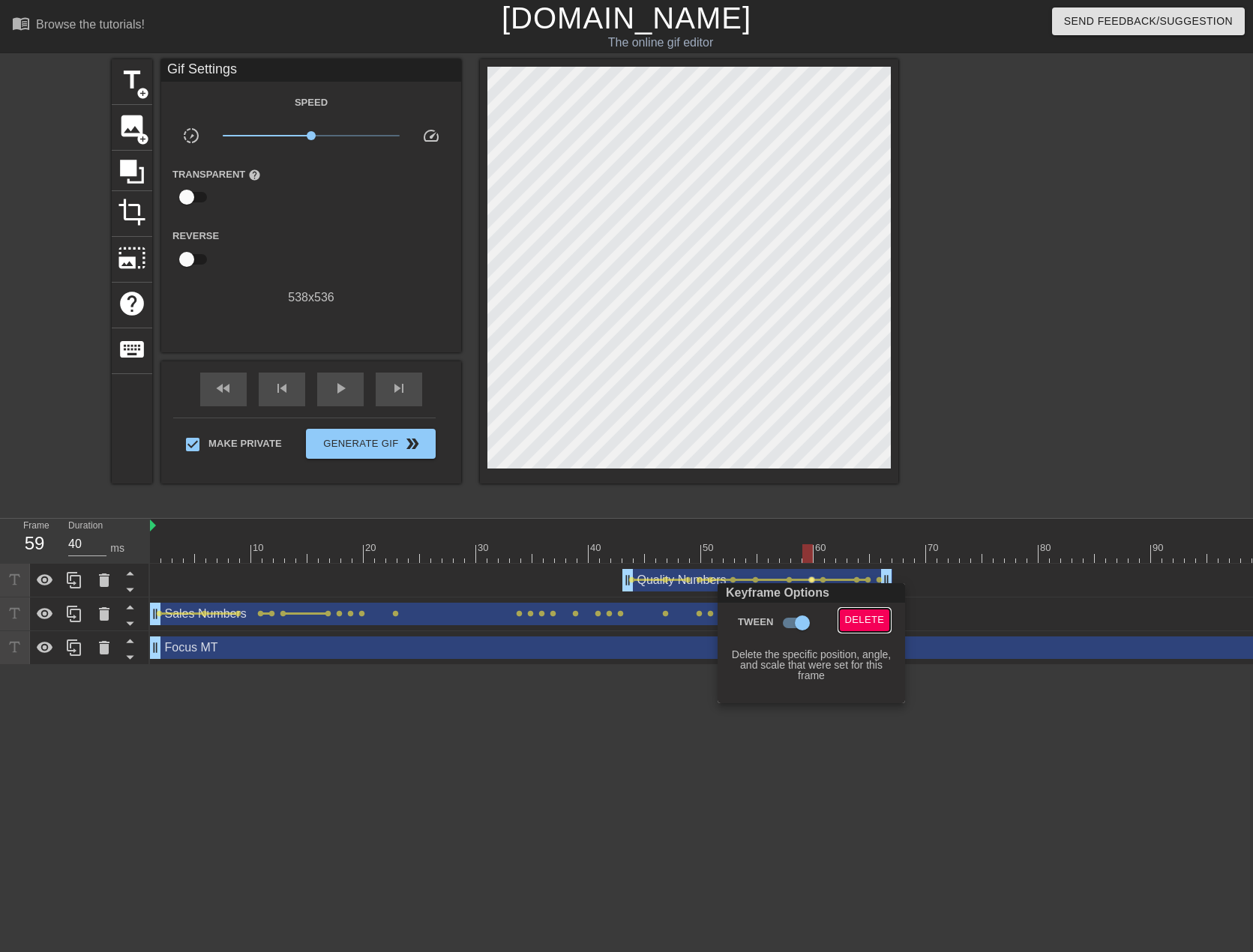
click at [845, 618] on span "Delete" at bounding box center [864, 620] width 40 height 17
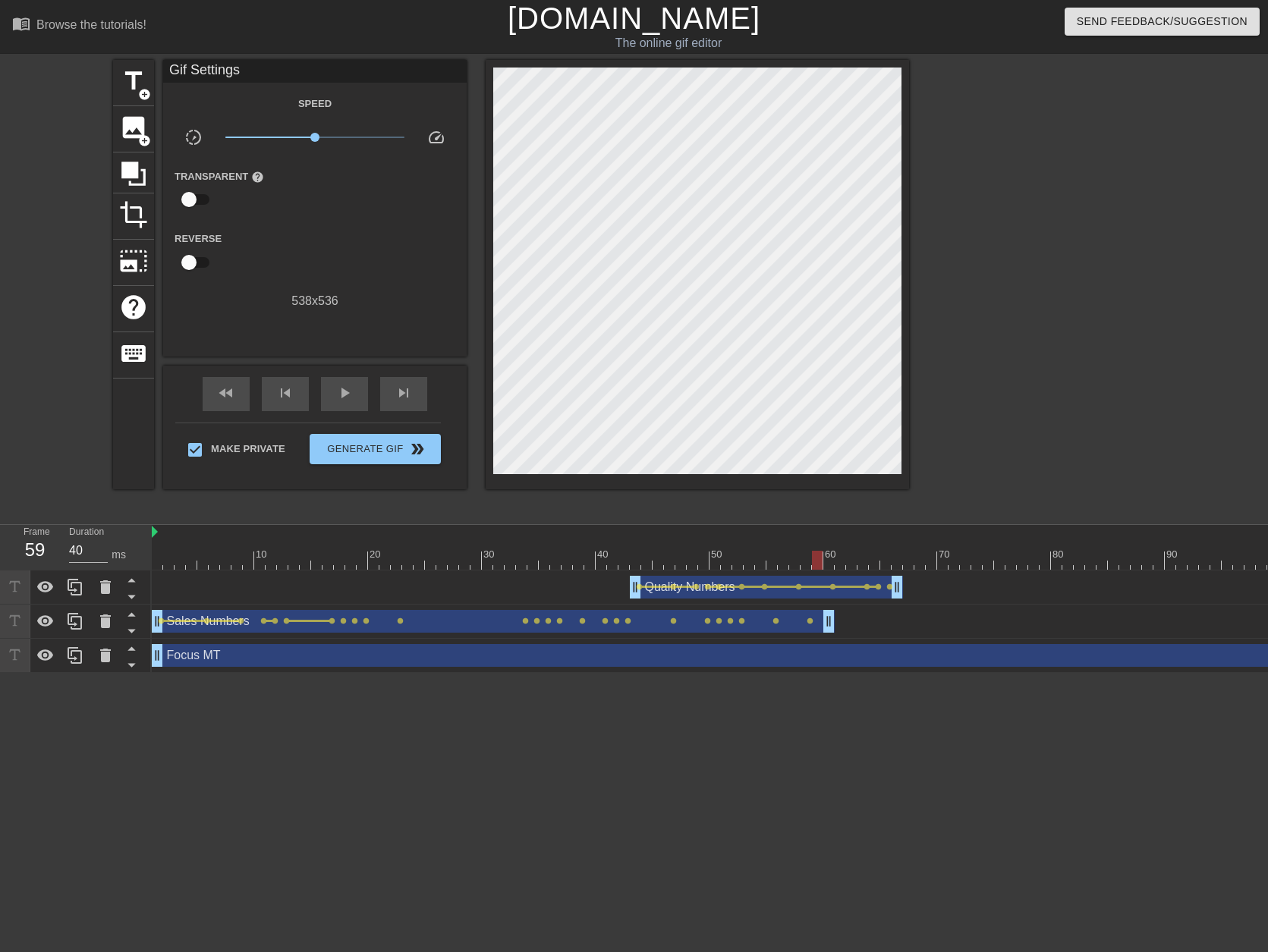
click at [544, 560] on div at bounding box center [981, 561] width 1661 height 19
click at [332, 393] on div "play_arrow" at bounding box center [344, 394] width 47 height 34
click at [339, 386] on span "pause" at bounding box center [344, 392] width 18 height 18
click at [339, 386] on span "play_arrow" at bounding box center [344, 392] width 18 height 18
click at [339, 386] on span "pause" at bounding box center [344, 392] width 18 height 18
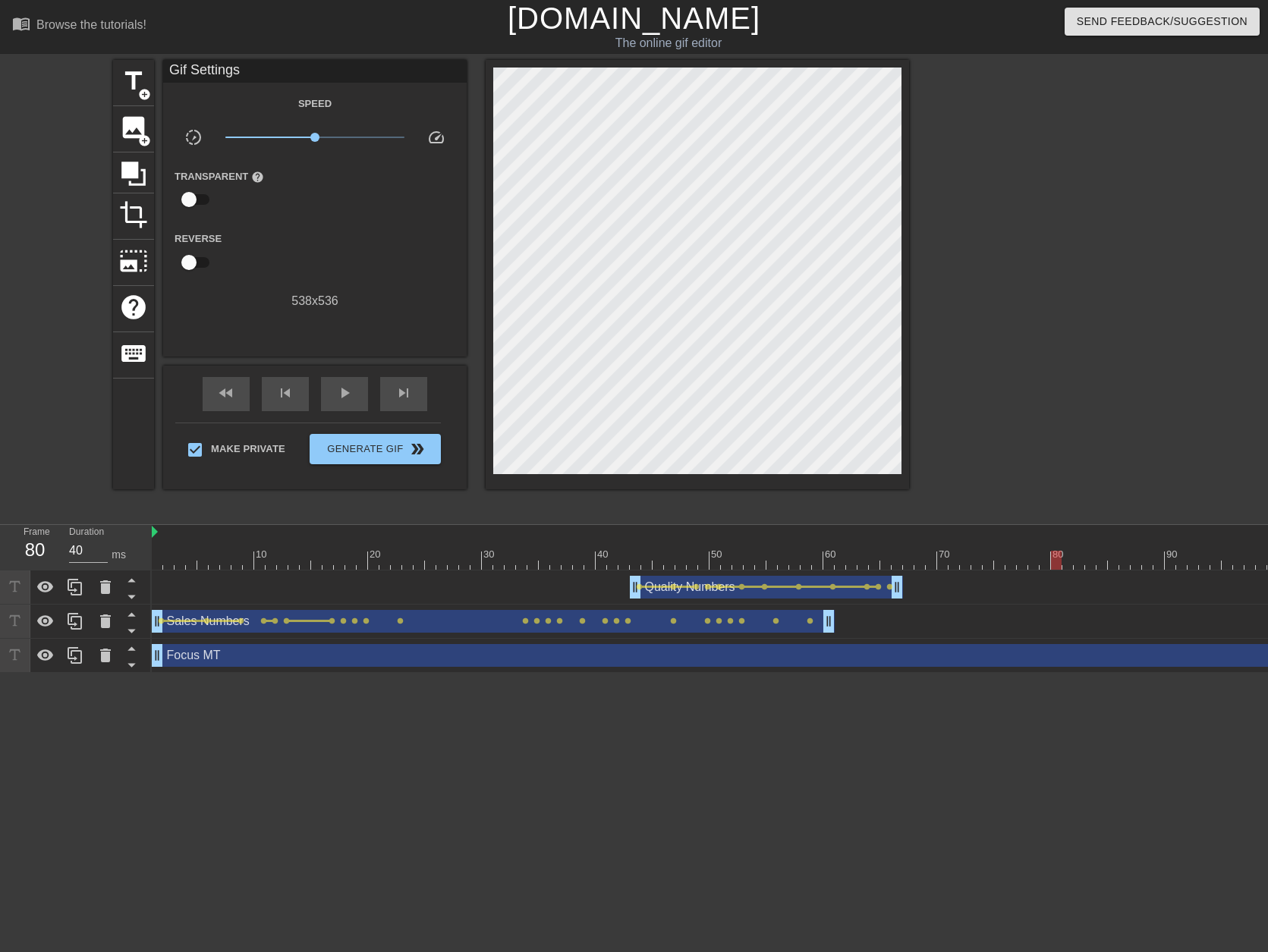
click at [675, 582] on div "Quality Numbers drag_handle drag_handle" at bounding box center [766, 587] width 273 height 23
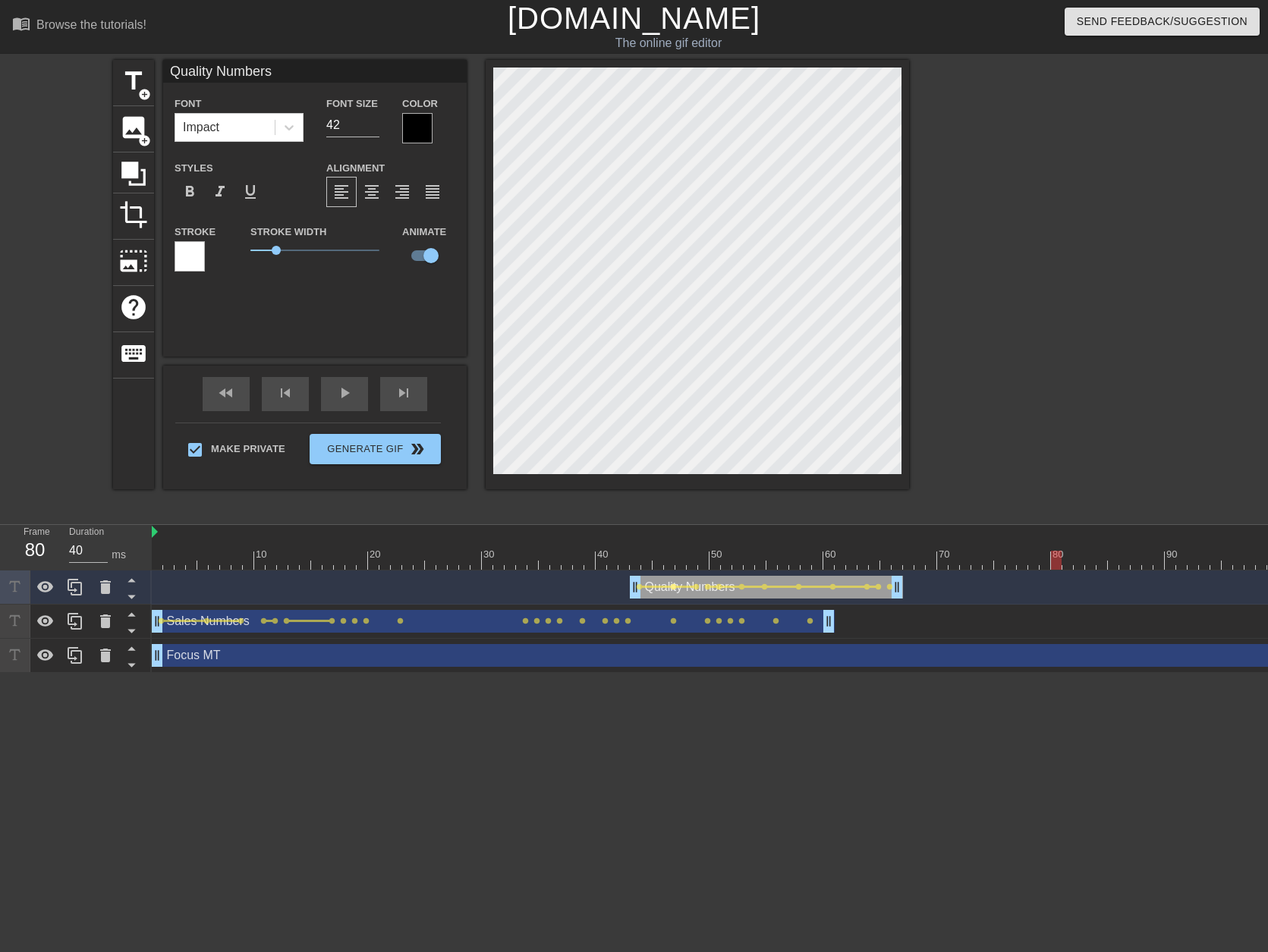
click at [671, 585] on span "lens" at bounding box center [673, 586] width 7 height 7
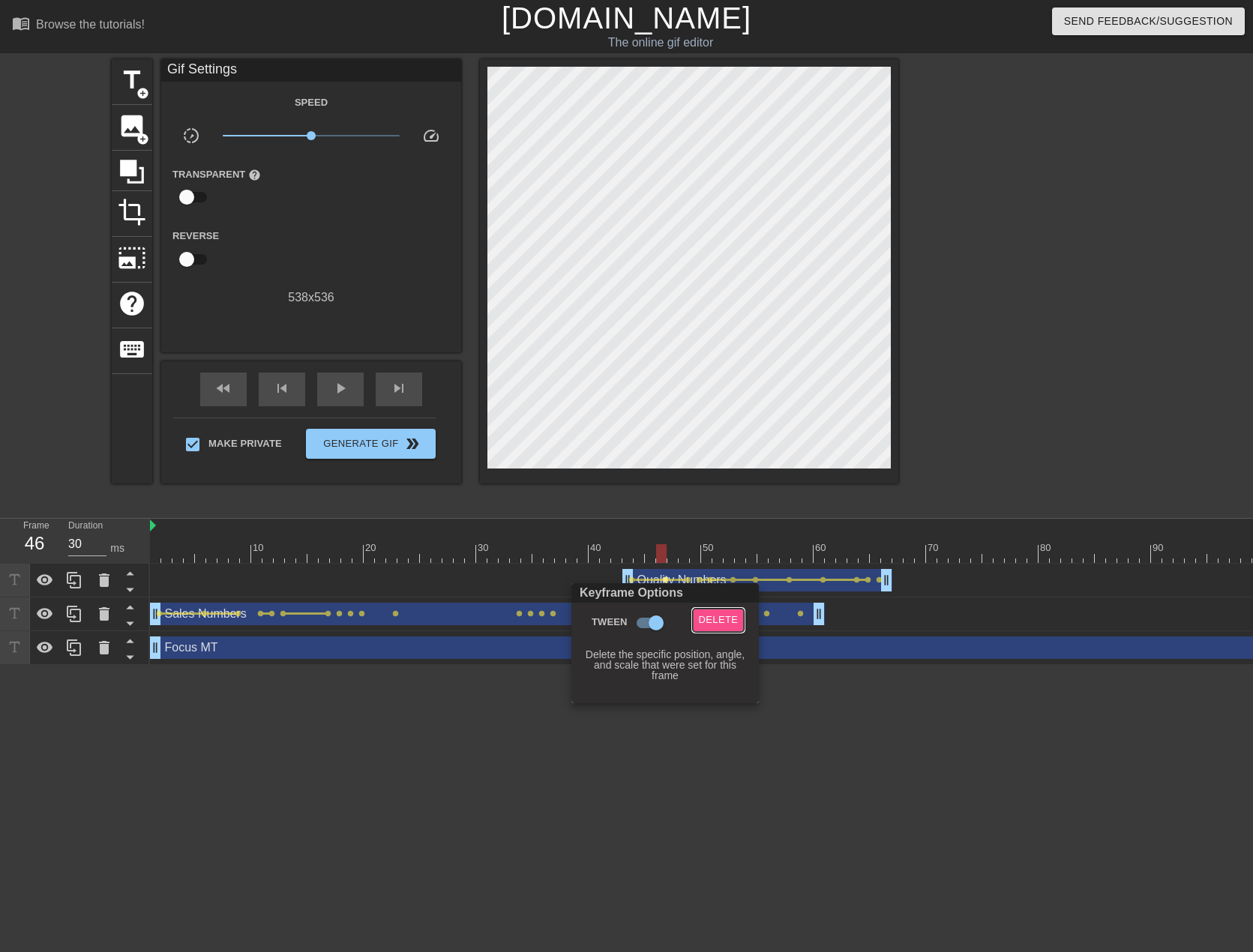
click at [731, 624] on span "Delete" at bounding box center [719, 620] width 40 height 17
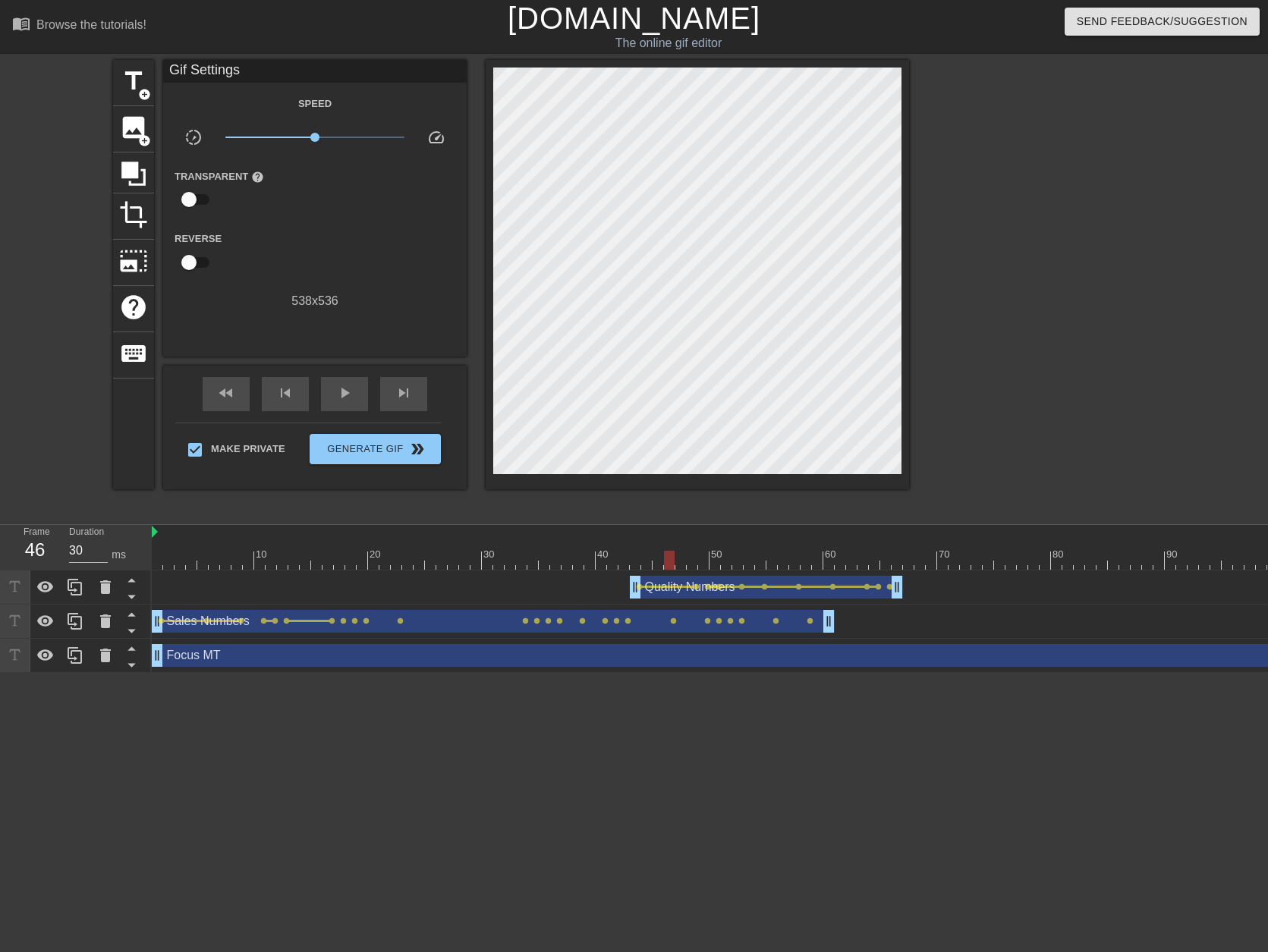
click at [712, 587] on div at bounding box center [713, 586] width 6 height 2
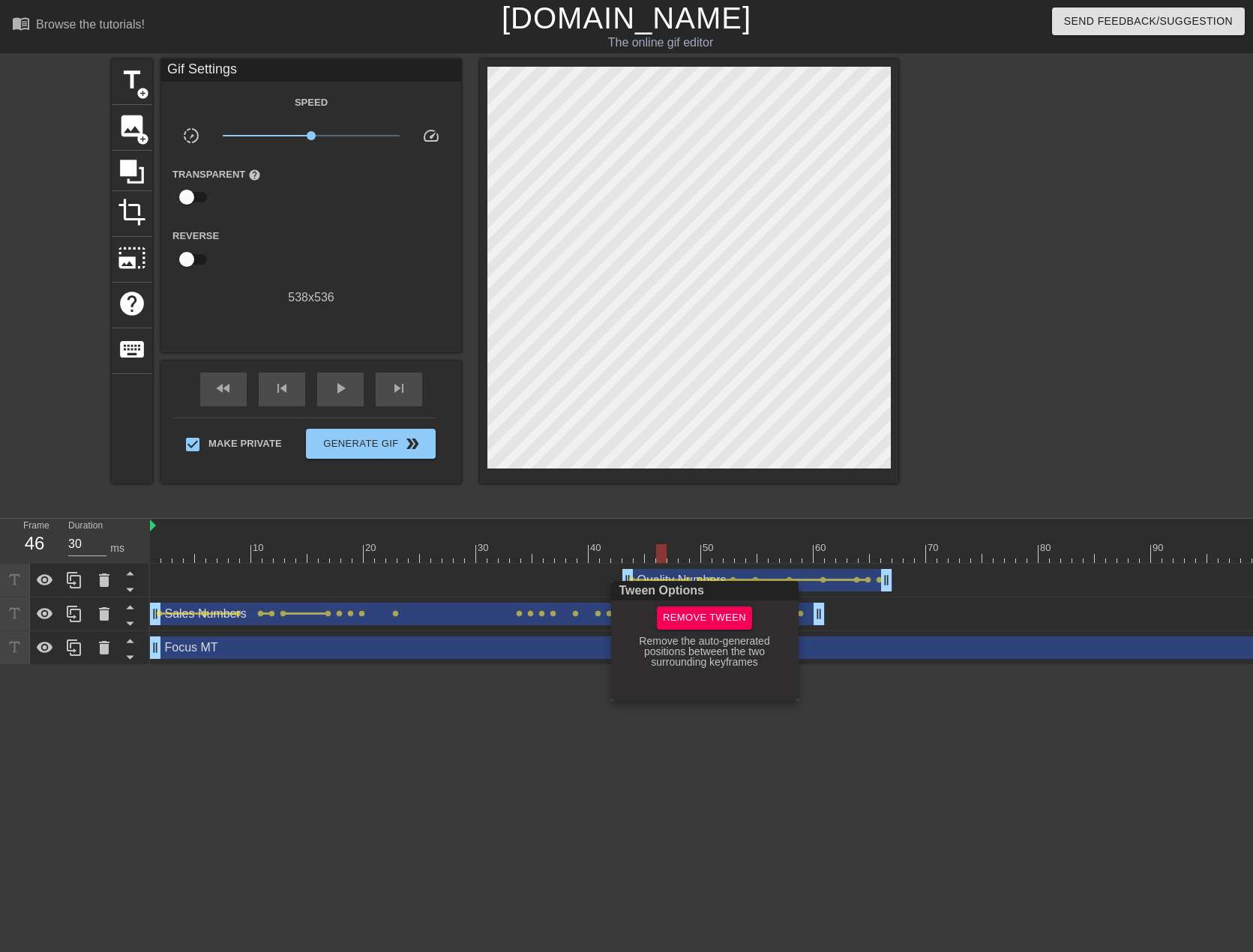
click at [697, 578] on div at bounding box center [626, 476] width 1253 height 952
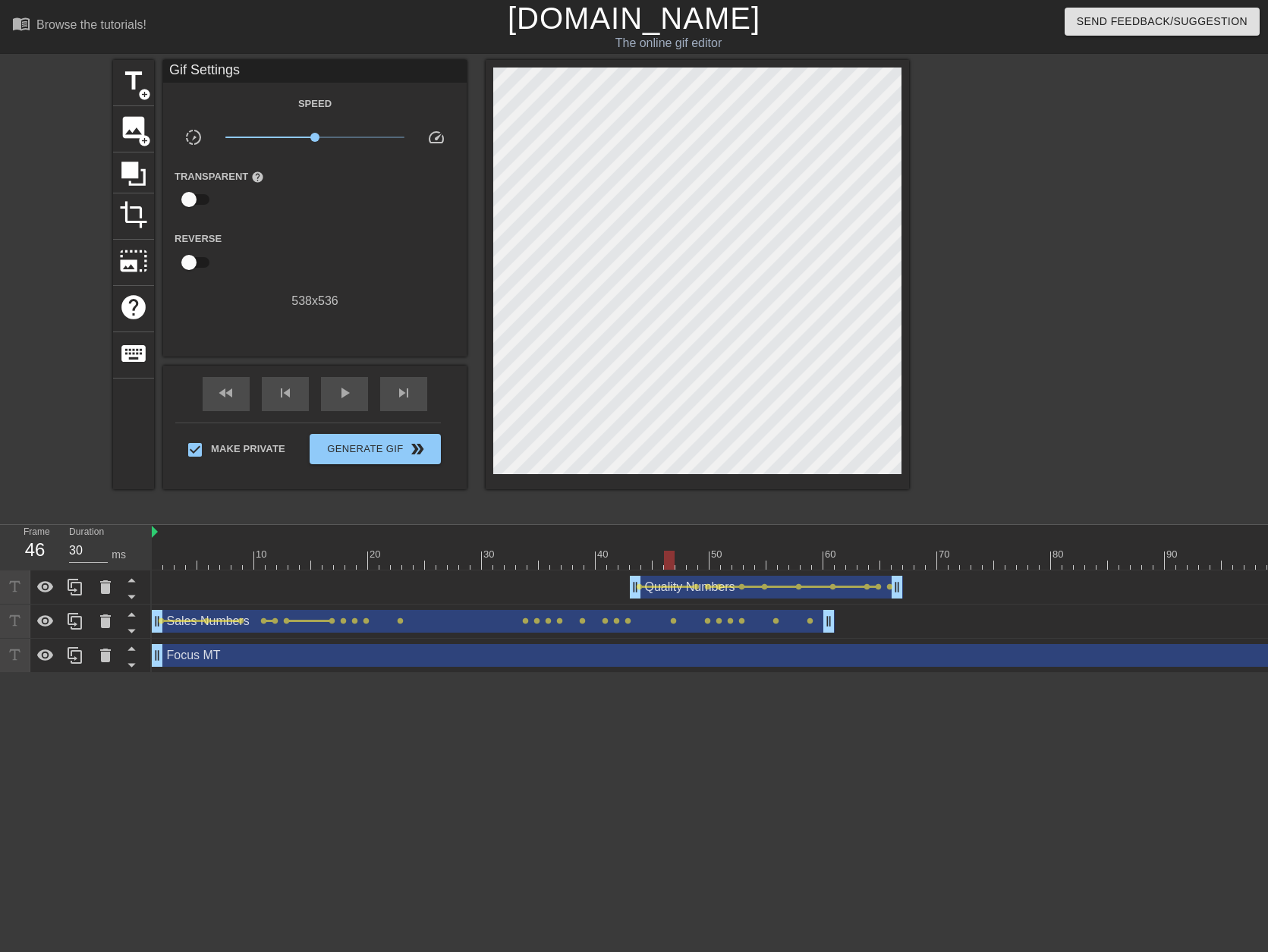
click at [705, 585] on span "lens" at bounding box center [707, 586] width 7 height 7
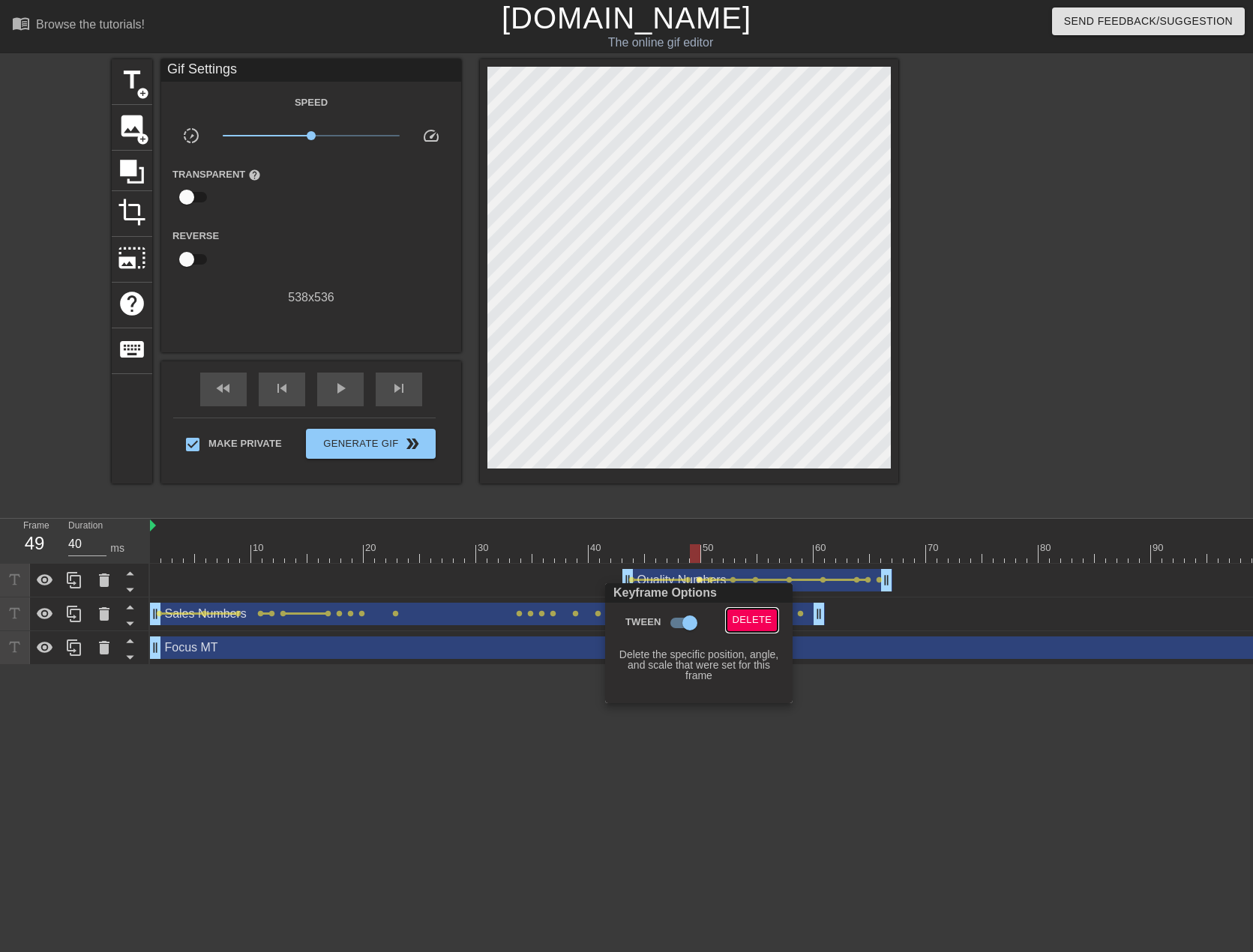
click at [739, 616] on span "Delete" at bounding box center [752, 620] width 40 height 17
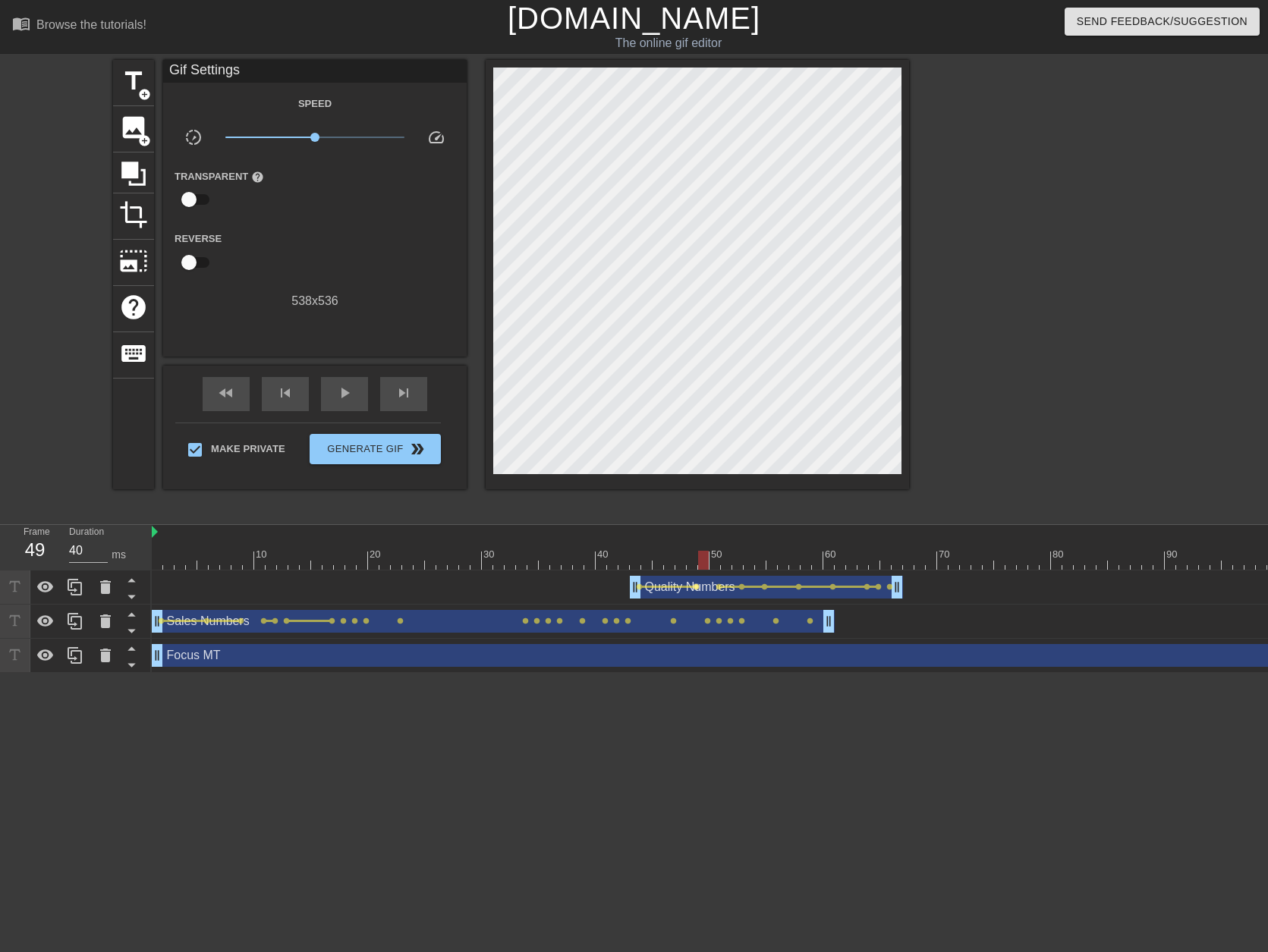
click at [698, 586] on span "lens" at bounding box center [696, 586] width 7 height 7
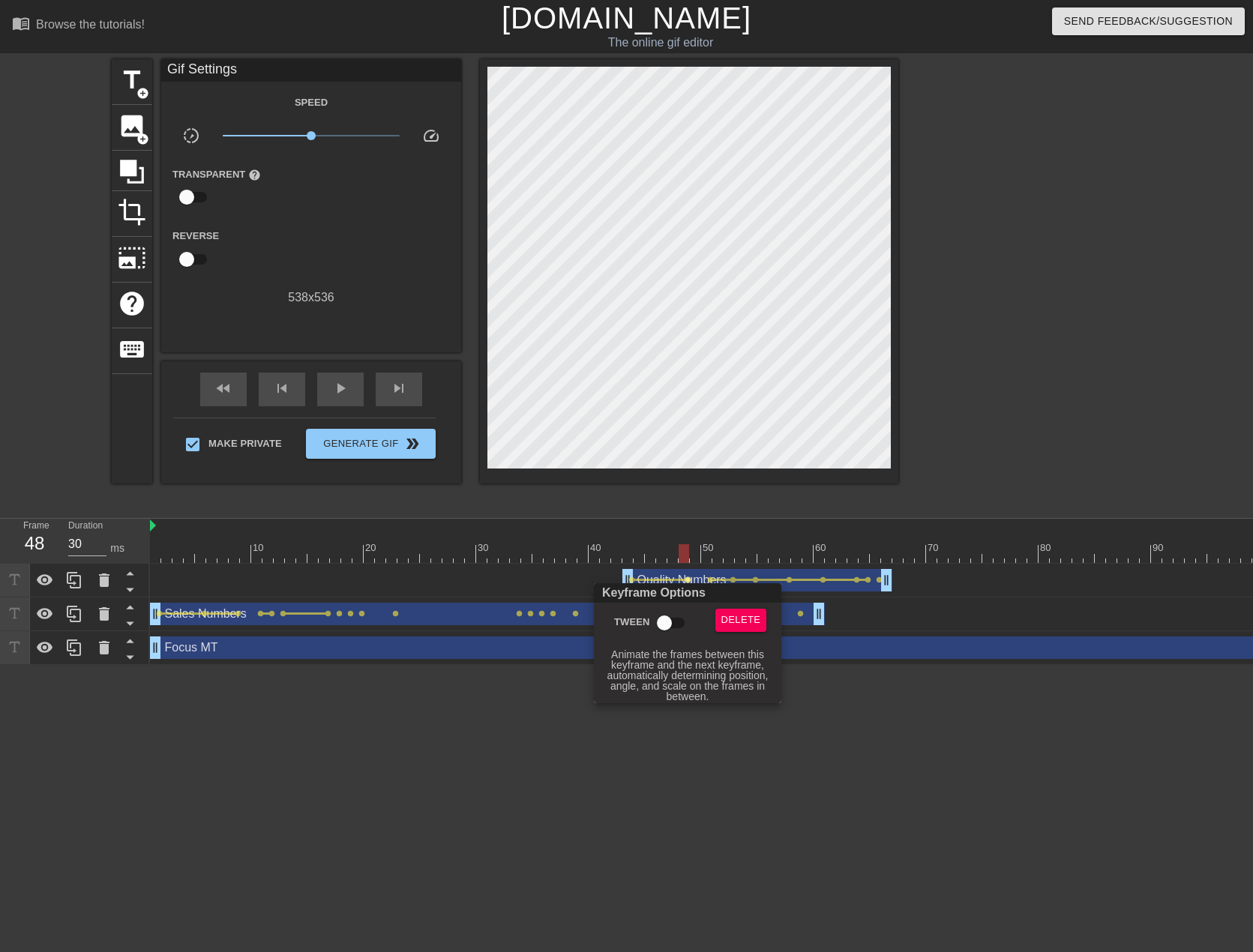
click at [672, 622] on input "Tween" at bounding box center [663, 623] width 85 height 28
click at [708, 582] on div at bounding box center [626, 476] width 1253 height 952
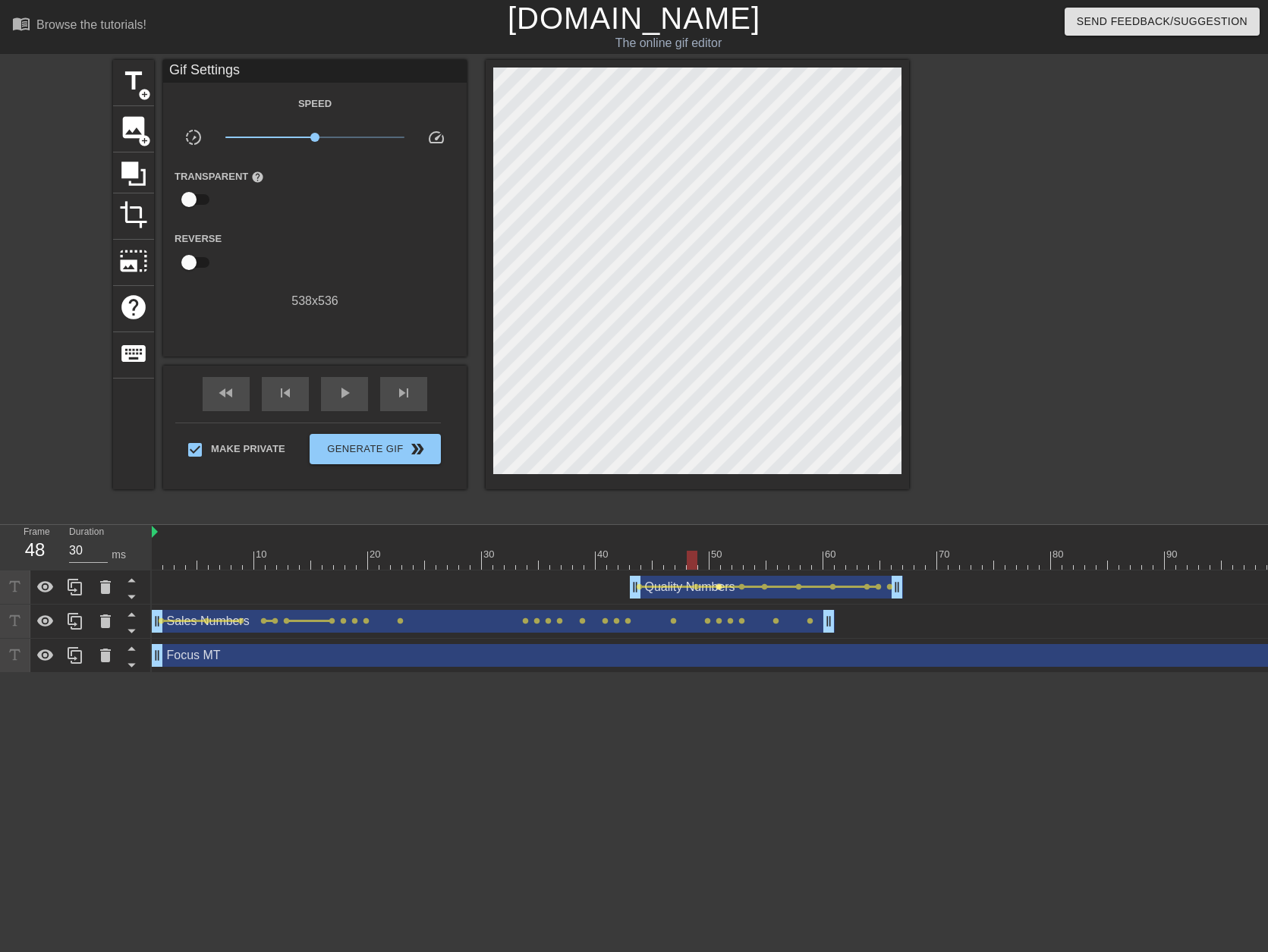
click at [719, 585] on span "lens" at bounding box center [719, 586] width 7 height 7
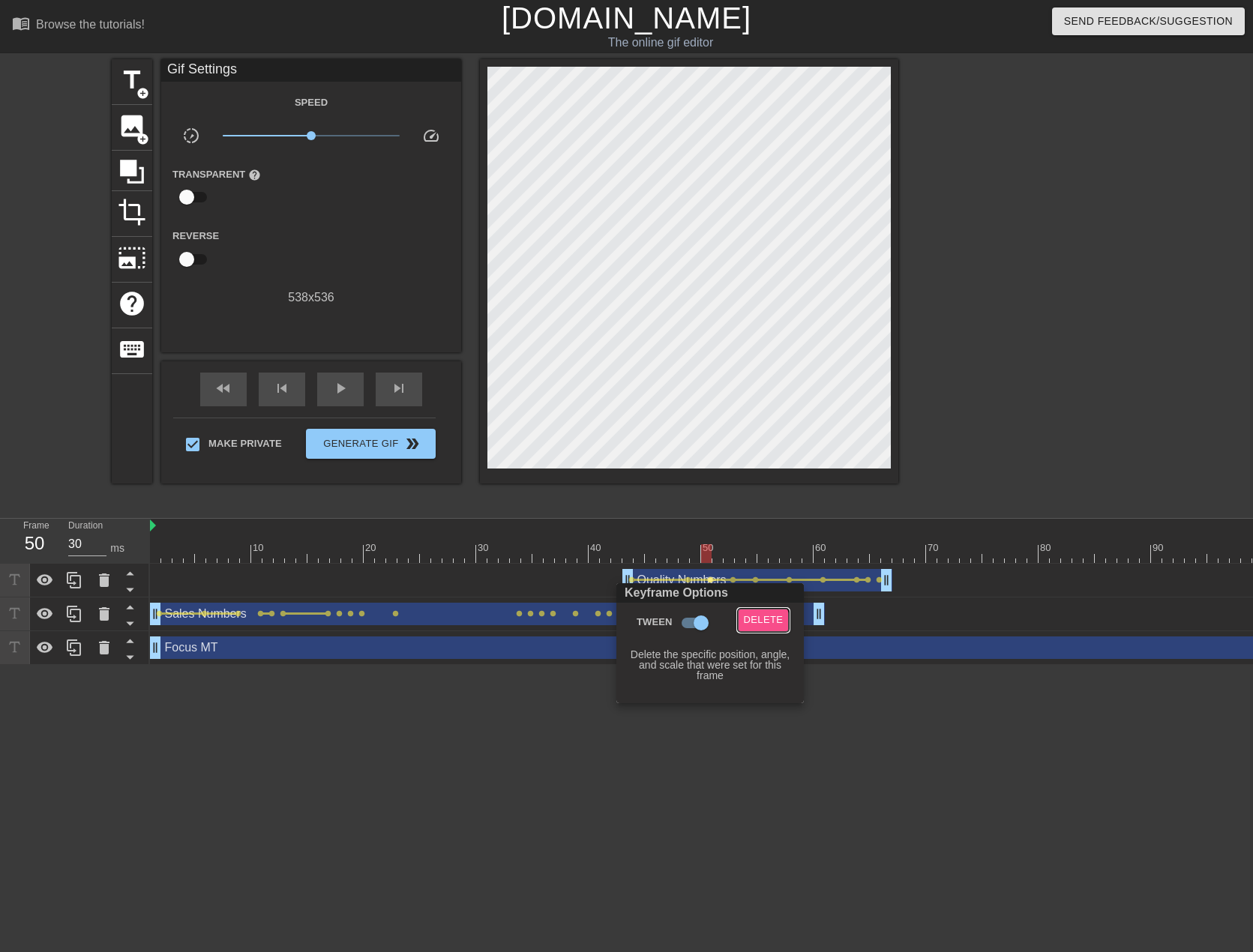
click at [757, 625] on span "Delete" at bounding box center [763, 620] width 40 height 17
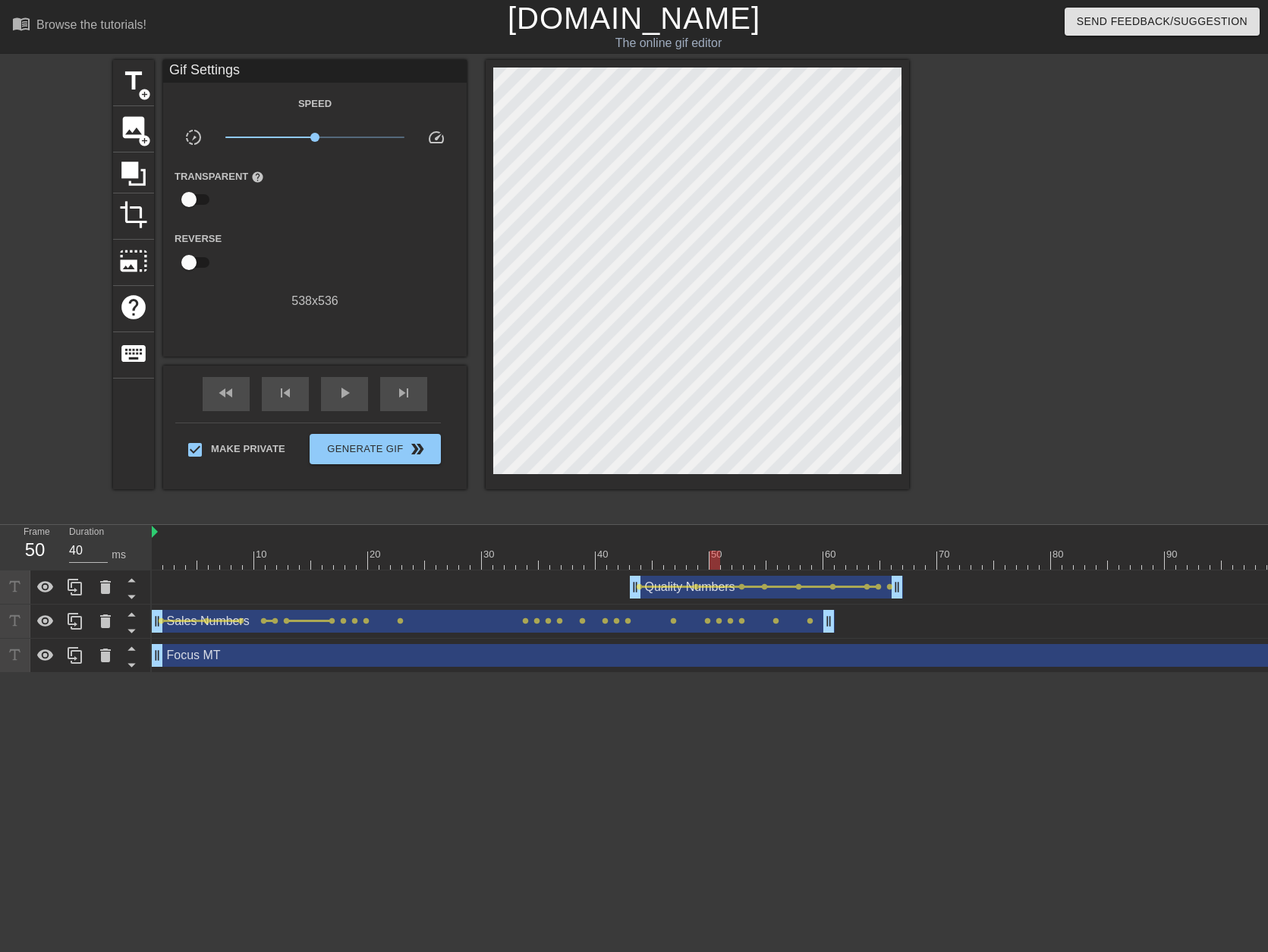
click at [598, 566] on div at bounding box center [981, 561] width 1661 height 19
click at [347, 393] on span "play_arrow" at bounding box center [344, 392] width 18 height 18
click at [347, 393] on span "pause" at bounding box center [344, 392] width 18 height 18
click at [397, 459] on button "Generate Gif double_arrow" at bounding box center [374, 449] width 131 height 30
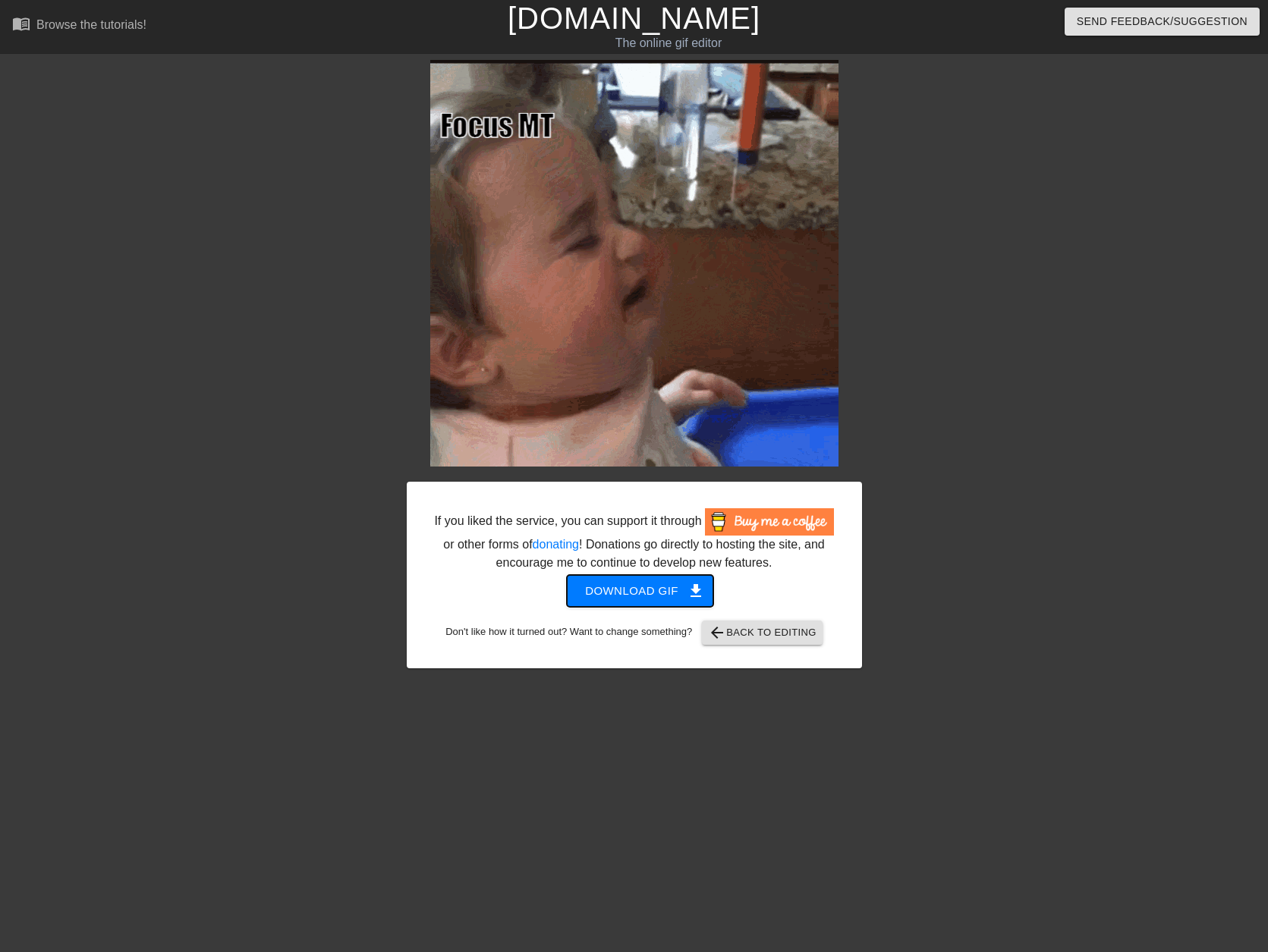
click at [686, 589] on span "get_app" at bounding box center [695, 590] width 18 height 18
